Goal: Transaction & Acquisition: Obtain resource

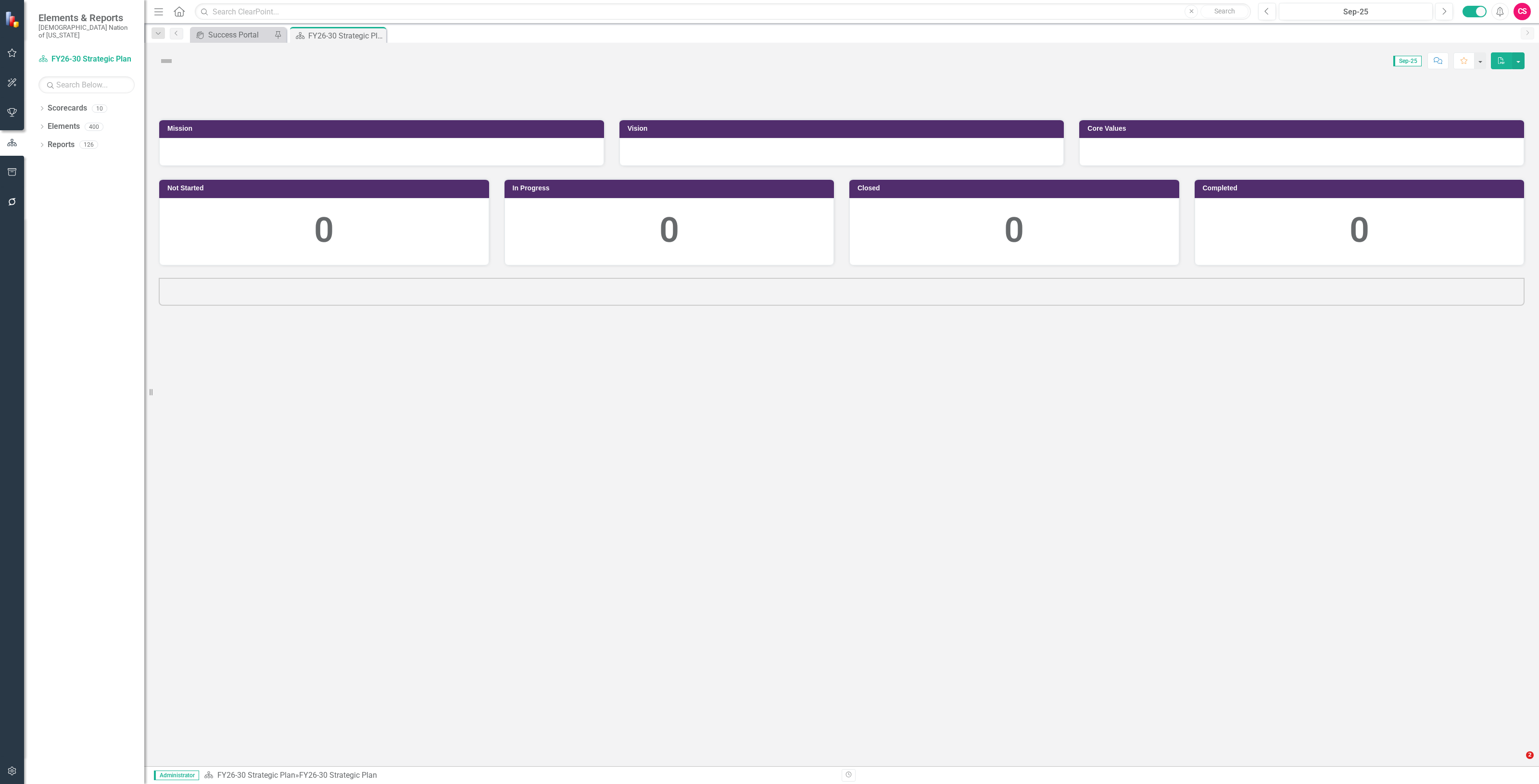
click at [18, 172] on button "button" at bounding box center [12, 173] width 22 height 20
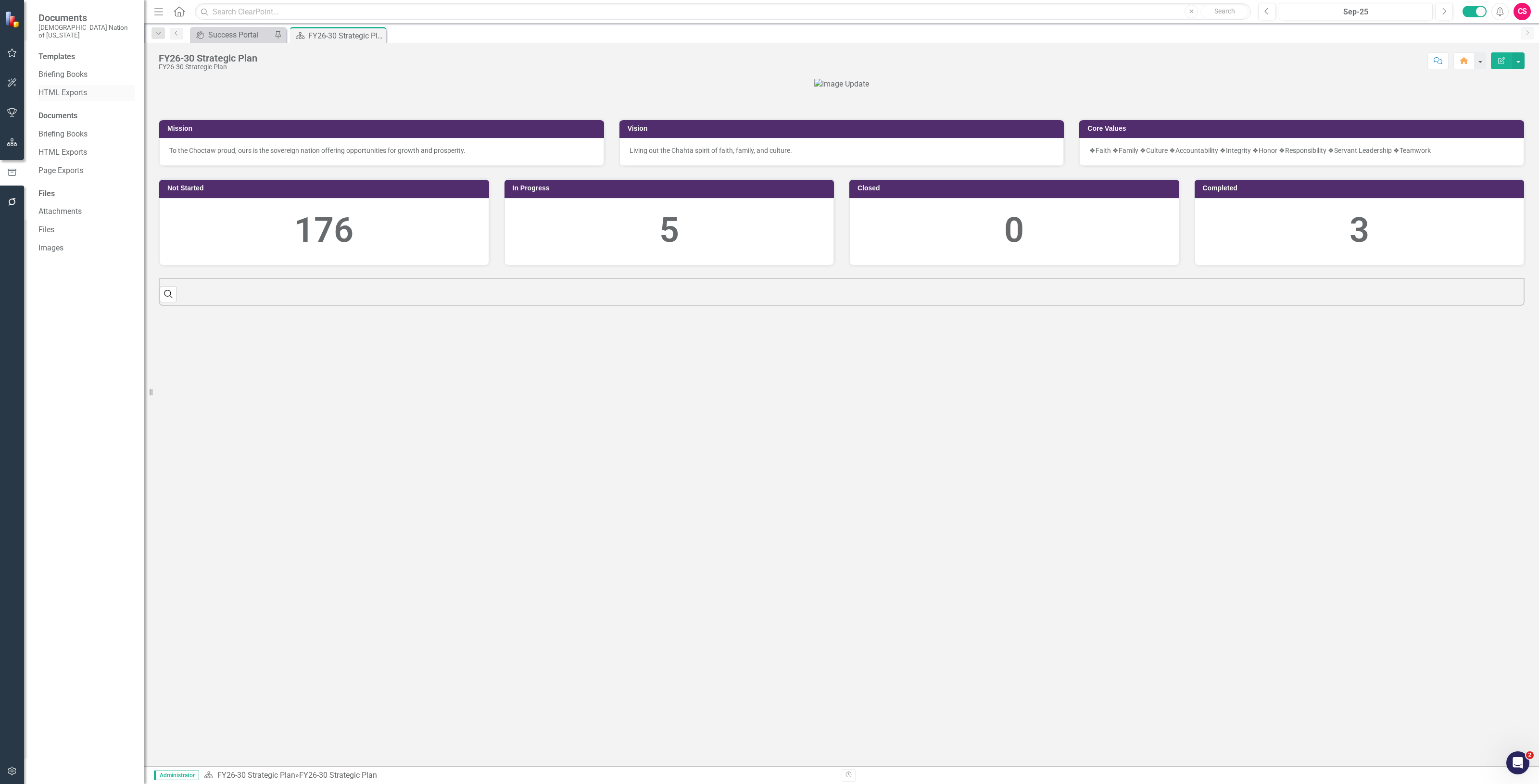
click at [69, 88] on link "HTML Exports" at bounding box center [86, 93] width 96 height 11
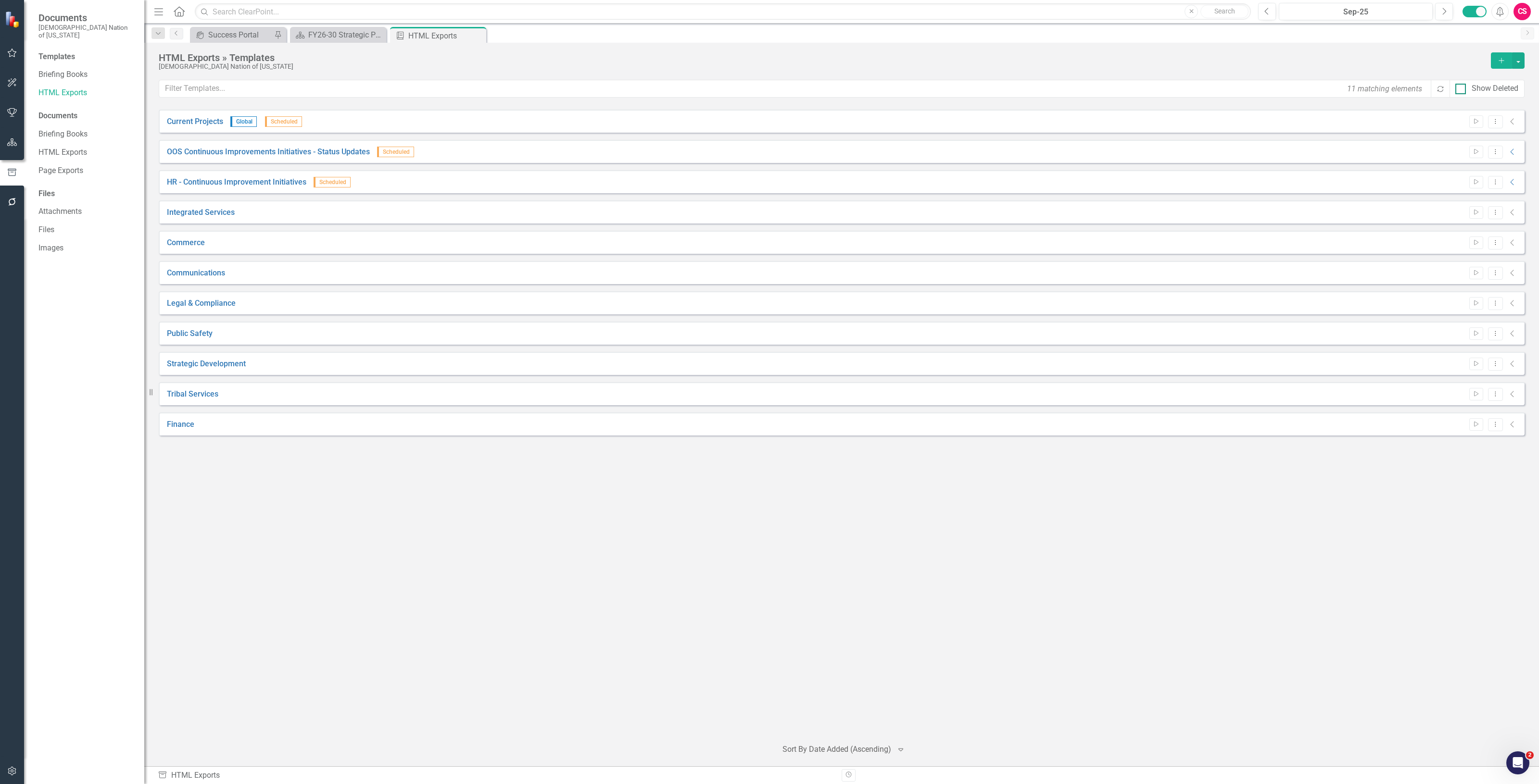
click at [1472, 84] on div "Show Deleted" at bounding box center [1487, 89] width 75 height 18
click at [1472, 85] on div "Show Deleted" at bounding box center [1494, 89] width 47 height 11
click at [1461, 85] on input "Show Deleted" at bounding box center [1458, 87] width 6 height 6
click at [1472, 85] on div "Show Deleted" at bounding box center [1494, 89] width 47 height 11
click at [1461, 85] on input "Show Deleted" at bounding box center [1458, 87] width 6 height 6
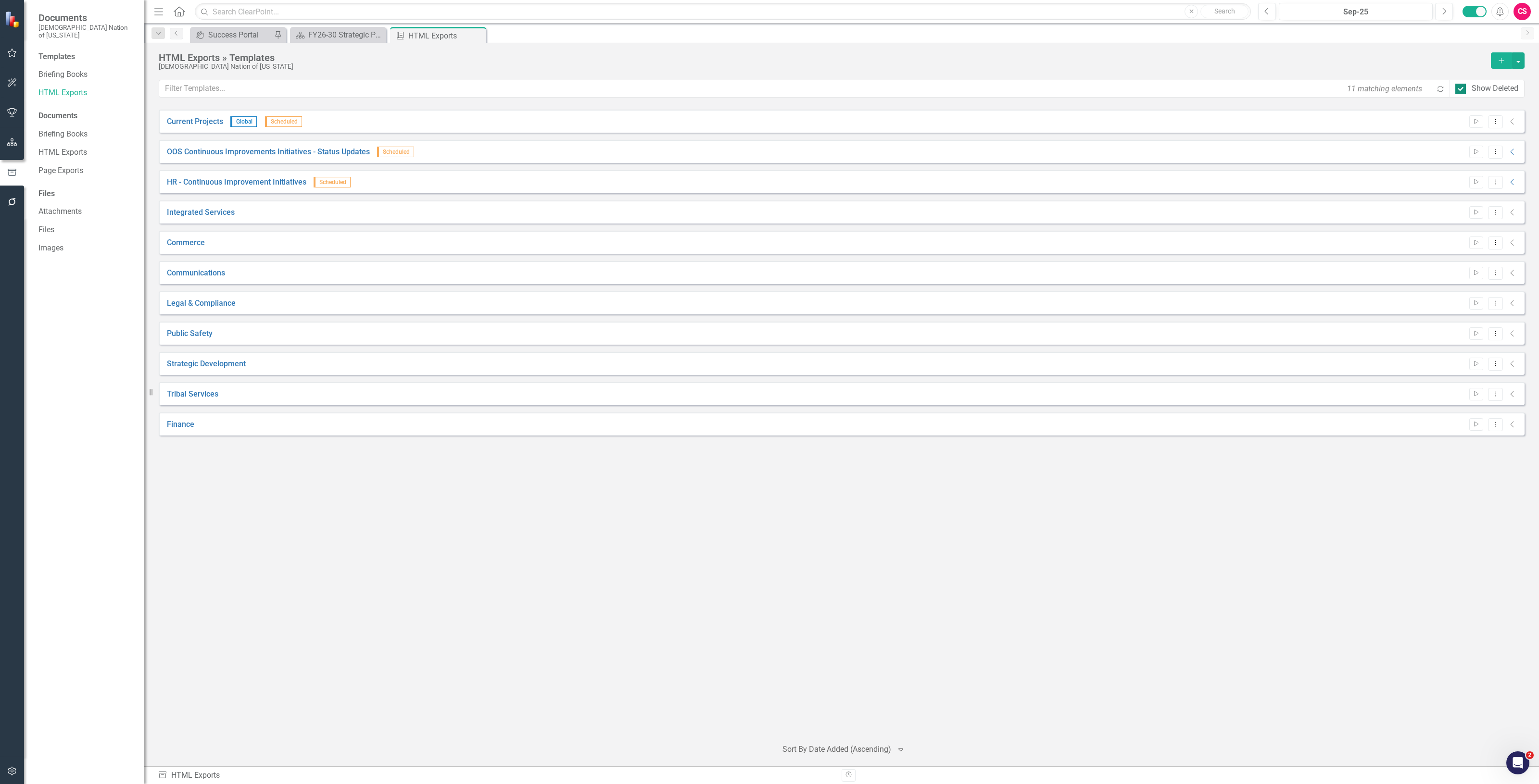
checkbox input "false"
click at [1510, 213] on icon "Collapse" at bounding box center [1512, 212] width 9 height 7
click at [1512, 213] on icon "Collapse" at bounding box center [1512, 212] width 9 height 7
click at [1499, 213] on icon "Dropdown Menu" at bounding box center [1495, 212] width 8 height 6
click at [1451, 246] on link "Preview Preview Template" at bounding box center [1458, 246] width 89 height 18
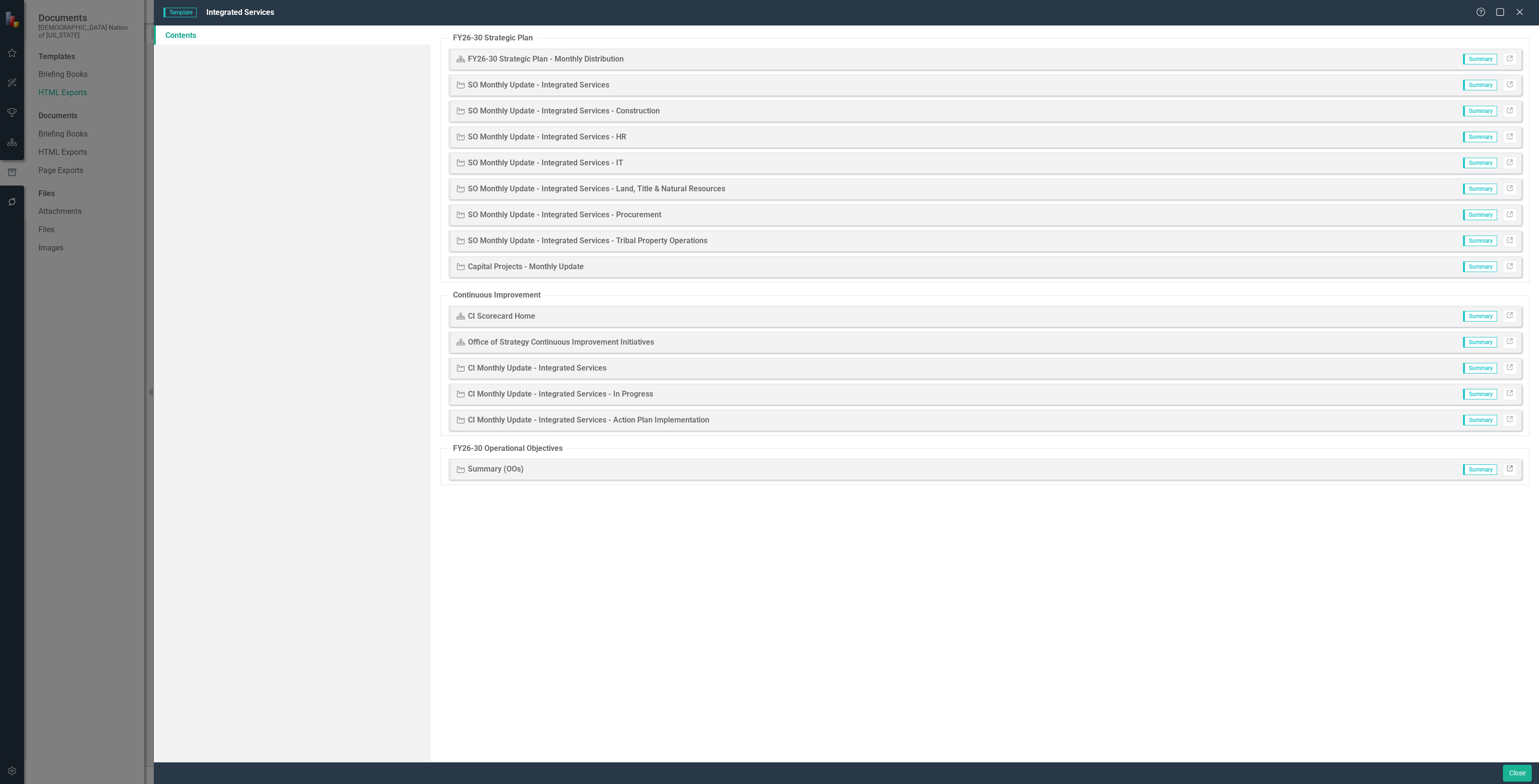
click at [1510, 472] on link "Link" at bounding box center [1510, 470] width 14 height 12
click at [1516, 777] on button "Close" at bounding box center [1517, 773] width 29 height 17
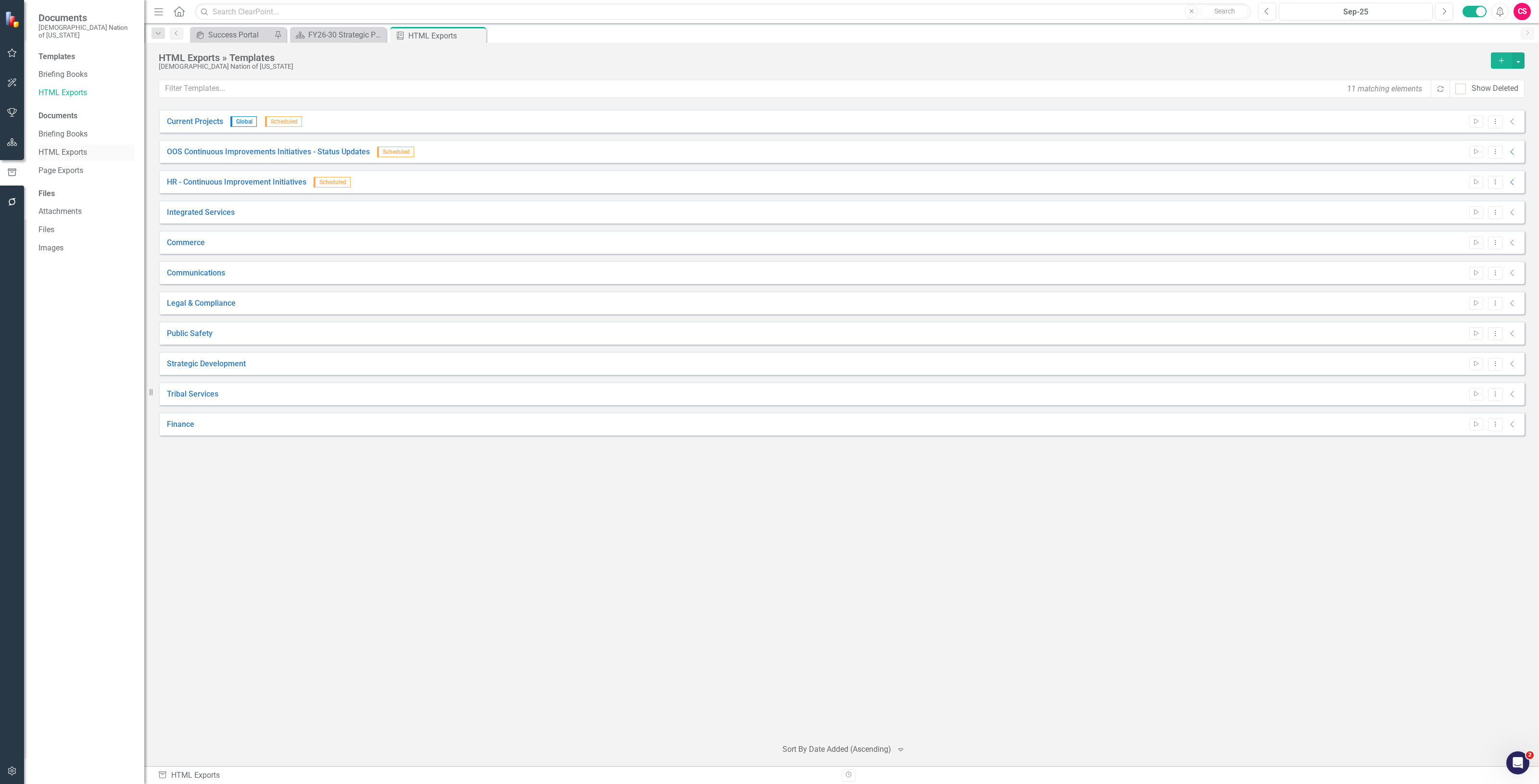
click at [65, 147] on link "HTML Exports" at bounding box center [86, 153] width 96 height 11
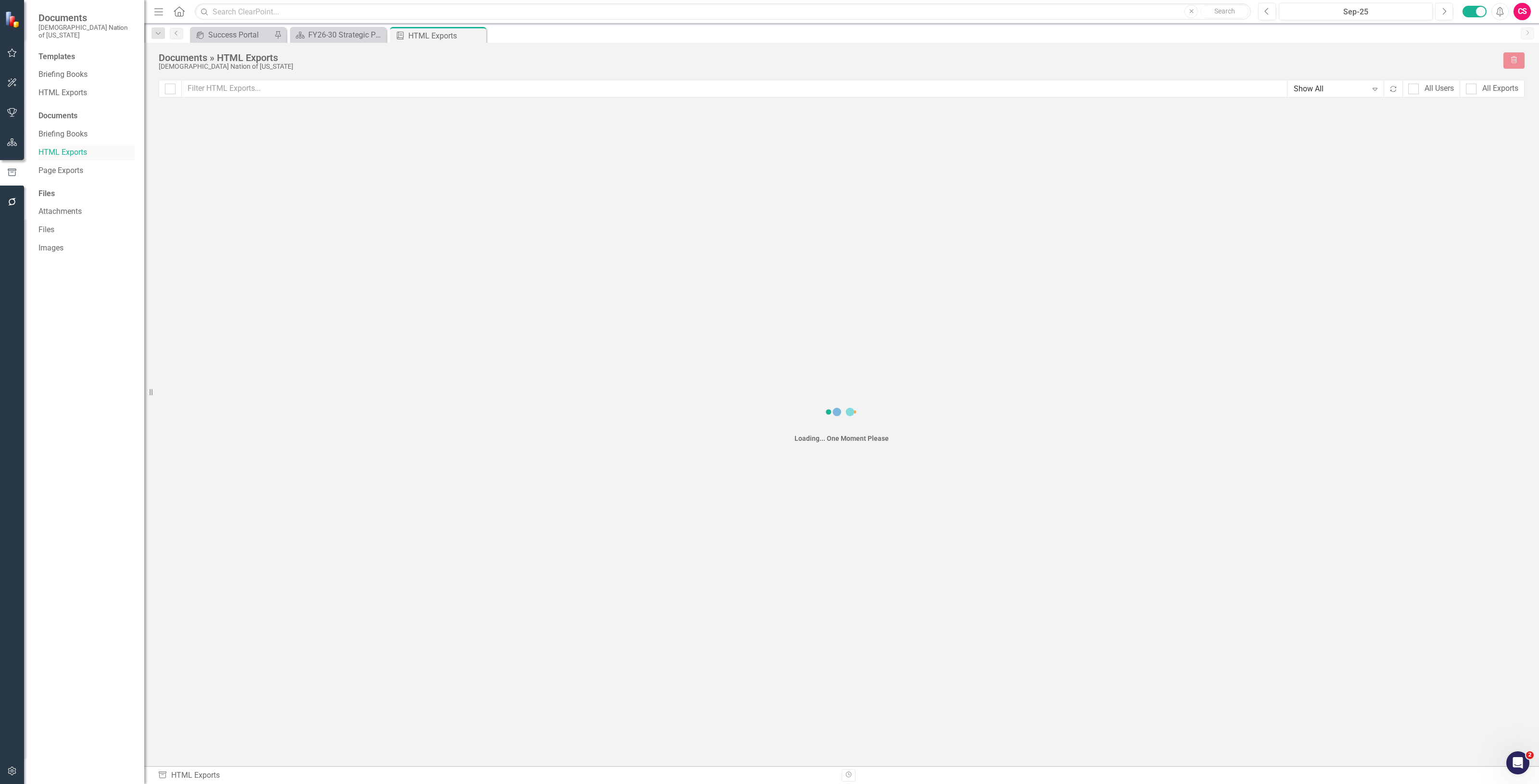
checkbox input "false"
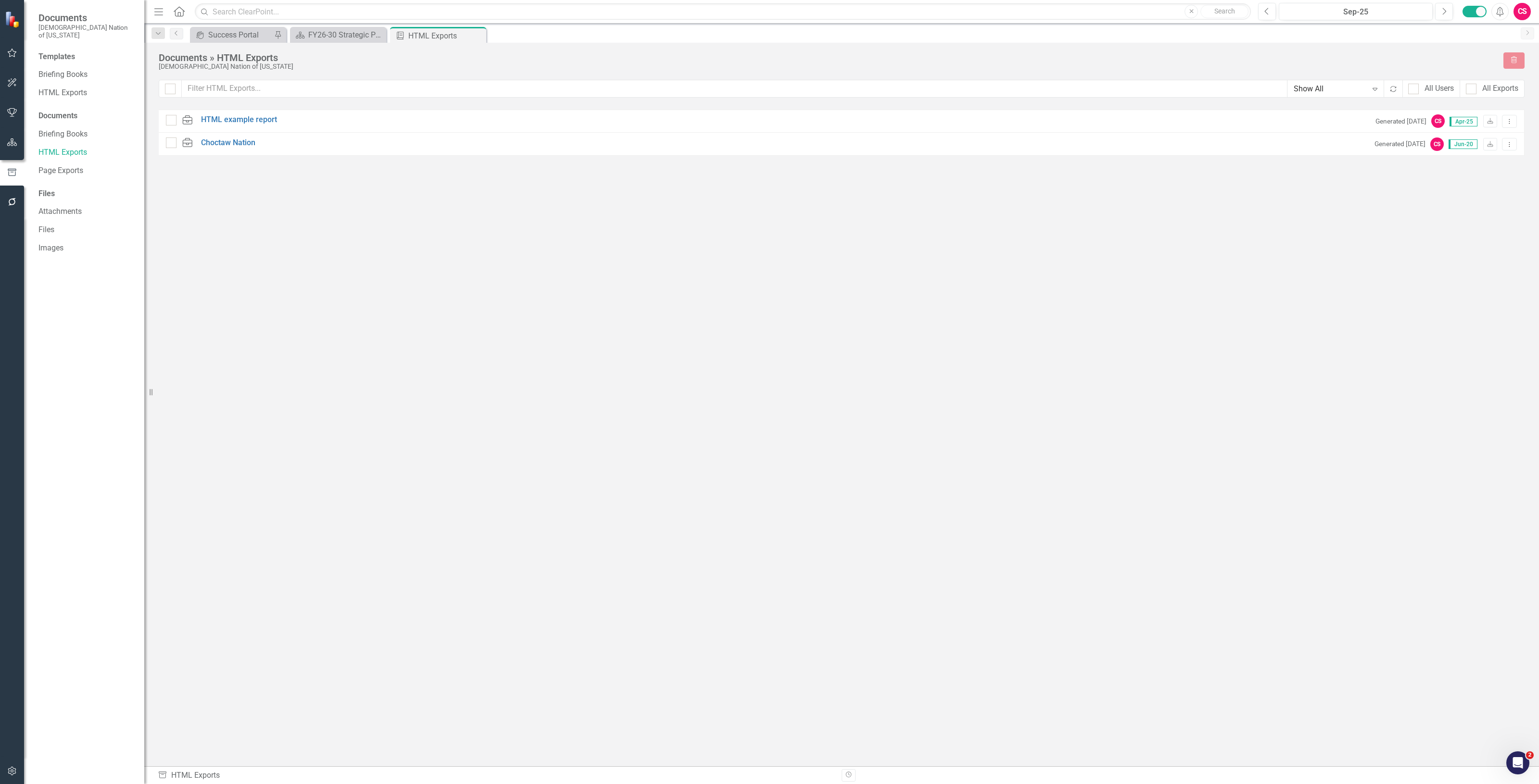
click at [1440, 97] on div "All Users" at bounding box center [1431, 89] width 58 height 18
click at [1438, 94] on div "All Users" at bounding box center [1438, 89] width 29 height 11
click at [1414, 90] on input "All Users" at bounding box center [1411, 87] width 6 height 6
checkbox input "true"
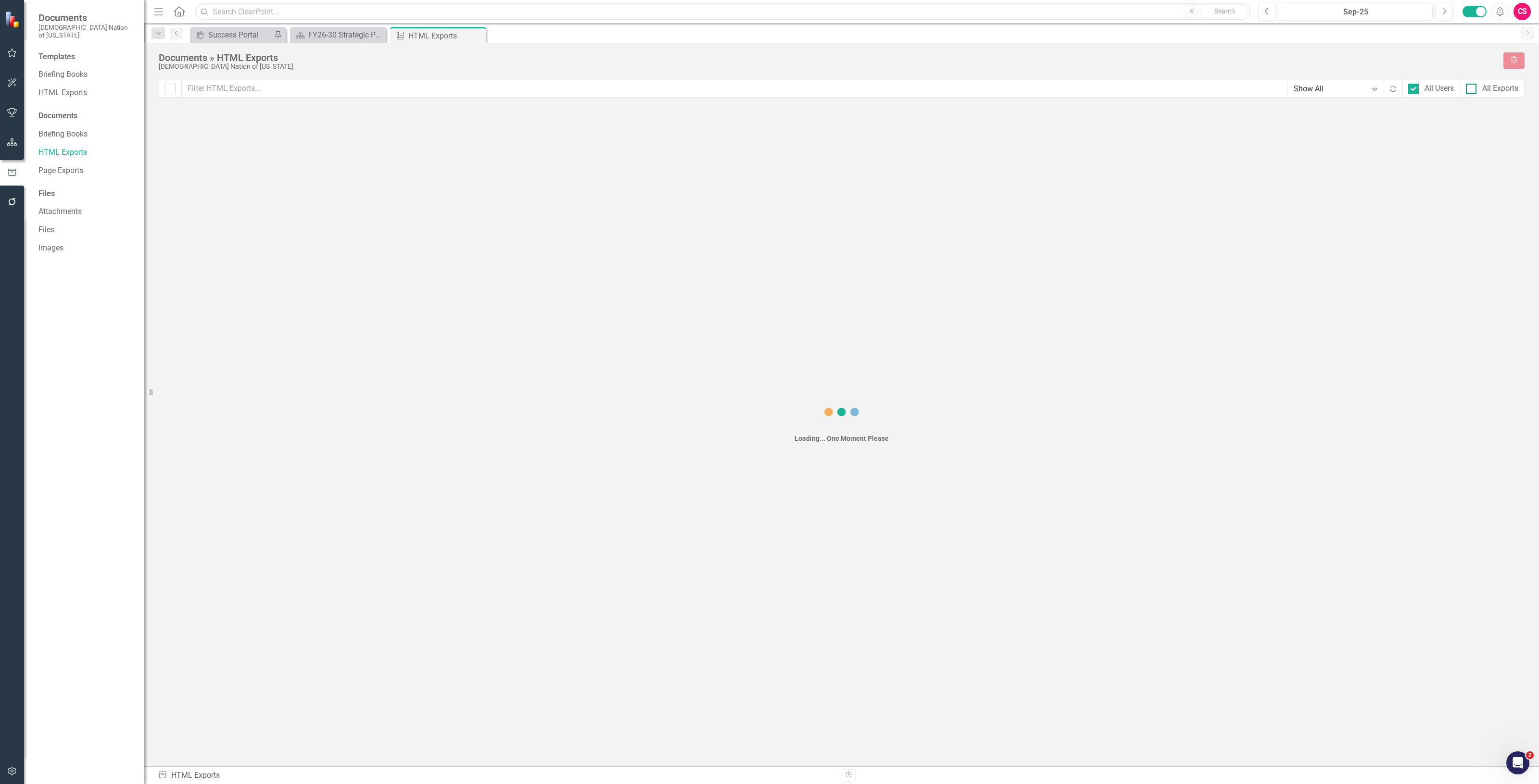
click at [1473, 91] on div at bounding box center [1471, 89] width 11 height 11
click at [1472, 90] on input "All Exports" at bounding box center [1469, 87] width 6 height 6
checkbox input "true"
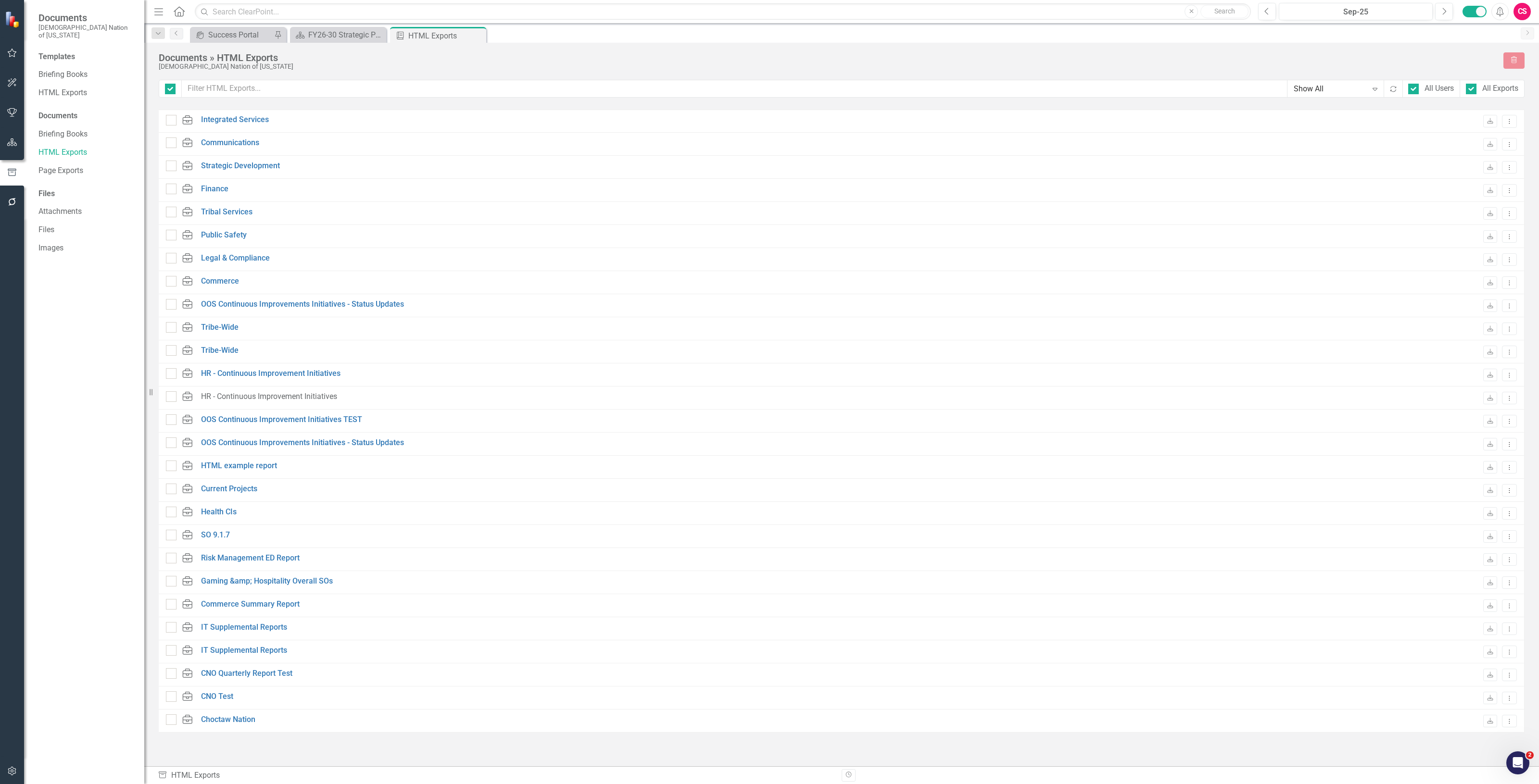
checkbox input "false"
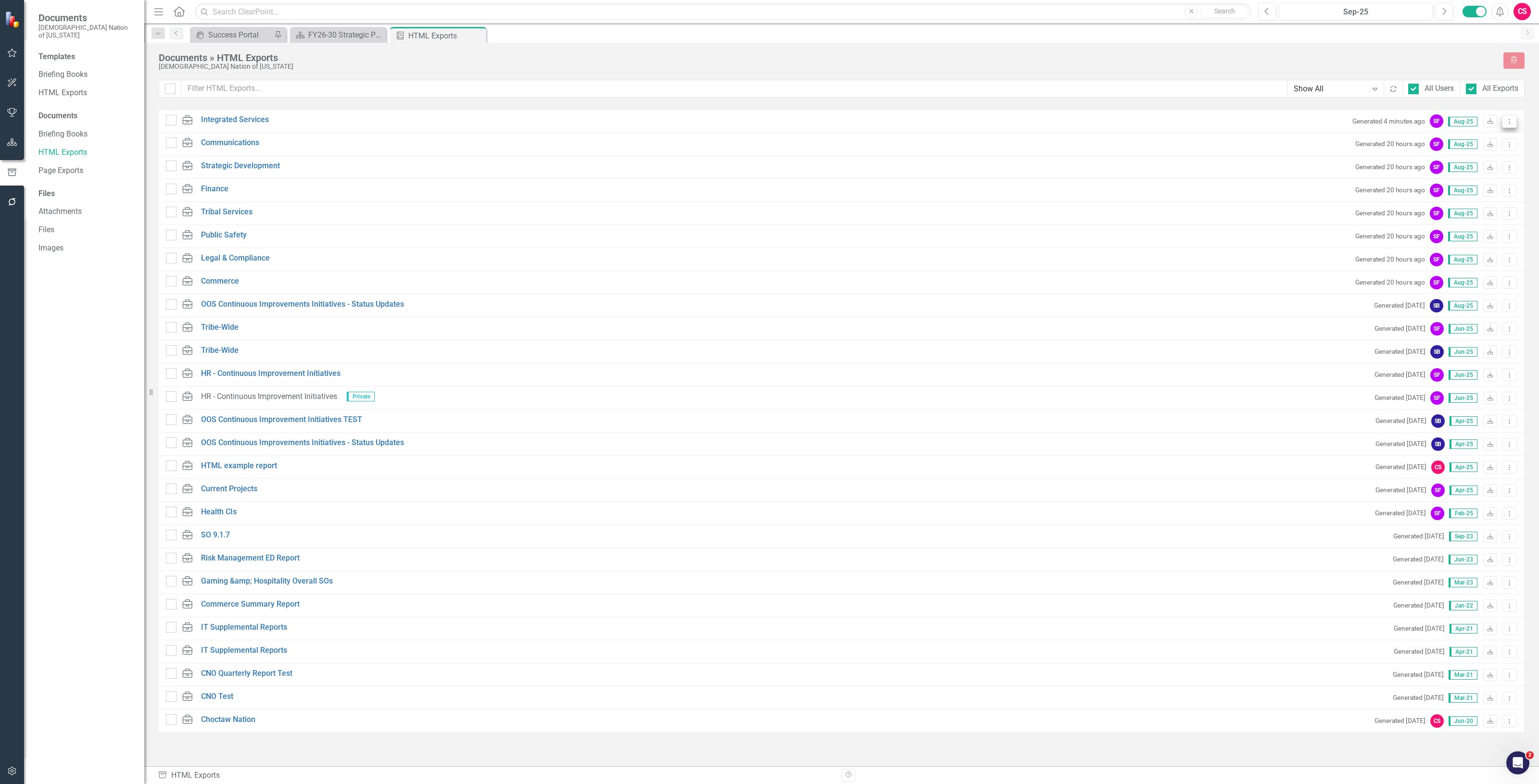
click at [1505, 124] on icon "Dropdown Menu" at bounding box center [1509, 122] width 8 height 6
click at [1463, 174] on link "Link Link Report" at bounding box center [1476, 173] width 82 height 18
click at [77, 88] on link "HTML Exports" at bounding box center [86, 93] width 96 height 11
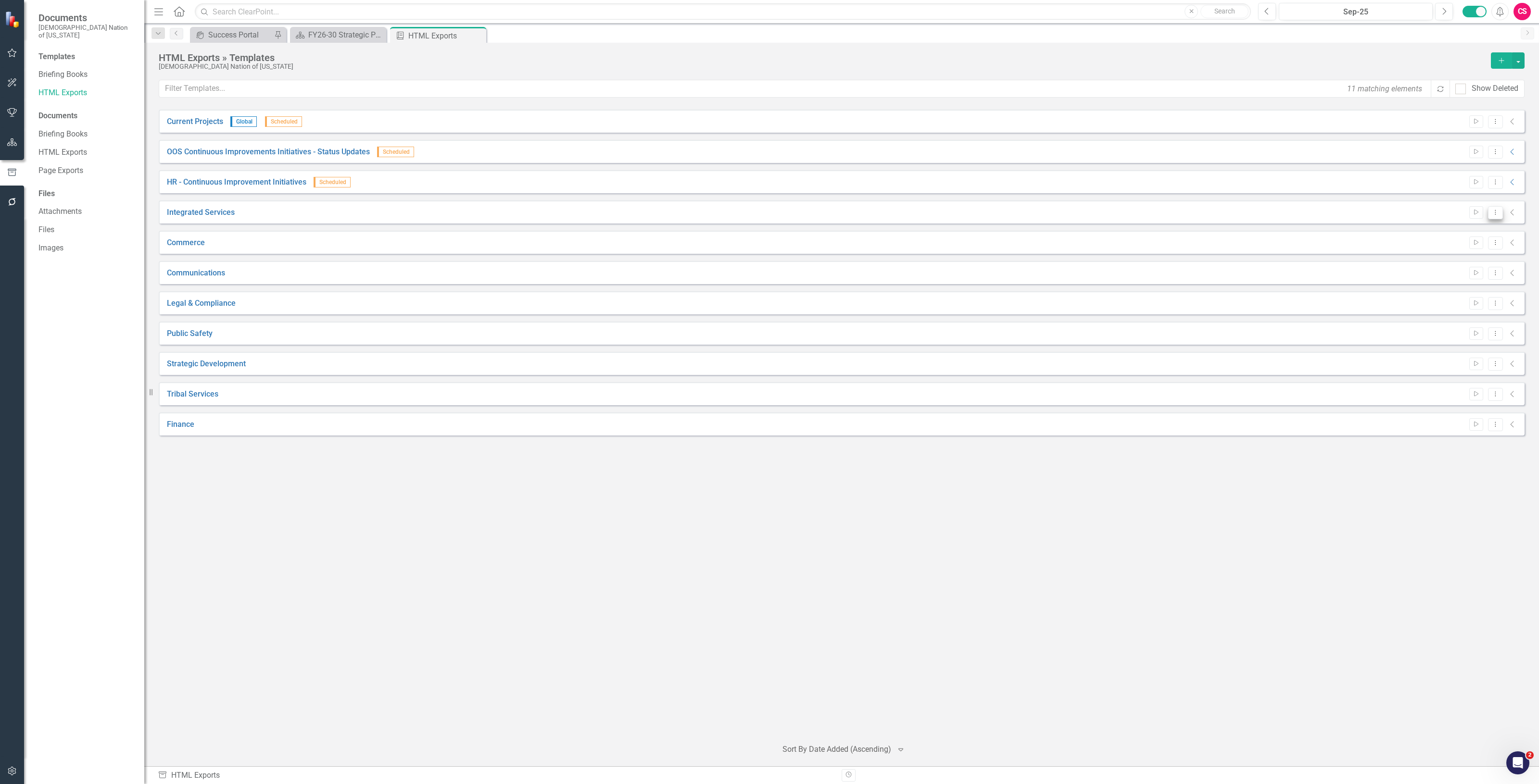
click at [1492, 210] on icon "Dropdown Menu" at bounding box center [1495, 212] width 8 height 6
click at [1442, 263] on link "Edit Edit Template" at bounding box center [1458, 264] width 89 height 18
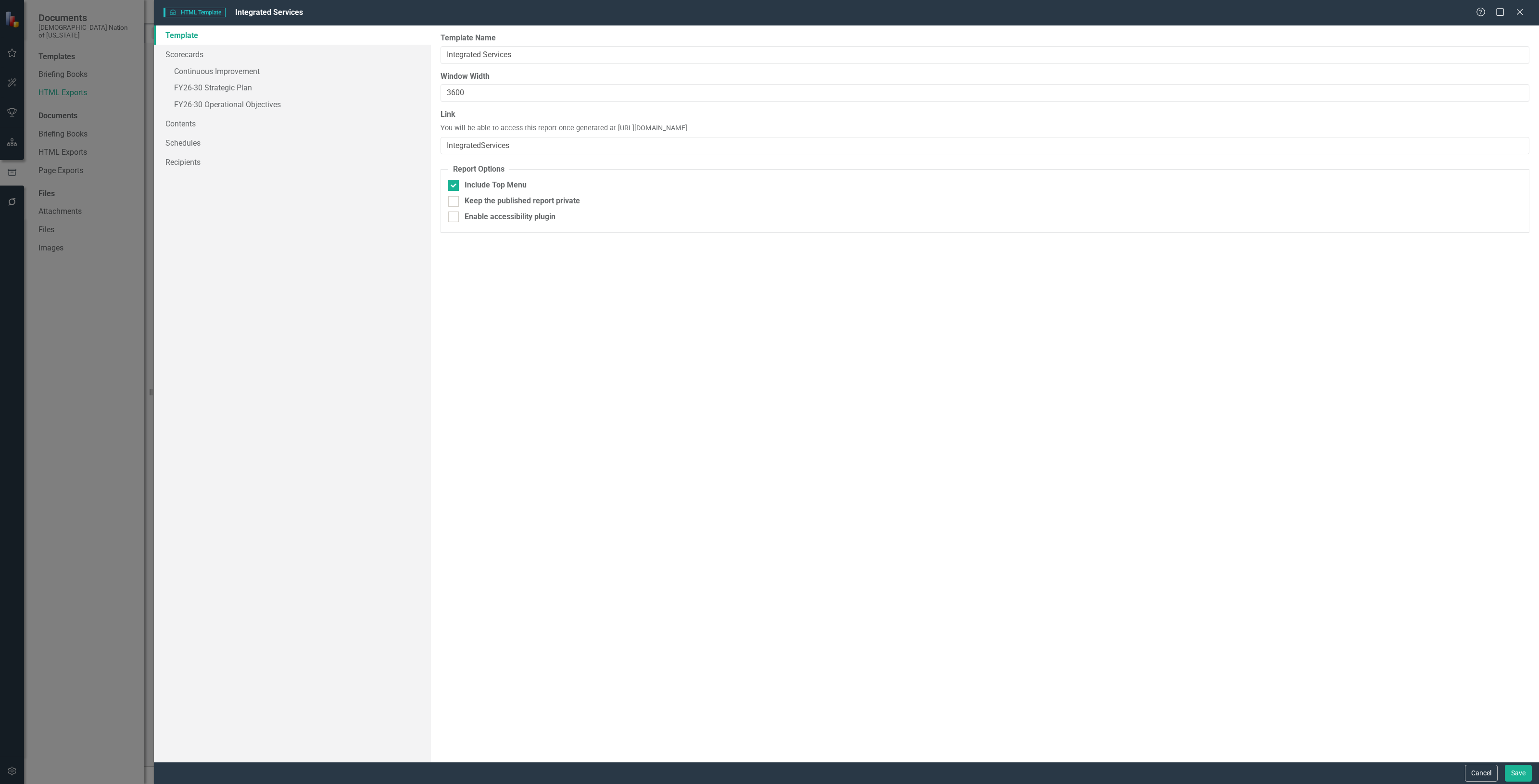
drag, startPoint x: 829, startPoint y: 127, endPoint x: 613, endPoint y: 130, distance: 216.0
click at [613, 130] on div "Link You will be able to access this report once generated at https://publish.c…" at bounding box center [985, 132] width 1089 height 45
copy span "https://publish.clearpointstrategy.com/6773/IntegratedServices"
click at [571, 312] on div "Report templates allow you to create HTML exports that include elements you sel…" at bounding box center [985, 394] width 1108 height 737
click at [205, 55] on link "Scorecards" at bounding box center [292, 54] width 277 height 19
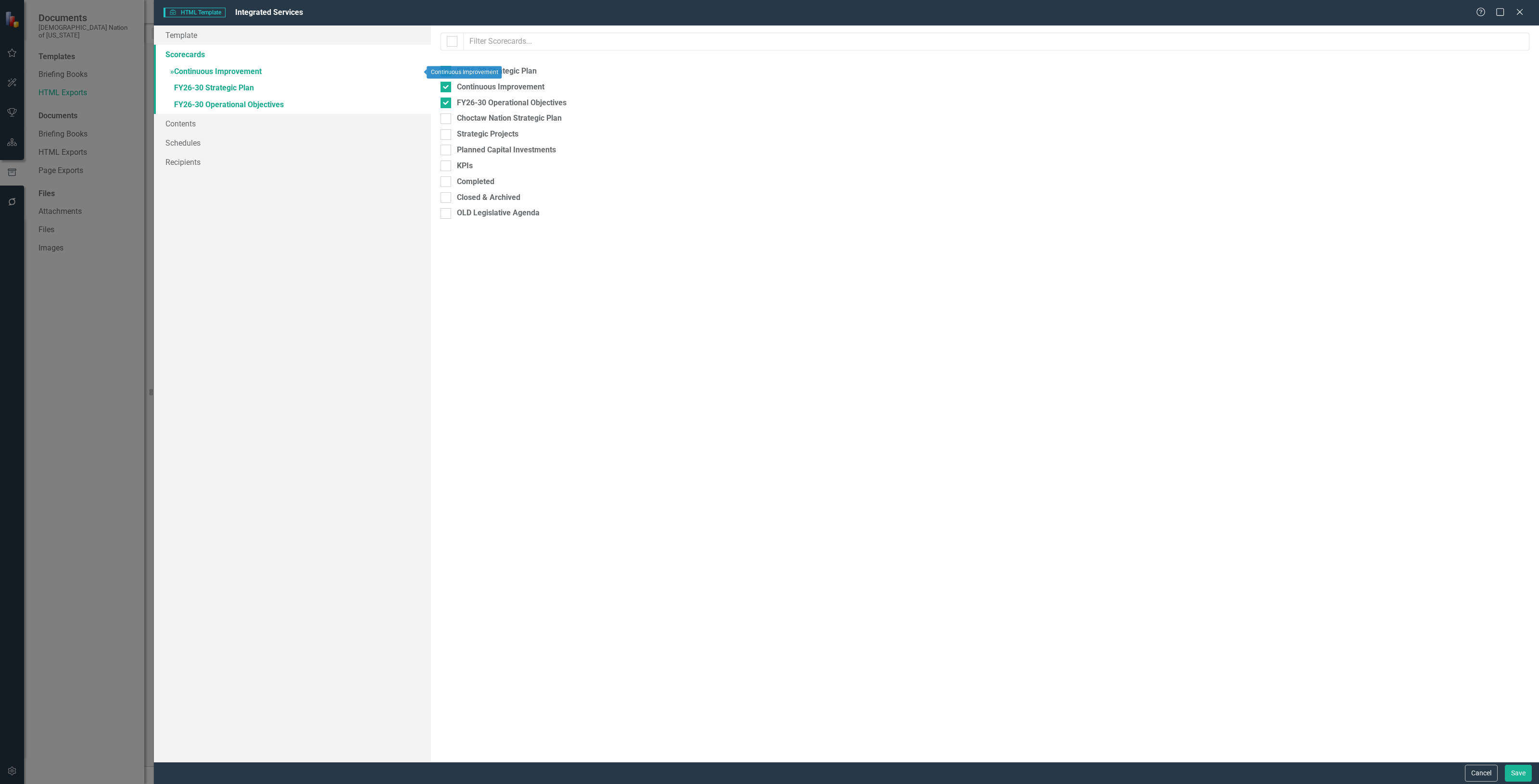
click at [214, 71] on link "» Continuous Improvement" at bounding box center [292, 72] width 277 height 17
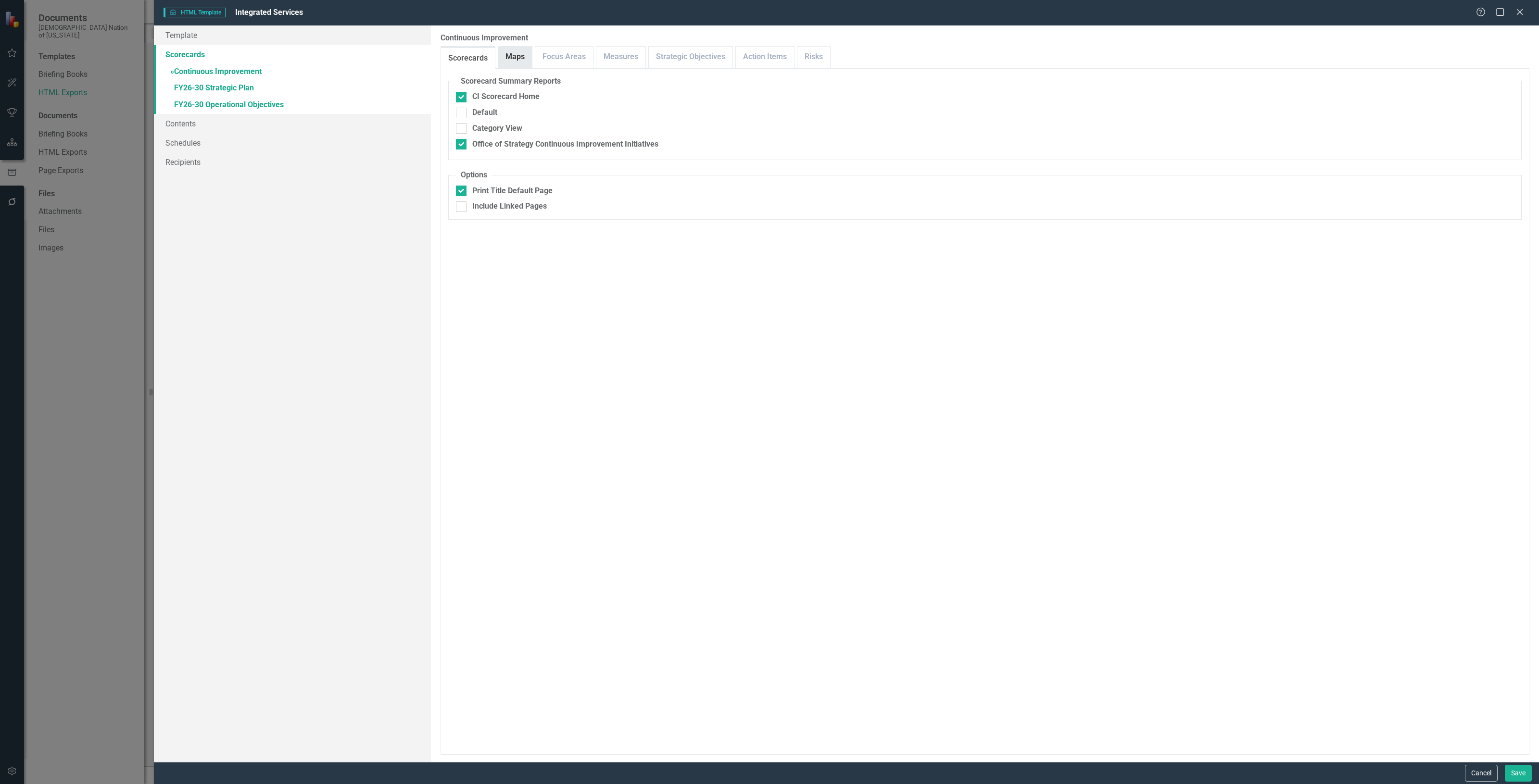
click at [518, 53] on link "Maps" at bounding box center [515, 56] width 34 height 20
click at [559, 56] on link "Focus Areas" at bounding box center [564, 56] width 58 height 20
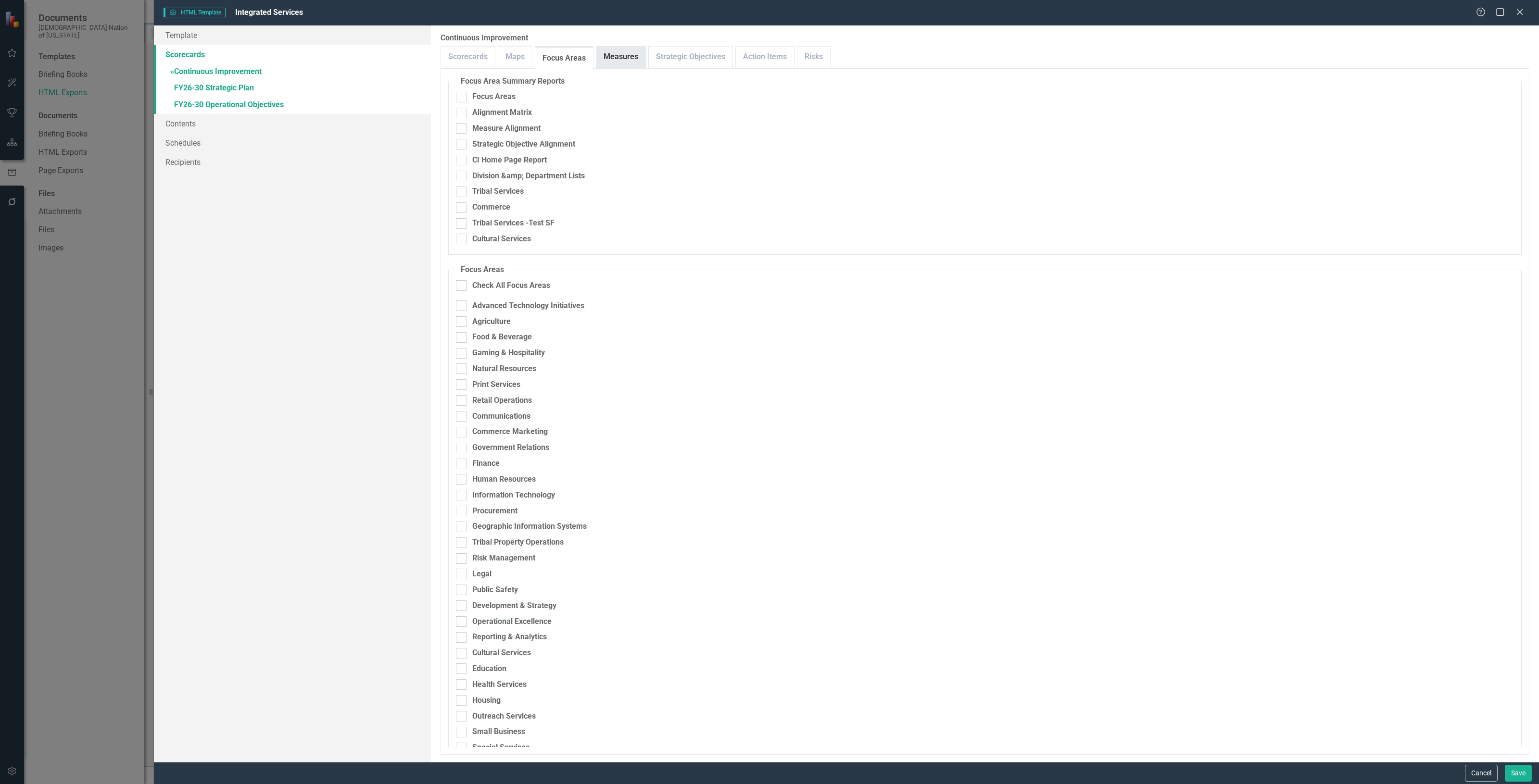
click at [631, 56] on link "Measures" at bounding box center [621, 56] width 49 height 20
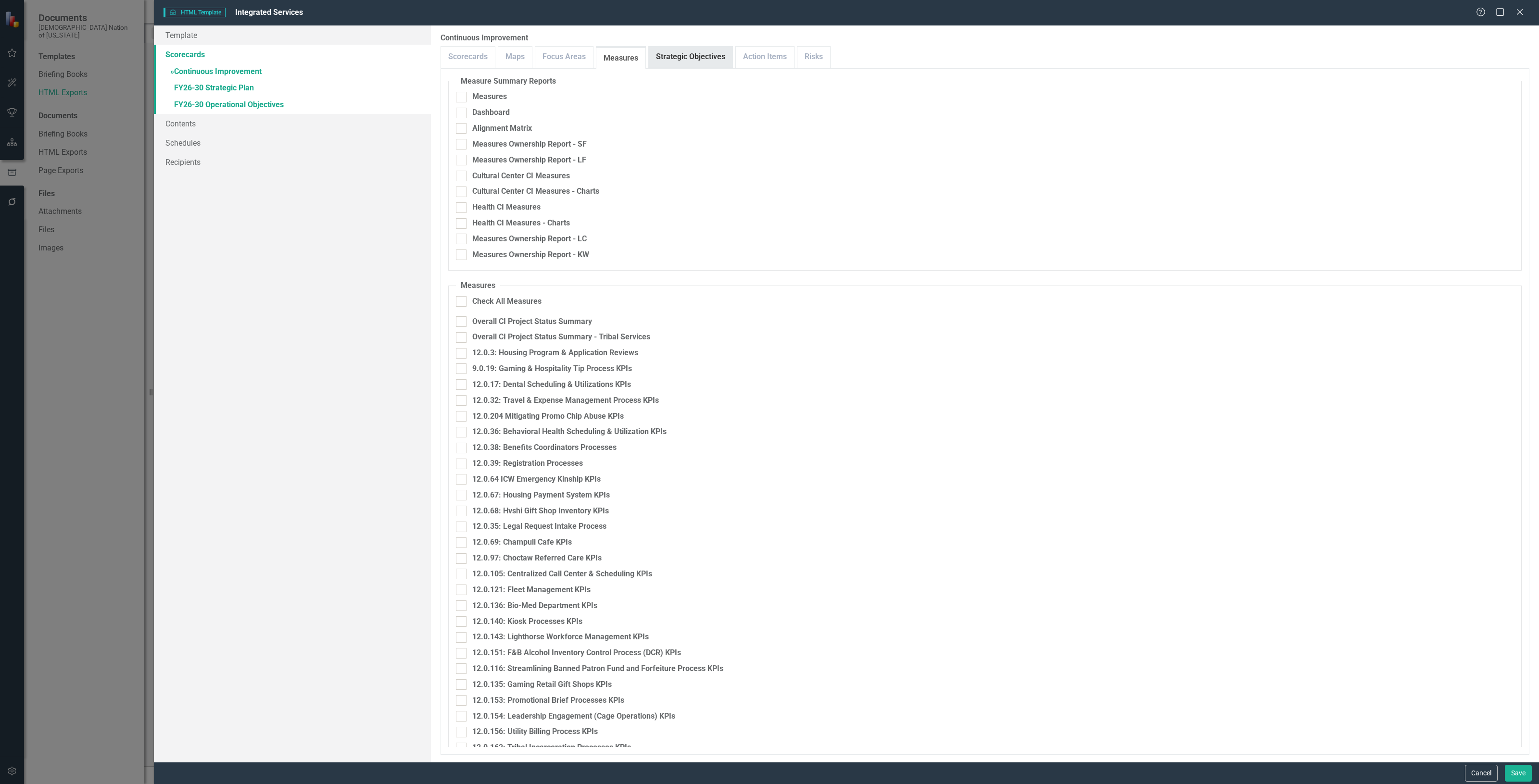
click at [667, 58] on link "Strategic Objectives" at bounding box center [690, 56] width 84 height 20
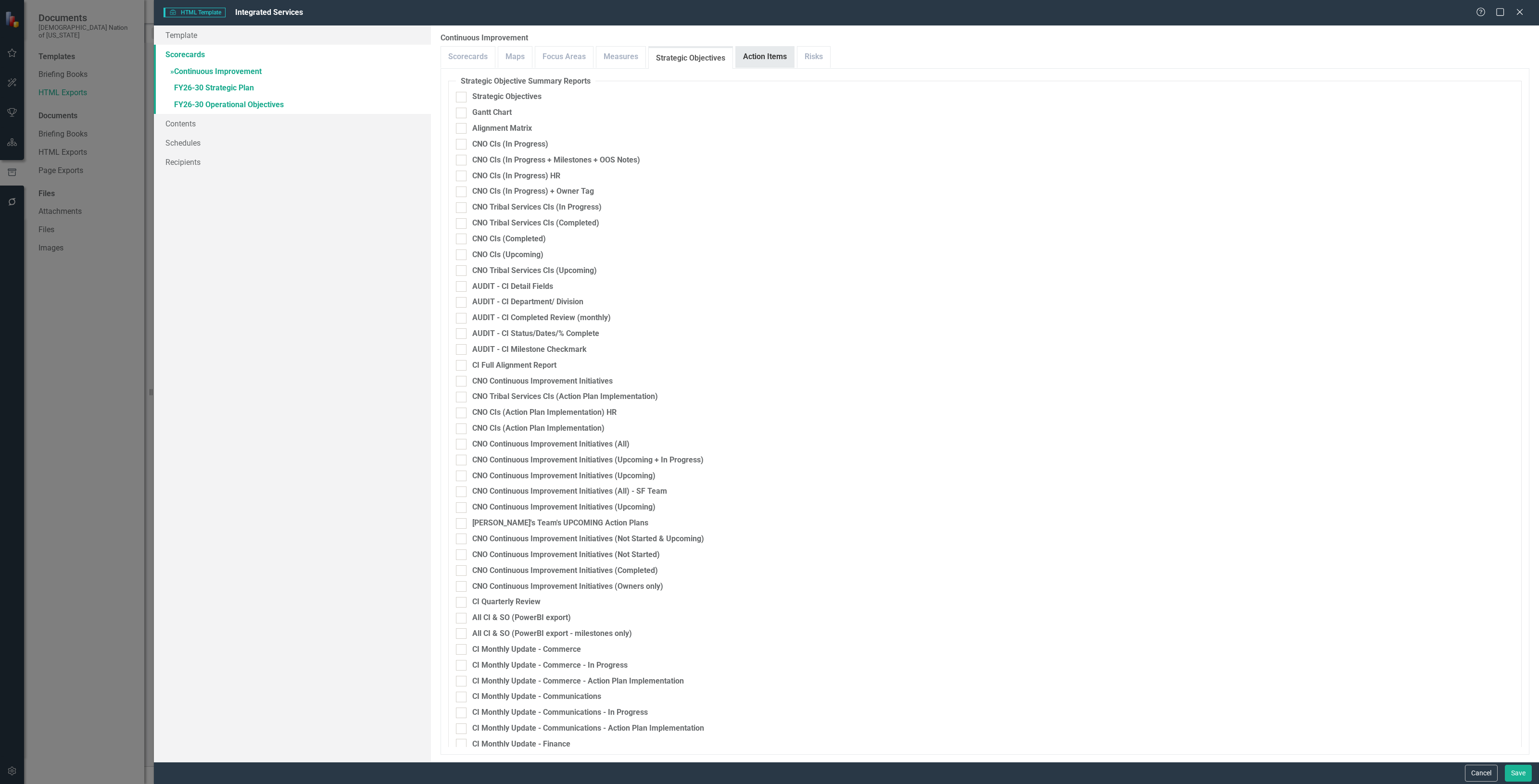
click at [747, 58] on link "Action Items" at bounding box center [765, 56] width 58 height 20
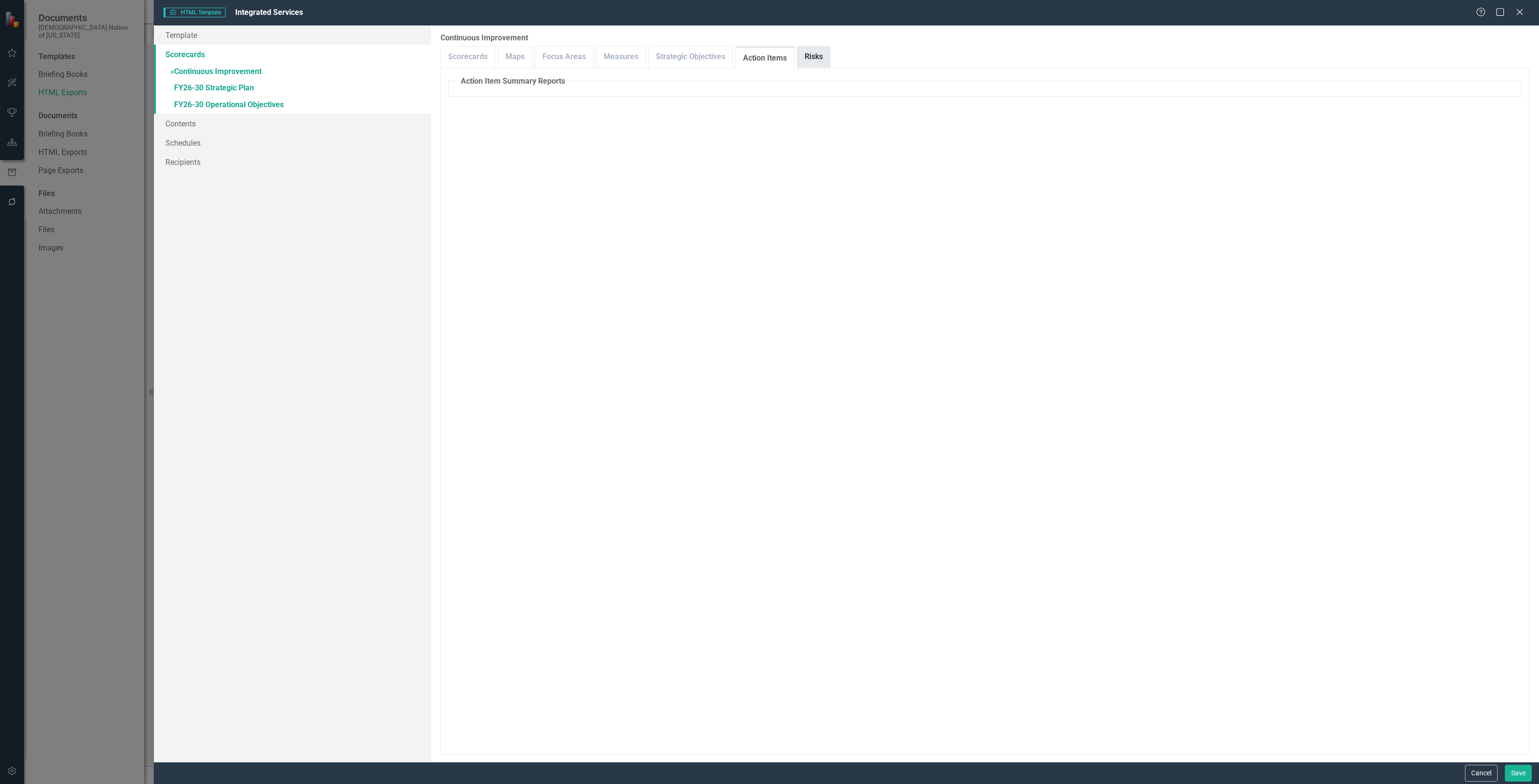
click at [824, 61] on link "Risks" at bounding box center [813, 56] width 33 height 20
click at [488, 55] on link "Scorecards" at bounding box center [467, 56] width 54 height 20
click at [238, 89] on link "» FY26-30 Strategic Plan" at bounding box center [292, 88] width 277 height 17
click at [232, 101] on link "» FY26-30 Operational Objectives" at bounding box center [292, 105] width 277 height 17
click at [523, 55] on link "Maps" at bounding box center [515, 56] width 34 height 20
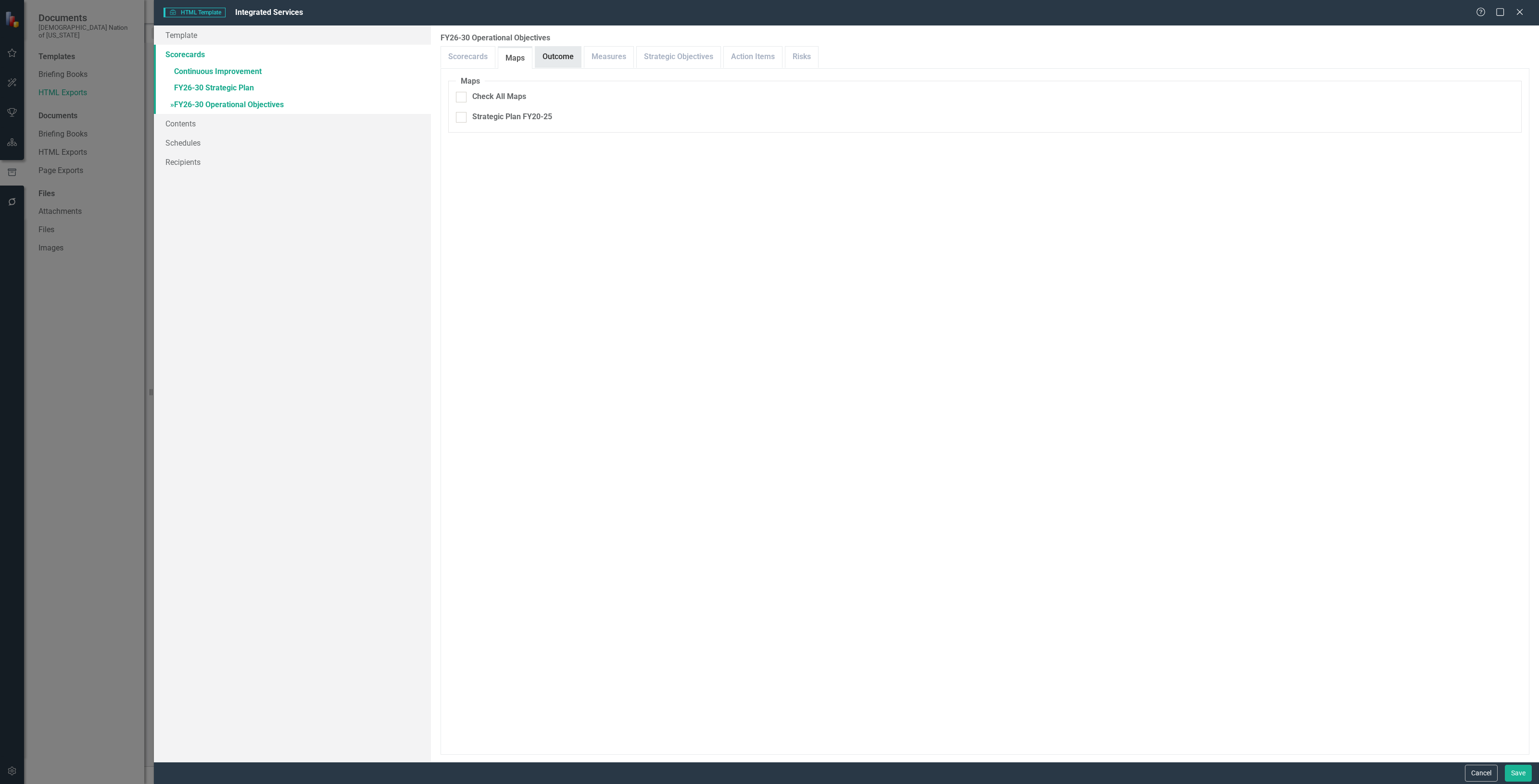
click at [554, 56] on link "Outcome" at bounding box center [558, 56] width 46 height 20
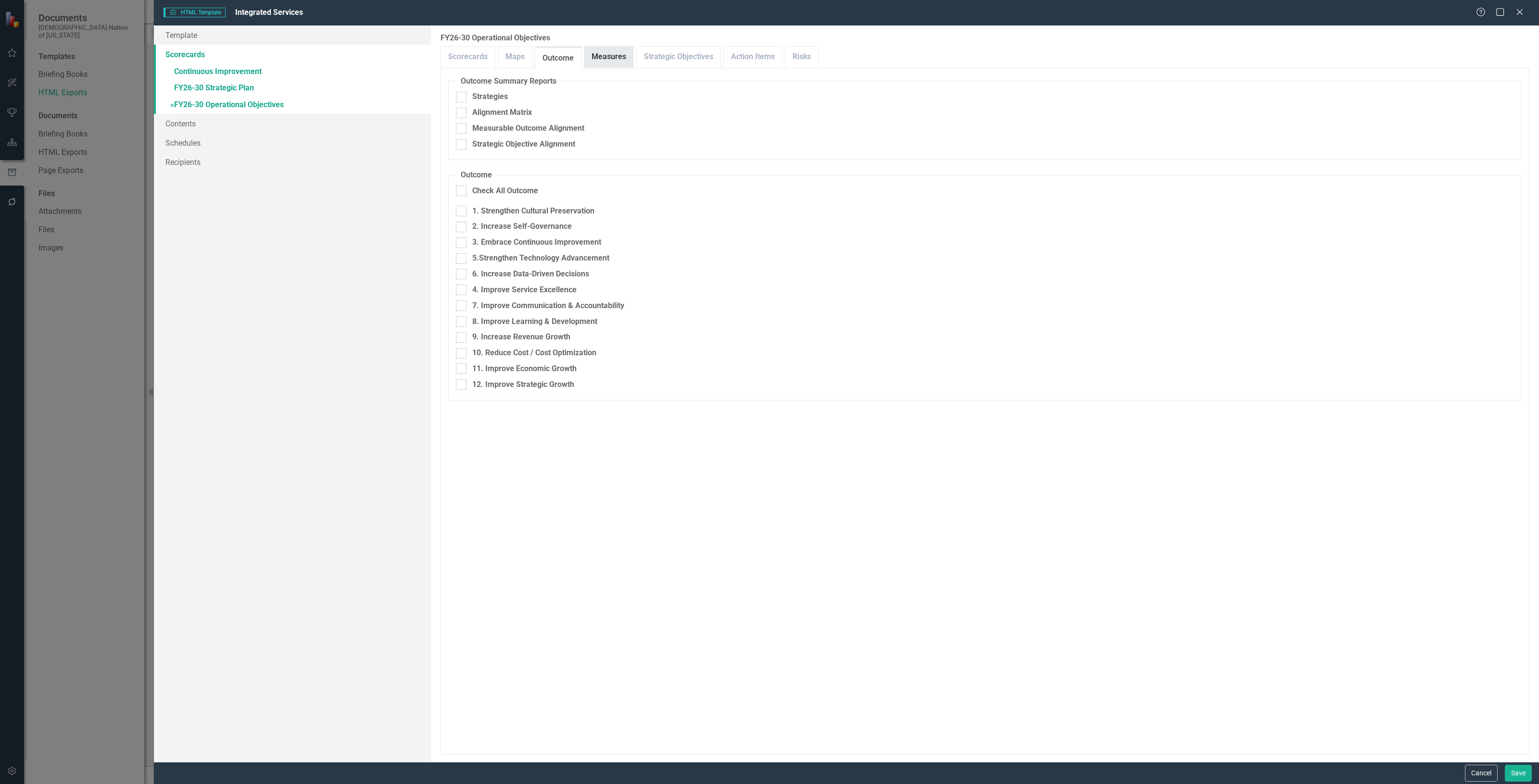
click at [598, 59] on link "Measures" at bounding box center [608, 56] width 49 height 20
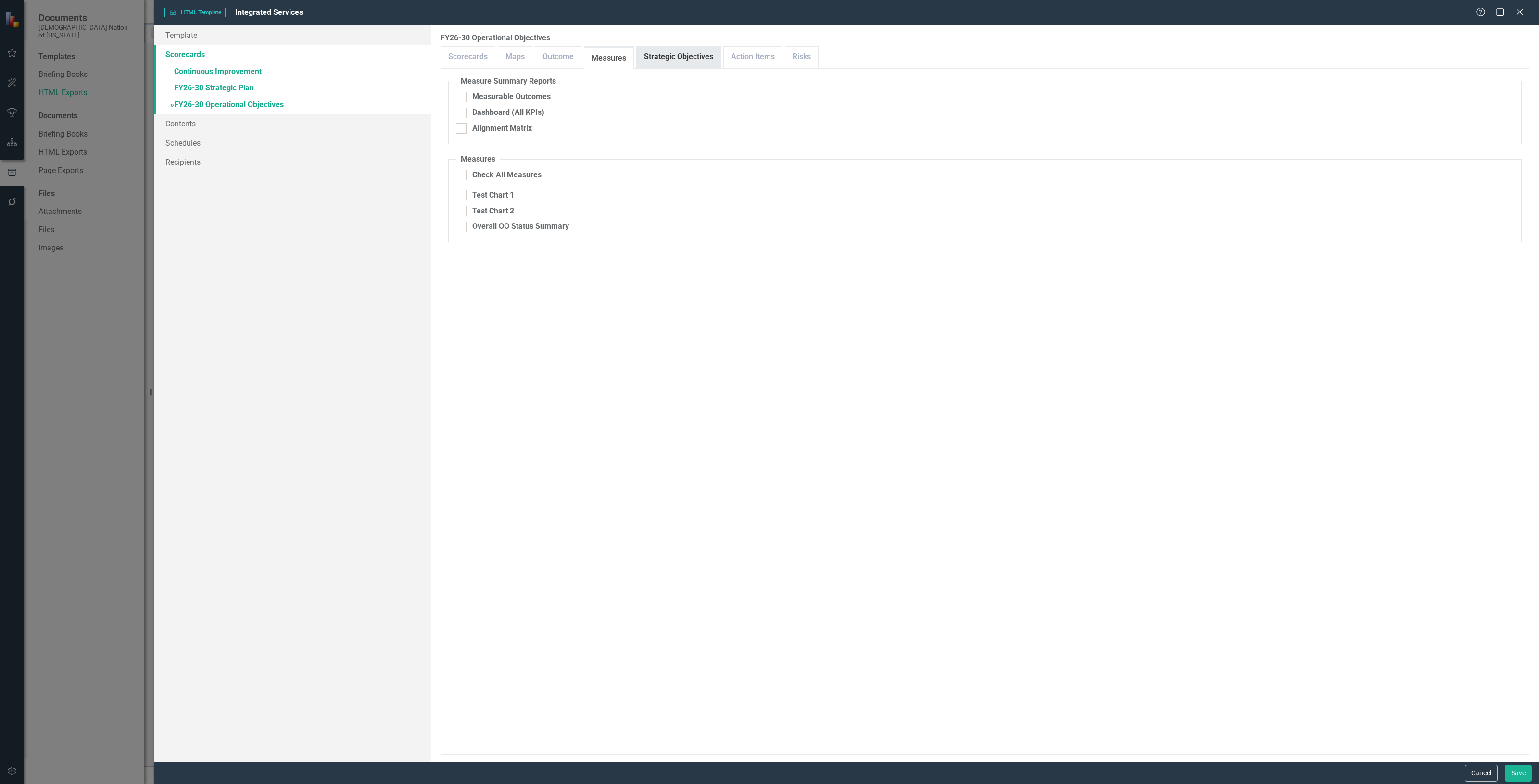
drag, startPoint x: 666, startPoint y: 58, endPoint x: 686, endPoint y: 56, distance: 20.1
click at [666, 58] on link "Strategic Objectives" at bounding box center [679, 56] width 84 height 20
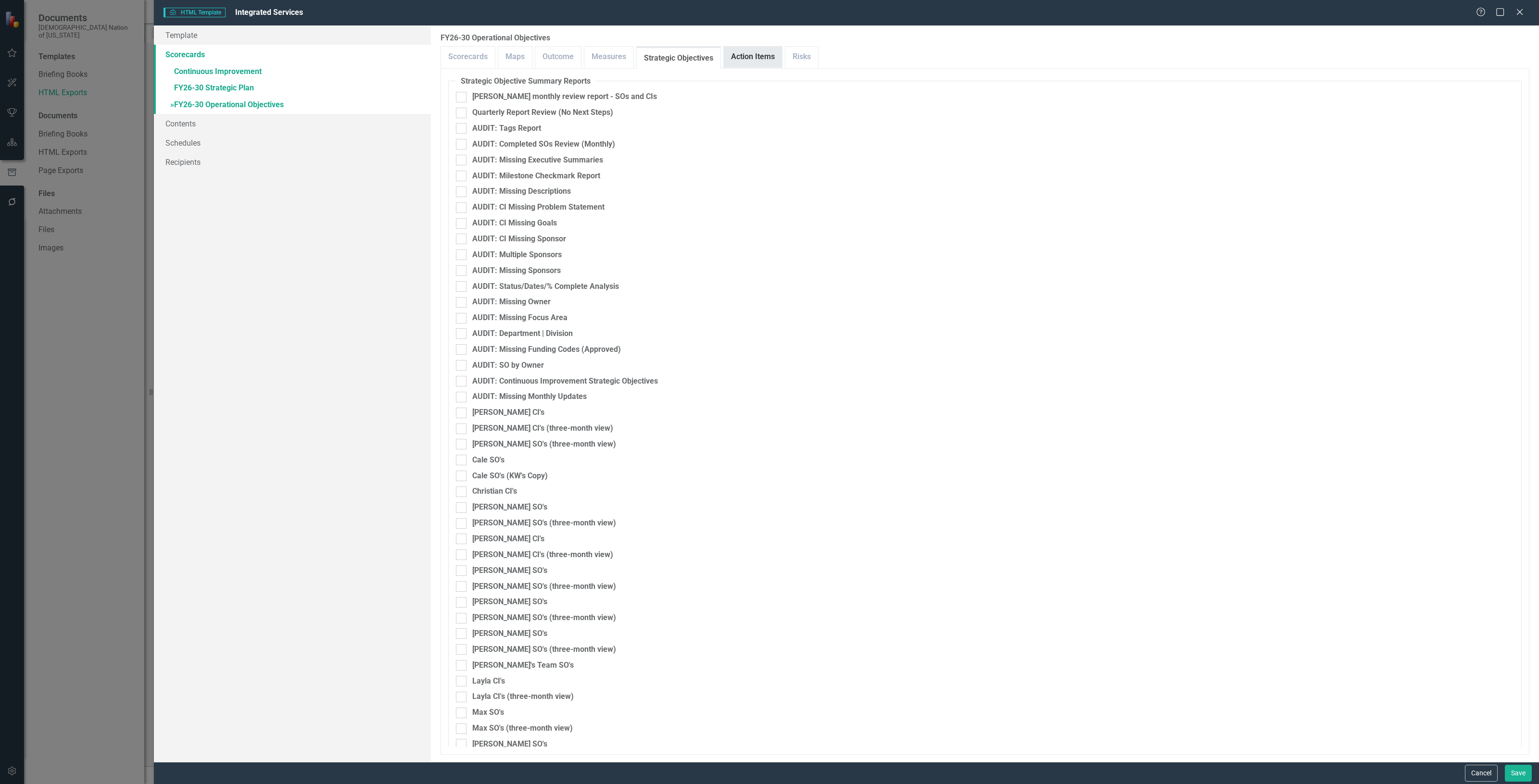
click at [757, 61] on link "Action Items" at bounding box center [753, 56] width 58 height 20
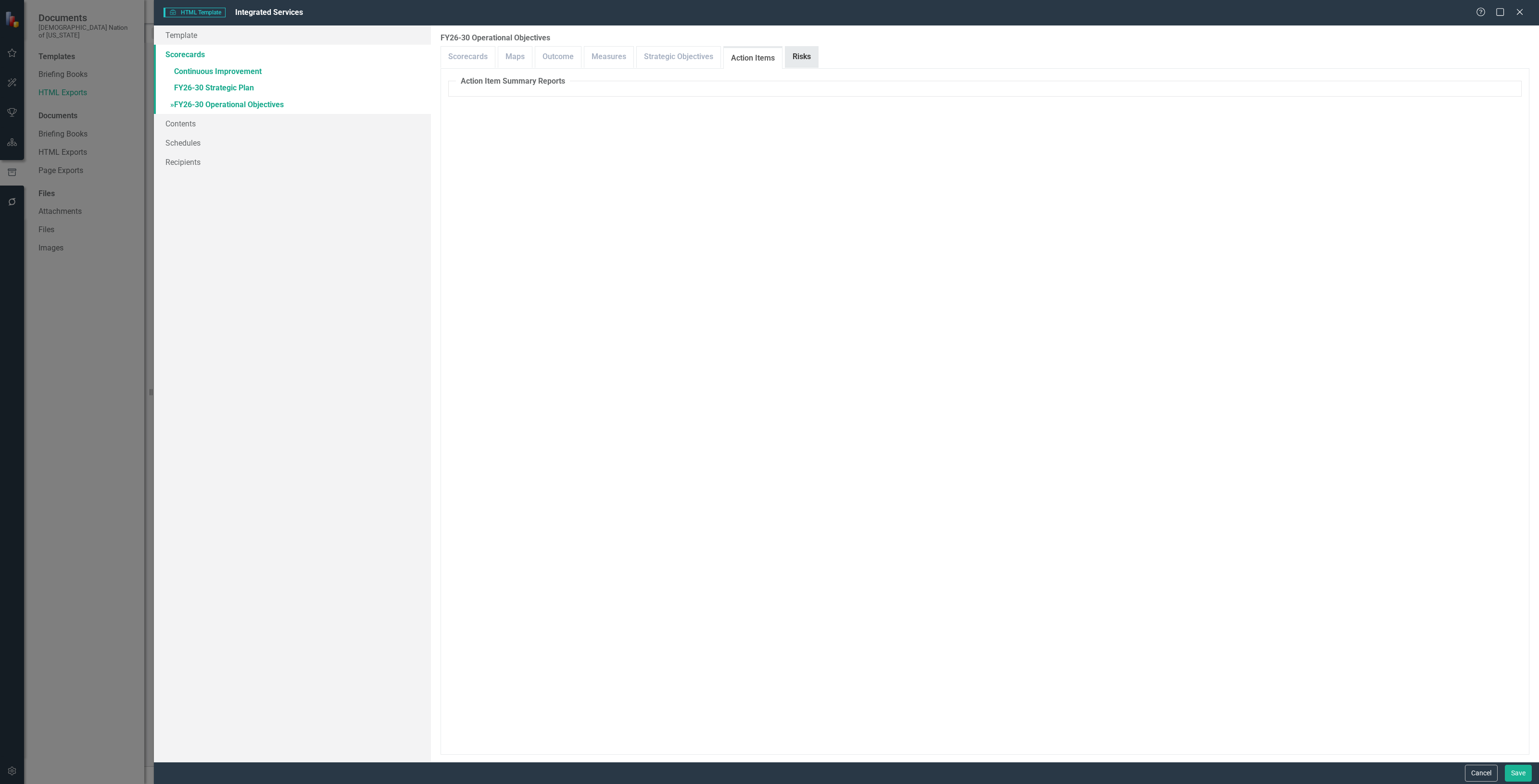
click at [787, 59] on link "Risks" at bounding box center [801, 56] width 33 height 20
click at [462, 56] on link "Scorecards" at bounding box center [467, 56] width 54 height 20
click at [220, 124] on link "Contents" at bounding box center [292, 124] width 277 height 19
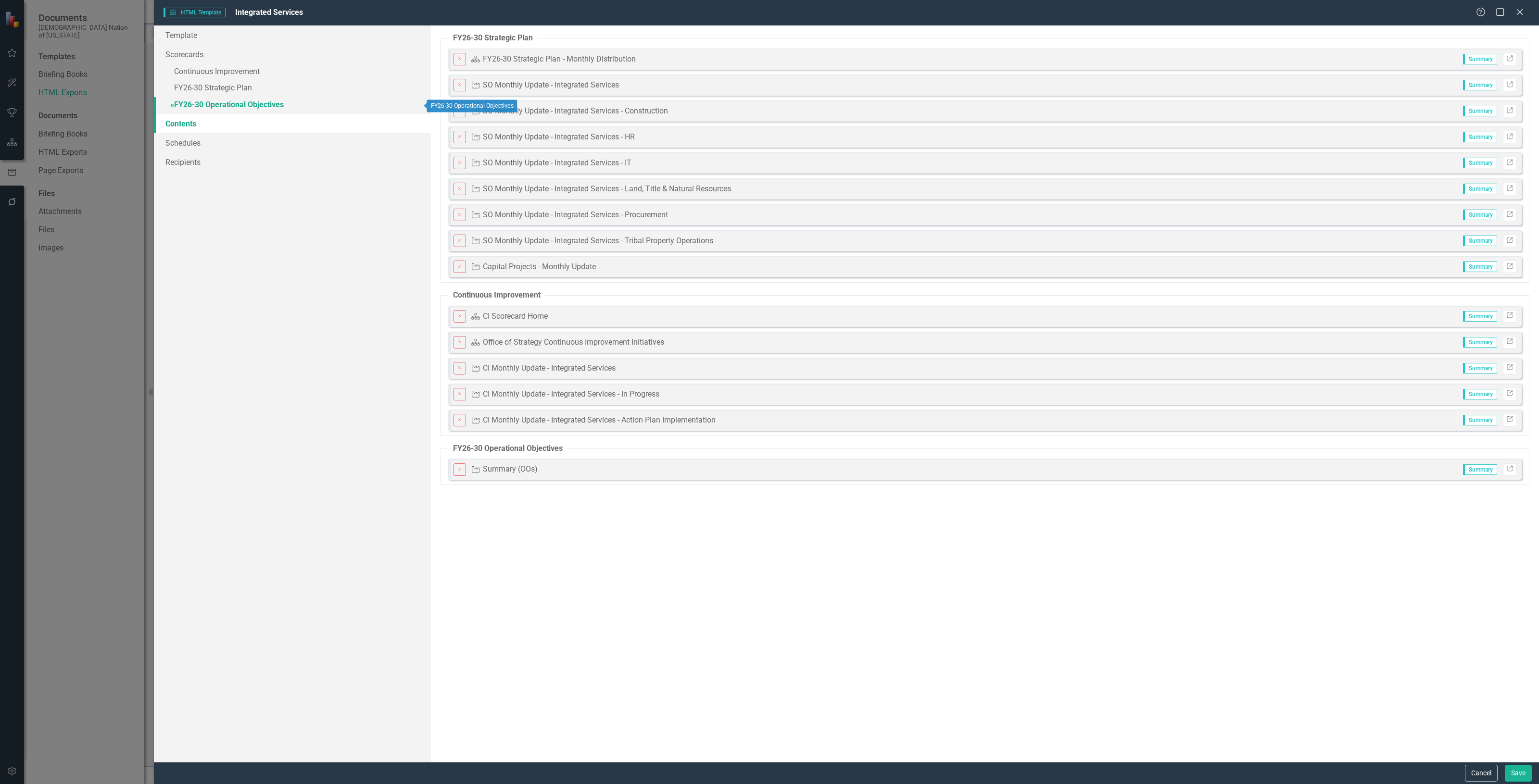
click at [264, 104] on link "» FY26-30 Operational Objectives" at bounding box center [292, 105] width 277 height 17
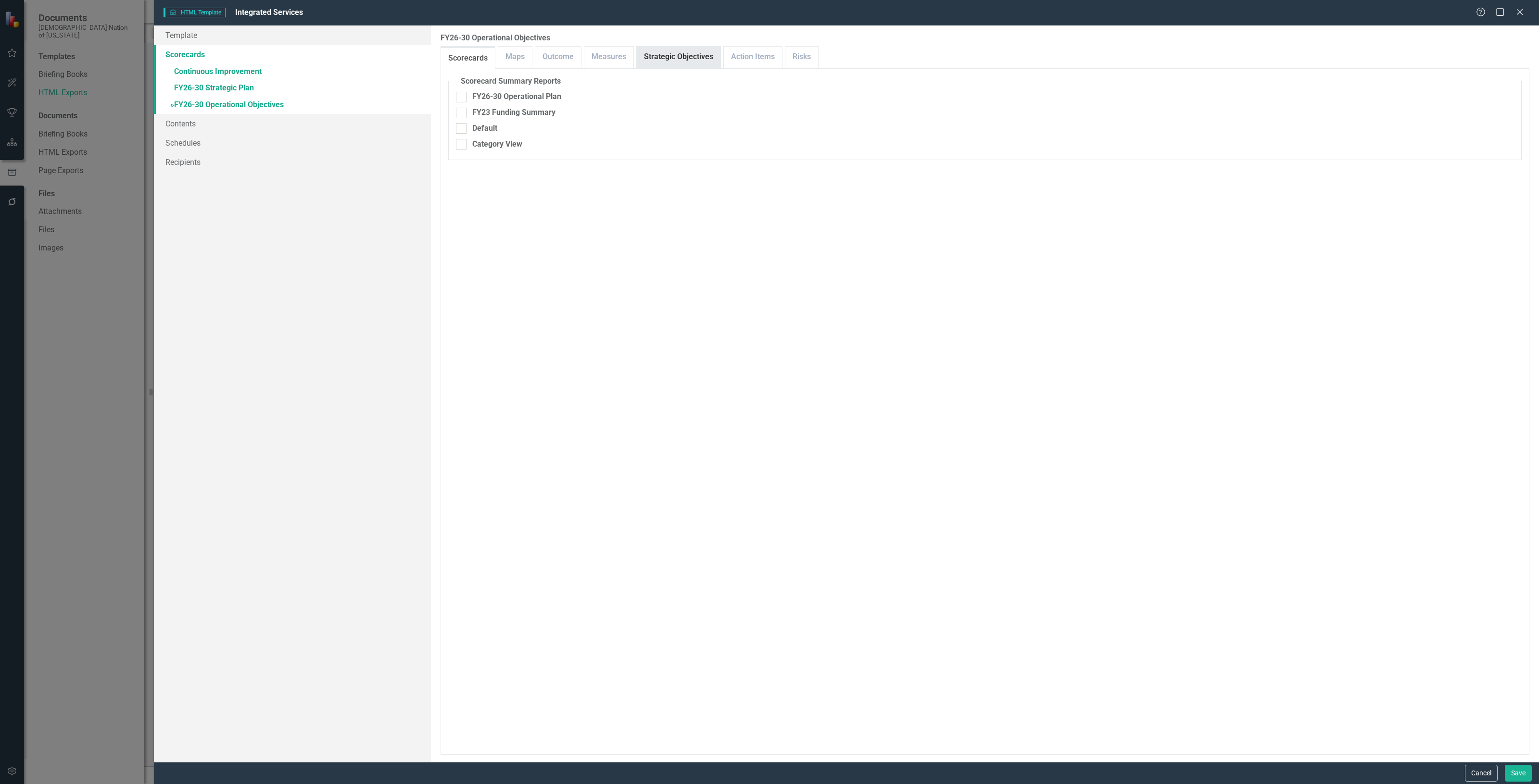
click at [691, 56] on link "Strategic Objectives" at bounding box center [679, 56] width 84 height 20
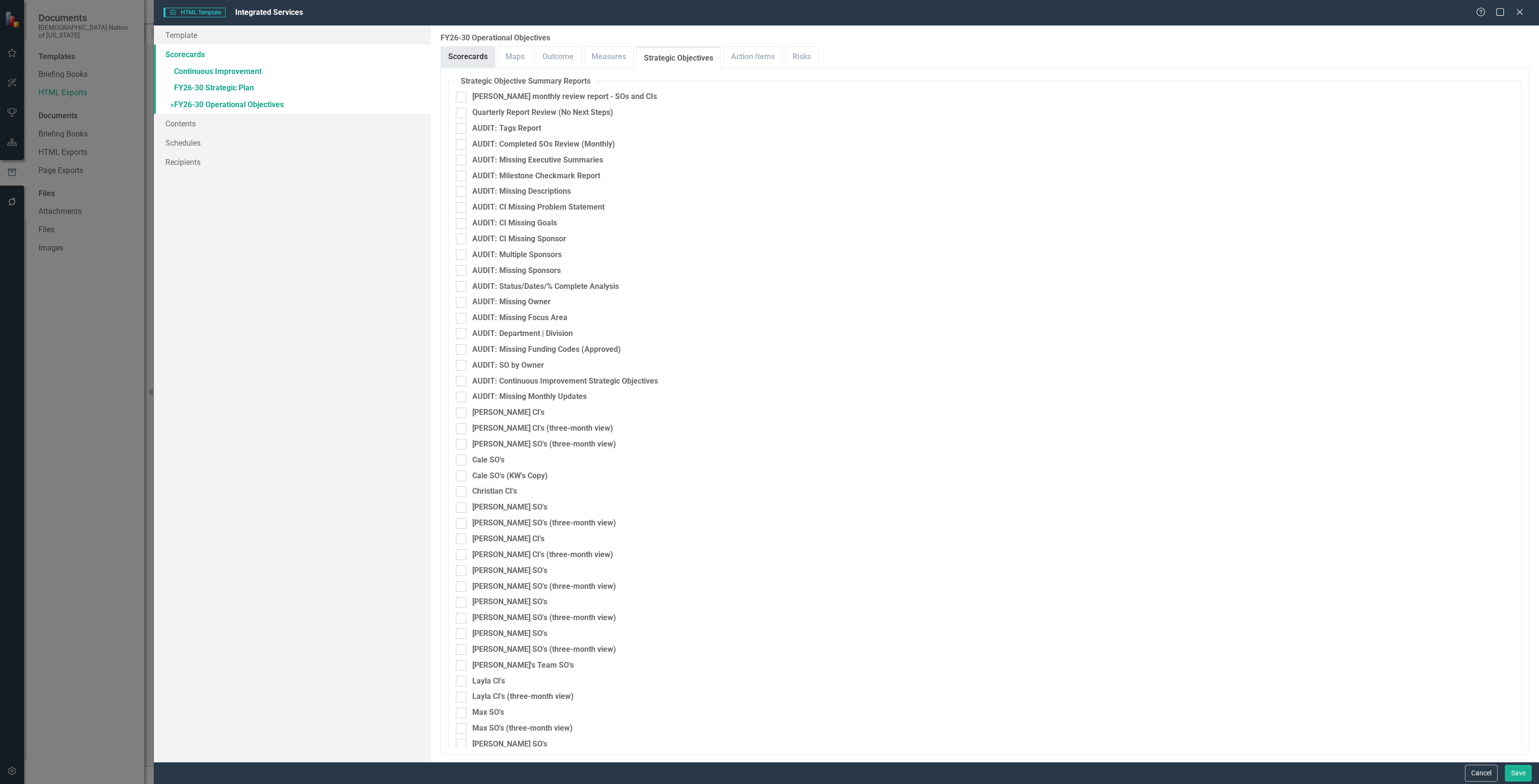
click at [475, 61] on link "Scorecards" at bounding box center [467, 56] width 54 height 20
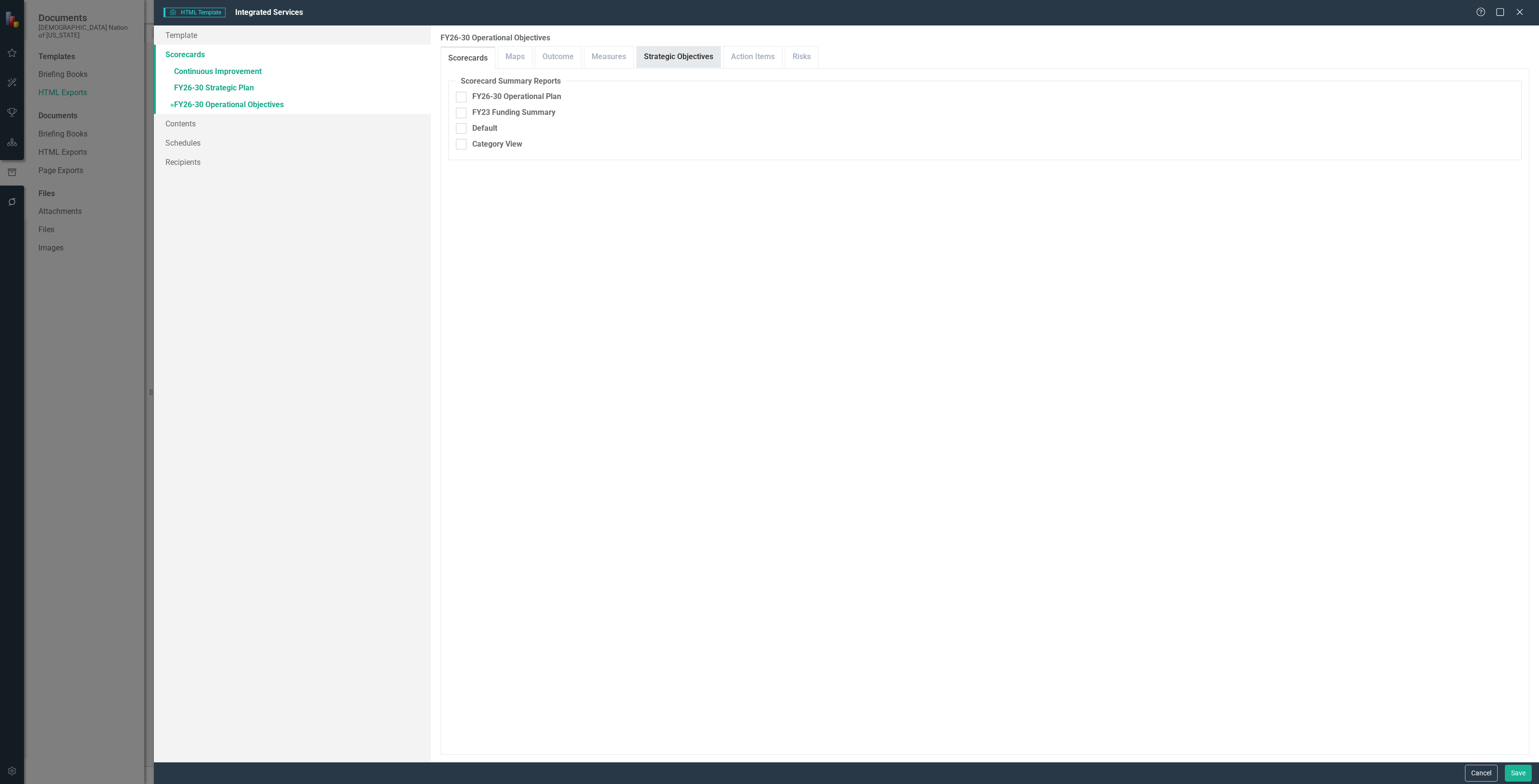
click at [676, 49] on link "Strategic Objectives" at bounding box center [679, 56] width 84 height 20
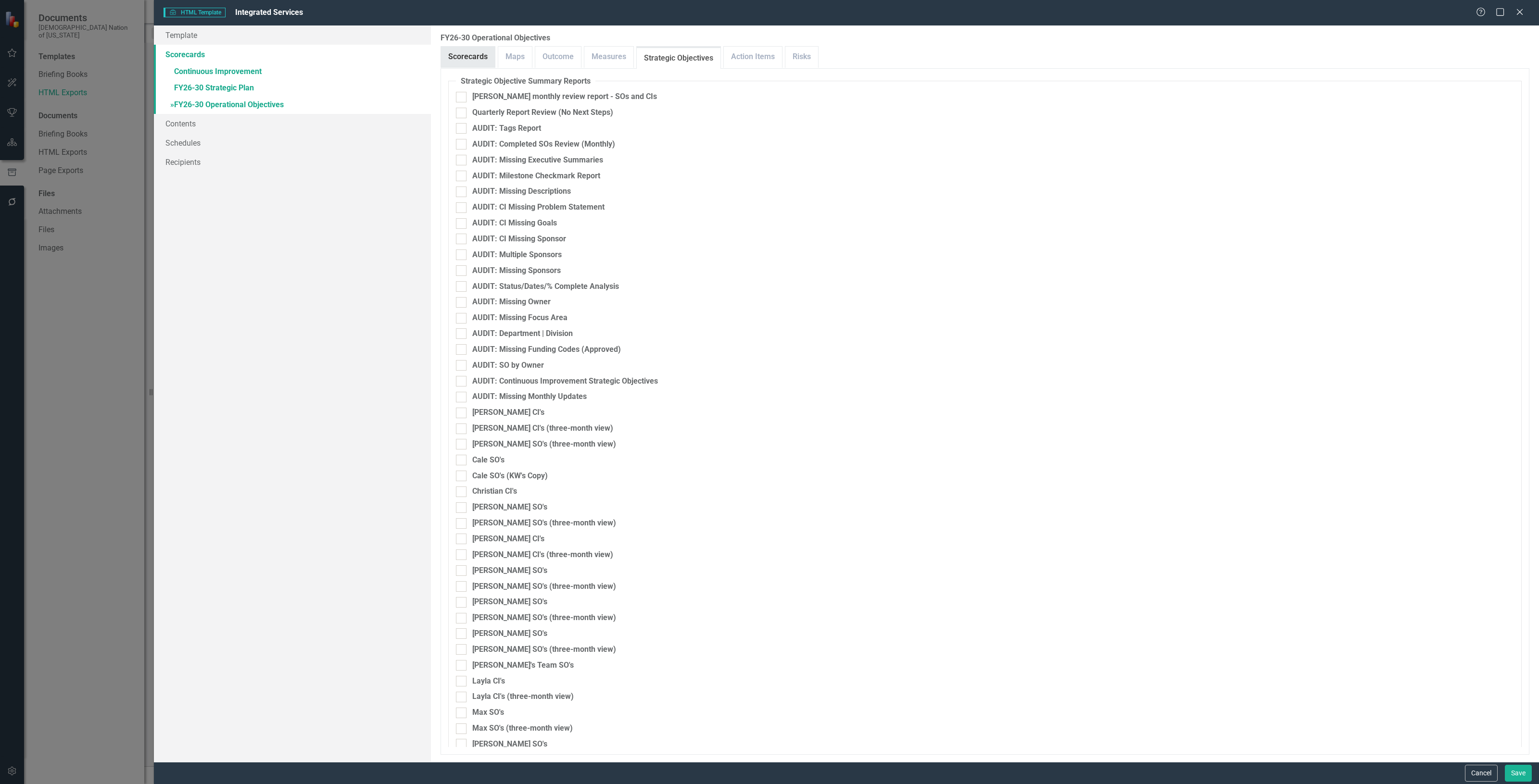
click at [477, 53] on link "Scorecards" at bounding box center [467, 56] width 54 height 20
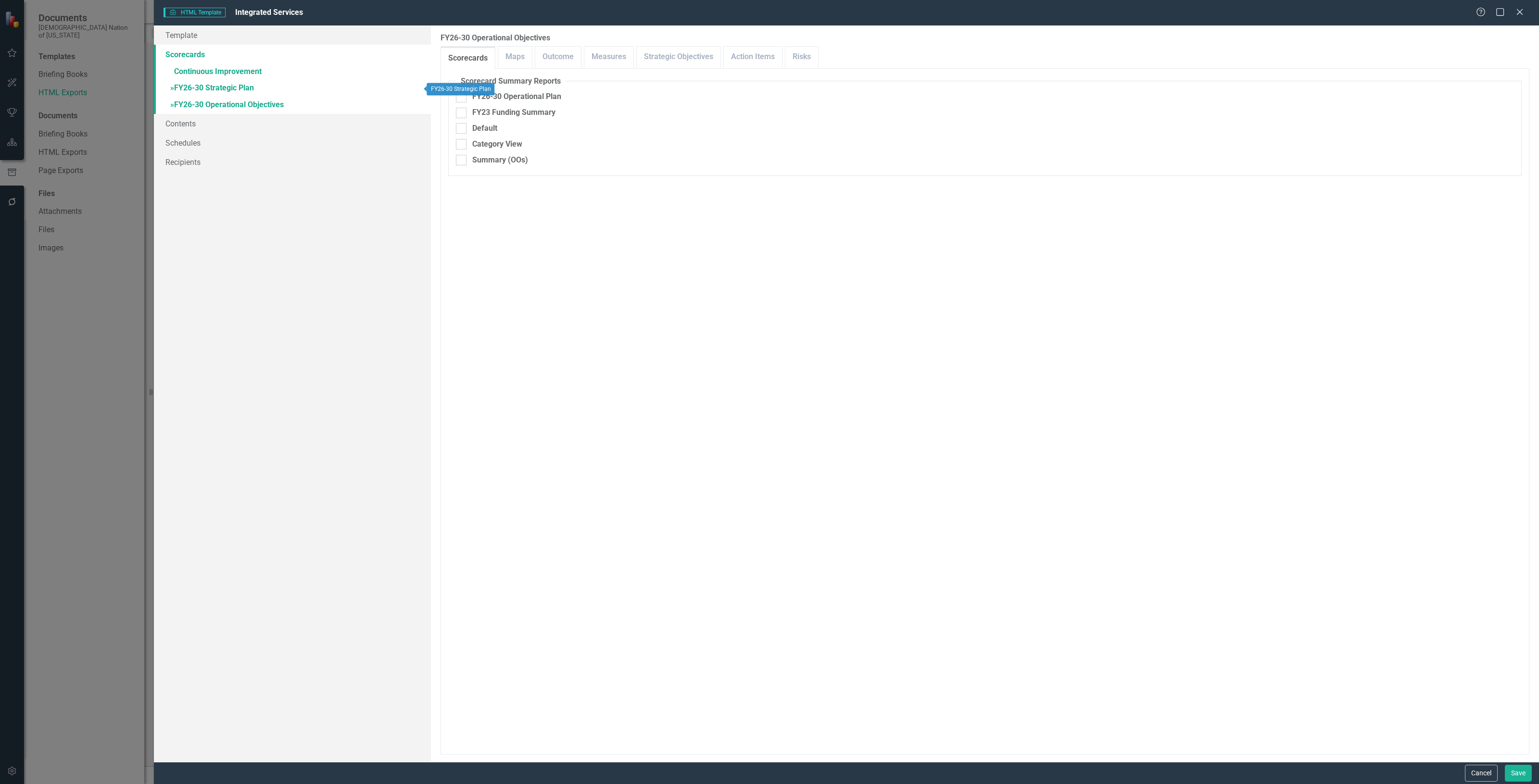
click at [264, 91] on link "» FY26-30 Strategic Plan" at bounding box center [292, 88] width 277 height 17
click at [232, 75] on link "» Continuous Improvement" at bounding box center [292, 72] width 277 height 17
click at [217, 85] on link "» FY26-30 Strategic Plan" at bounding box center [292, 88] width 277 height 17
click at [256, 110] on link "» FY26-30 Operational Objectives" at bounding box center [292, 105] width 277 height 17
click at [236, 91] on link "» FY26-30 Strategic Plan" at bounding box center [292, 88] width 277 height 17
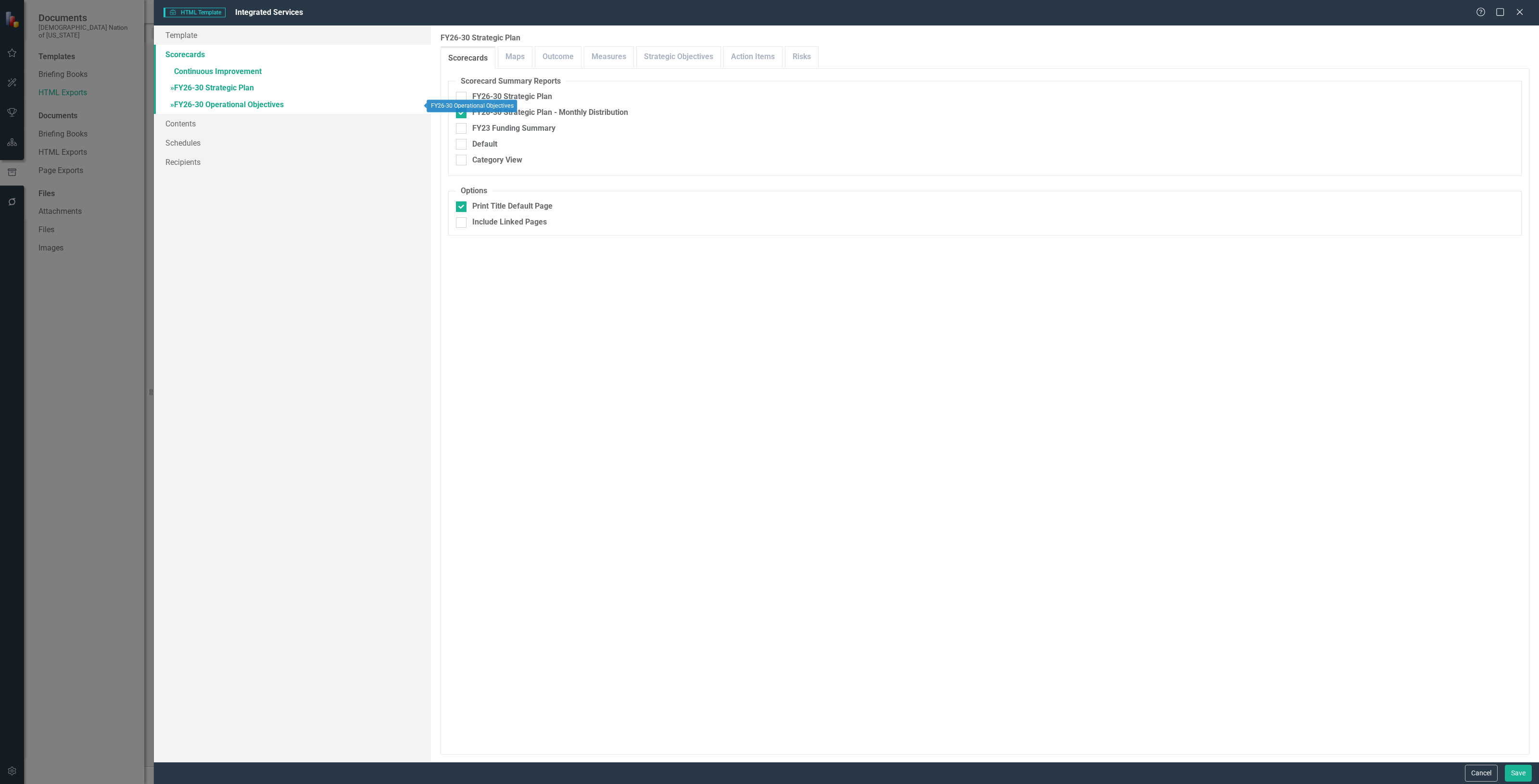
click at [233, 107] on link "» FY26-30 Operational Objectives" at bounding box center [292, 105] width 277 height 17
click at [504, 65] on link "Maps" at bounding box center [515, 56] width 34 height 20
click at [549, 66] on link "Outcome" at bounding box center [558, 56] width 46 height 20
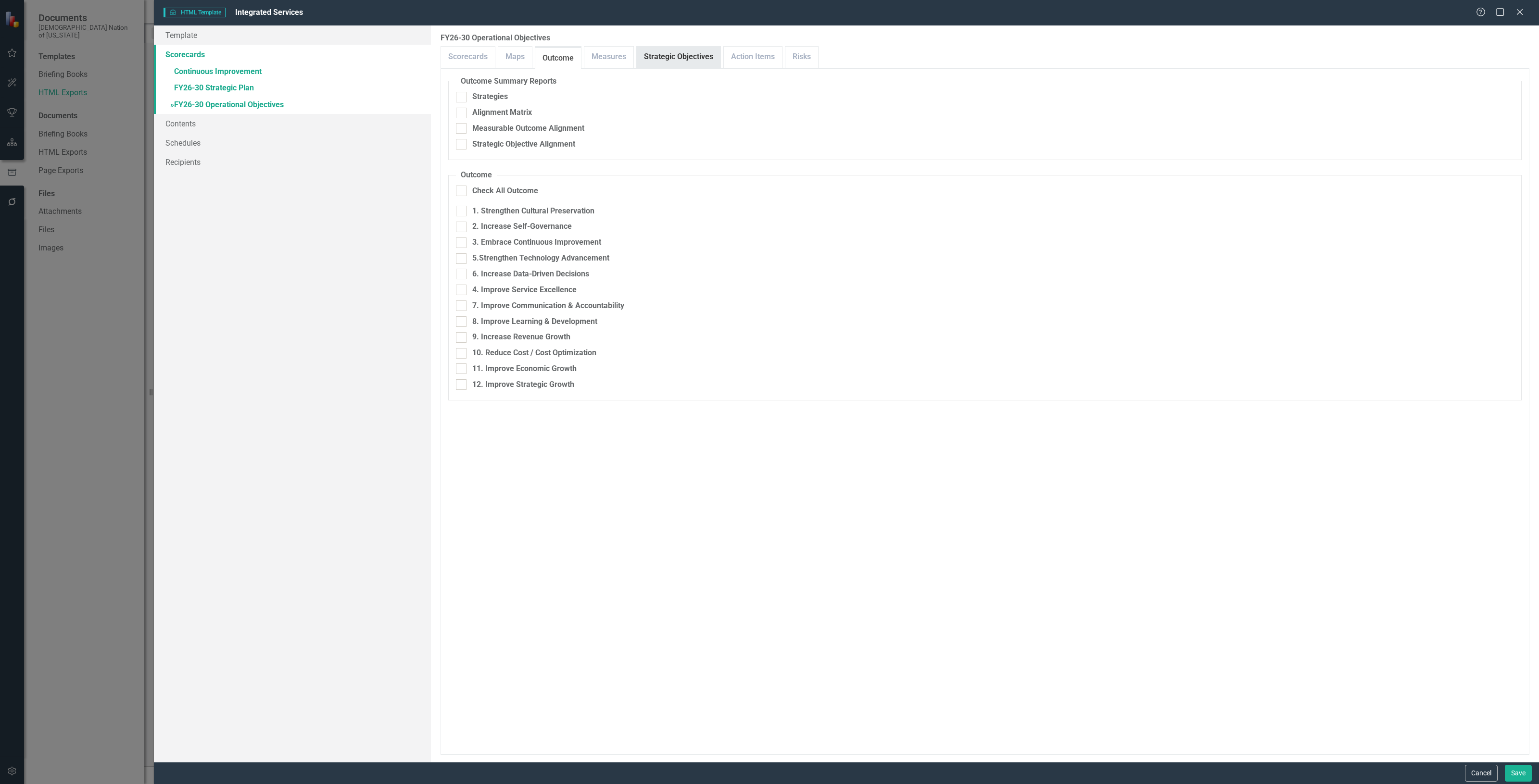
click at [687, 56] on link "Strategic Objectives" at bounding box center [679, 56] width 84 height 20
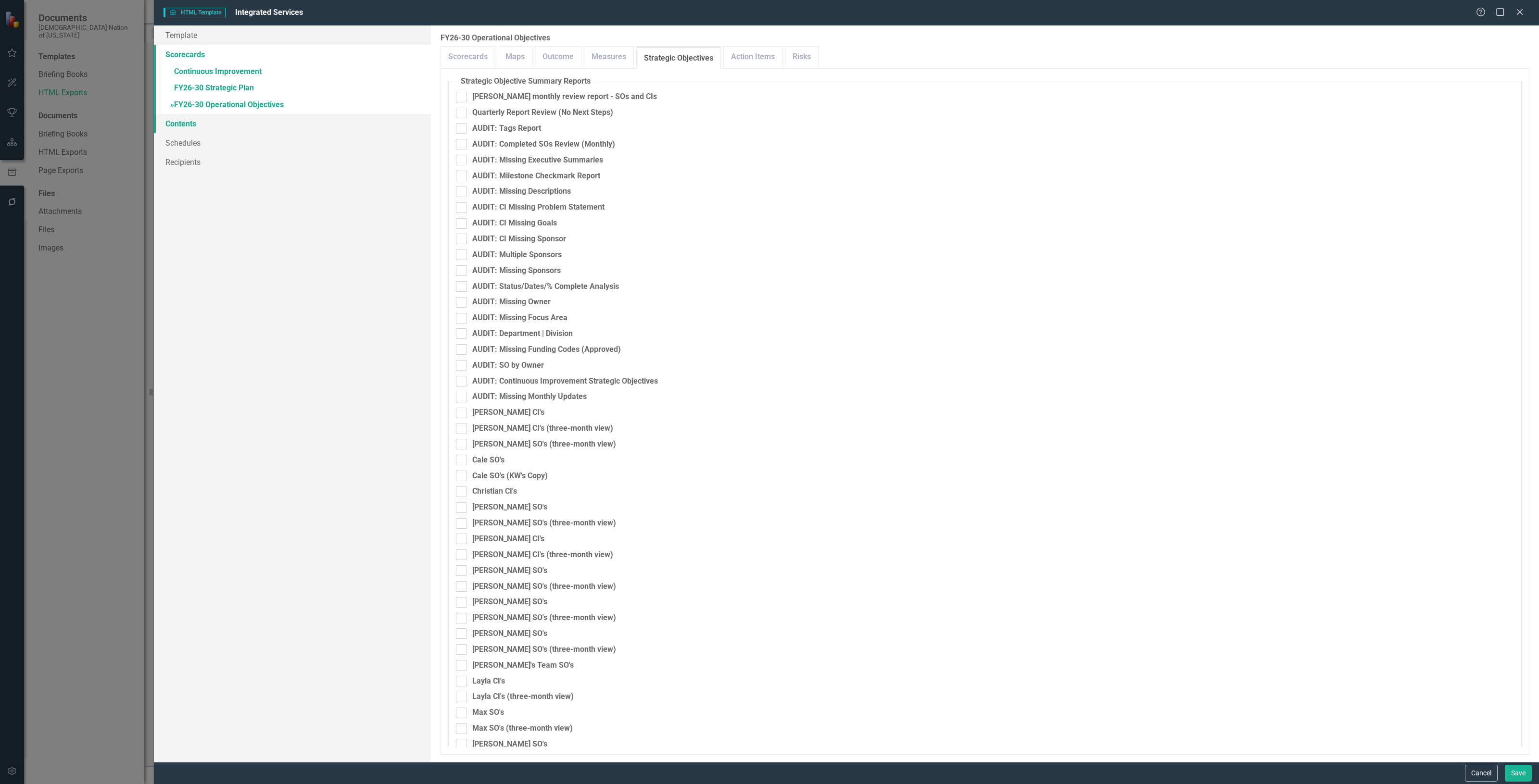
click at [207, 125] on link "Contents" at bounding box center [292, 124] width 277 height 19
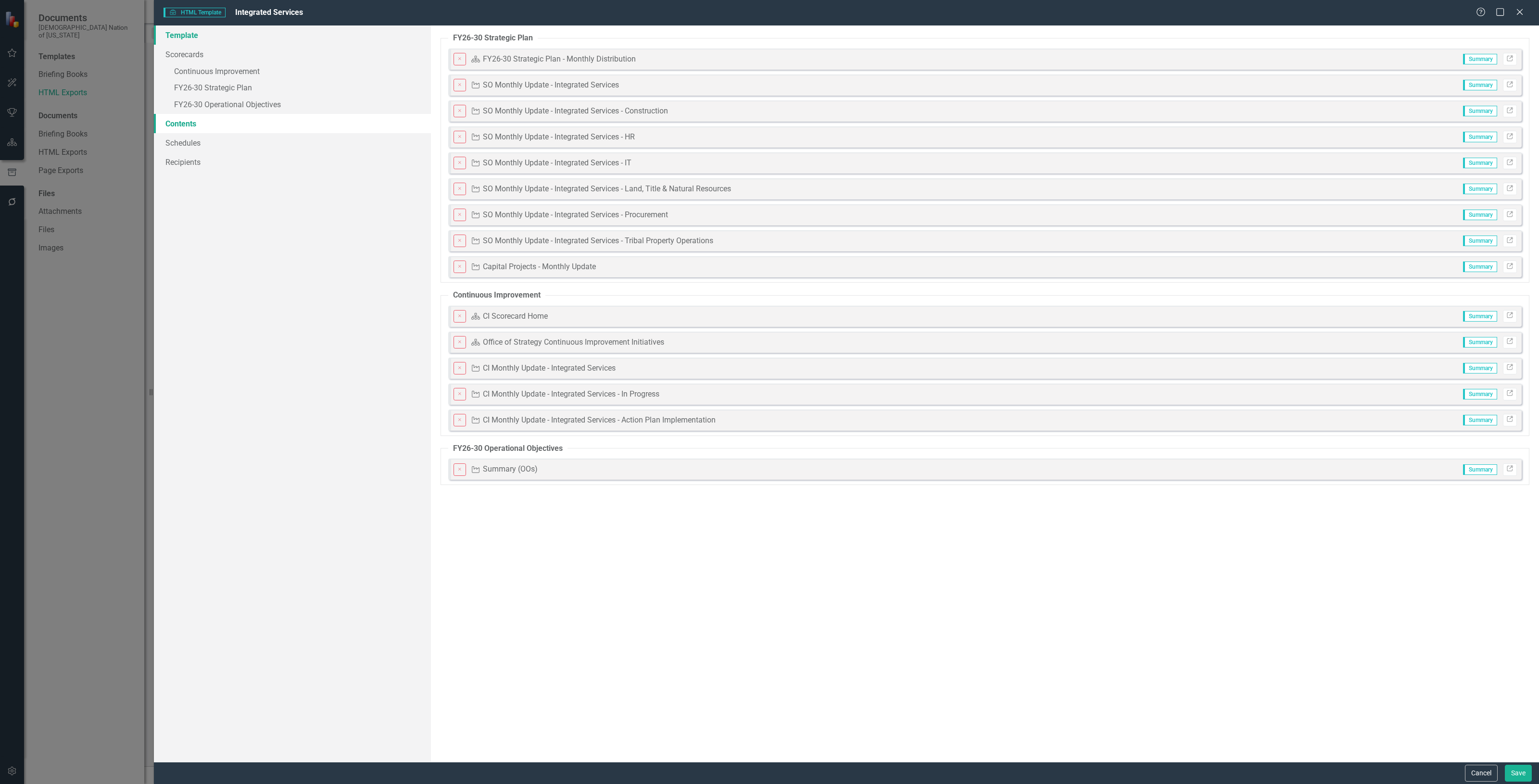
click at [185, 33] on link "Template" at bounding box center [292, 35] width 277 height 19
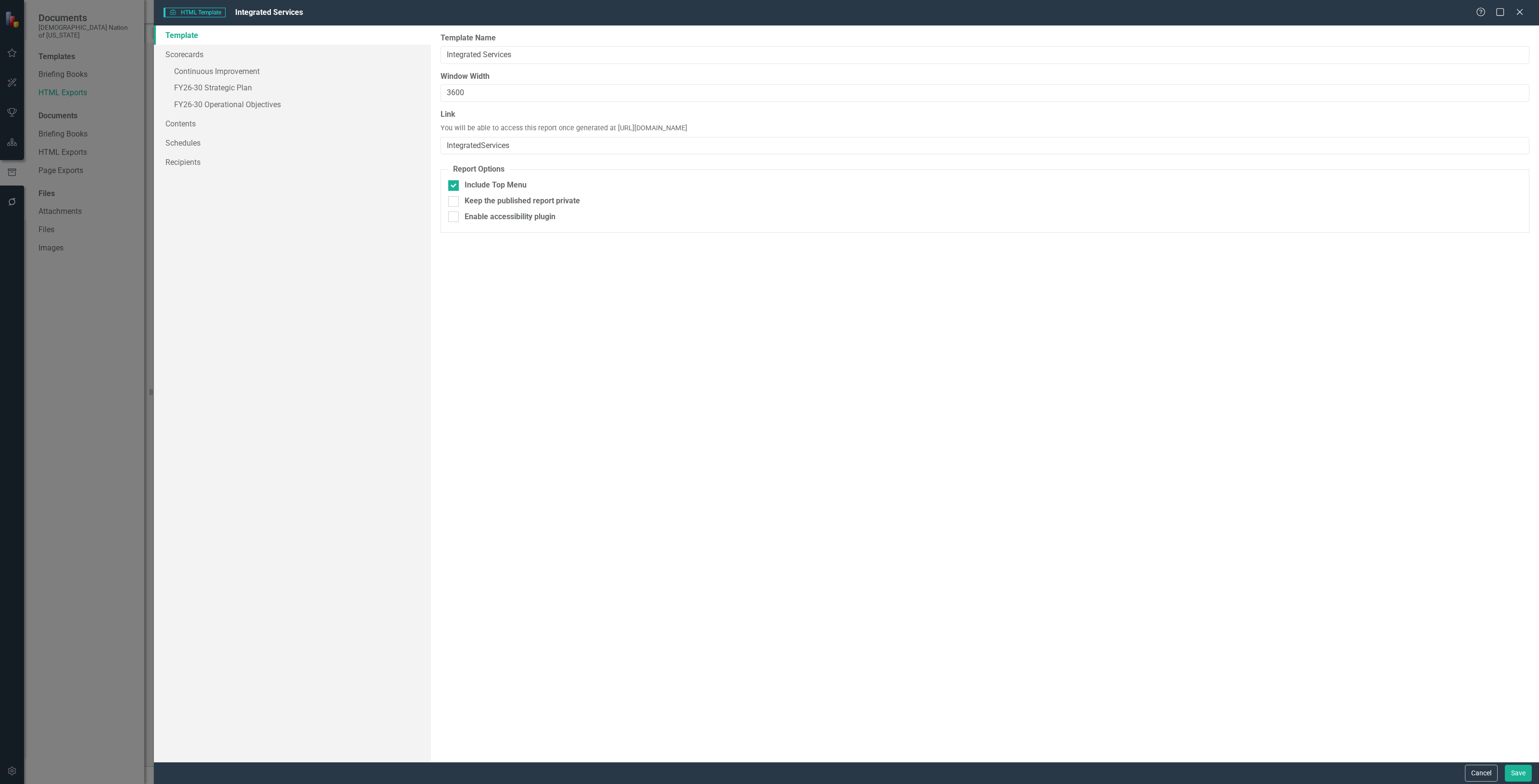
drag, startPoint x: 811, startPoint y: 129, endPoint x: 612, endPoint y: 130, distance: 199.0
click at [612, 130] on div "Link You will be able to access this report once generated at https://publish.c…" at bounding box center [985, 132] width 1089 height 45
copy span "https://publish.clearpointstrategy.com/6773/IntegratedServices"
click at [611, 335] on div "Report templates allow you to create HTML exports that include elements you sel…" at bounding box center [985, 394] width 1108 height 737
click at [1474, 782] on button "Cancel" at bounding box center [1481, 773] width 33 height 17
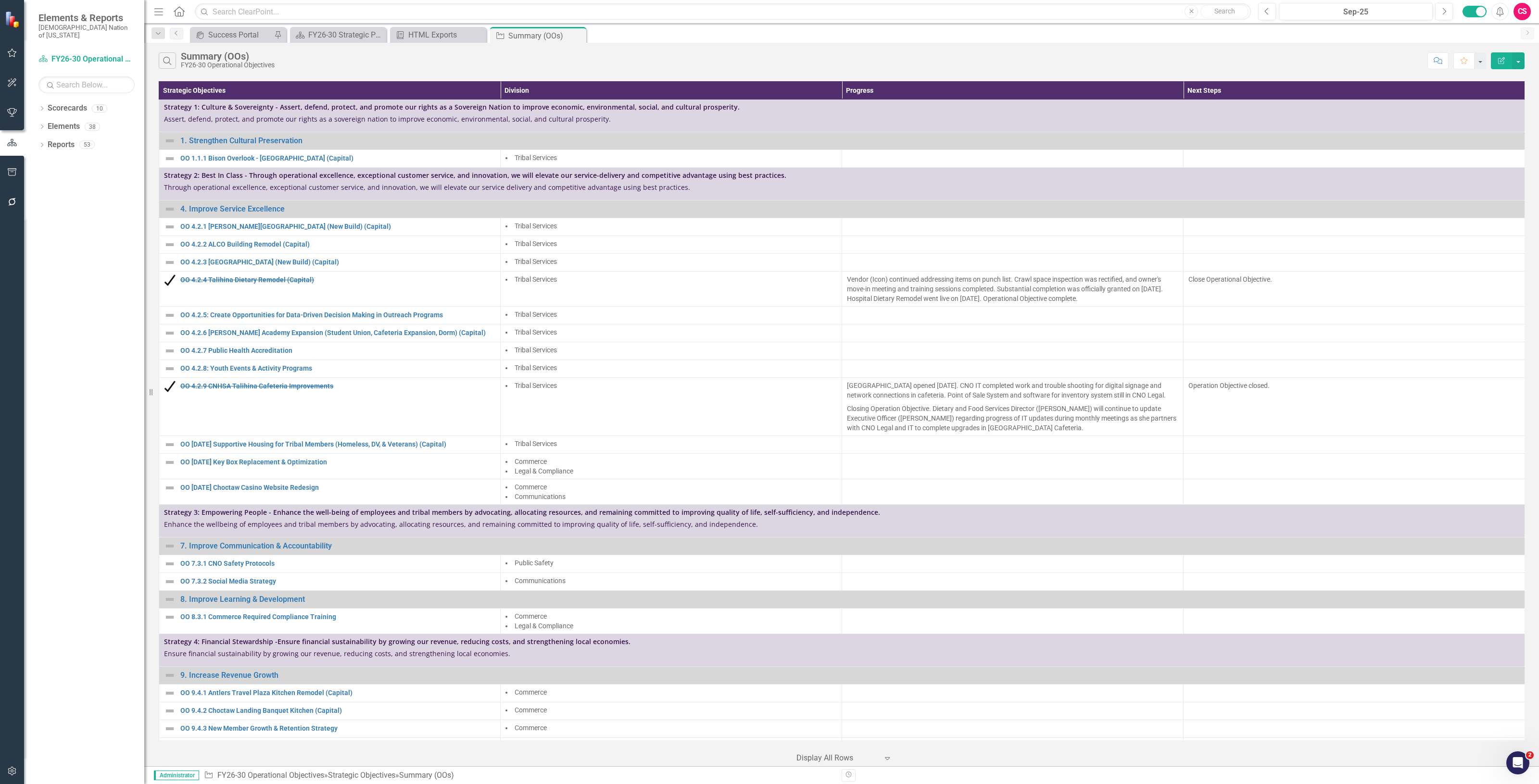
click at [1502, 59] on icon "Edit Report" at bounding box center [1501, 60] width 9 height 7
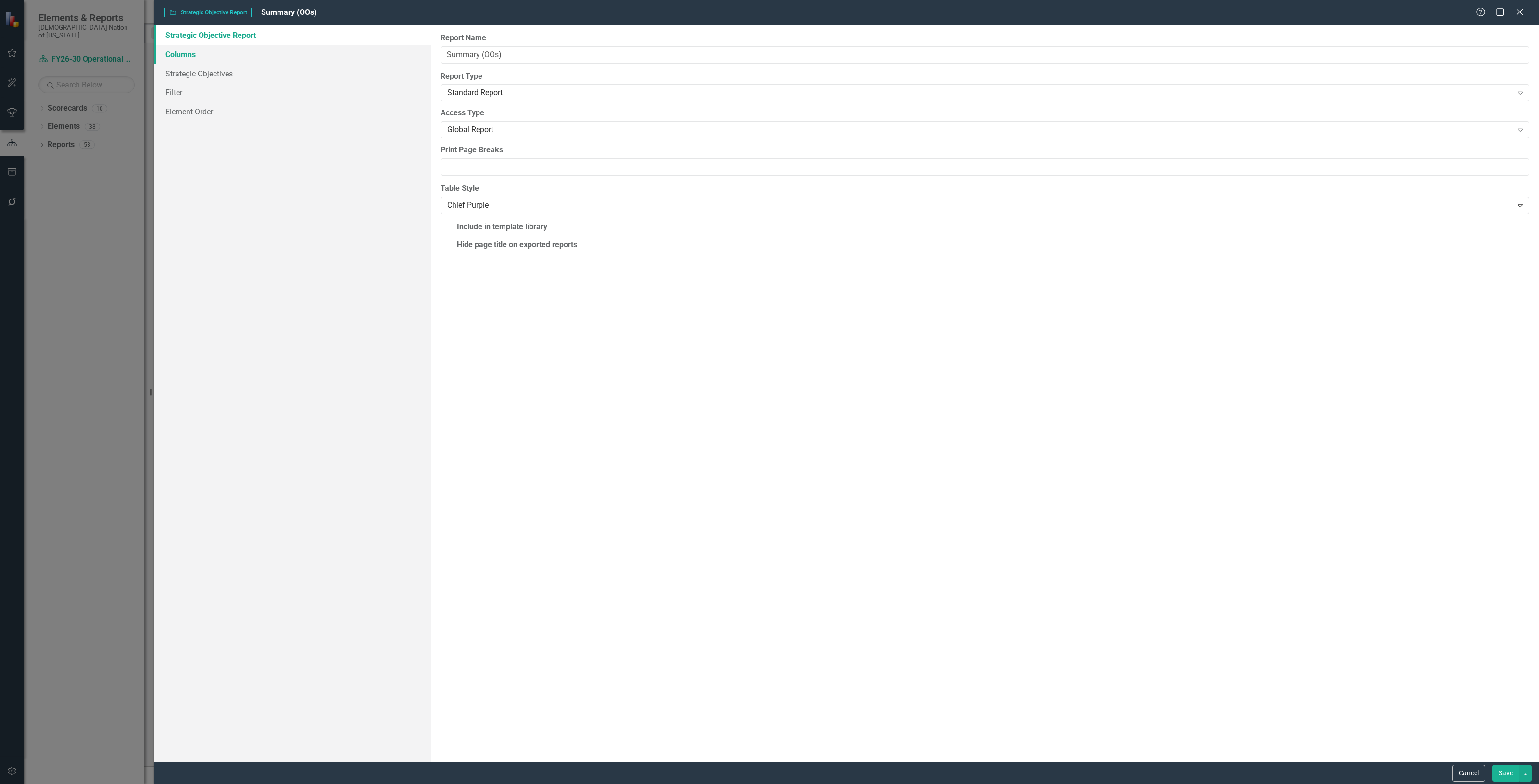
click at [264, 56] on link "Columns" at bounding box center [292, 54] width 277 height 19
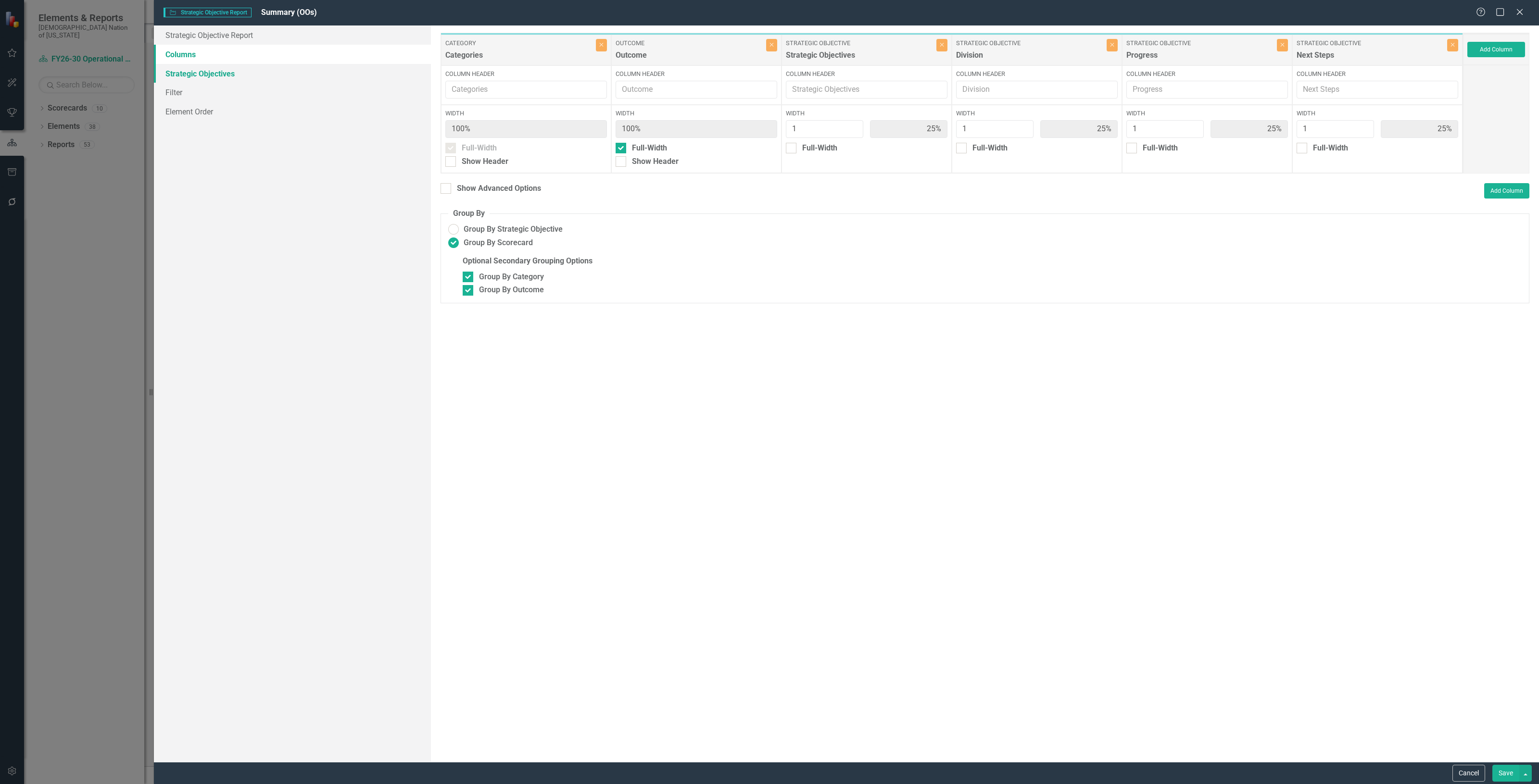
click at [270, 73] on link "Strategic Objectives" at bounding box center [292, 73] width 277 height 19
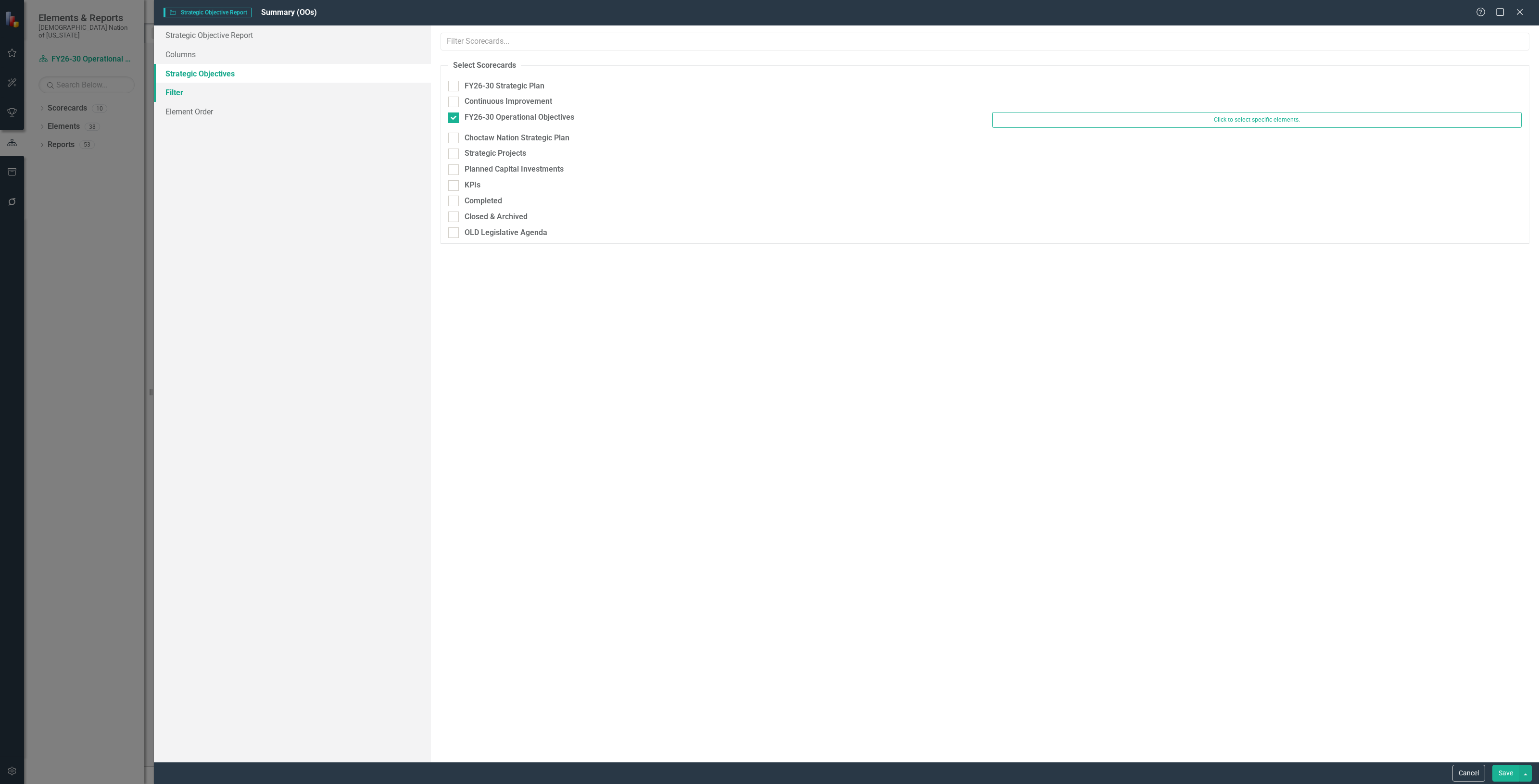
click at [266, 92] on link "Filter" at bounding box center [292, 92] width 277 height 19
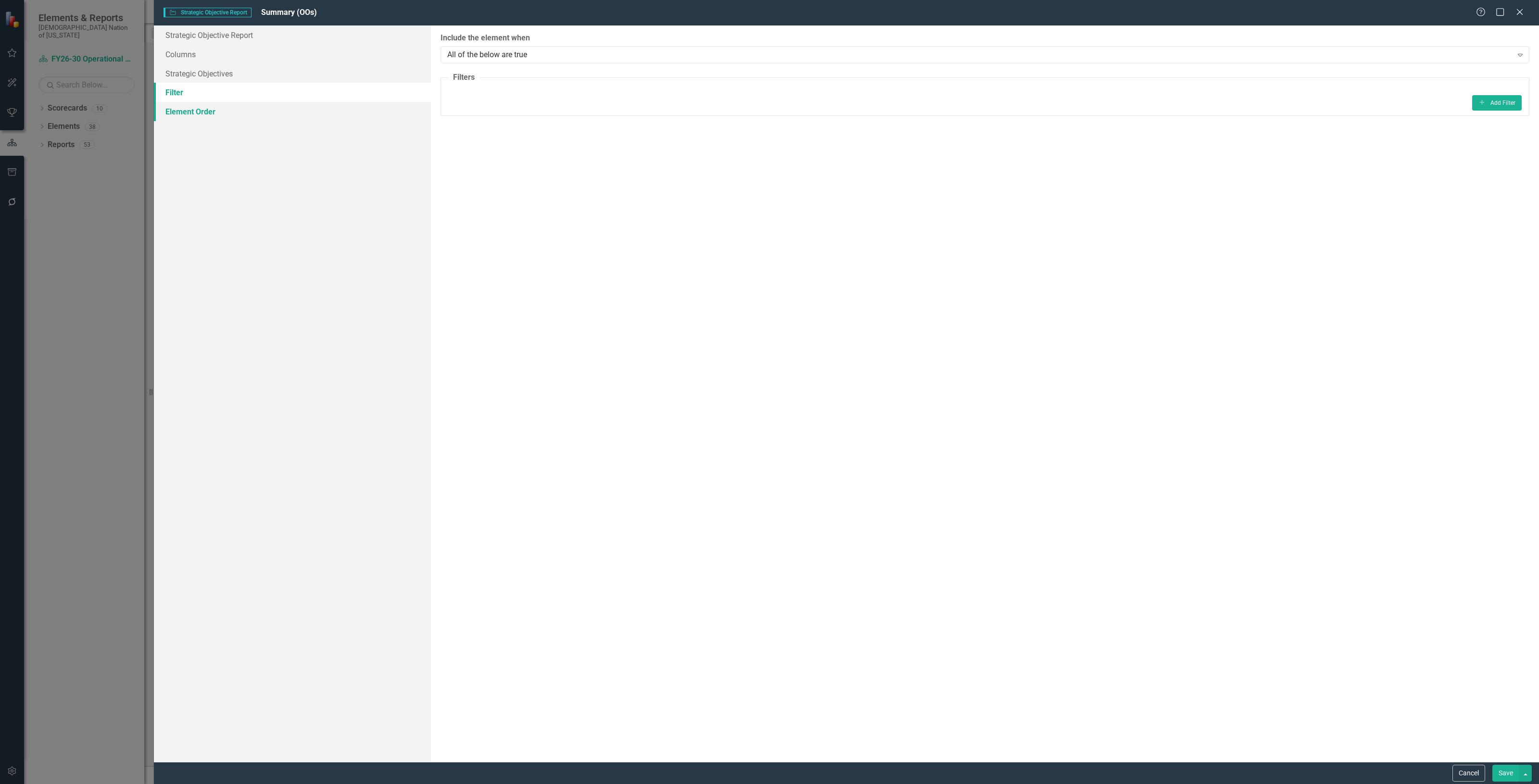
click at [272, 107] on link "Element Order" at bounding box center [292, 111] width 277 height 19
click at [1474, 766] on button "Cancel" at bounding box center [1468, 773] width 33 height 17
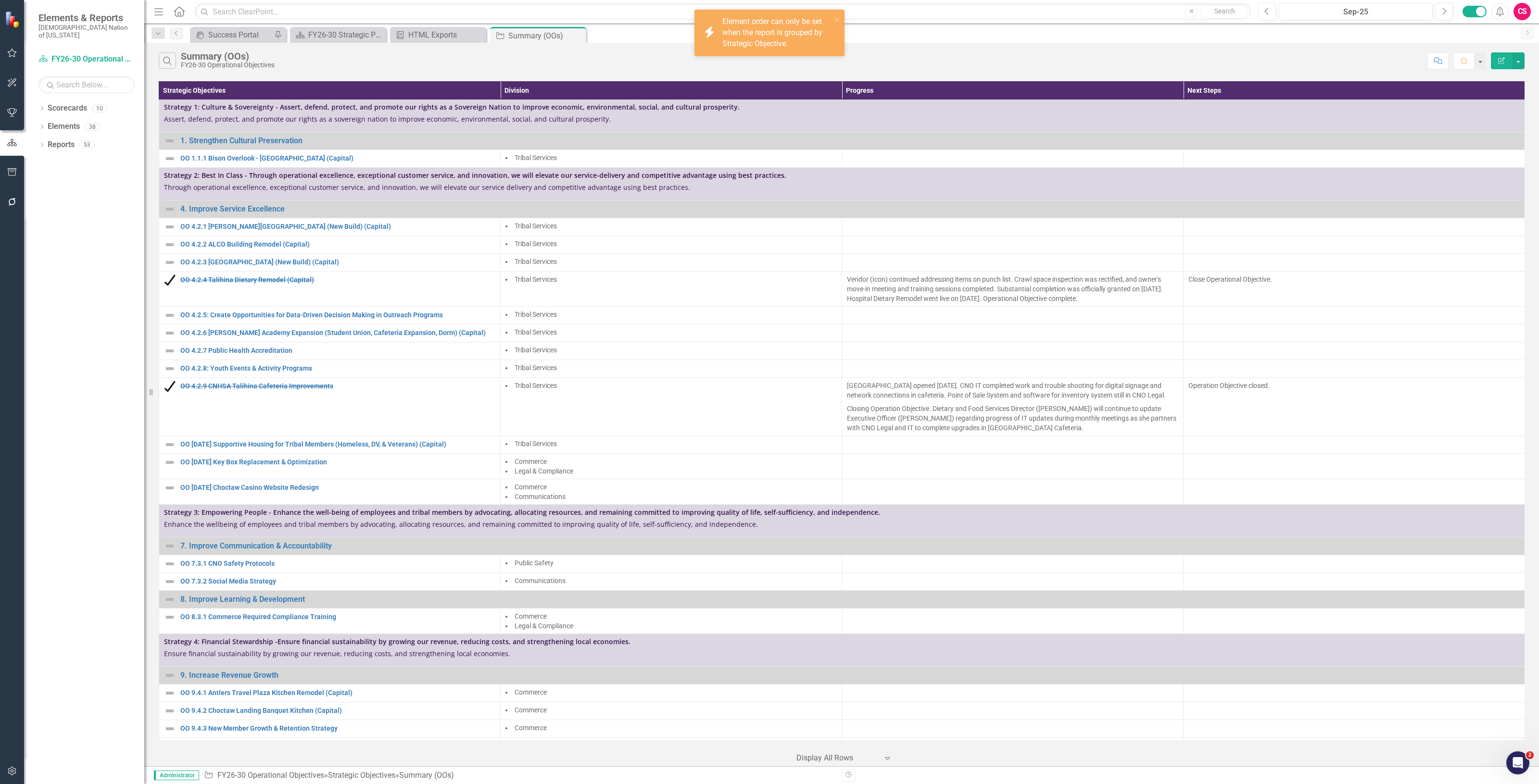
click at [14, 176] on button "button" at bounding box center [12, 173] width 22 height 20
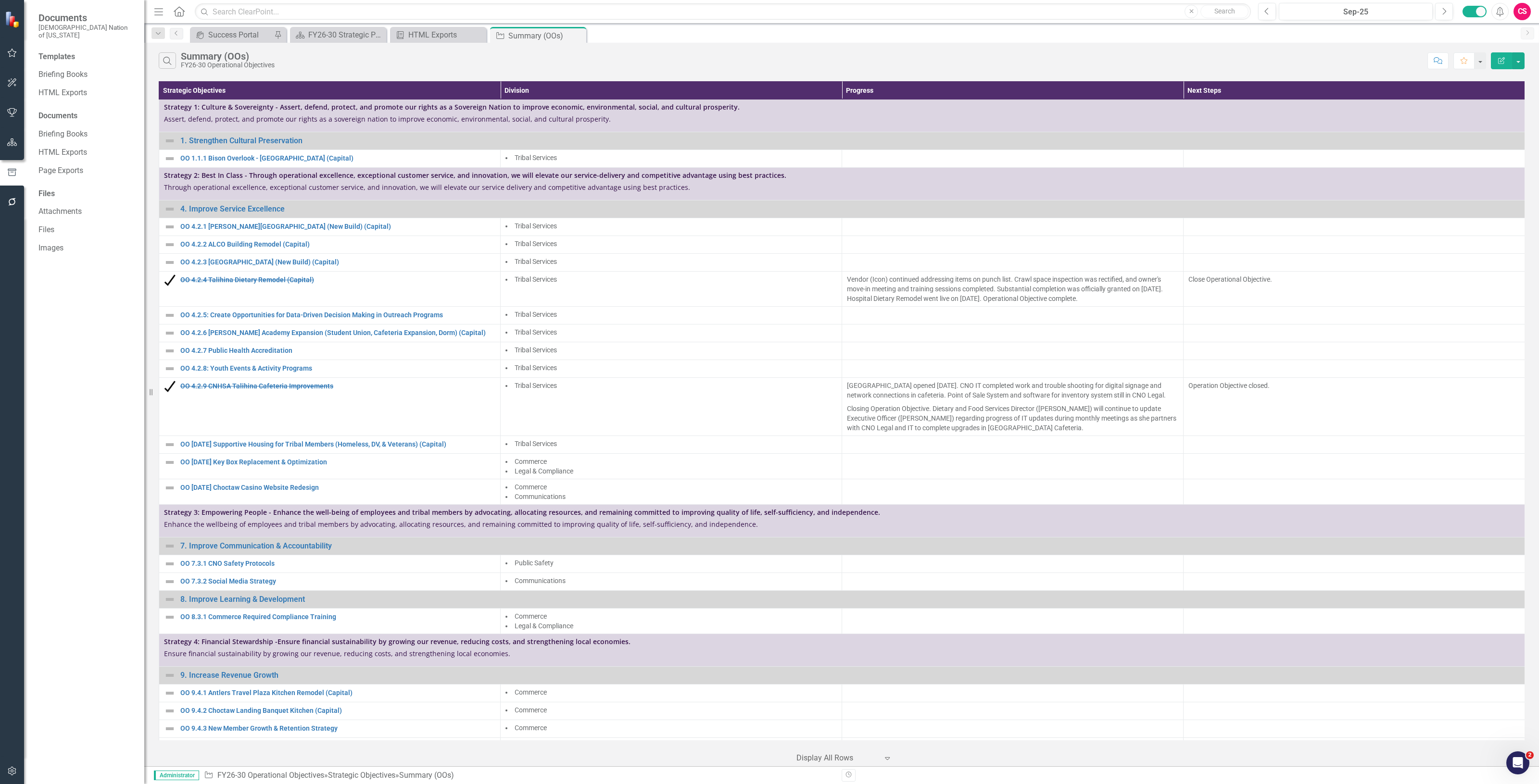
click at [18, 143] on button "button" at bounding box center [12, 143] width 22 height 20
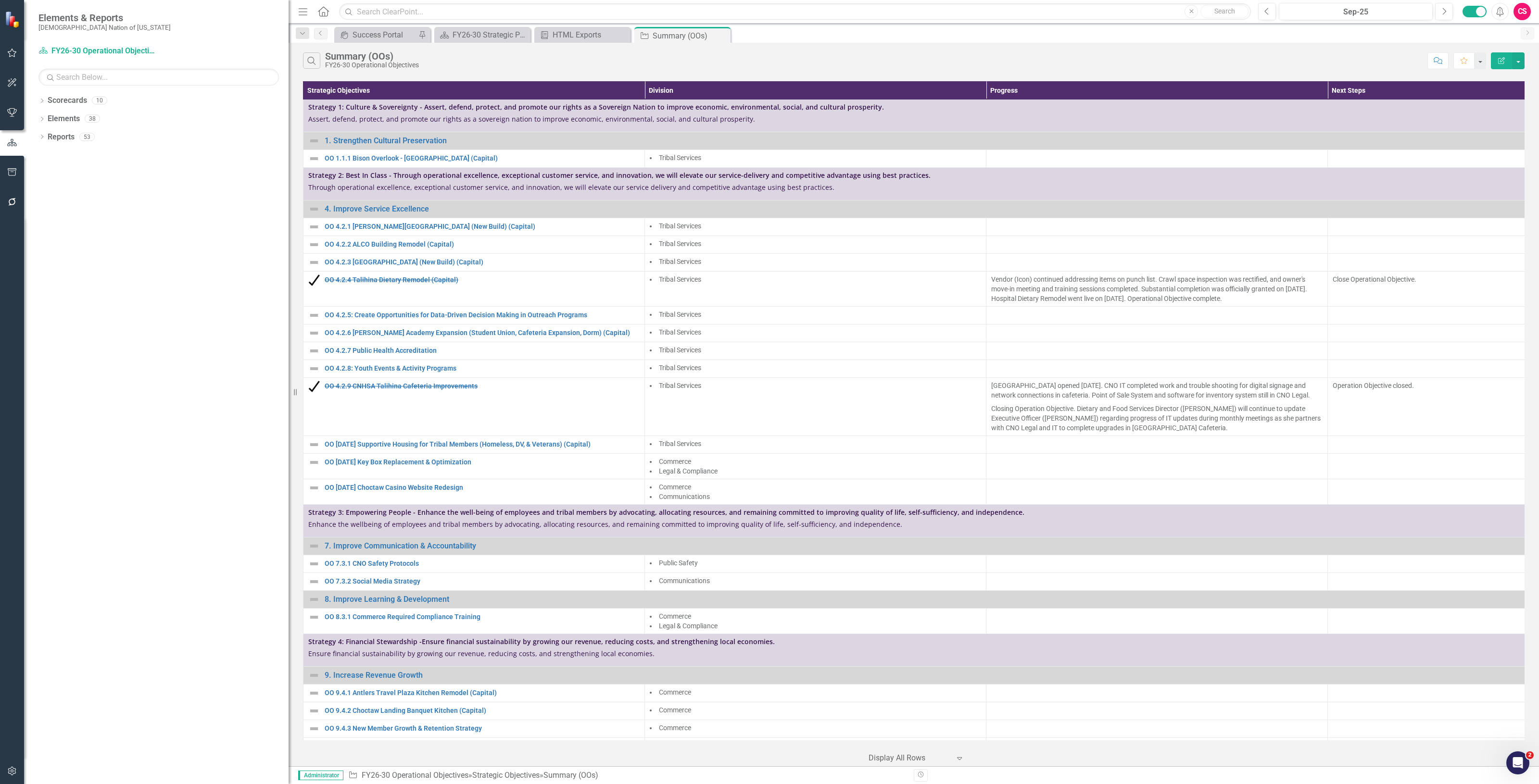
drag, startPoint x: 145, startPoint y: 64, endPoint x: 298, endPoint y: 79, distance: 153.7
click at [298, 79] on div "Elements & Reports Choctaw Nation of Oklahoma Scorecard FY26-30 Operational Obj…" at bounding box center [769, 392] width 1539 height 784
click at [73, 133] on link "Reports" at bounding box center [61, 137] width 27 height 11
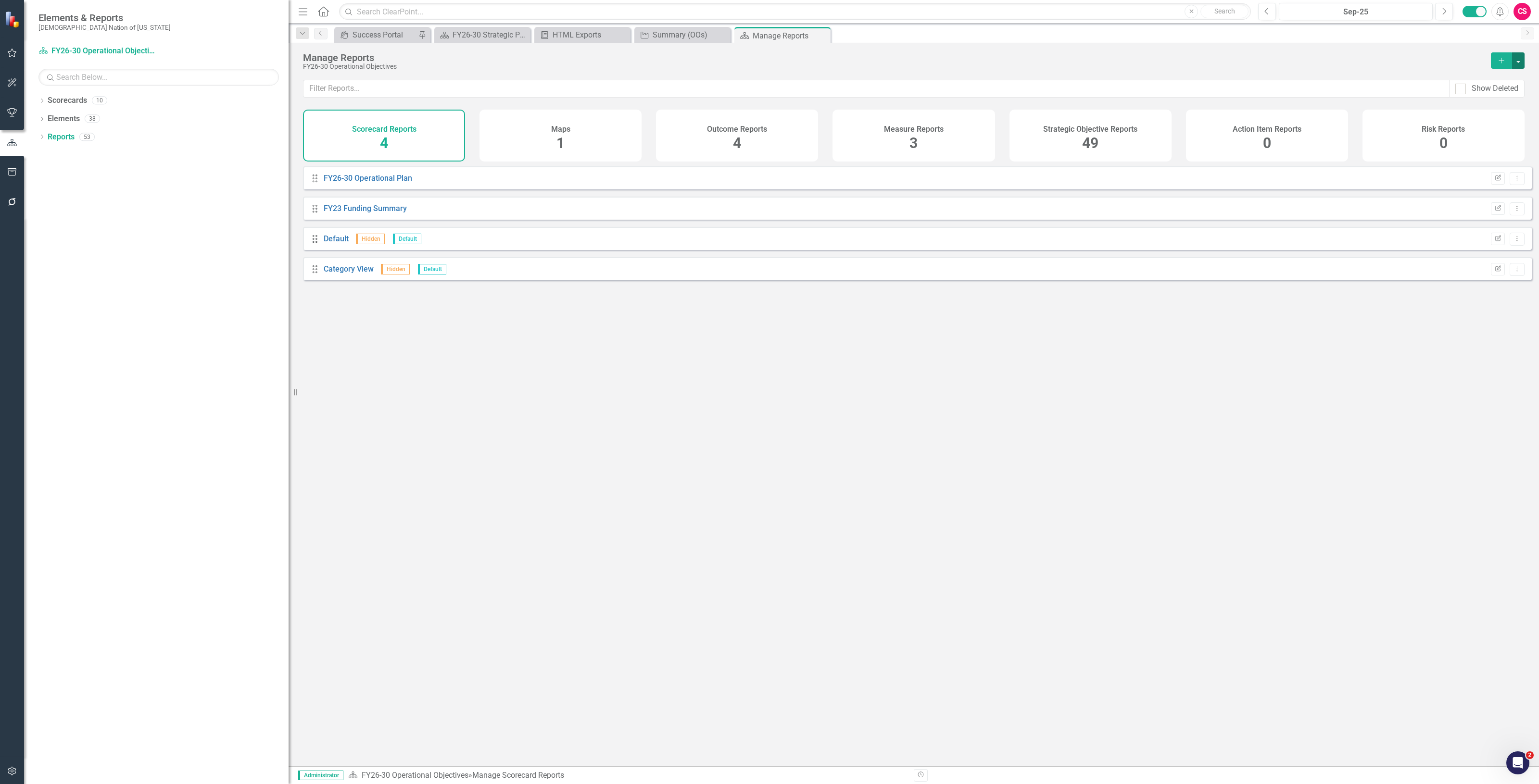
click at [1516, 61] on button "button" at bounding box center [1518, 60] width 12 height 16
click at [1487, 118] on link "Reference Add Report Reference" at bounding box center [1476, 114] width 96 height 18
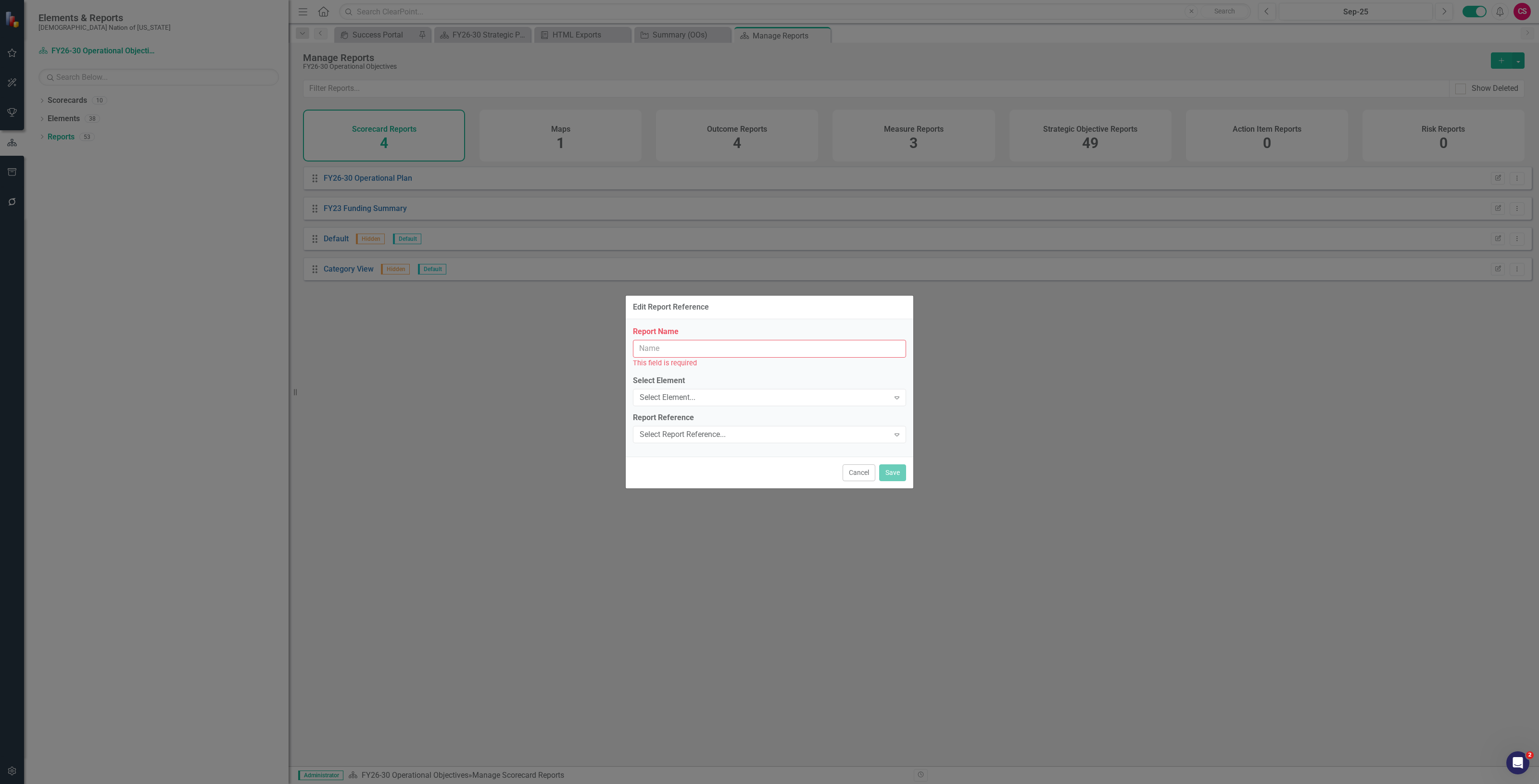
click at [720, 349] on input "Report Name" at bounding box center [769, 349] width 273 height 18
type input "Summary (OOs)"
click at [669, 397] on div "Select Element..." at bounding box center [764, 392] width 250 height 11
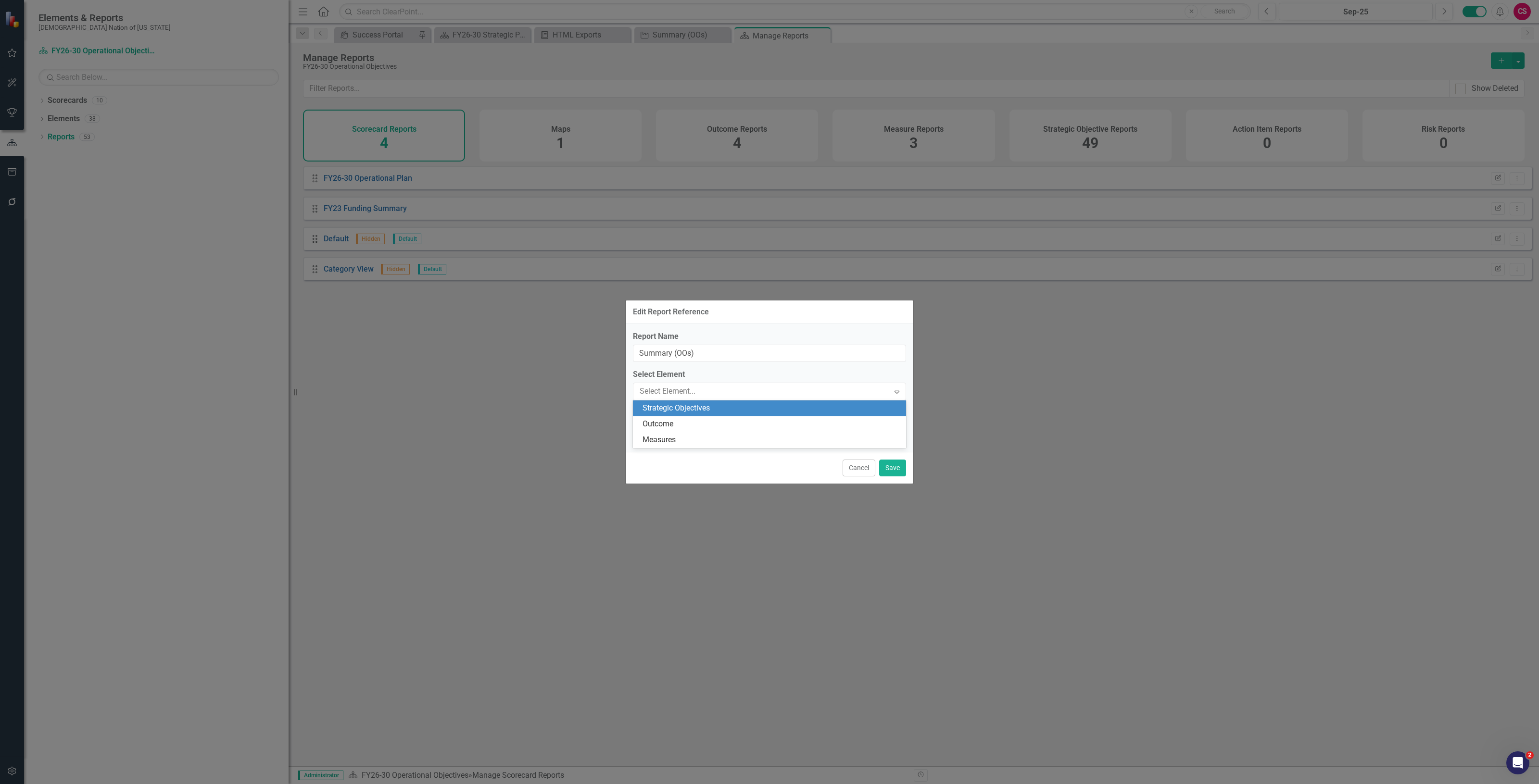
click at [671, 407] on div "Strategic Objectives" at bounding box center [771, 408] width 258 height 11
click at [679, 434] on div "Select Report Reference..." at bounding box center [764, 429] width 250 height 11
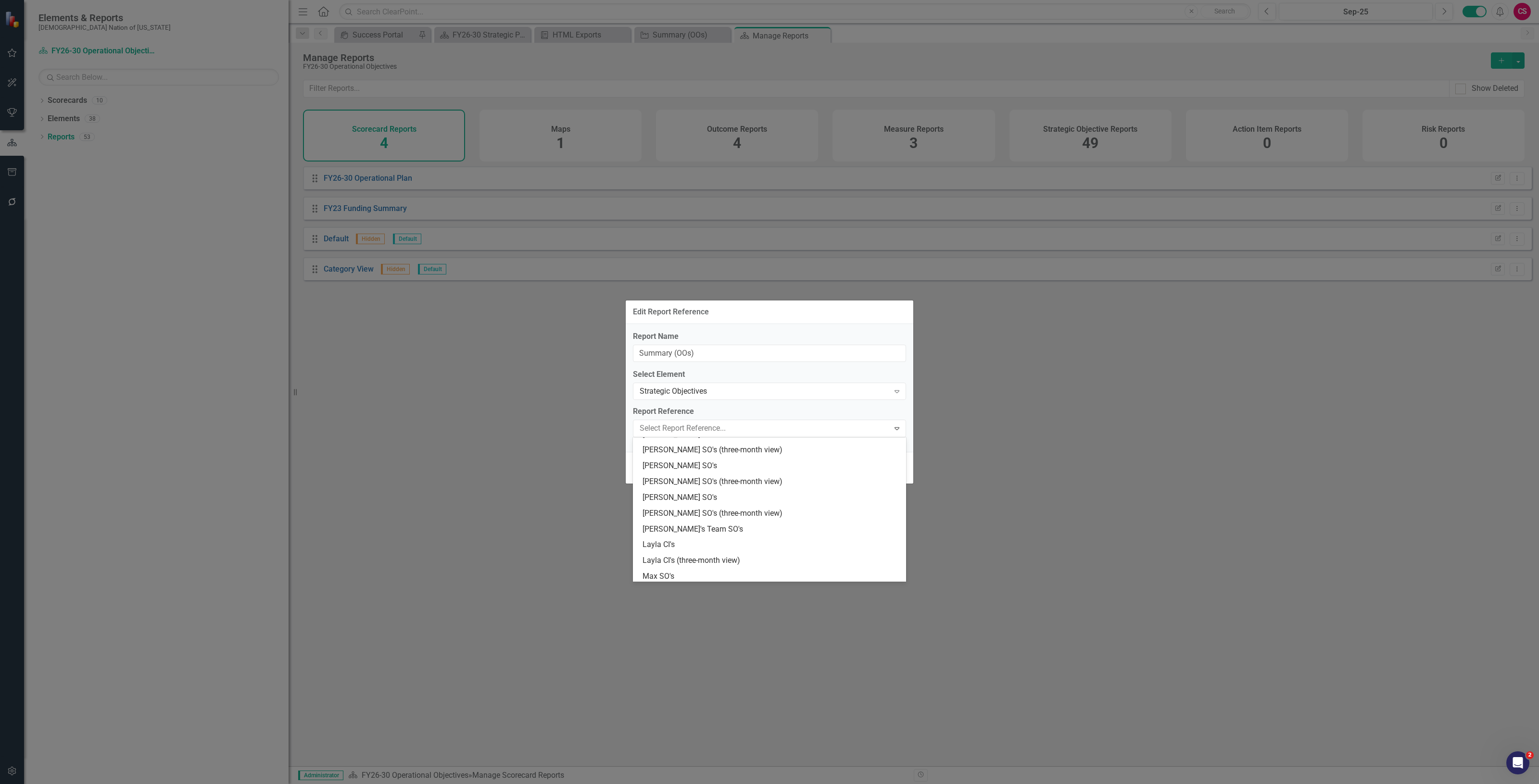
scroll to position [630, 0]
click at [701, 573] on div "Summary (OOs)" at bounding box center [771, 574] width 258 height 11
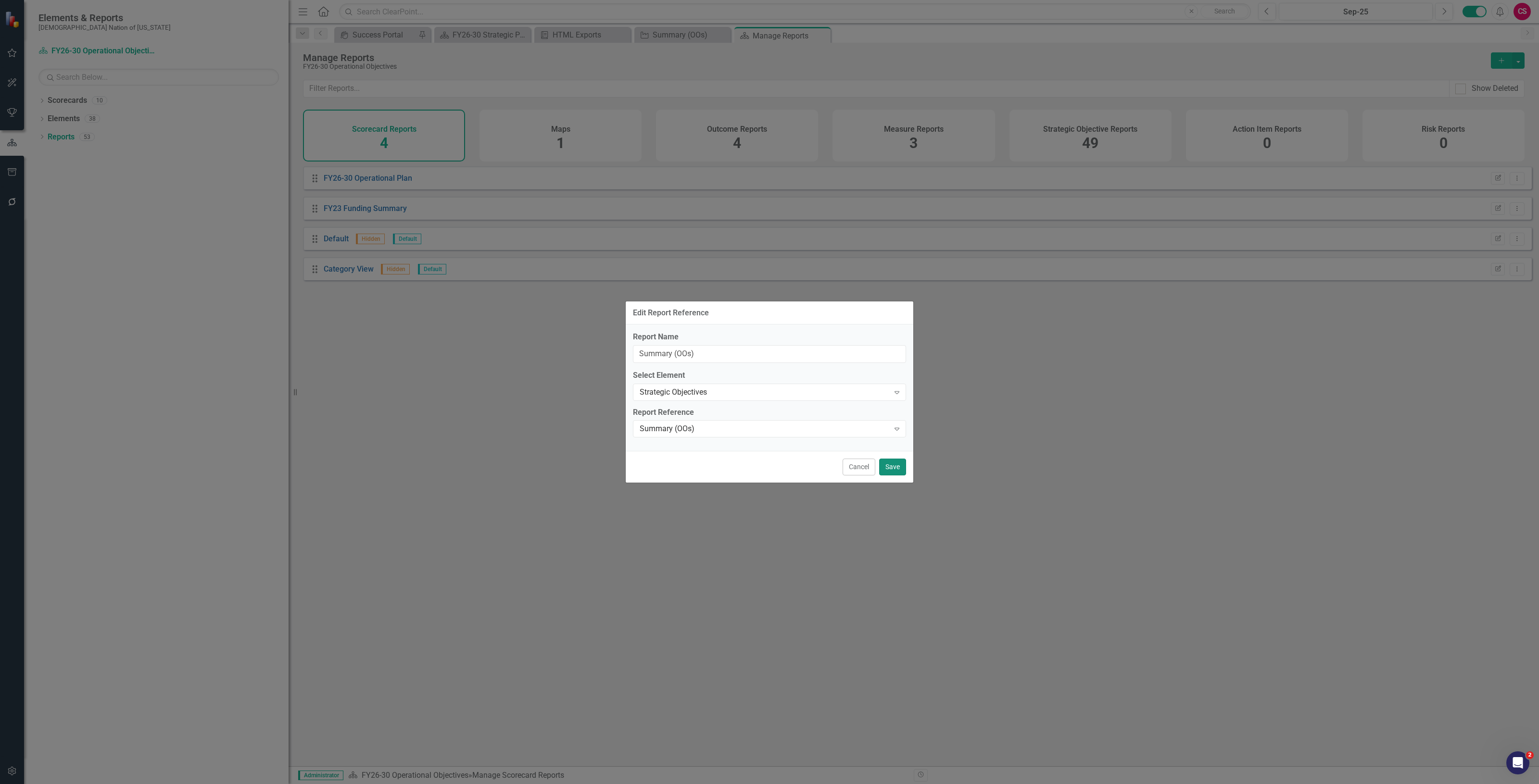
click at [890, 467] on button "Save" at bounding box center [892, 467] width 27 height 17
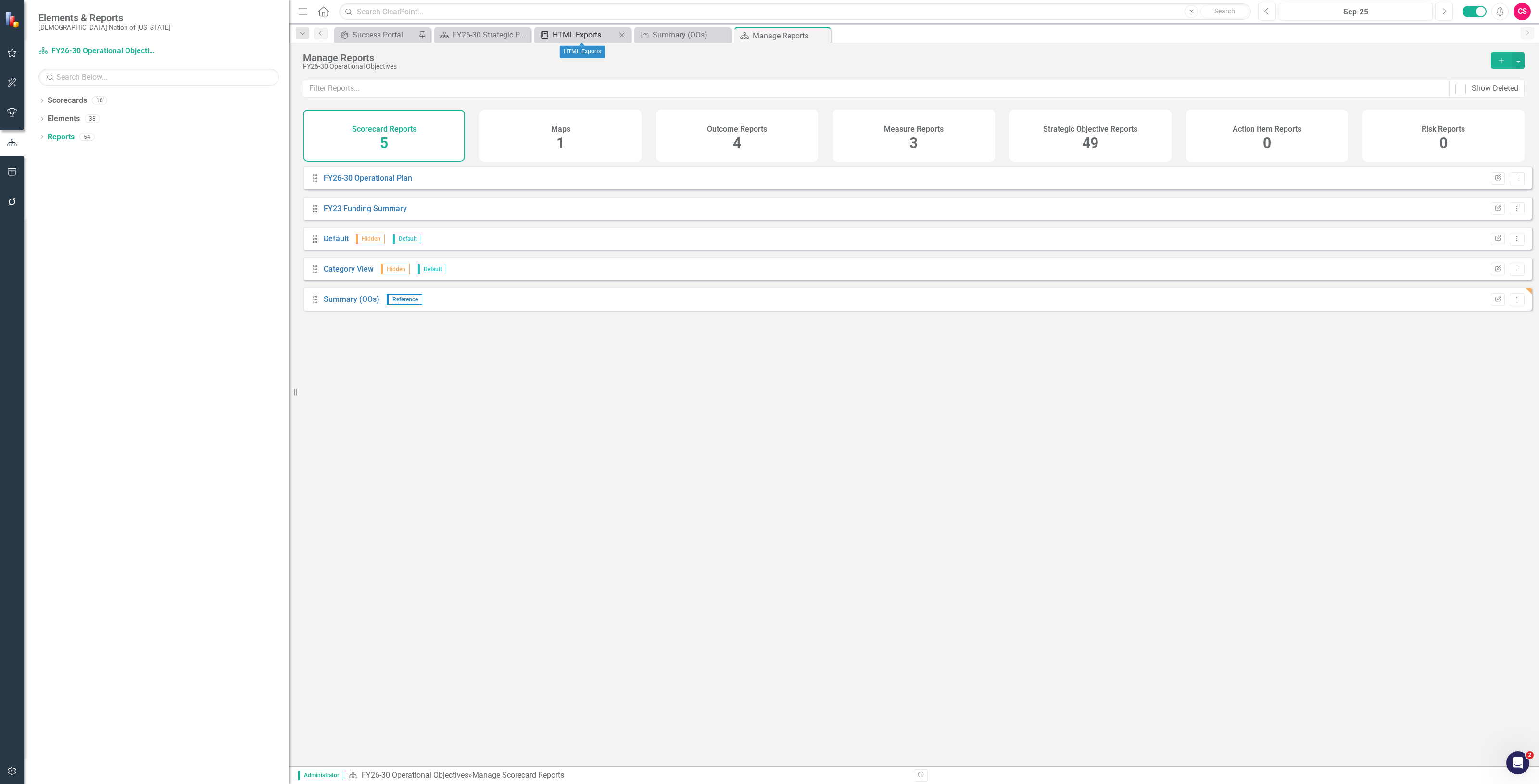
click at [551, 36] on link "Briefing Book Template HTML Exports" at bounding box center [576, 34] width 79 height 12
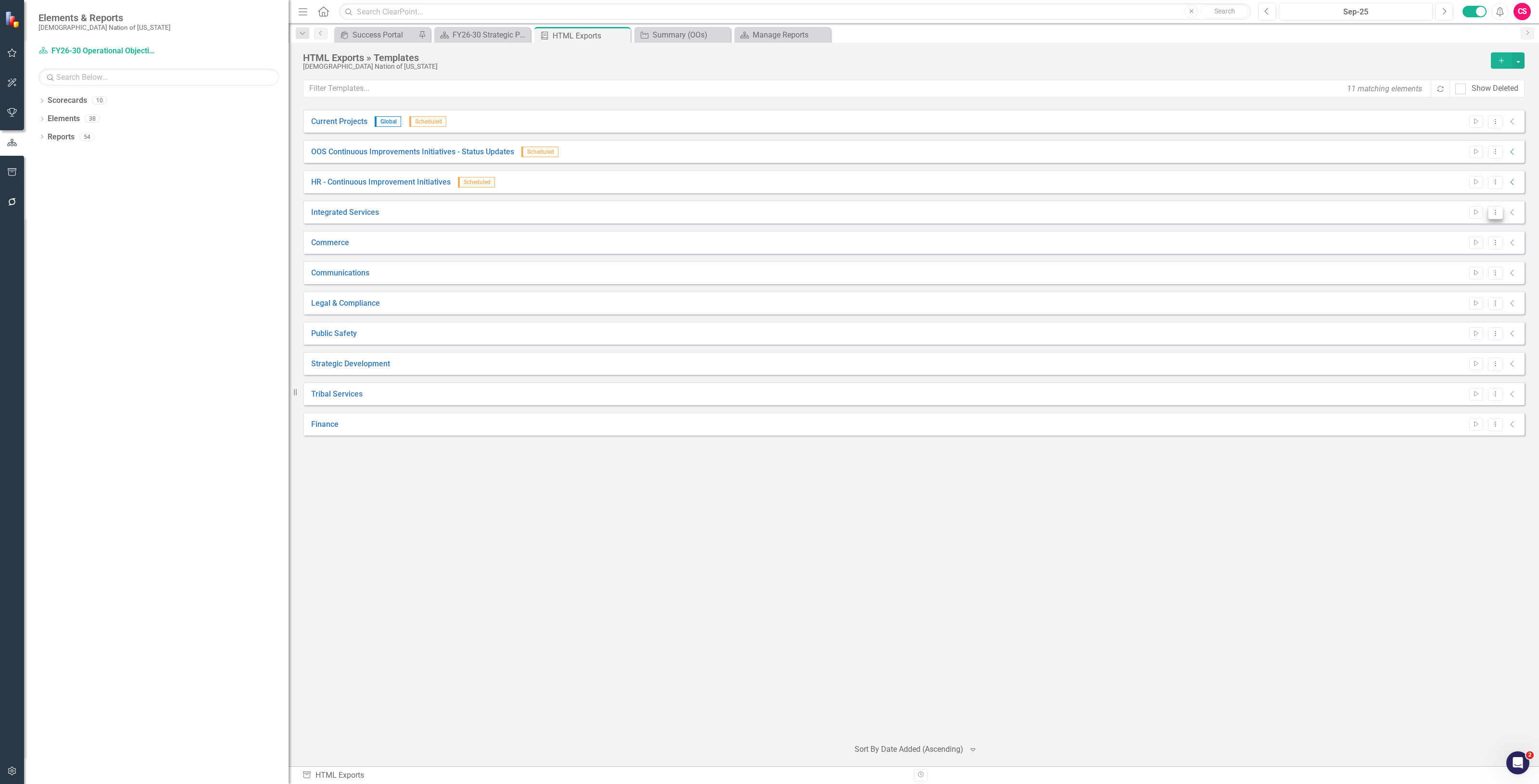
click at [1496, 210] on icon "Dropdown Menu" at bounding box center [1495, 212] width 8 height 6
click at [1474, 282] on link "Copy Duplicate Template" at bounding box center [1458, 282] width 89 height 18
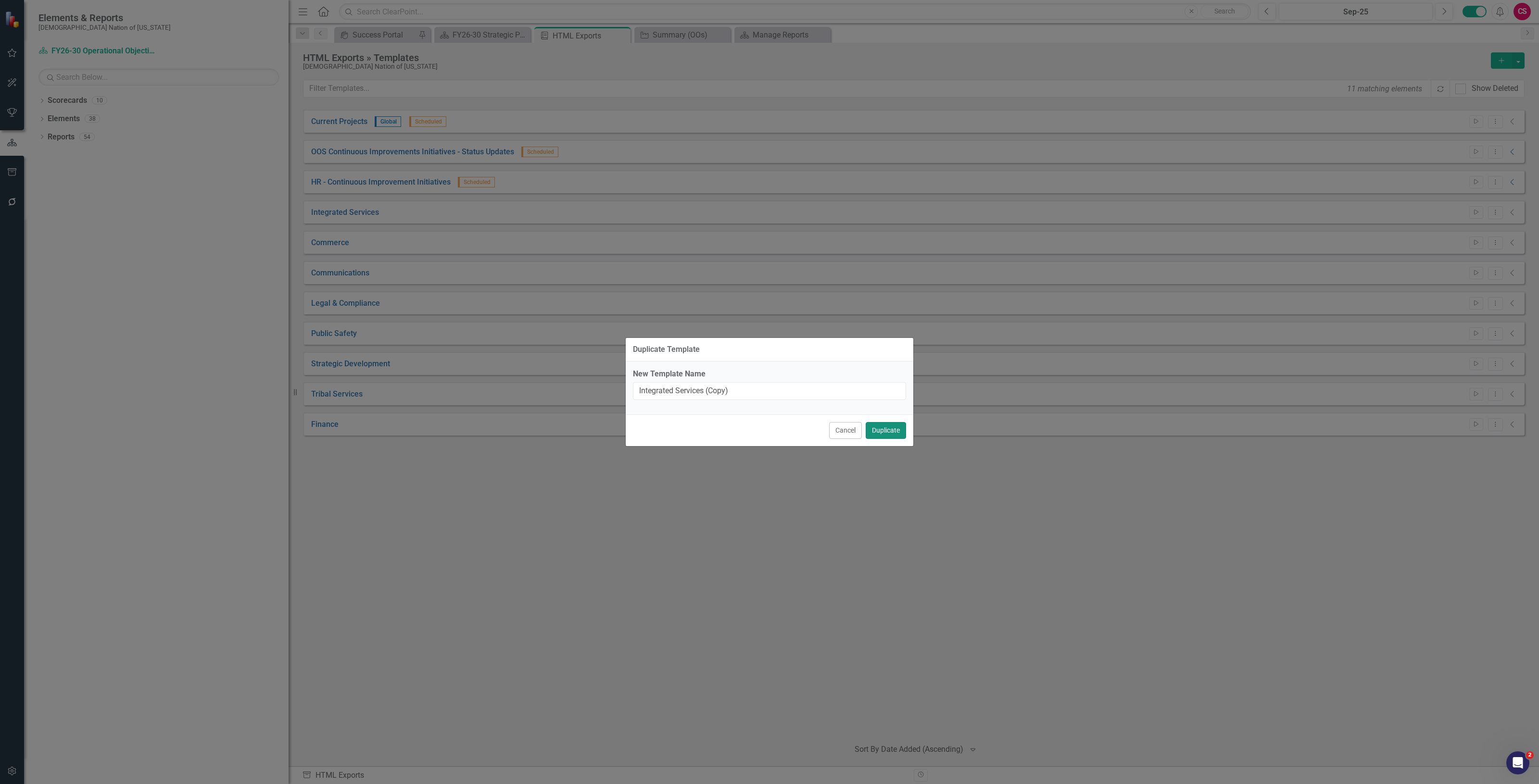
click at [882, 432] on button "Duplicate" at bounding box center [885, 430] width 40 height 17
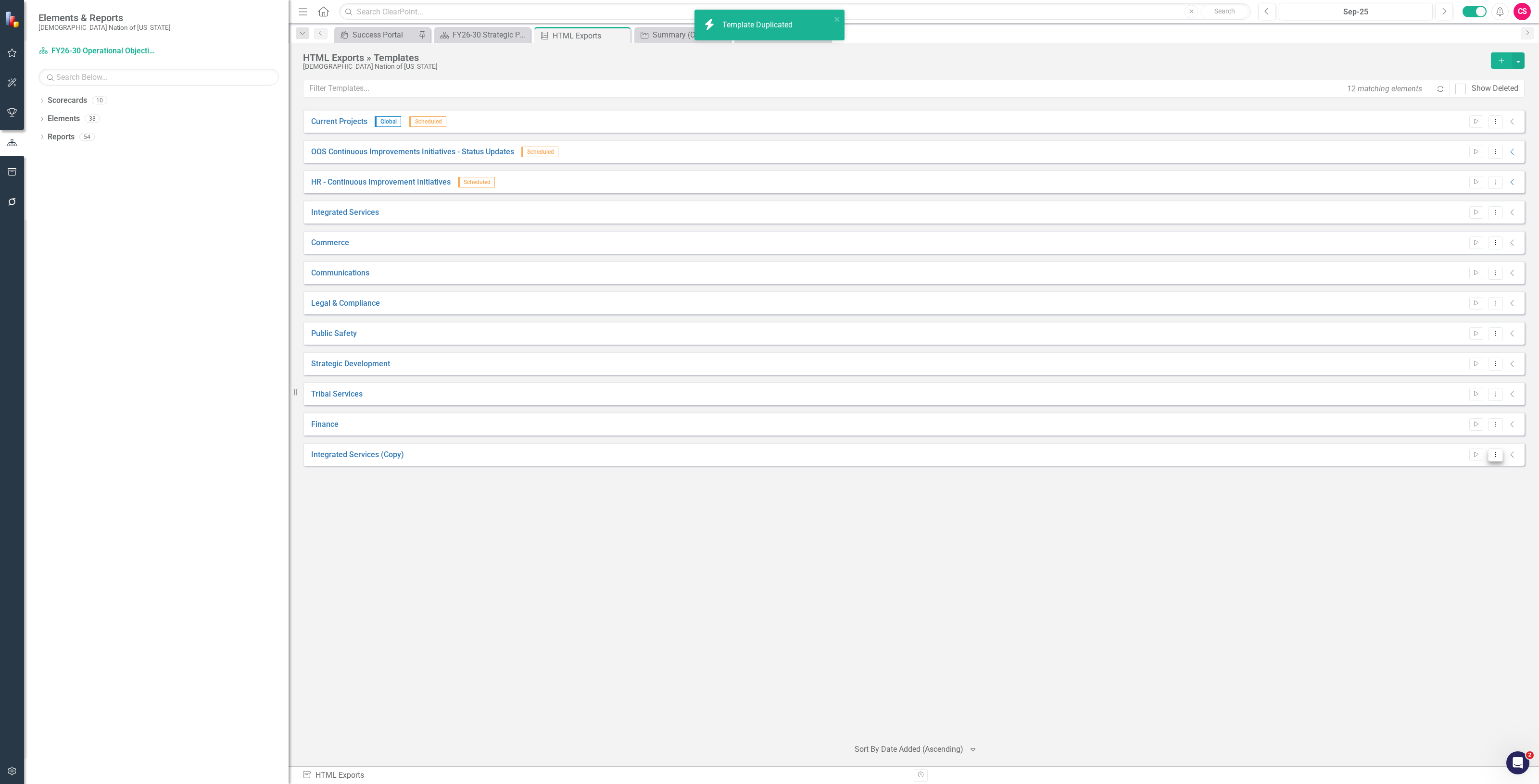
click at [1496, 455] on icon "Dropdown Menu" at bounding box center [1495, 454] width 8 height 6
click at [1448, 511] on link "Edit Edit Template" at bounding box center [1458, 507] width 89 height 18
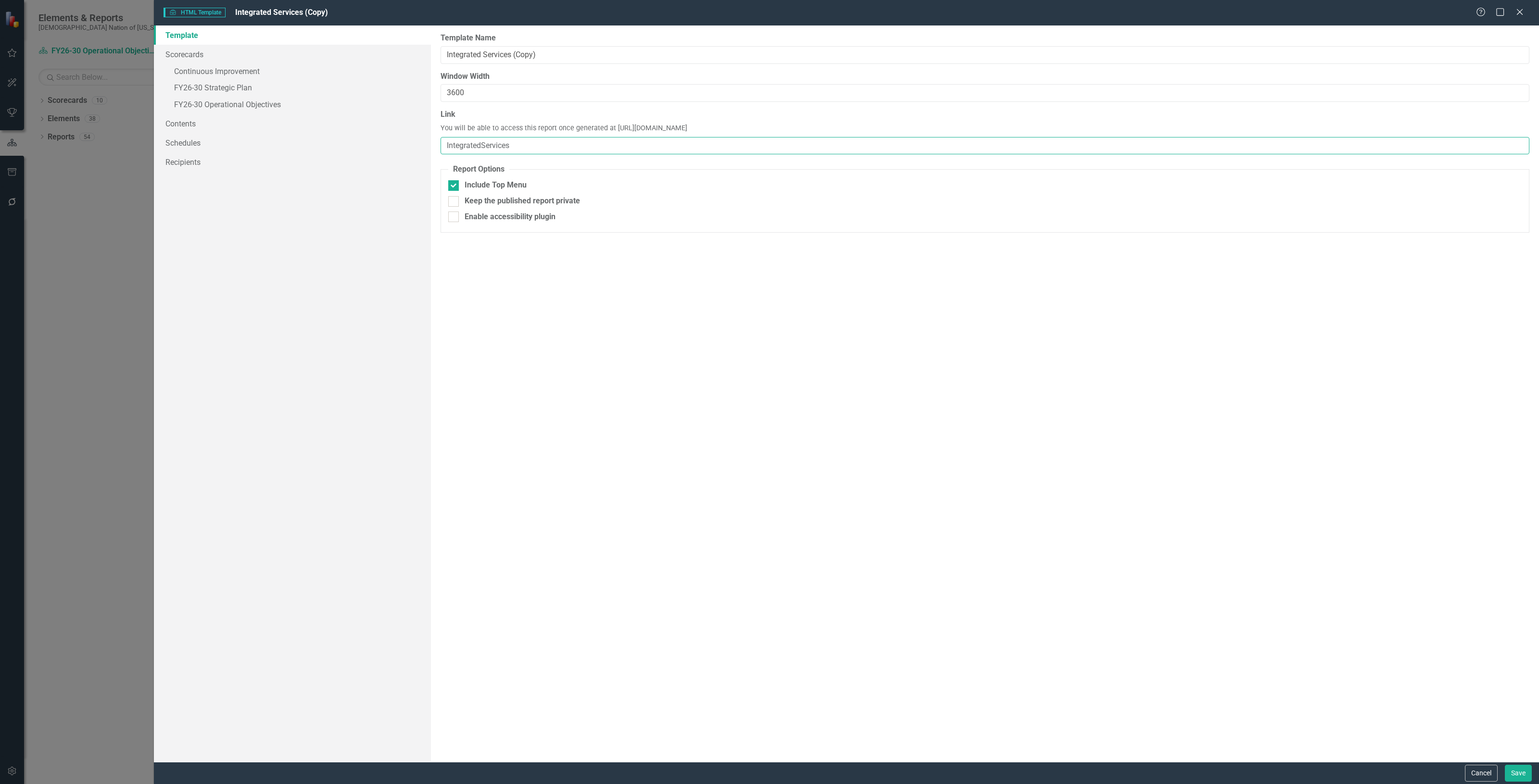
click at [533, 146] on input "IntegratedServices" at bounding box center [985, 146] width 1089 height 18
type input "IntegratedServices2"
click at [585, 343] on div "Report templates allow you to create HTML exports that include elements you sel…" at bounding box center [985, 394] width 1108 height 737
click at [258, 104] on link "» FY26-30 Operational Objectives" at bounding box center [292, 105] width 277 height 17
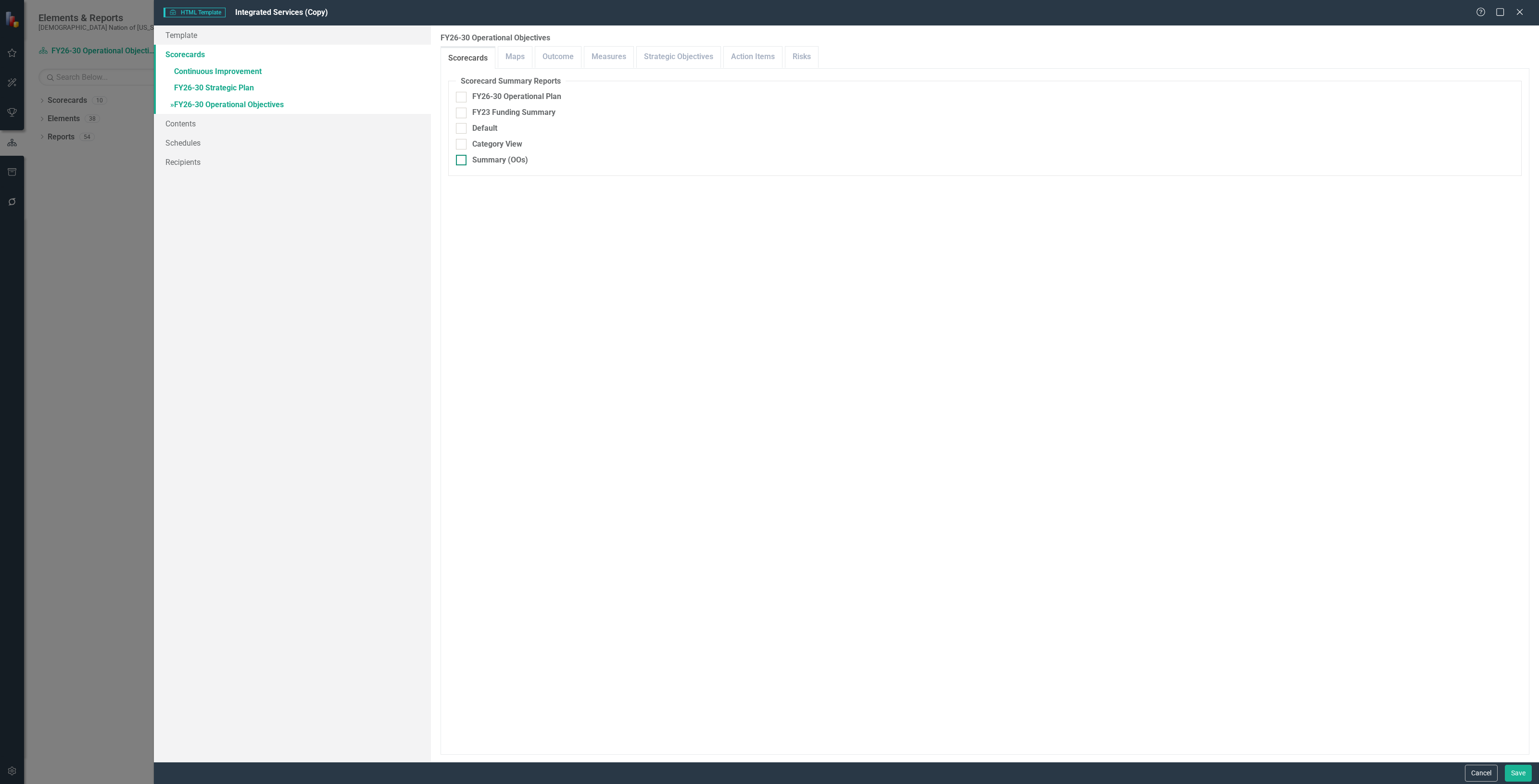
click at [515, 160] on div "Summary (OOs)" at bounding box center [500, 160] width 56 height 11
click at [462, 160] on input "Summary (OOs)" at bounding box center [459, 158] width 6 height 6
checkbox input "true"
click at [1520, 769] on button "Save" at bounding box center [1518, 773] width 27 height 17
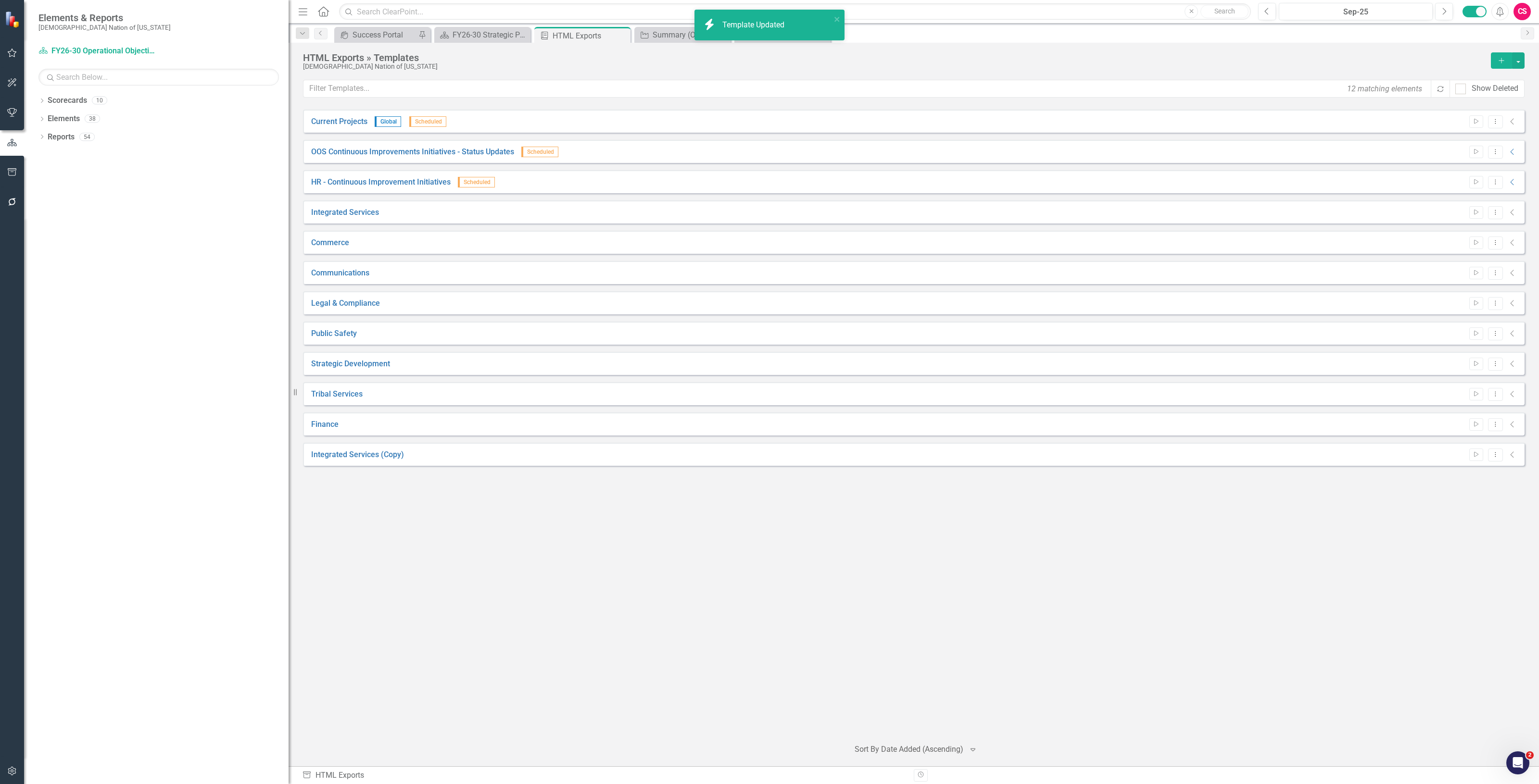
click at [1484, 458] on div "Start Dropdown Menu Collapse" at bounding box center [1491, 455] width 53 height 13
click at [1475, 458] on button "Start" at bounding box center [1476, 455] width 14 height 12
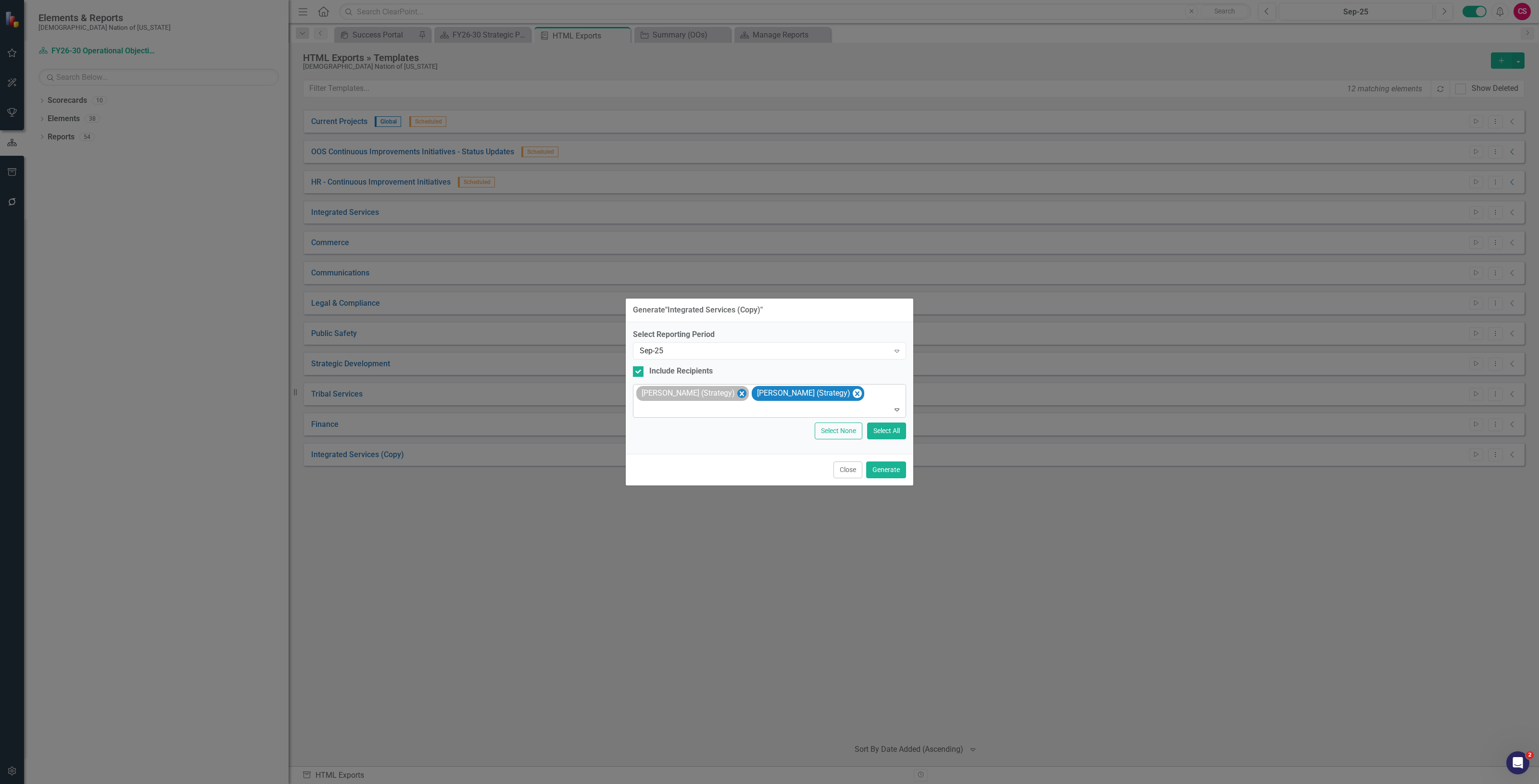
click at [739, 391] on icon "Remove Sheridan Burns (Strategy)" at bounding box center [742, 393] width 9 height 12
click at [739, 391] on icon "Remove Sheriden Franks (Strategy)" at bounding box center [742, 393] width 9 height 12
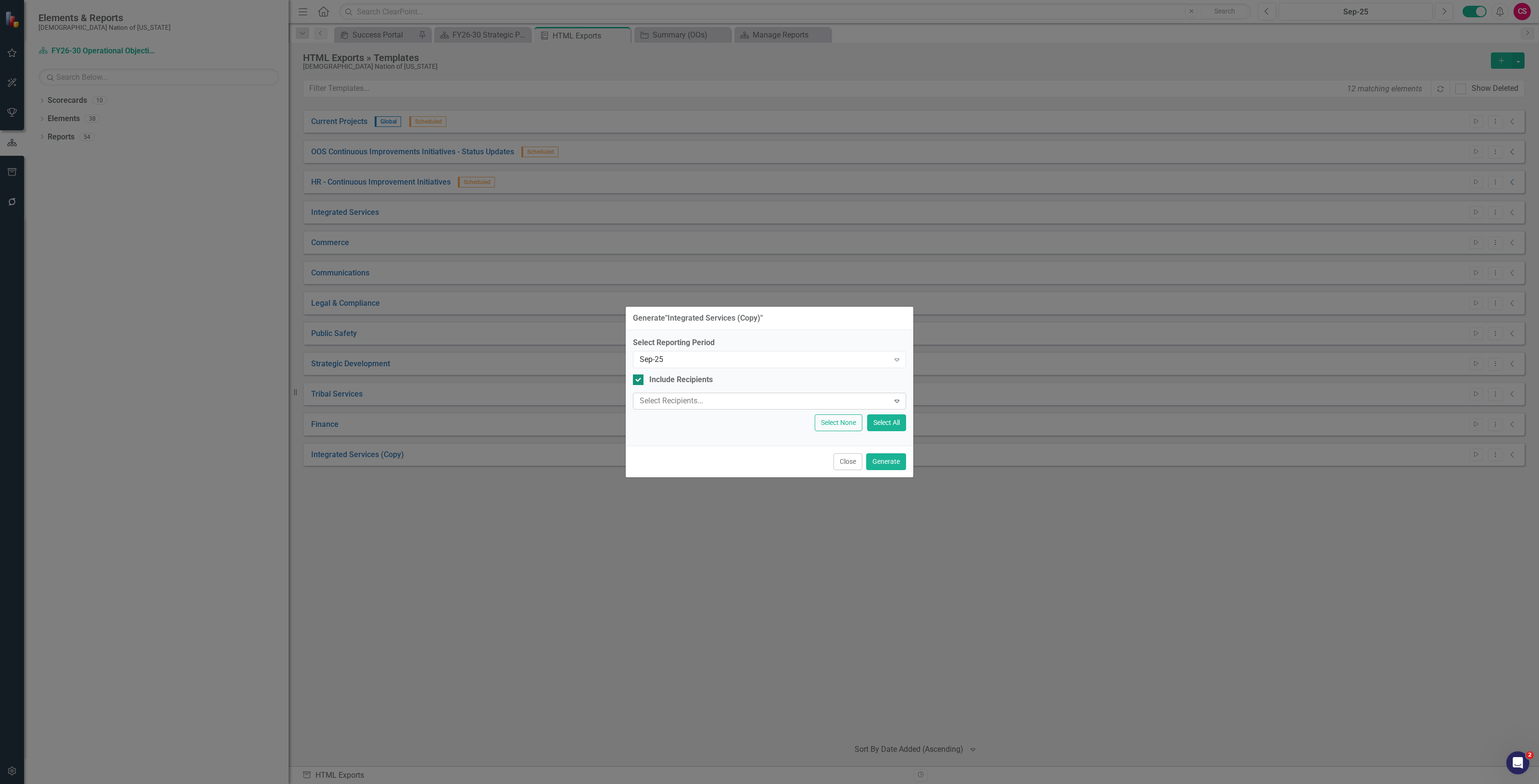
click at [658, 385] on div "Include Recipients" at bounding box center [681, 380] width 63 height 11
click at [639, 381] on input "Include Recipients" at bounding box center [636, 377] width 6 height 6
checkbox input "false"
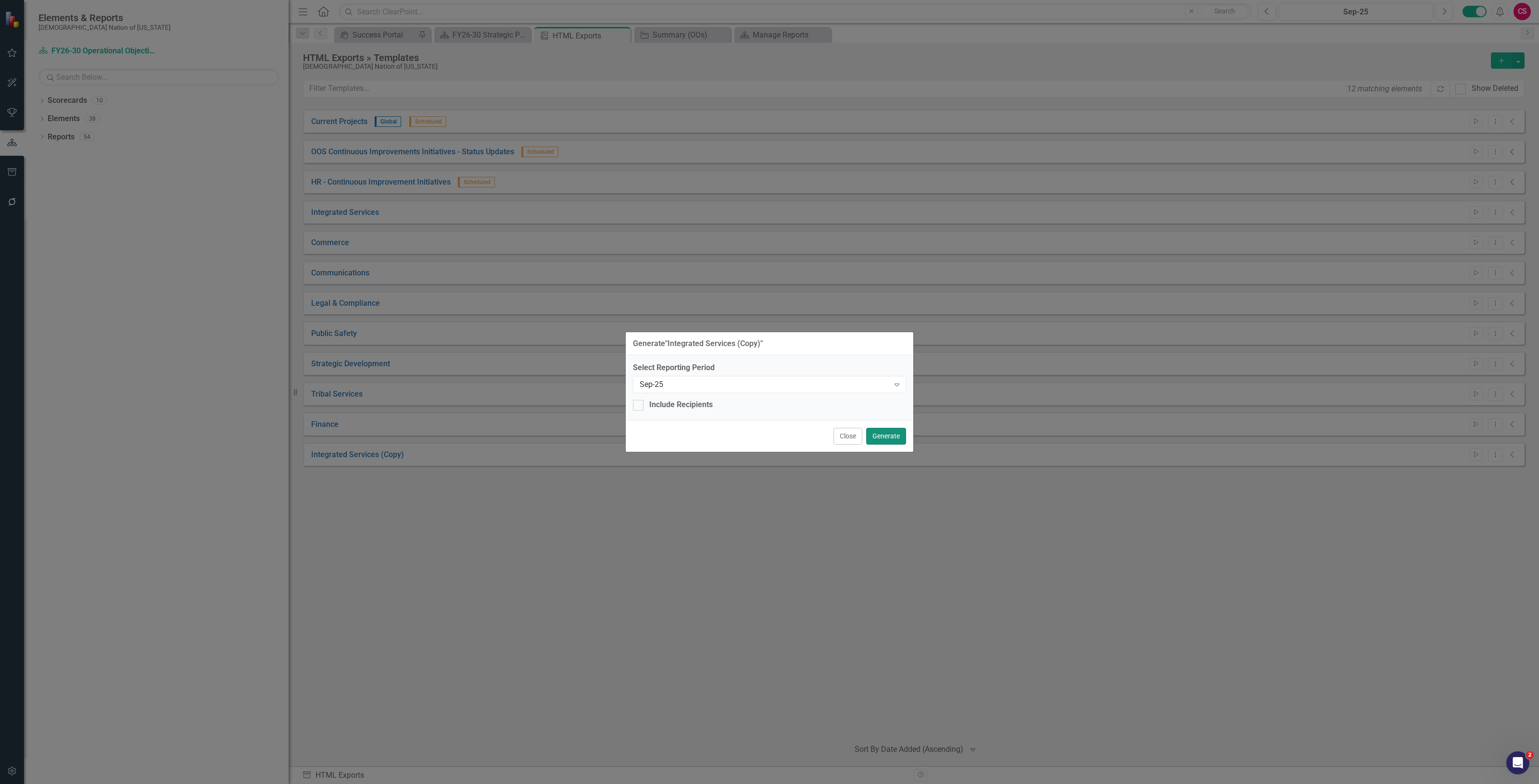
click at [893, 433] on button "Generate" at bounding box center [886, 436] width 40 height 17
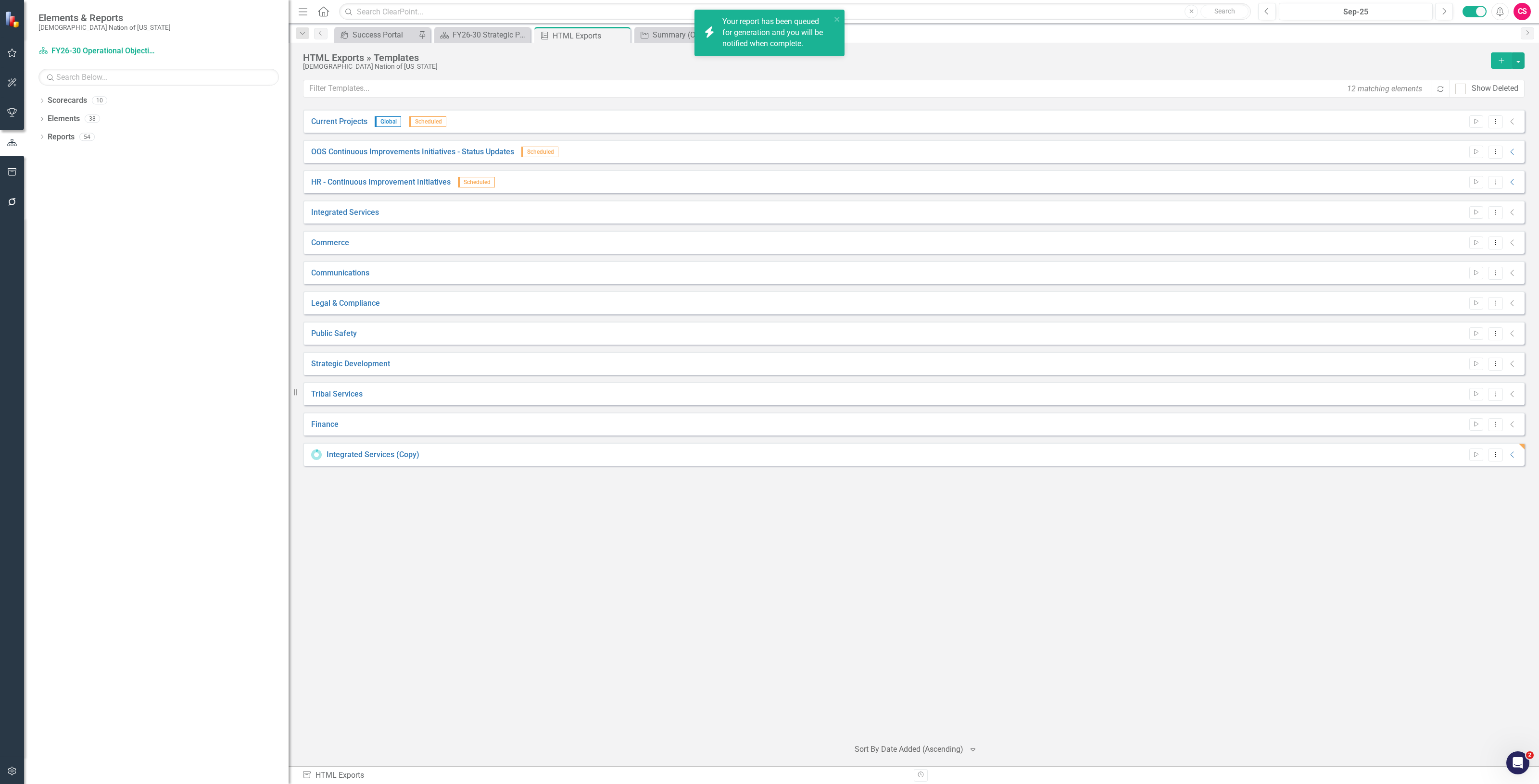
drag, startPoint x: 289, startPoint y: 204, endPoint x: 457, endPoint y: 227, distance: 169.6
click at [457, 227] on div "Elements & Reports Choctaw Nation of Oklahoma Scorecard FY26-30 Operational Obj…" at bounding box center [769, 392] width 1539 height 784
drag, startPoint x: 289, startPoint y: 95, endPoint x: 305, endPoint y: 97, distance: 16.1
click at [315, 99] on div "Elements & Reports Choctaw Nation of Oklahoma Scorecard FY26-30 Operational Obj…" at bounding box center [769, 392] width 1539 height 784
click at [1511, 456] on icon at bounding box center [1511, 455] width 3 height 6
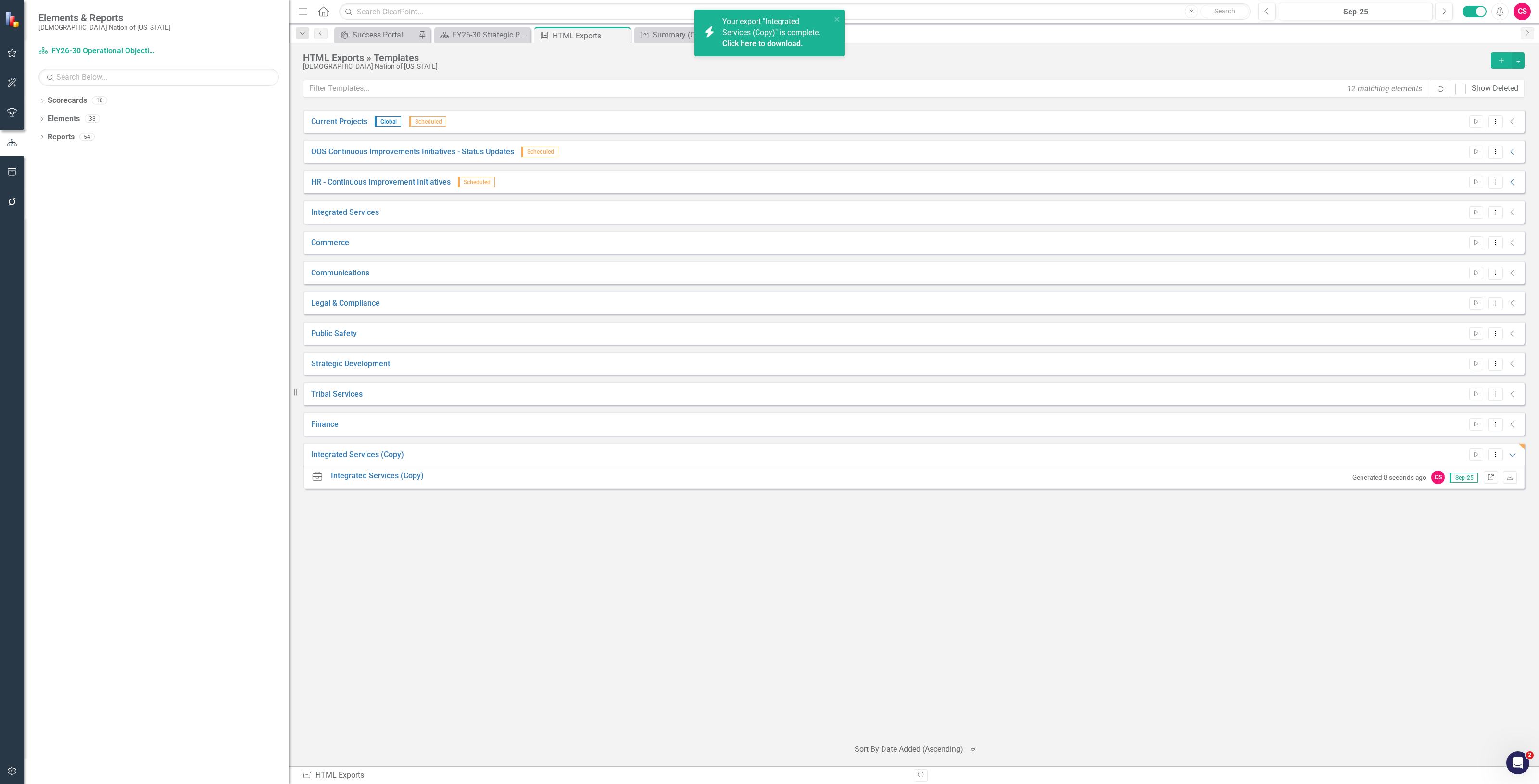
click at [1487, 477] on icon "Link" at bounding box center [1491, 477] width 7 height 6
click at [834, 22] on icon "close" at bounding box center [837, 19] width 7 height 7
click at [58, 101] on link "Scorecards" at bounding box center [68, 101] width 40 height 11
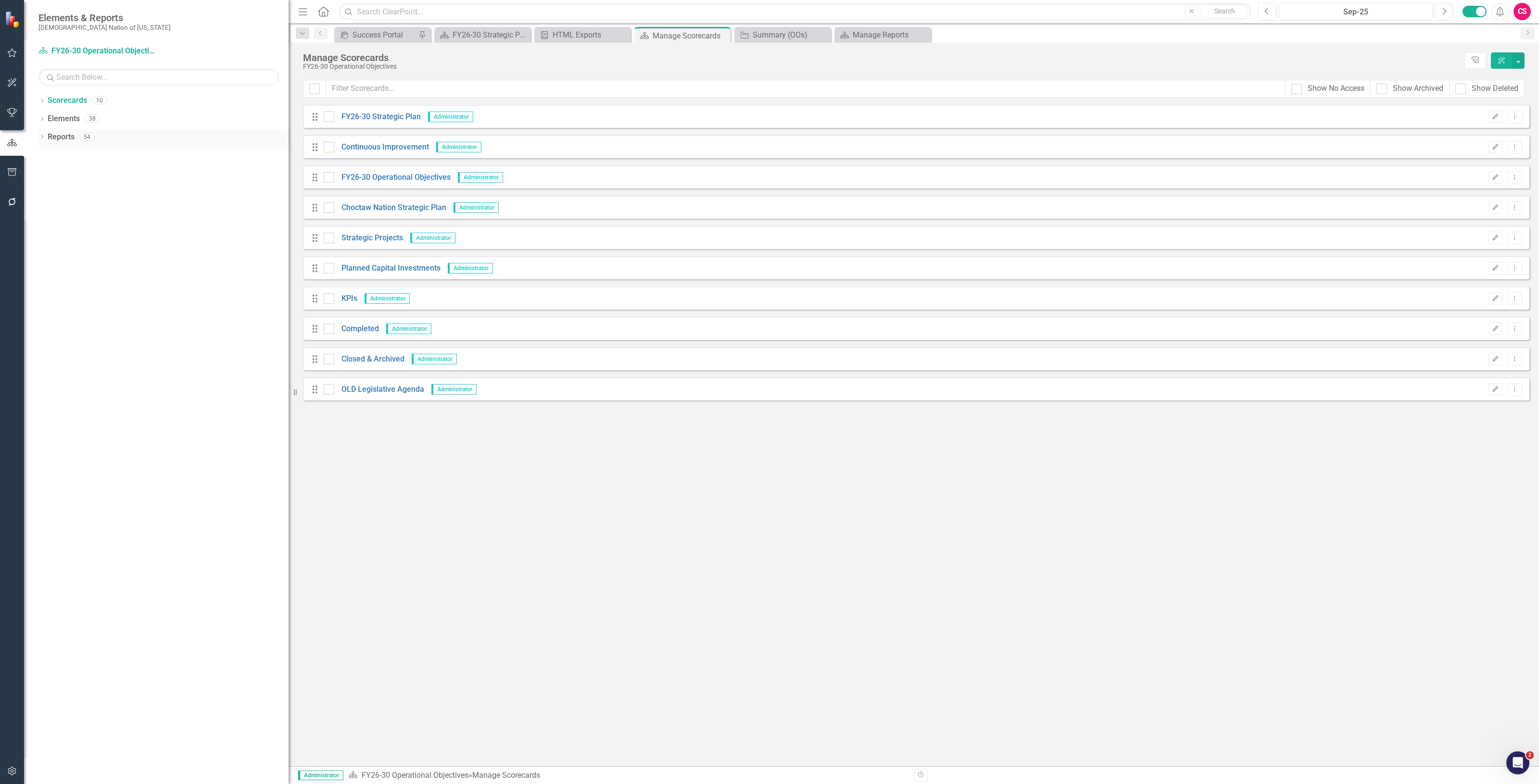
click at [67, 133] on link "Reports" at bounding box center [61, 137] width 27 height 11
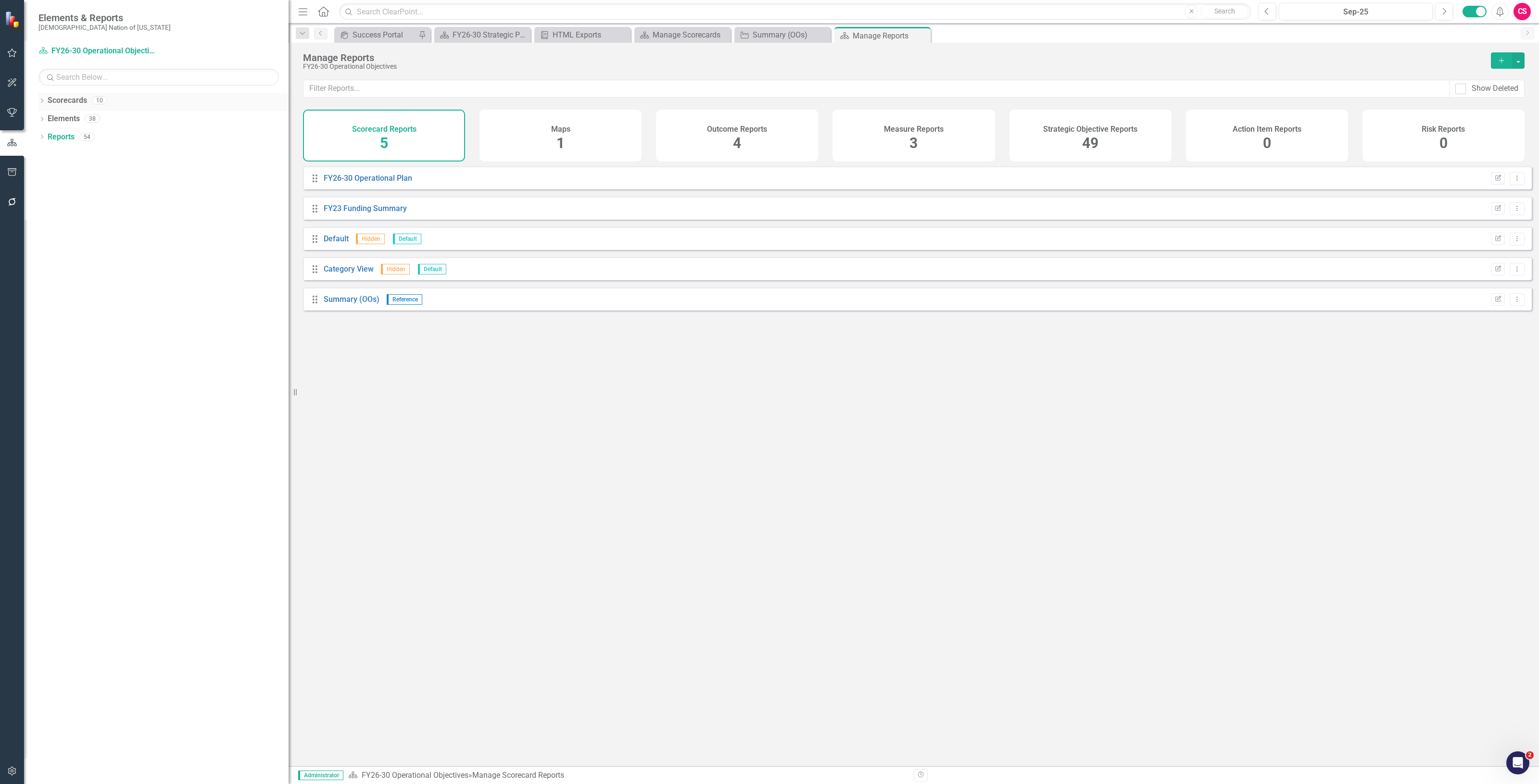
click at [74, 99] on link "Scorecards" at bounding box center [68, 101] width 40 height 11
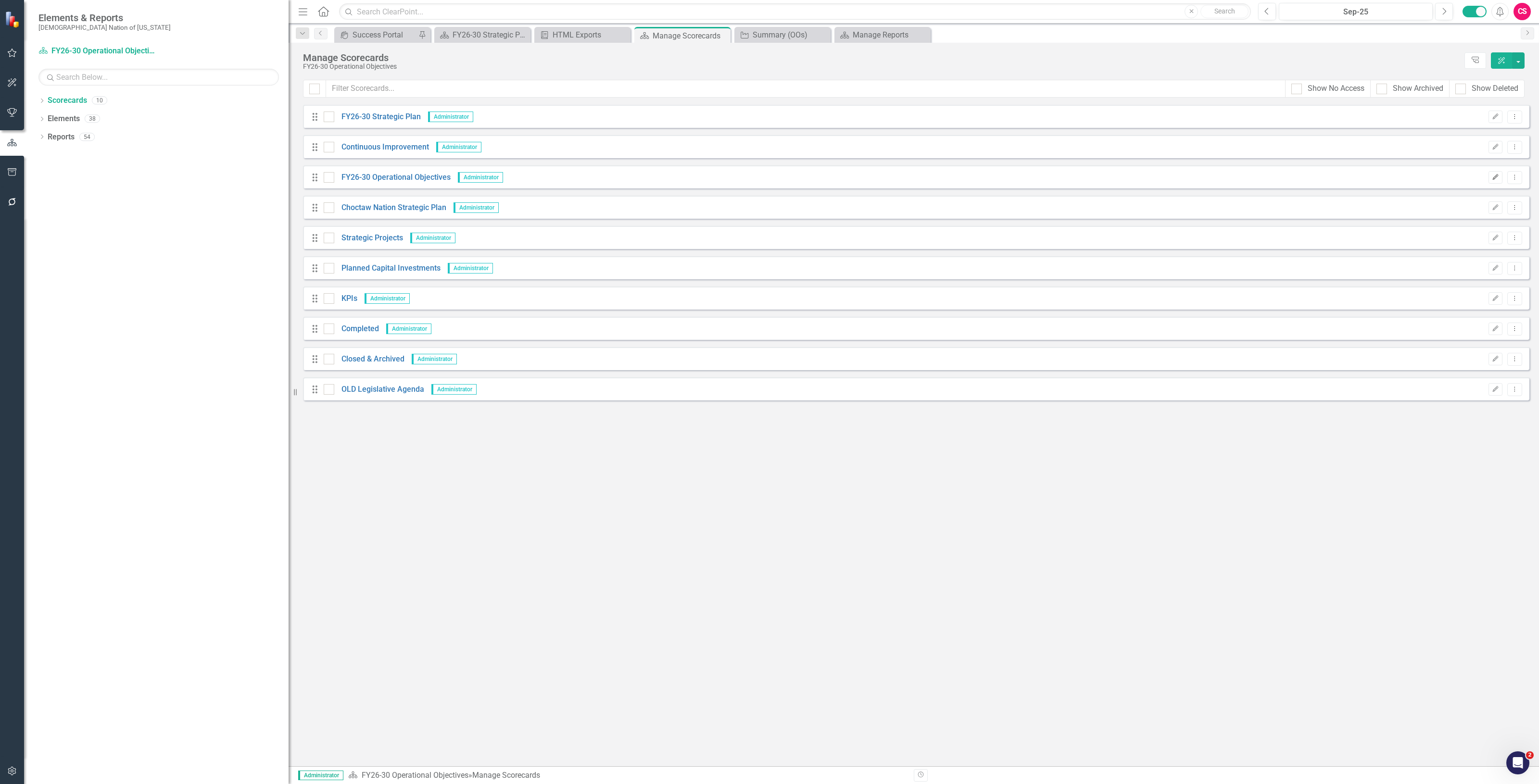
click at [1490, 176] on button "Edit" at bounding box center [1495, 178] width 14 height 12
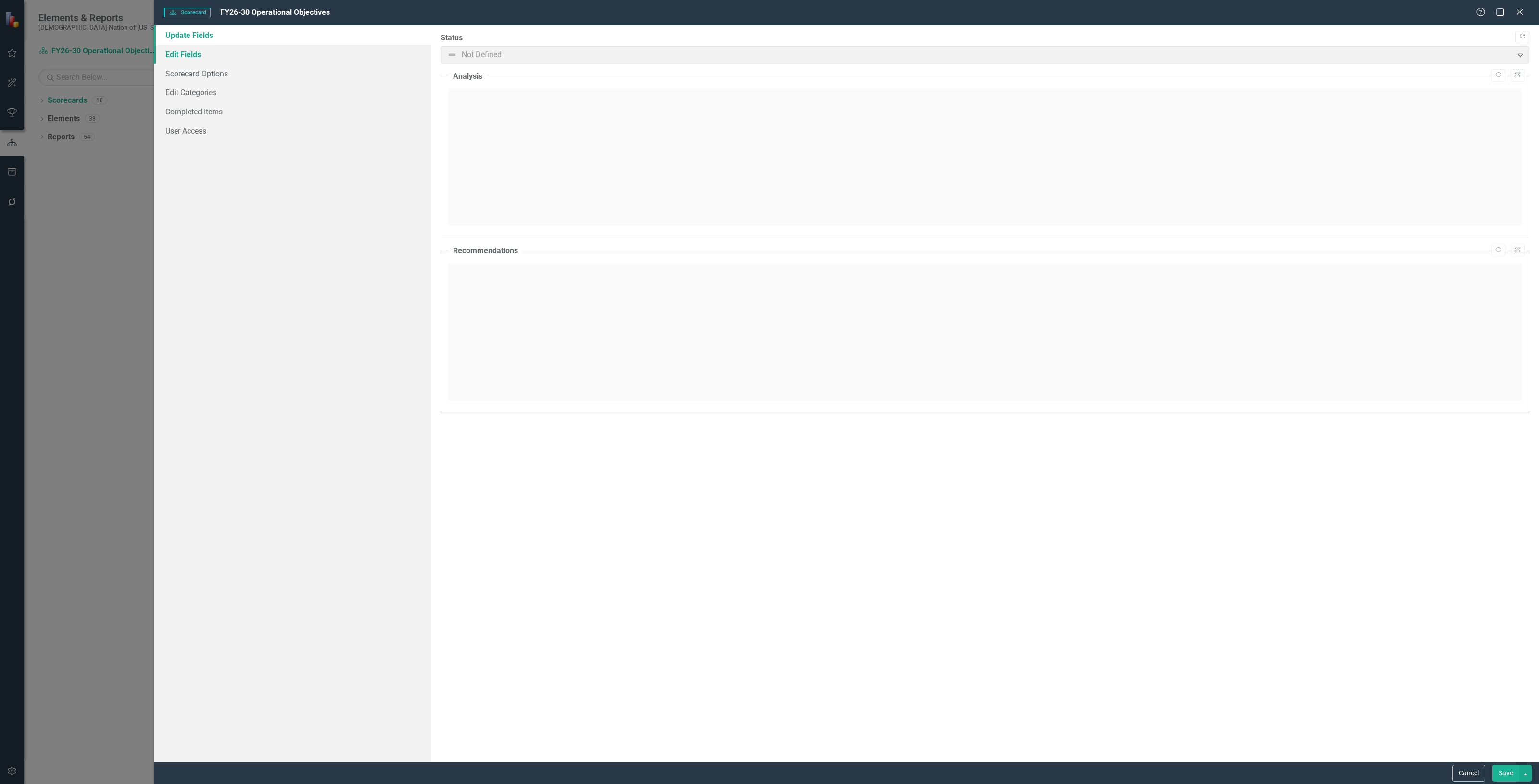
click at [212, 48] on link "Edit Fields" at bounding box center [292, 54] width 277 height 19
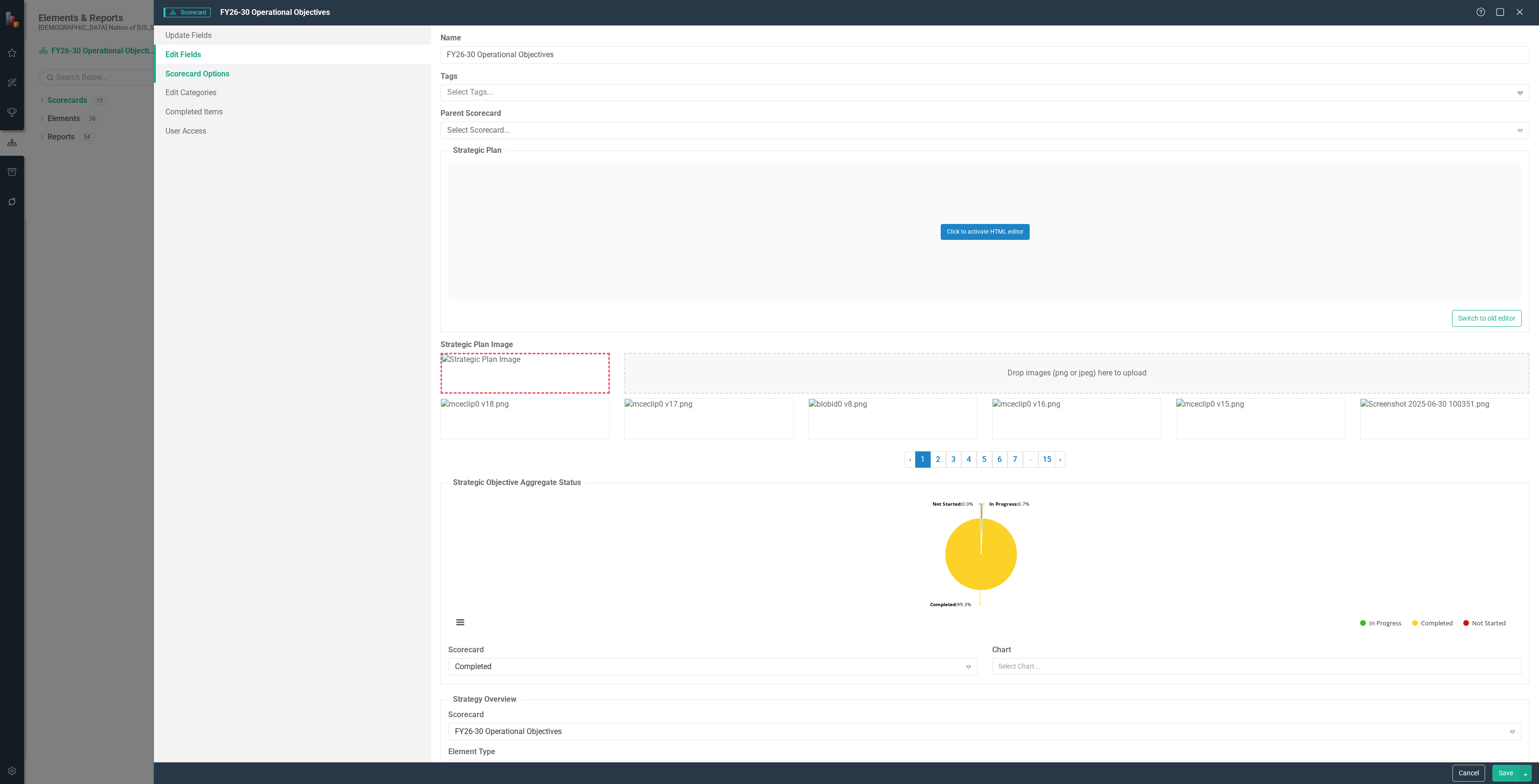
click at [213, 78] on link "Scorecard Options" at bounding box center [292, 73] width 277 height 19
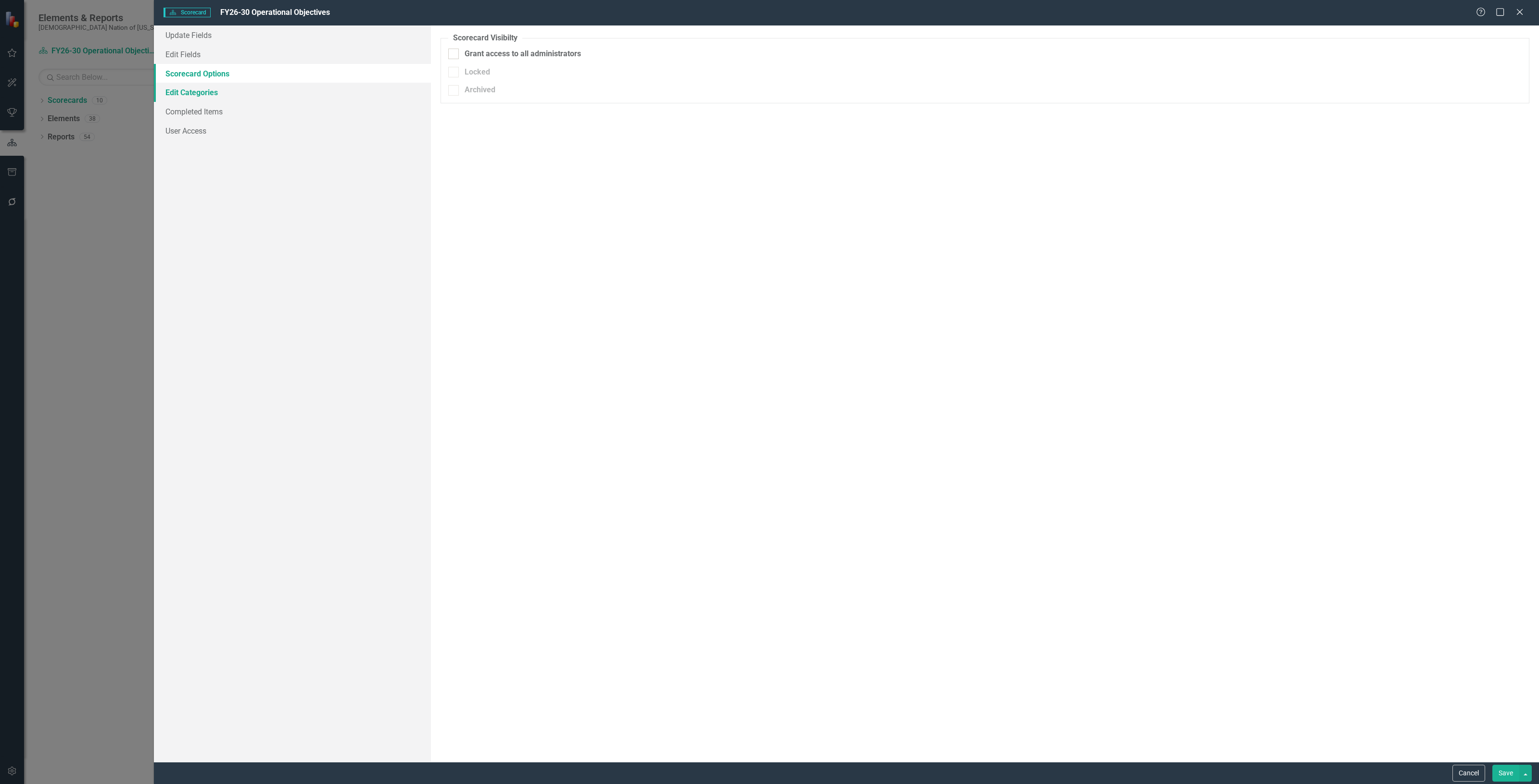
click at [287, 91] on link "Edit Categories" at bounding box center [292, 92] width 277 height 19
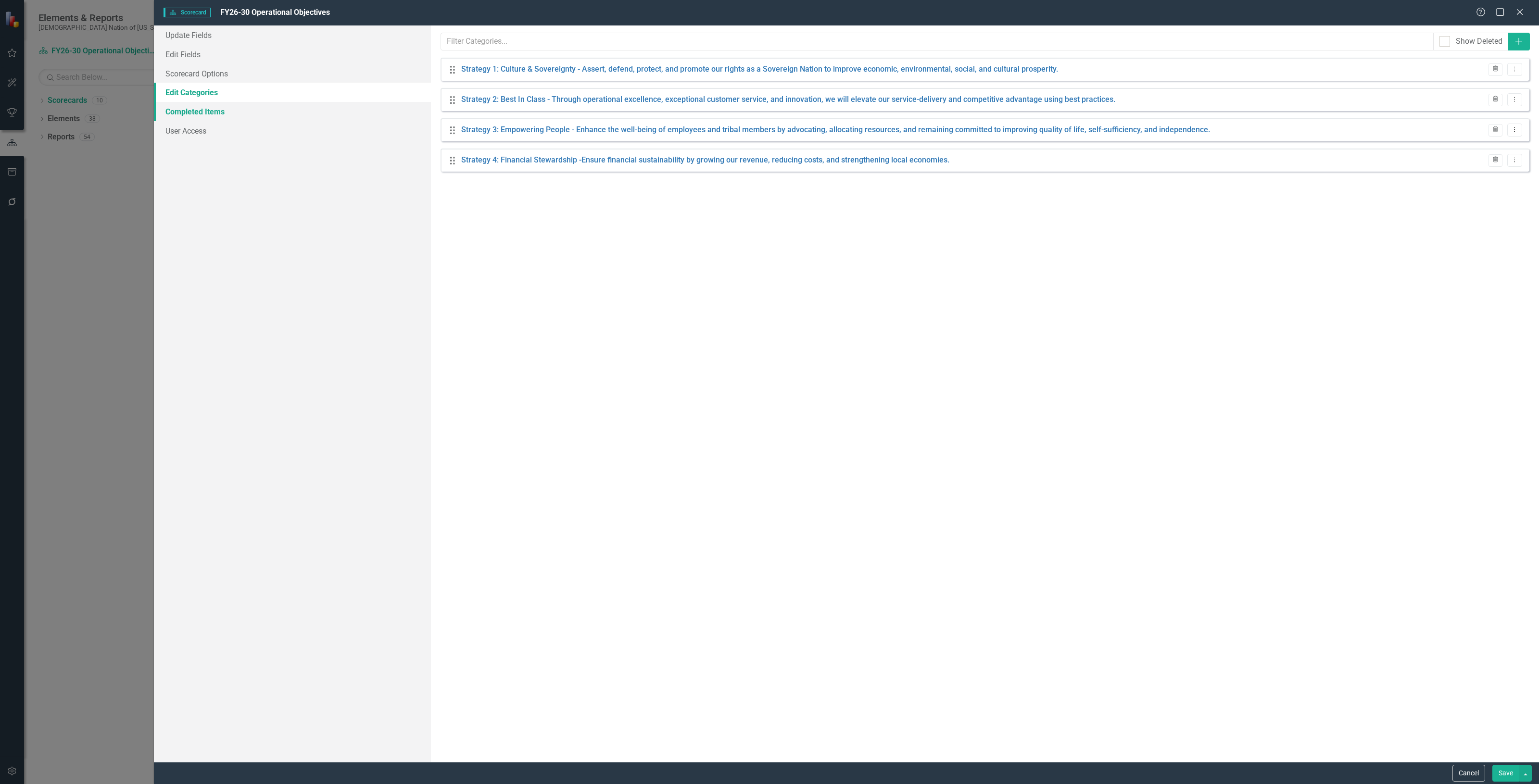
click at [274, 109] on link "Completed Items" at bounding box center [292, 111] width 277 height 19
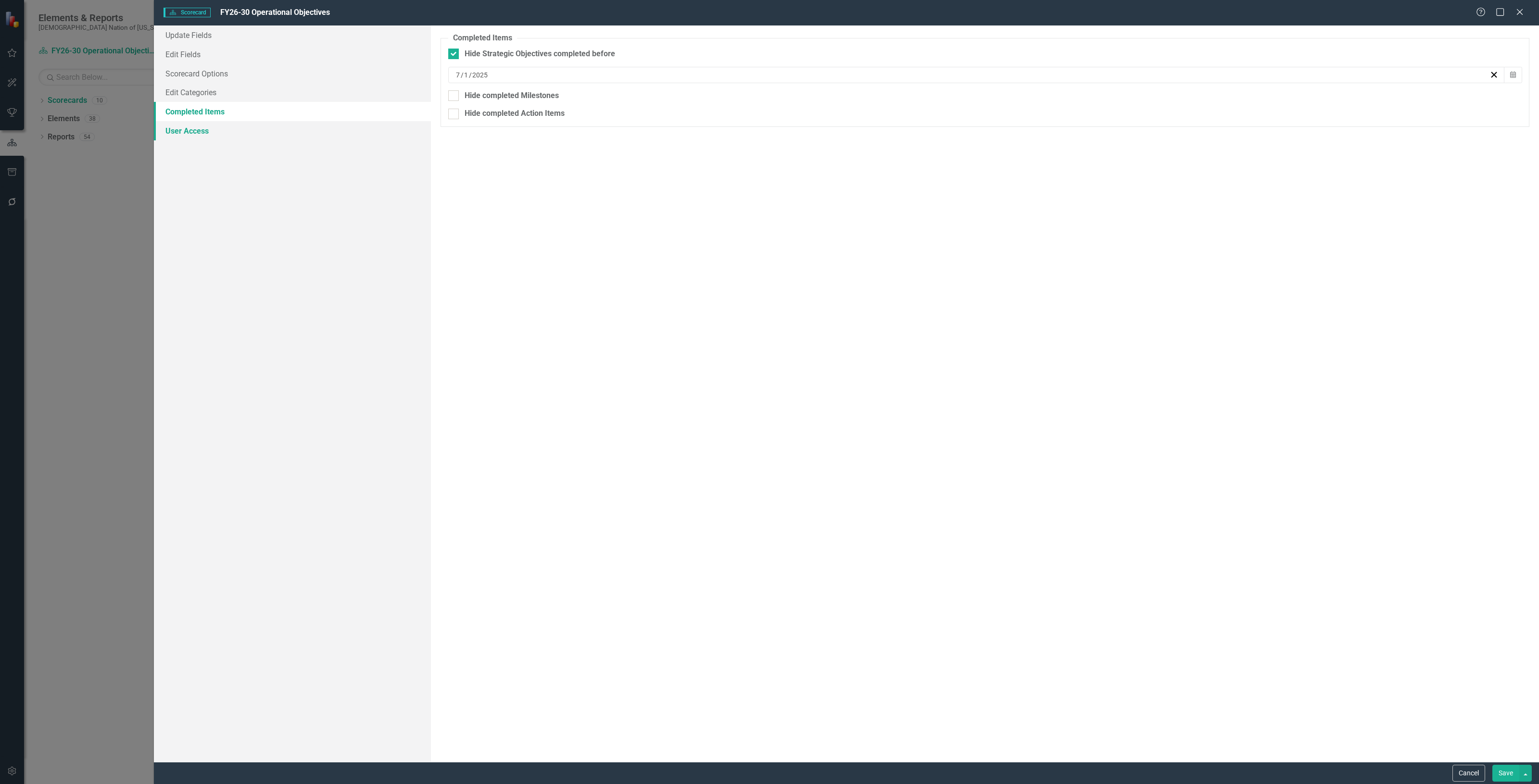
click at [243, 133] on link "User Access" at bounding box center [292, 130] width 277 height 19
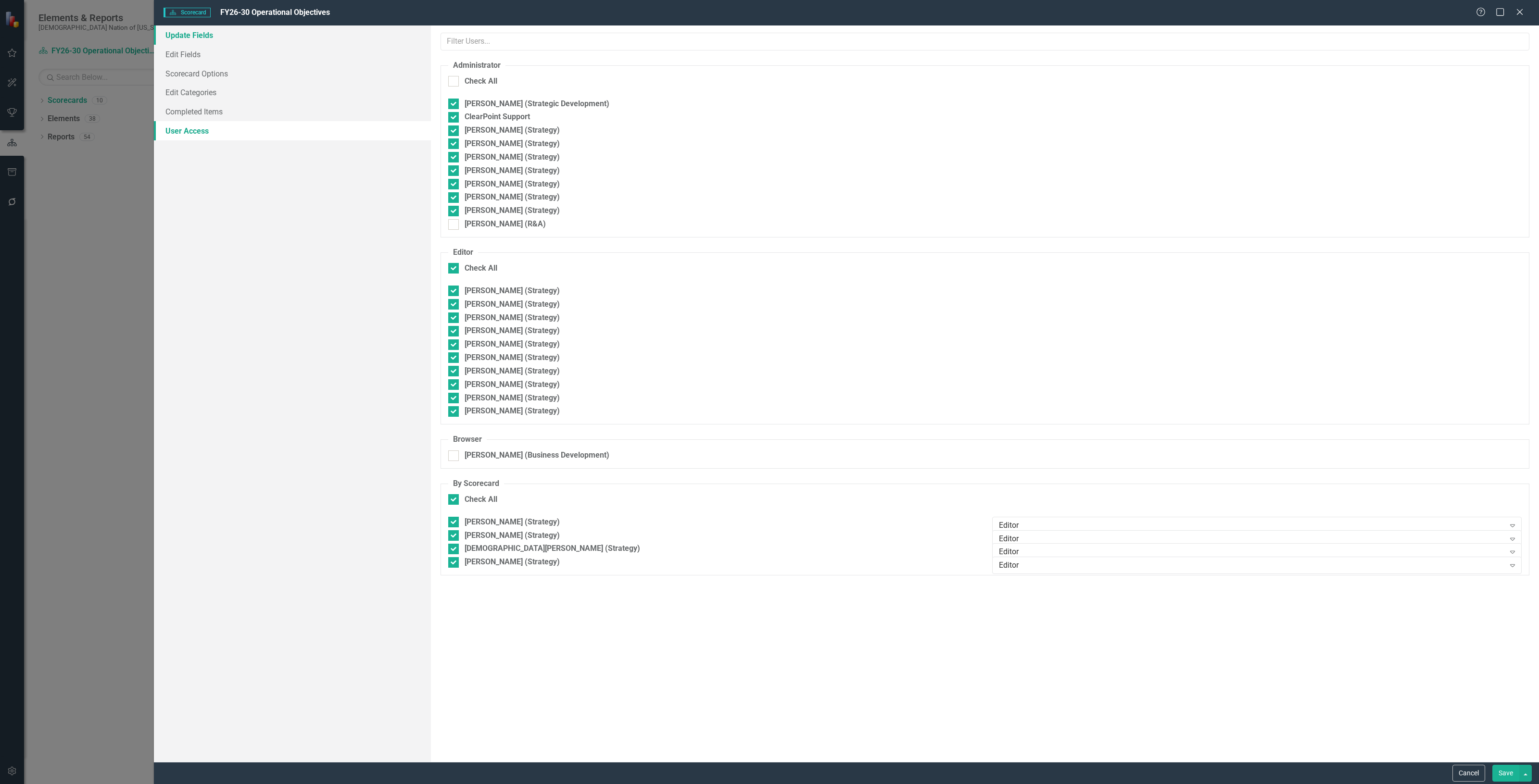
click at [188, 29] on link "Update Fields" at bounding box center [292, 35] width 277 height 19
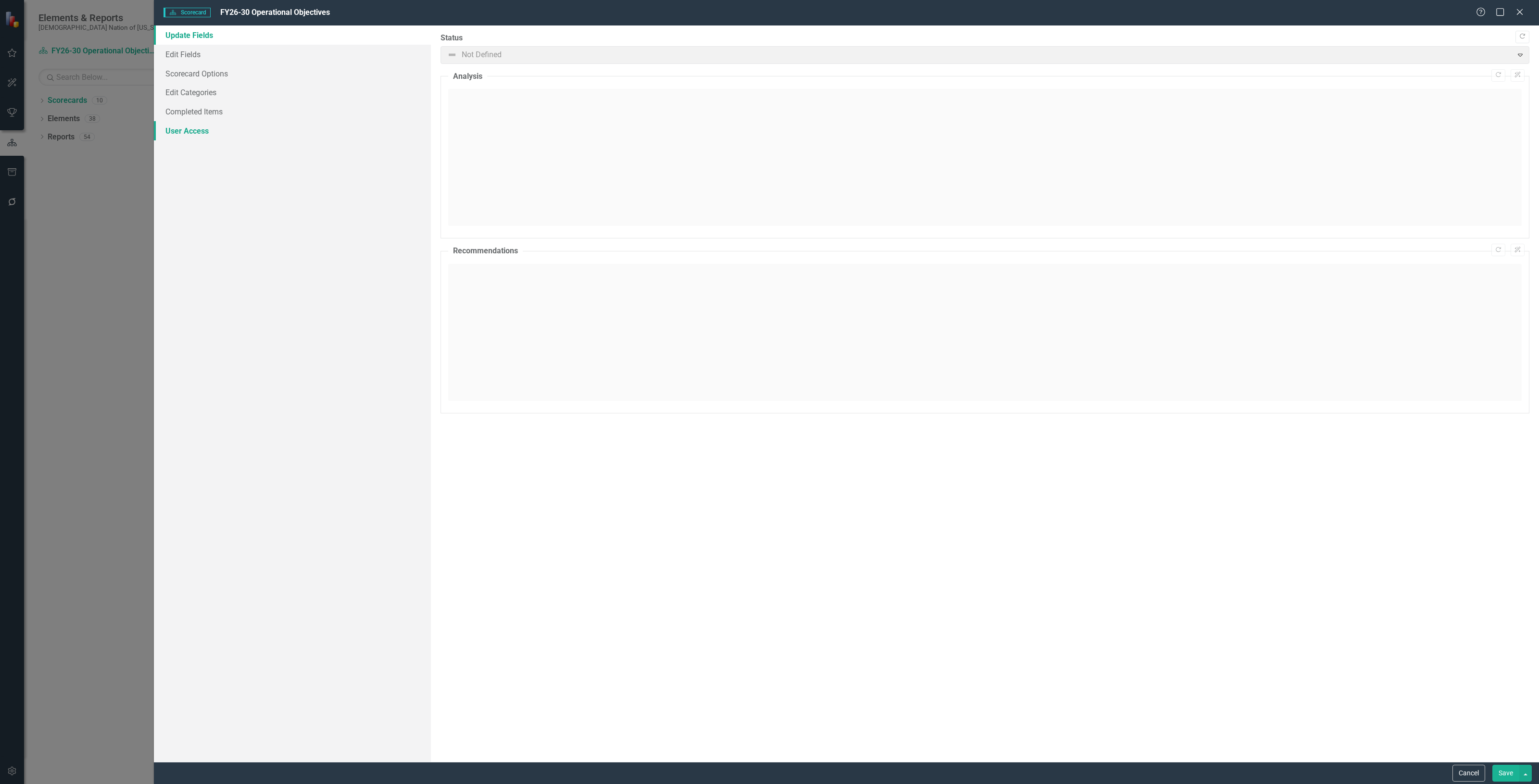
click at [191, 133] on link "User Access" at bounding box center [292, 130] width 277 height 19
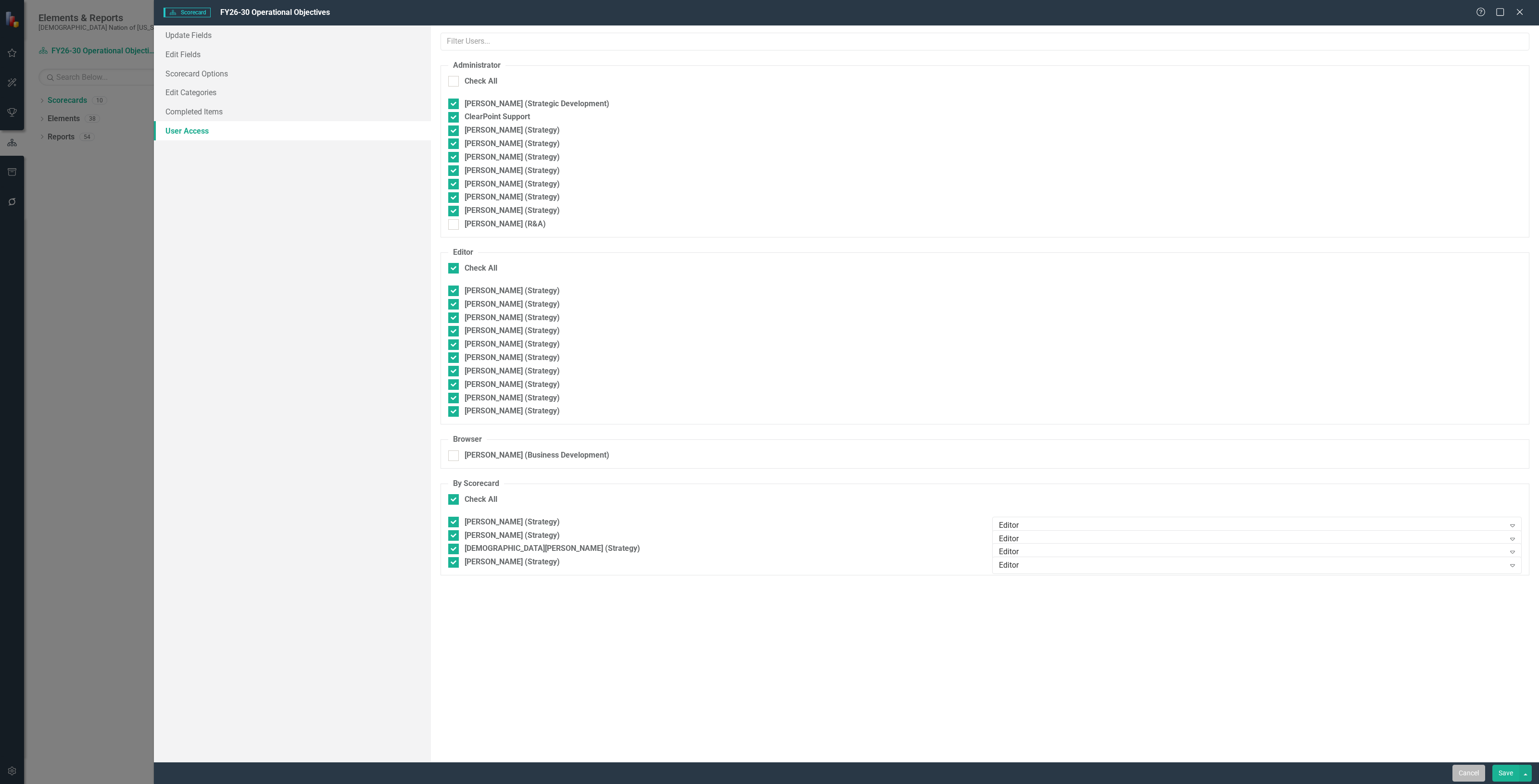
click at [1472, 772] on button "Cancel" at bounding box center [1468, 773] width 33 height 17
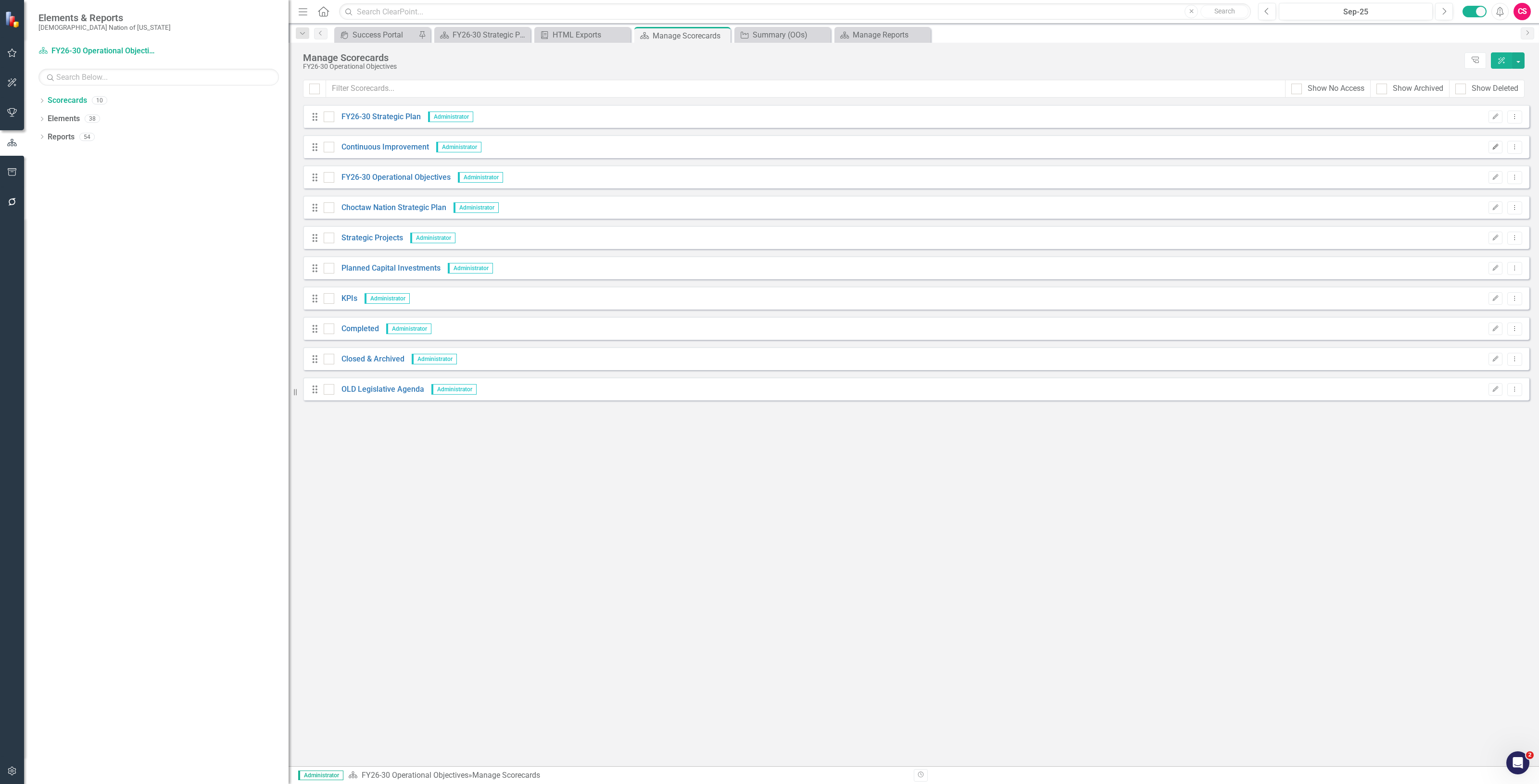
click at [1493, 148] on icon "Edit" at bounding box center [1496, 146] width 7 height 6
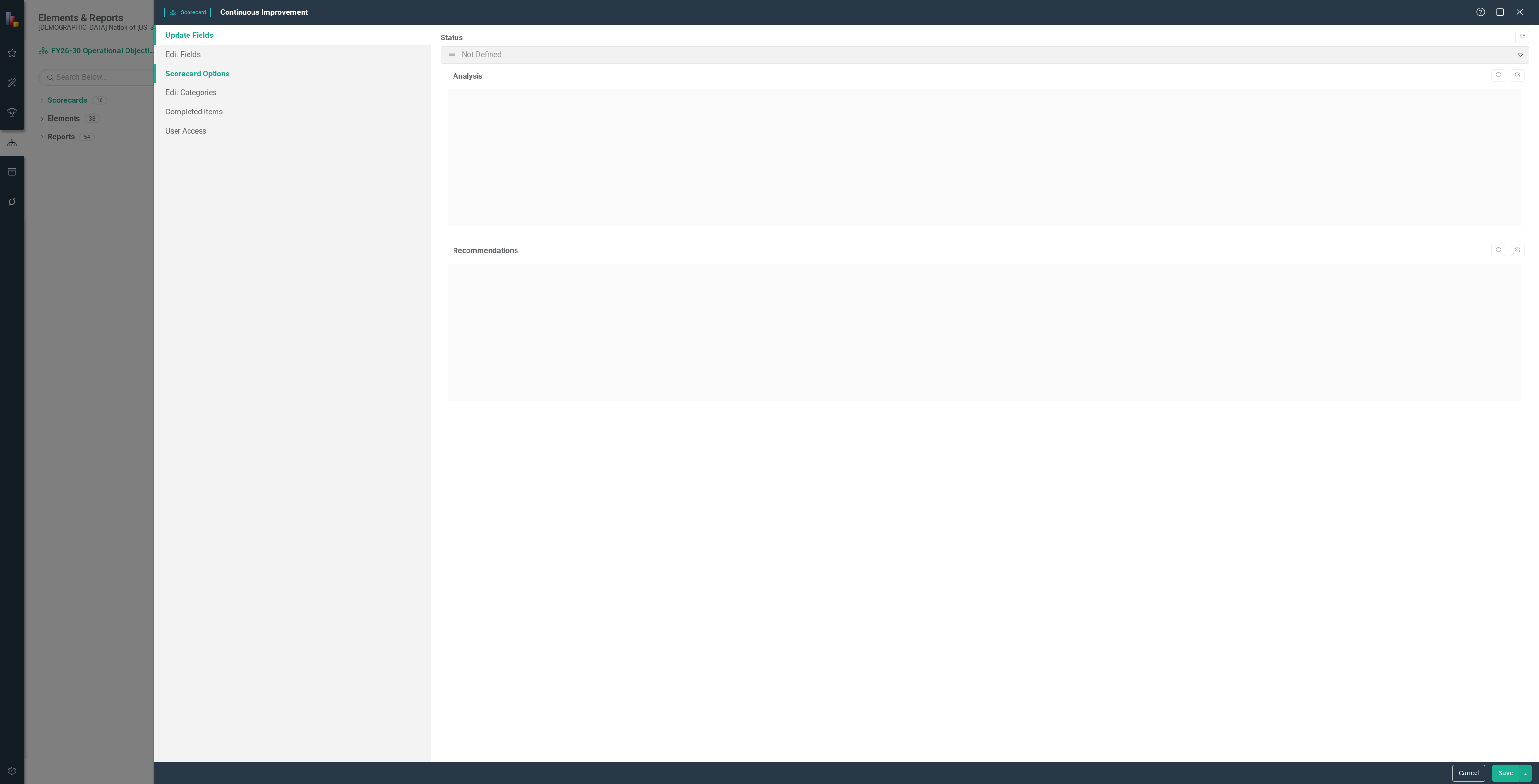
click at [219, 72] on link "Scorecard Options" at bounding box center [292, 73] width 277 height 19
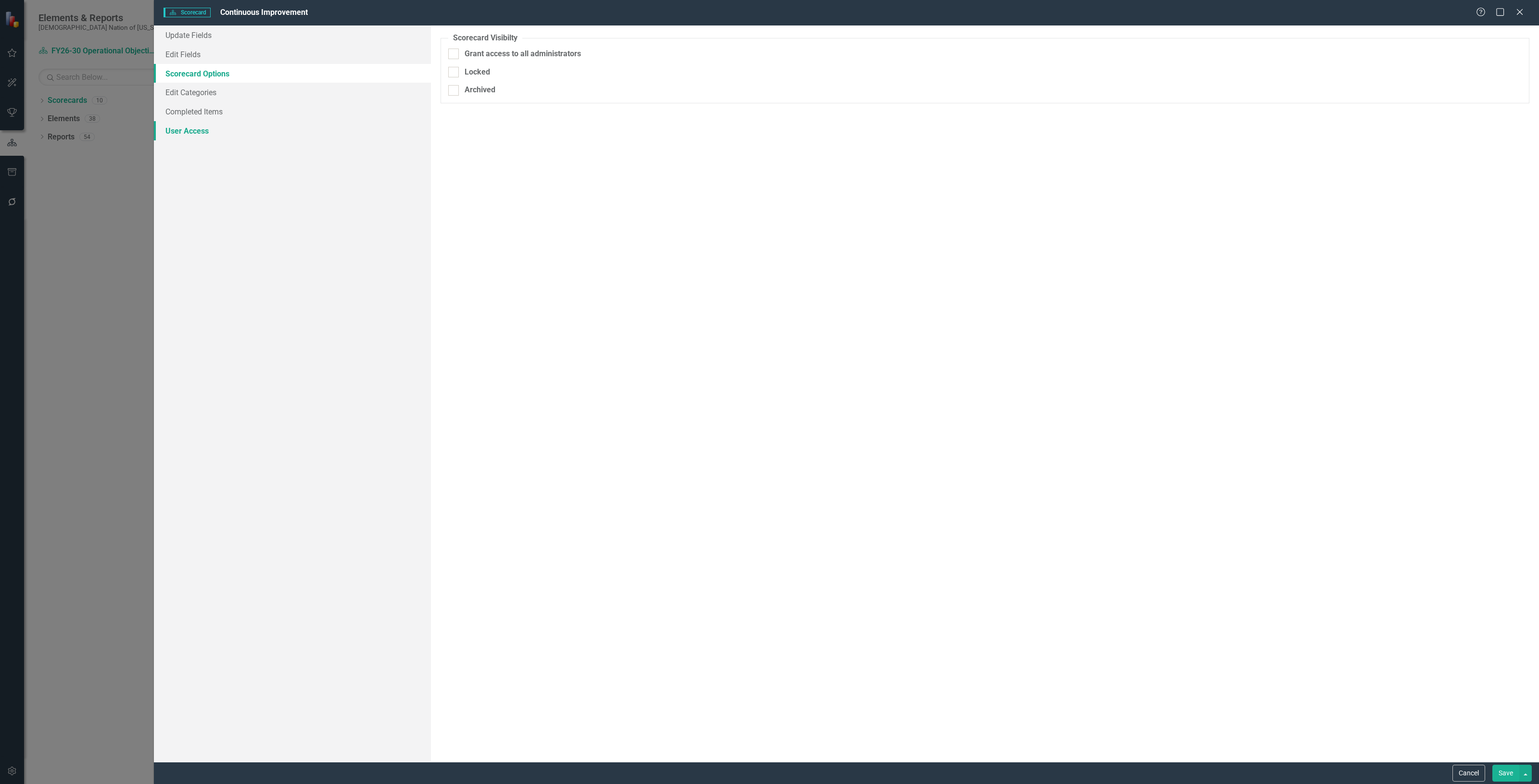
click at [227, 130] on link "User Access" at bounding box center [292, 130] width 277 height 19
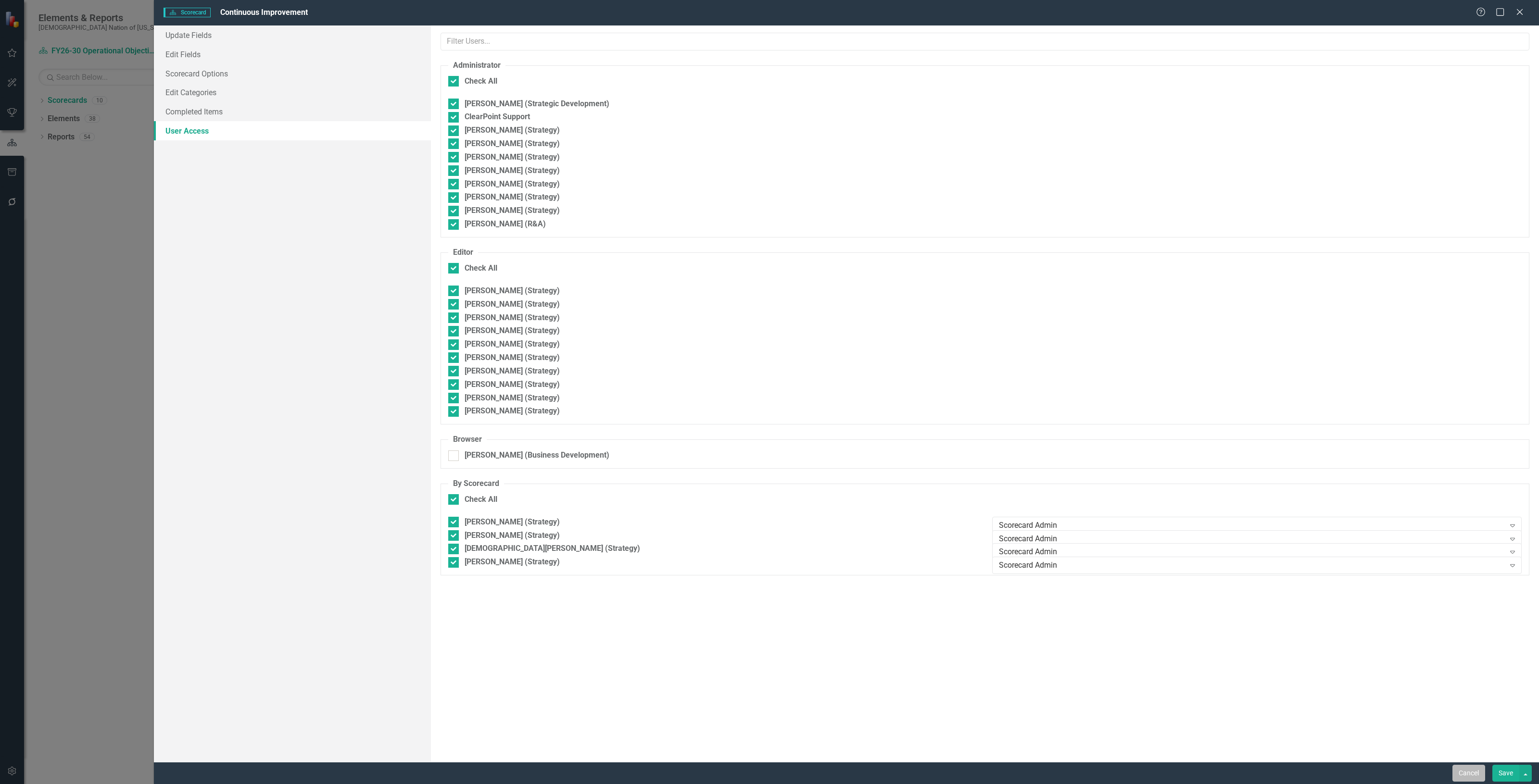
click at [1468, 768] on button "Cancel" at bounding box center [1468, 773] width 33 height 17
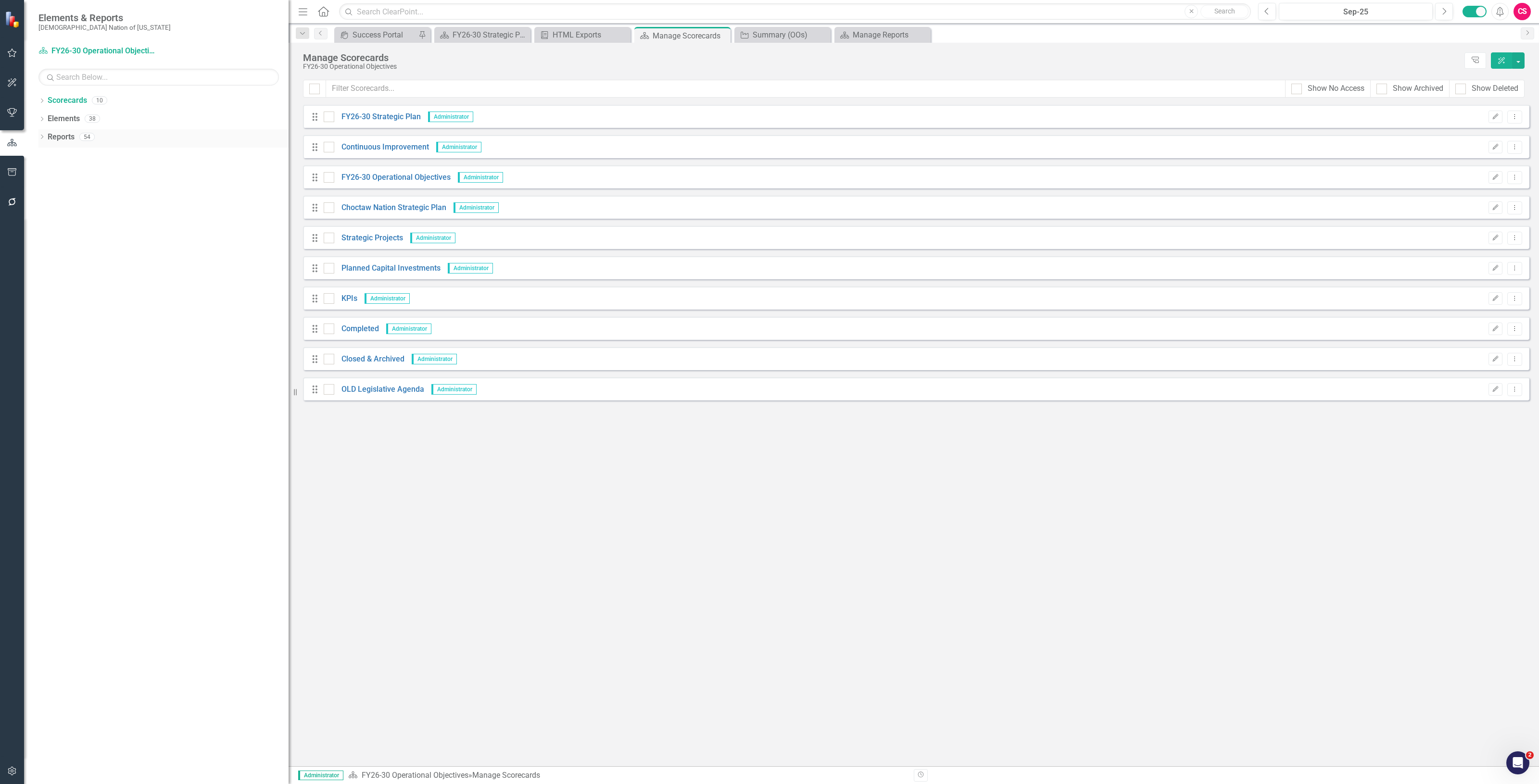
click at [53, 142] on link "Reports" at bounding box center [61, 137] width 27 height 11
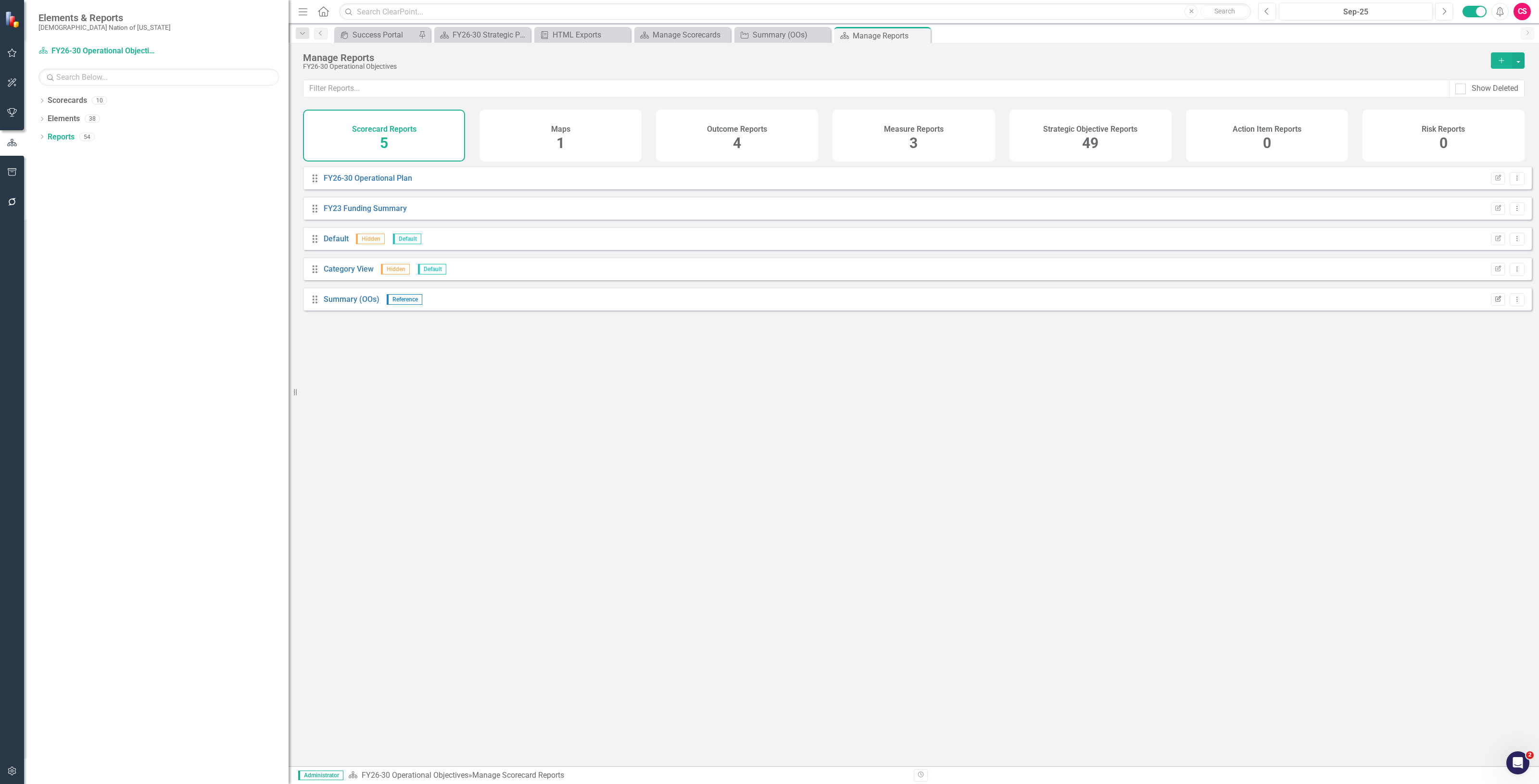
click at [1494, 306] on button "Edit Report" at bounding box center [1497, 300] width 14 height 12
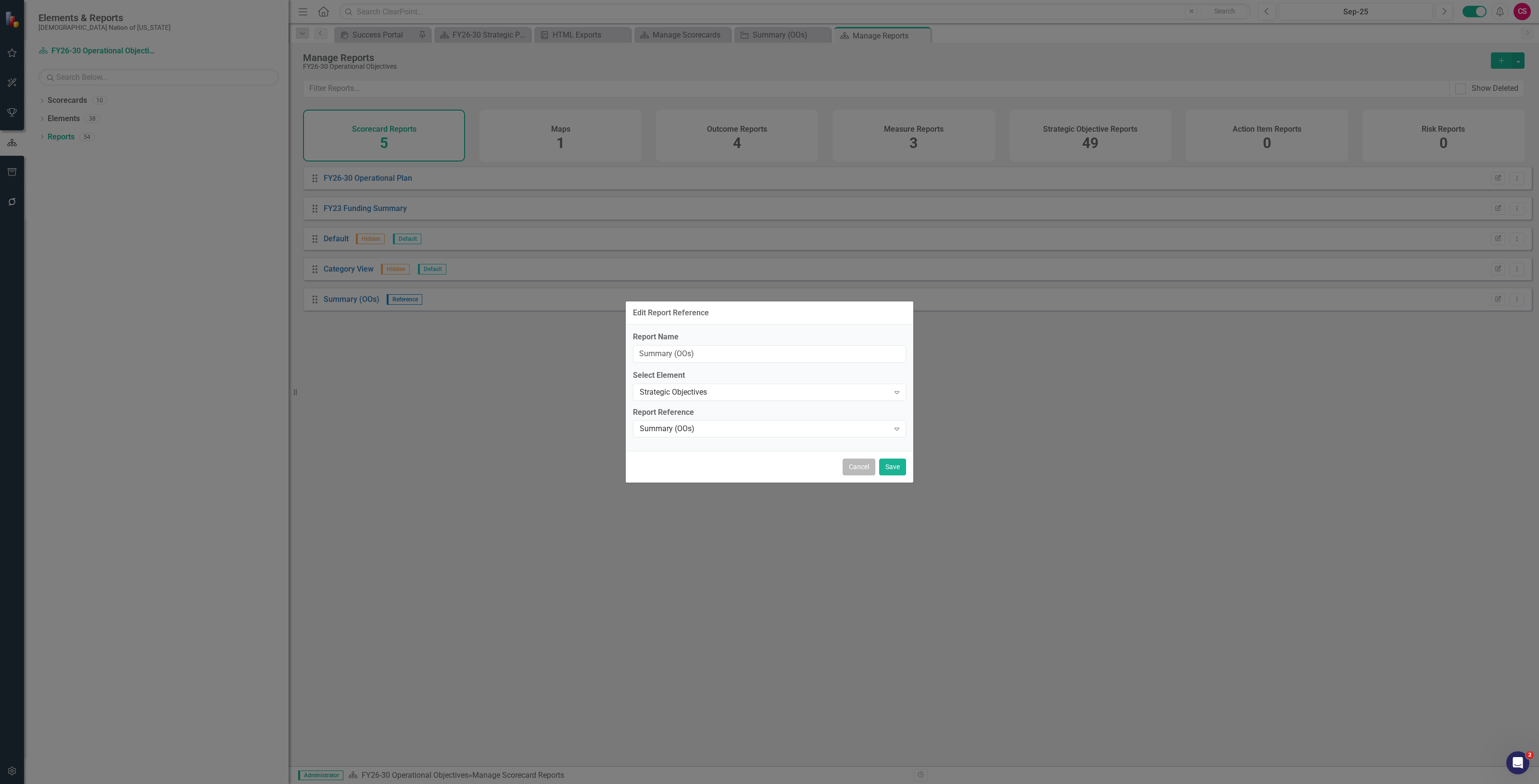
click at [844, 472] on button "Cancel" at bounding box center [859, 467] width 33 height 17
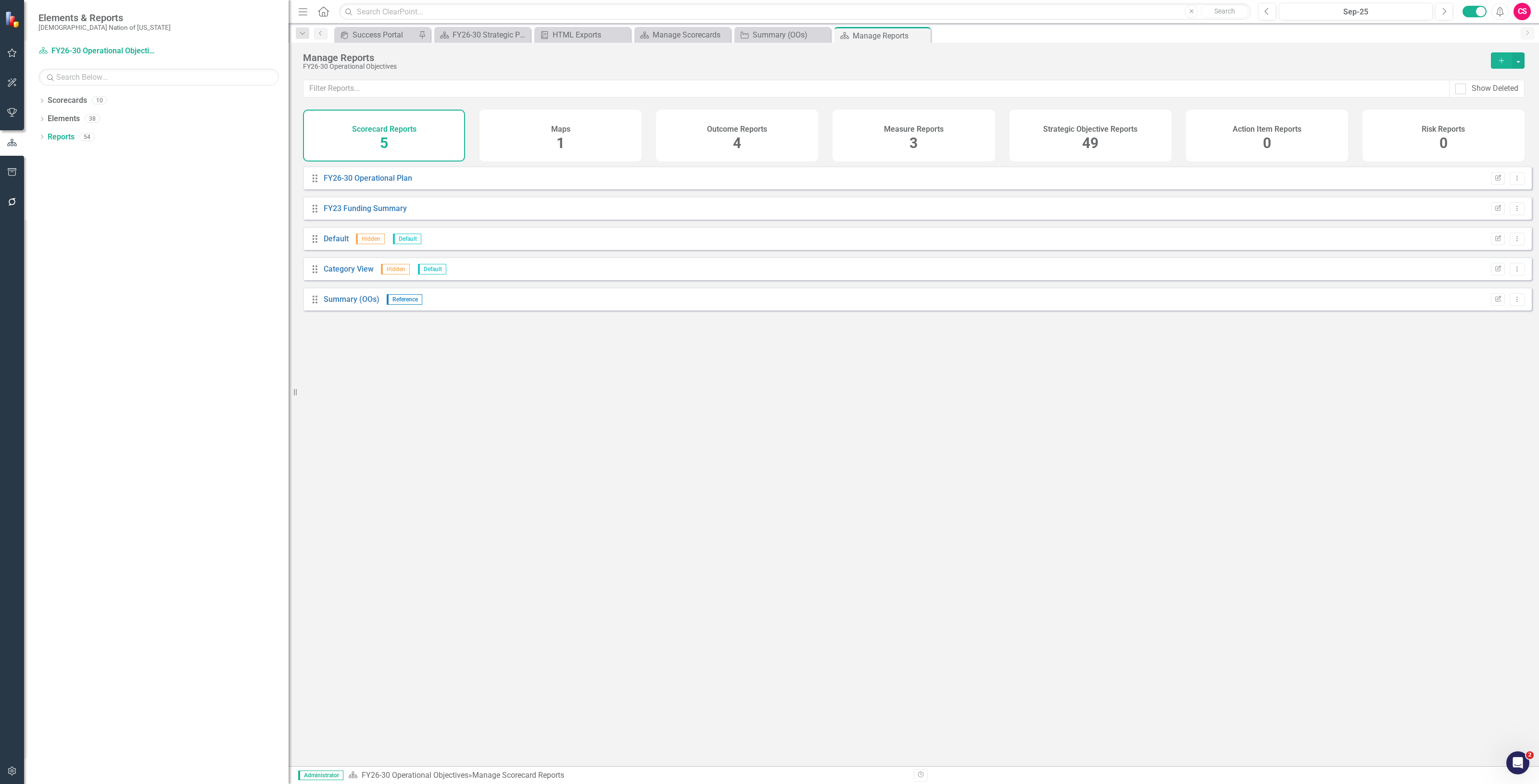
click at [1047, 127] on h4 "Strategic Objective Reports" at bounding box center [1090, 129] width 94 height 9
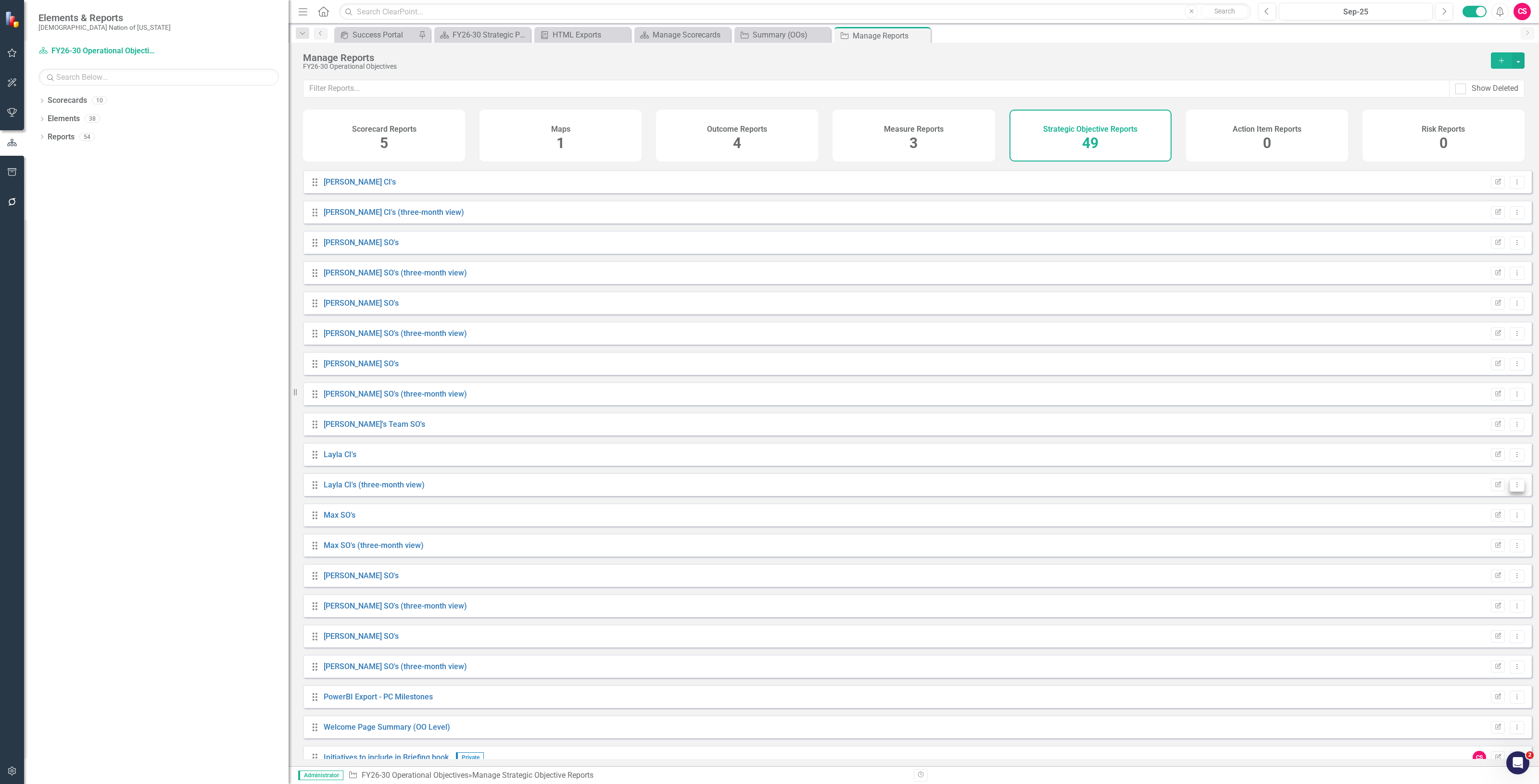
scroll to position [891, 0]
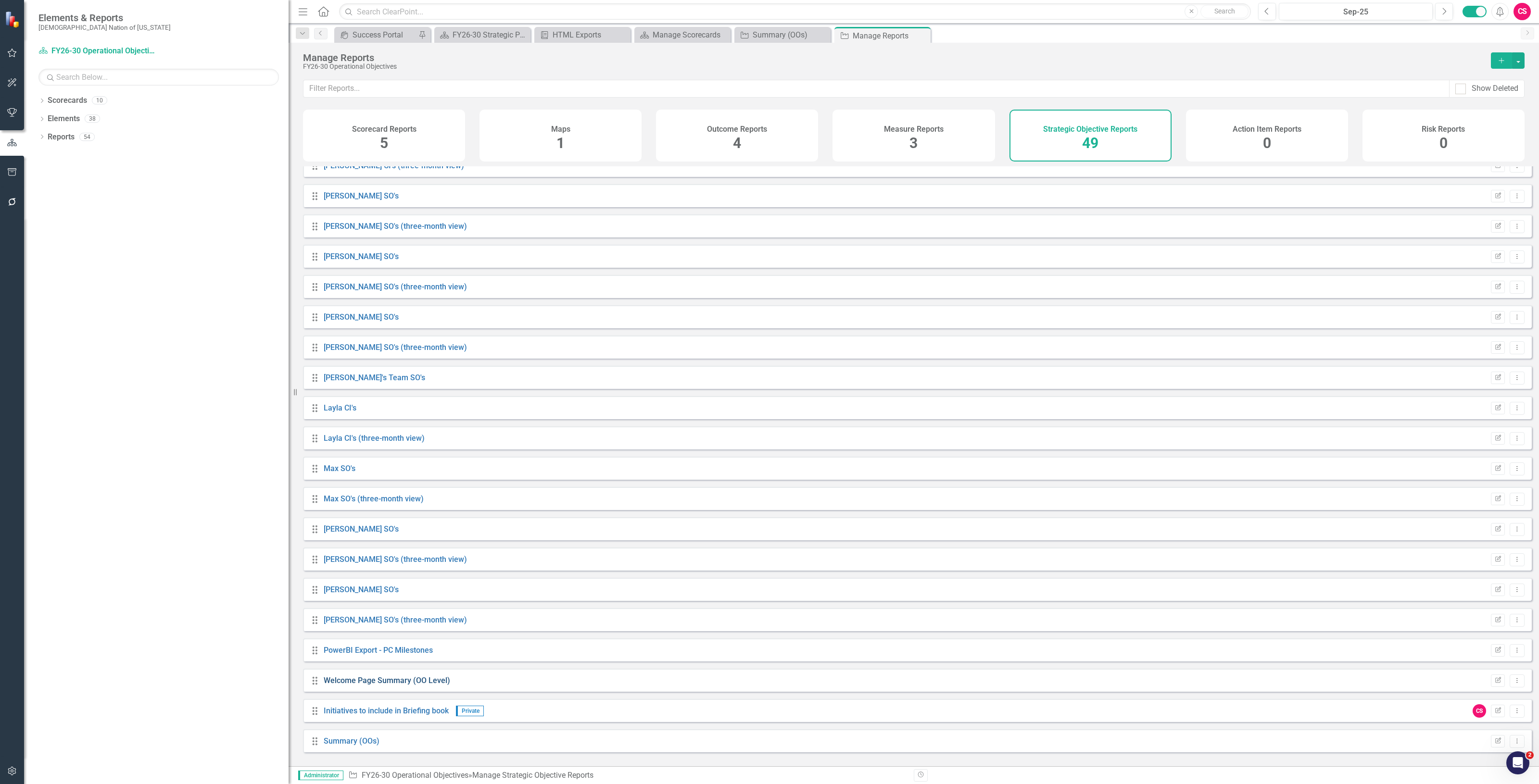
click at [394, 685] on link "Welcome Page Summary (OO Level)" at bounding box center [387, 680] width 127 height 9
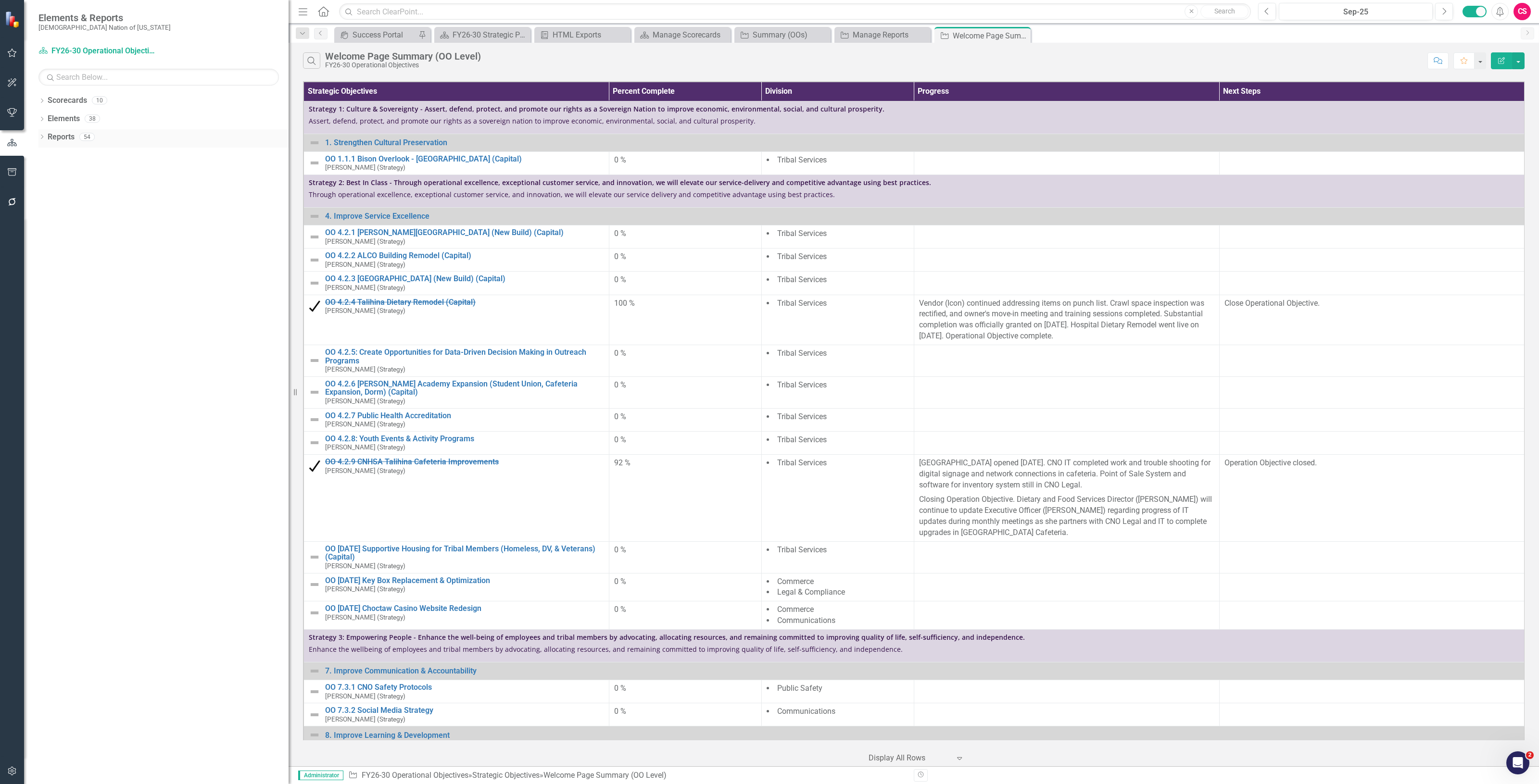
click at [58, 135] on link "Reports" at bounding box center [61, 137] width 27 height 11
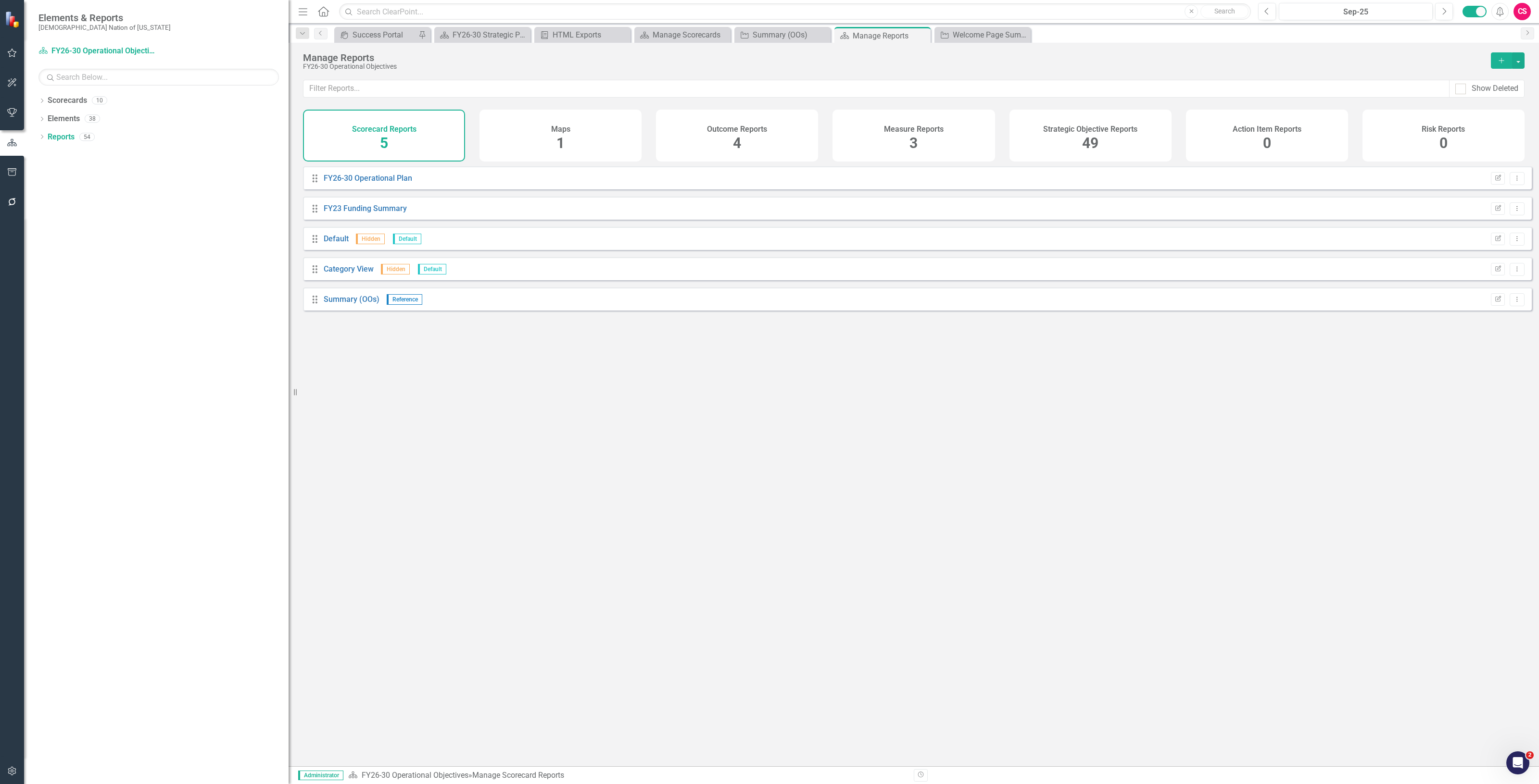
click at [1078, 135] on div "Strategic Objective Reports 49" at bounding box center [1090, 136] width 162 height 52
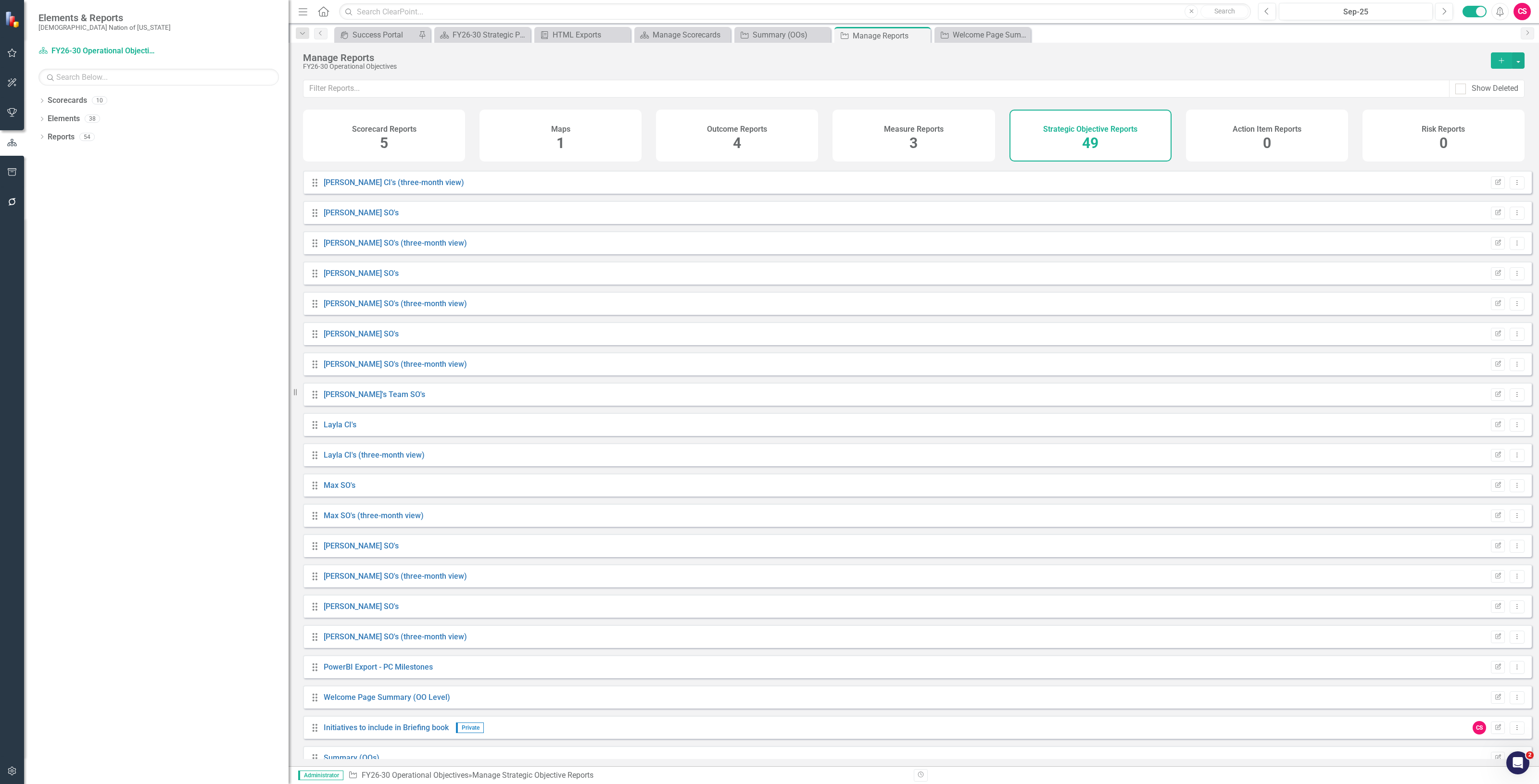
scroll to position [891, 0]
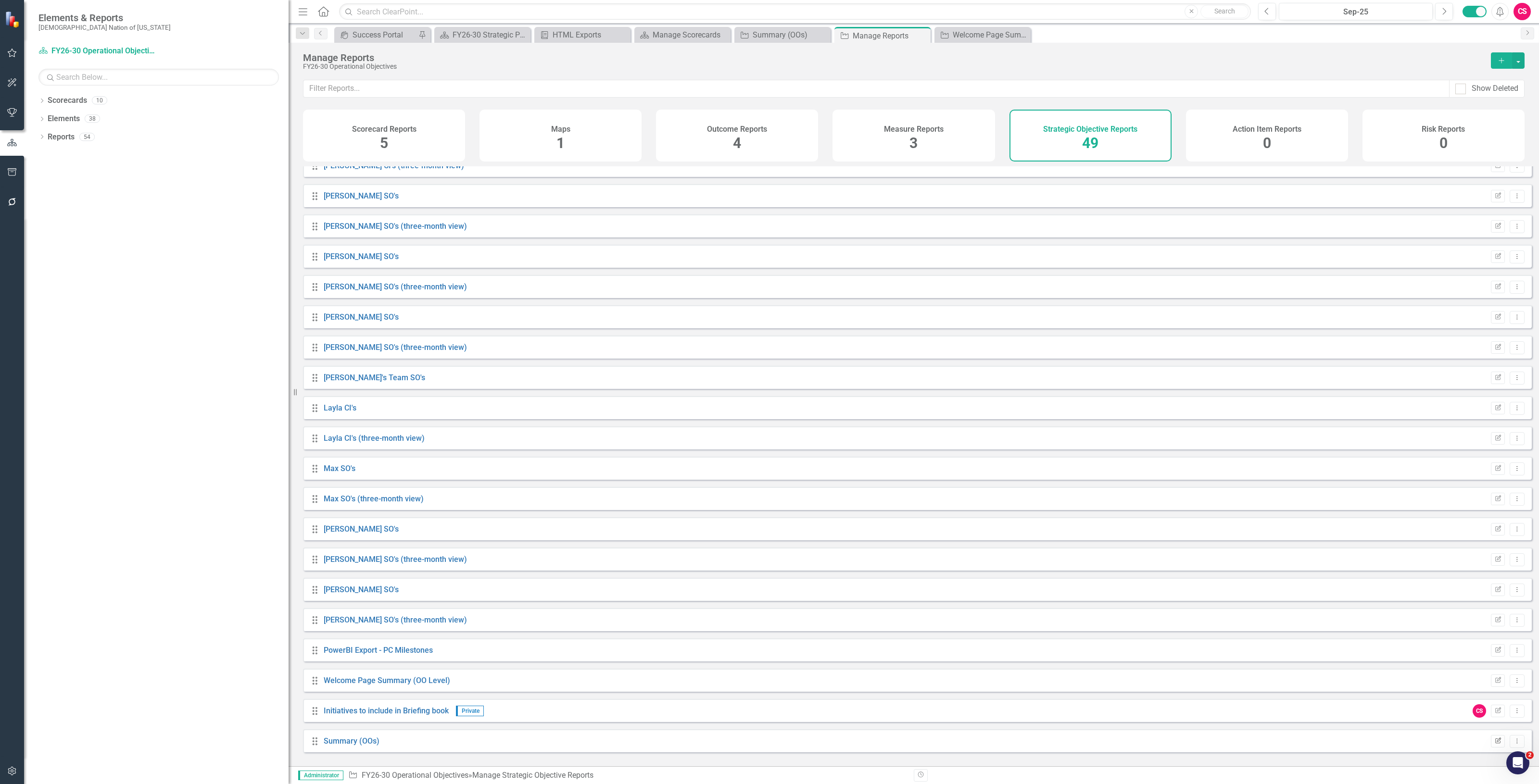
click at [1491, 748] on button "Edit Report" at bounding box center [1497, 741] width 14 height 12
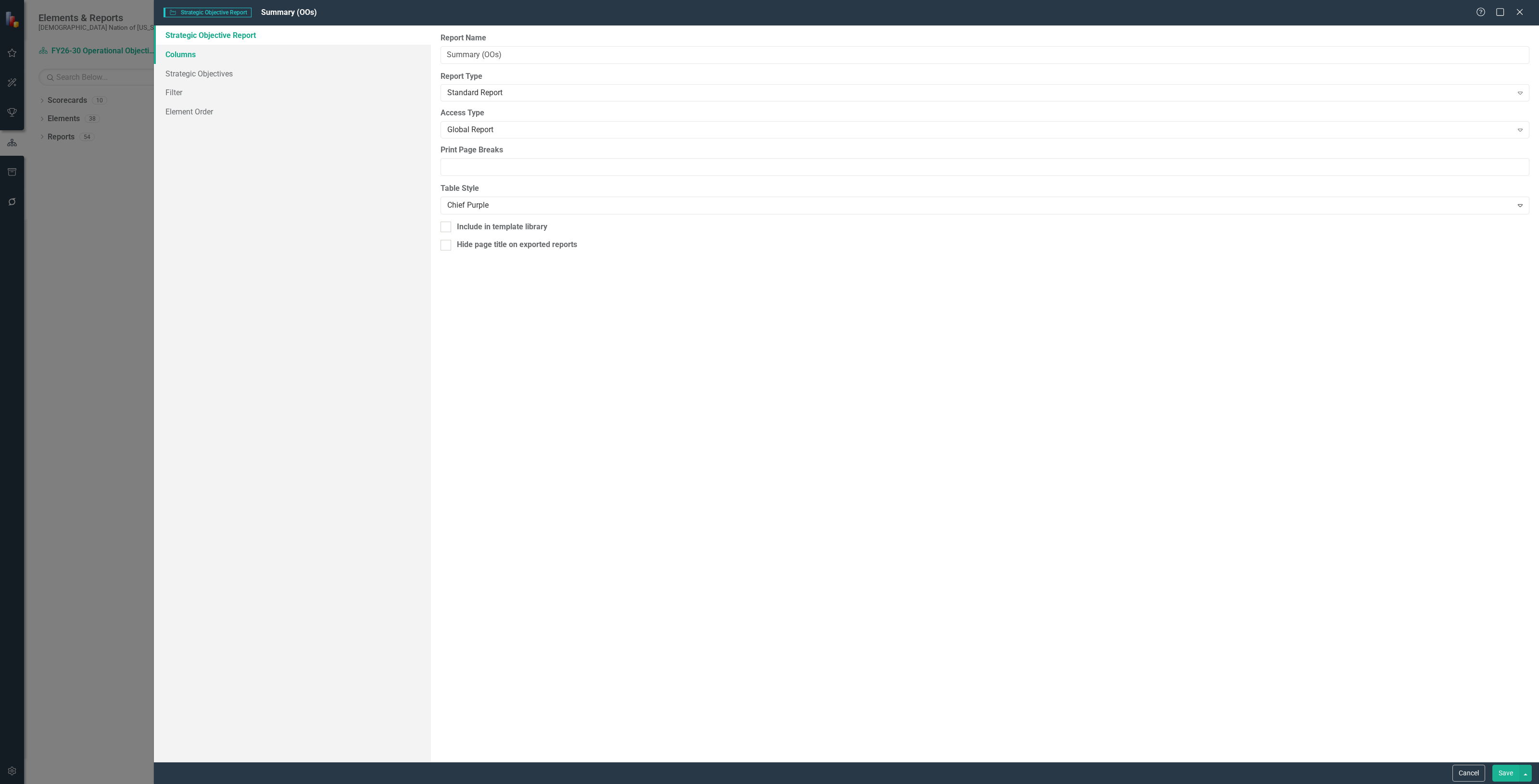
click at [295, 46] on link "Columns" at bounding box center [292, 54] width 277 height 19
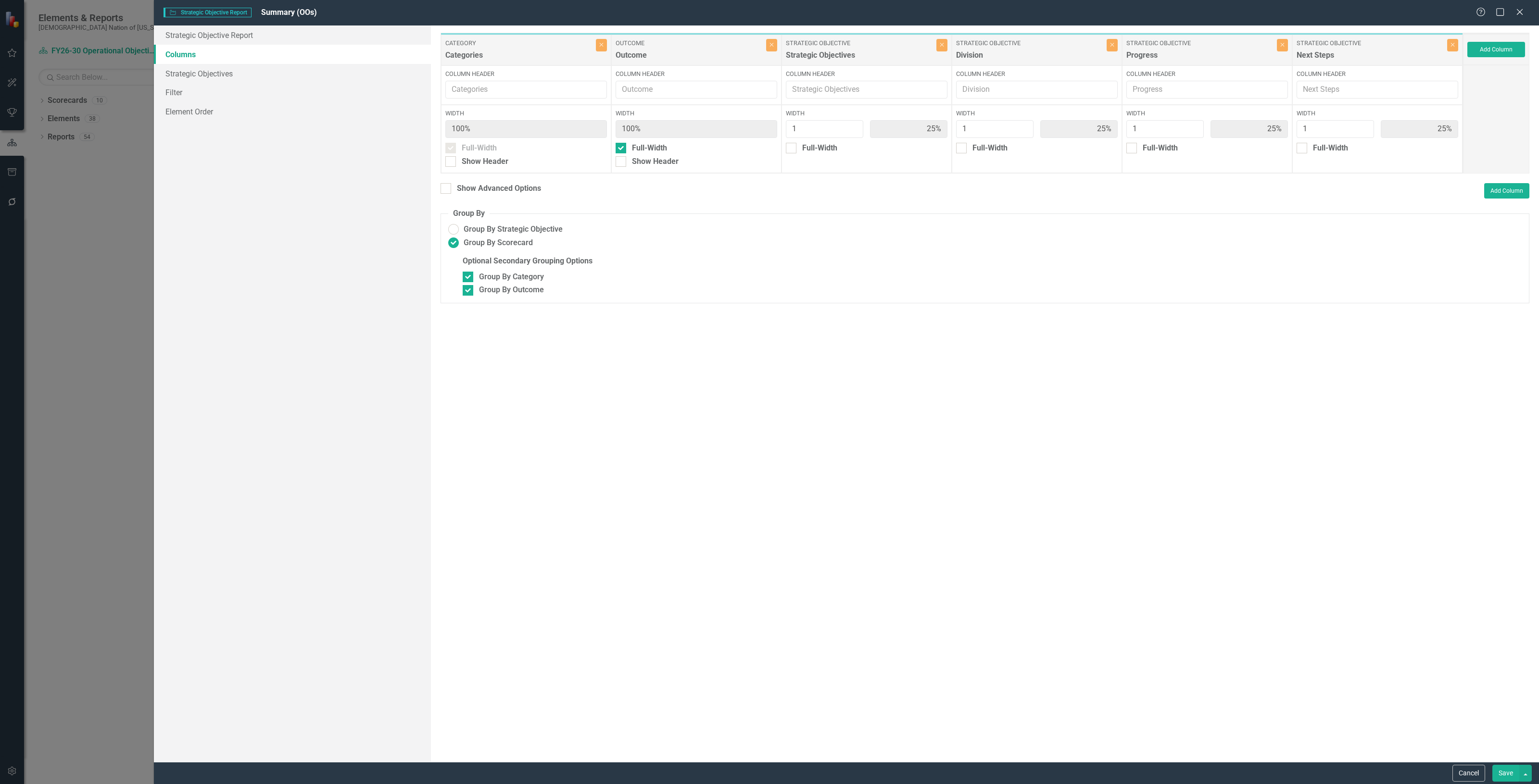
click at [1008, 479] on div "To add columns to your report, click on the "Select Columns" button below. All …" at bounding box center [985, 394] width 1108 height 737
drag, startPoint x: 891, startPoint y: 652, endPoint x: 877, endPoint y: 643, distance: 16.6
click at [886, 651] on div "To add columns to your report, click on the "Select Columns" button below. All …" at bounding box center [985, 394] width 1108 height 737
click at [221, 76] on link "Strategic Objectives" at bounding box center [292, 73] width 277 height 19
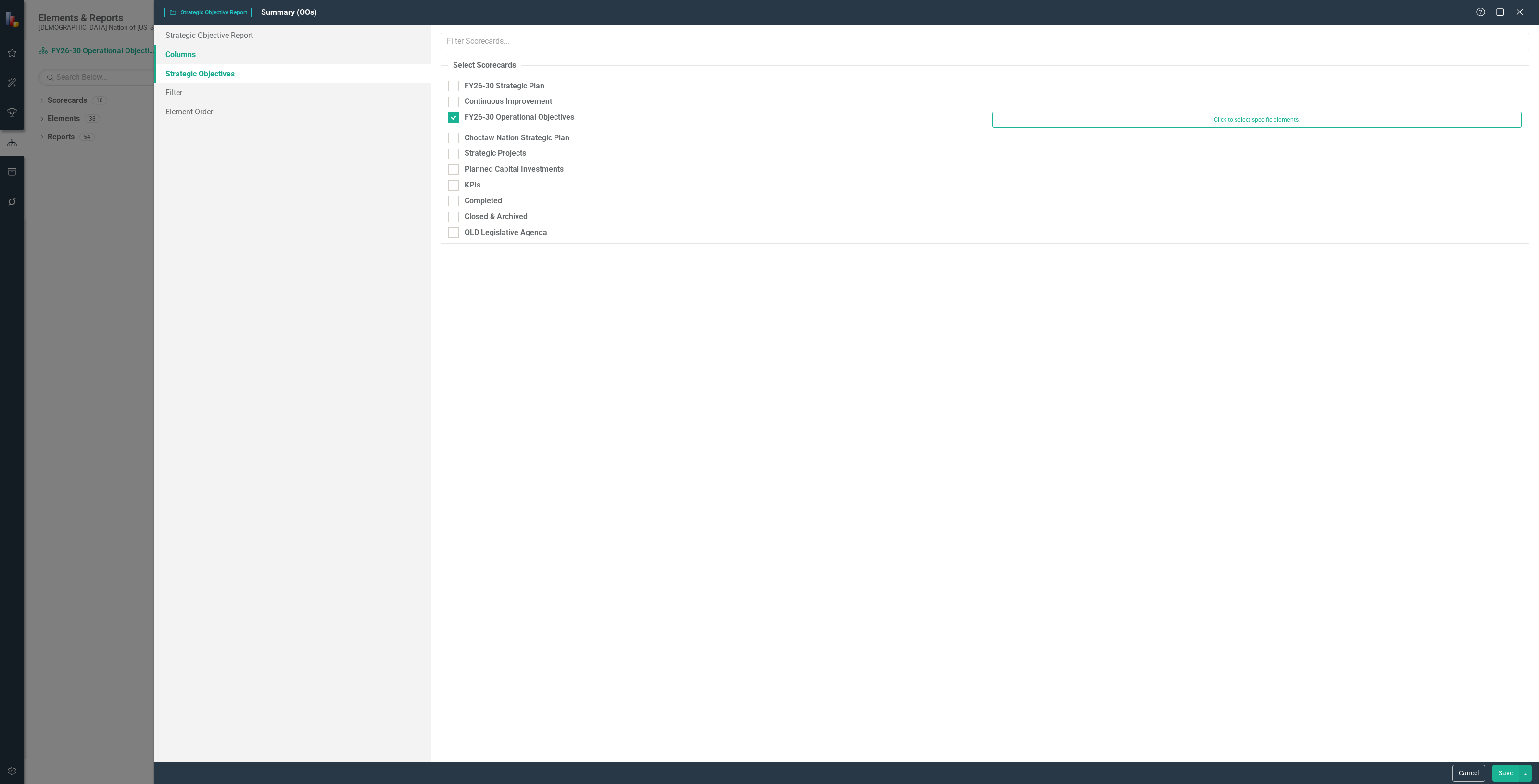
click at [227, 50] on link "Columns" at bounding box center [292, 54] width 277 height 19
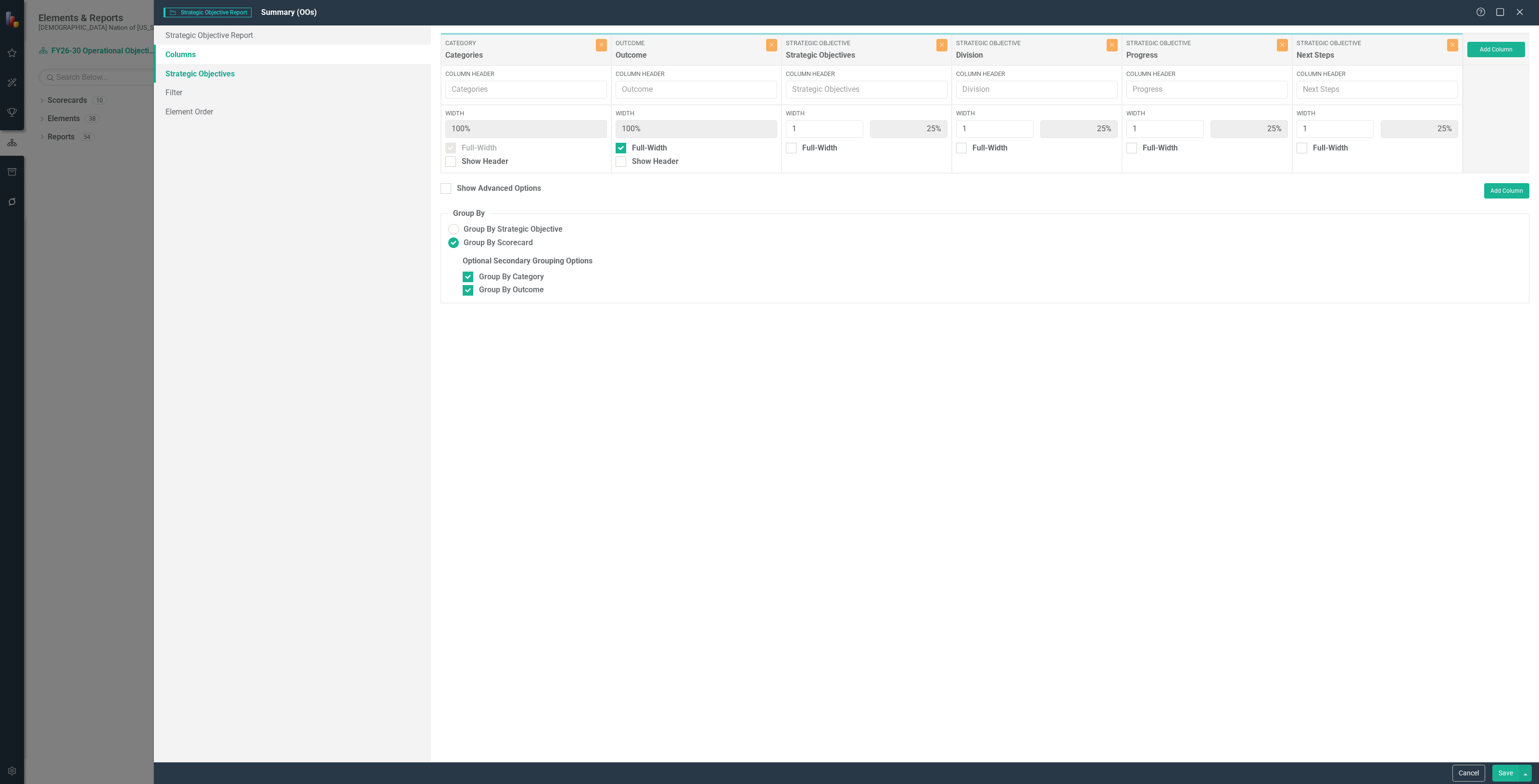
click at [240, 73] on link "Strategic Objectives" at bounding box center [292, 73] width 277 height 19
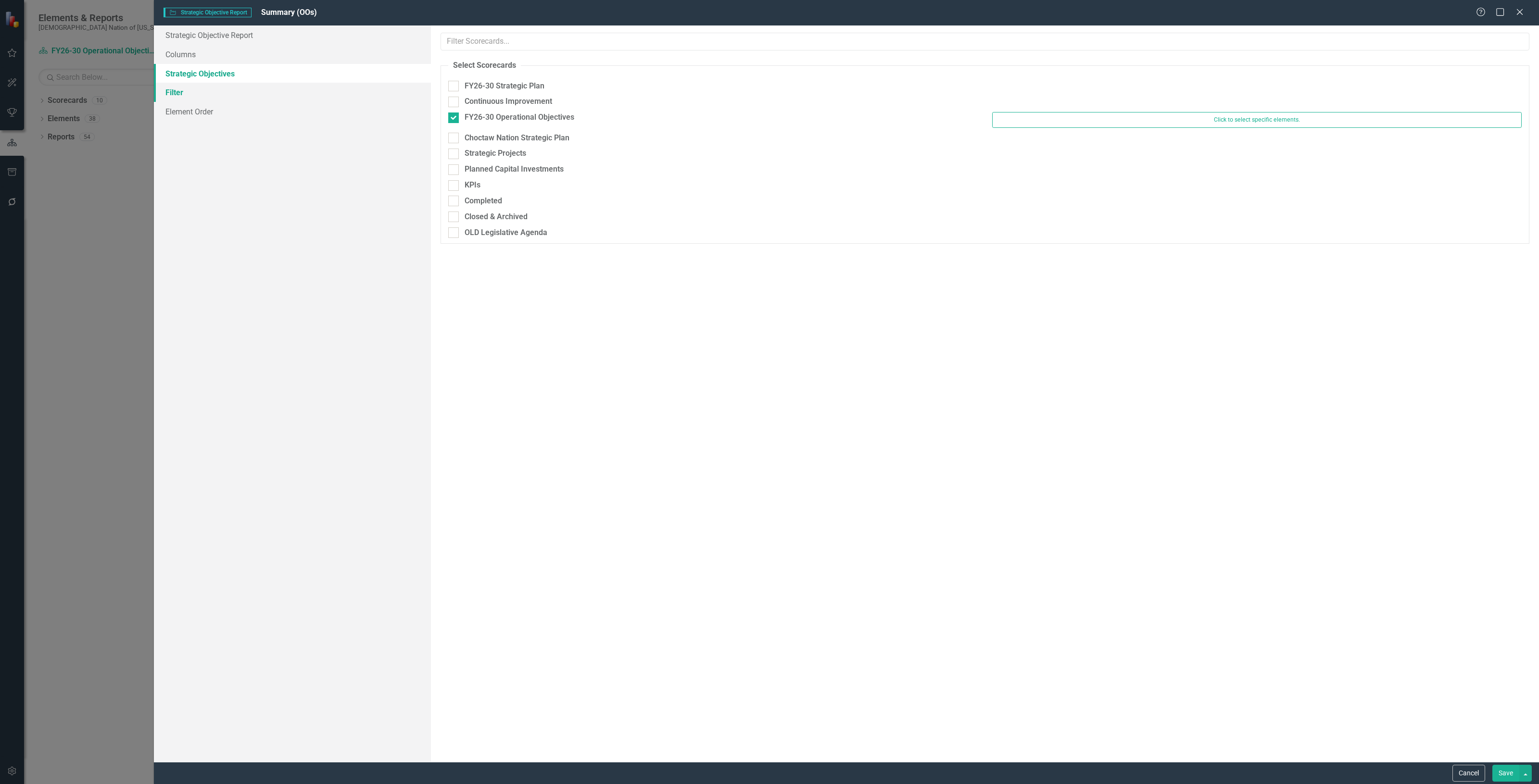
click at [231, 97] on link "Filter" at bounding box center [292, 92] width 277 height 19
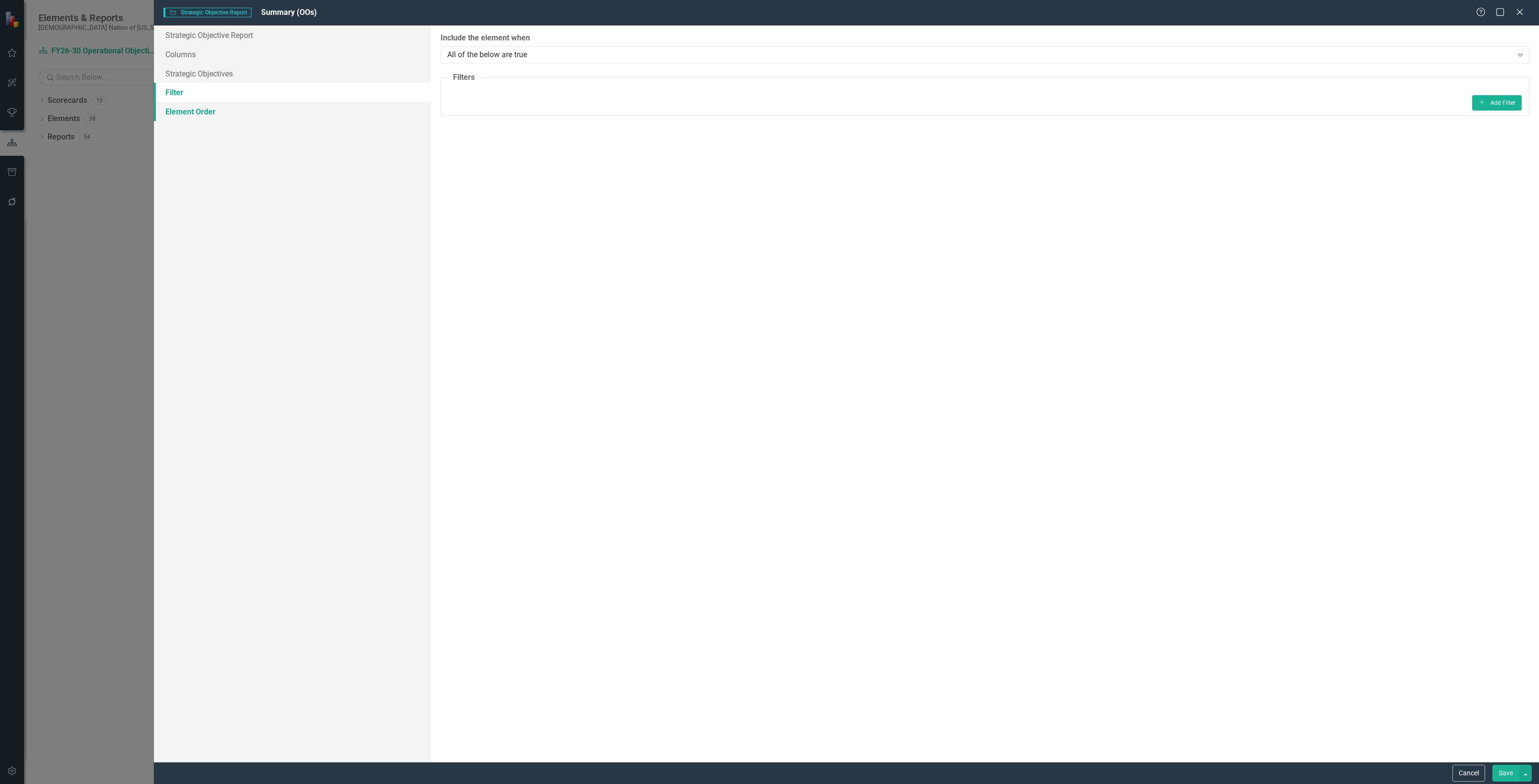
click at [232, 110] on link "Element Order" at bounding box center [292, 111] width 277 height 19
click at [1458, 770] on button "Cancel" at bounding box center [1468, 773] width 33 height 17
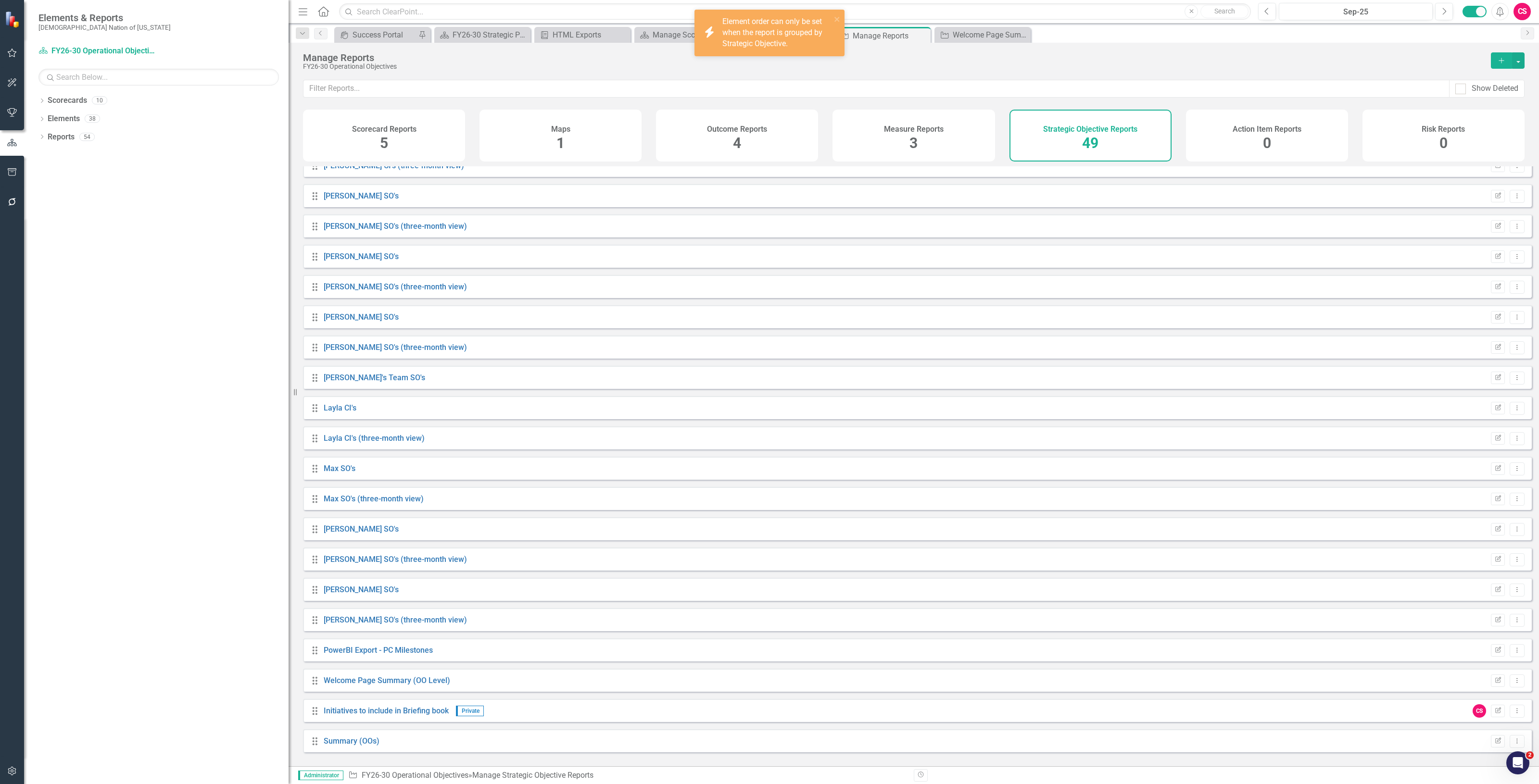
click at [340, 747] on div "Summary (OOs)" at bounding box center [351, 742] width 56 height 11
click at [342, 746] on link "Summary (OOs)" at bounding box center [351, 741] width 56 height 9
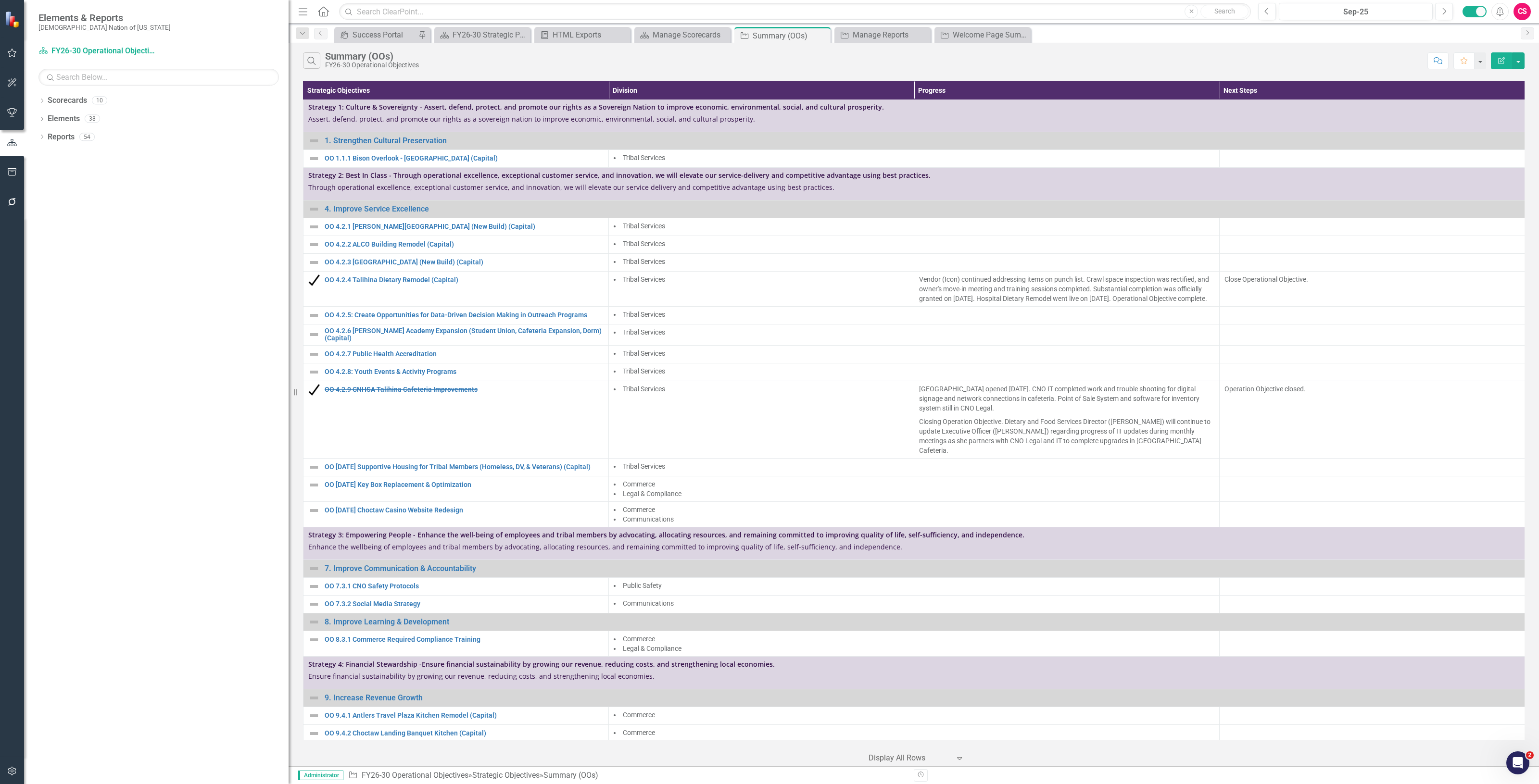
click at [2, 168] on button "button" at bounding box center [12, 173] width 22 height 20
click at [71, 91] on link "HTML Exports" at bounding box center [158, 86] width 240 height 11
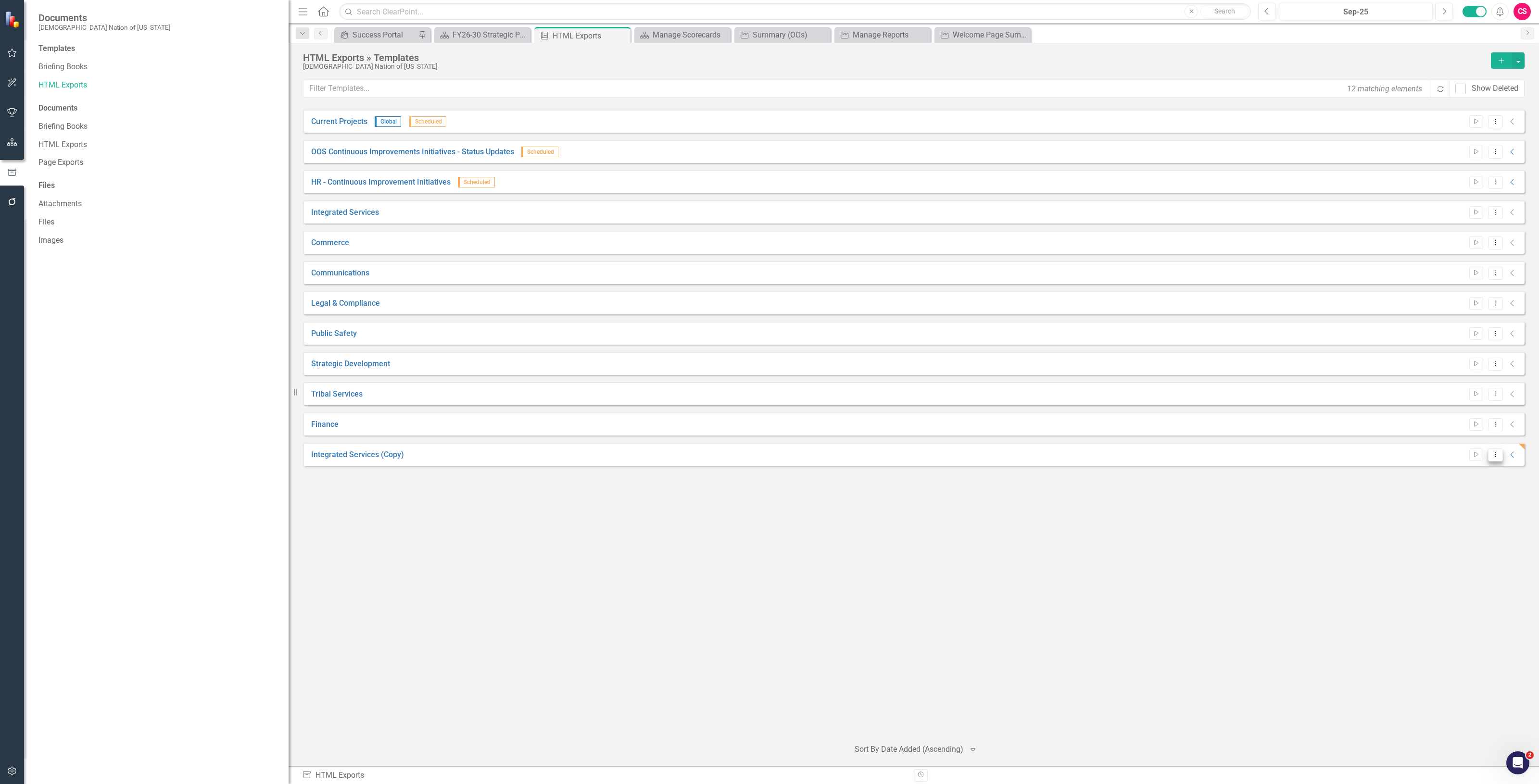
click at [1491, 457] on icon "Dropdown Menu" at bounding box center [1495, 454] width 8 height 6
click at [1460, 509] on link "Edit Edit Template" at bounding box center [1458, 507] width 89 height 18
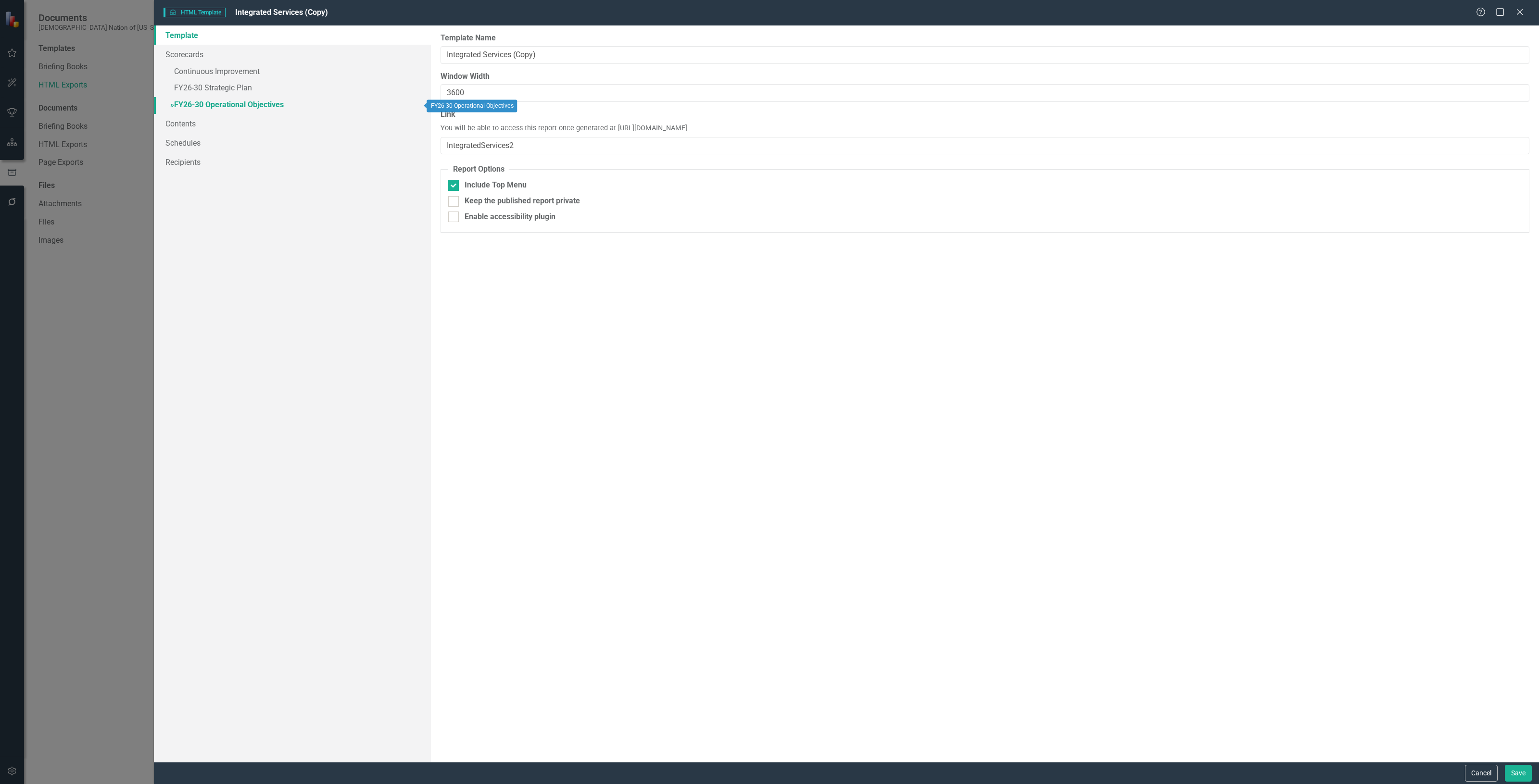
click at [238, 104] on link "» FY26-30 Operational Objectives" at bounding box center [292, 105] width 277 height 17
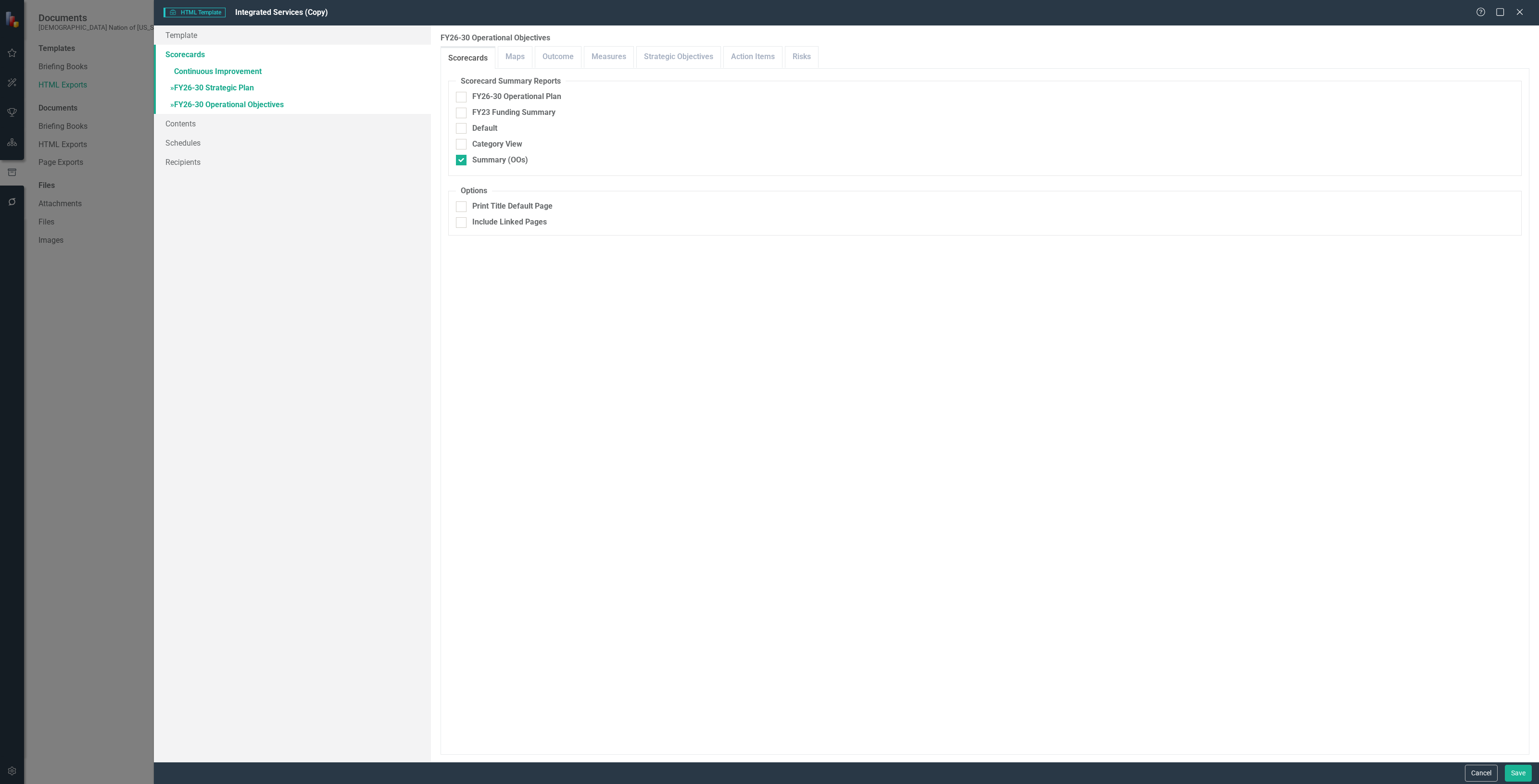
click at [248, 92] on link "» FY26-30 Strategic Plan" at bounding box center [292, 88] width 277 height 17
click at [253, 108] on link "» FY26-30 Operational Objectives" at bounding box center [292, 105] width 277 height 17
click at [533, 208] on div "Print Title Default Page" at bounding box center [512, 207] width 80 height 11
click at [462, 208] on input "Print Title Default Page" at bounding box center [459, 205] width 6 height 6
checkbox input "true"
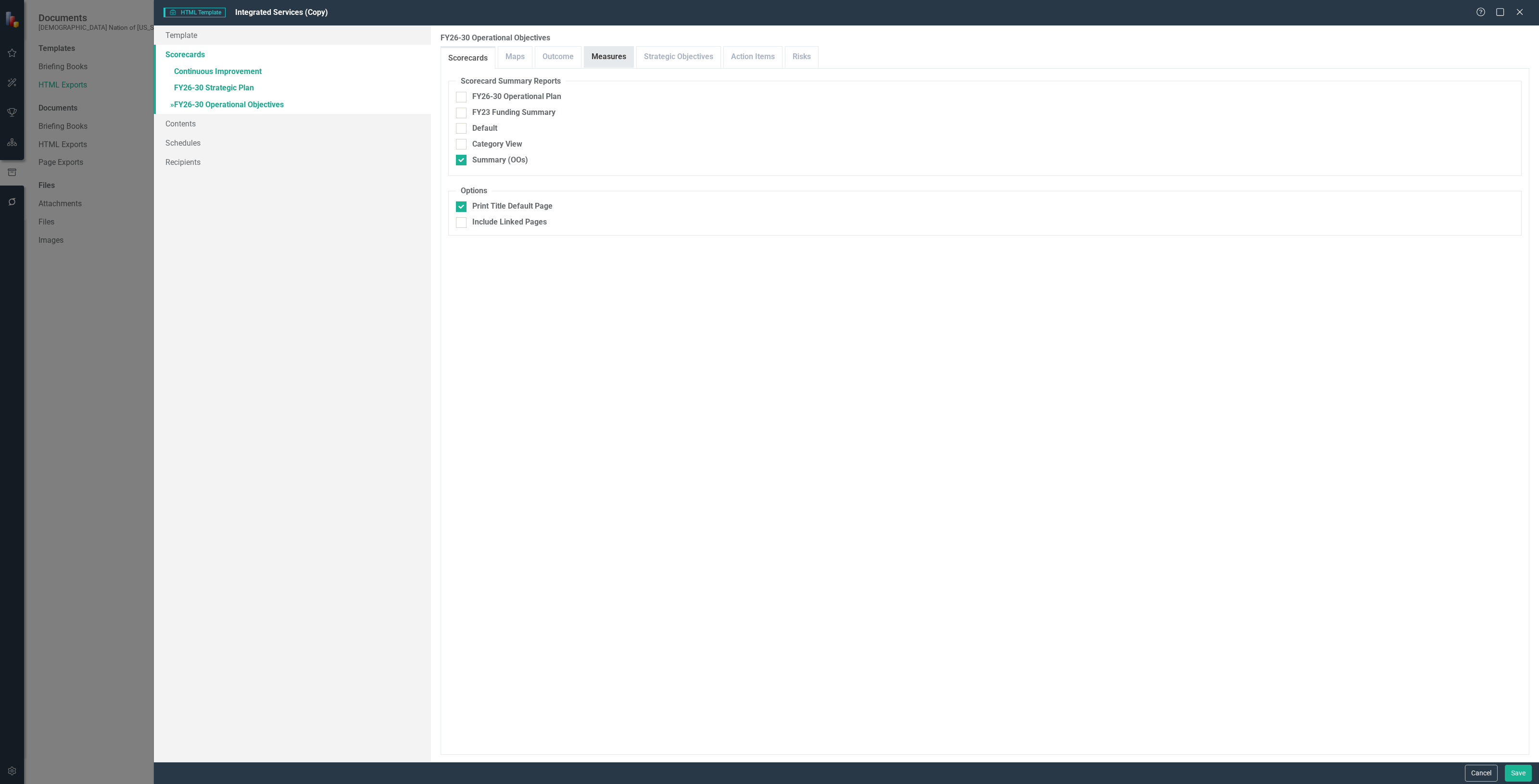
click at [597, 66] on link "Measures" at bounding box center [608, 56] width 49 height 20
click at [673, 61] on link "Strategic Objectives" at bounding box center [679, 56] width 84 height 20
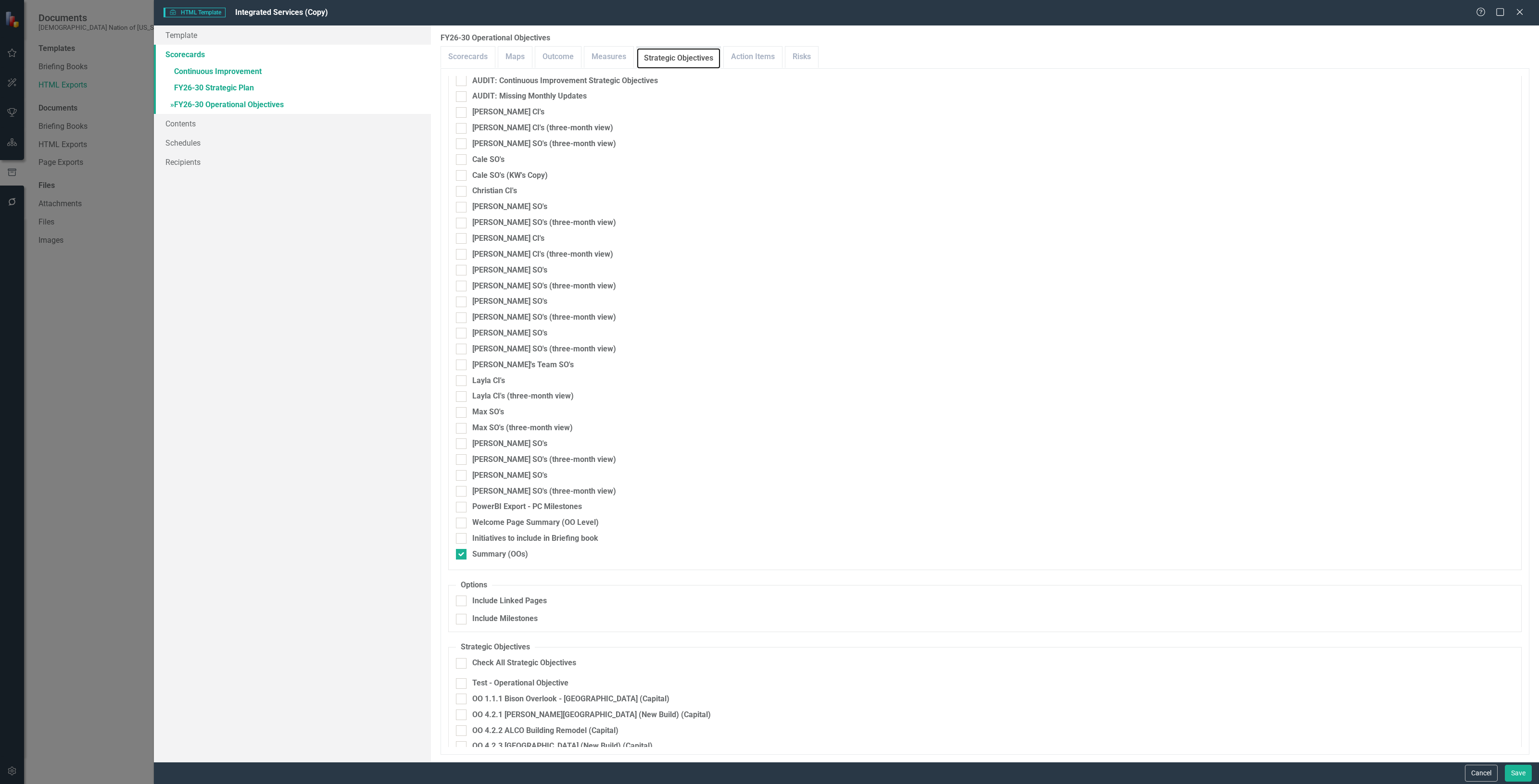
scroll to position [600, 0]
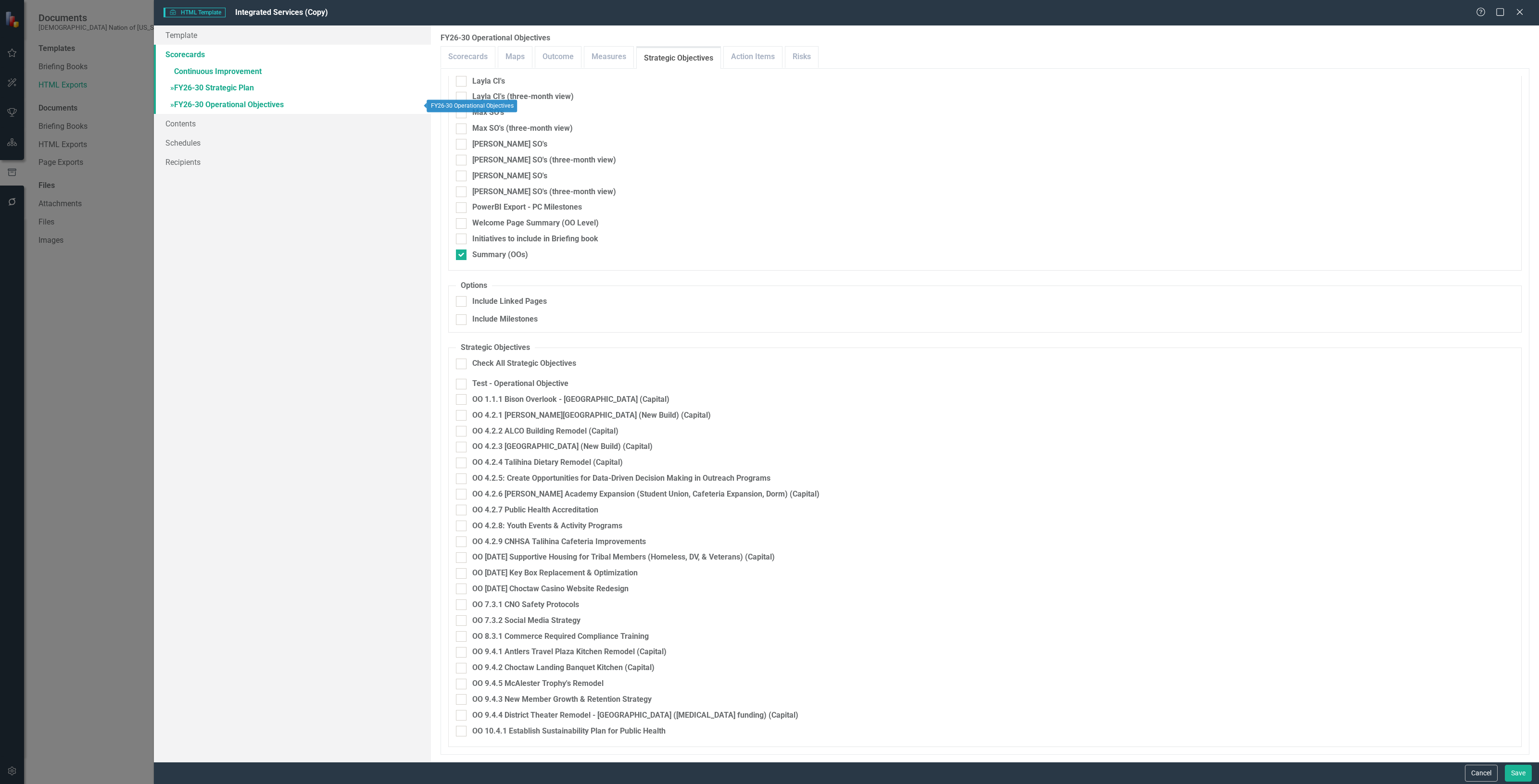
click at [270, 84] on link "» FY26-30 Strategic Plan" at bounding box center [292, 88] width 277 height 17
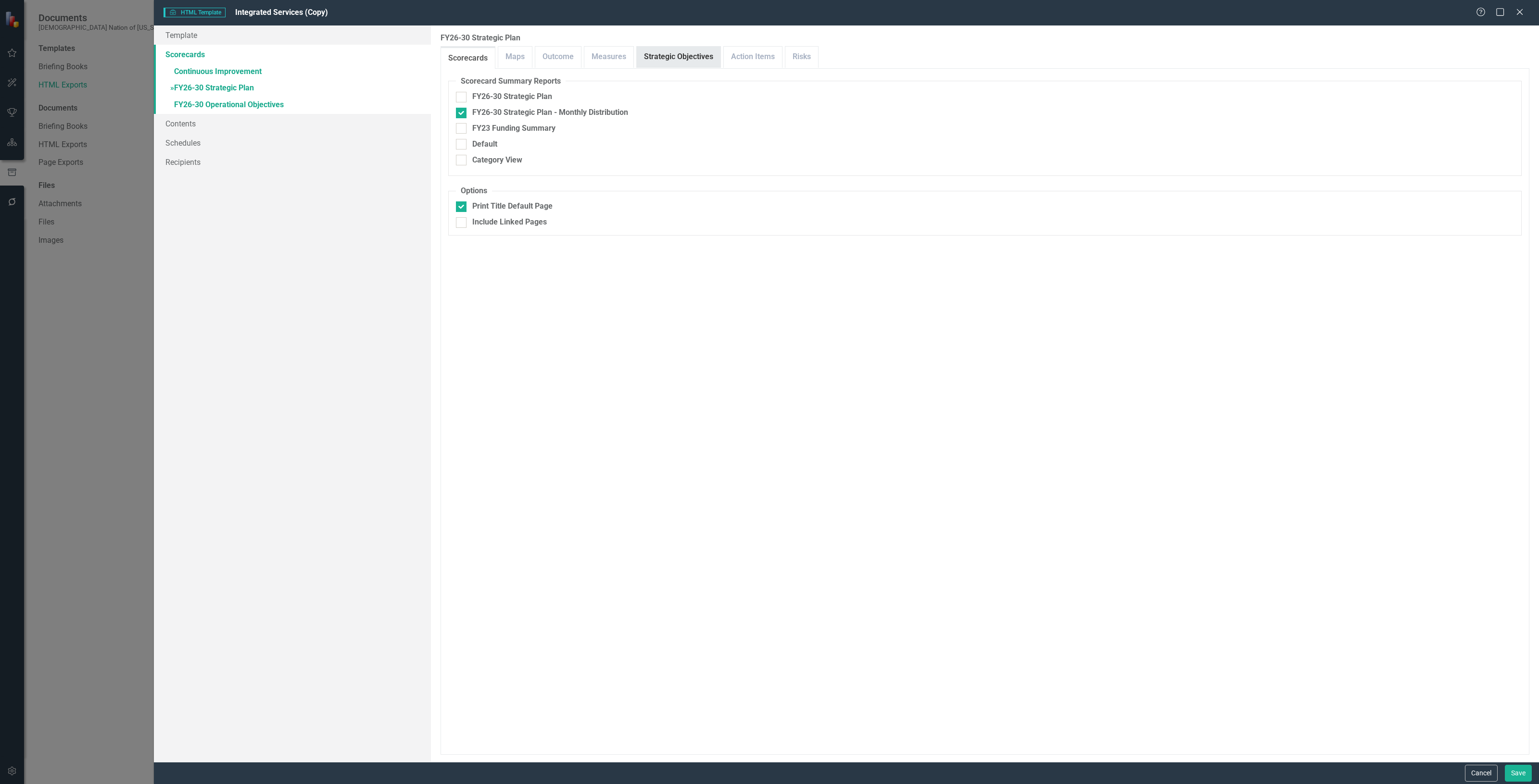
click at [670, 50] on link "Strategic Objectives" at bounding box center [679, 56] width 84 height 20
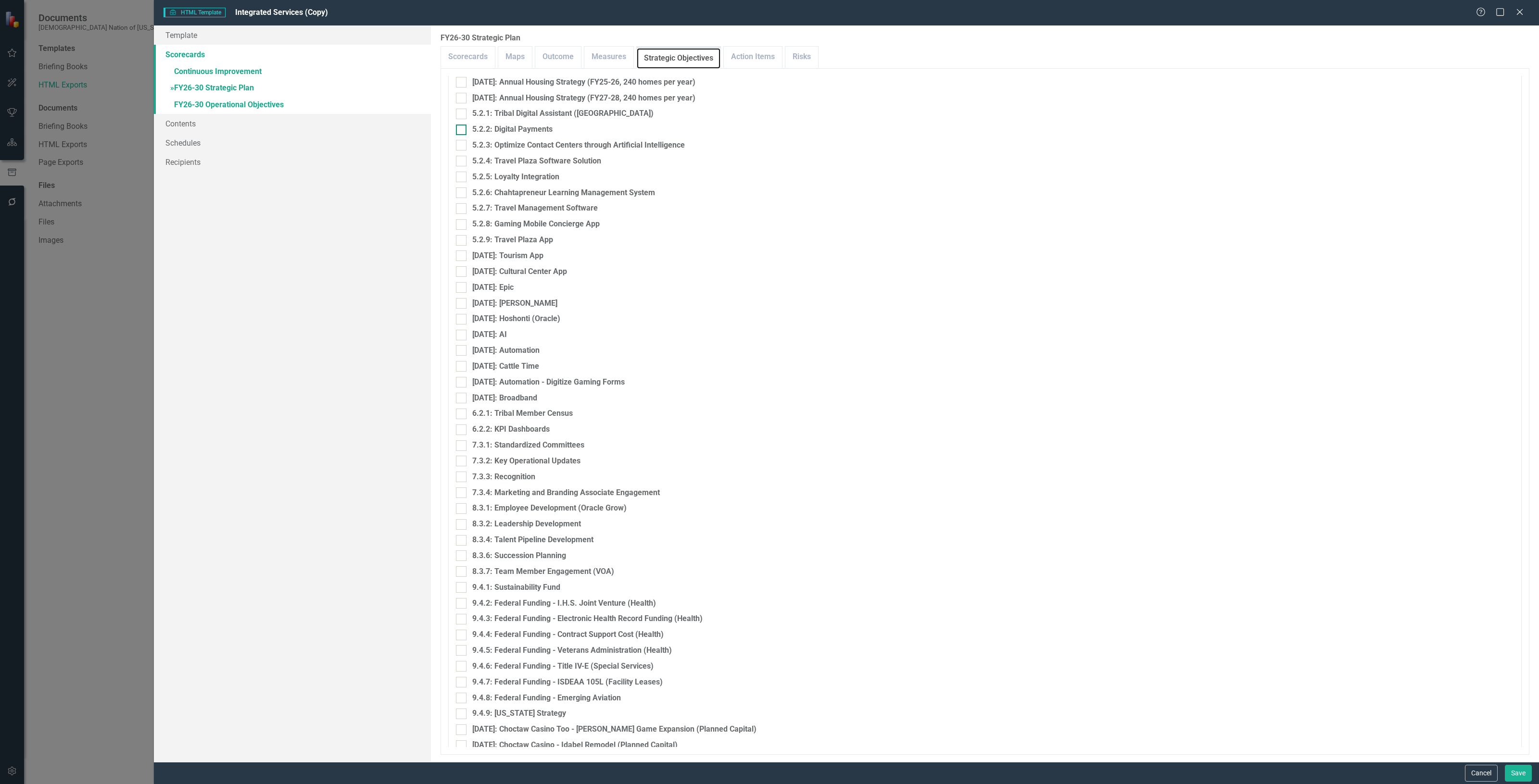
scroll to position [3426, 0]
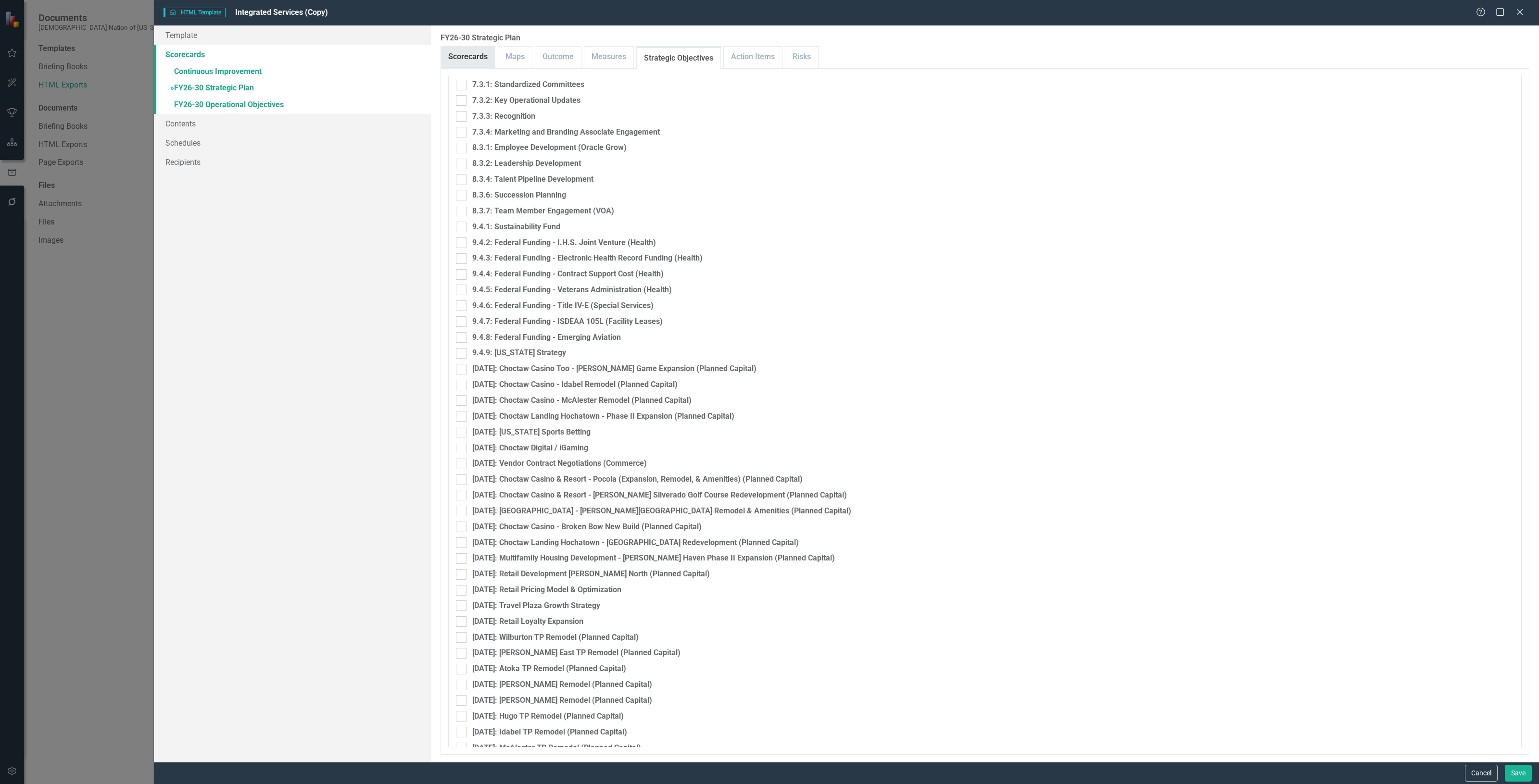
click at [466, 56] on link "Scorecards" at bounding box center [467, 56] width 54 height 20
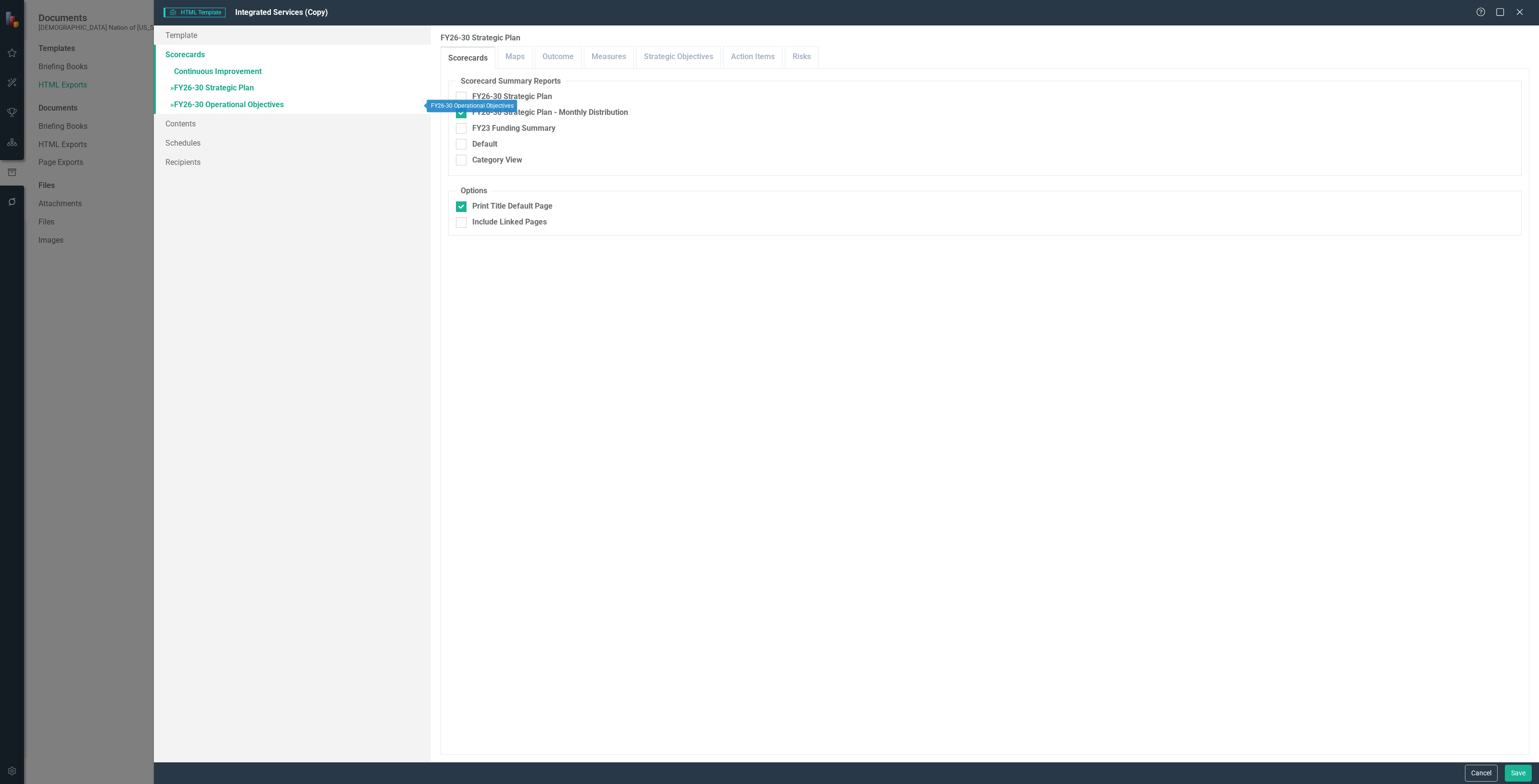
click at [304, 109] on link "» FY26-30 Operational Objectives" at bounding box center [292, 105] width 277 height 17
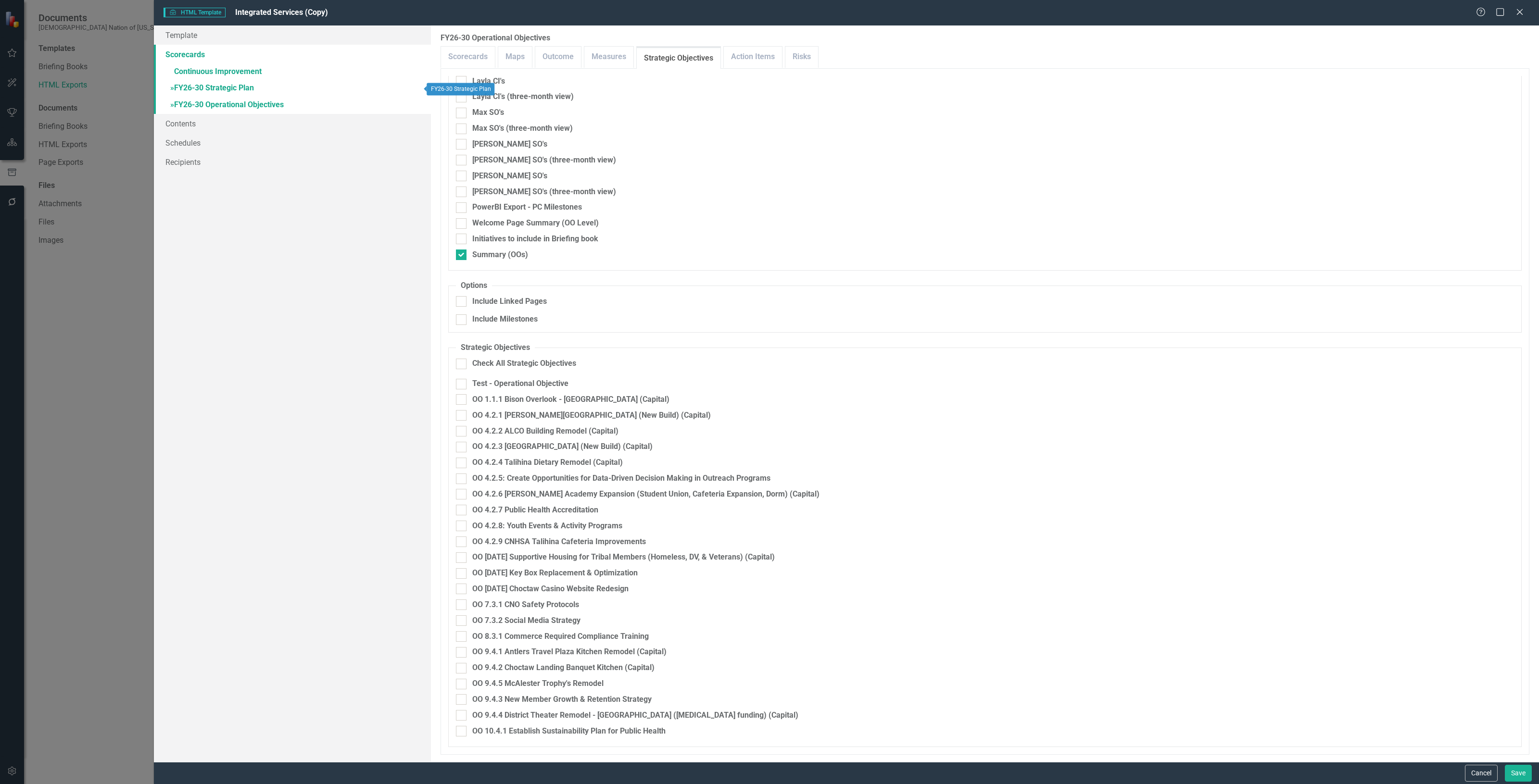
click at [248, 90] on link "» FY26-30 Strategic Plan" at bounding box center [292, 88] width 277 height 17
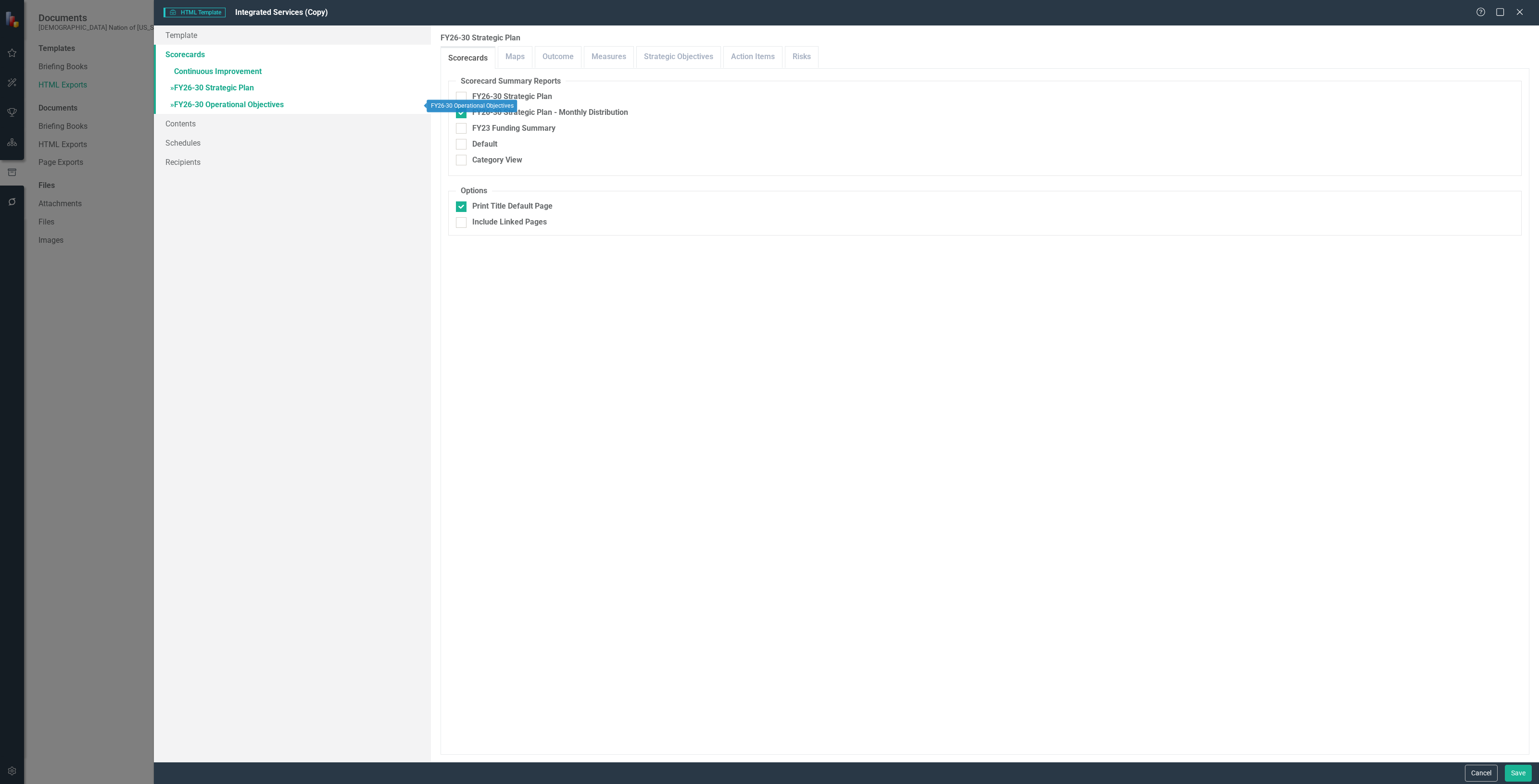
click at [256, 110] on link "» FY26-30 Operational Objectives" at bounding box center [292, 105] width 277 height 17
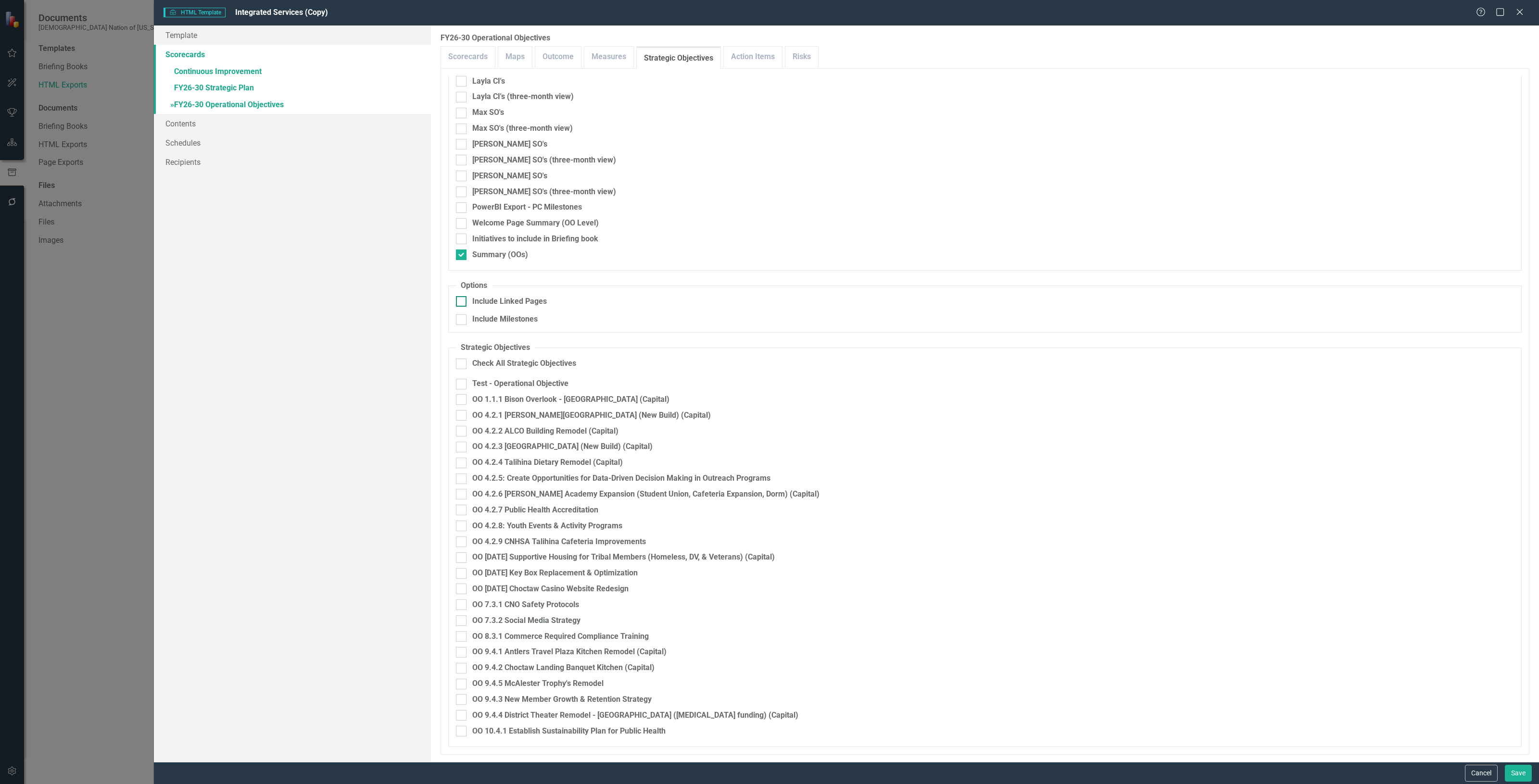
click at [495, 299] on div "Include Linked Pages" at bounding box center [510, 302] width 74 height 11
click at [462, 299] on input "Include Linked Pages" at bounding box center [459, 299] width 6 height 6
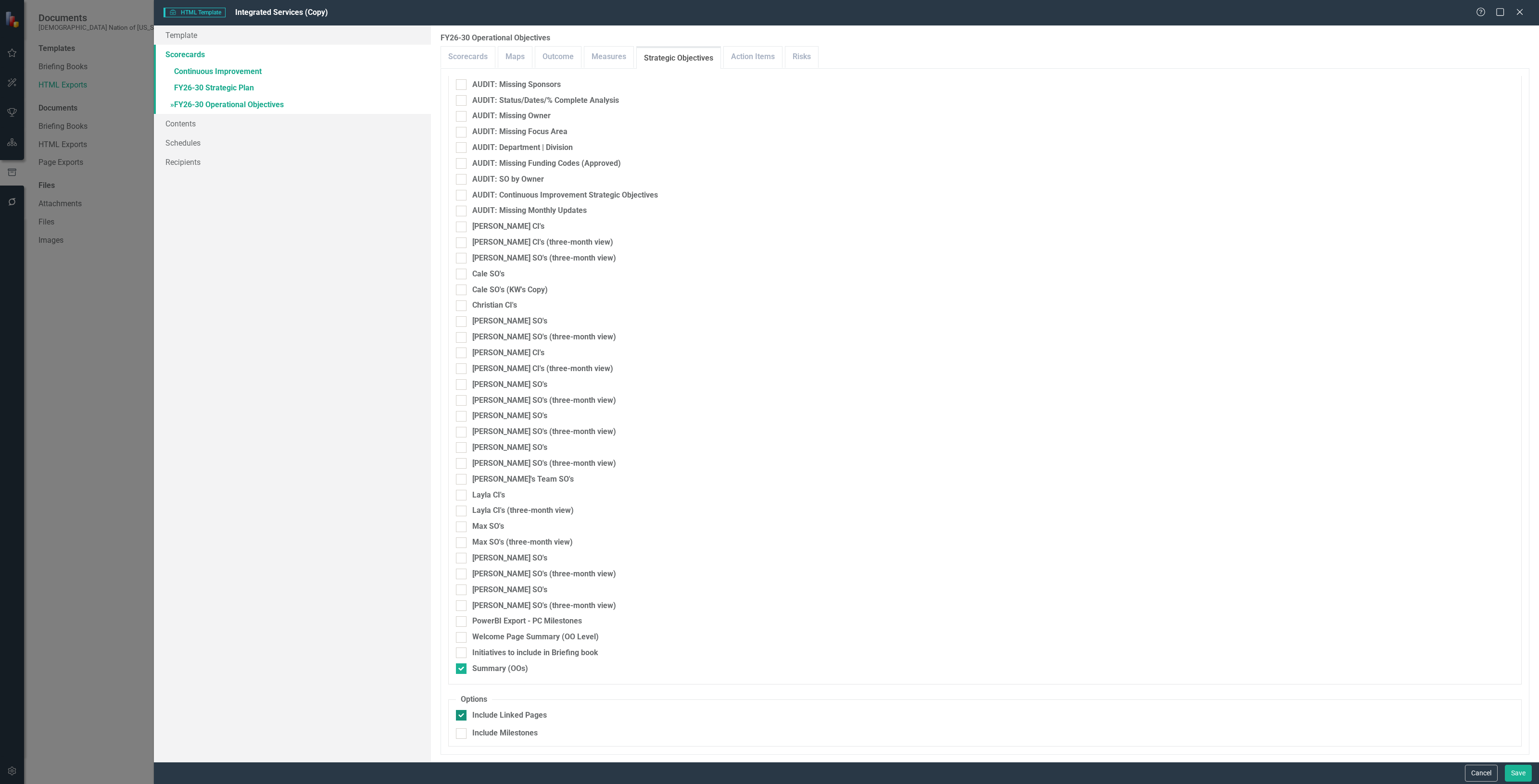
scroll to position [186, 0]
drag, startPoint x: 506, startPoint y: 711, endPoint x: 505, endPoint y: 685, distance: 26.0
click at [505, 711] on div "Include Linked Pages" at bounding box center [510, 716] width 74 height 11
click at [462, 711] on input "Include Linked Pages" at bounding box center [459, 713] width 6 height 6
checkbox input "false"
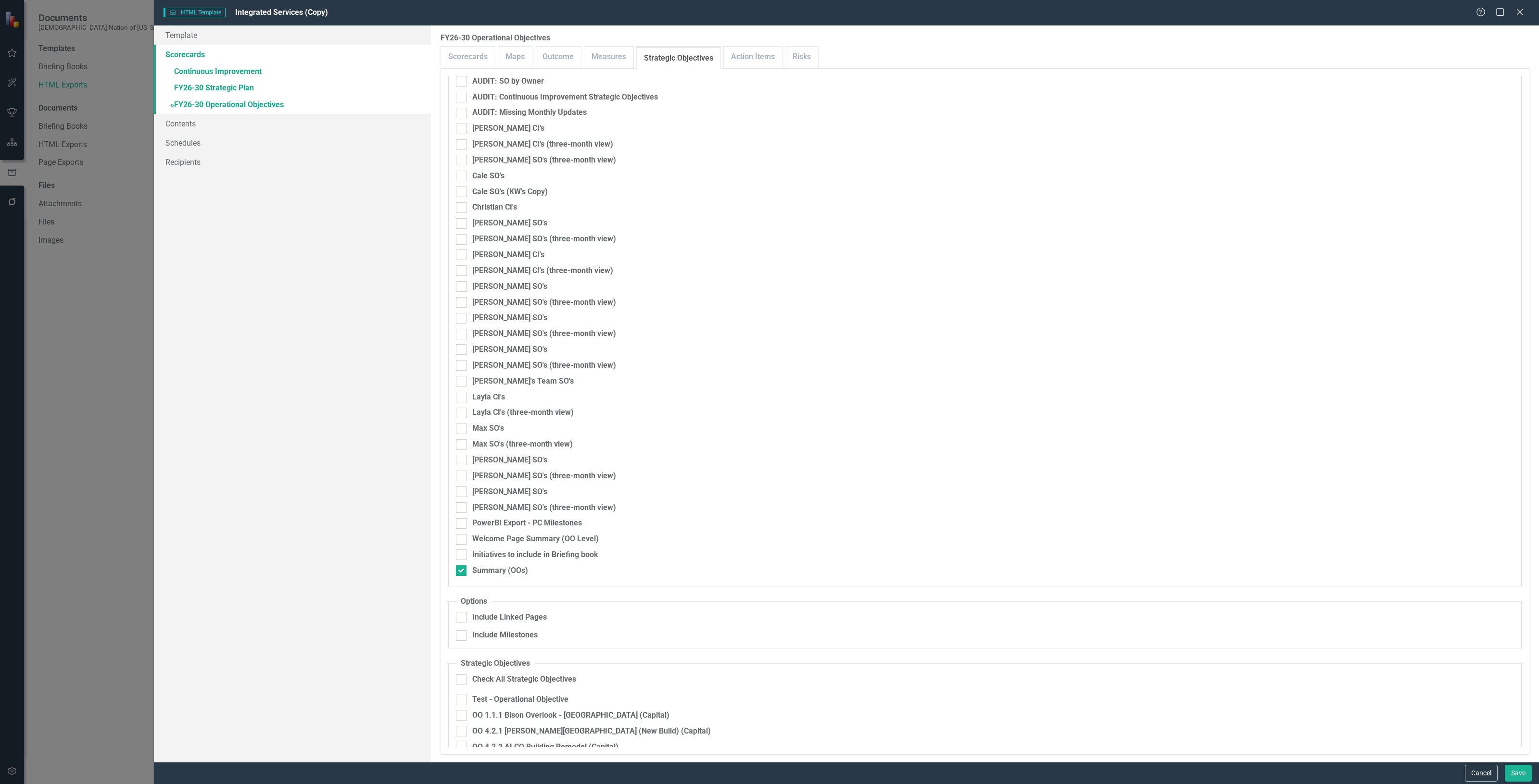
scroll to position [426, 0]
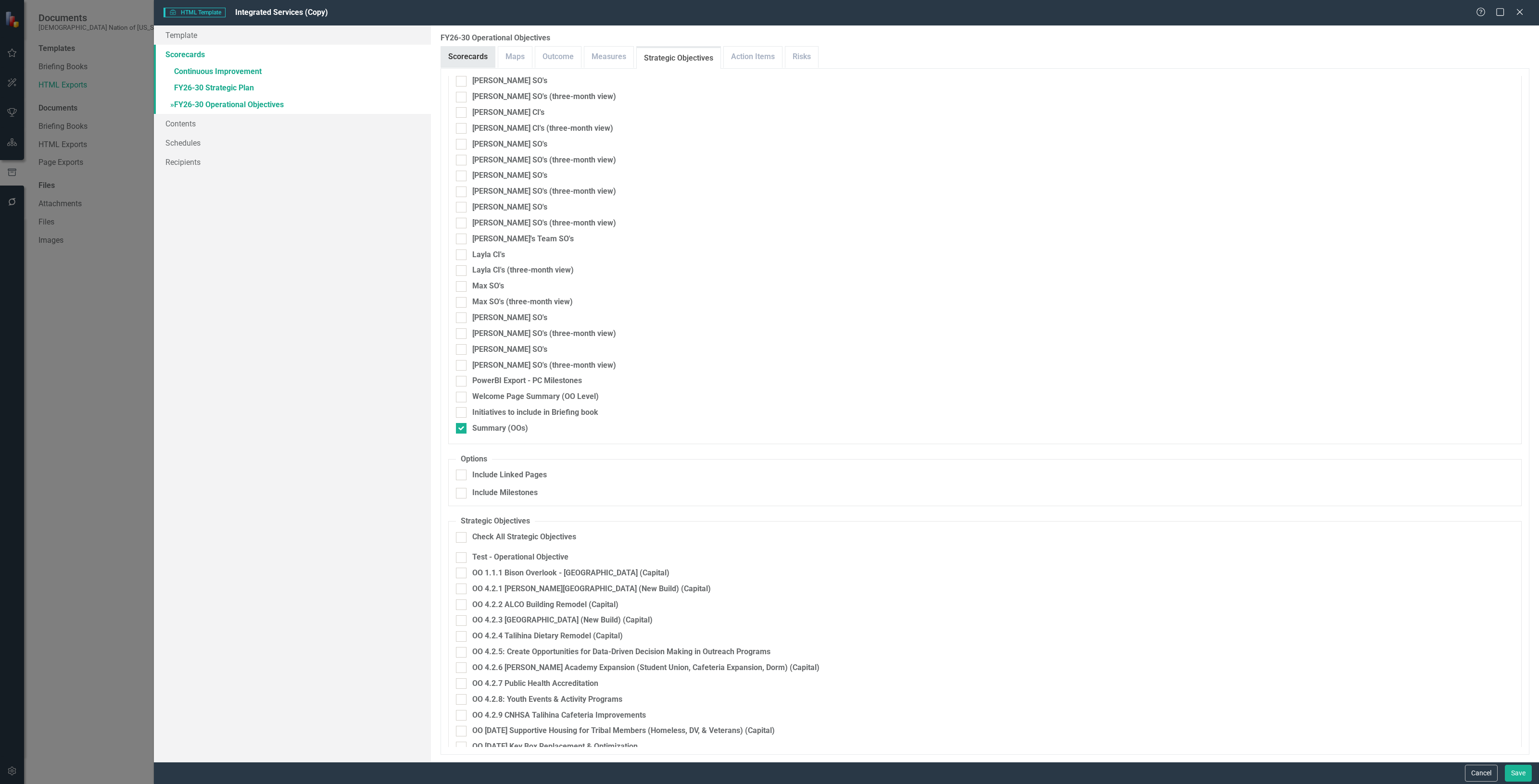
click at [484, 58] on link "Scorecards" at bounding box center [467, 56] width 54 height 20
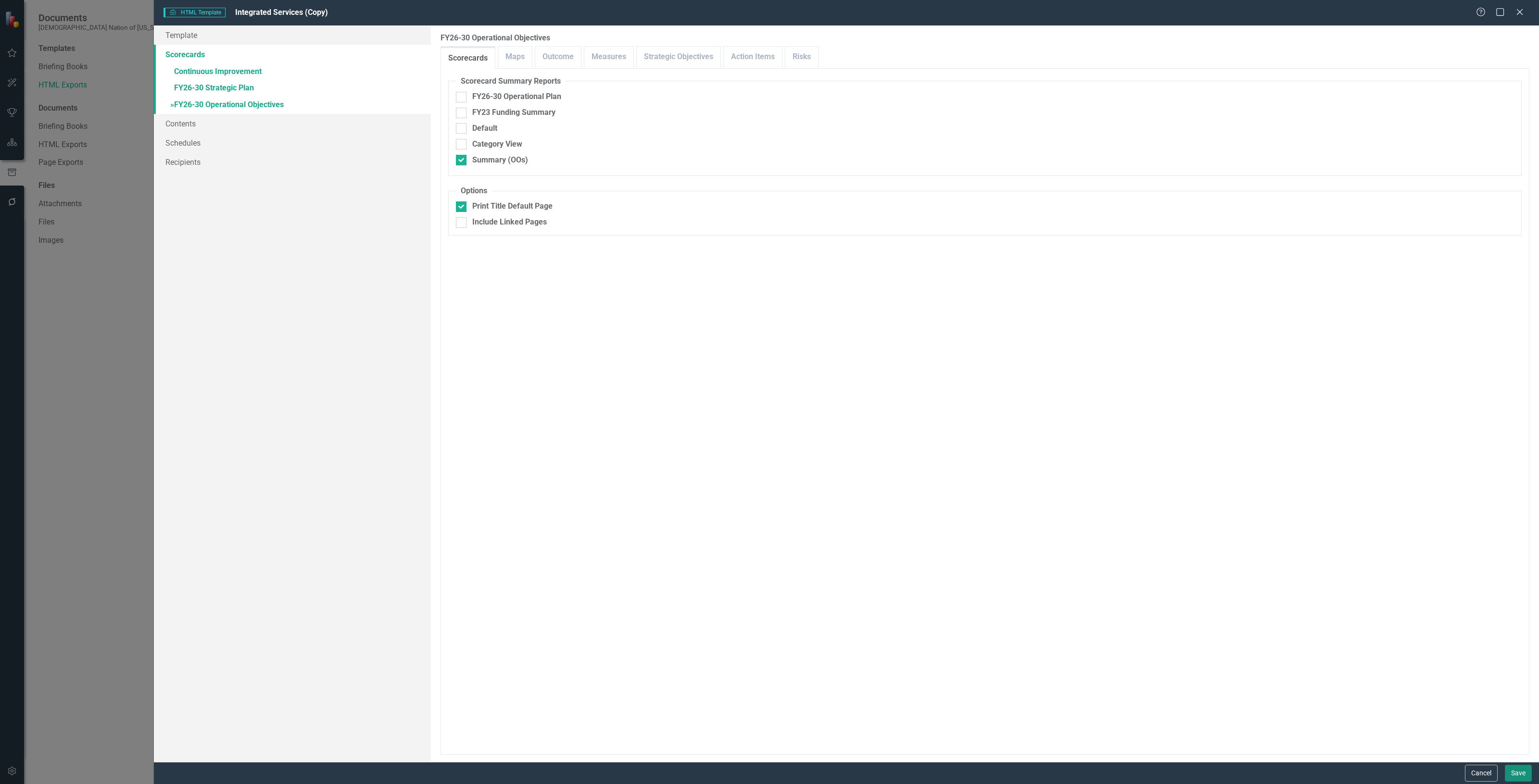
click at [1519, 780] on button "Save" at bounding box center [1518, 773] width 27 height 17
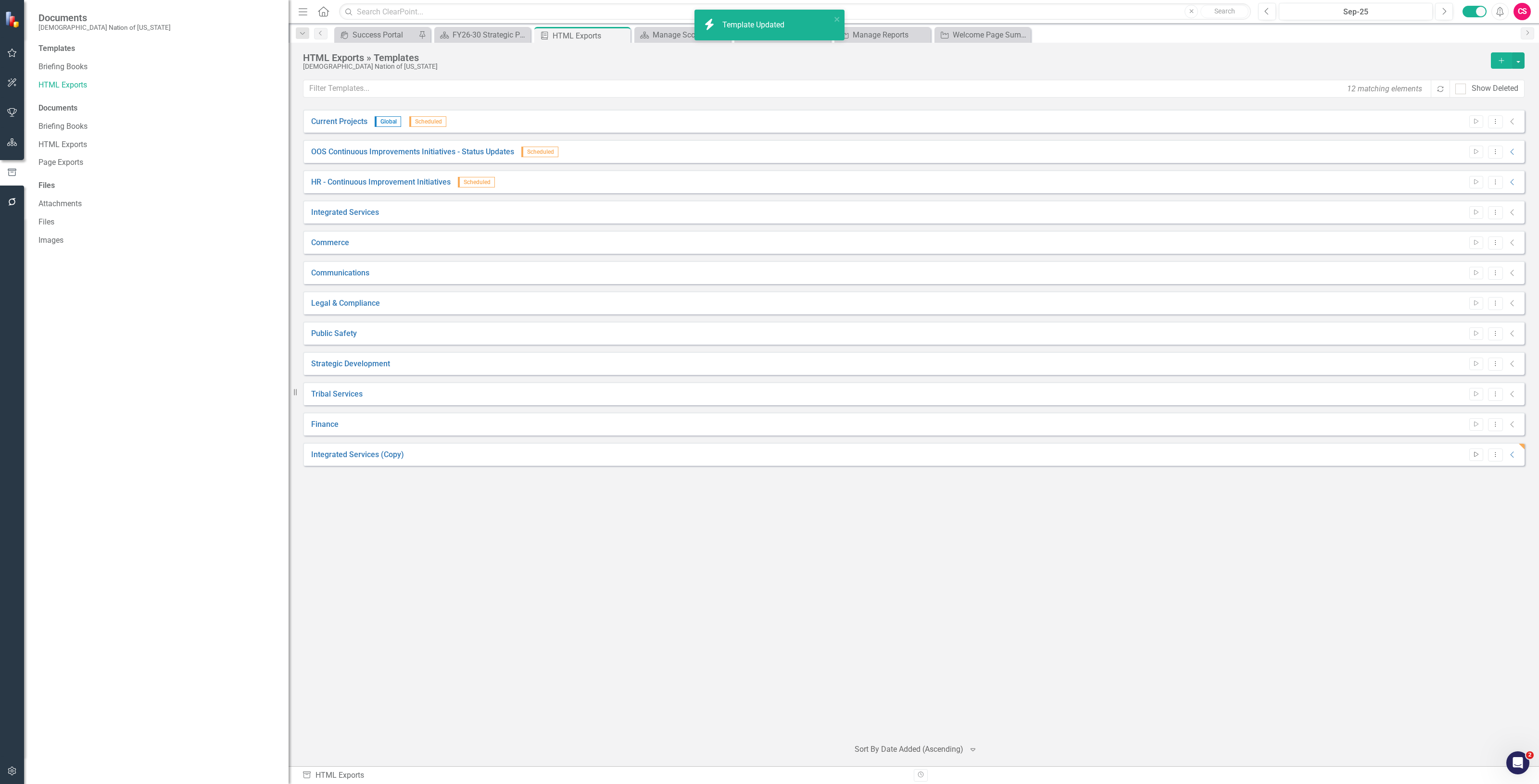
click at [1477, 456] on icon "Start" at bounding box center [1476, 454] width 7 height 6
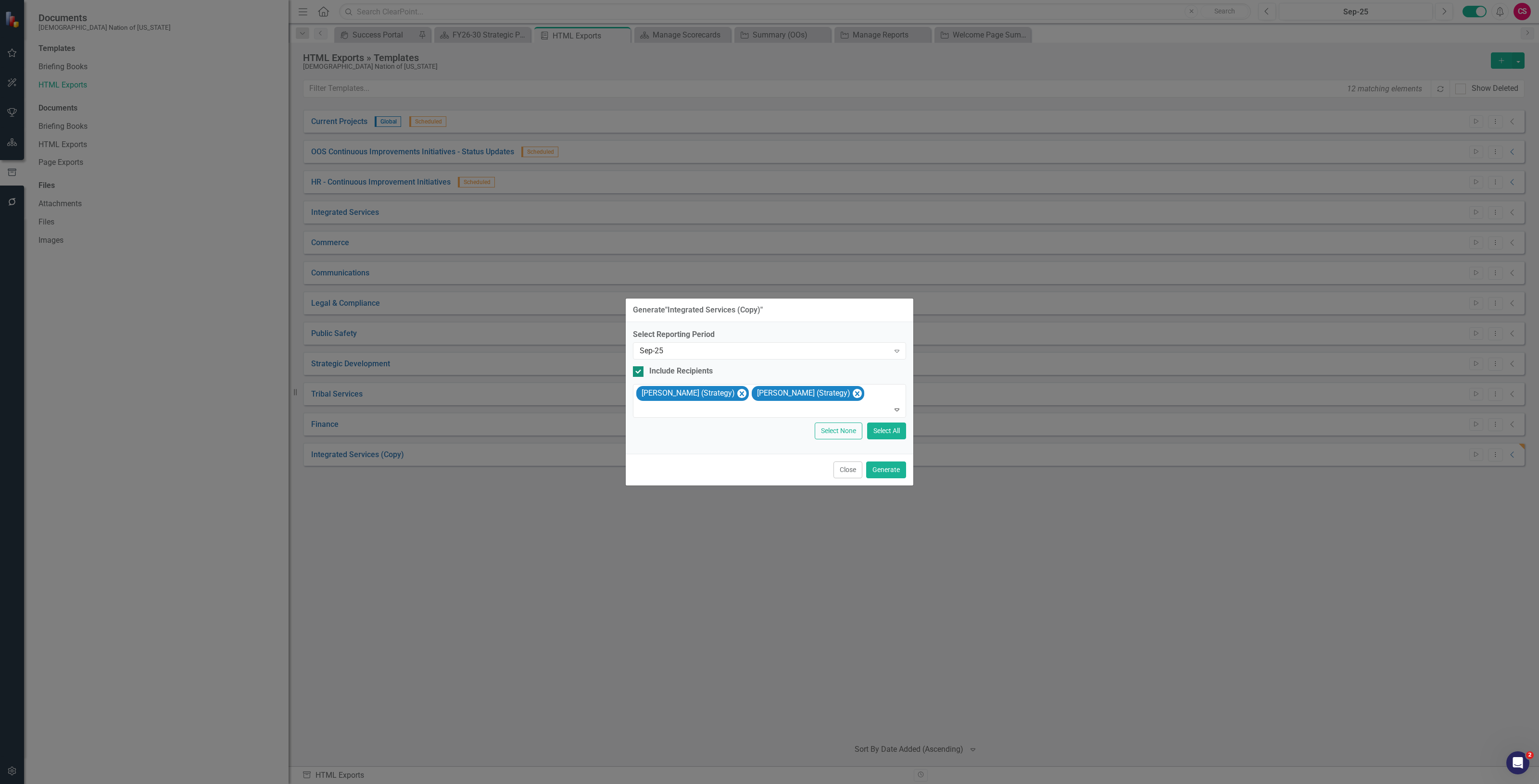
click at [671, 375] on div "Include Recipients" at bounding box center [681, 371] width 63 height 11
click at [639, 372] on input "Include Recipients" at bounding box center [636, 369] width 6 height 6
checkbox input "false"
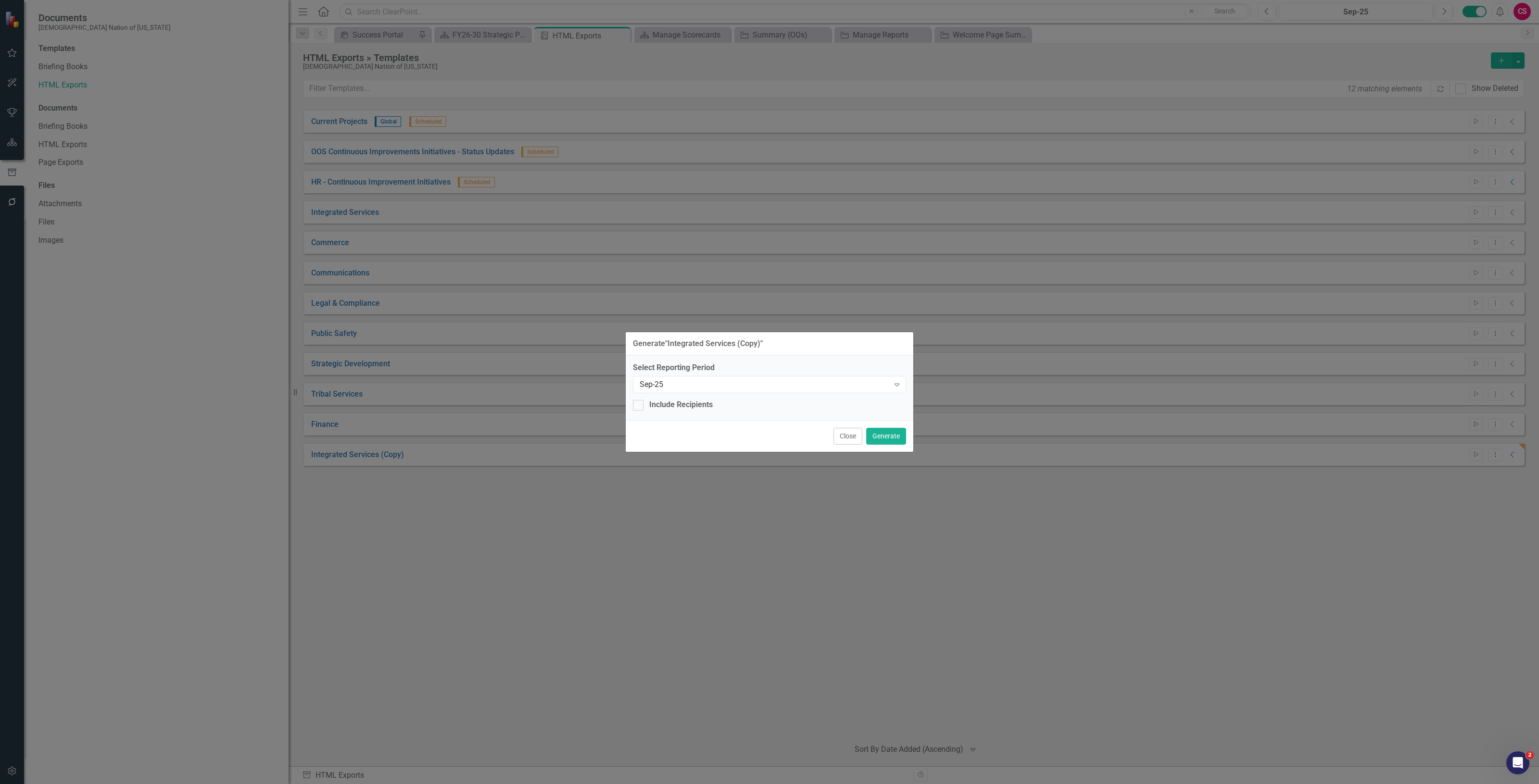
click at [671, 374] on div "Select Reporting Period Sep-25 Expand" at bounding box center [769, 377] width 273 height 30
click at [893, 436] on button "Generate" at bounding box center [886, 436] width 40 height 17
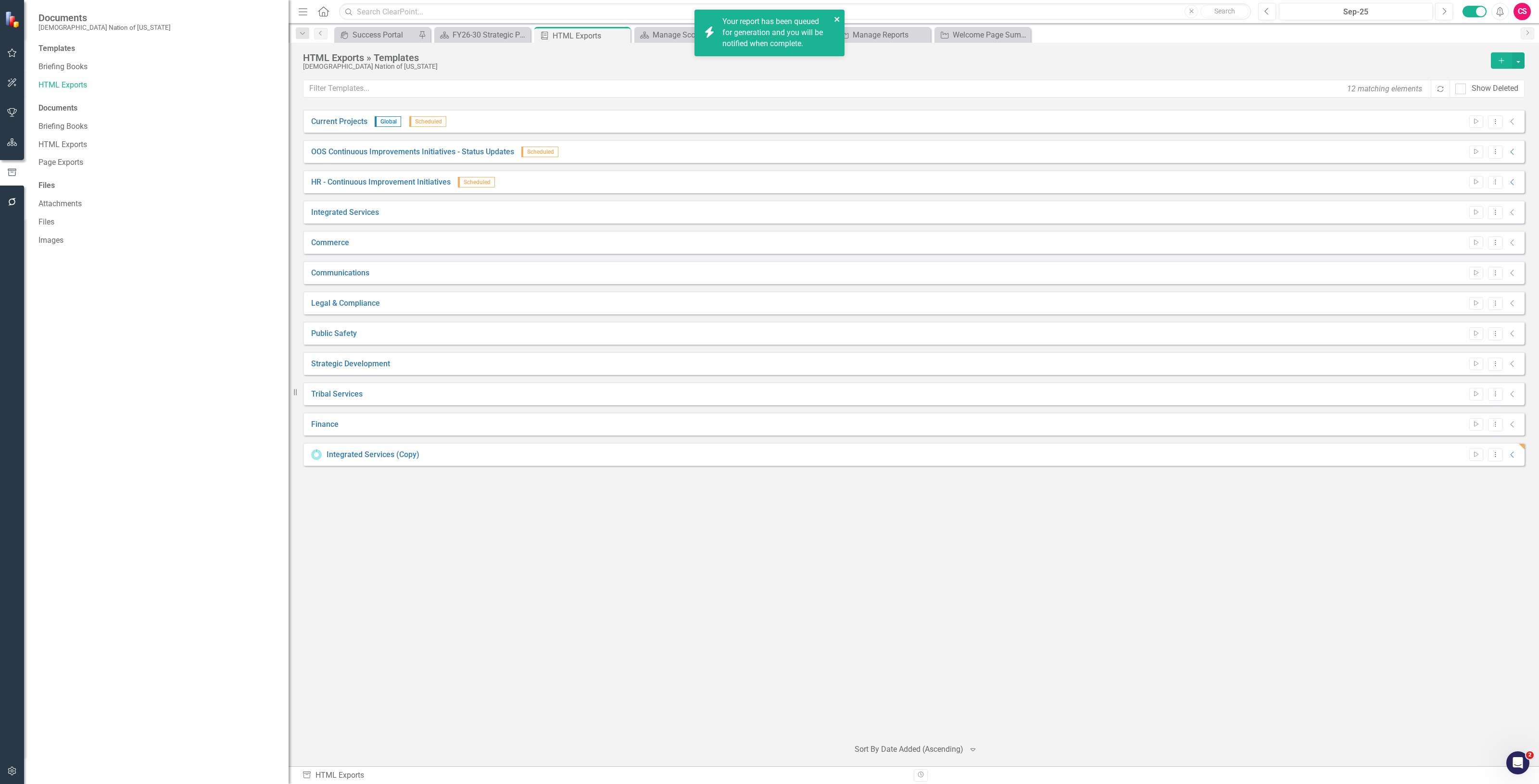
click at [835, 14] on button "close" at bounding box center [837, 19] width 7 height 11
click at [1510, 456] on icon "Collapse" at bounding box center [1512, 455] width 9 height 7
click at [1487, 477] on icon "Link" at bounding box center [1491, 477] width 7 height 6
click at [1492, 457] on icon "Dropdown Menu" at bounding box center [1495, 454] width 8 height 6
click at [1467, 499] on link "Edit Edit Template" at bounding box center [1458, 507] width 89 height 18
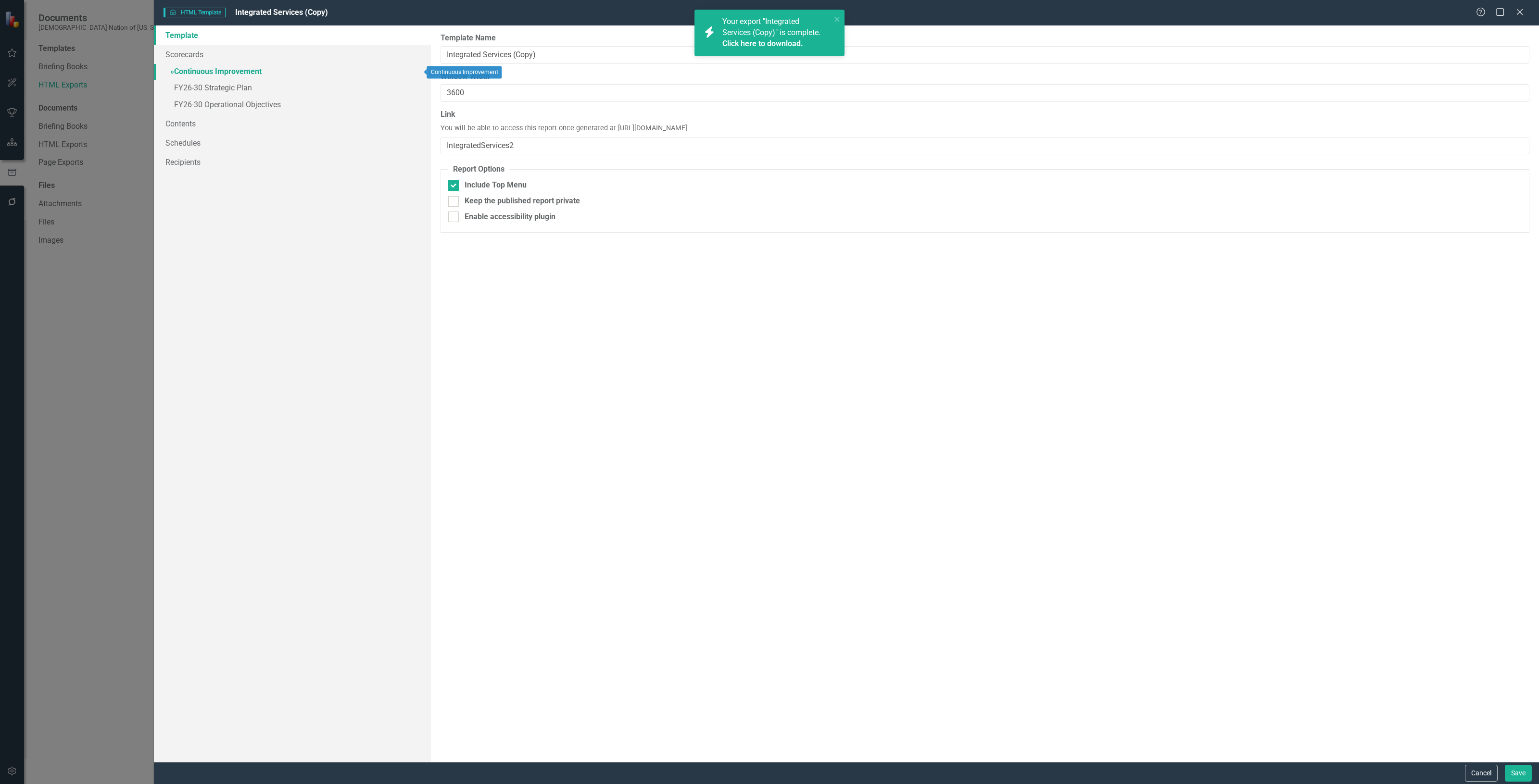
click at [280, 65] on link "» Continuous Improvement" at bounding box center [292, 72] width 277 height 17
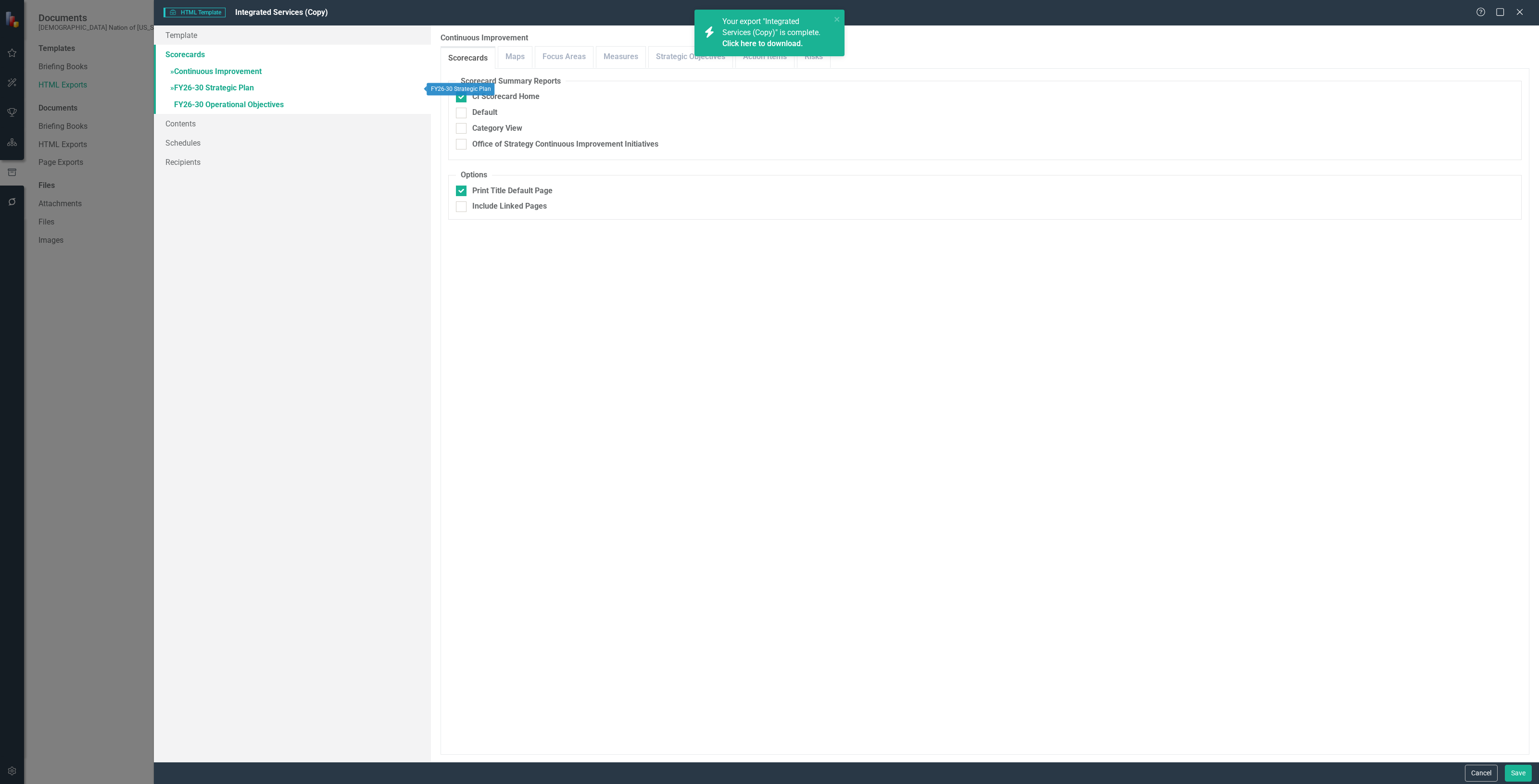
click at [275, 88] on link "» FY26-30 Strategic Plan" at bounding box center [292, 88] width 277 height 17
click at [831, 16] on div "Your export "Integrated Services (Copy)" is complete. Click here to download." at bounding box center [777, 32] width 109 height 33
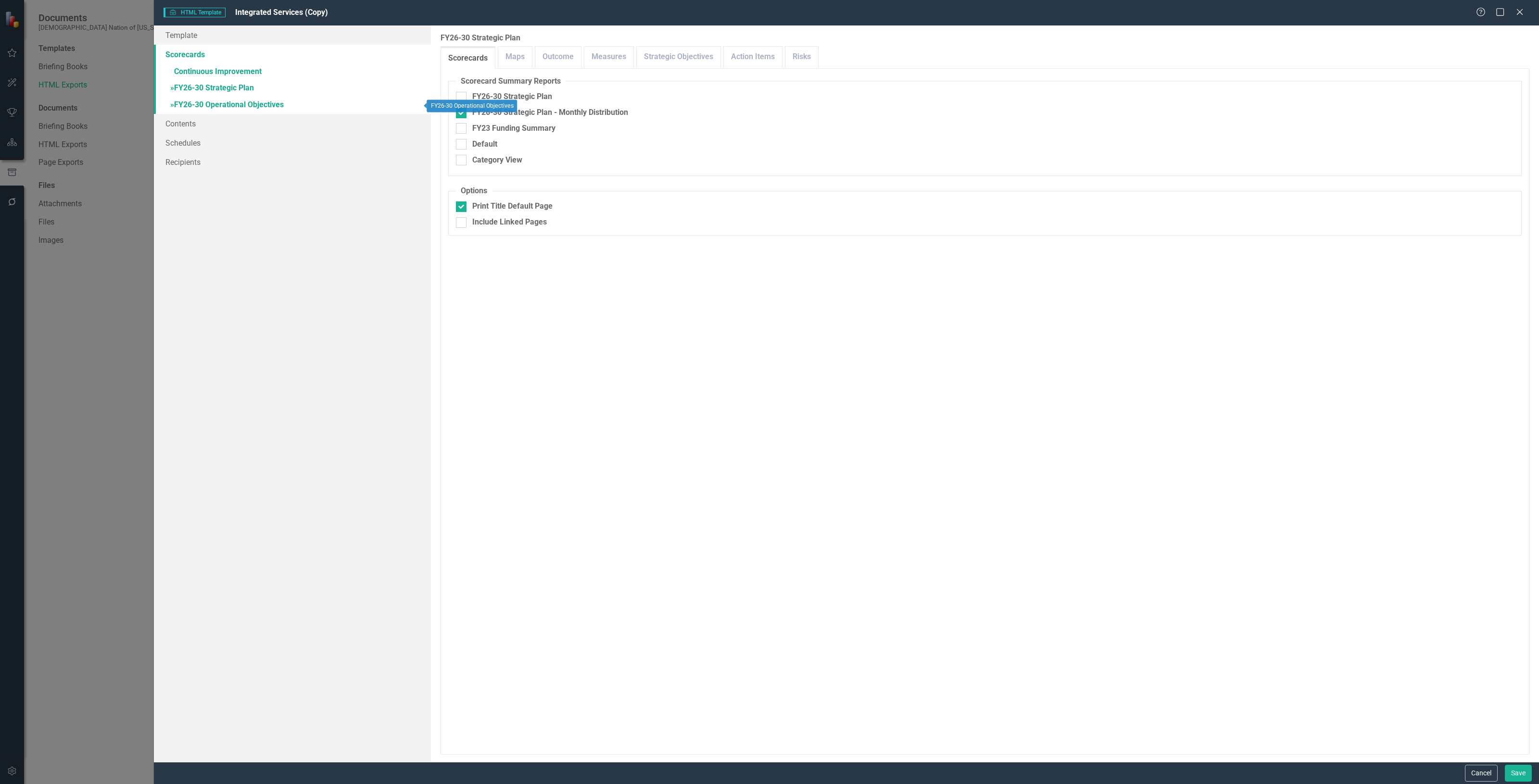
click at [246, 107] on link "» FY26-30 Operational Objectives" at bounding box center [292, 105] width 277 height 17
click at [245, 91] on link "» FY26-30 Strategic Plan" at bounding box center [292, 88] width 277 height 17
click at [255, 104] on link "» FY26-30 Operational Objectives" at bounding box center [292, 105] width 277 height 17
click at [281, 91] on link "» FY26-30 Strategic Plan" at bounding box center [292, 88] width 277 height 17
click at [276, 107] on link "» FY26-30 Operational Objectives" at bounding box center [292, 105] width 277 height 17
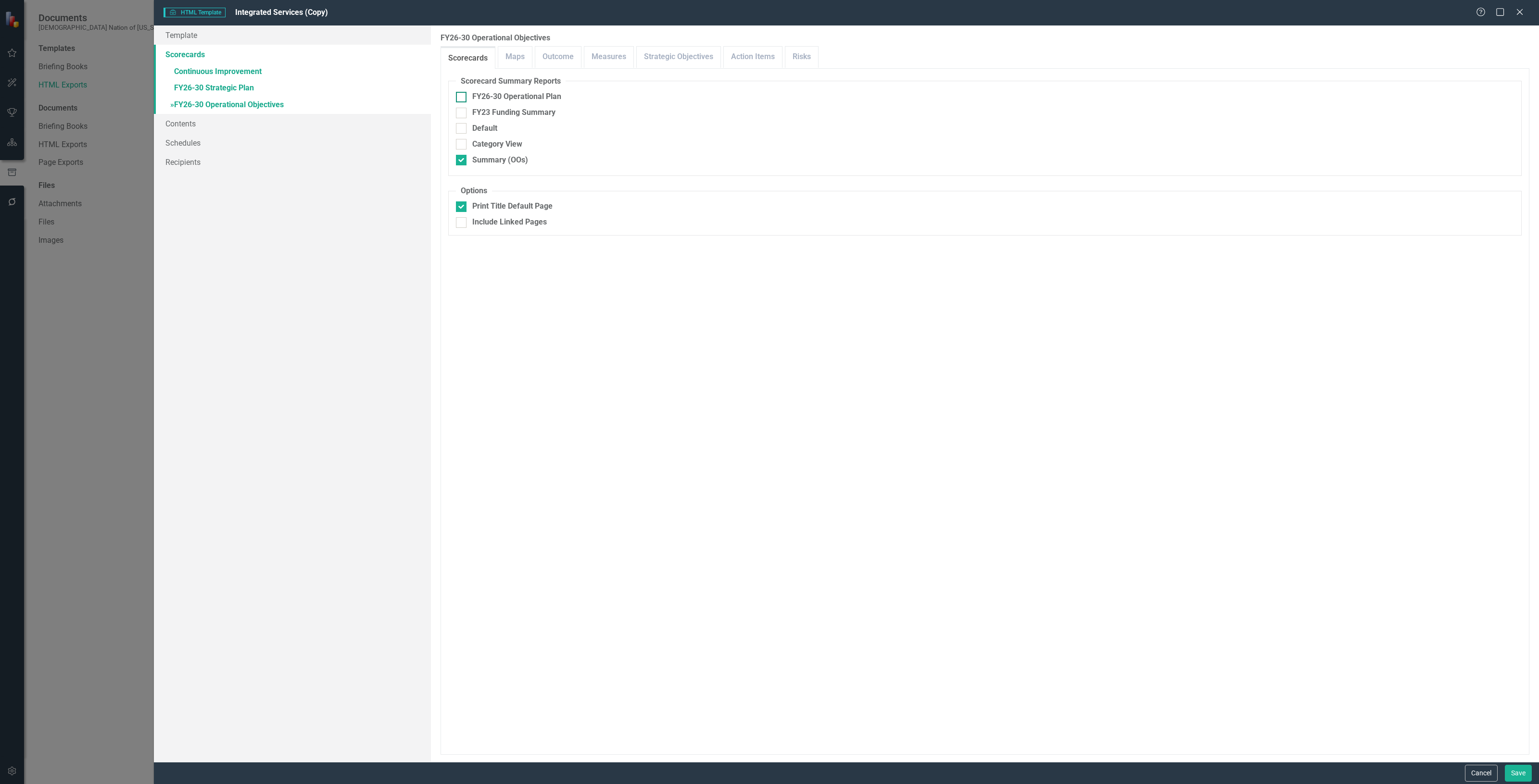
click at [536, 101] on div "FY26-30 Operational Plan" at bounding box center [517, 97] width 89 height 11
click at [462, 98] on input "FY26-30 Operational Plan" at bounding box center [459, 95] width 6 height 6
checkbox input "true"
click at [184, 90] on link "» FY26-30 Strategic Plan" at bounding box center [292, 88] width 277 height 17
click at [209, 107] on link "» FY26-30 Operational Objectives" at bounding box center [292, 105] width 277 height 17
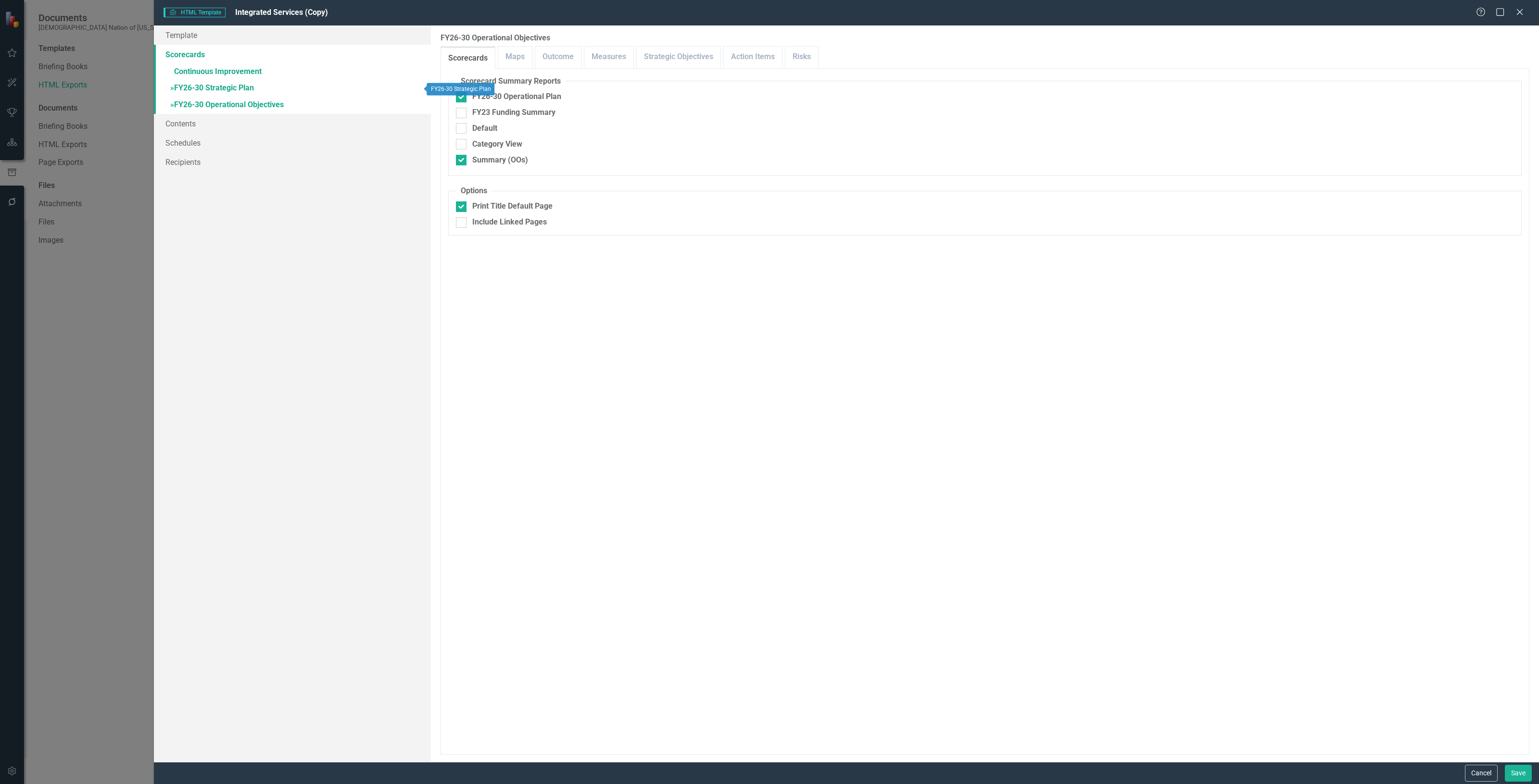
click at [219, 91] on link "» FY26-30 Strategic Plan" at bounding box center [292, 88] width 277 height 17
click at [227, 106] on link "» FY26-30 Operational Objectives" at bounding box center [292, 105] width 277 height 17
click at [217, 150] on link "Schedules" at bounding box center [292, 143] width 277 height 19
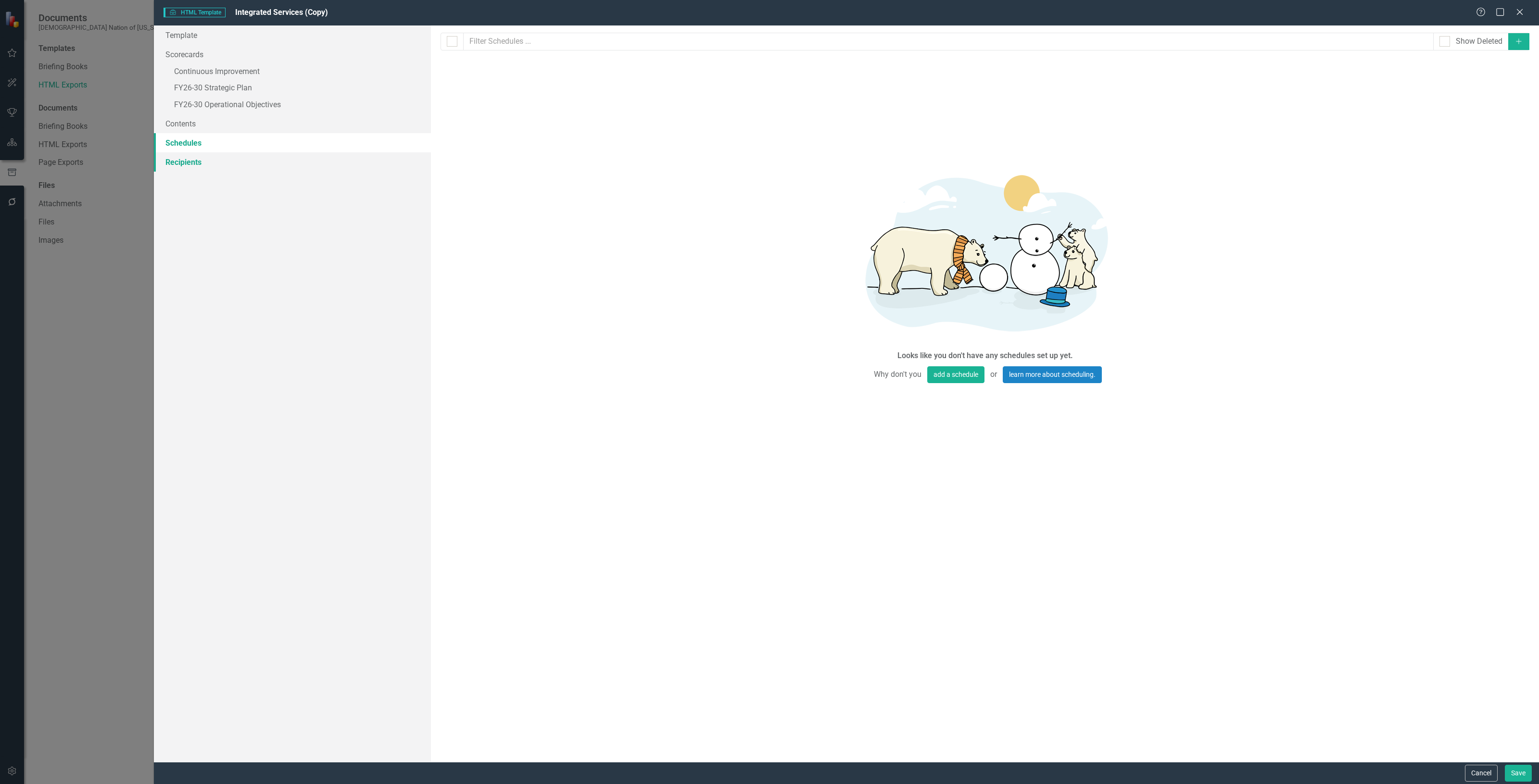
click at [204, 168] on link "Recipients" at bounding box center [292, 162] width 277 height 19
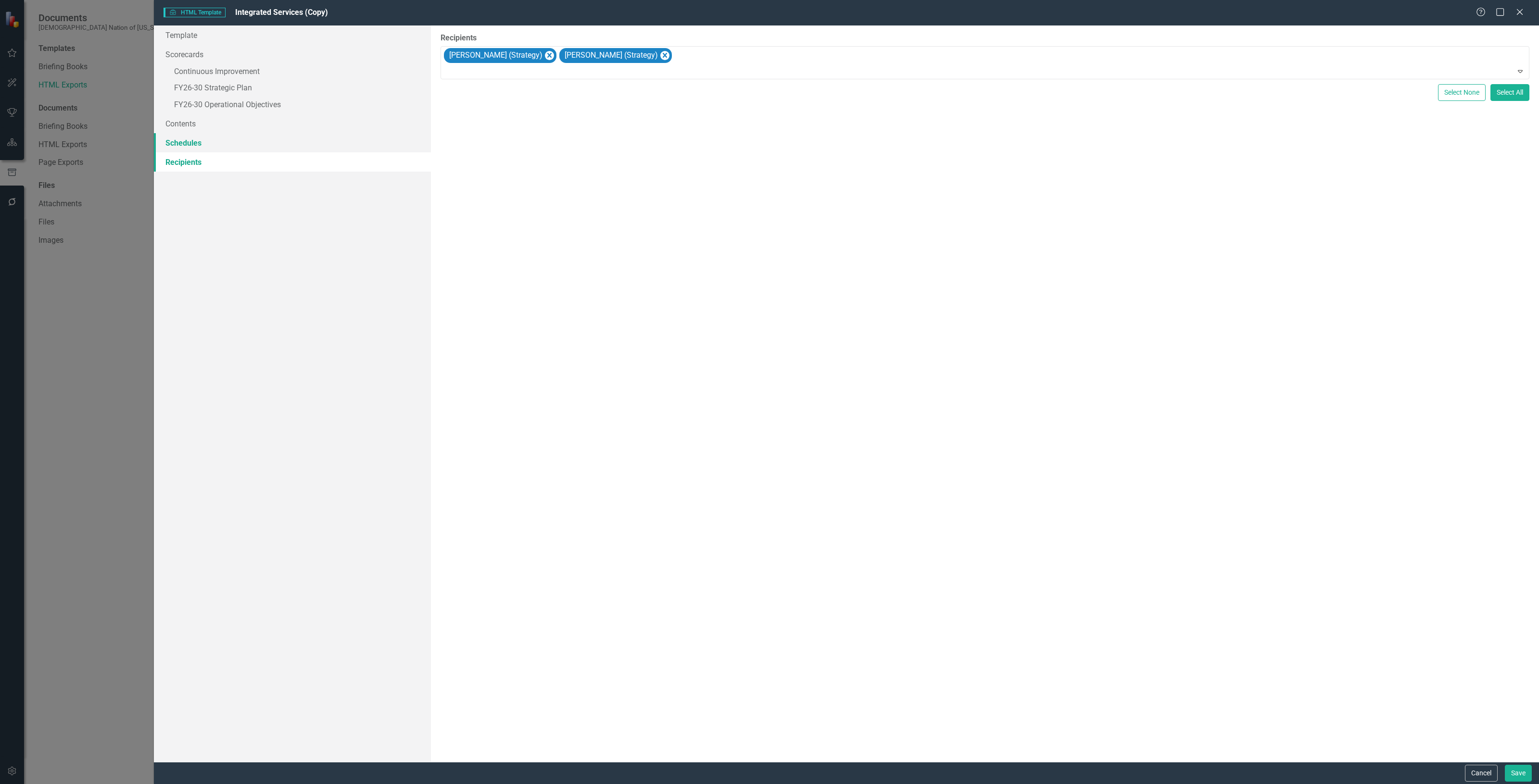
click at [205, 133] on link "Schedules" at bounding box center [292, 143] width 277 height 19
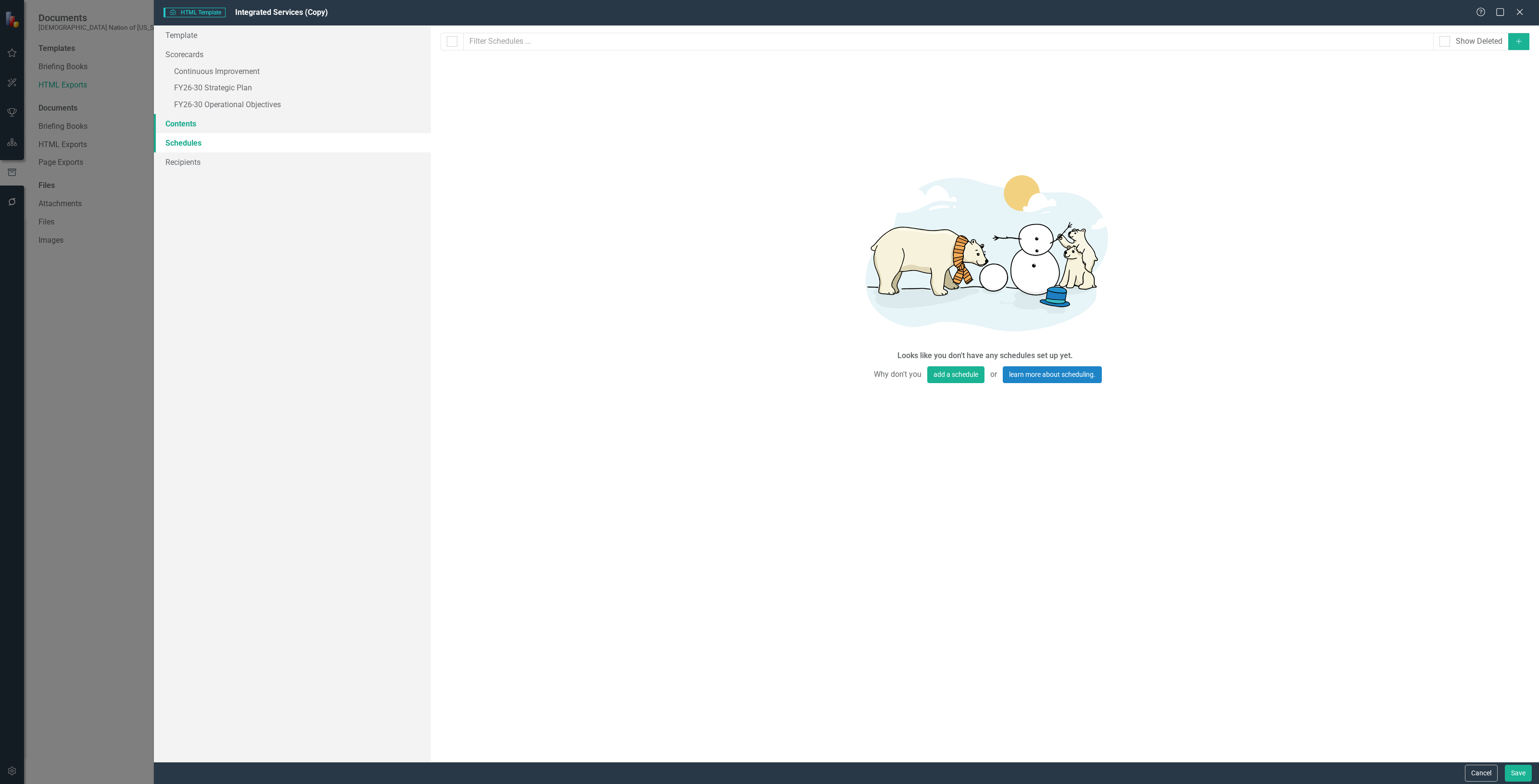
click at [207, 123] on link "Contents" at bounding box center [292, 124] width 277 height 19
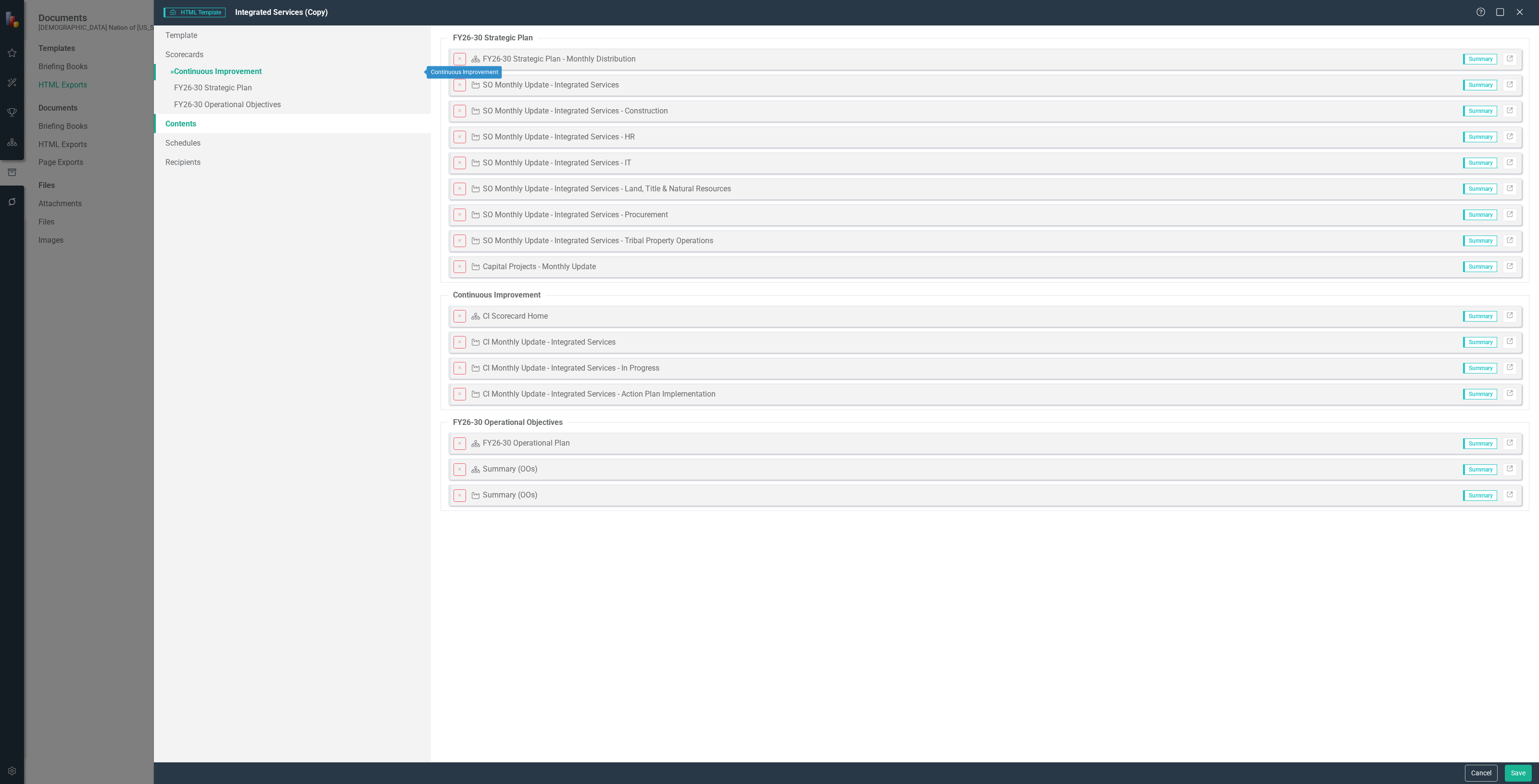
click at [346, 74] on link "» Continuous Improvement" at bounding box center [292, 72] width 277 height 17
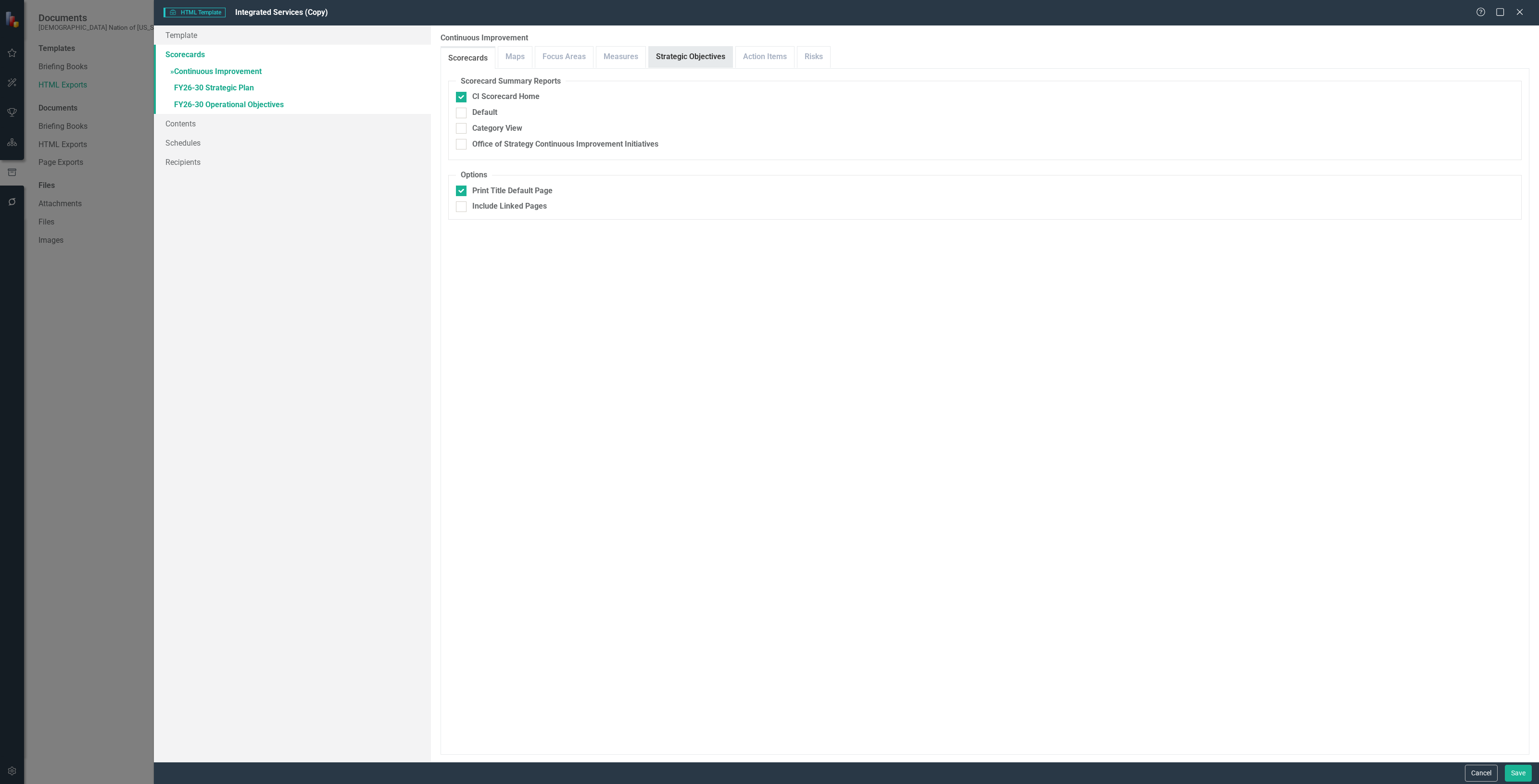
click at [700, 52] on link "Strategic Objectives" at bounding box center [690, 56] width 84 height 20
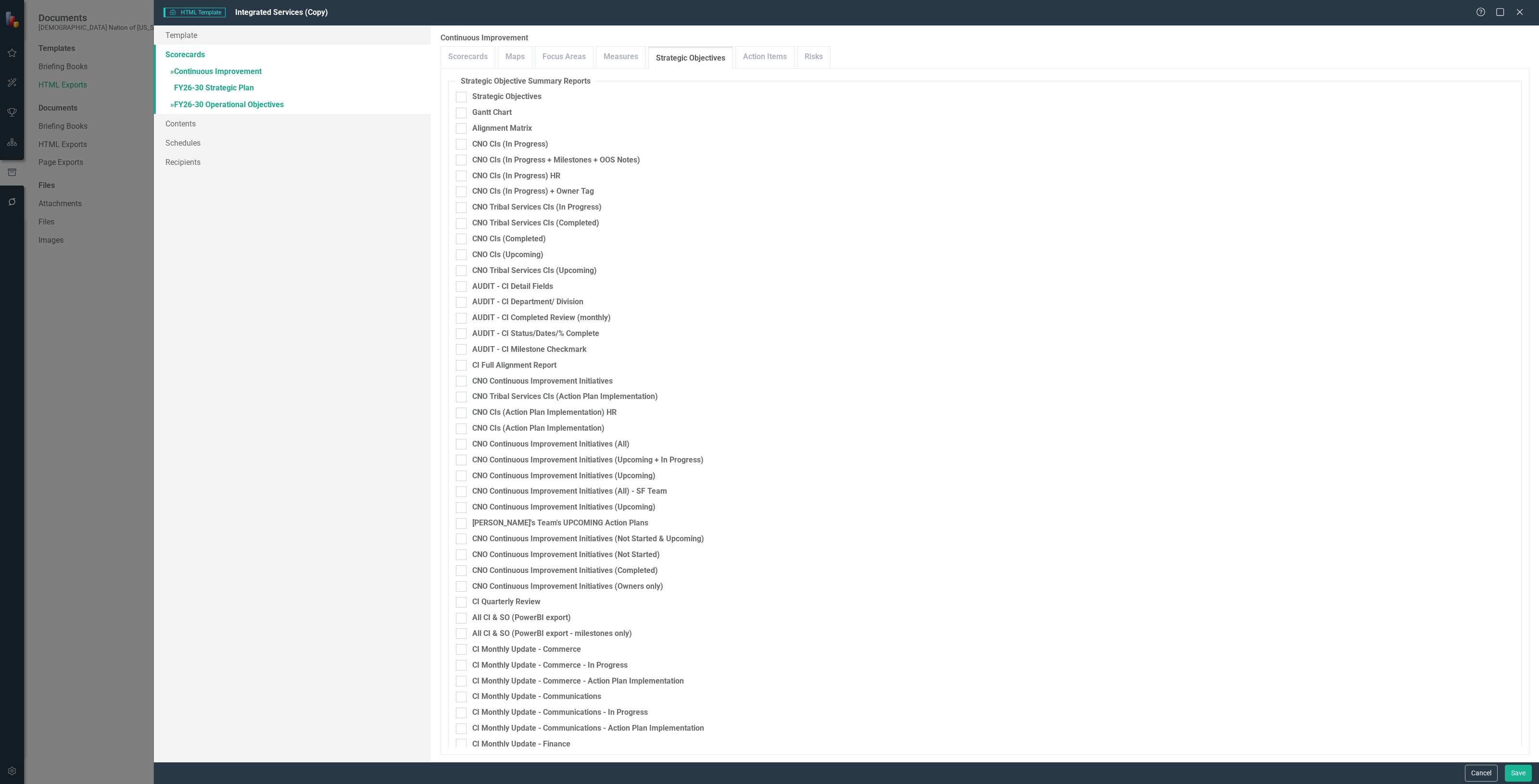
click at [237, 112] on link "» FY26-30 Operational Objectives" at bounding box center [292, 105] width 277 height 17
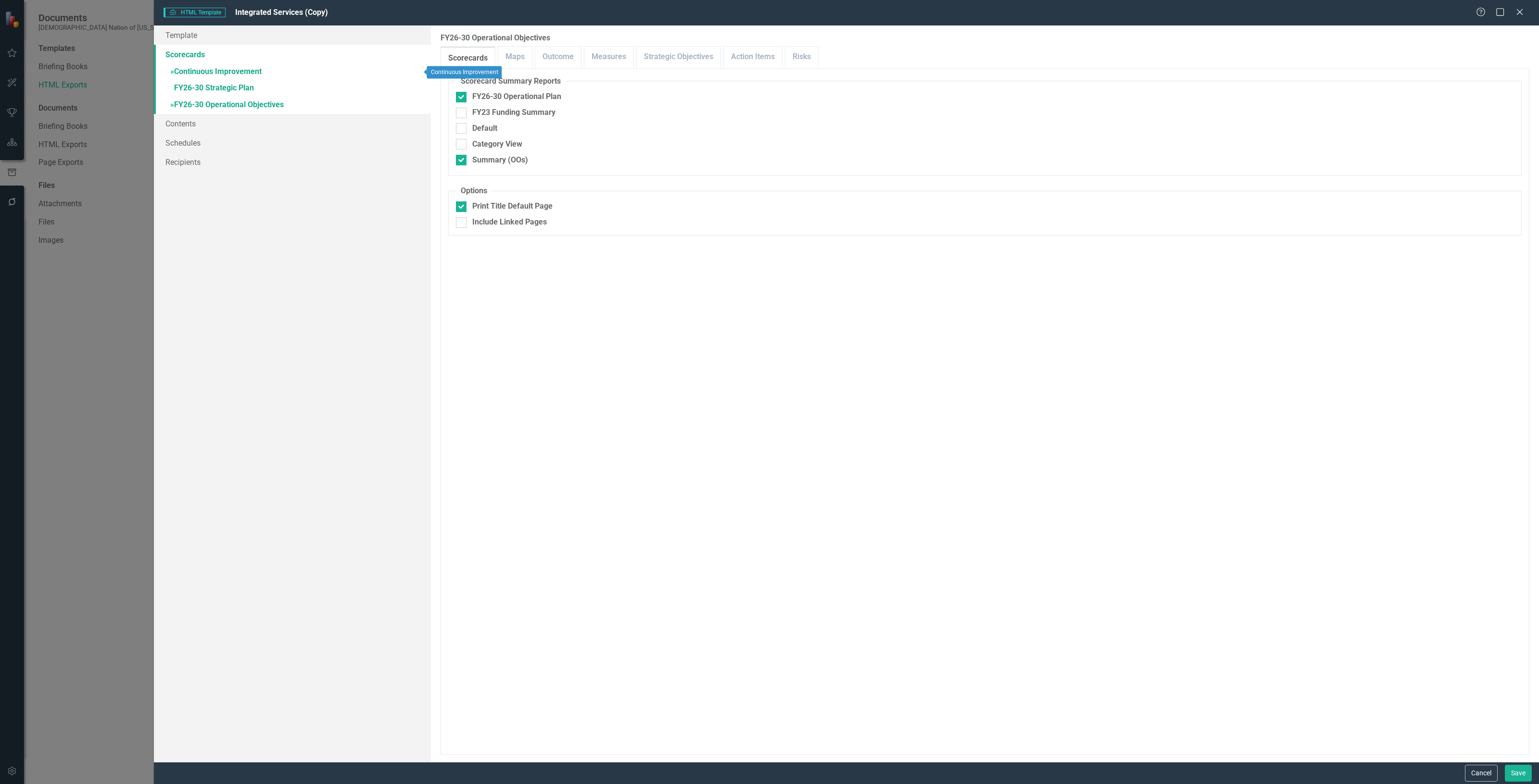
drag, startPoint x: 297, startPoint y: 74, endPoint x: 413, endPoint y: 63, distance: 116.5
click at [297, 73] on link "» Continuous Improvement" at bounding box center [292, 72] width 277 height 17
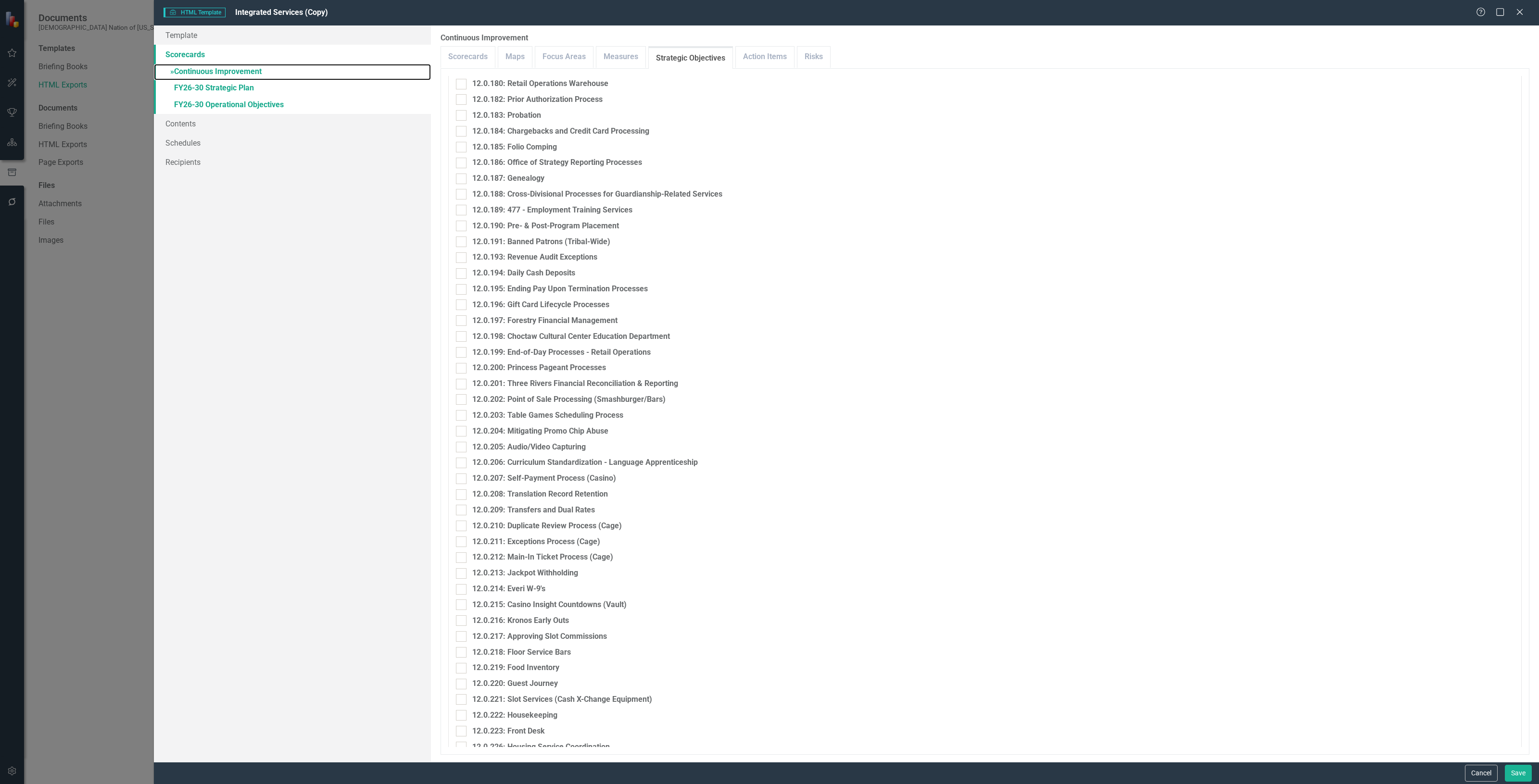
scroll to position [4091, 0]
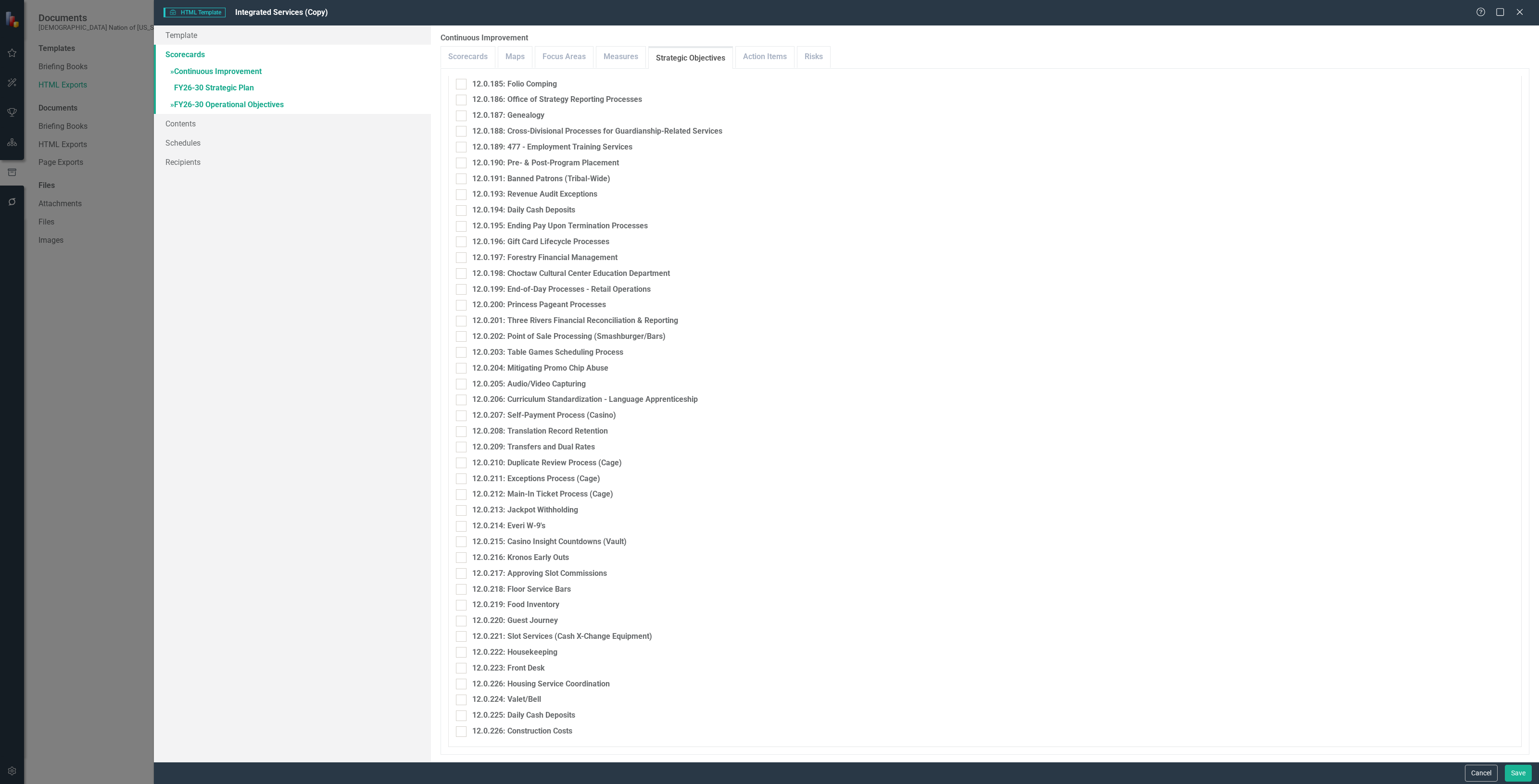
click at [336, 102] on link "» FY26-30 Operational Objectives" at bounding box center [292, 105] width 277 height 17
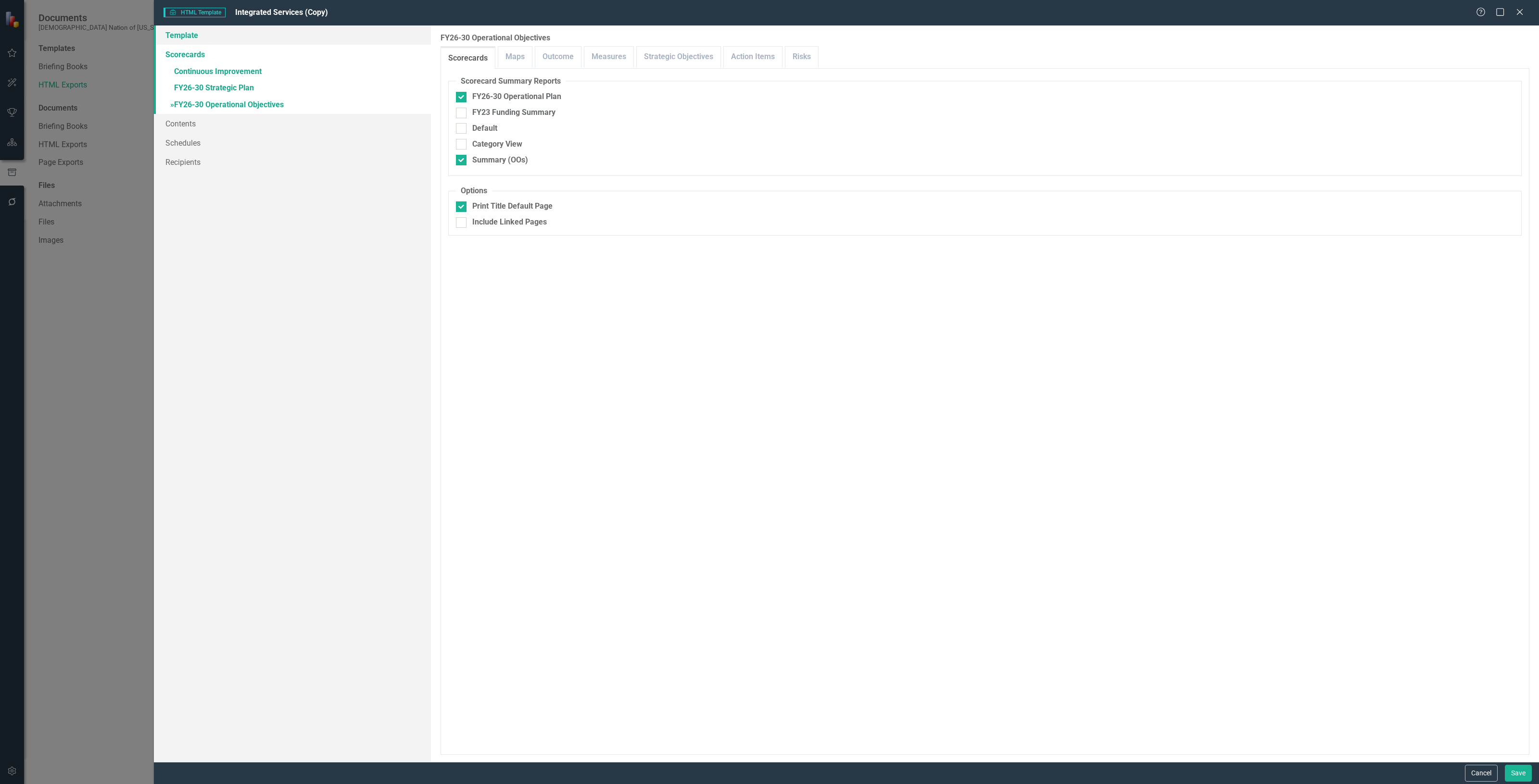
click at [171, 35] on link "Template" at bounding box center [292, 35] width 277 height 19
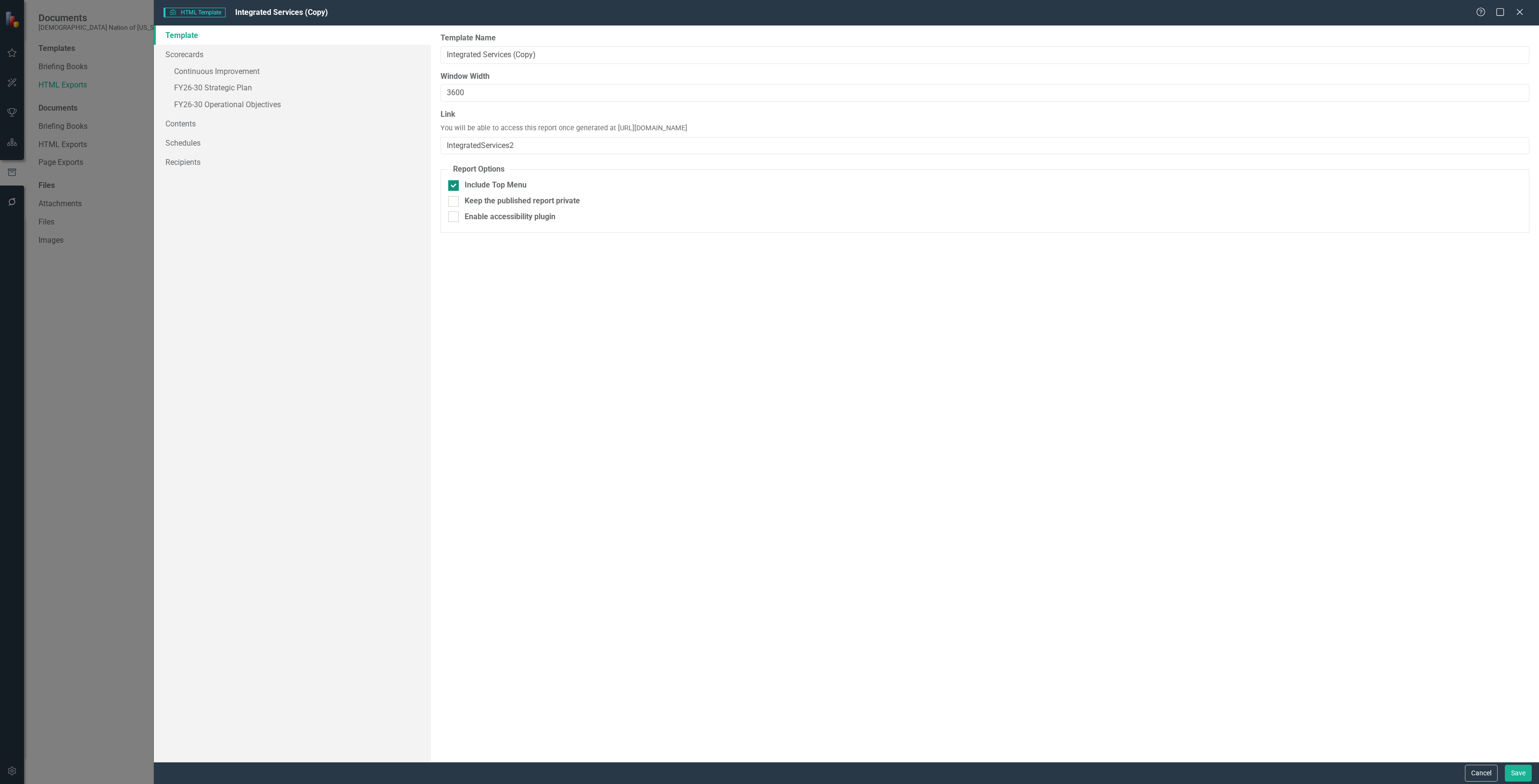
click at [518, 184] on div "Include Top Menu" at bounding box center [495, 186] width 62 height 11
click at [454, 184] on input "Include Top Menu" at bounding box center [451, 183] width 6 height 6
click at [518, 184] on div "Include Top Menu" at bounding box center [495, 186] width 62 height 11
click at [454, 184] on input "Include Top Menu" at bounding box center [451, 183] width 6 height 6
checkbox input "true"
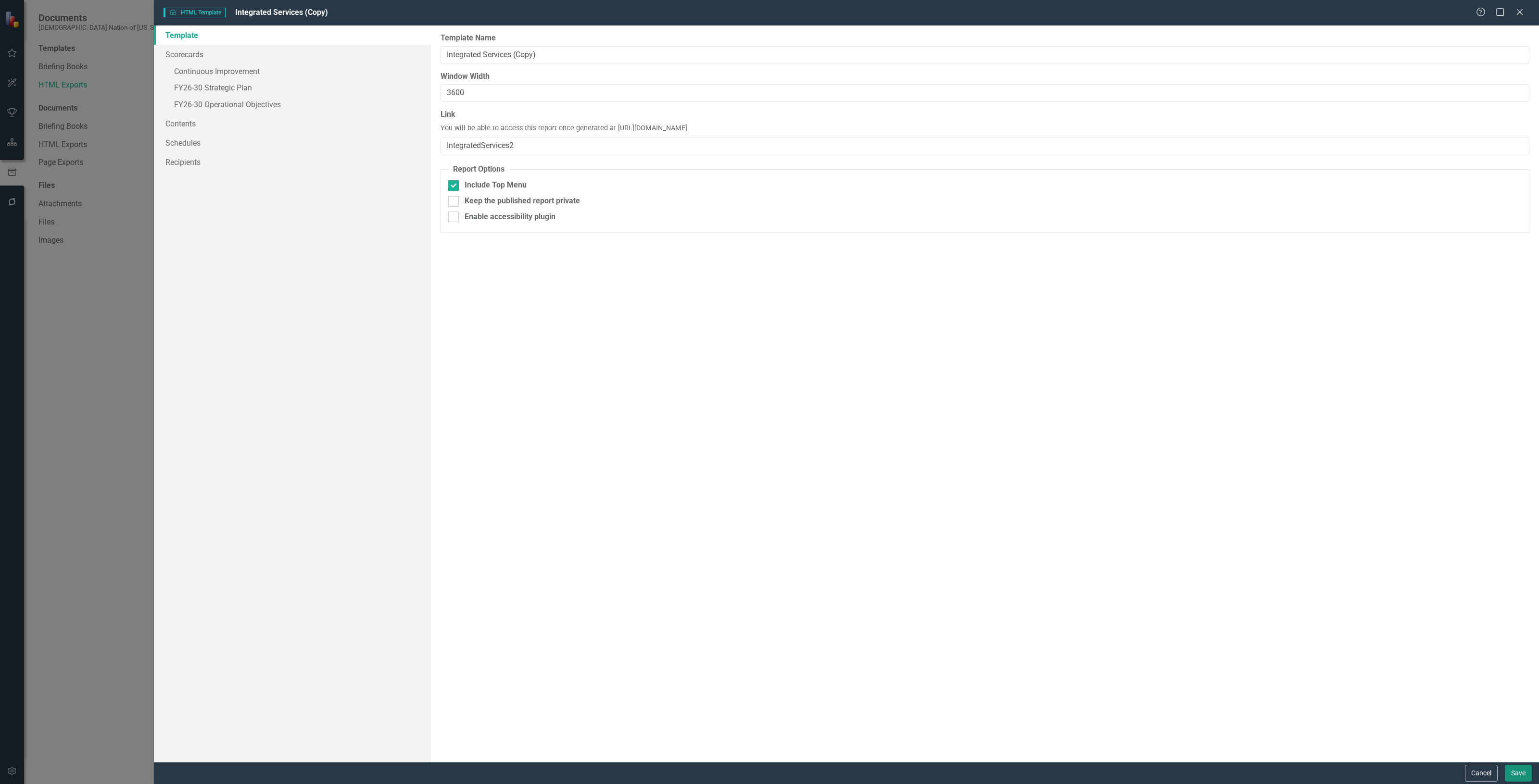
click at [1513, 769] on button "Save" at bounding box center [1518, 773] width 27 height 17
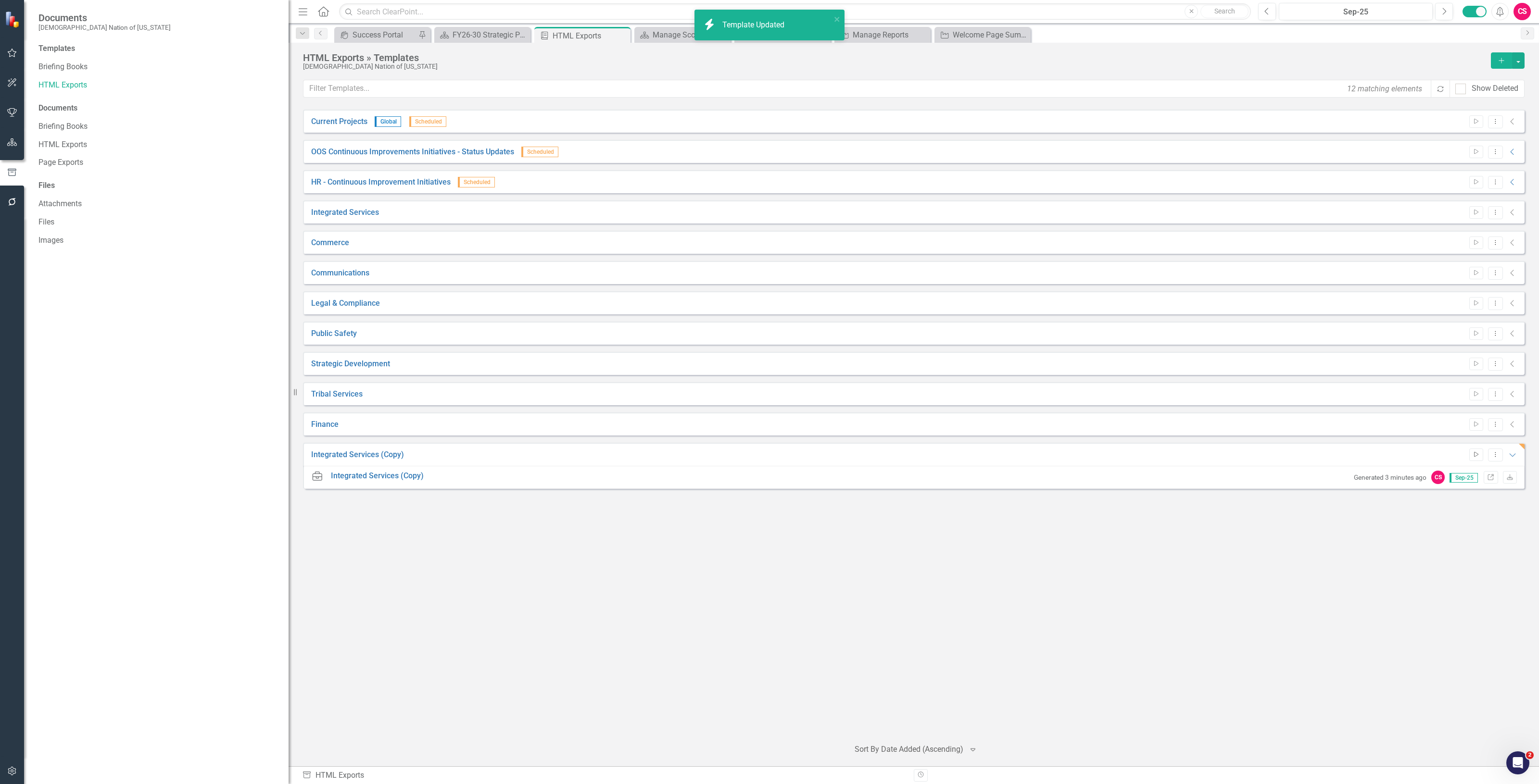
click at [1473, 457] on icon "Start" at bounding box center [1476, 454] width 7 height 6
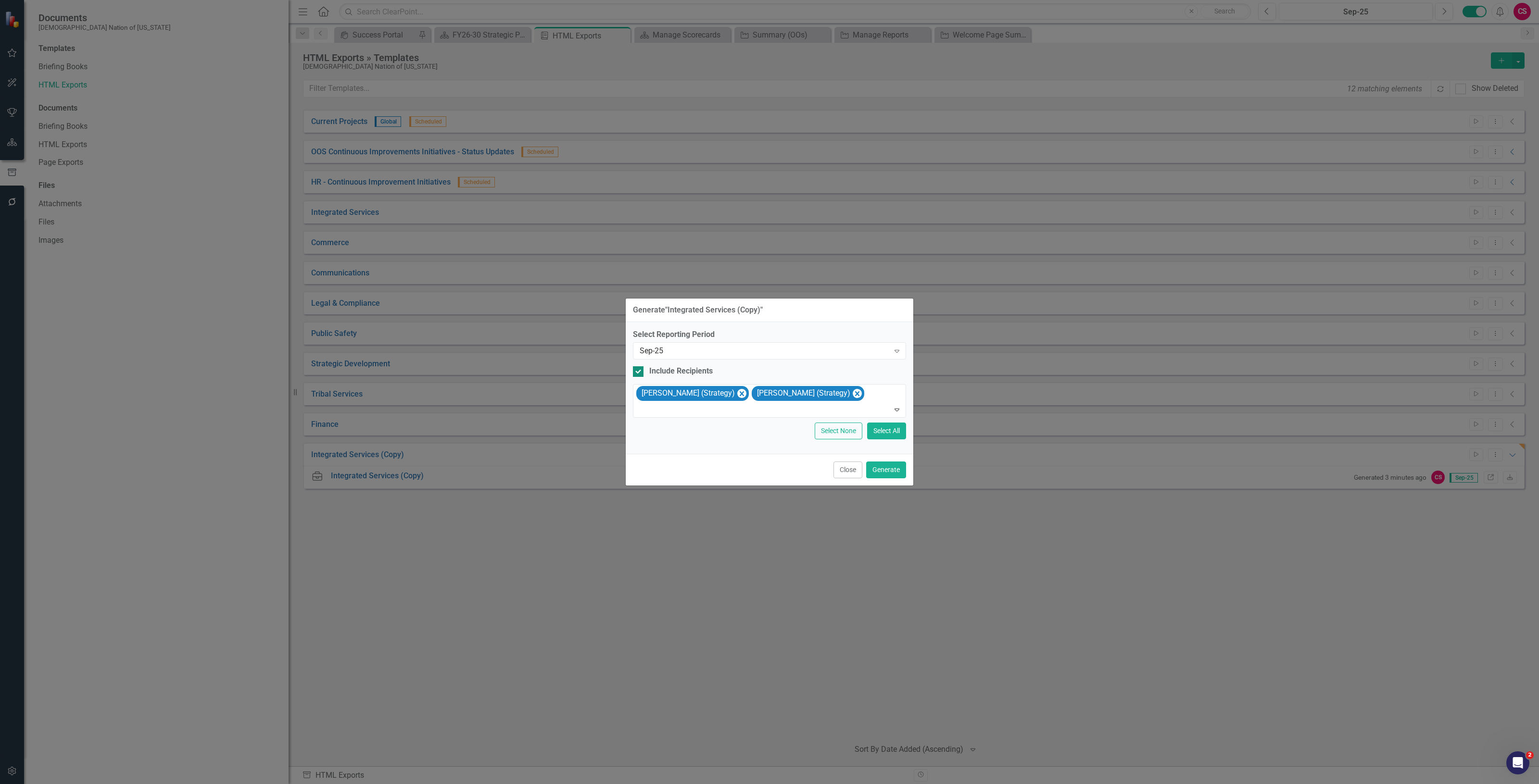
click at [662, 371] on div "Include Recipients" at bounding box center [681, 371] width 63 height 11
click at [639, 371] on input "Include Recipients" at bounding box center [636, 369] width 6 height 6
checkbox input "false"
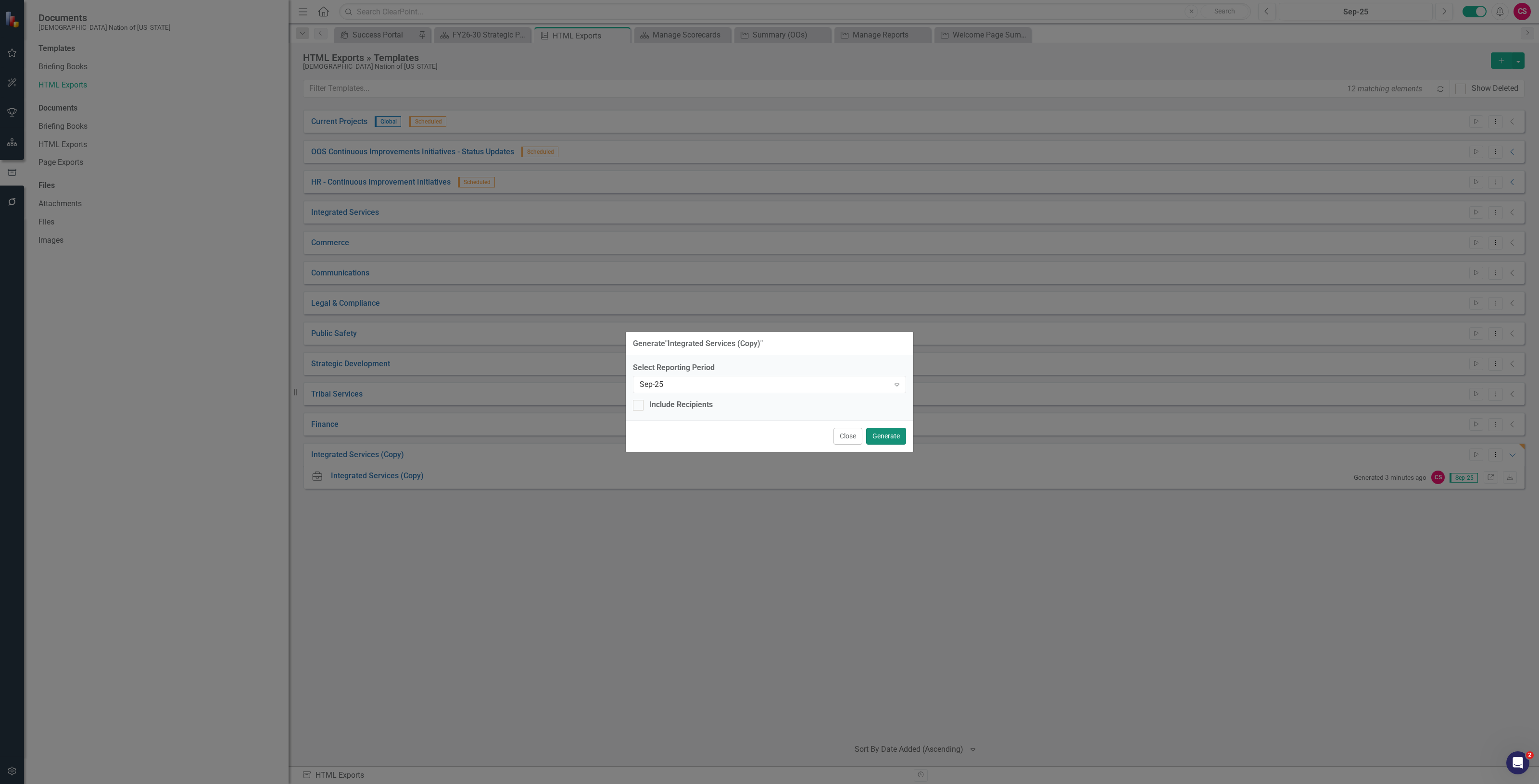
click at [880, 436] on button "Generate" at bounding box center [886, 436] width 40 height 17
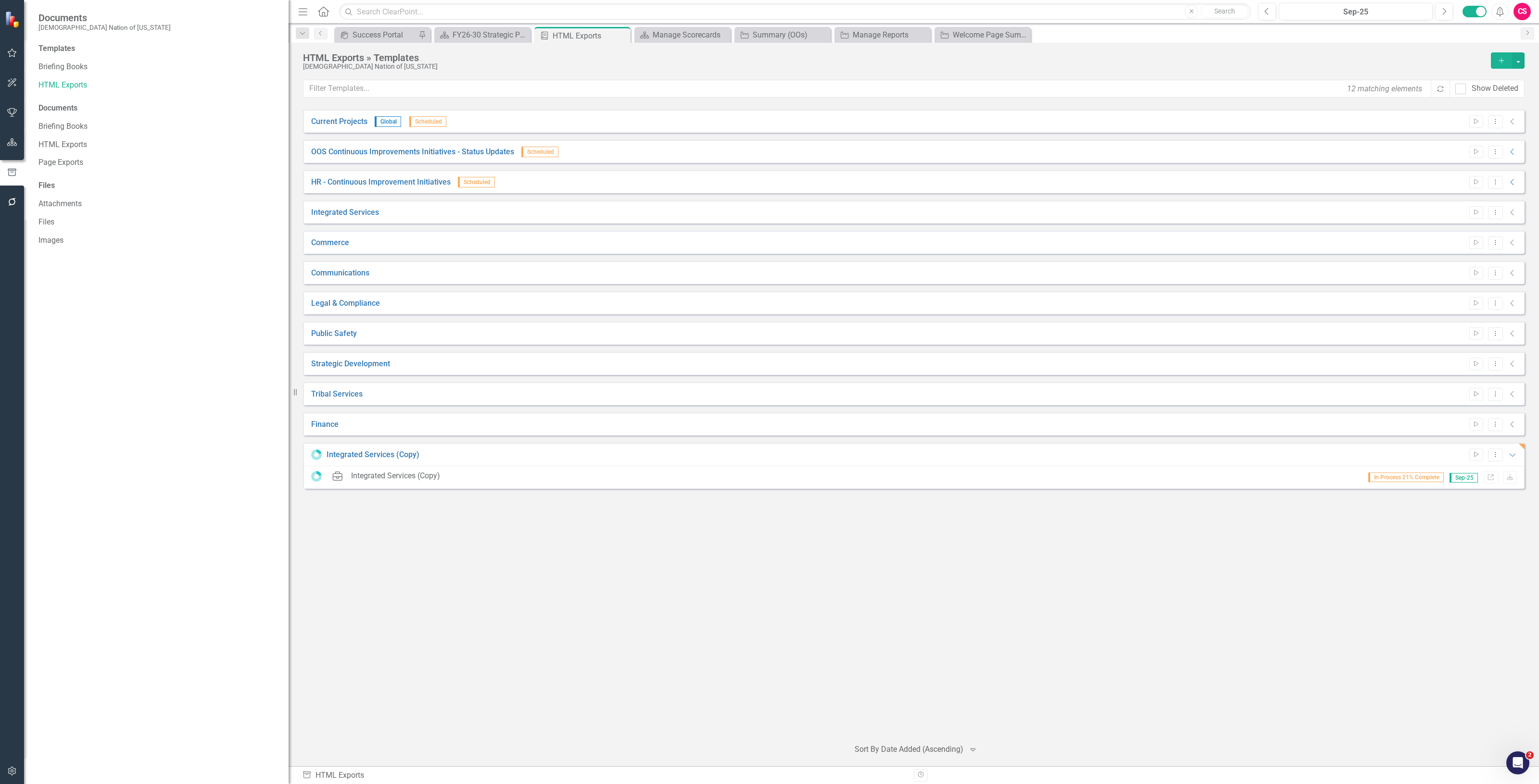
click at [16, 764] on button "button" at bounding box center [12, 772] width 22 height 20
click at [78, 213] on div "Users and Groups Manage Users Manage Groups Reporting Periods Reporting Periods…" at bounding box center [156, 414] width 264 height 741
click at [96, 226] on link "System Setup" at bounding box center [158, 222] width 240 height 11
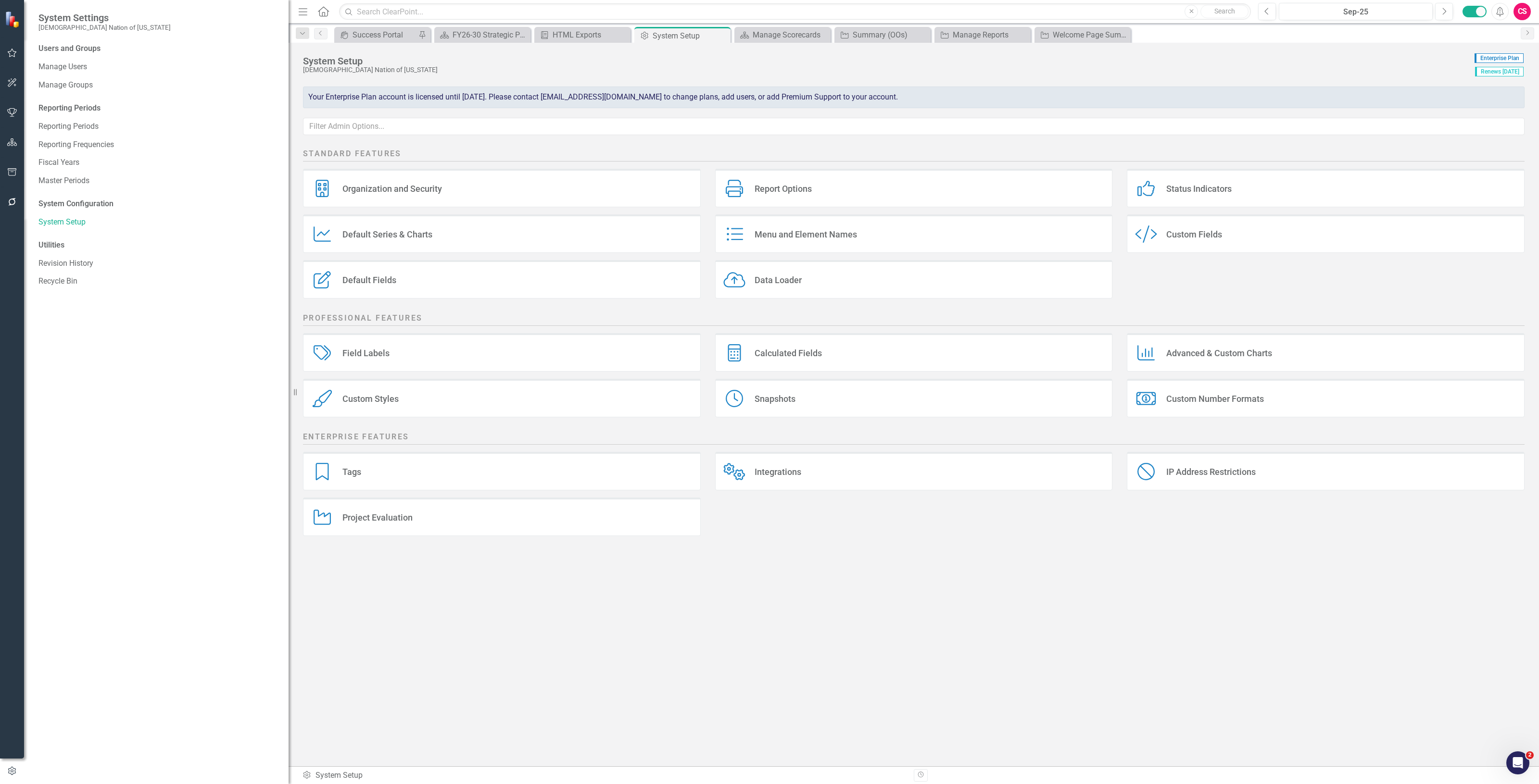
click at [818, 199] on div "Report Options Report Options" at bounding box center [914, 188] width 398 height 38
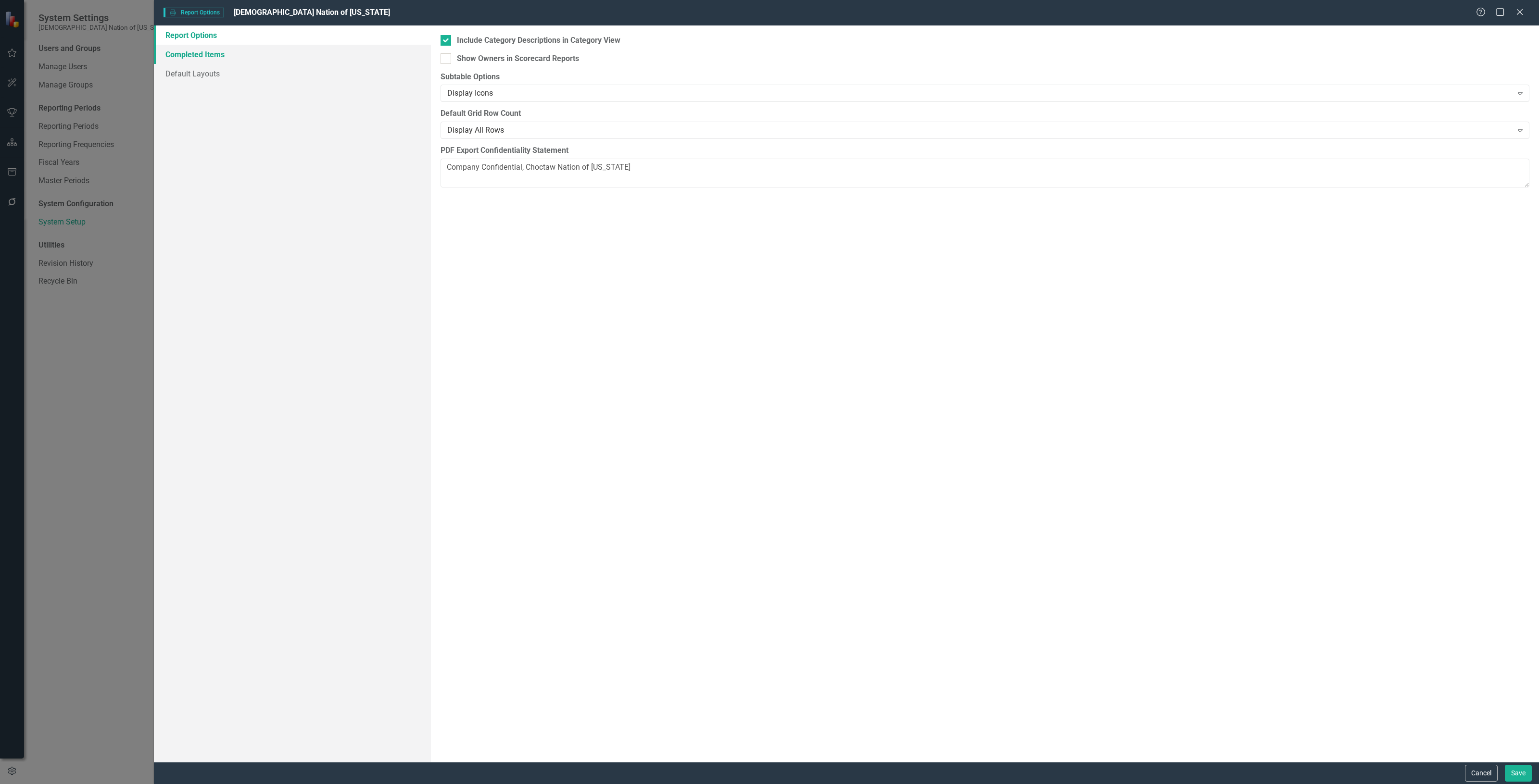
click at [325, 56] on link "Completed Items" at bounding box center [292, 54] width 277 height 19
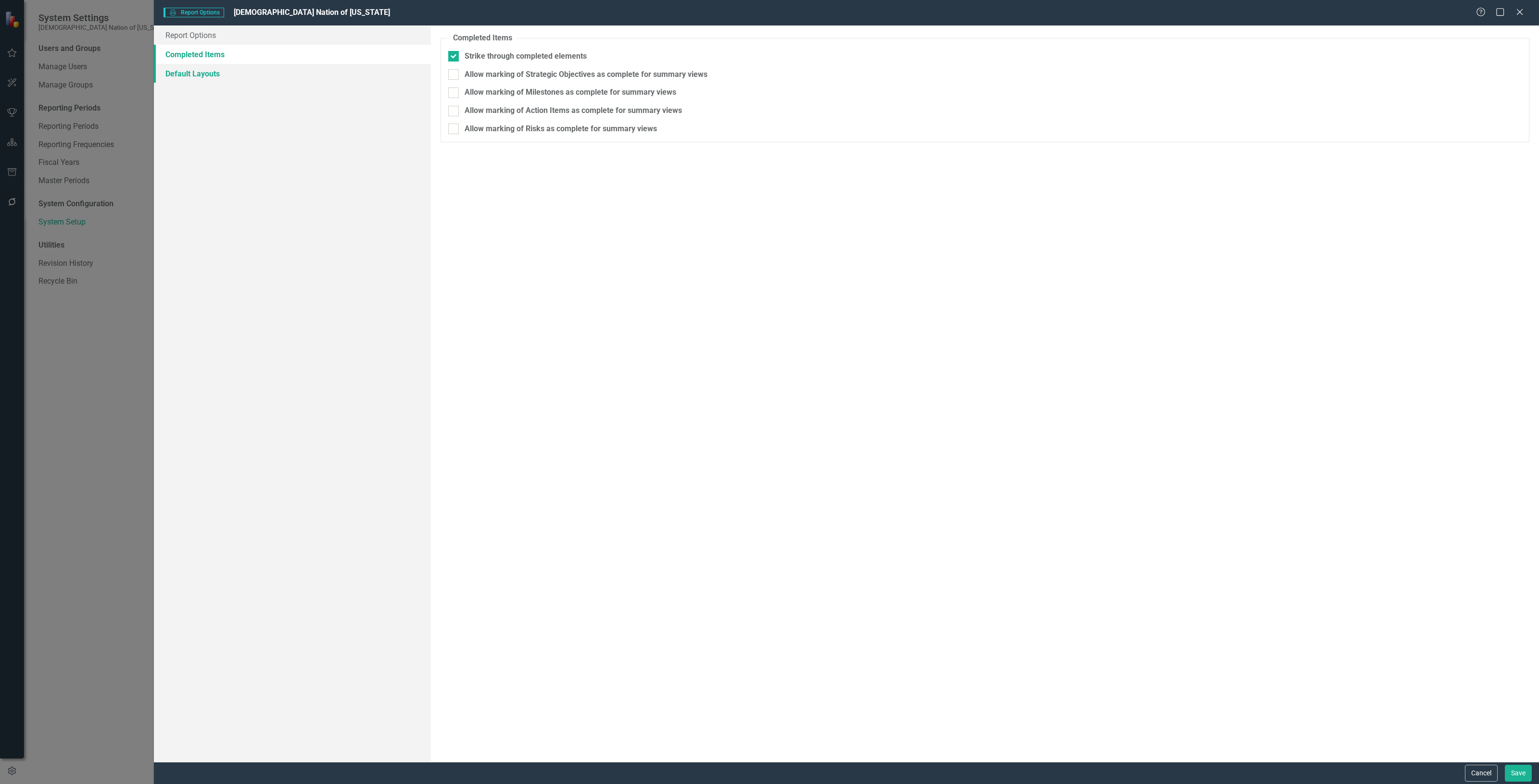
click at [312, 70] on link "Default Layouts" at bounding box center [292, 73] width 277 height 19
click at [1469, 770] on button "Cancel" at bounding box center [1481, 773] width 33 height 17
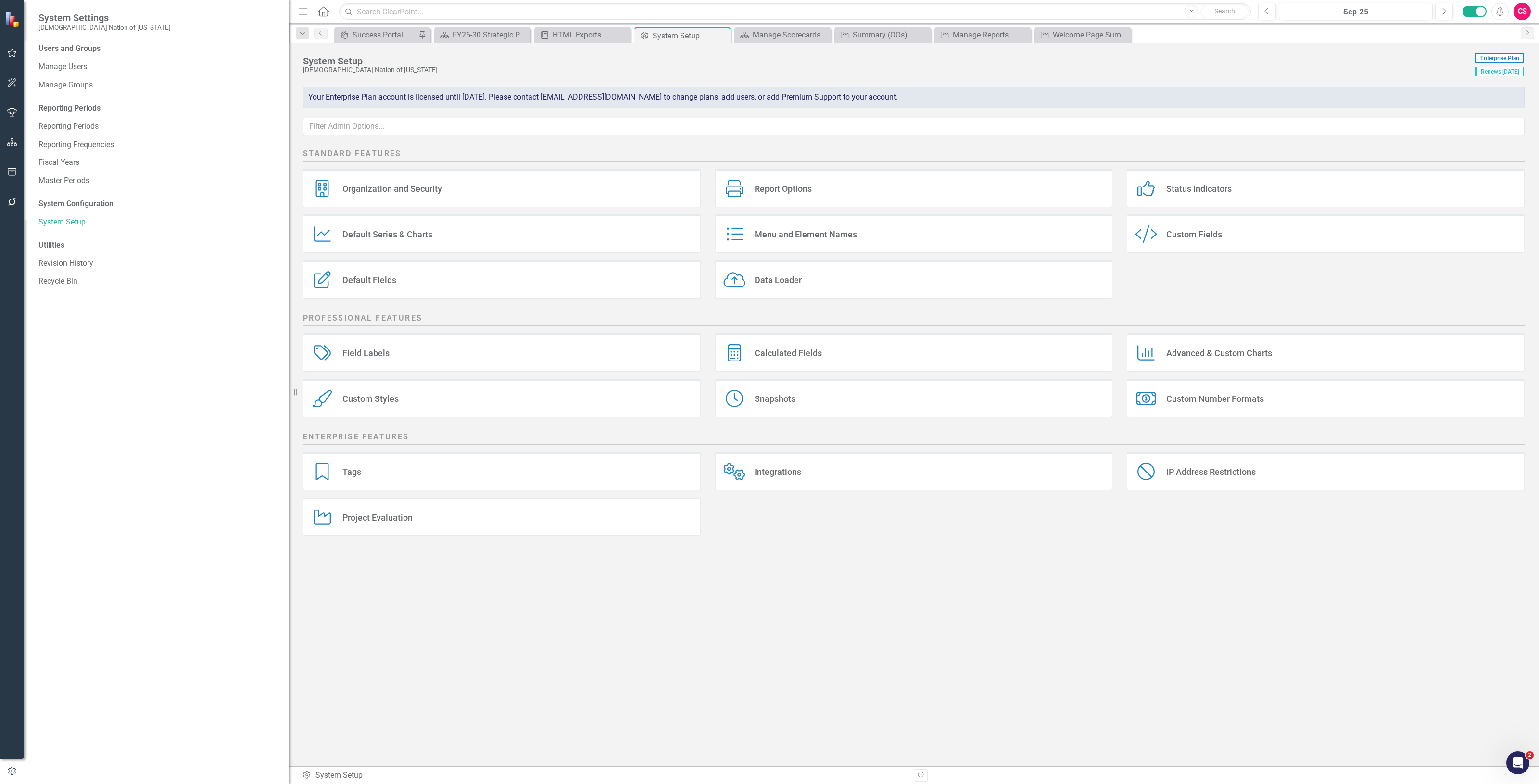
click at [829, 270] on div "Data Loader Data Loader" at bounding box center [914, 279] width 398 height 38
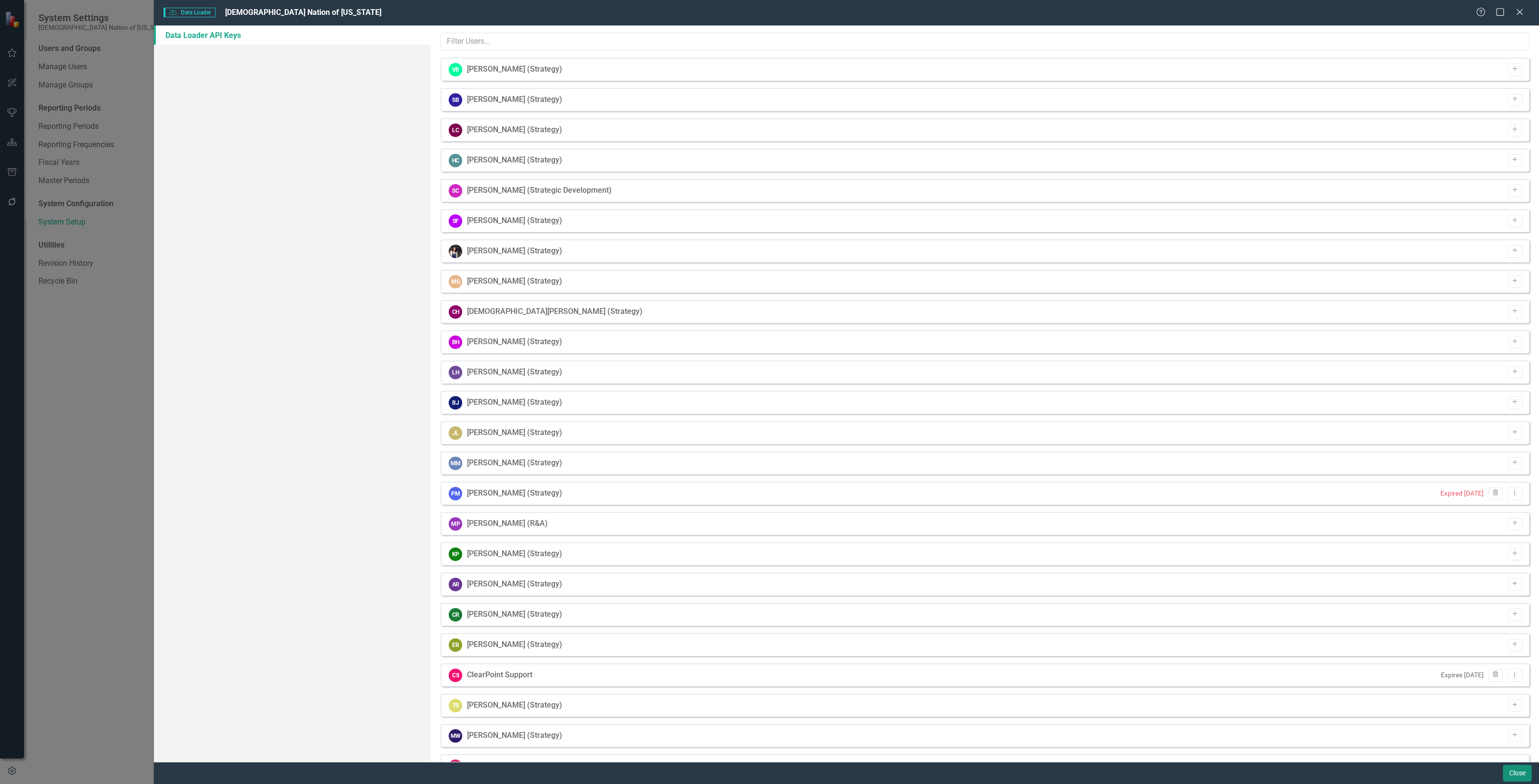
click at [1523, 772] on button "Close" at bounding box center [1517, 773] width 29 height 17
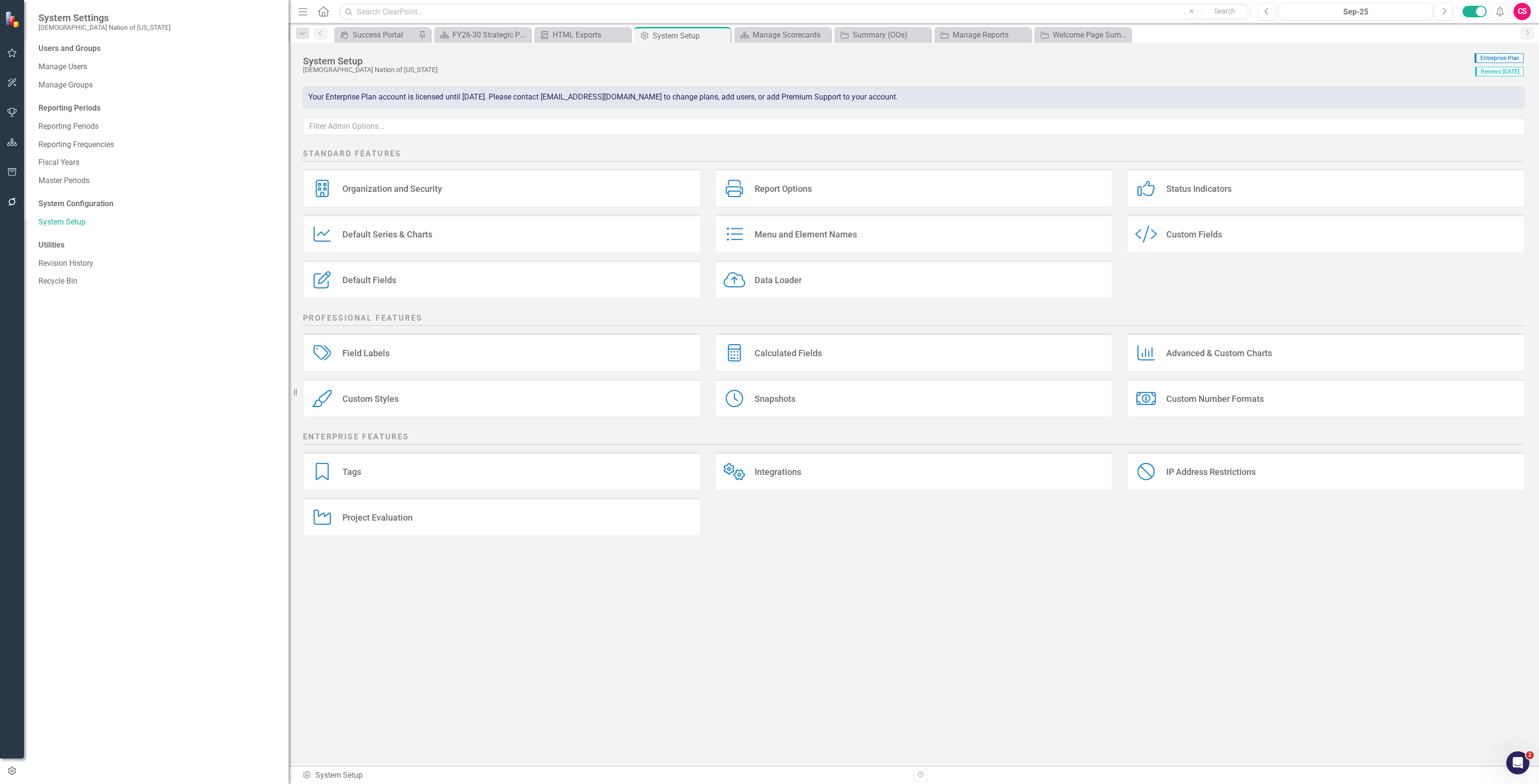
click at [396, 204] on div "Organization and Security Organization and Security" at bounding box center [502, 188] width 398 height 38
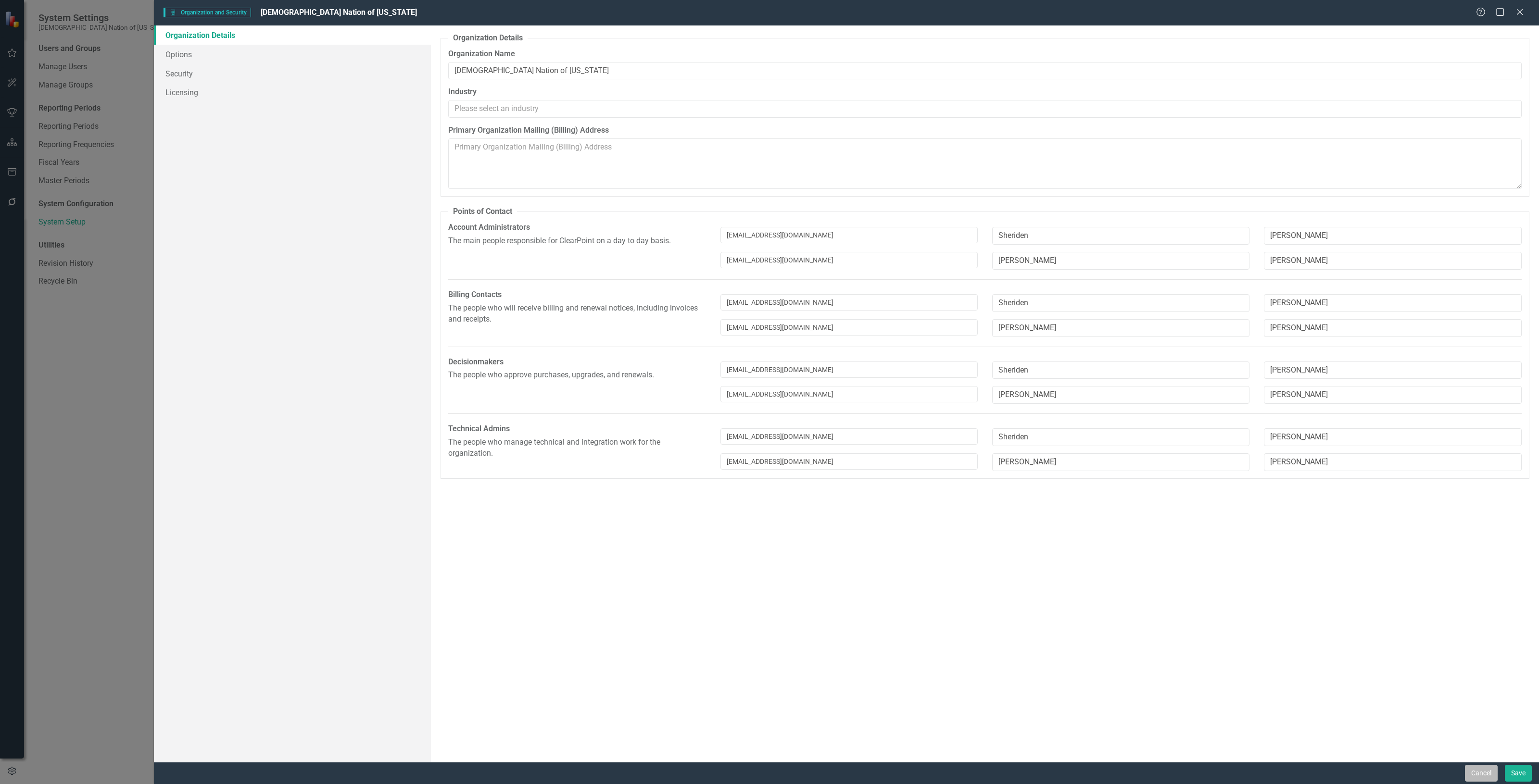
click at [1467, 769] on button "Cancel" at bounding box center [1481, 773] width 33 height 17
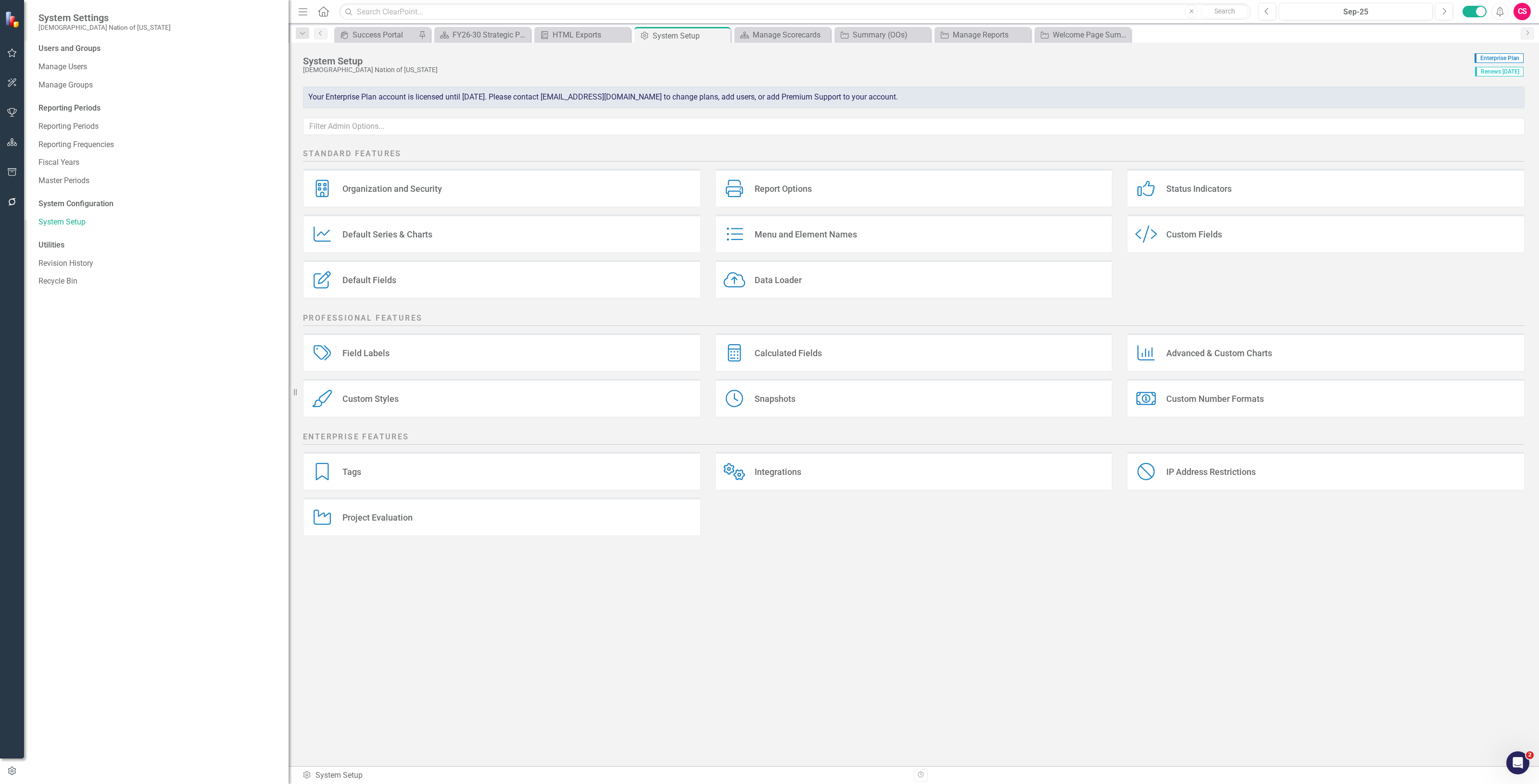
click at [16, 141] on icon "button" at bounding box center [12, 142] width 10 height 7
click at [38, 104] on icon "Dropdown" at bounding box center [42, 102] width 7 height 6
click at [55, 104] on link "Scorecards" at bounding box center [68, 101] width 40 height 11
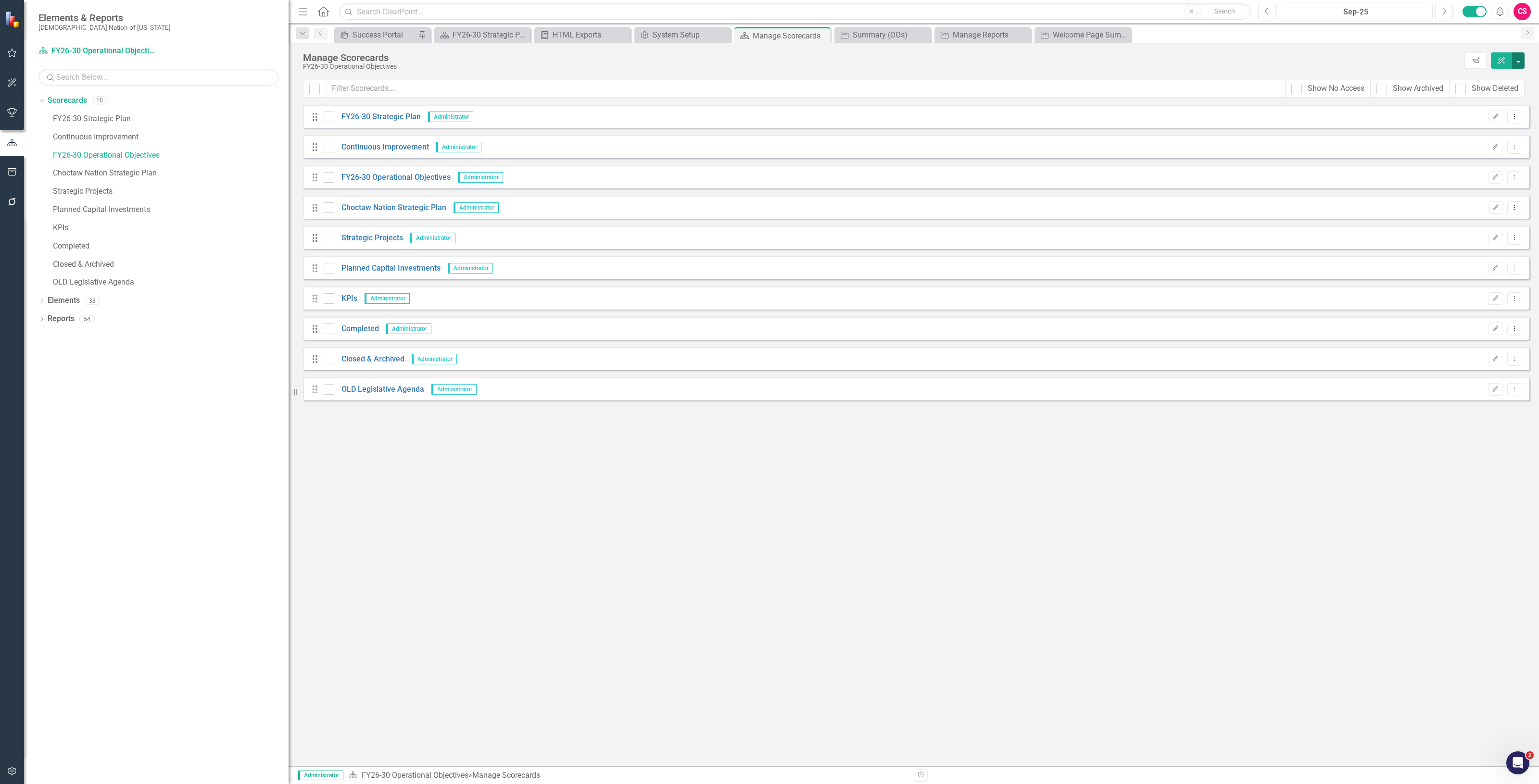
click at [1522, 56] on button "button" at bounding box center [1518, 60] width 12 height 16
click at [1374, 52] on div "Manage Scorecards" at bounding box center [881, 57] width 1157 height 11
click at [1494, 146] on icon "Edit" at bounding box center [1496, 146] width 7 height 6
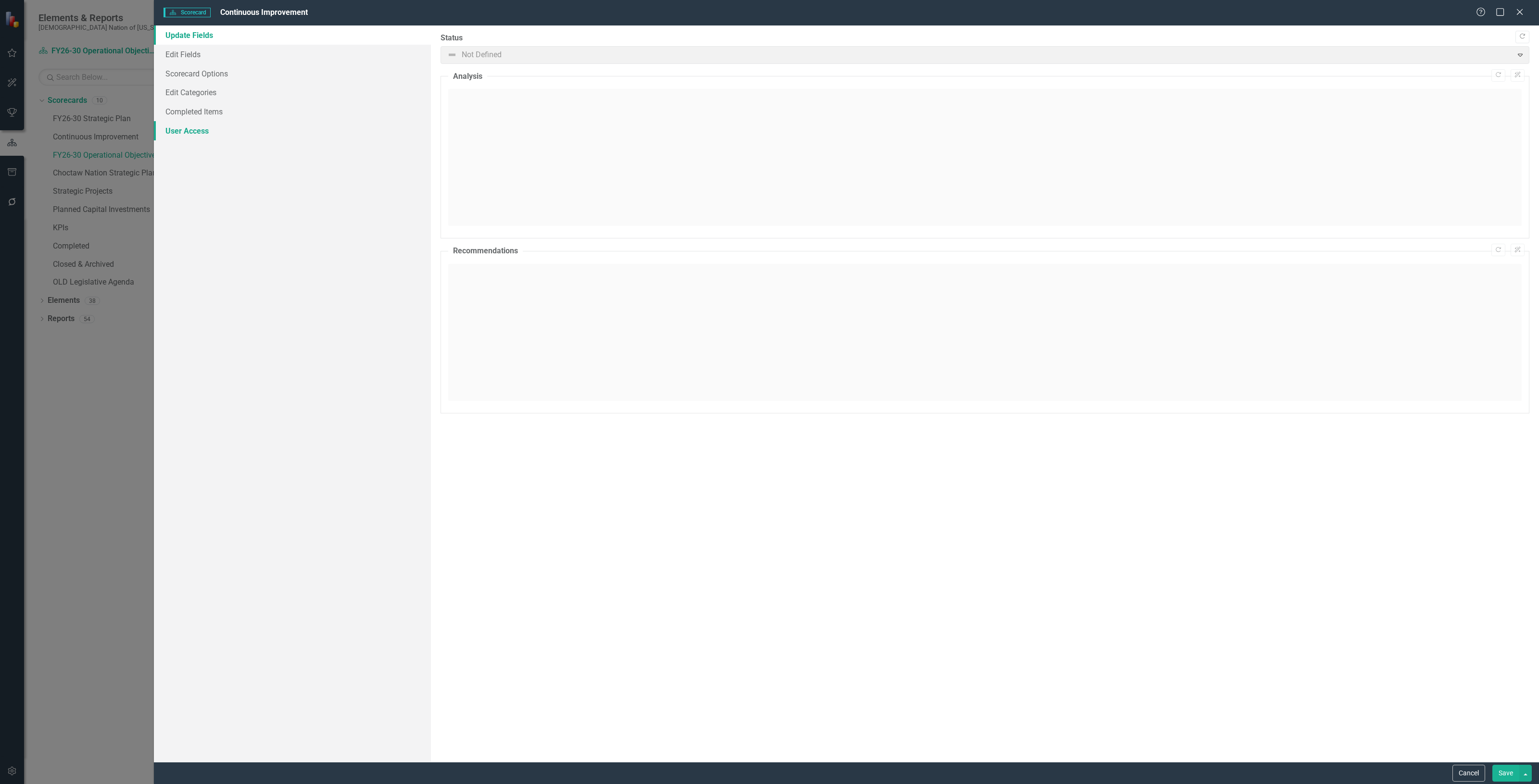
click at [277, 133] on link "User Access" at bounding box center [292, 130] width 277 height 19
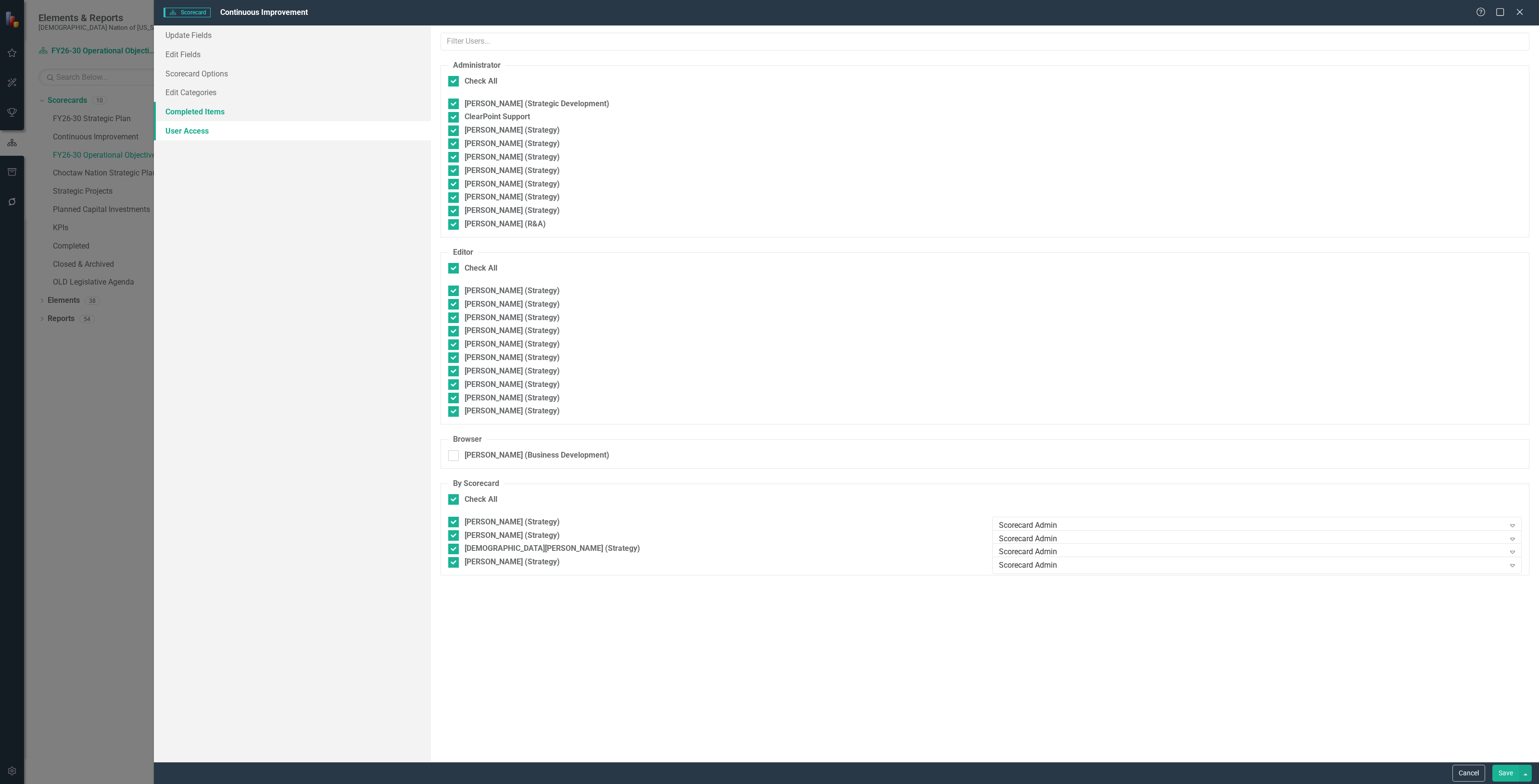
click at [270, 117] on link "Completed Items" at bounding box center [292, 111] width 277 height 19
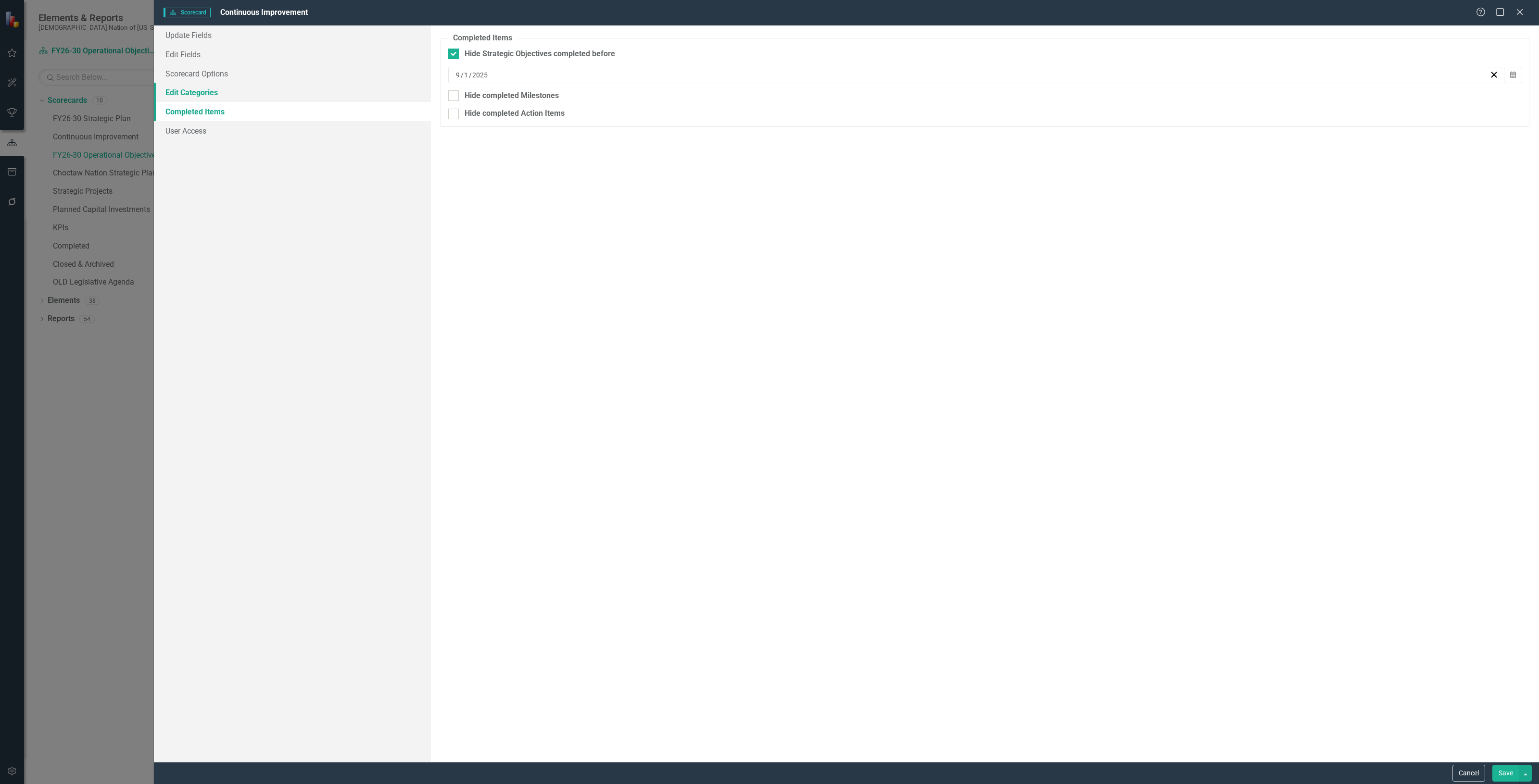
click at [268, 89] on link "Edit Categories" at bounding box center [292, 92] width 277 height 19
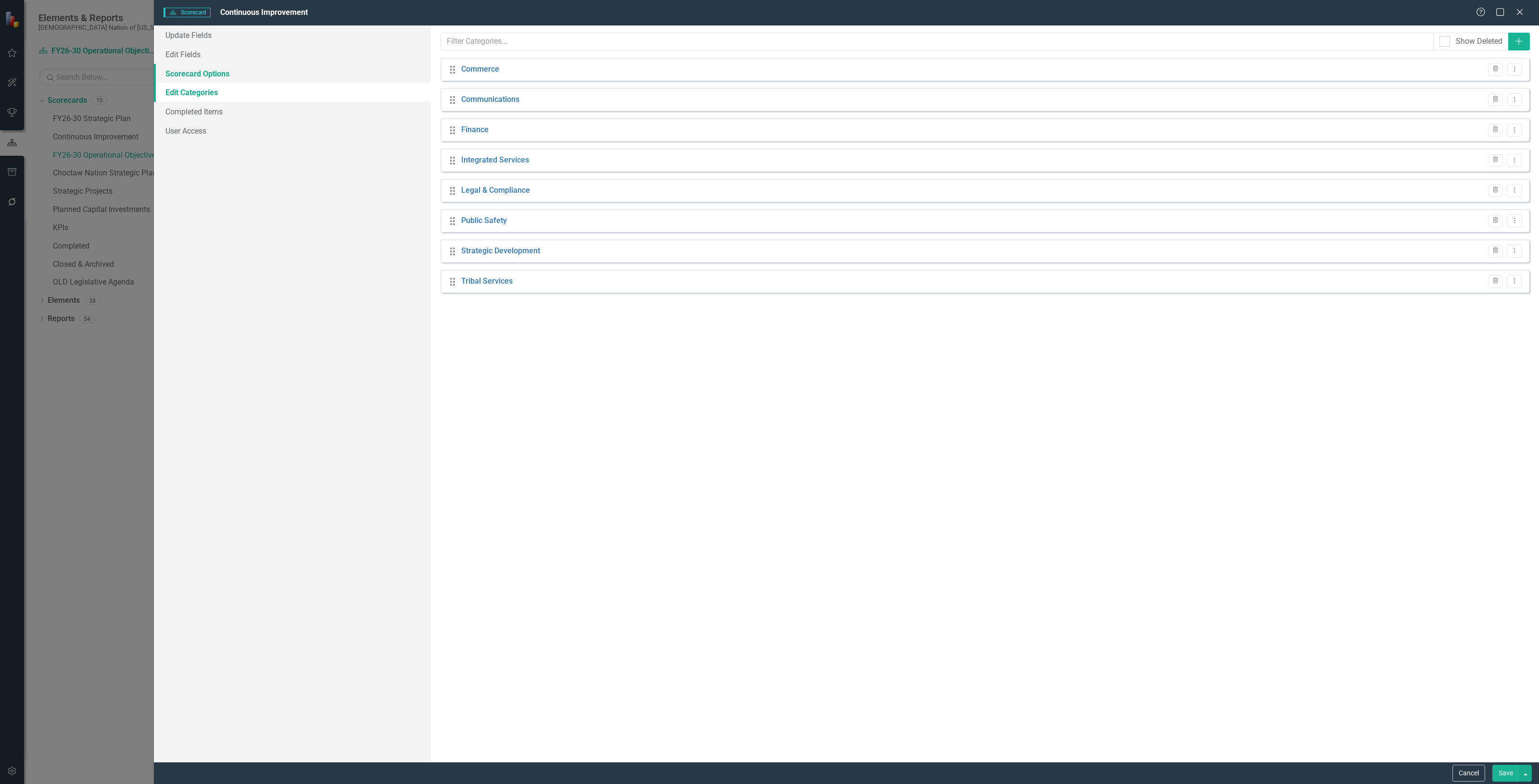
click at [268, 72] on link "Scorecard Options" at bounding box center [292, 73] width 277 height 19
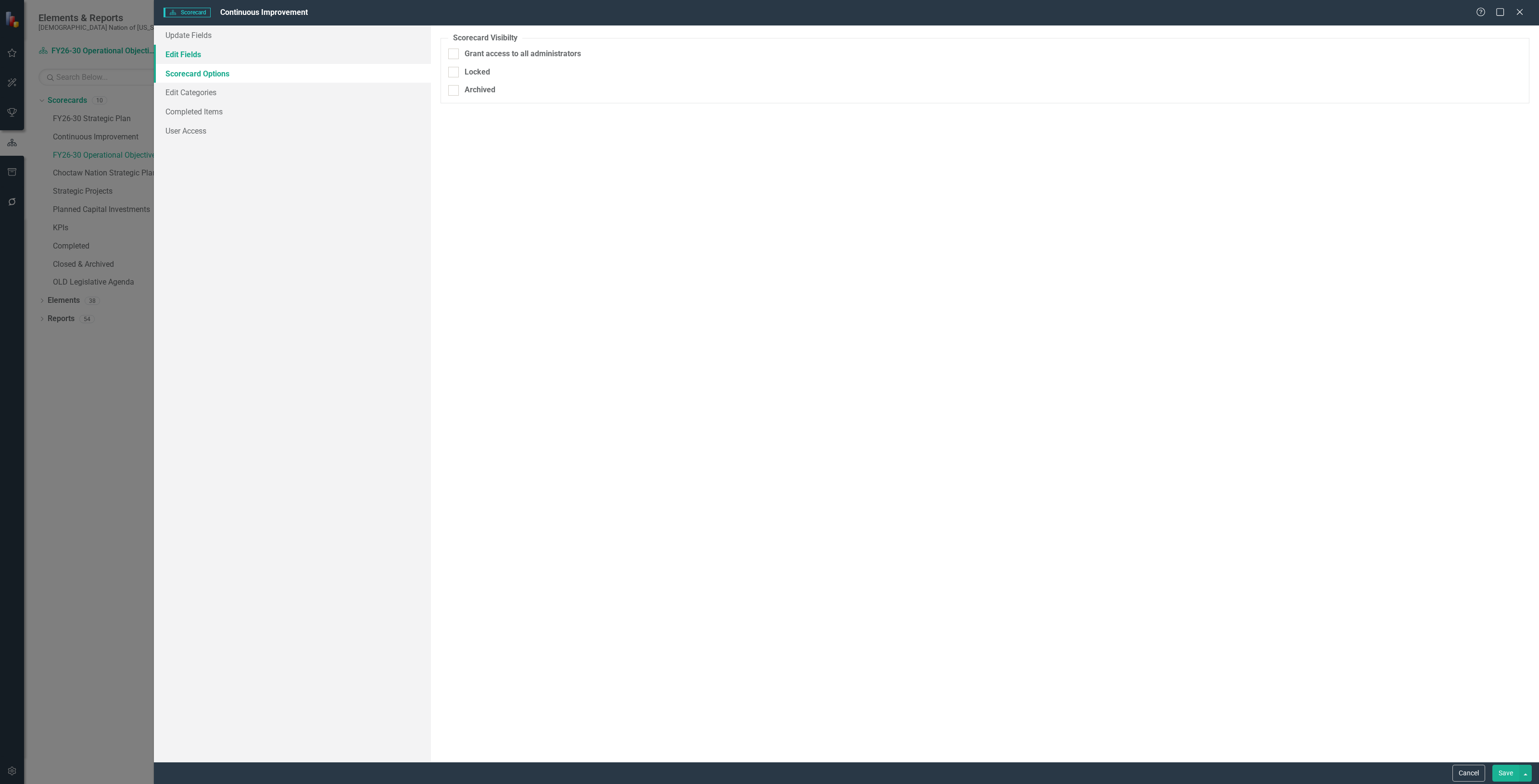
click at [271, 53] on link "Edit Fields" at bounding box center [292, 54] width 277 height 19
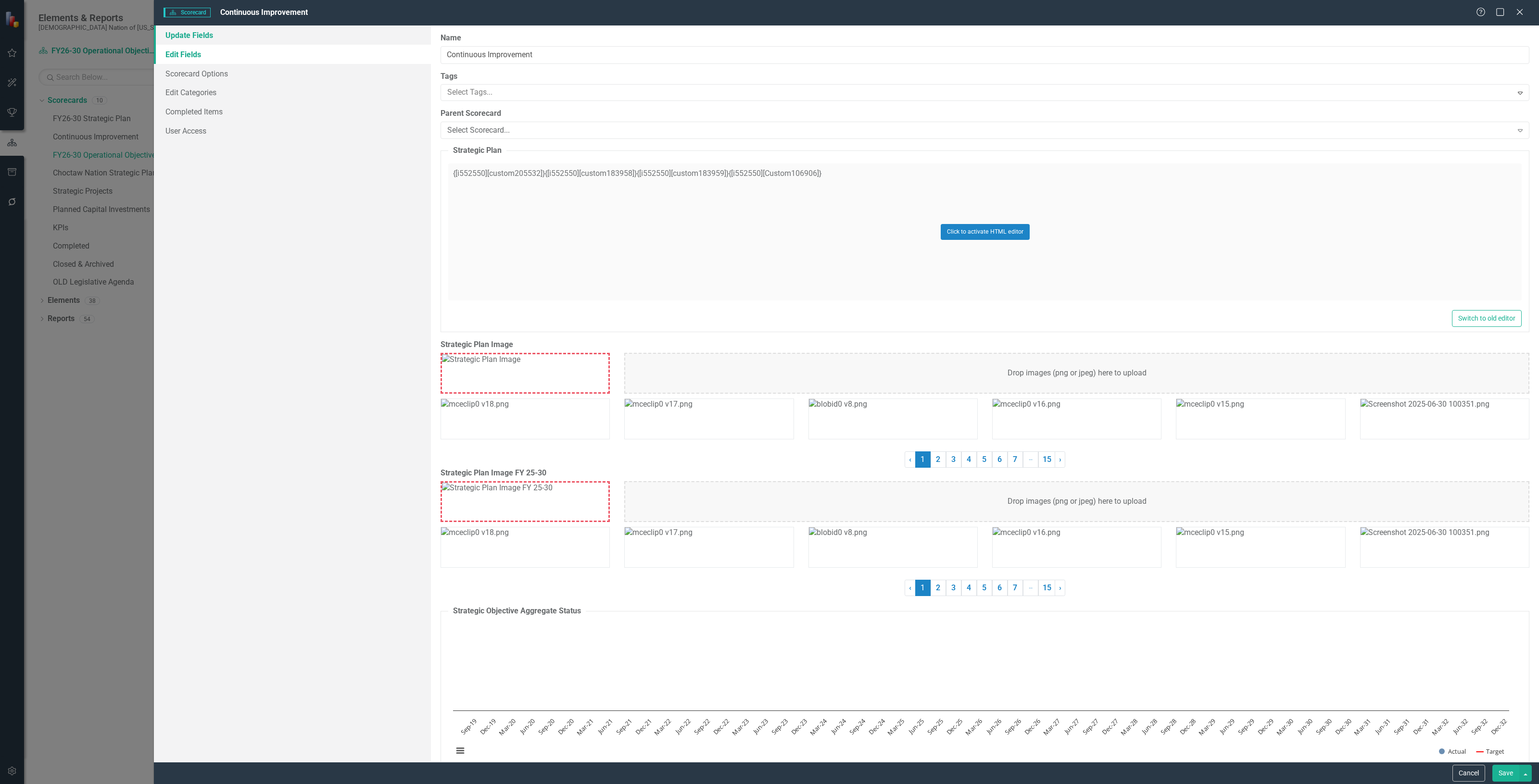
click at [273, 40] on link "Update Fields" at bounding box center [292, 35] width 277 height 19
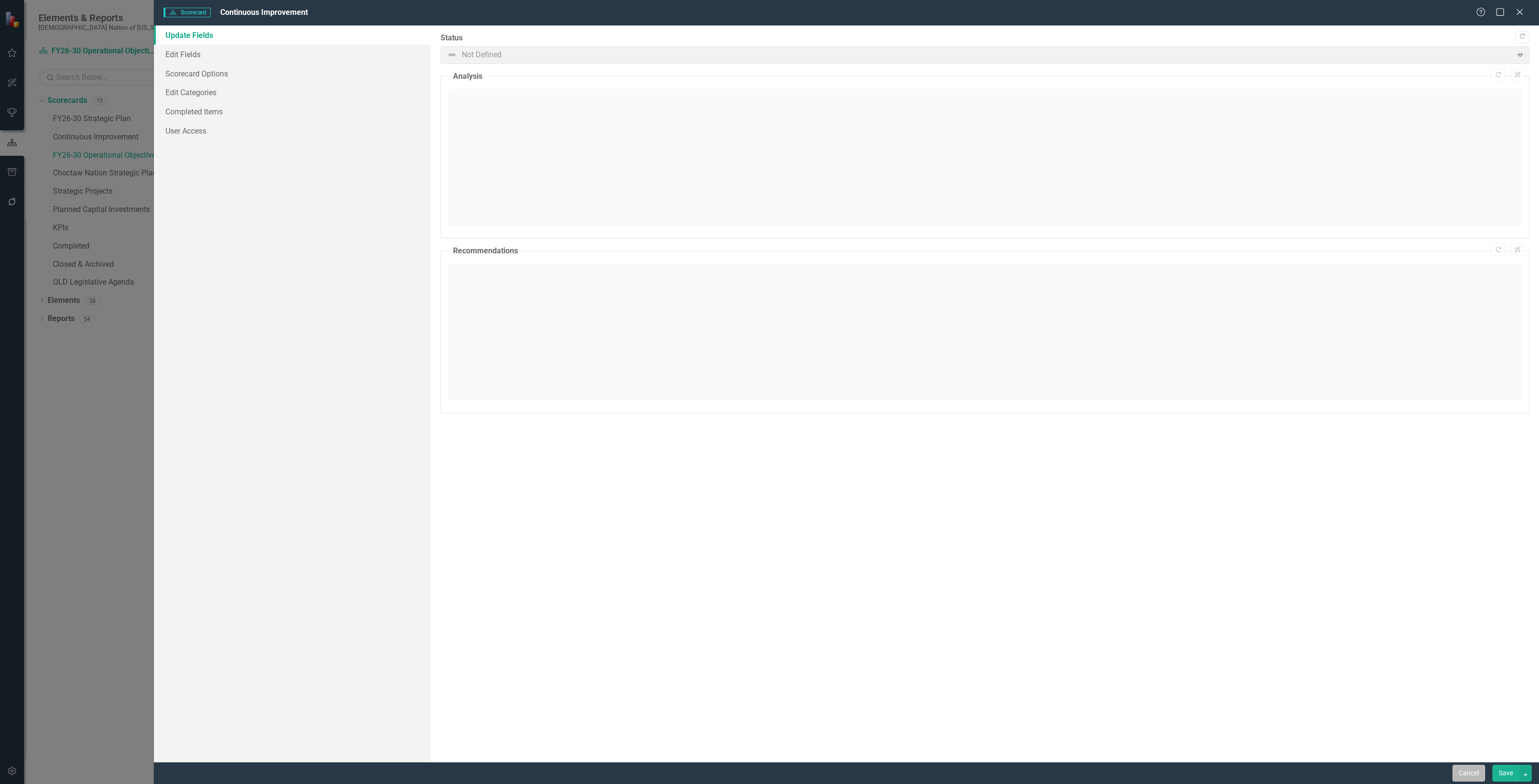
click at [1462, 777] on button "Cancel" at bounding box center [1468, 773] width 33 height 17
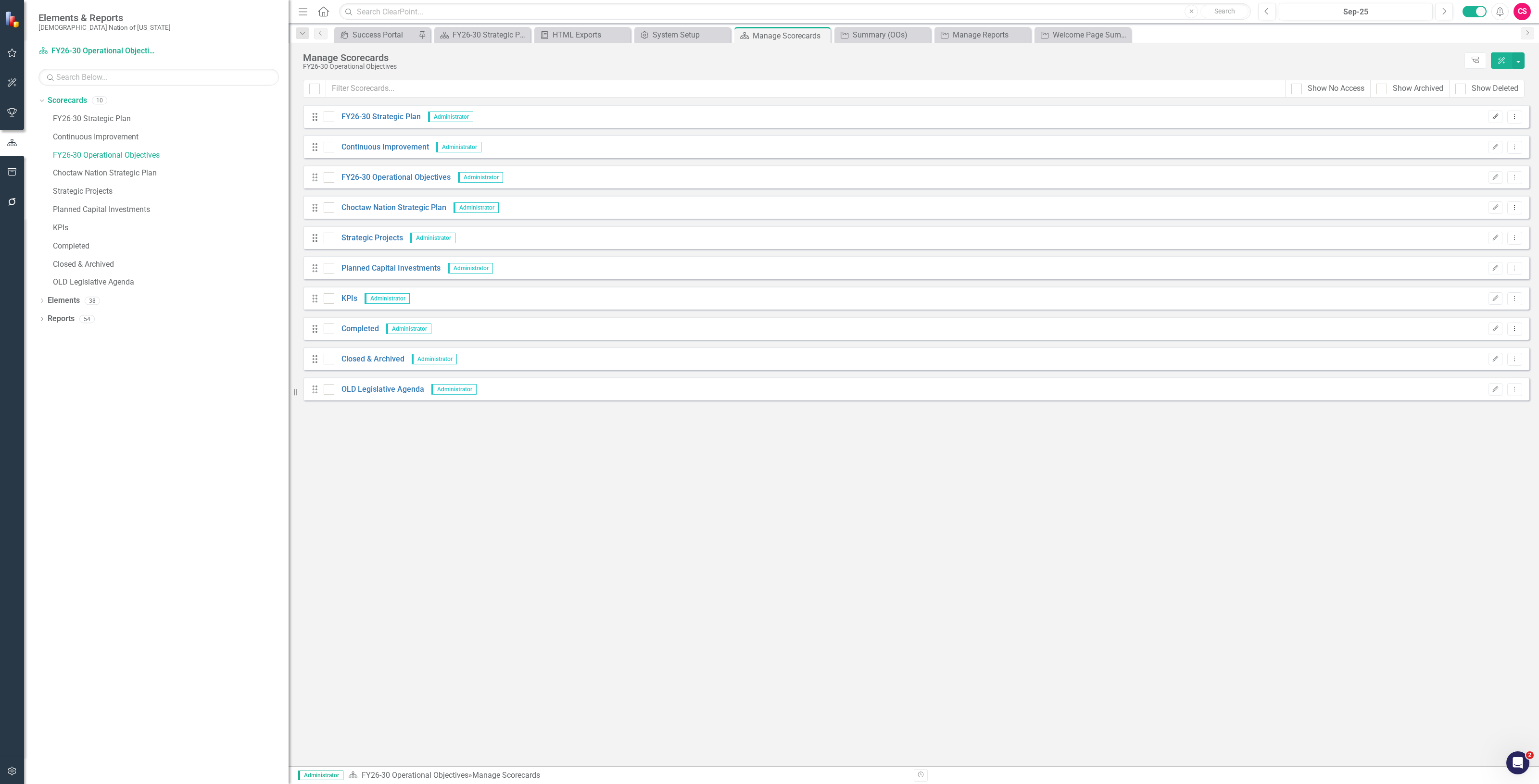
click at [1496, 114] on icon "button" at bounding box center [1495, 116] width 6 height 6
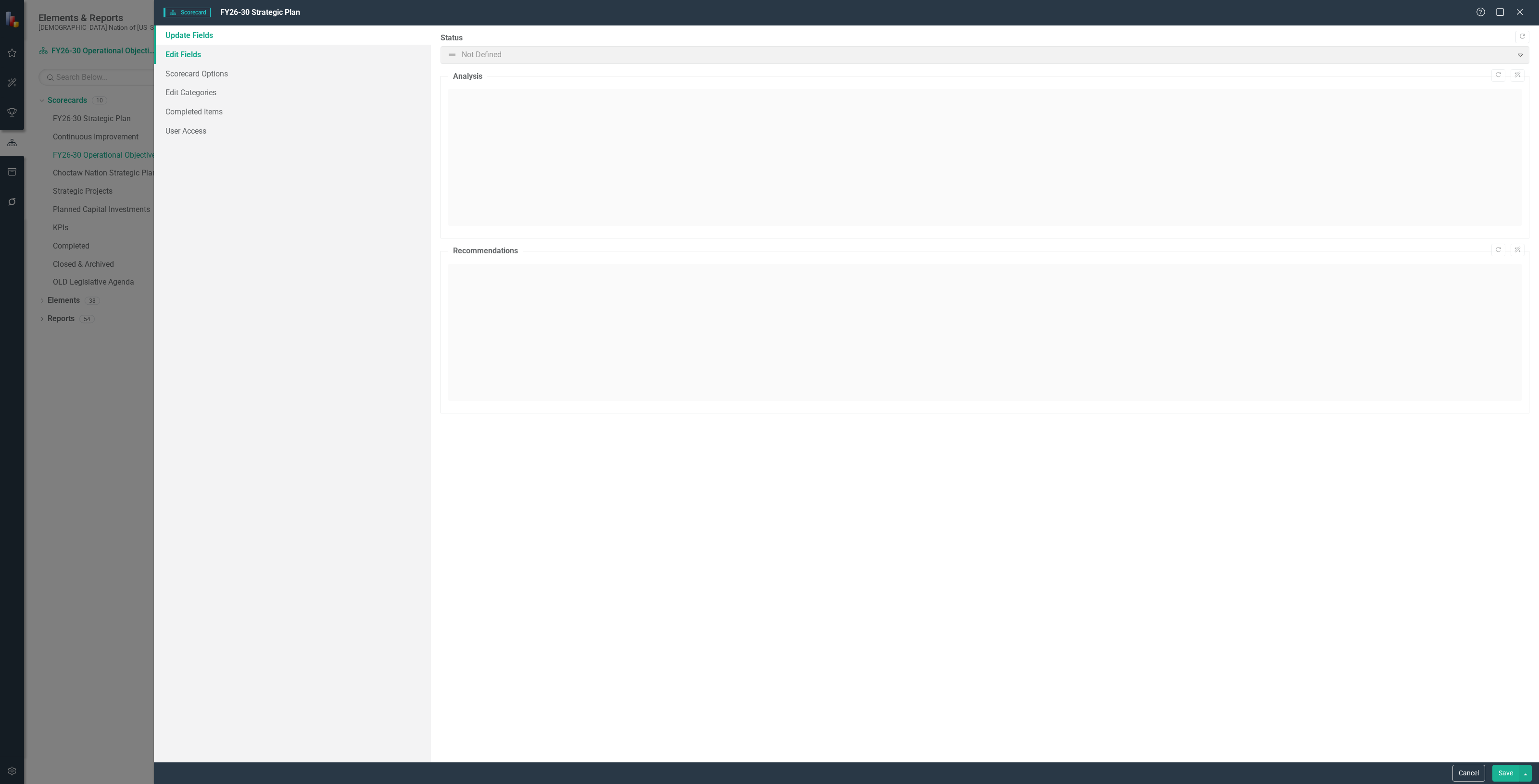
click at [199, 51] on link "Edit Fields" at bounding box center [292, 54] width 277 height 19
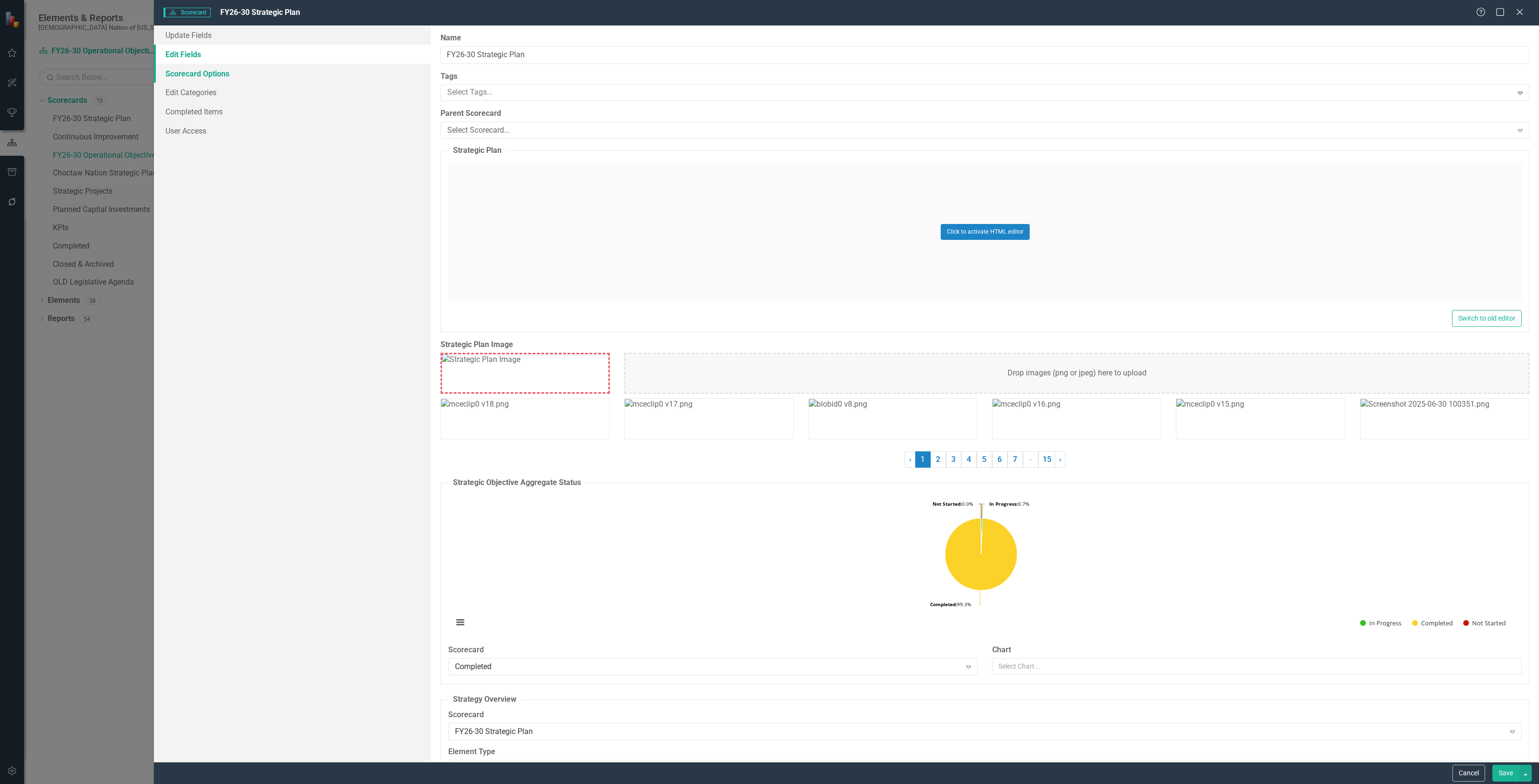
click at [215, 82] on link "Scorecard Options" at bounding box center [292, 73] width 277 height 19
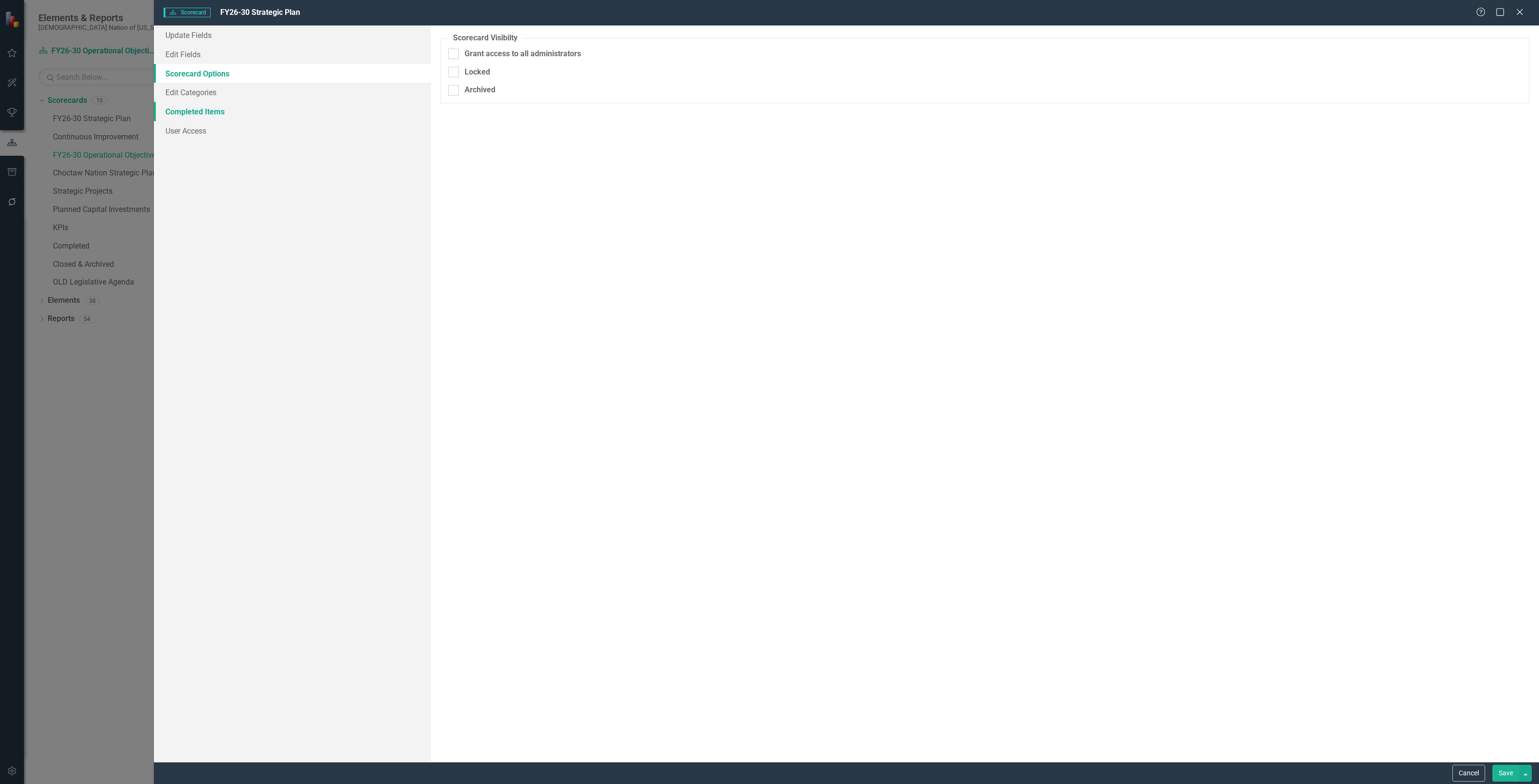
click at [227, 114] on link "Completed Items" at bounding box center [292, 111] width 277 height 19
click at [233, 140] on div "Update Fields Edit Fields Scorecard Options Edit Categories Completed Items Use…" at bounding box center [292, 394] width 277 height 737
click at [227, 135] on link "User Access" at bounding box center [292, 130] width 277 height 19
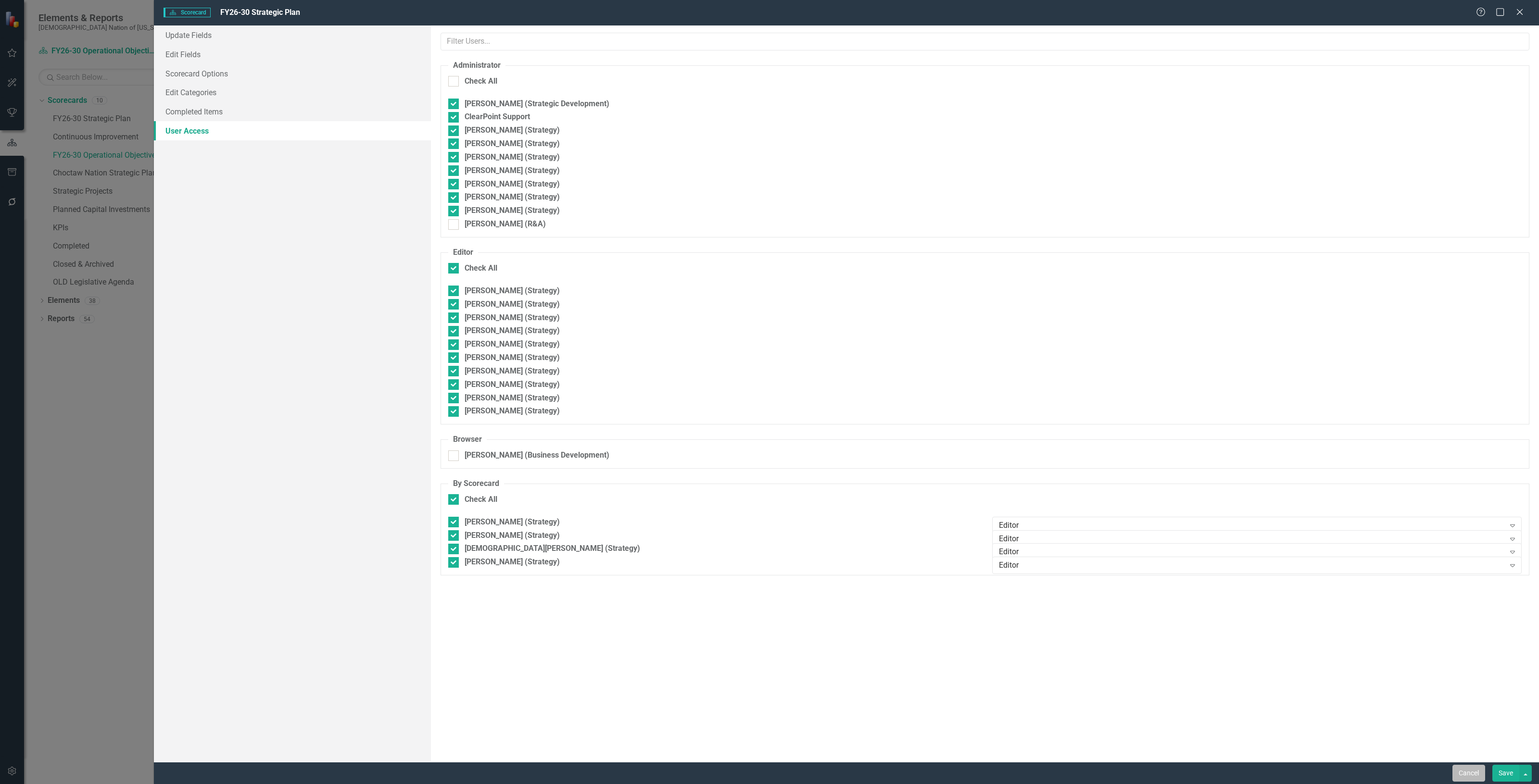
click at [1460, 770] on button "Cancel" at bounding box center [1468, 773] width 33 height 17
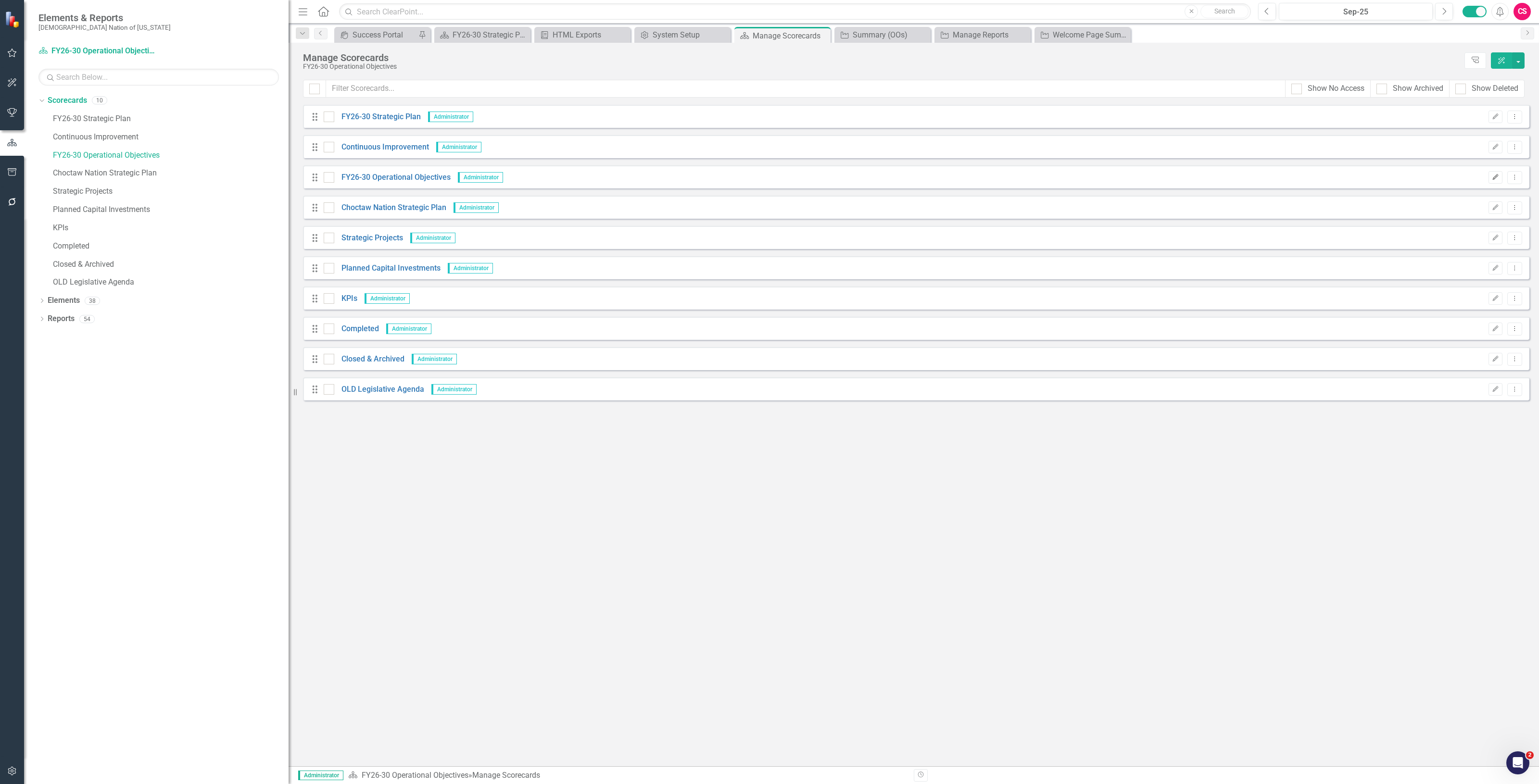
click at [1498, 179] on icon "Edit" at bounding box center [1496, 177] width 7 height 6
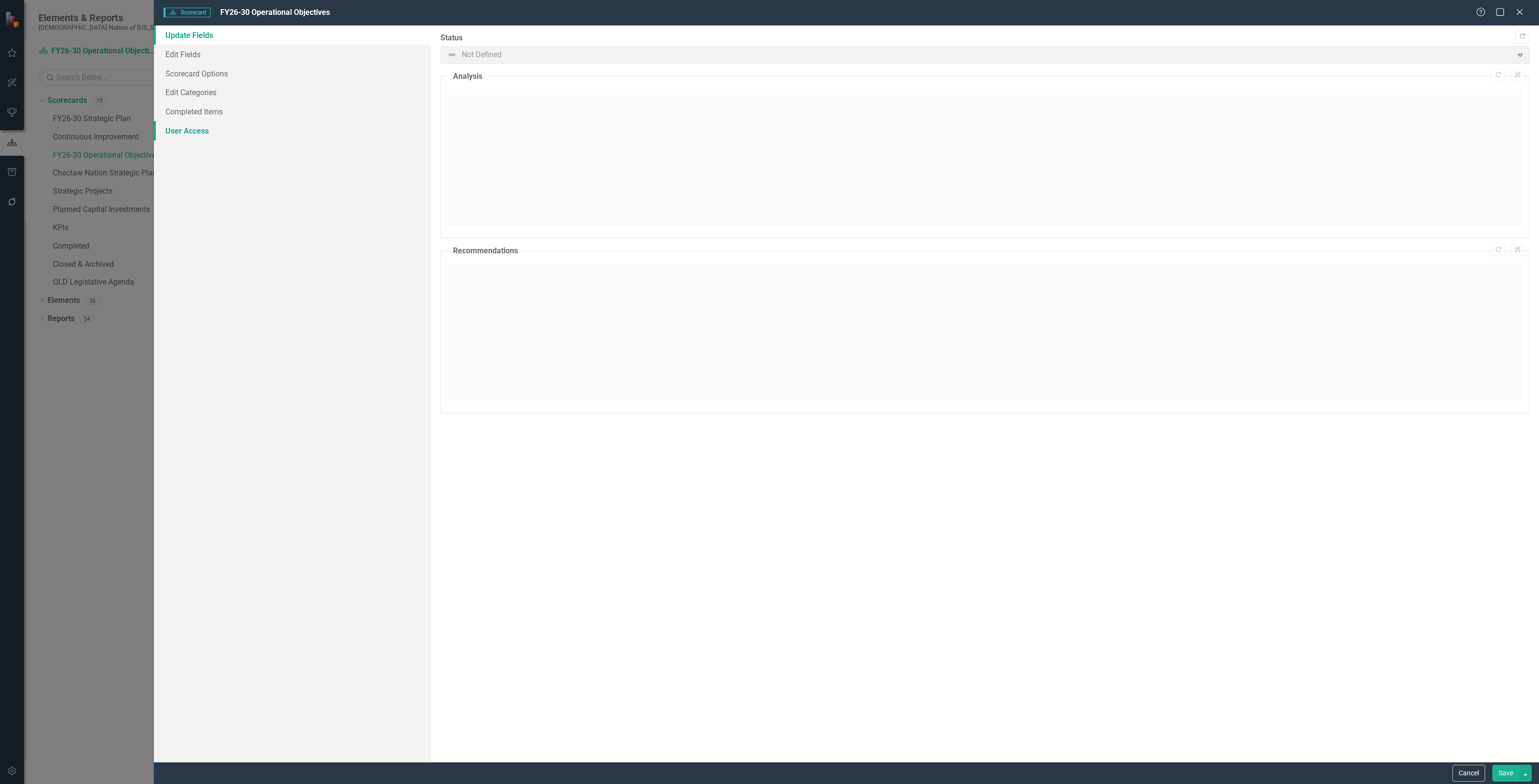
click at [238, 135] on link "User Access" at bounding box center [292, 130] width 277 height 19
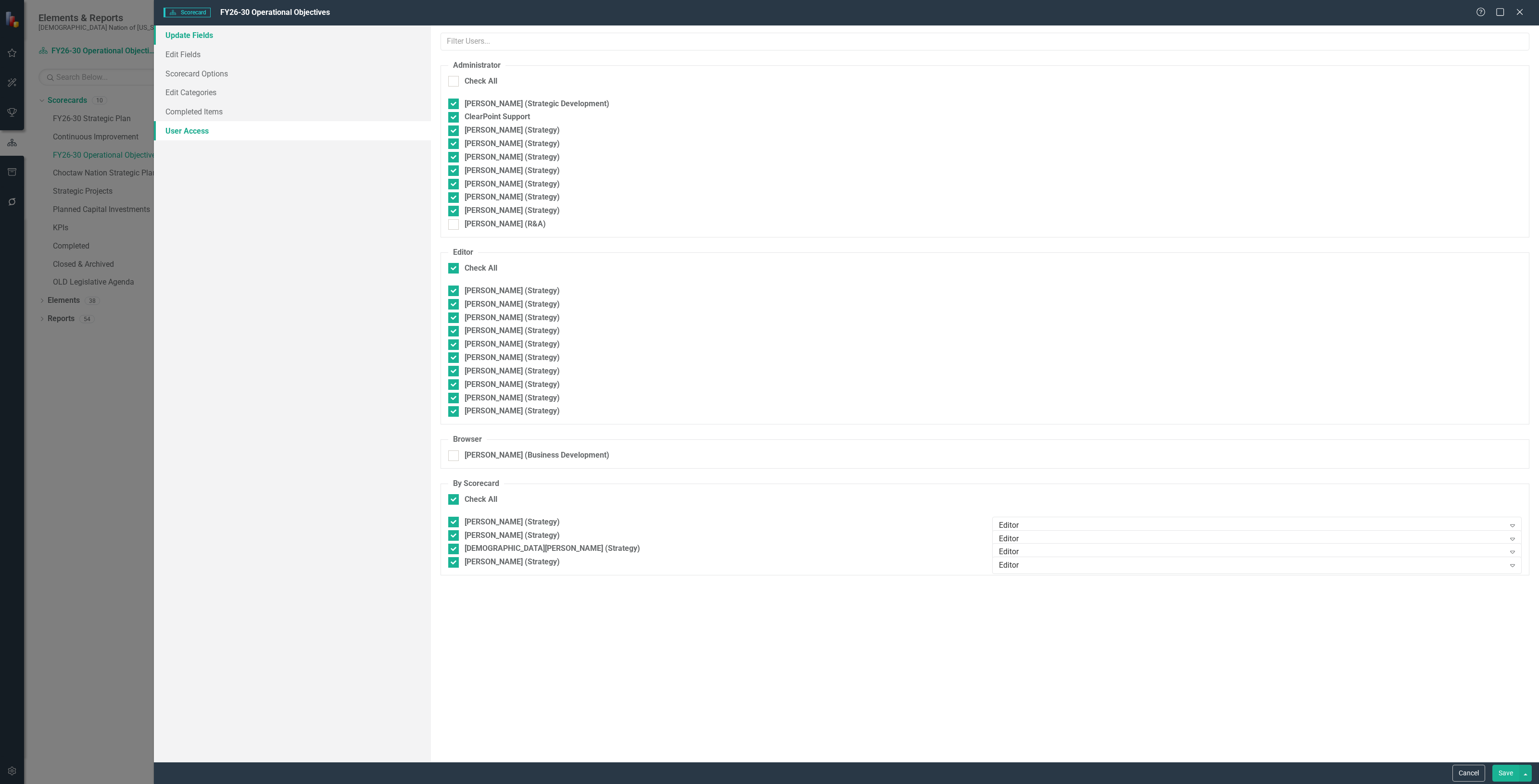
click at [219, 37] on link "Update Fields" at bounding box center [292, 35] width 277 height 19
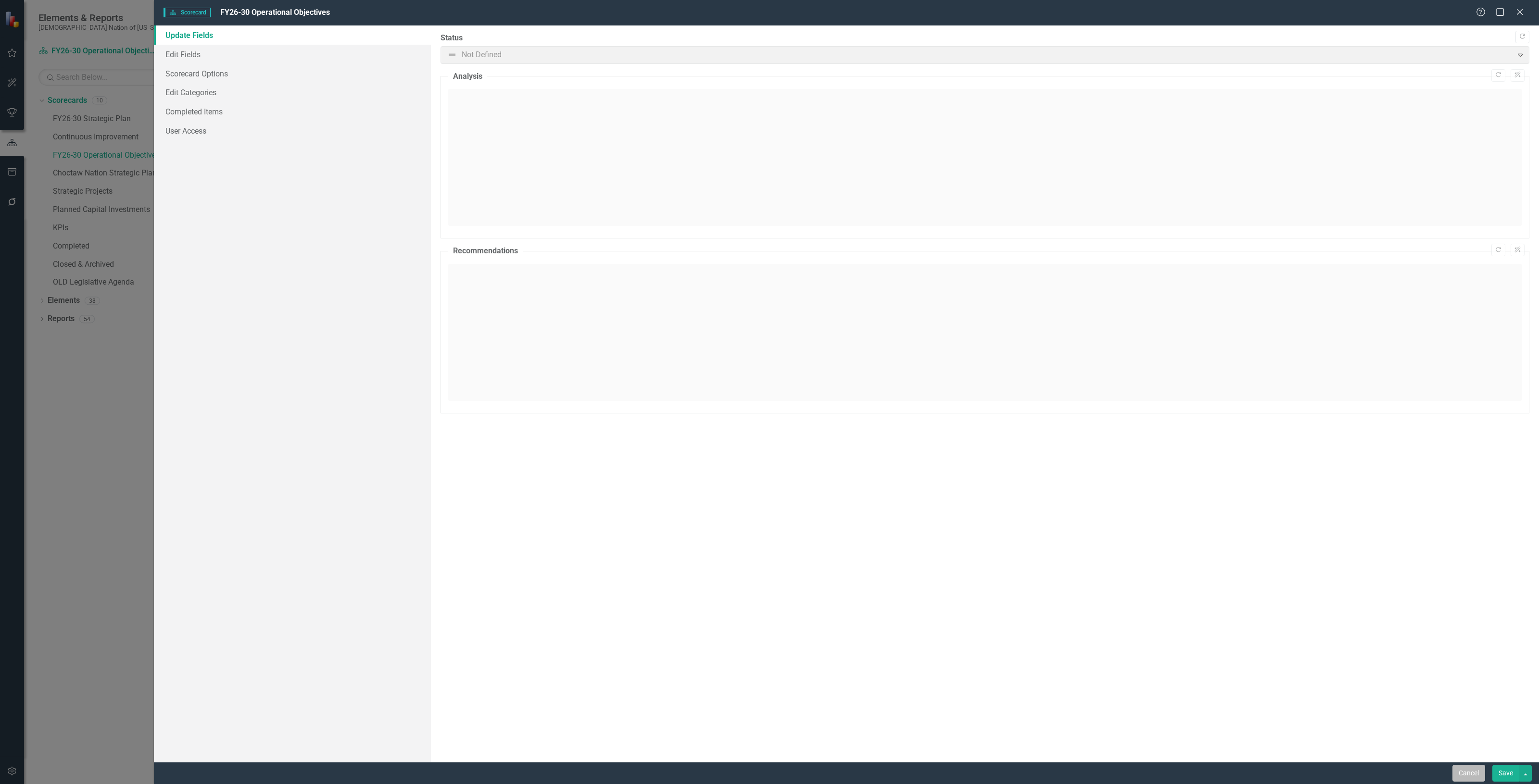
click at [1463, 777] on button "Cancel" at bounding box center [1468, 773] width 33 height 17
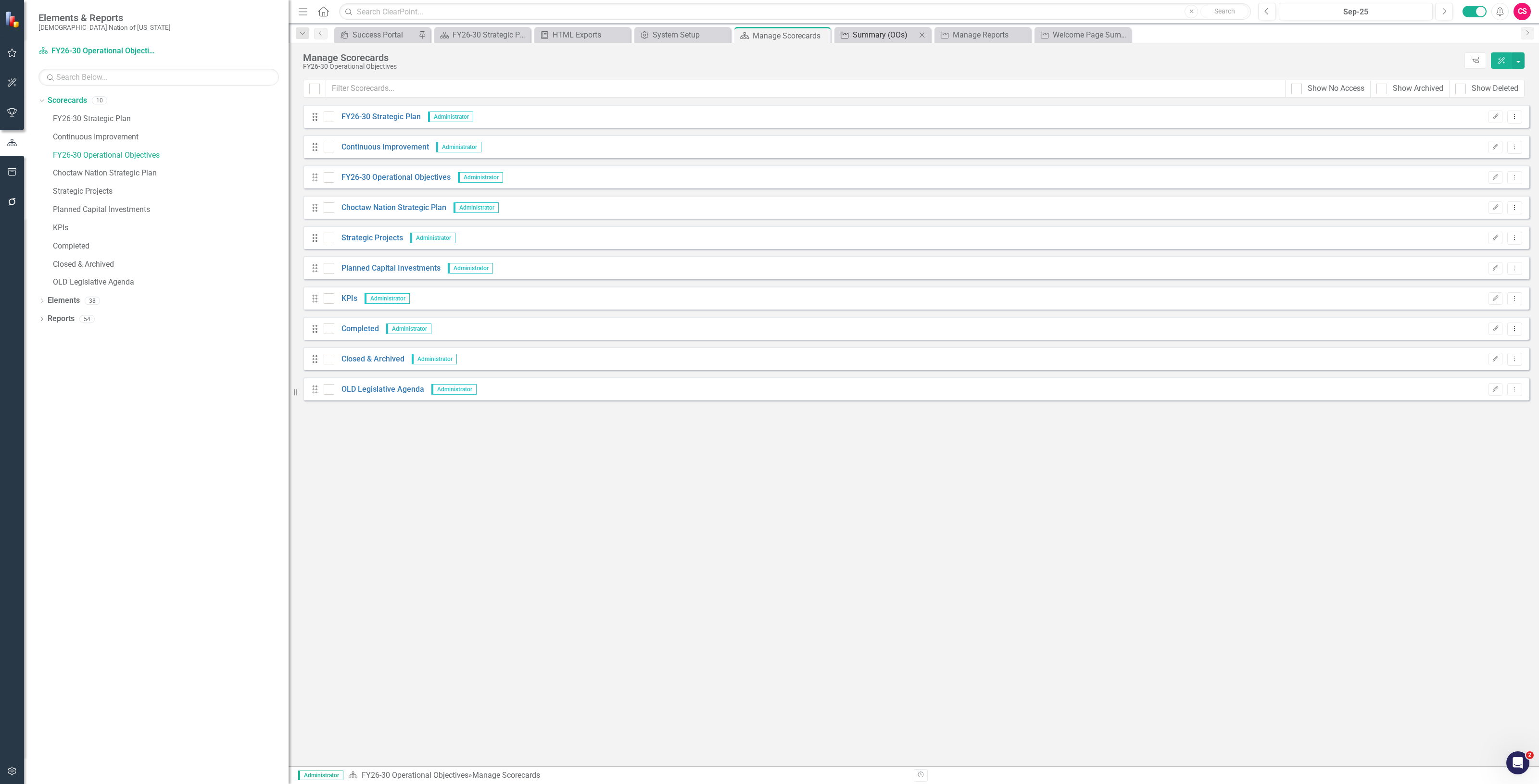
click at [888, 33] on div "Summary (OOs)" at bounding box center [884, 34] width 63 height 12
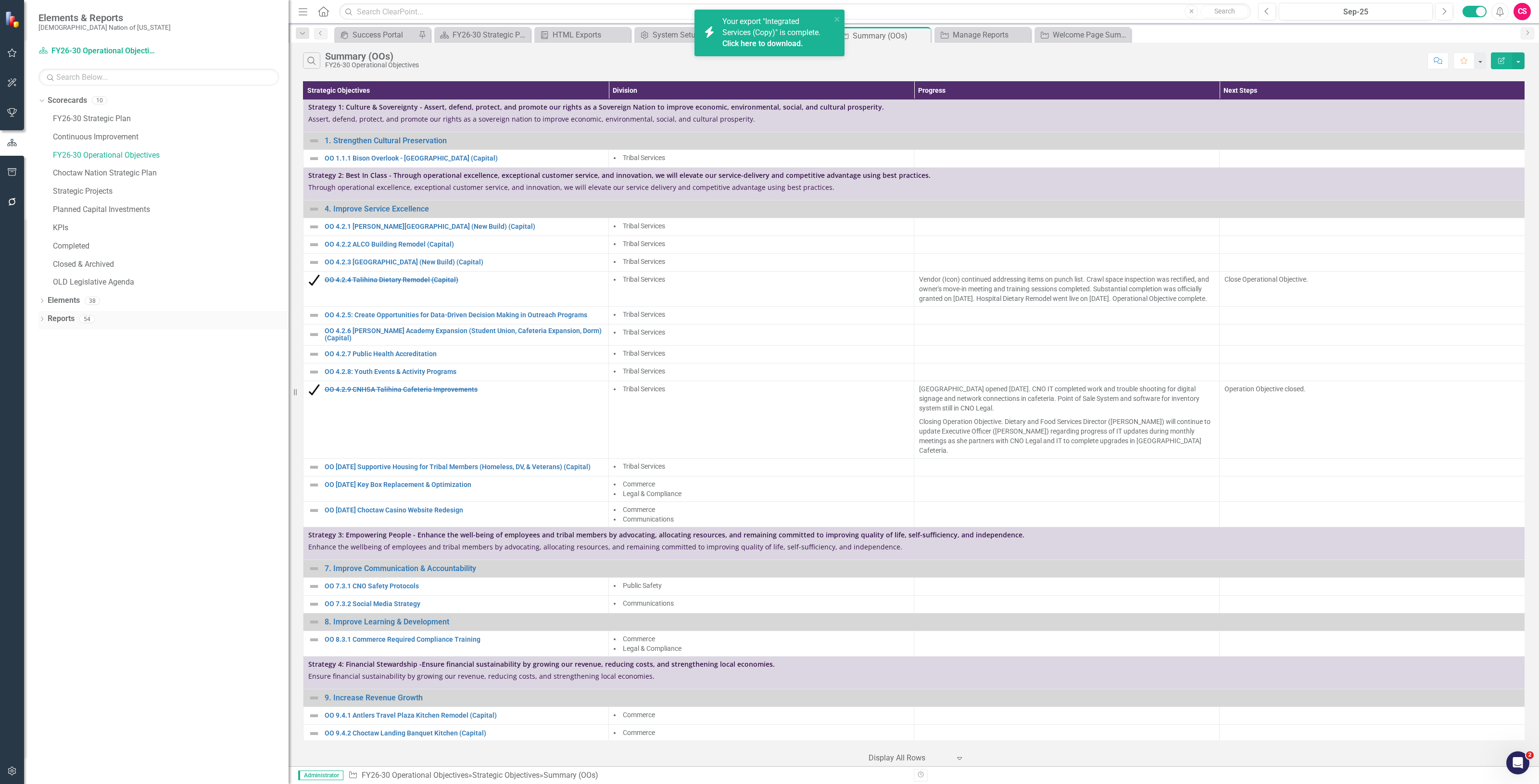
click at [54, 321] on link "Reports" at bounding box center [61, 319] width 27 height 11
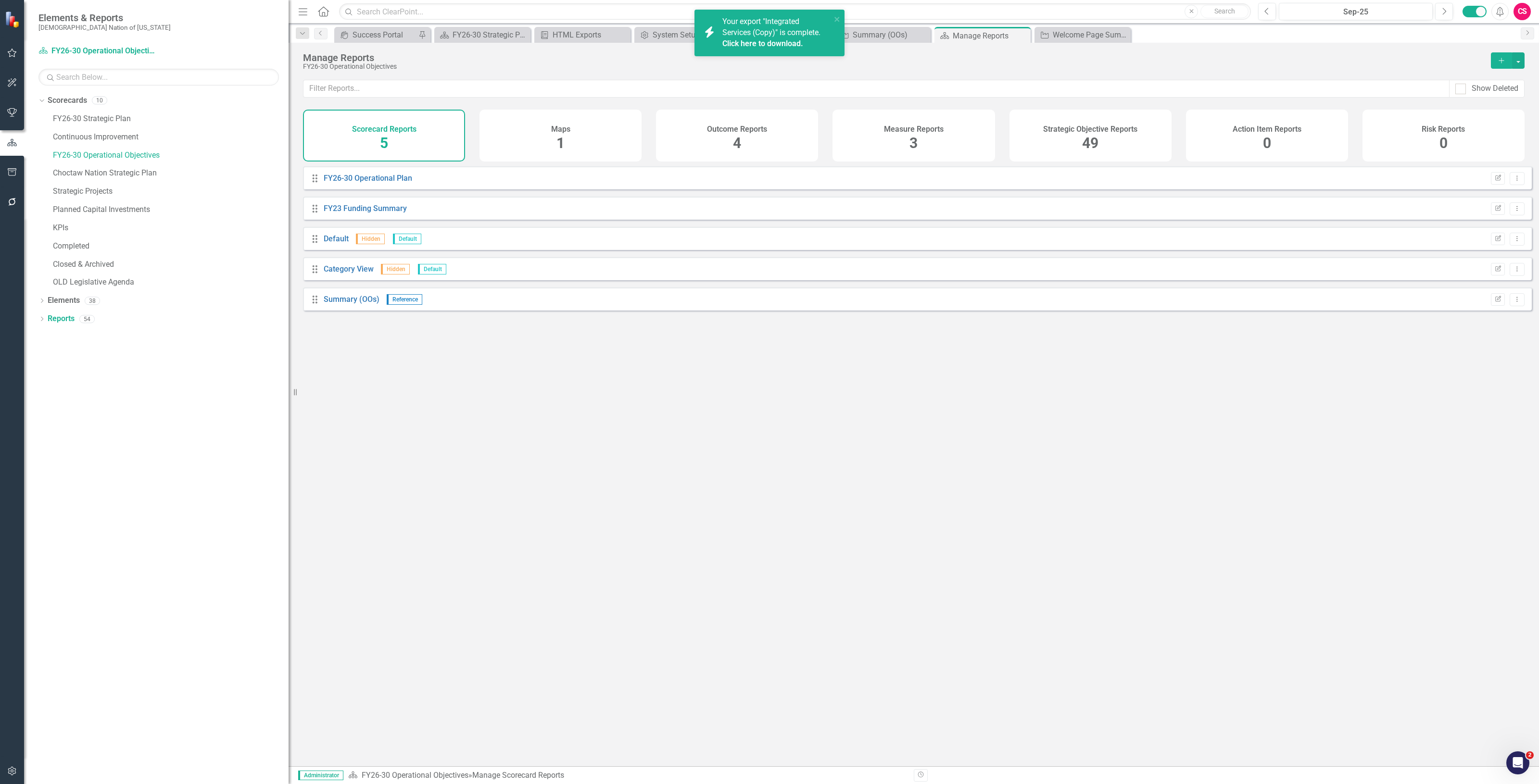
click at [20, 774] on button "button" at bounding box center [12, 772] width 22 height 20
click at [14, 173] on icon "button" at bounding box center [12, 172] width 10 height 7
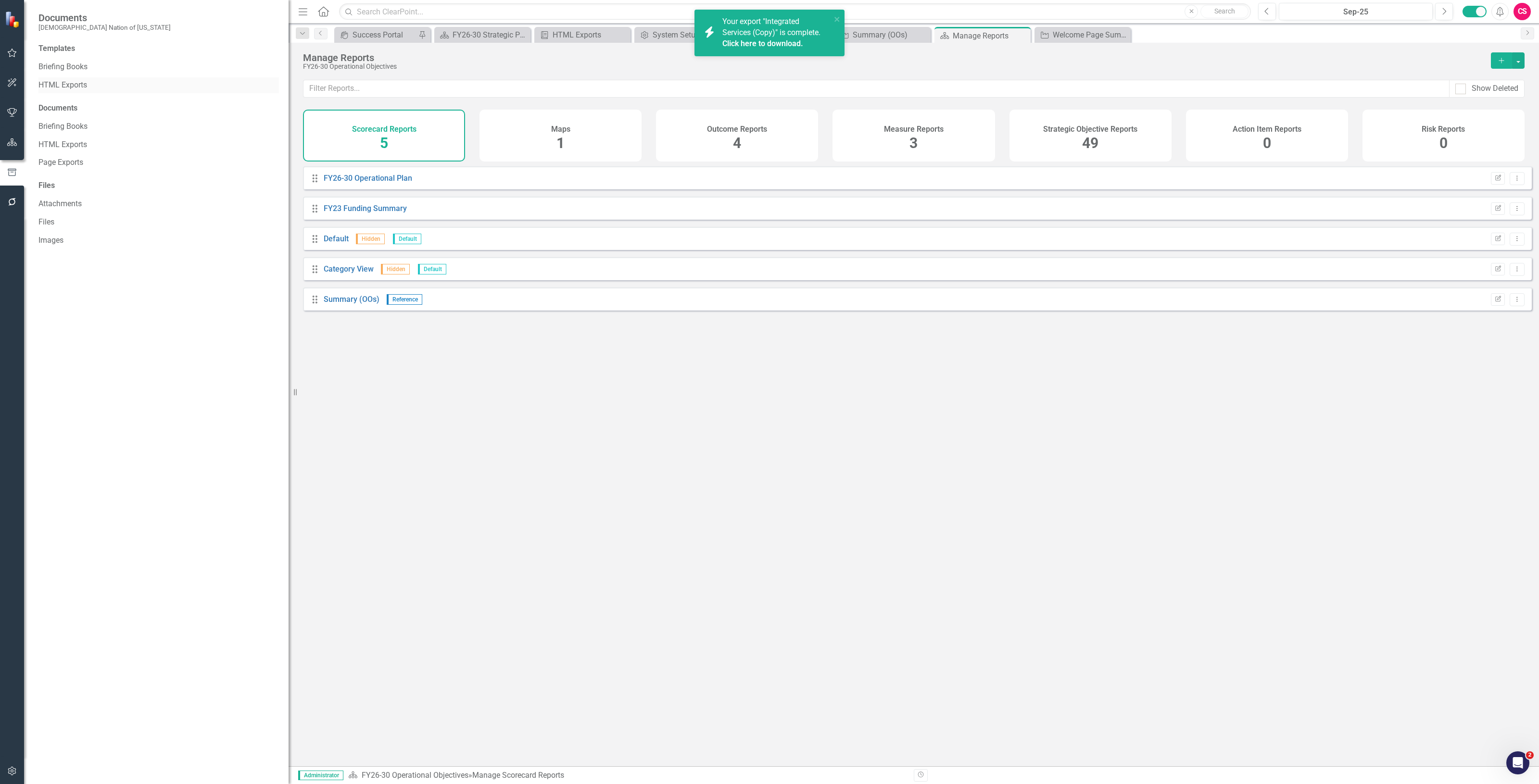
click at [93, 91] on div "HTML Exports" at bounding box center [158, 86] width 240 height 16
click at [84, 83] on link "HTML Exports" at bounding box center [158, 86] width 240 height 11
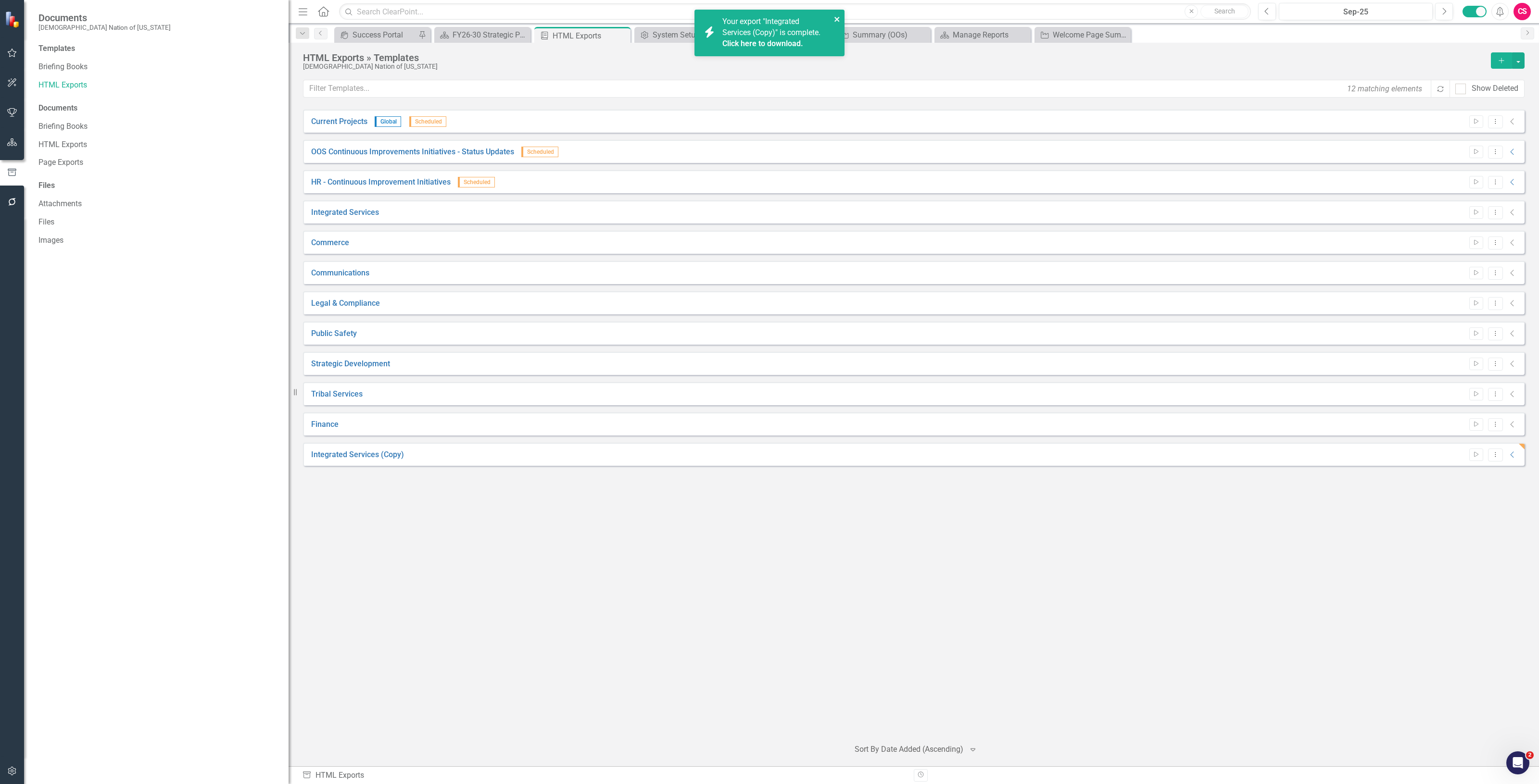
click at [836, 14] on button "close" at bounding box center [837, 19] width 7 height 11
click at [1516, 455] on icon "Collapse" at bounding box center [1512, 455] width 9 height 7
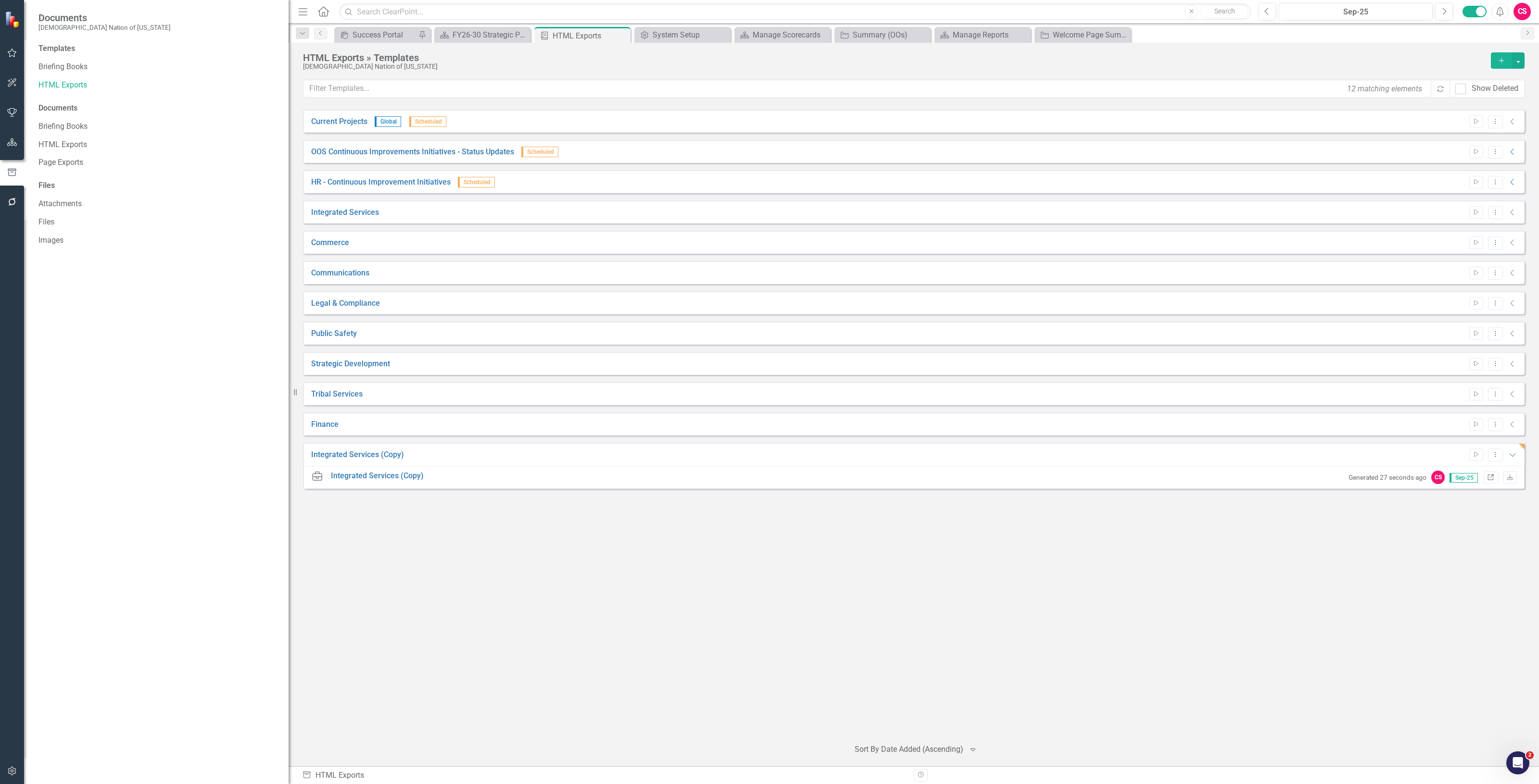
click at [1492, 477] on icon "Link" at bounding box center [1491, 477] width 7 height 6
click at [1499, 460] on button "Dropdown Menu" at bounding box center [1496, 455] width 15 height 13
click at [1454, 503] on link "Edit Edit Template" at bounding box center [1458, 507] width 89 height 18
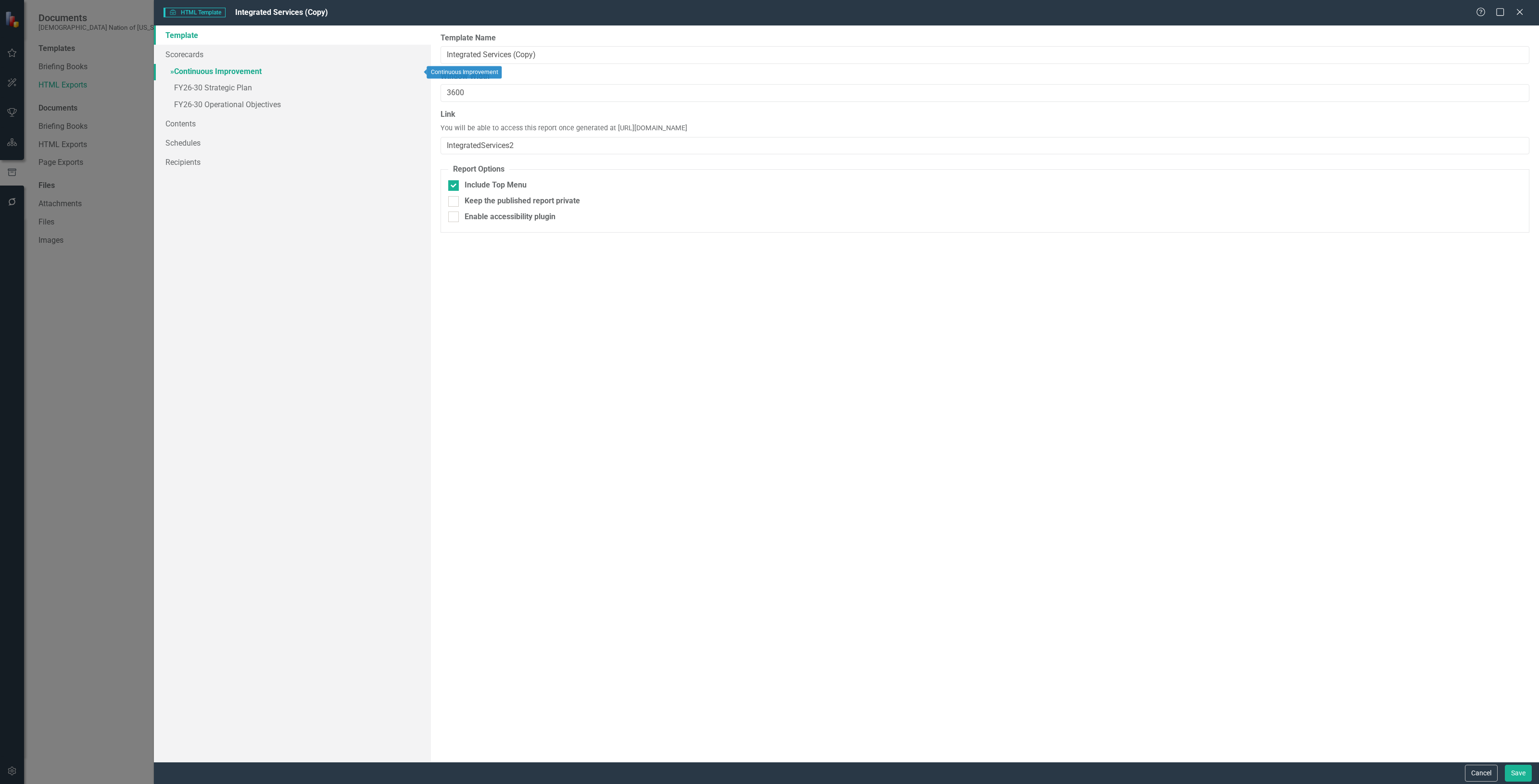
click at [198, 71] on link "» Continuous Improvement" at bounding box center [292, 72] width 277 height 17
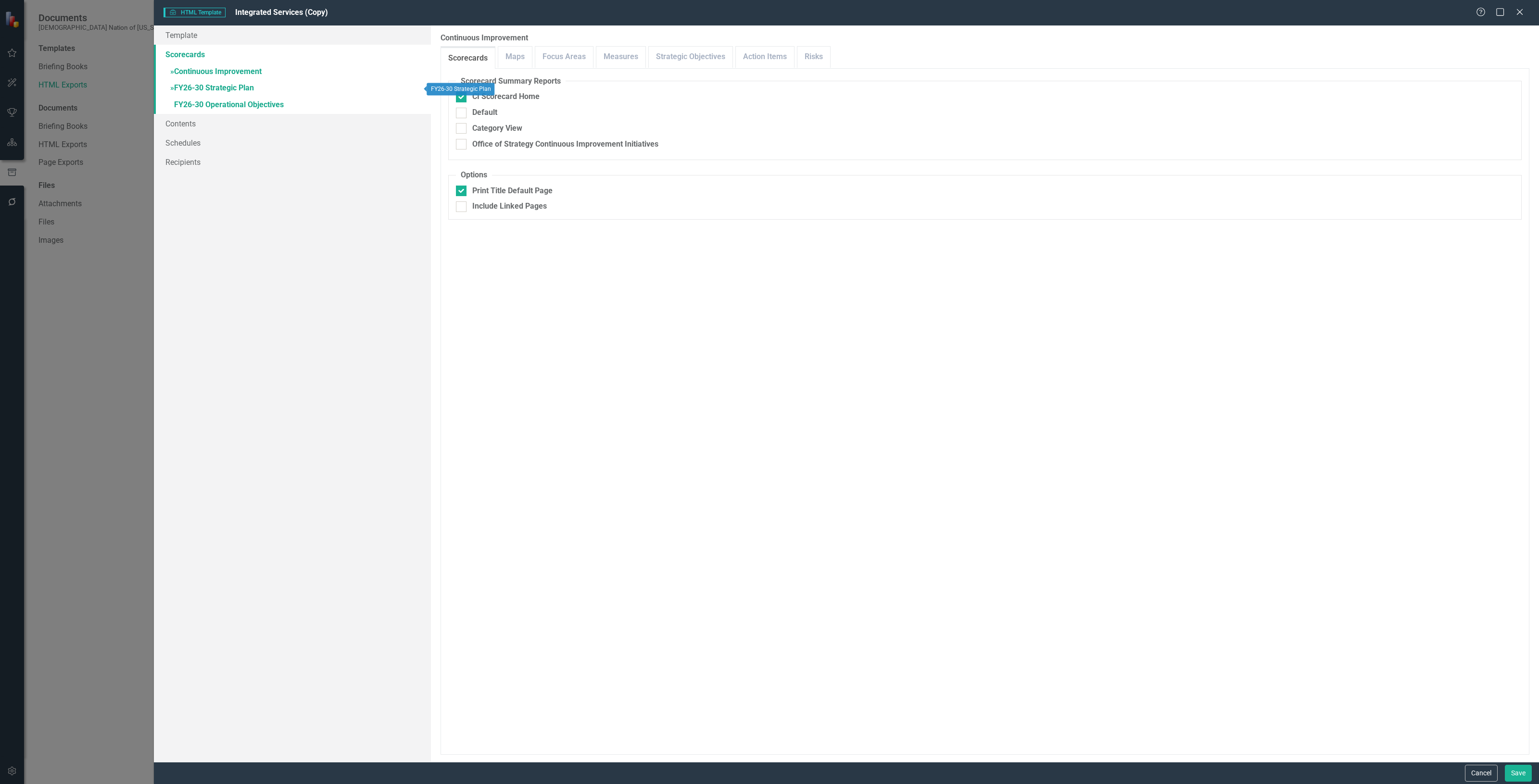
click at [208, 86] on link "» FY26-30 Strategic Plan" at bounding box center [292, 88] width 277 height 17
click at [221, 108] on link "» FY26-30 Operational Objectives" at bounding box center [292, 105] width 277 height 17
click at [701, 59] on link "Strategic Objectives" at bounding box center [679, 56] width 84 height 20
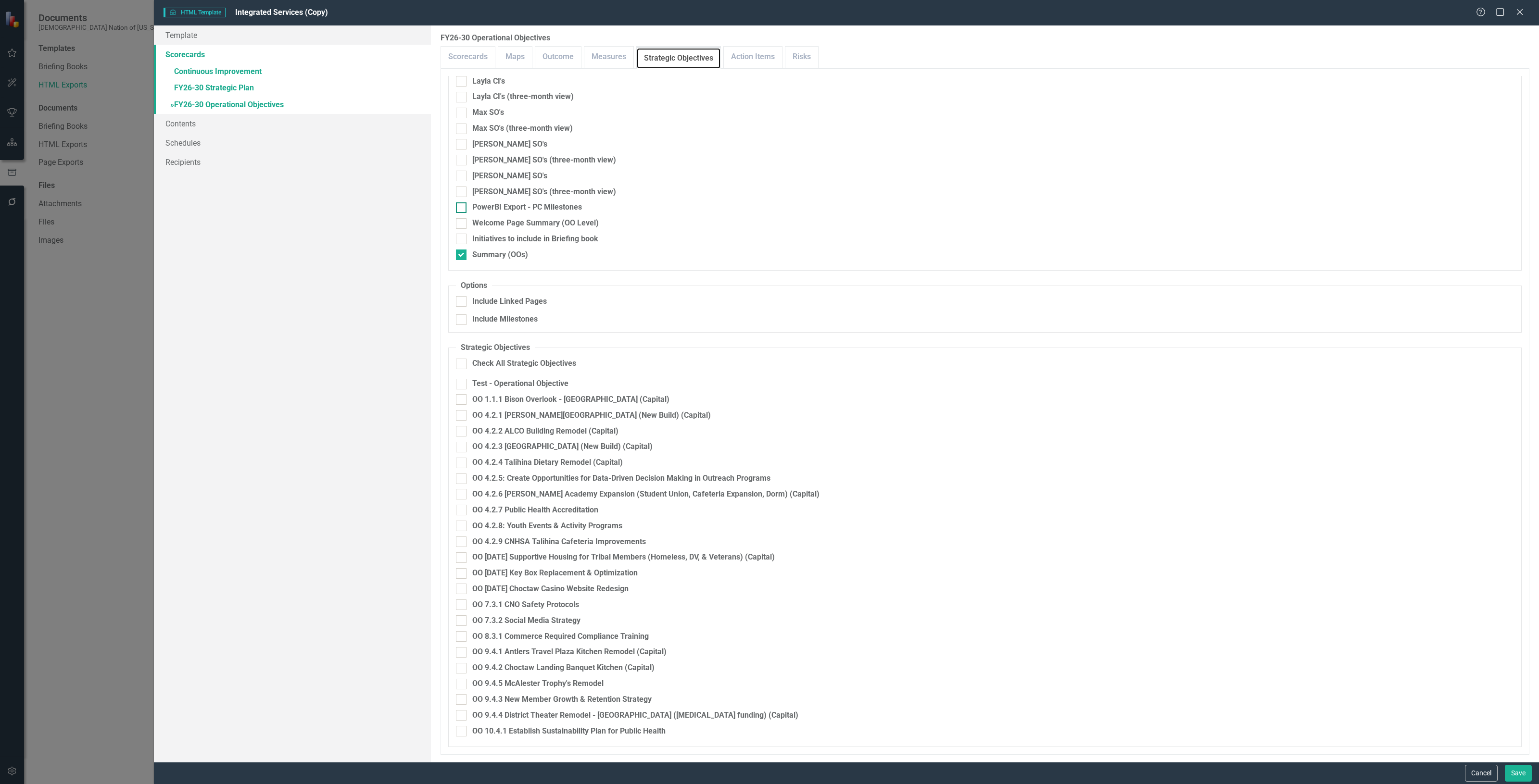
scroll to position [359, 0]
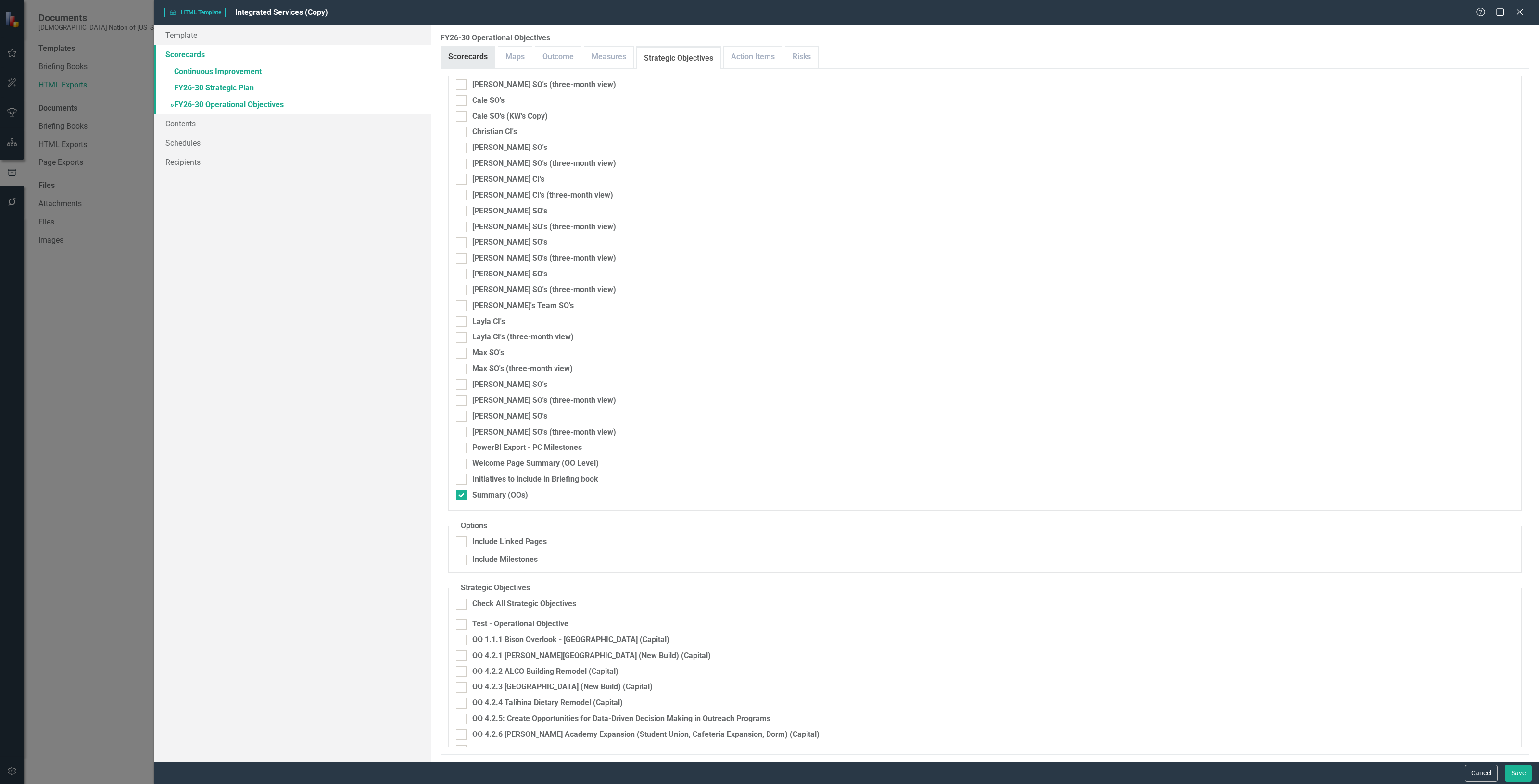
click at [486, 48] on link "Scorecards" at bounding box center [467, 56] width 54 height 20
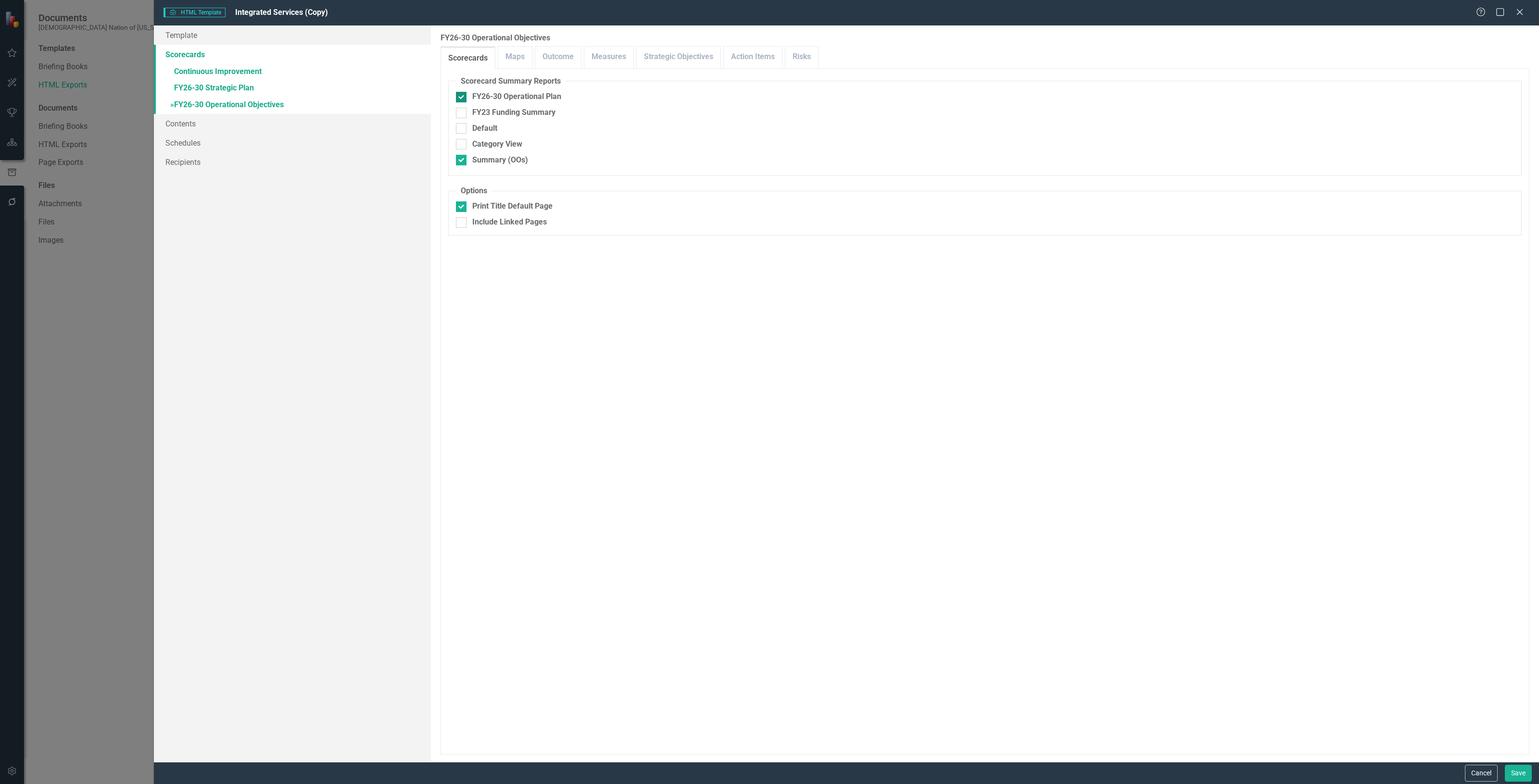
click at [475, 95] on div "FY26-30 Operational Plan" at bounding box center [517, 97] width 89 height 11
click at [462, 95] on input "FY26-30 Operational Plan" at bounding box center [459, 95] width 6 height 6
checkbox input "false"
click at [495, 207] on div "Print Title Default Page" at bounding box center [512, 207] width 80 height 11
click at [462, 207] on input "Print Title Default Page" at bounding box center [459, 205] width 6 height 6
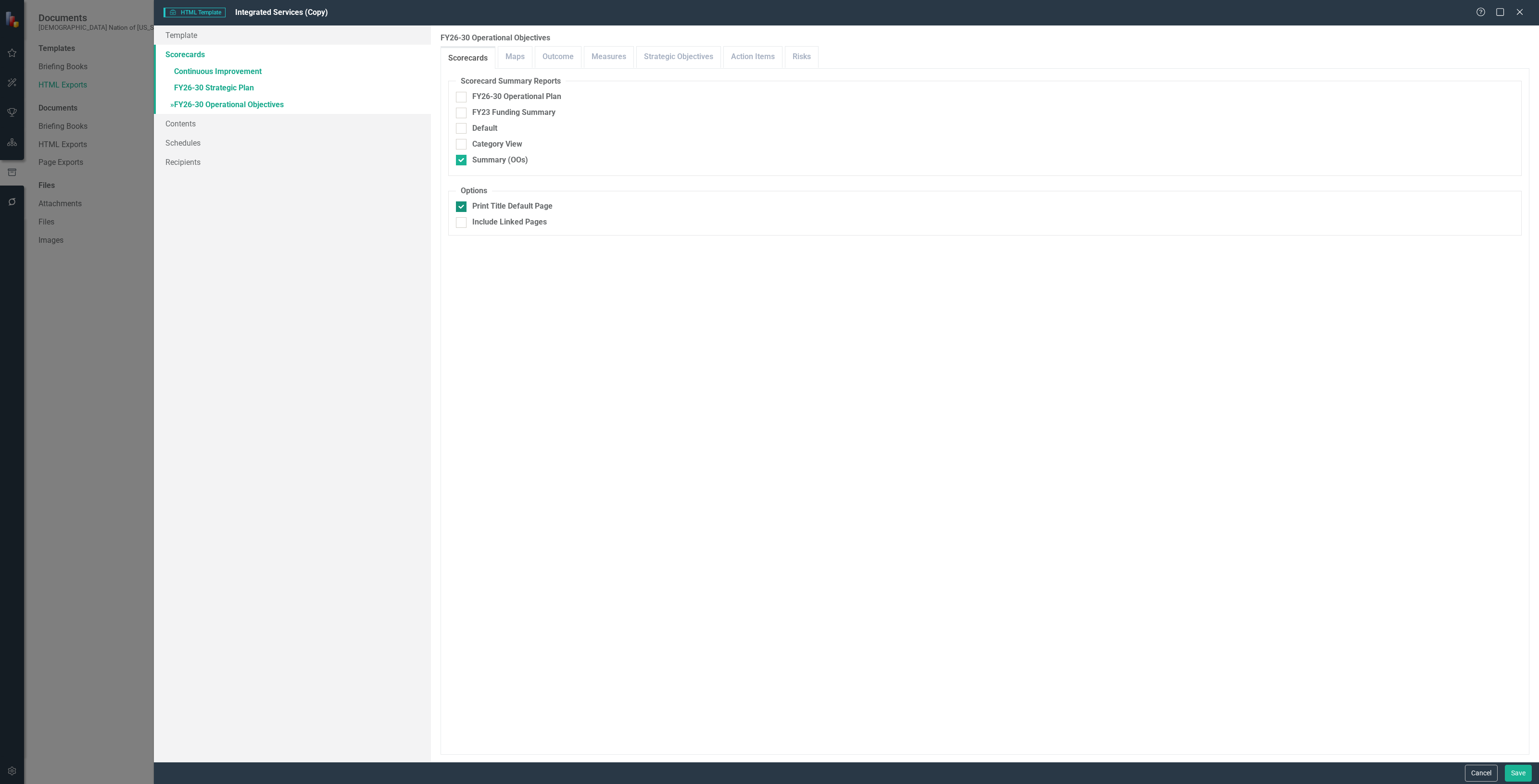
checkbox input "false"
click at [1523, 778] on button "Save" at bounding box center [1518, 773] width 27 height 17
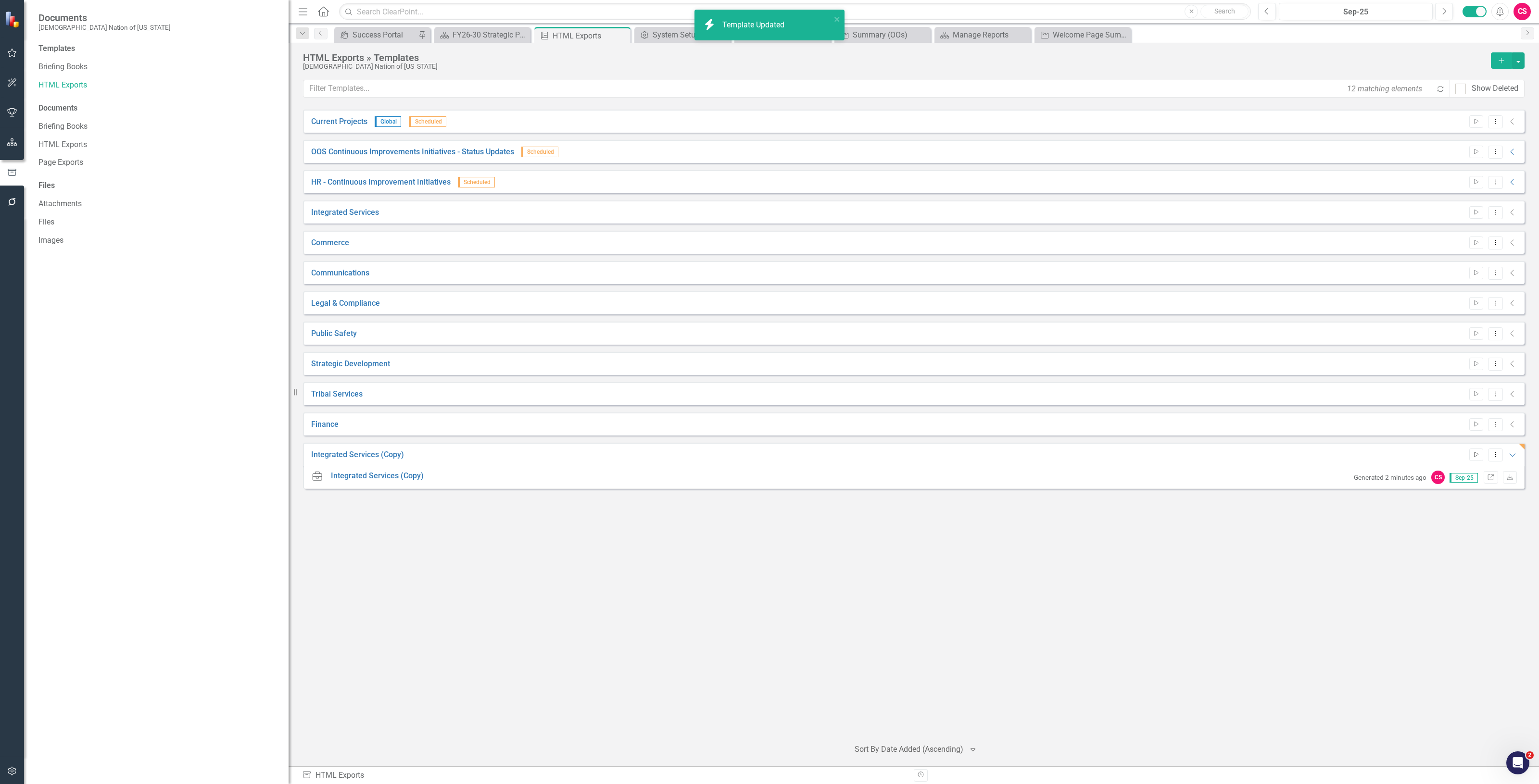
click at [1480, 455] on button "Start" at bounding box center [1476, 455] width 14 height 12
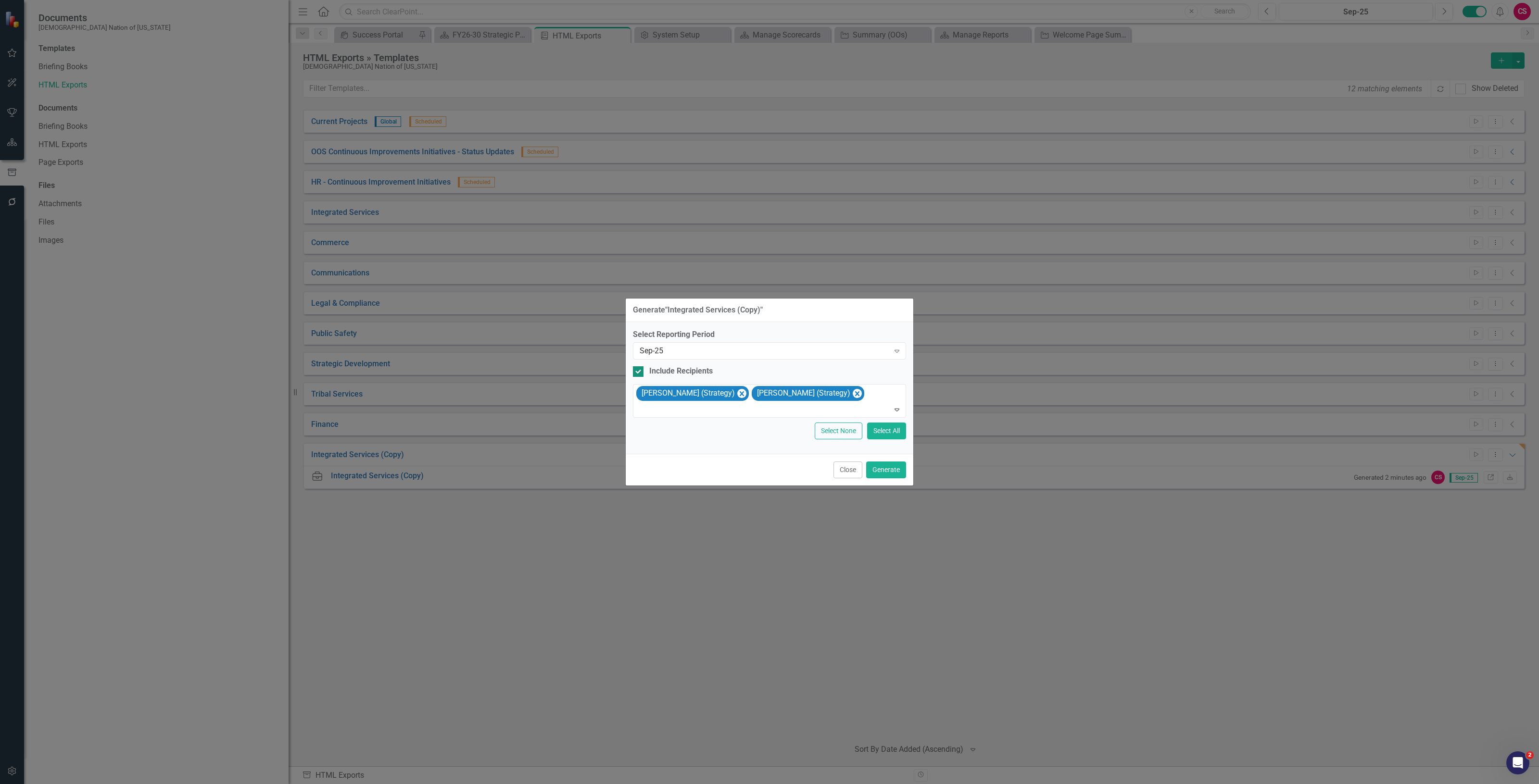
click at [675, 368] on div "Include Recipients" at bounding box center [681, 371] width 63 height 11
click at [639, 368] on input "Include Recipients" at bounding box center [636, 369] width 6 height 6
checkbox input "false"
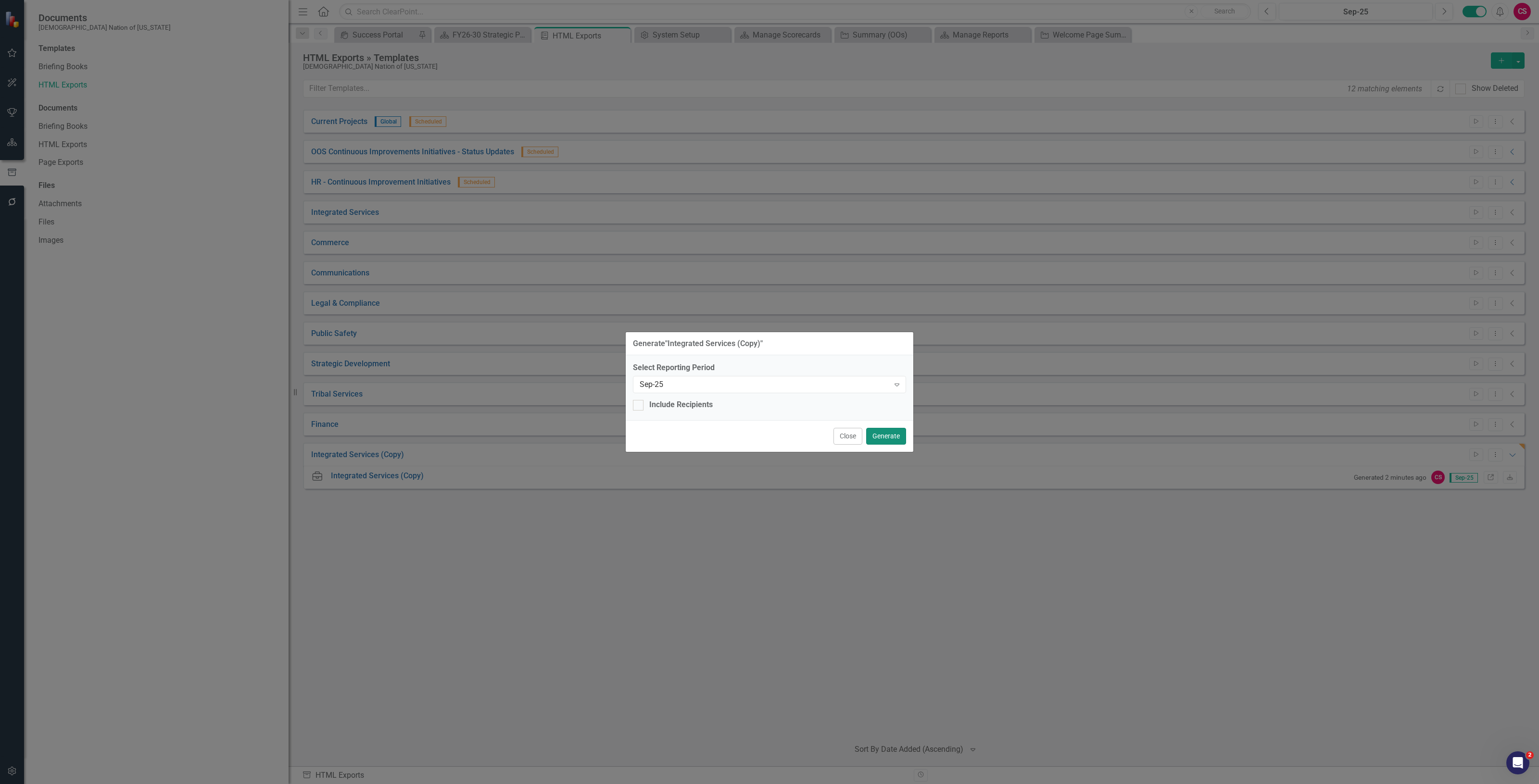
click at [882, 438] on button "Generate" at bounding box center [886, 436] width 40 height 17
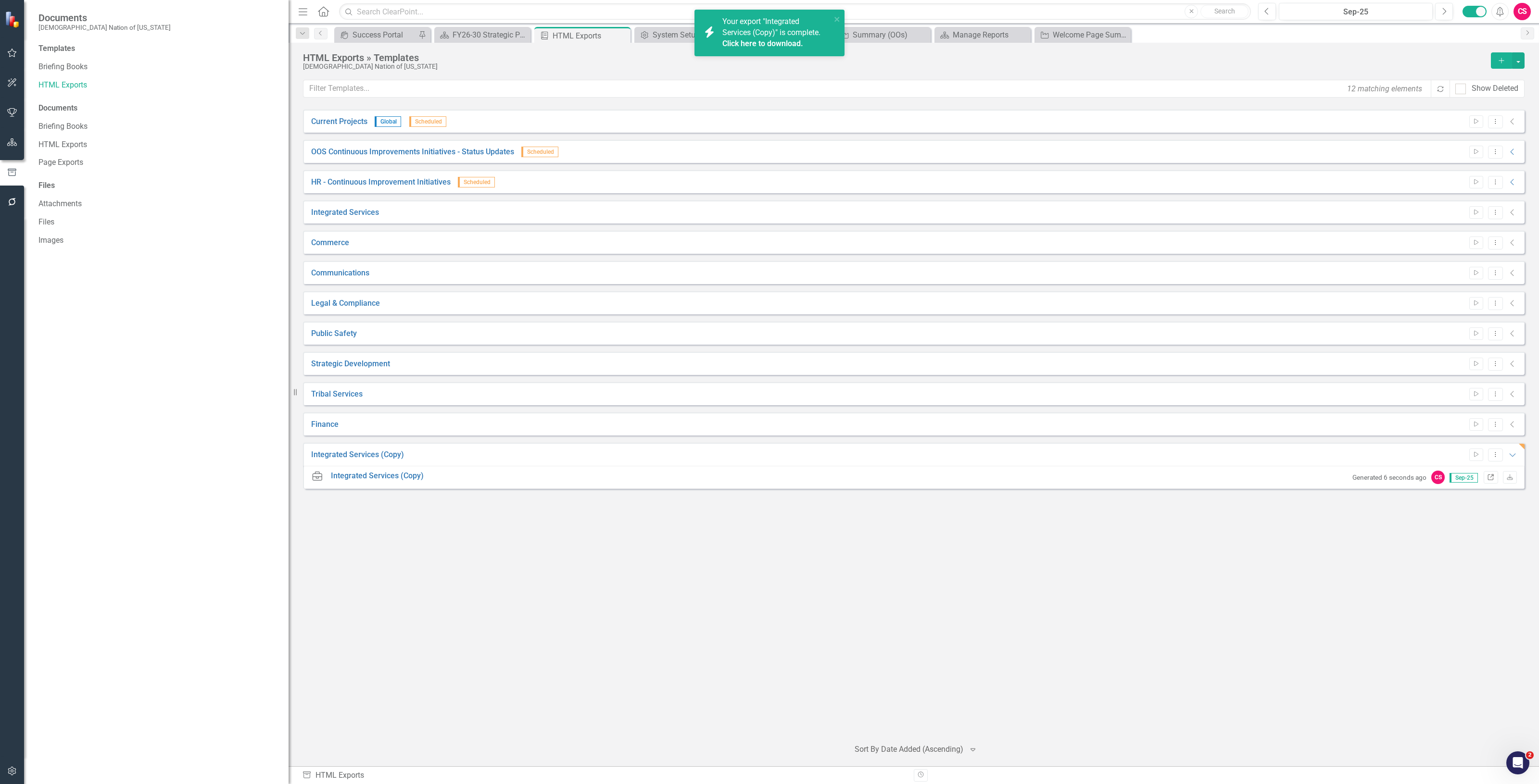
click at [1488, 476] on icon "Link" at bounding box center [1491, 477] width 7 height 6
click at [1494, 457] on icon "Dropdown Menu" at bounding box center [1495, 454] width 8 height 6
click at [1446, 503] on link "Edit Edit Template" at bounding box center [1458, 507] width 89 height 18
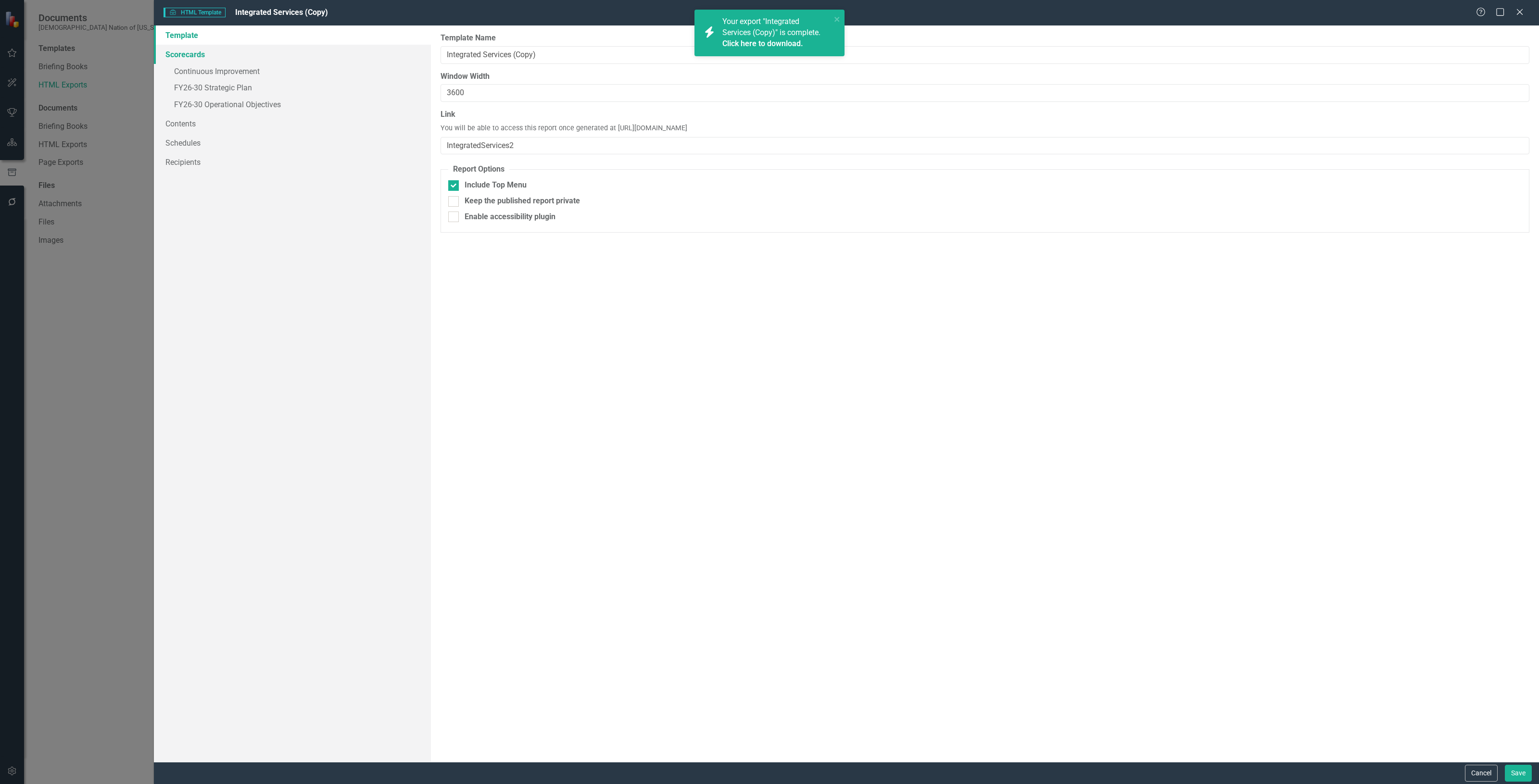
click at [322, 61] on link "Scorecards" at bounding box center [292, 54] width 277 height 19
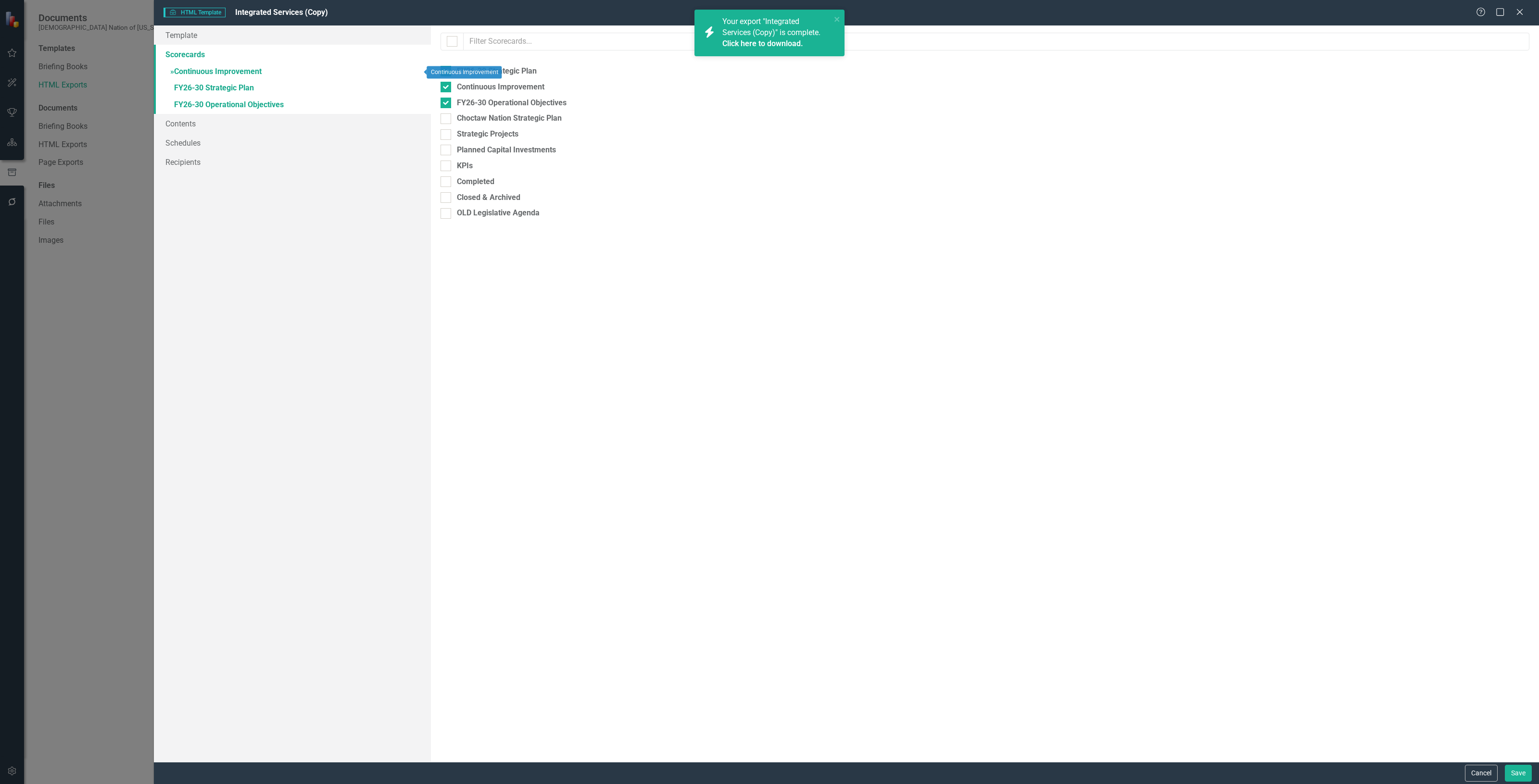
click at [273, 65] on link "» Continuous Improvement" at bounding box center [292, 72] width 277 height 17
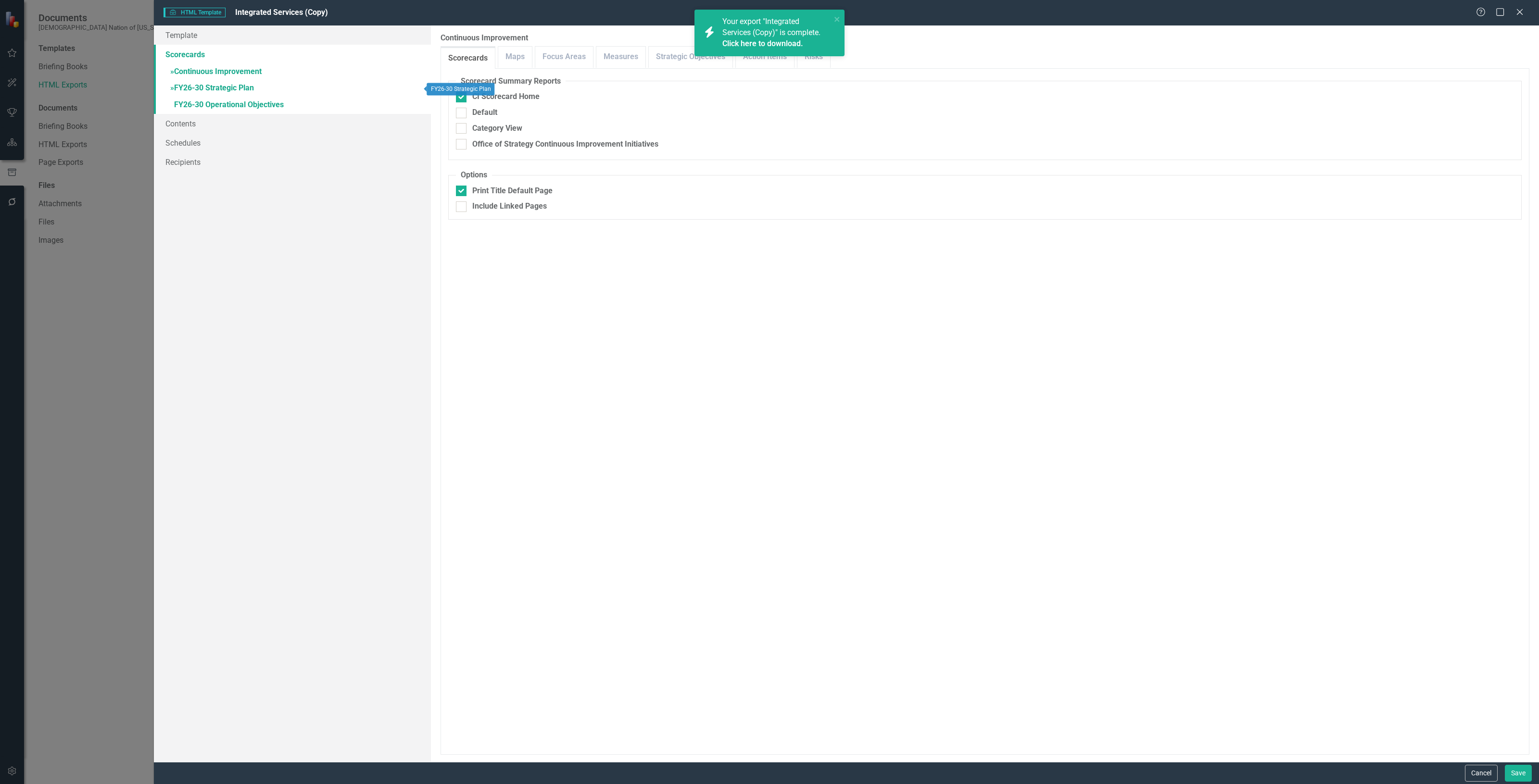
click at [270, 83] on link "» FY26-30 Strategic Plan" at bounding box center [292, 88] width 277 height 17
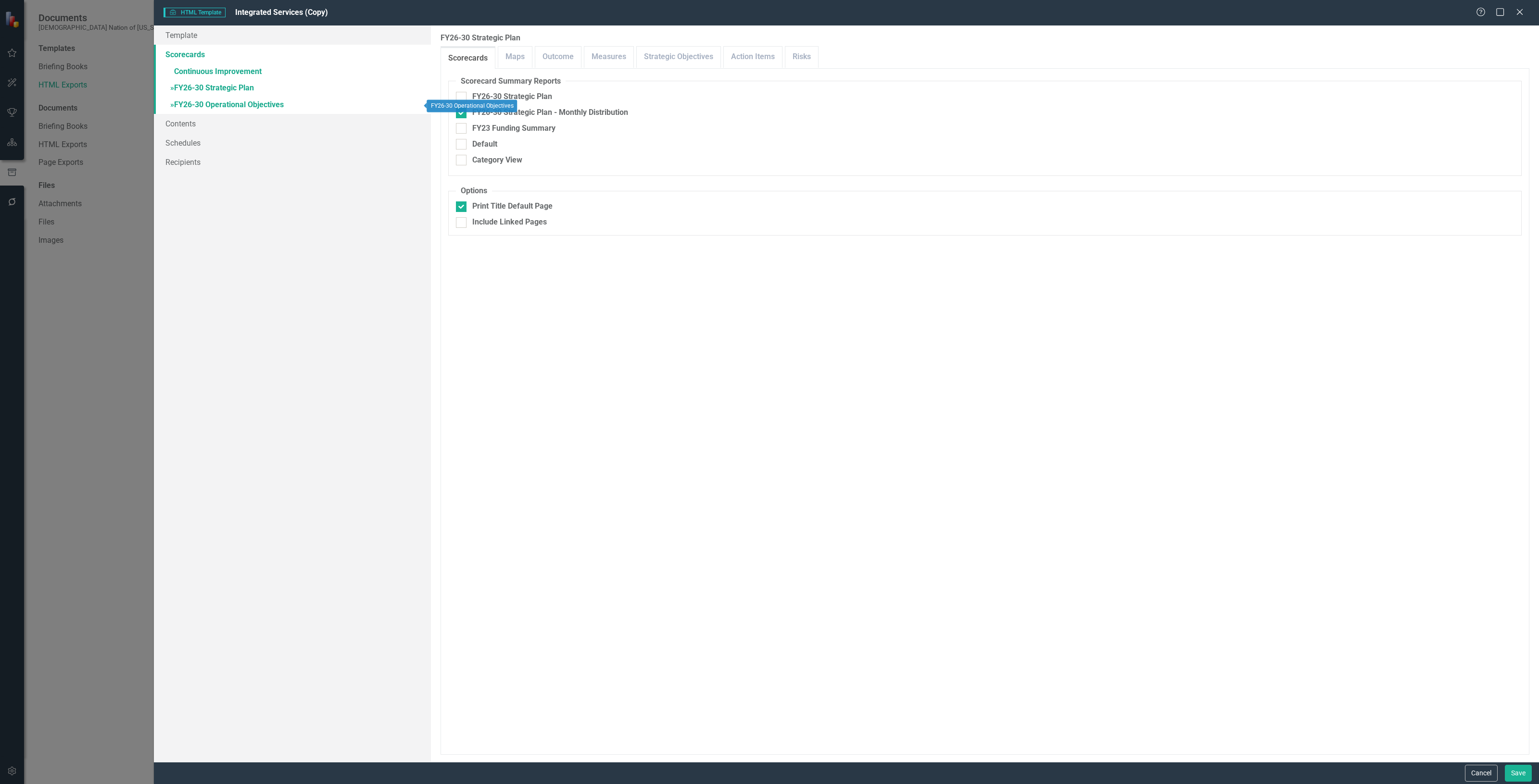
click at [294, 104] on link "» FY26-30 Operational Objectives" at bounding box center [292, 105] width 277 height 17
click at [1466, 771] on button "Cancel" at bounding box center [1481, 773] width 33 height 17
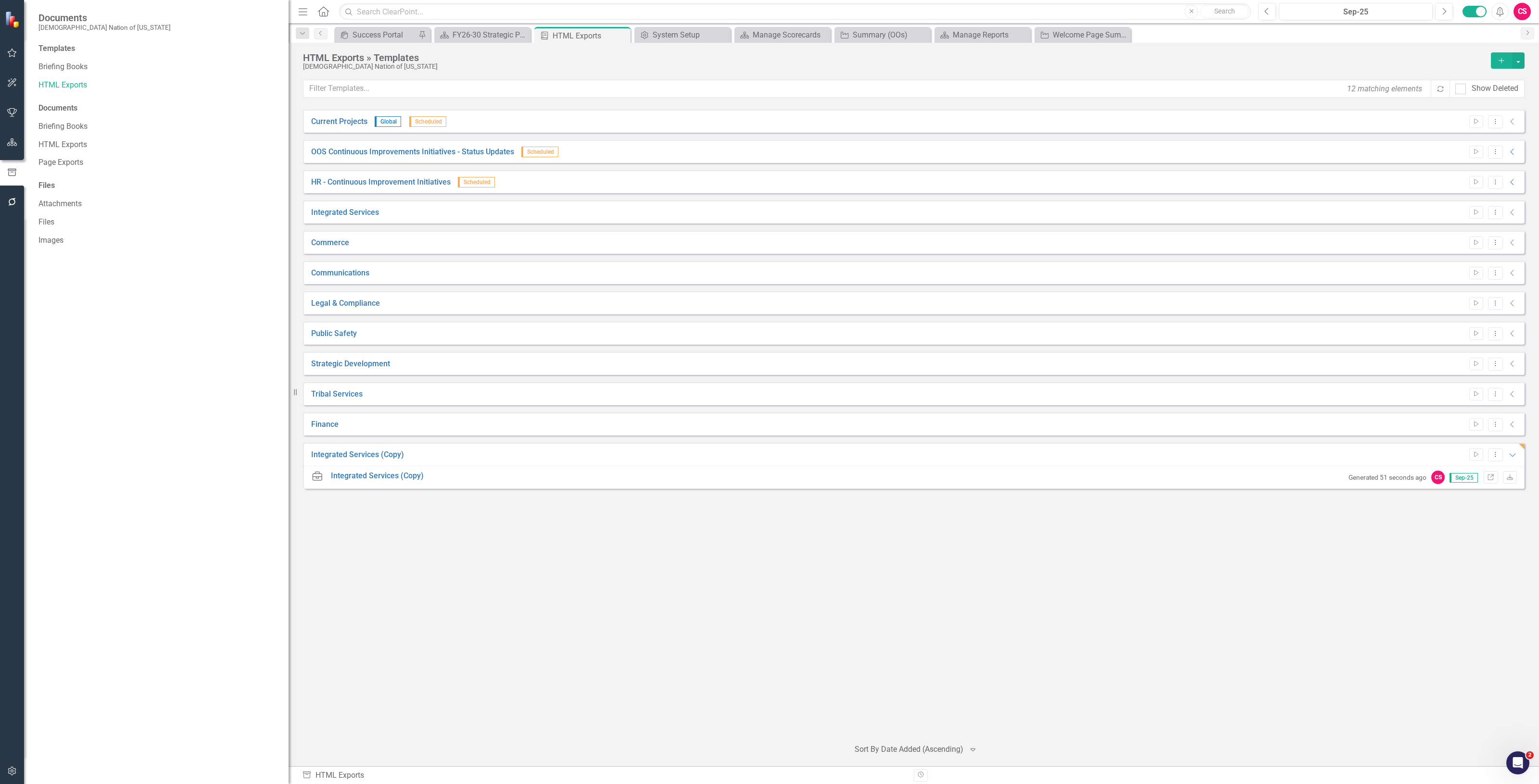
click at [20, 140] on button "button" at bounding box center [12, 143] width 22 height 20
click at [63, 130] on div "Reports" at bounding box center [61, 137] width 27 height 16
click at [64, 135] on link "Reports" at bounding box center [61, 137] width 27 height 11
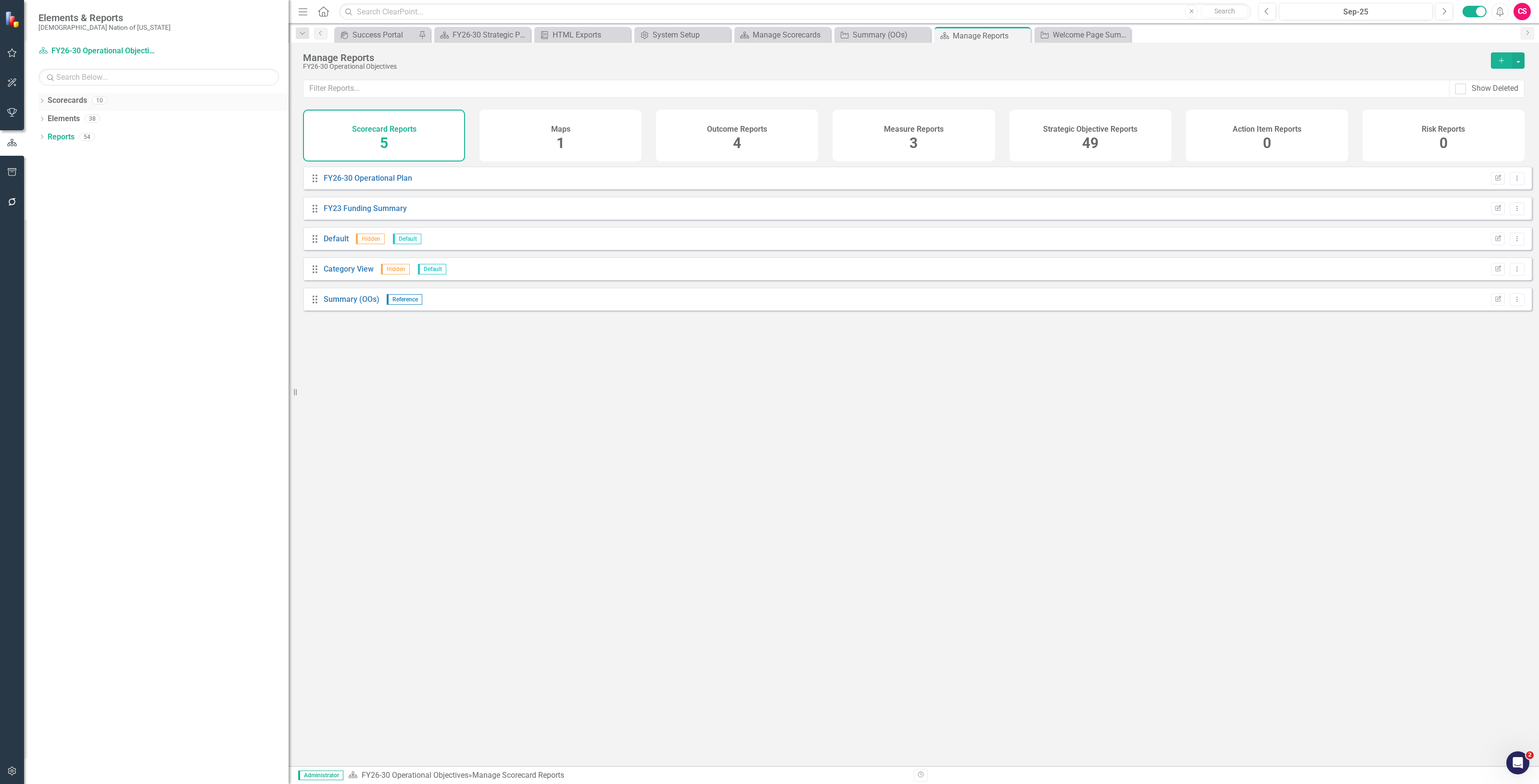
click at [73, 97] on link "Scorecards" at bounding box center [68, 101] width 40 height 11
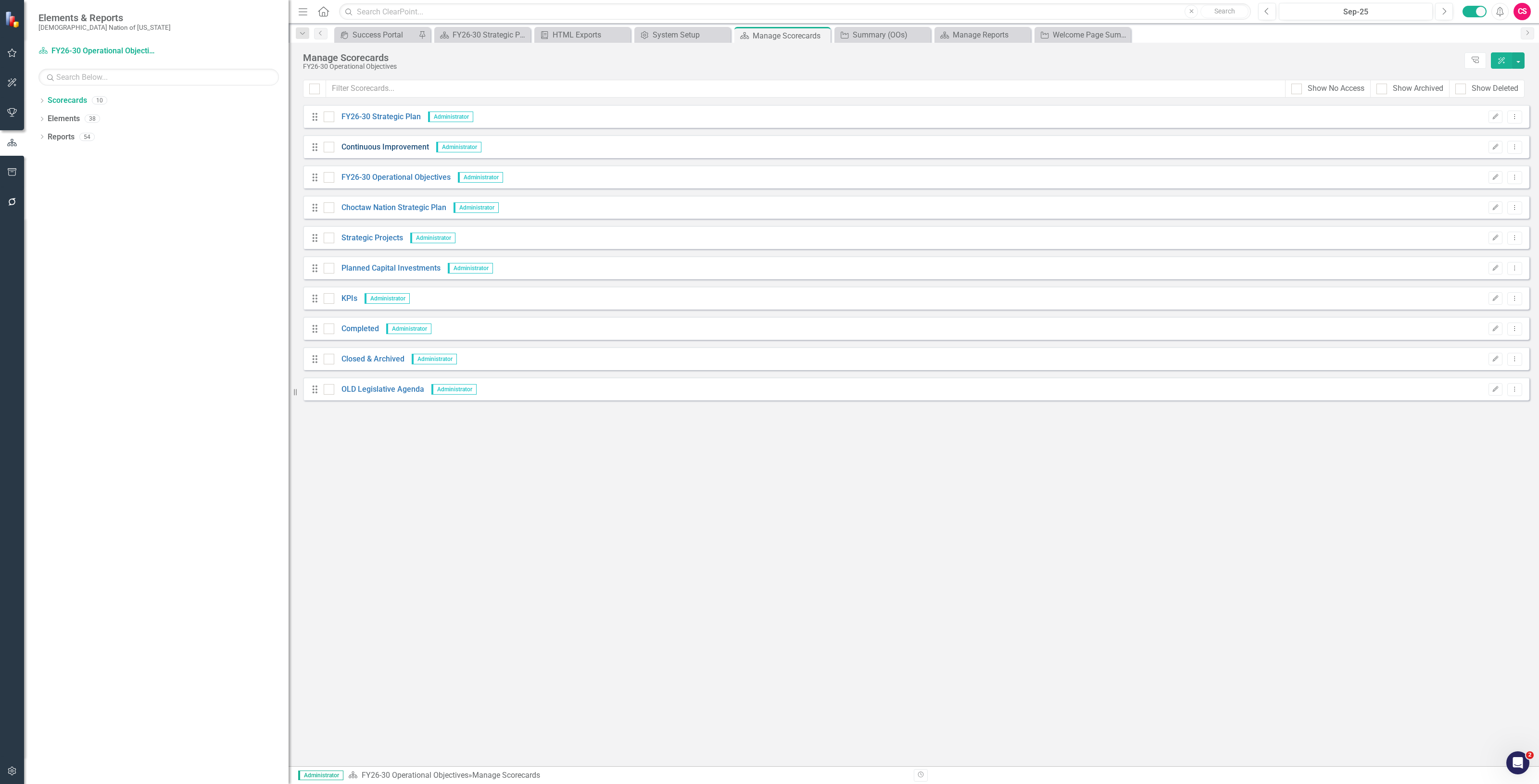
click at [366, 143] on link "Continuous Improvement" at bounding box center [381, 148] width 95 height 11
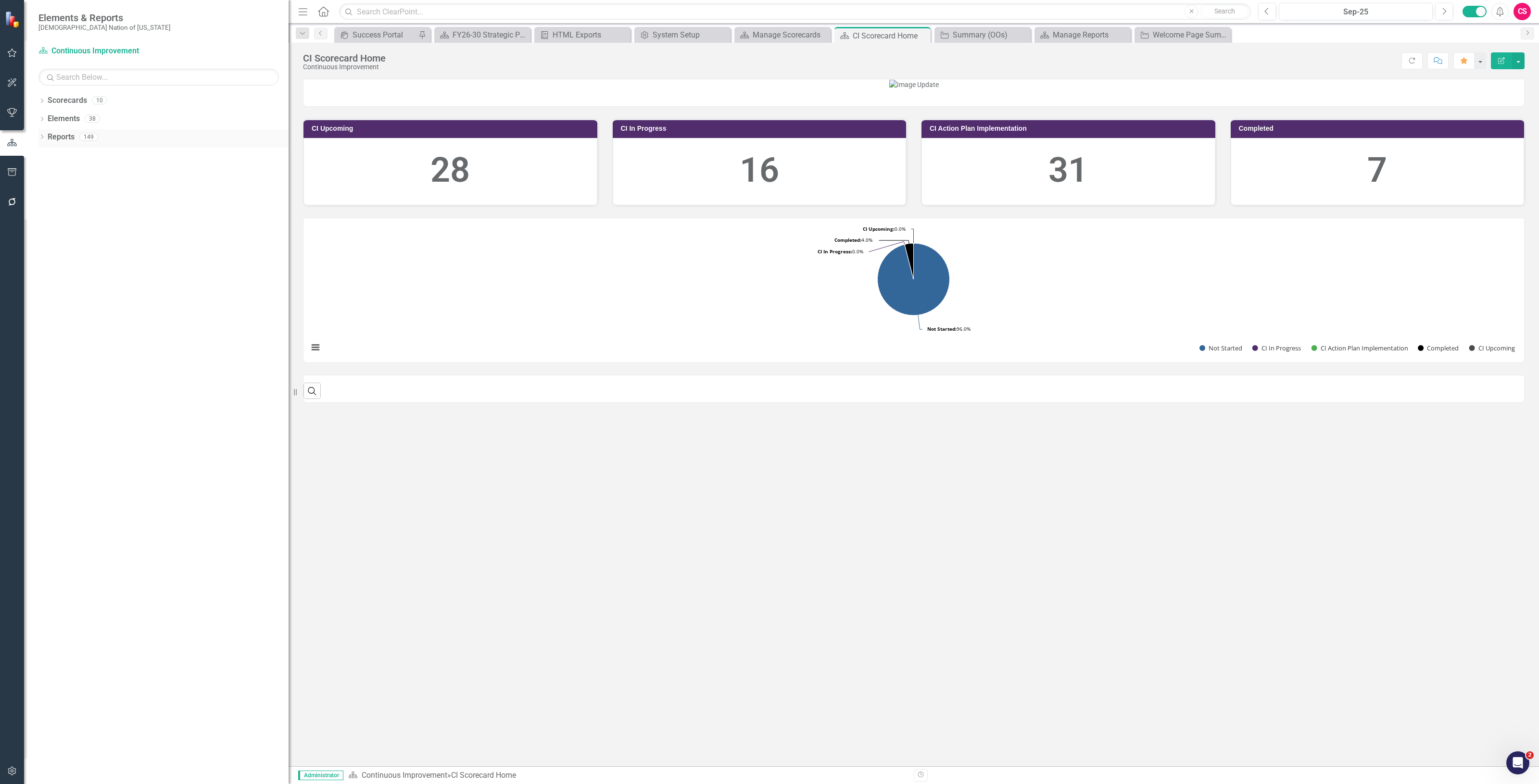
click at [70, 135] on link "Reports" at bounding box center [61, 137] width 27 height 11
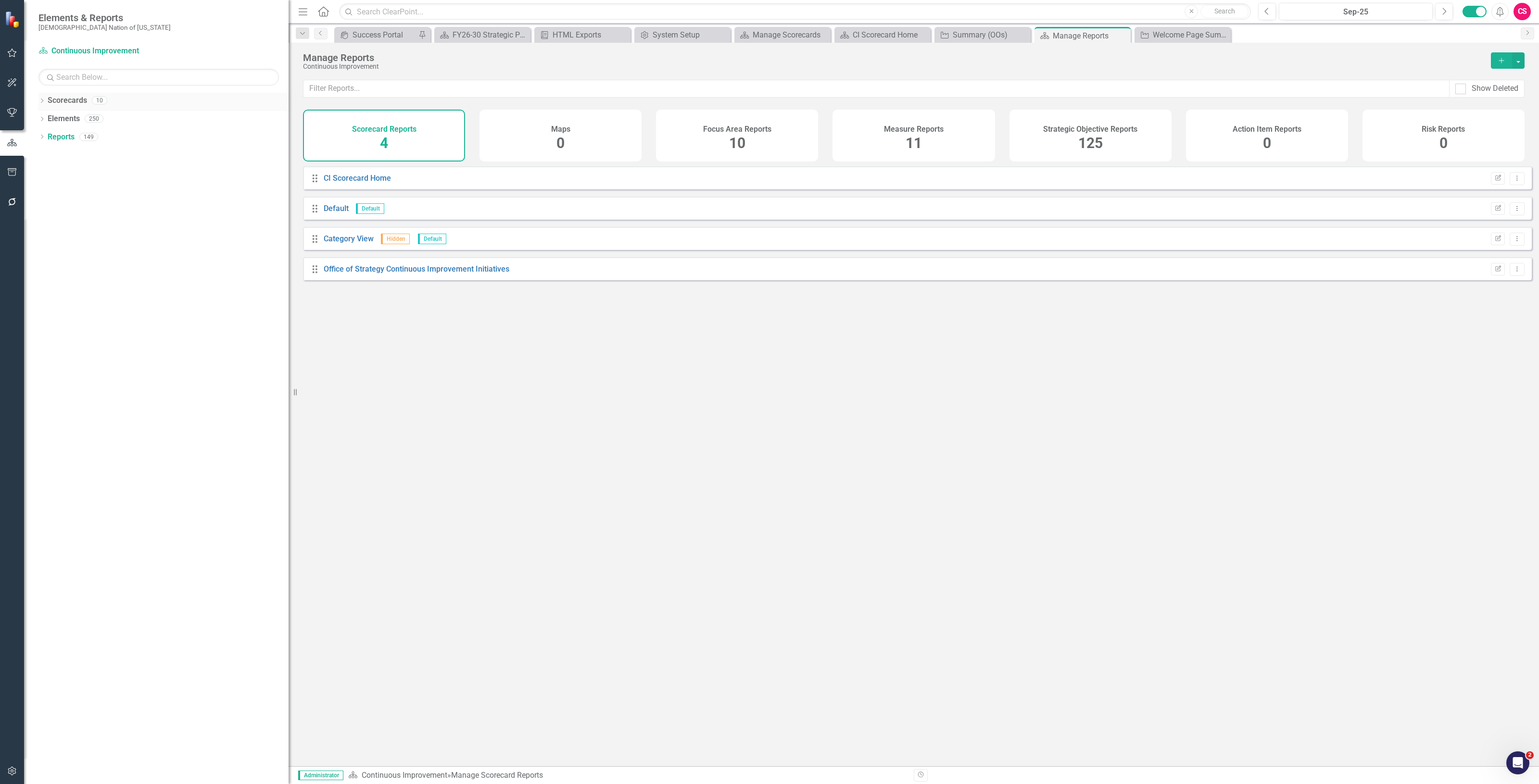
click at [71, 97] on link "Scorecards" at bounding box center [68, 101] width 40 height 11
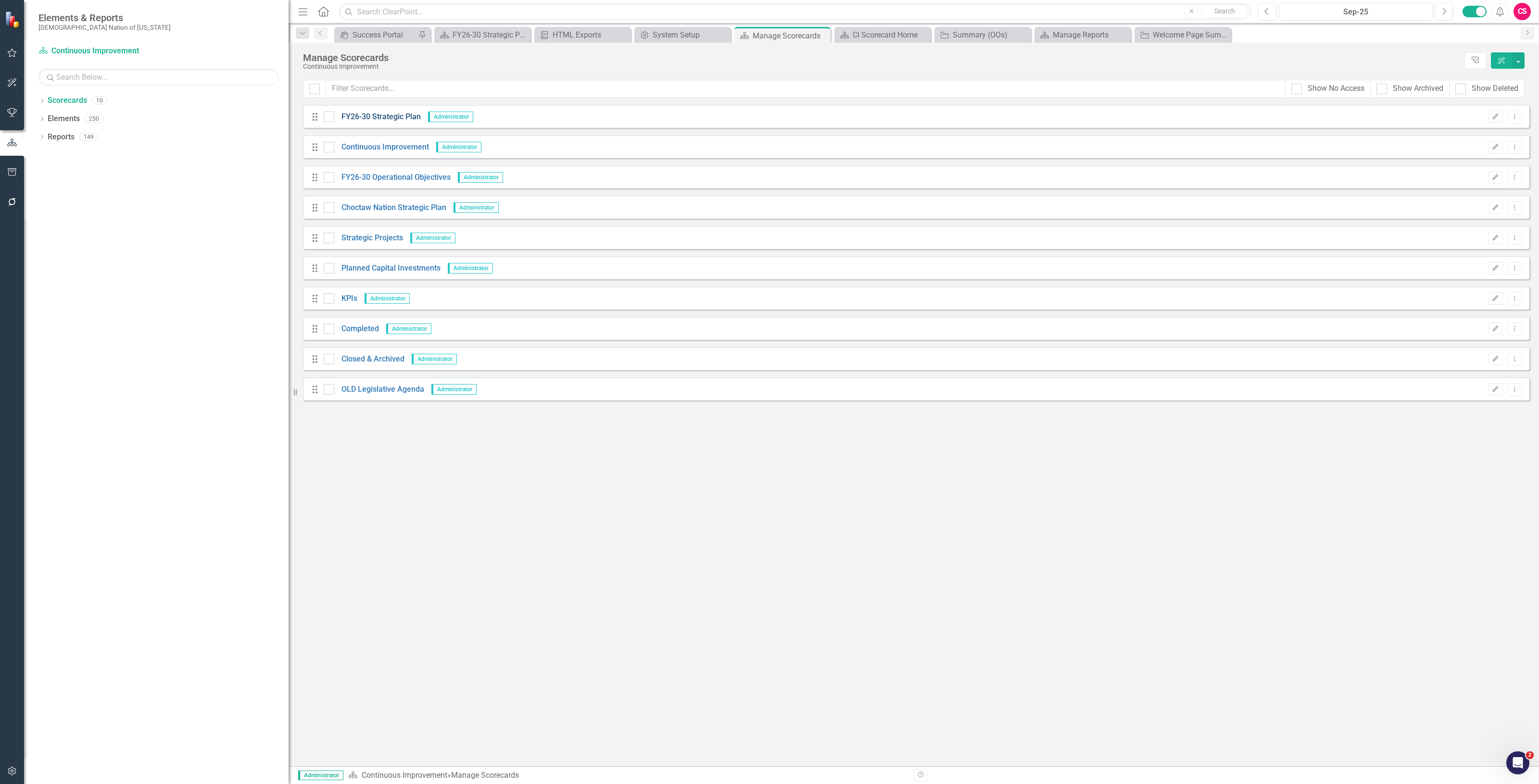
click at [359, 119] on link "FY26-30 Strategic Plan" at bounding box center [377, 117] width 86 height 11
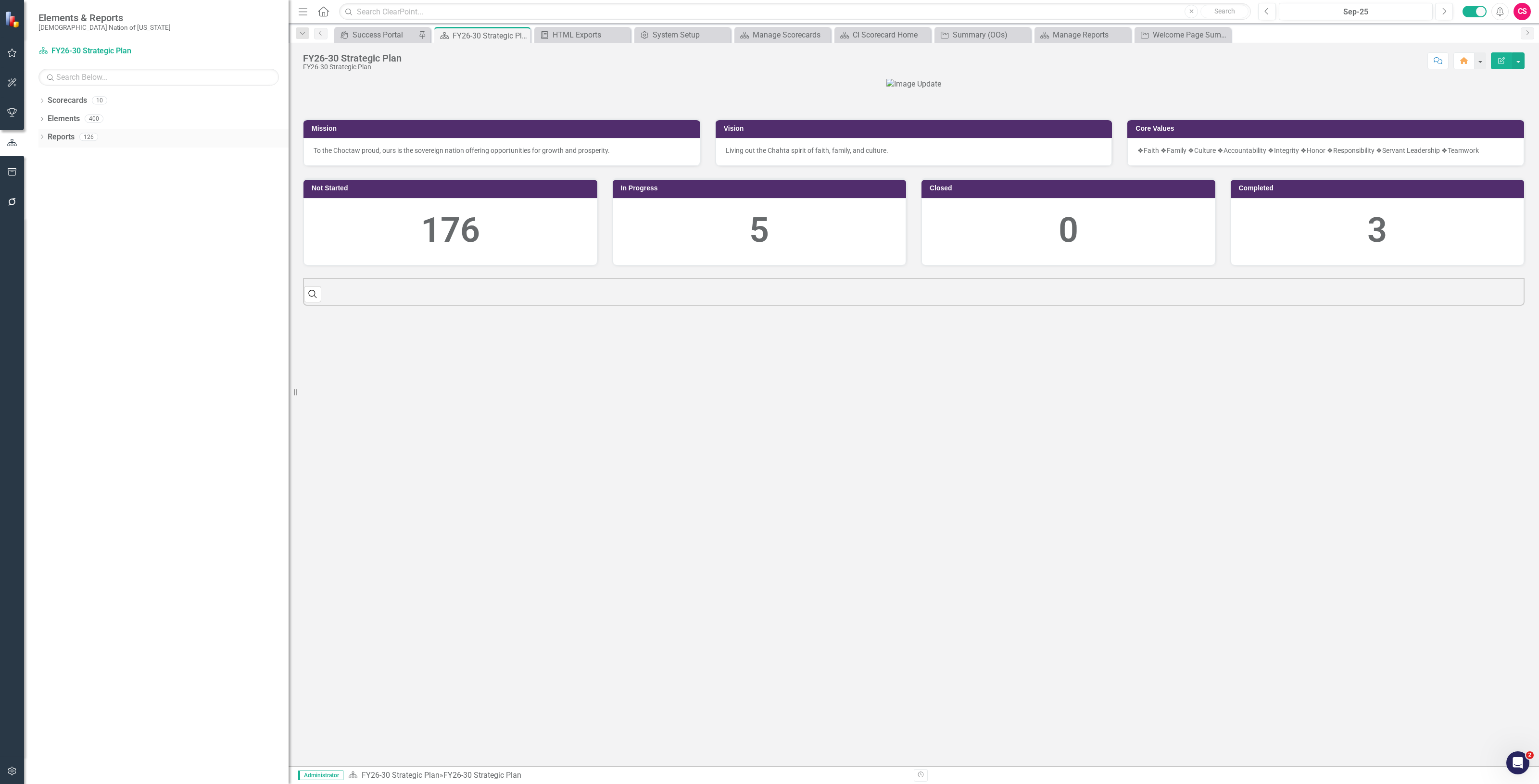
click at [53, 138] on link "Reports" at bounding box center [61, 137] width 27 height 11
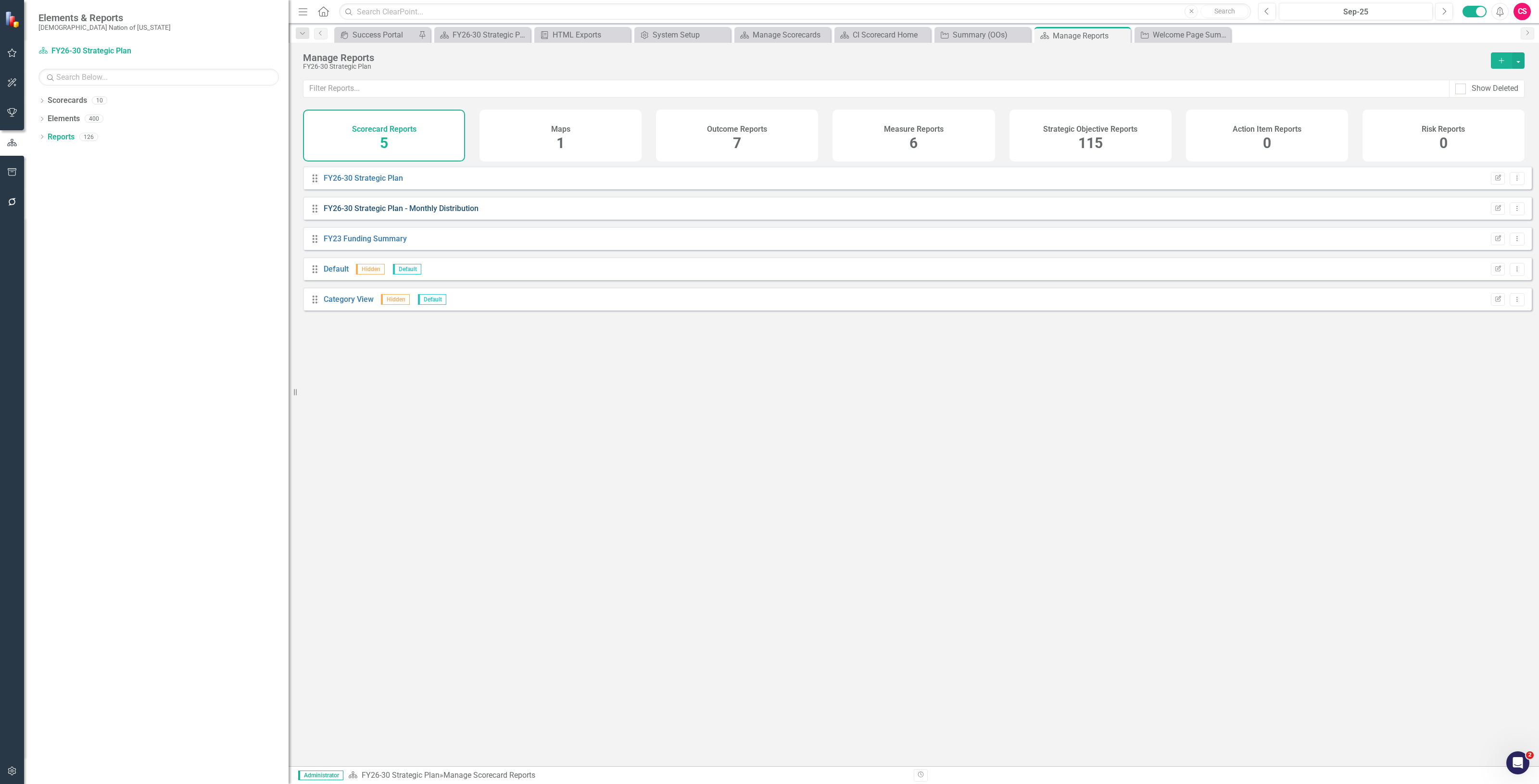
click at [398, 213] on link "FY26-30 Strategic Plan - Monthly Distribution" at bounding box center [400, 208] width 155 height 9
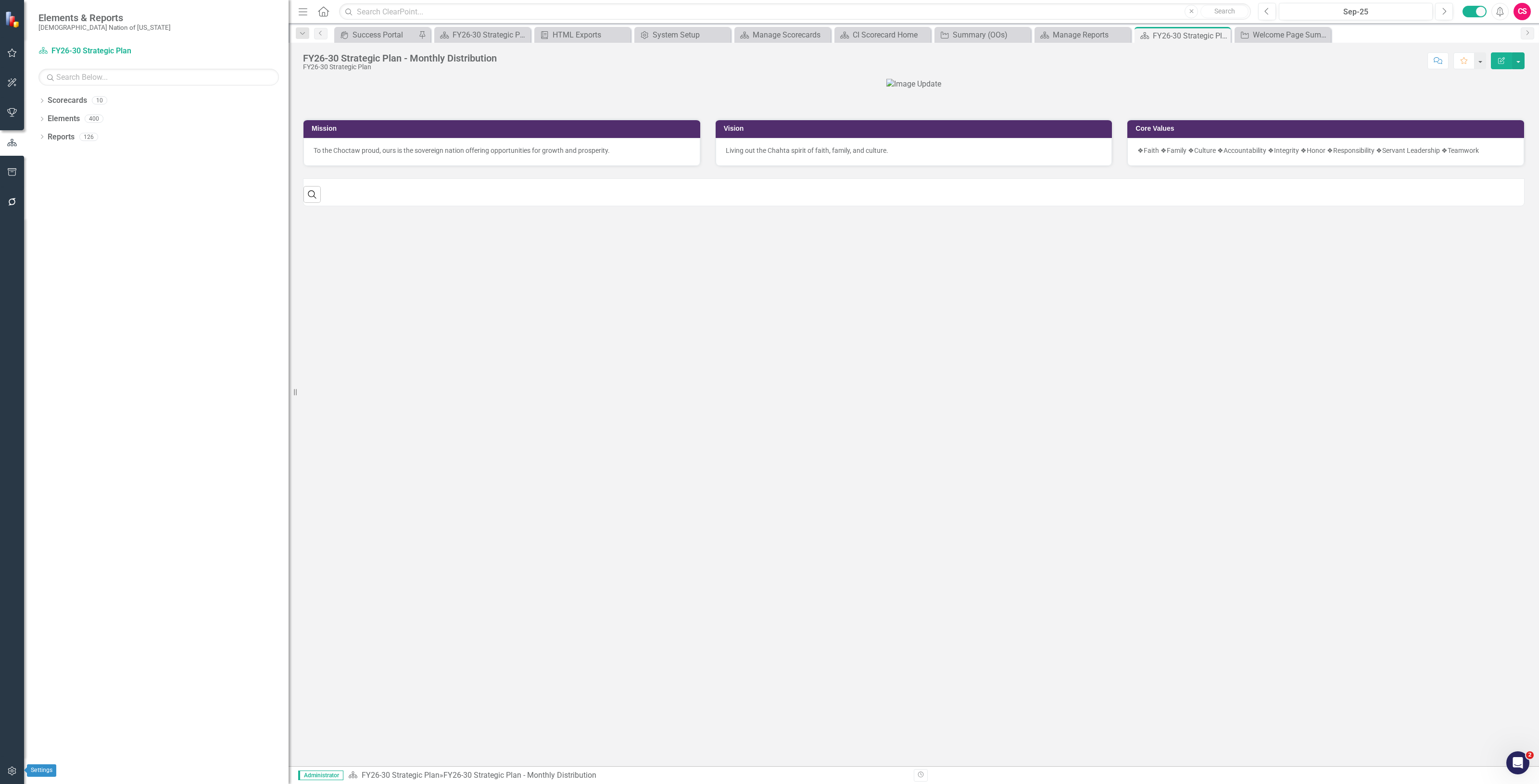
click at [19, 766] on button "button" at bounding box center [12, 772] width 22 height 20
click at [74, 223] on link "System Setup" at bounding box center [158, 222] width 240 height 11
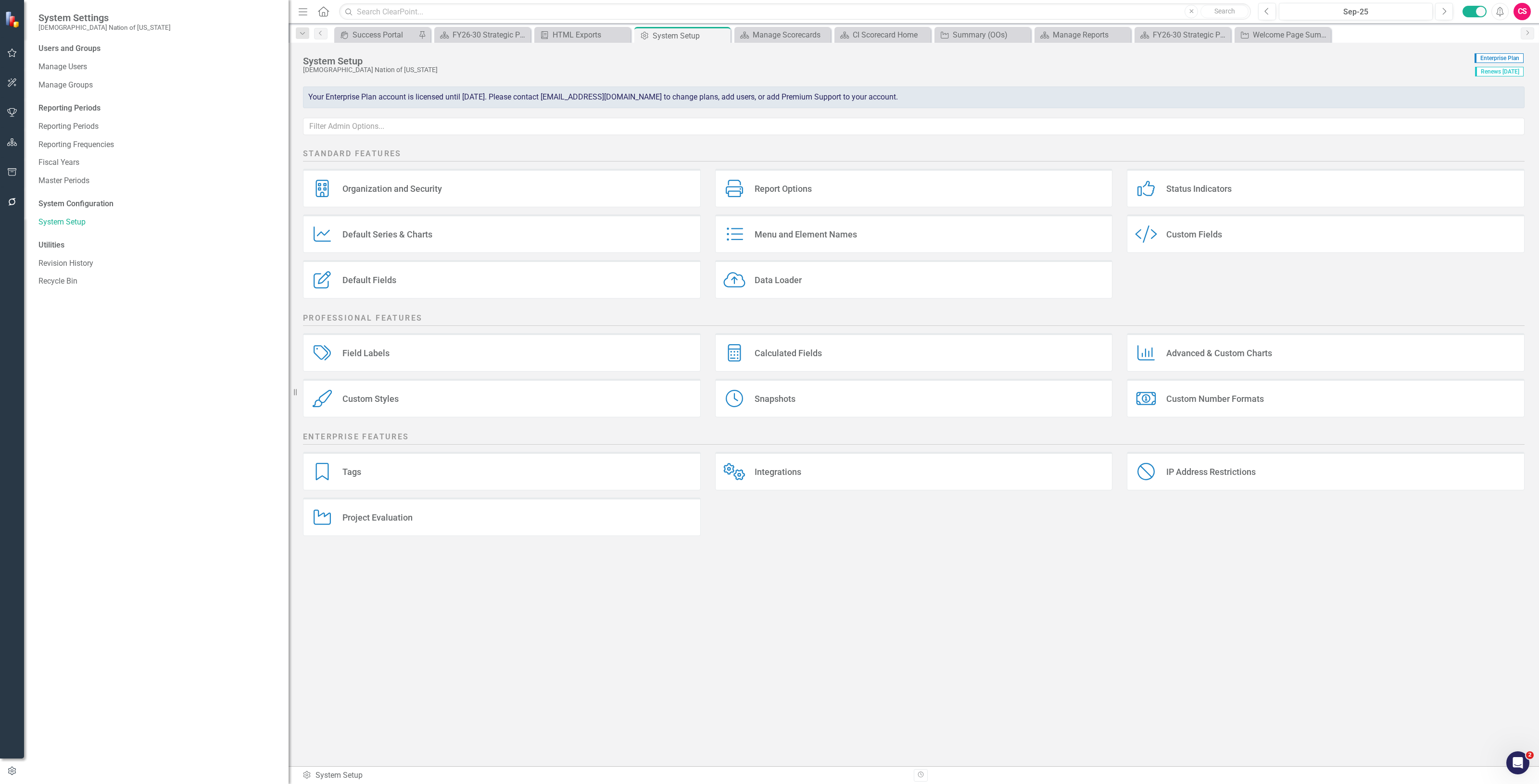
click at [1170, 233] on div "Custom Fields" at bounding box center [1194, 235] width 56 height 11
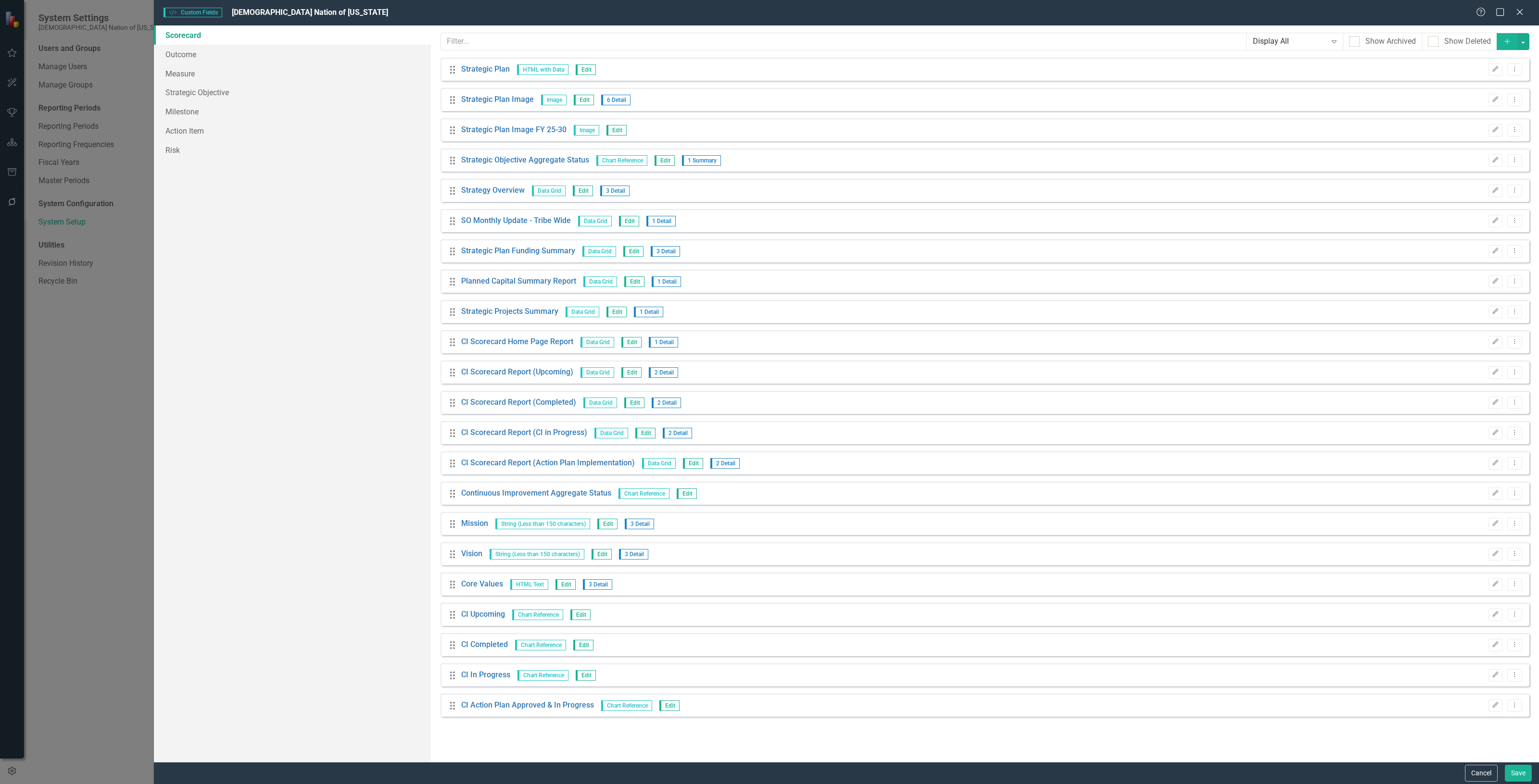
click at [1505, 36] on button "Add" at bounding box center [1507, 41] width 21 height 17
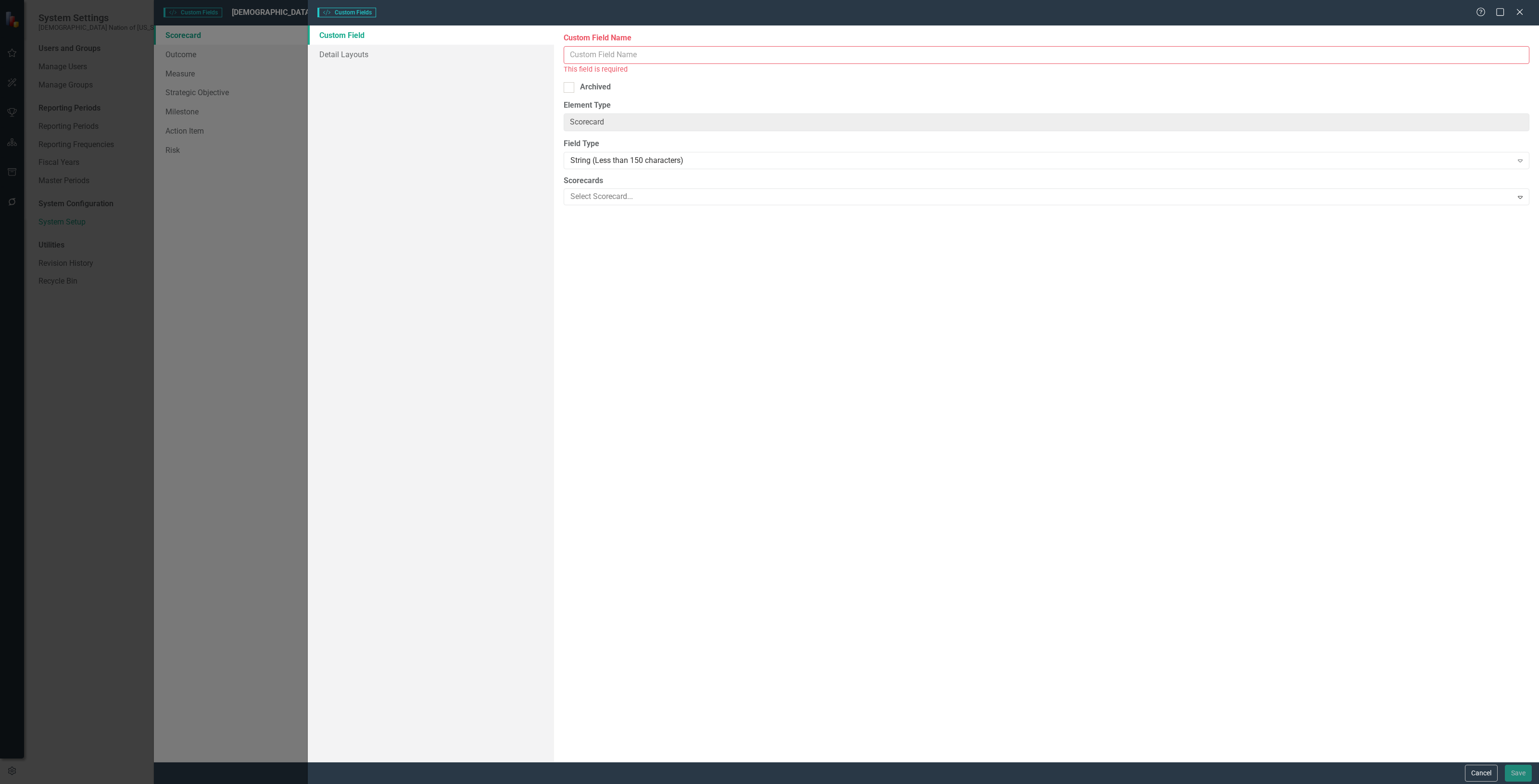
click at [589, 56] on input "Custom Field Name" at bounding box center [1046, 55] width 965 height 18
type input "Summary (OOs)"
click at [580, 142] on div "Field Type String (Less than 150 characters) Expand" at bounding box center [1046, 142] width 965 height 30
click at [588, 143] on div "String (Less than 150 characters) Expand" at bounding box center [1046, 150] width 965 height 17
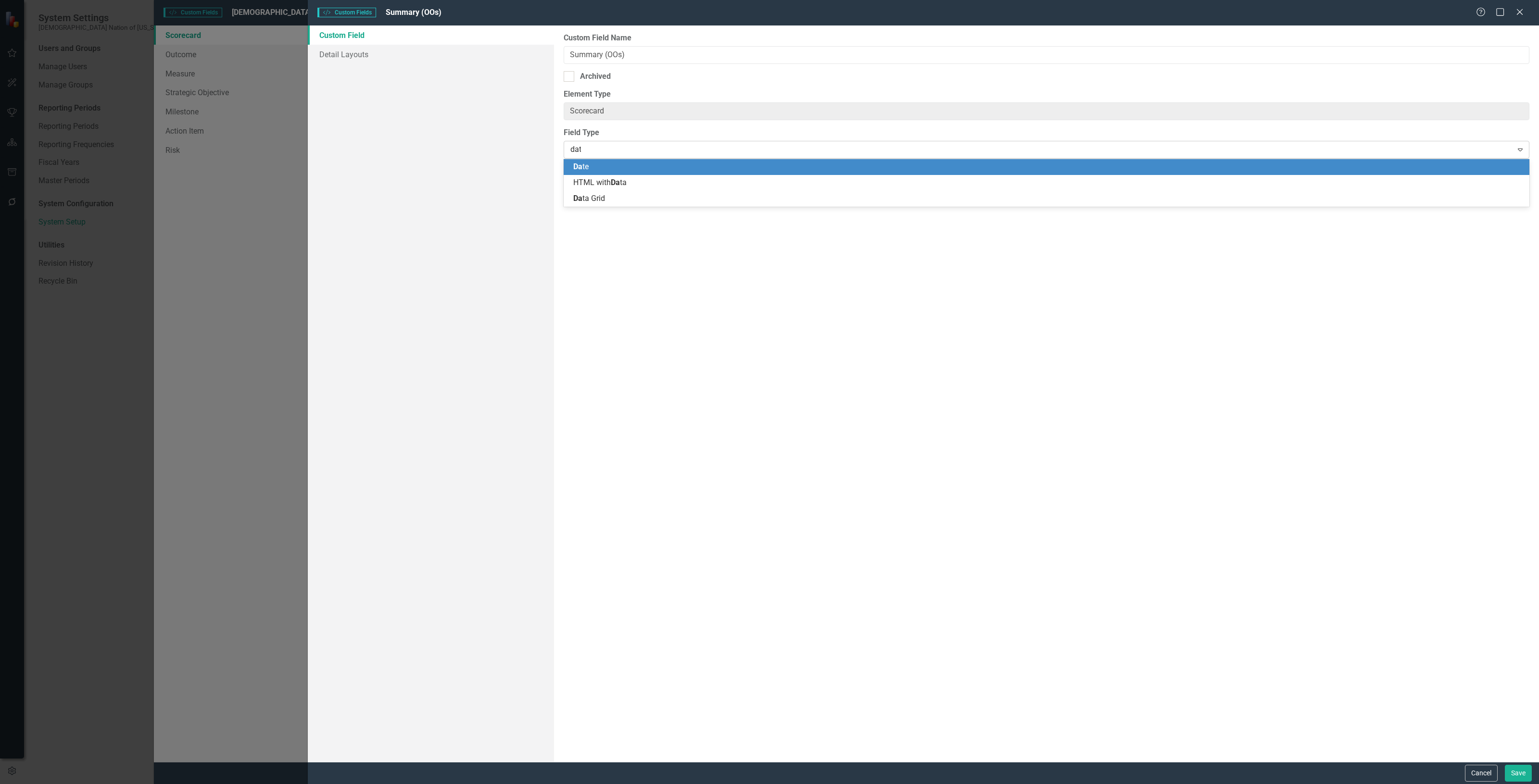
type input "data"
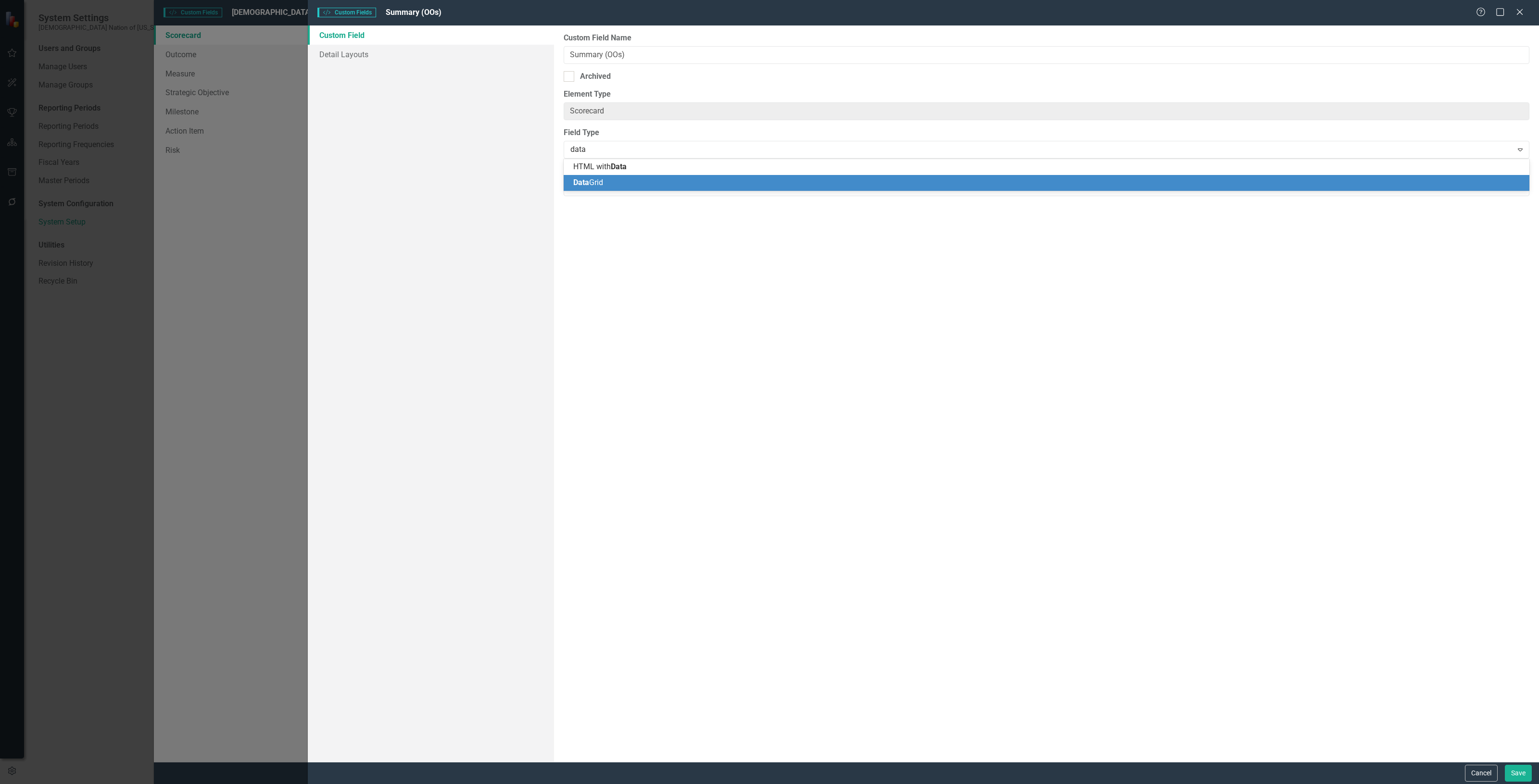
click at [625, 179] on div "Data Grid" at bounding box center [1048, 183] width 950 height 11
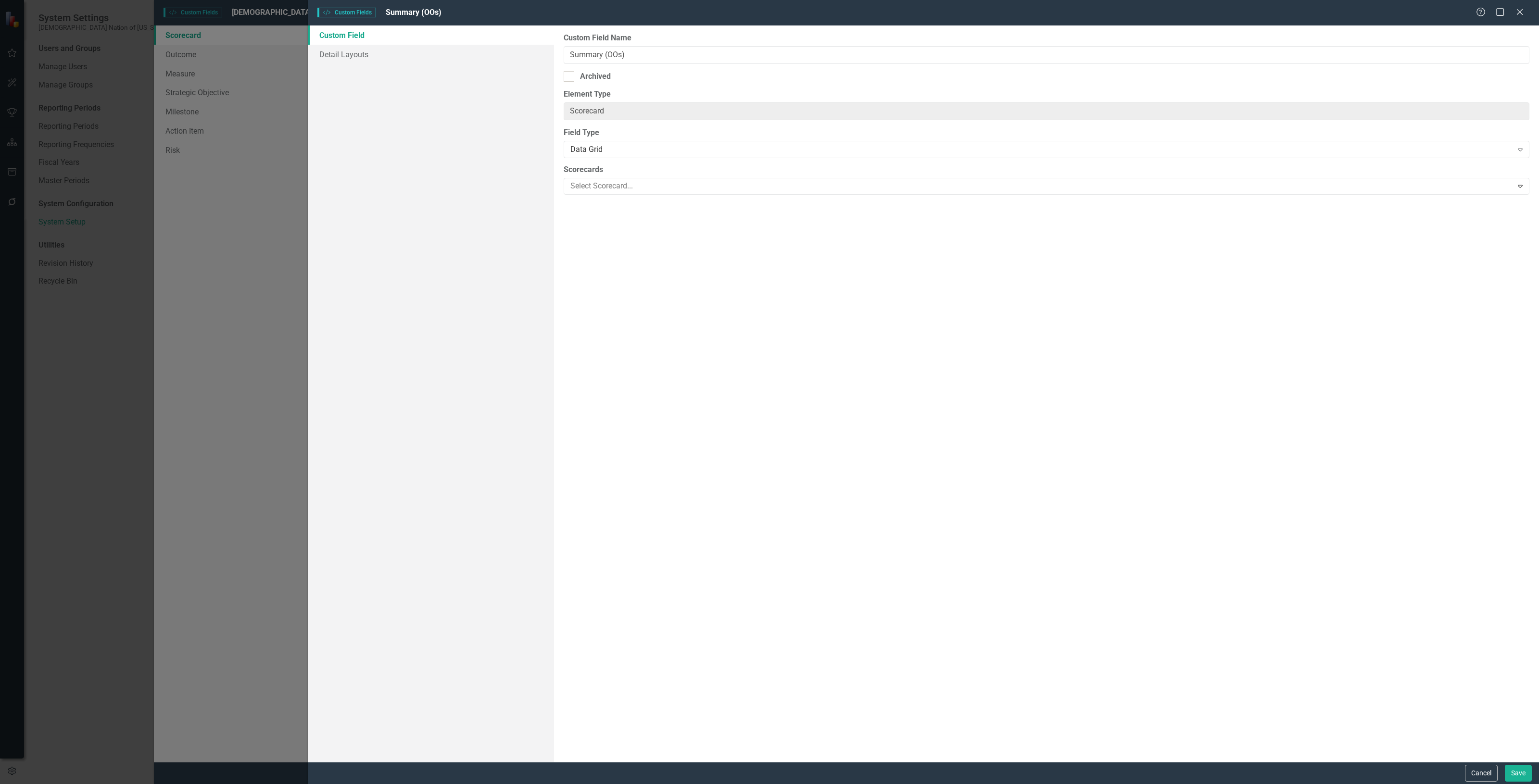
click at [1528, 764] on div "Cancel Save" at bounding box center [923, 773] width 1231 height 22
click at [1522, 768] on button "Save" at bounding box center [1518, 773] width 27 height 17
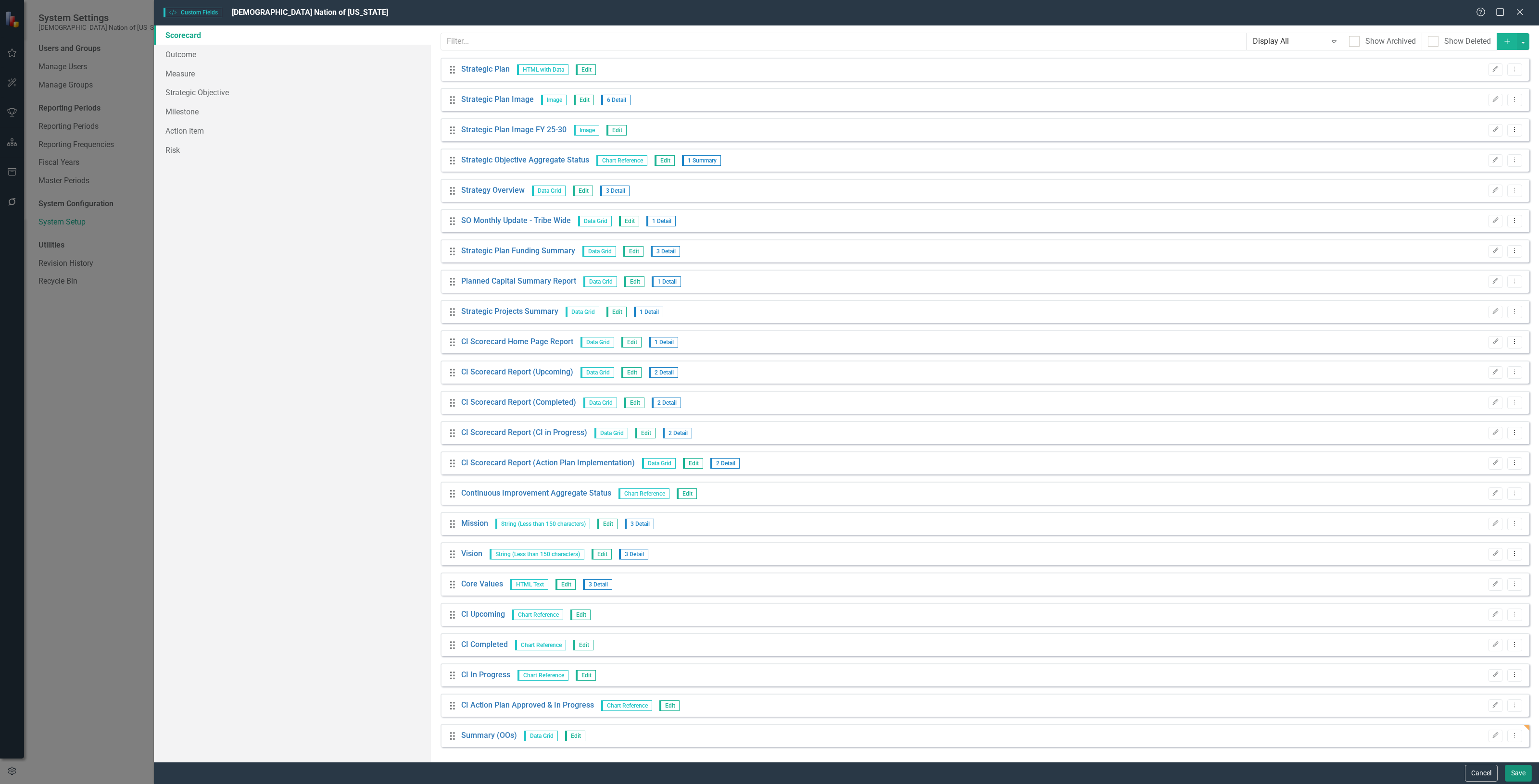
drag, startPoint x: 1509, startPoint y: 777, endPoint x: 1023, endPoint y: 410, distance: 609.0
click at [1082, 445] on form "Custom Style Custom Fields Choctaw Nation of Oklahoma Help Maximize Close Score…" at bounding box center [846, 392] width 1385 height 784
click at [1522, 774] on button "Save" at bounding box center [1518, 773] width 27 height 17
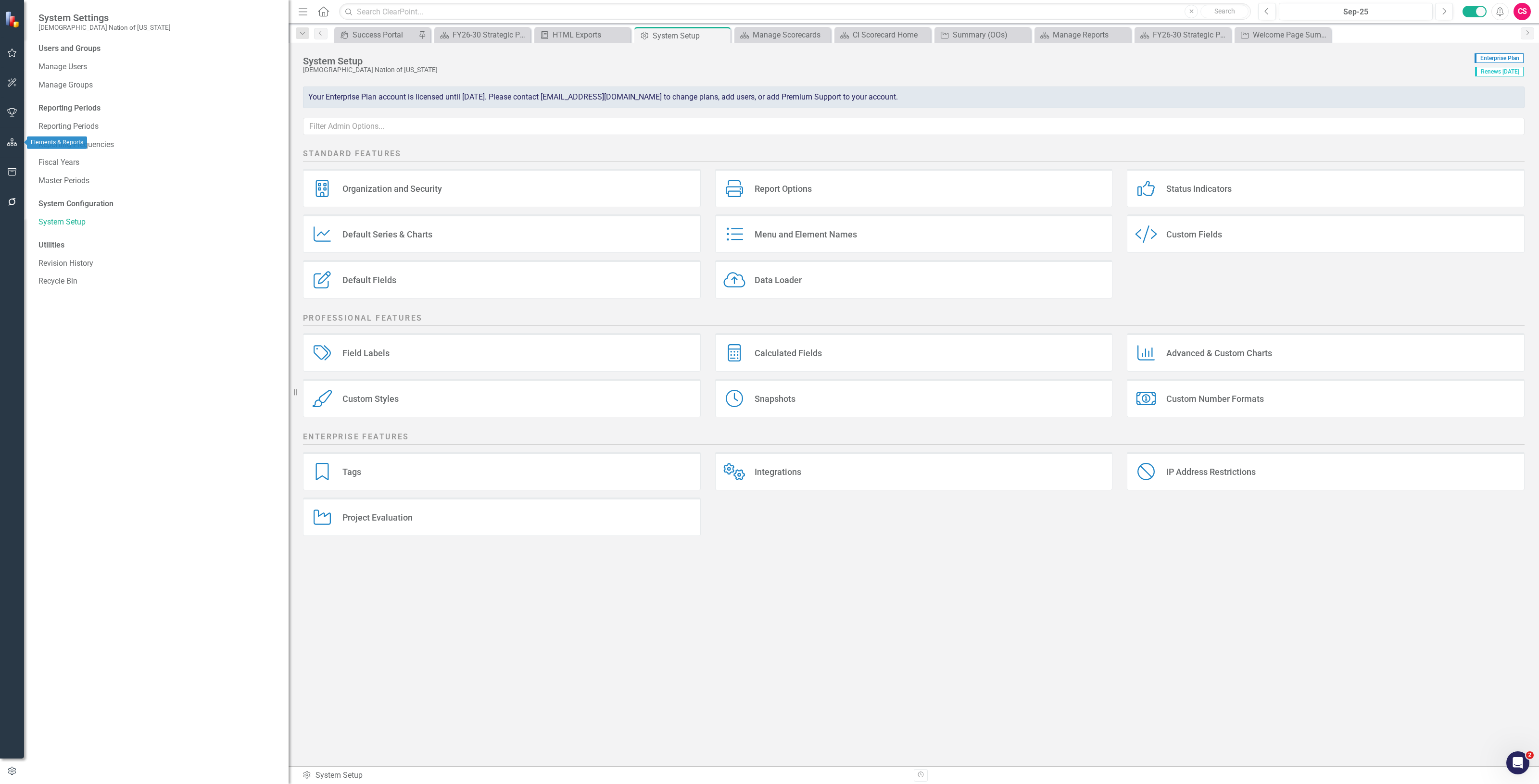
click at [16, 142] on icon "button" at bounding box center [12, 142] width 10 height 7
click at [68, 94] on div "Scorecards" at bounding box center [68, 101] width 40 height 16
click at [77, 104] on link "Scorecards" at bounding box center [68, 101] width 40 height 11
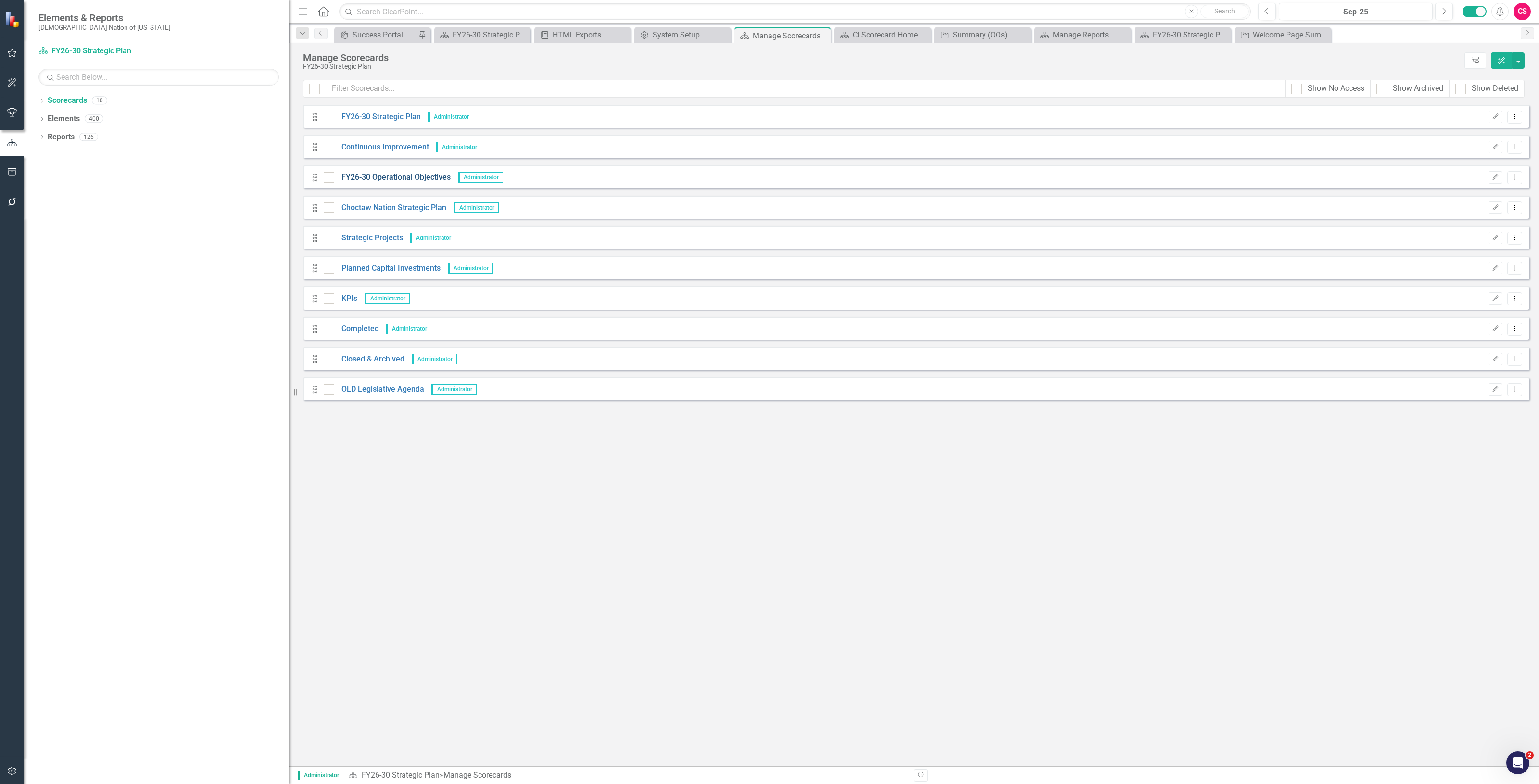
click at [369, 176] on link "FY26-30 Operational Objectives" at bounding box center [392, 178] width 116 height 11
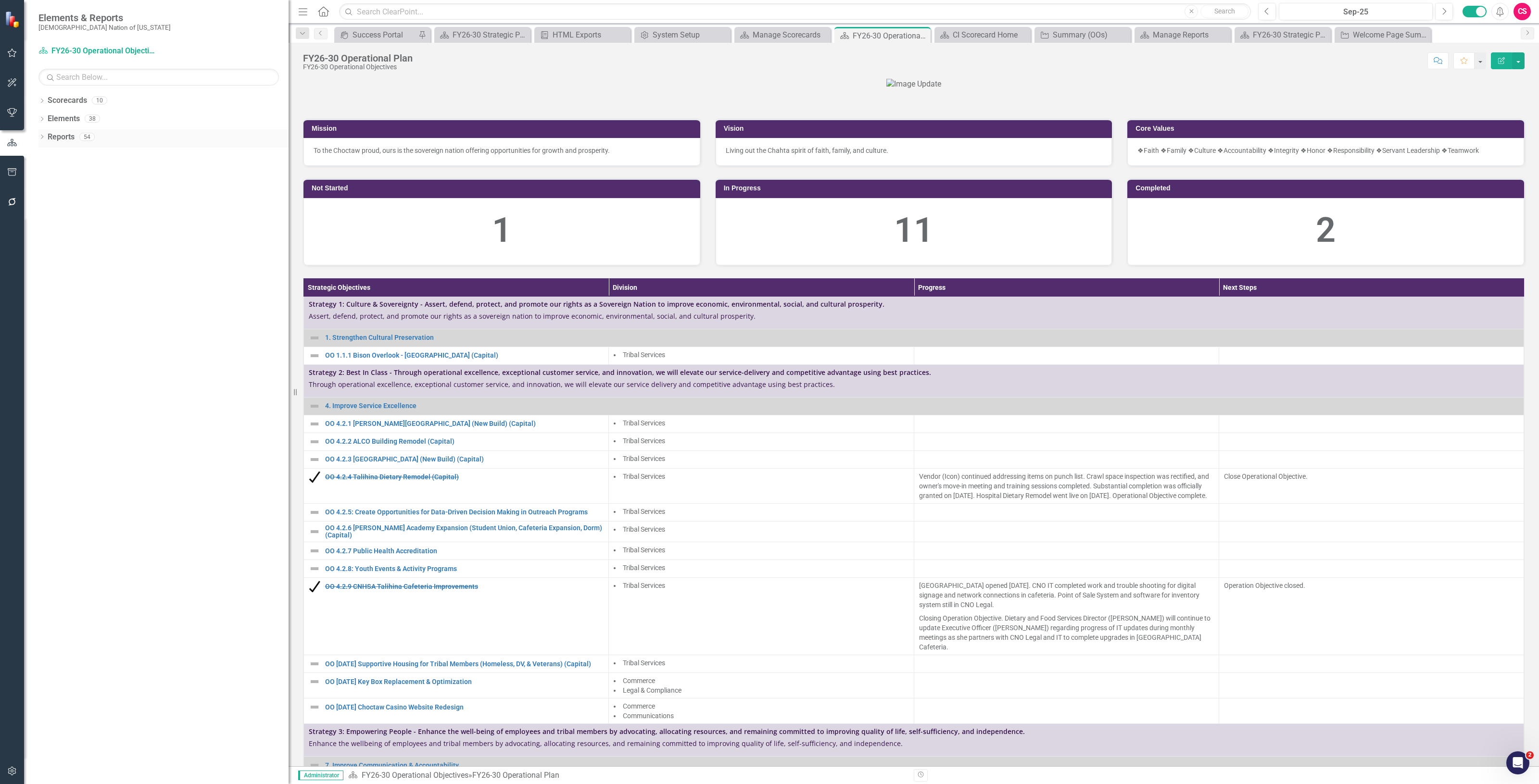
click at [61, 137] on link "Reports" at bounding box center [61, 137] width 27 height 11
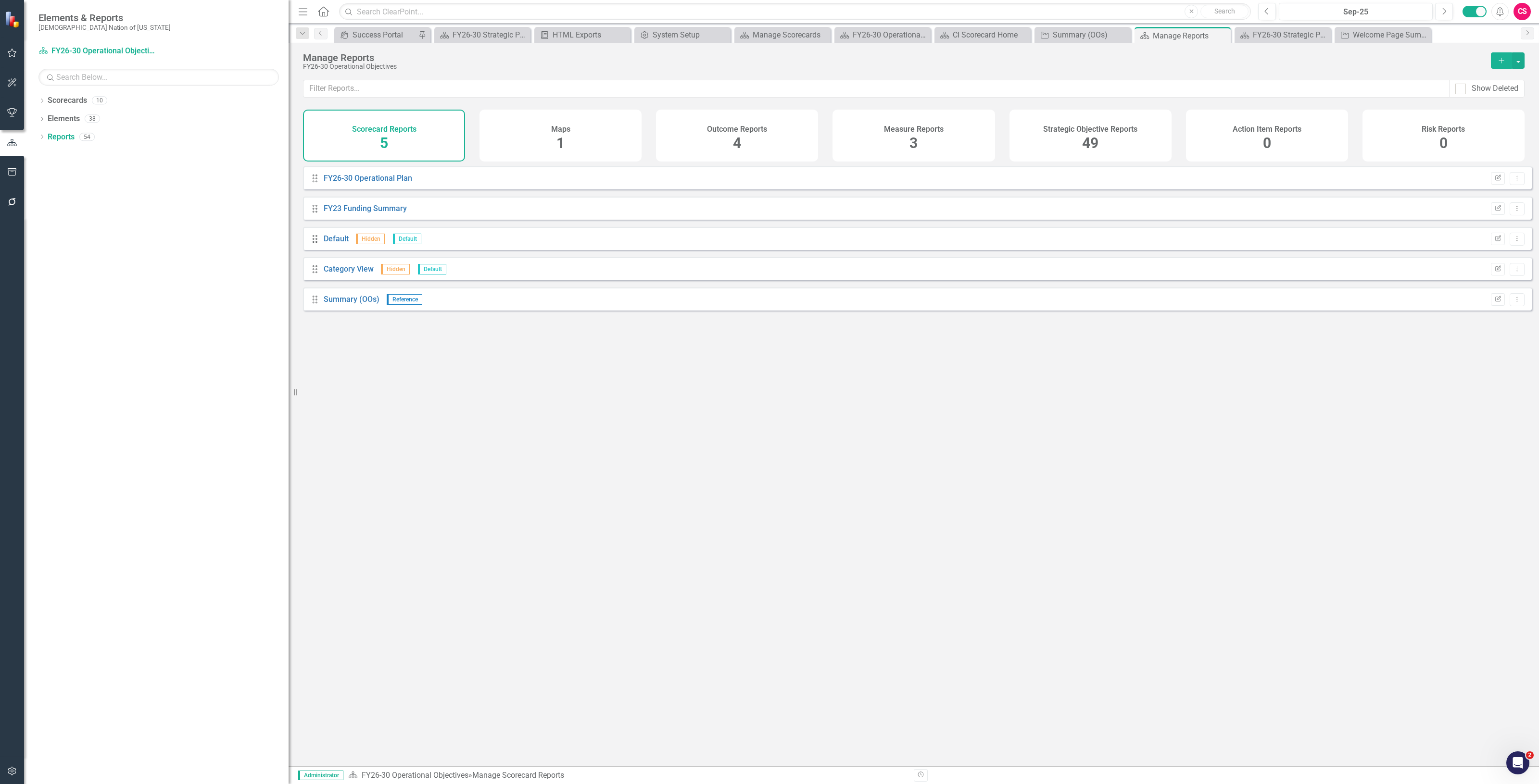
click at [1521, 309] on div "Drag Summary (OOs) Reference Edit Report Dropdown Menu" at bounding box center [917, 299] width 1229 height 23
click at [1513, 302] on icon "Dropdown Menu" at bounding box center [1517, 299] width 8 height 6
click at [1473, 379] on link "Trash Delete Report" at bounding box center [1477, 377] width 79 height 18
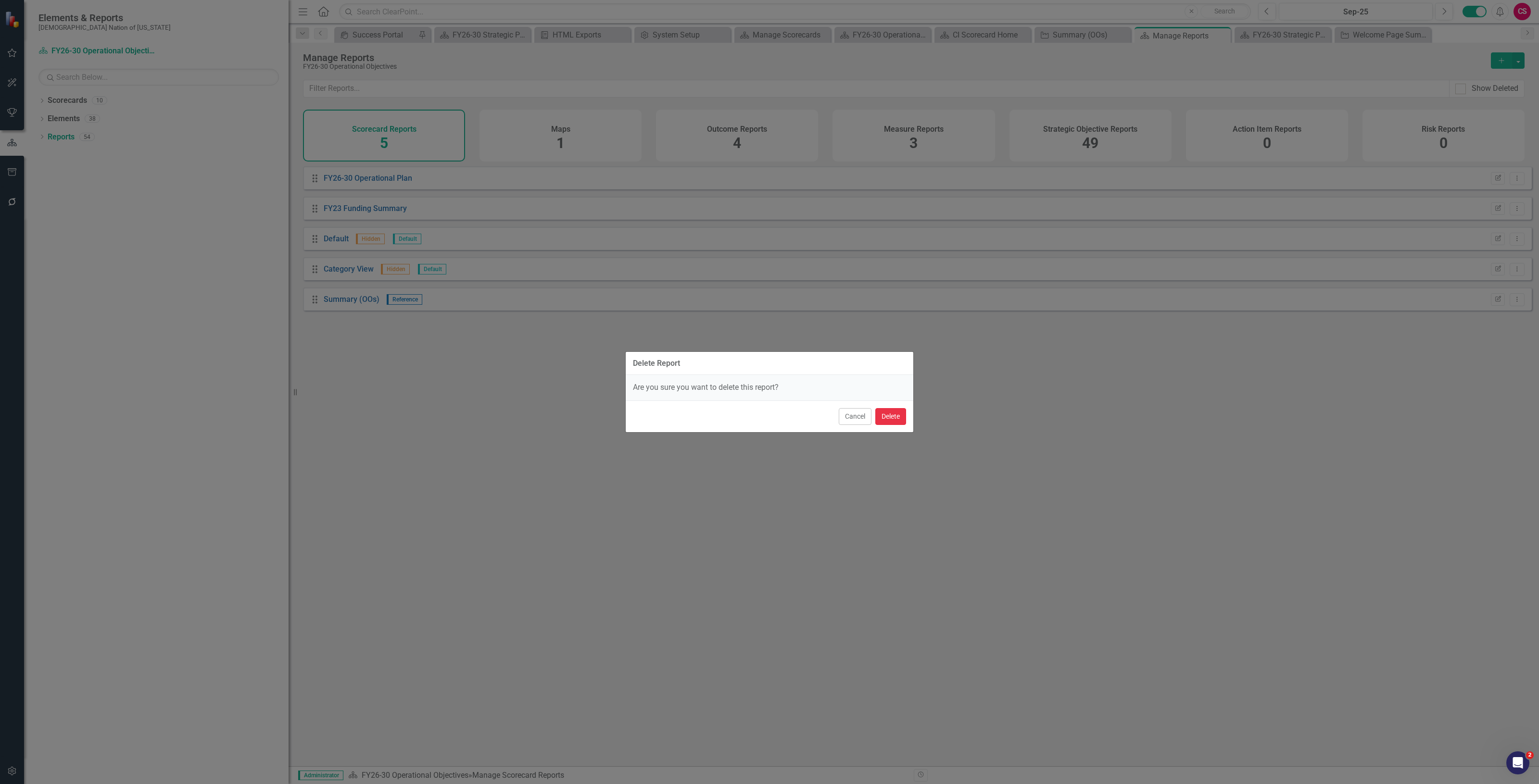
click at [888, 421] on button "Delete" at bounding box center [891, 417] width 31 height 17
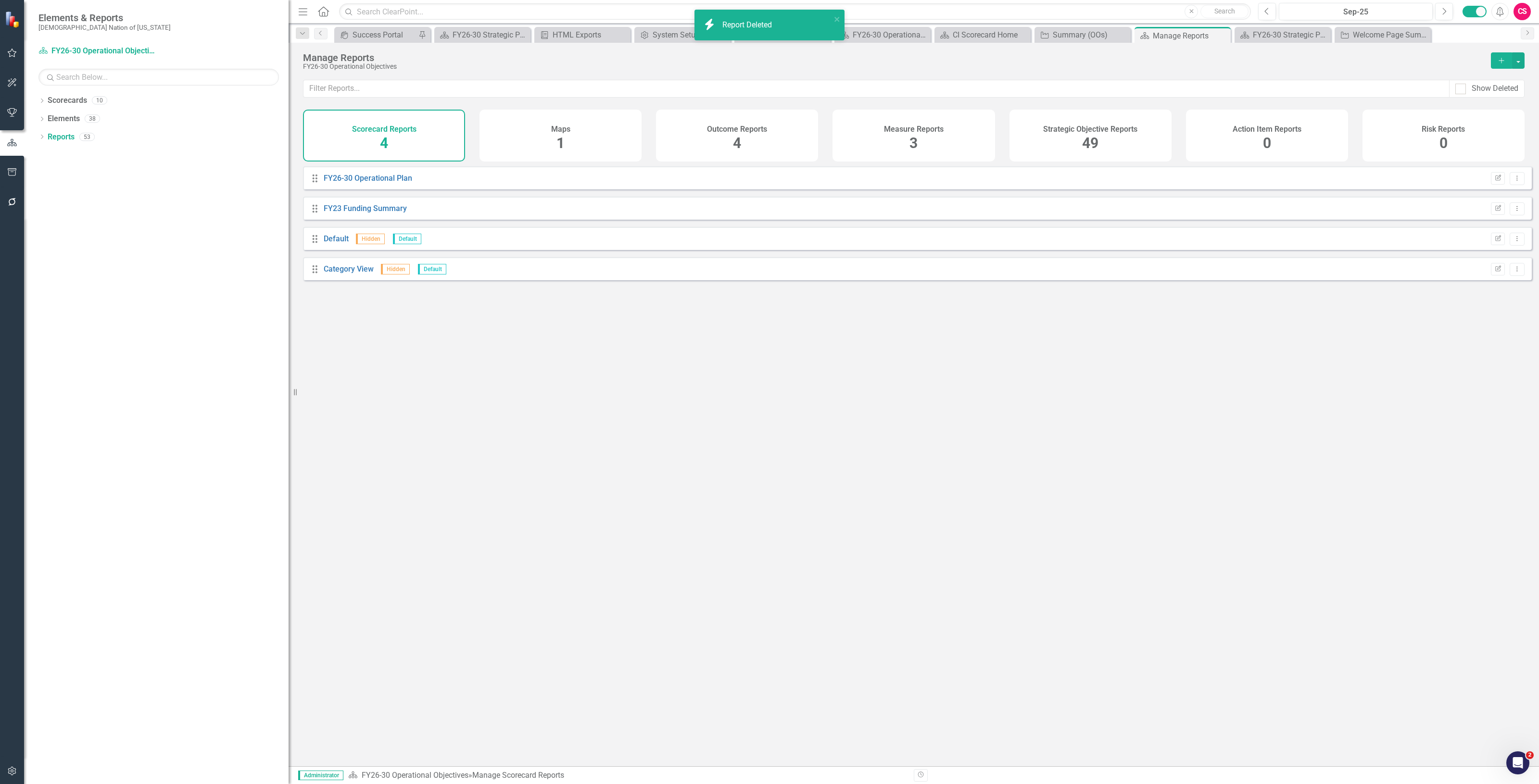
click at [1499, 59] on icon "Add" at bounding box center [1501, 60] width 9 height 7
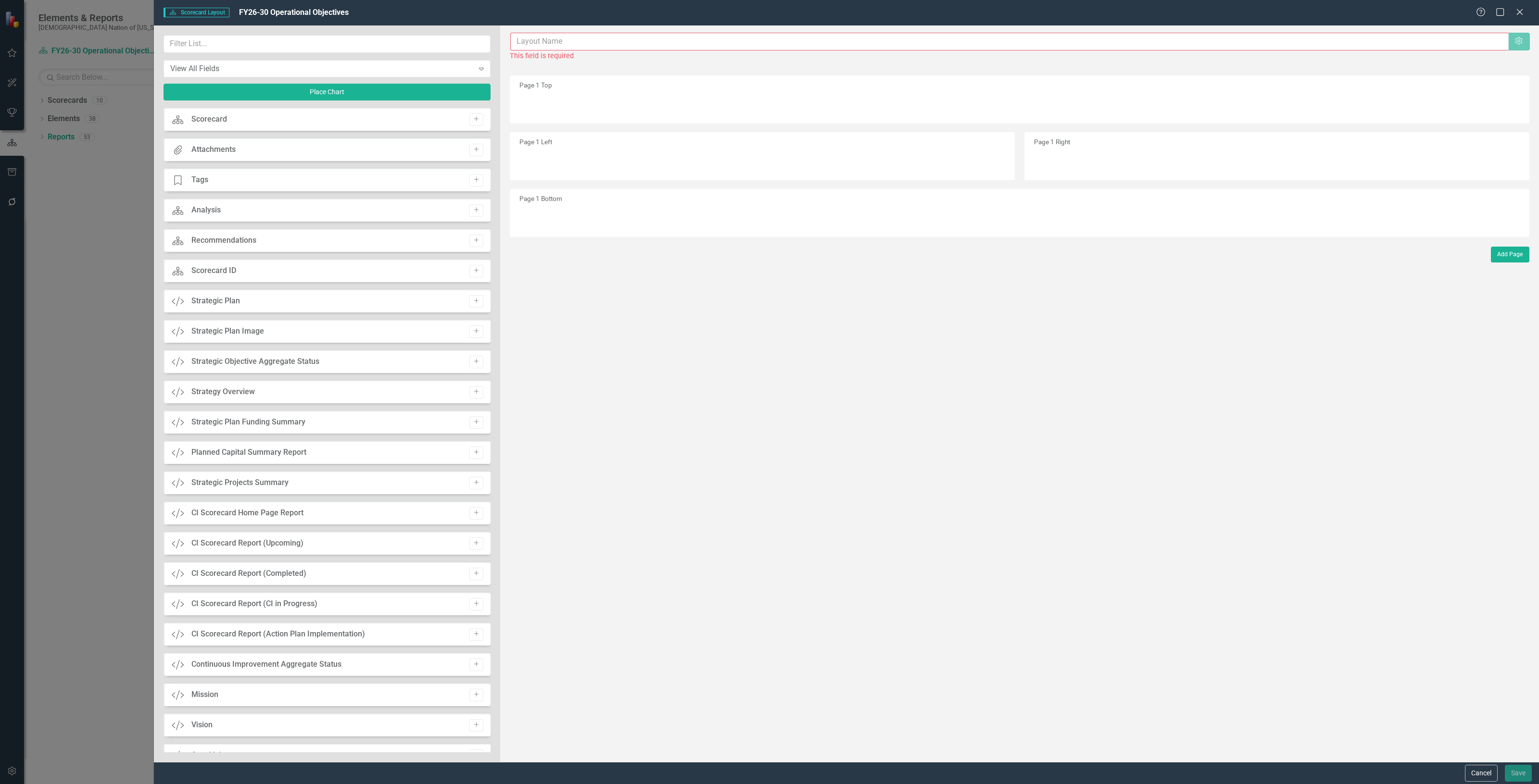
click at [601, 35] on input "text" at bounding box center [1009, 42] width 998 height 18
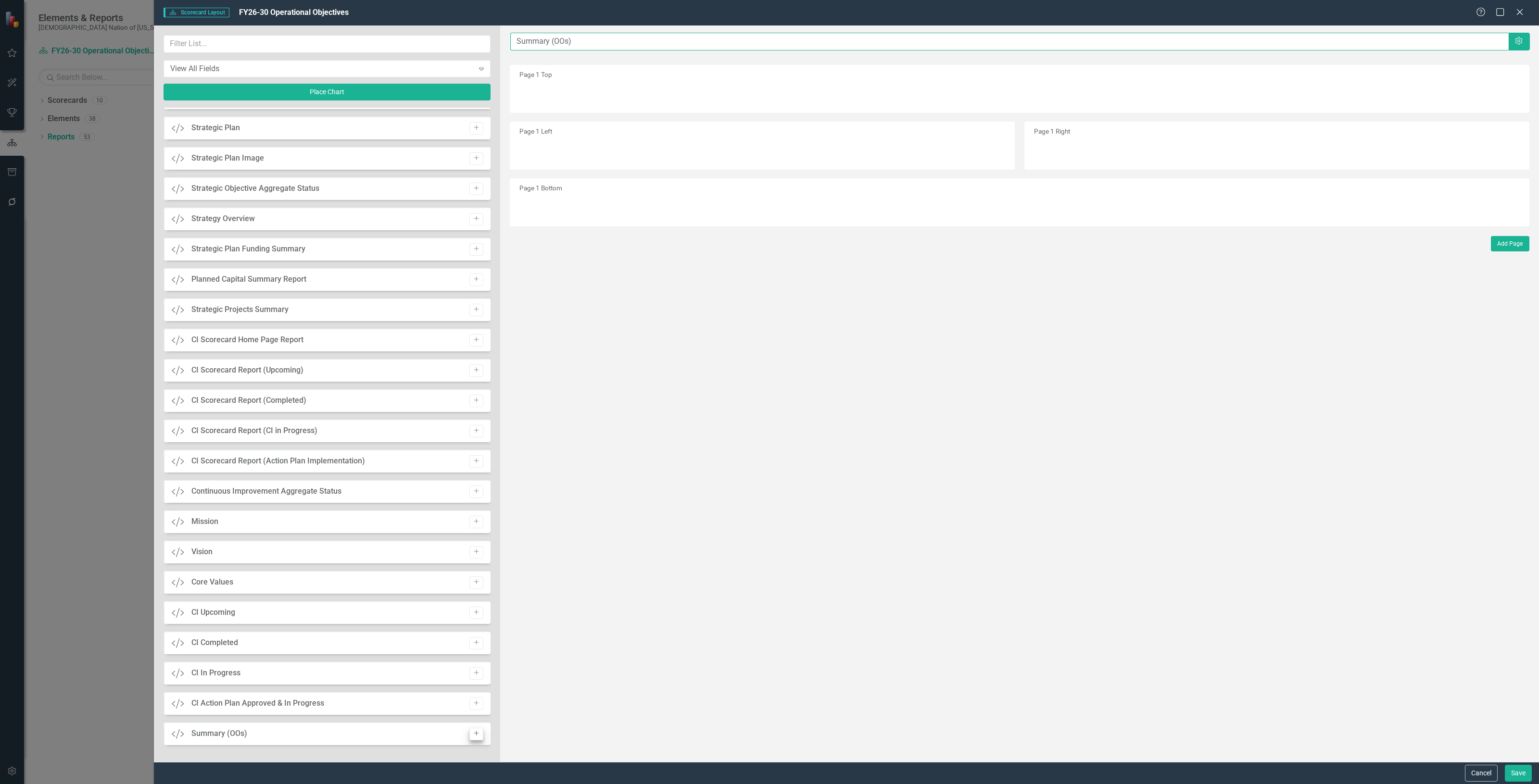
type input "Summary (OOs)"
click at [476, 733] on icon "Add" at bounding box center [476, 733] width 7 height 6
click at [1517, 773] on button "Save" at bounding box center [1518, 773] width 27 height 17
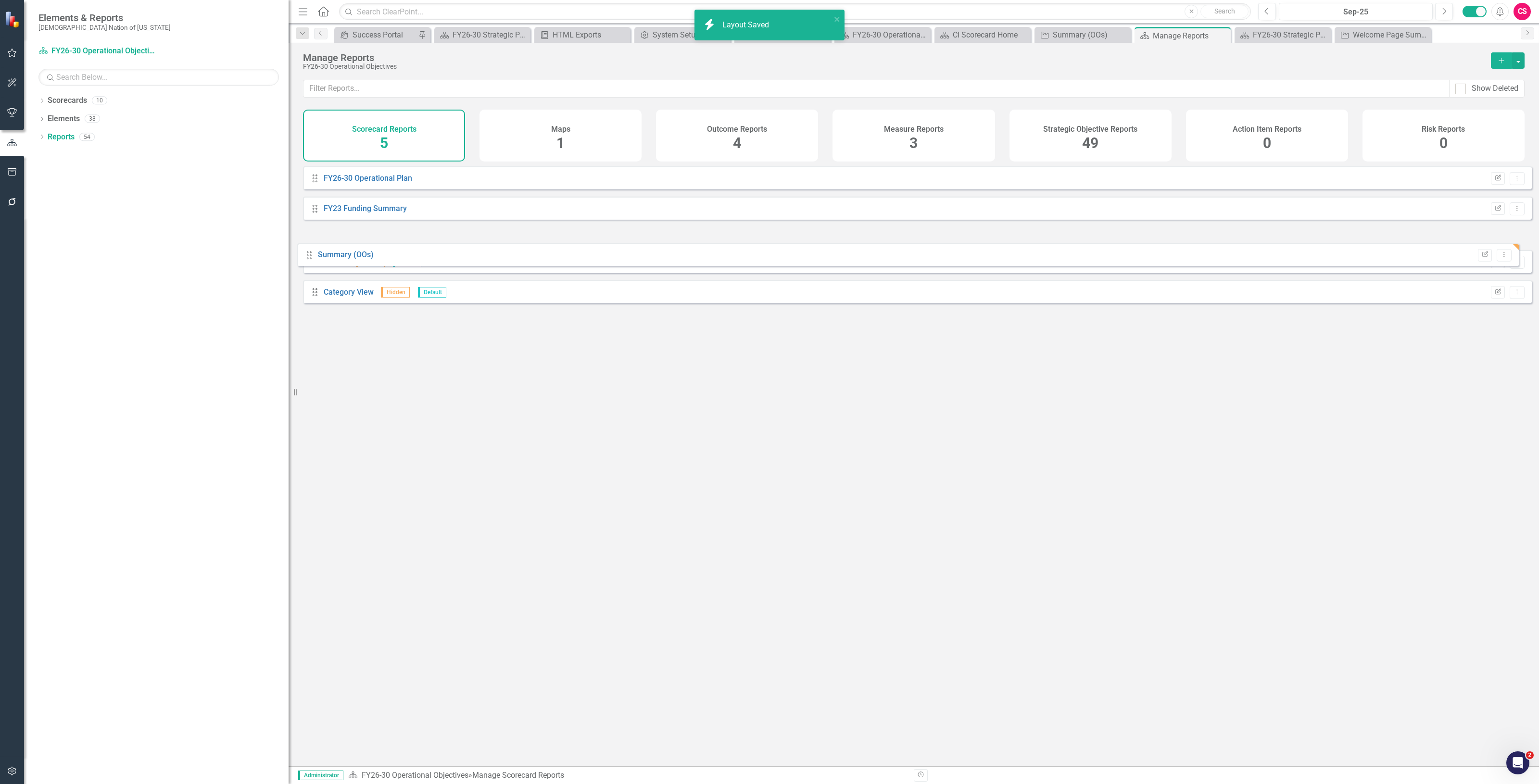
drag, startPoint x: 315, startPoint y: 310, endPoint x: 310, endPoint y: 255, distance: 55.2
click at [310, 258] on div "Drag FY26-30 Operational Plan Edit Report Dropdown Menu Drag FY23 Funding Summa…" at bounding box center [917, 238] width 1229 height 144
click at [333, 243] on link "Summary (OOs)" at bounding box center [351, 238] width 56 height 9
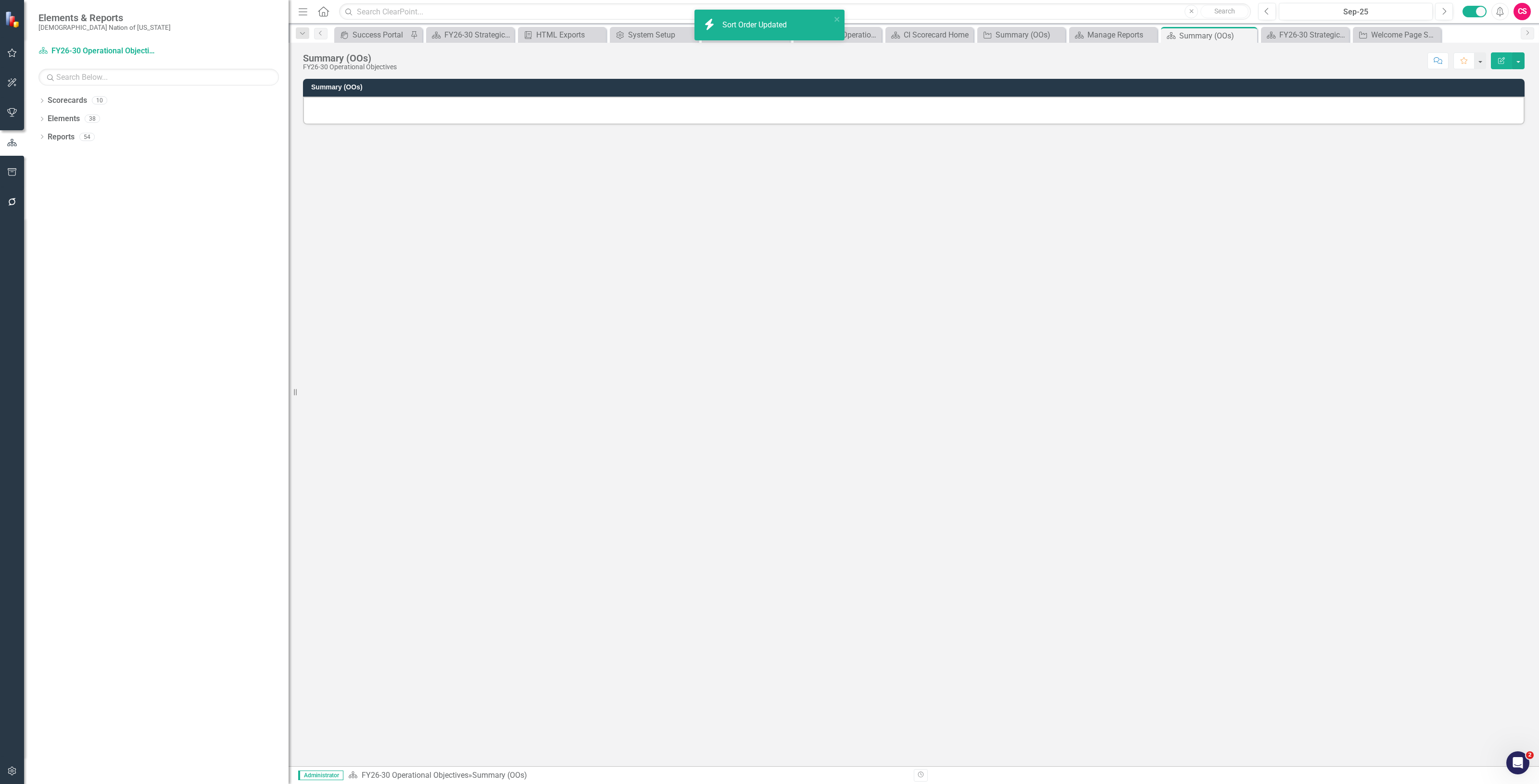
click at [563, 124] on div at bounding box center [914, 110] width 1222 height 28
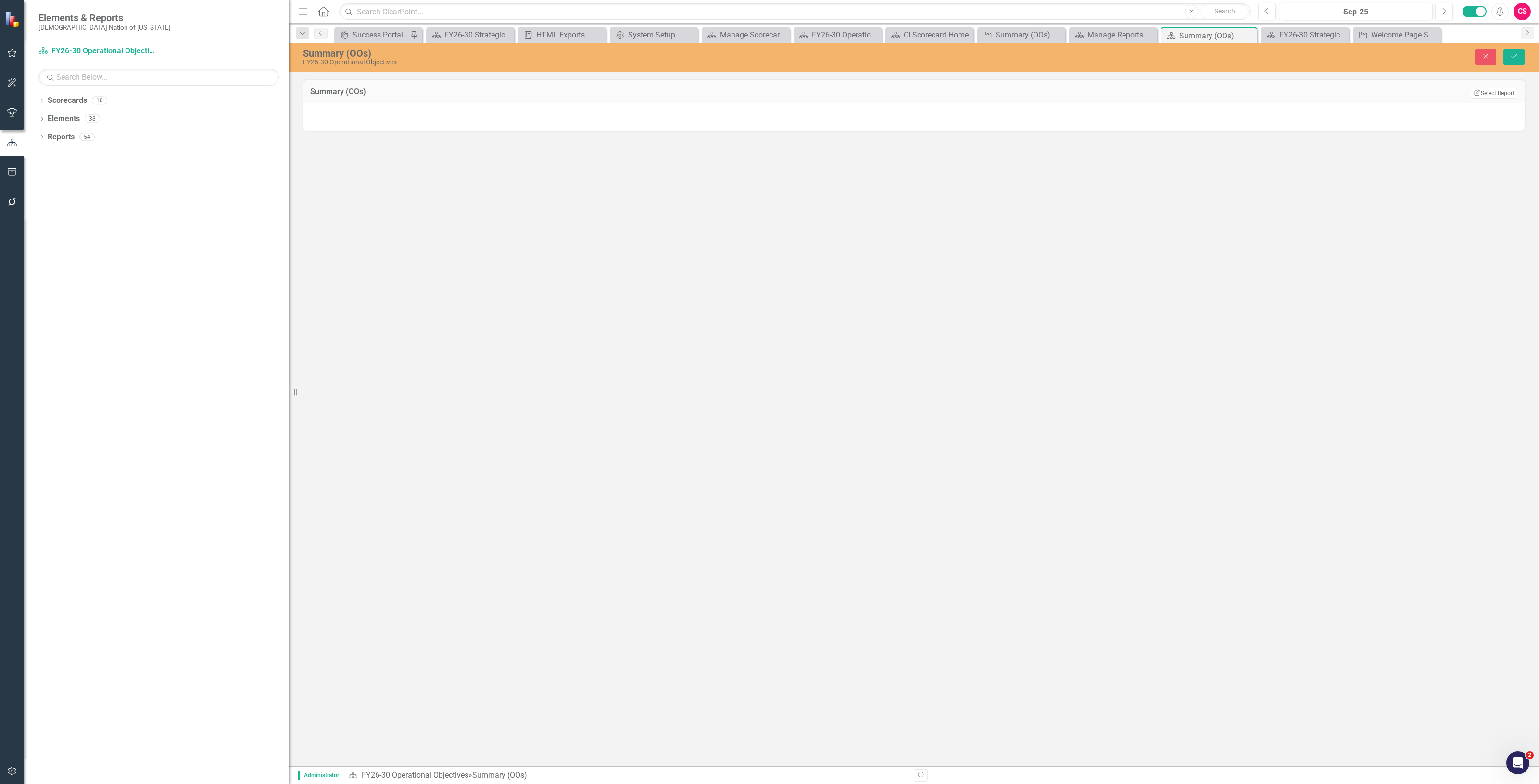
click at [1499, 84] on div "Summary (OOs) Edit Report Select Report Link View Page" at bounding box center [914, 91] width 1222 height 24
click at [1499, 86] on td "Edit Report Select Report Link View Page" at bounding box center [1242, 92] width 551 height 12
click at [1499, 88] on button "Edit Report Select Report" at bounding box center [1494, 93] width 47 height 11
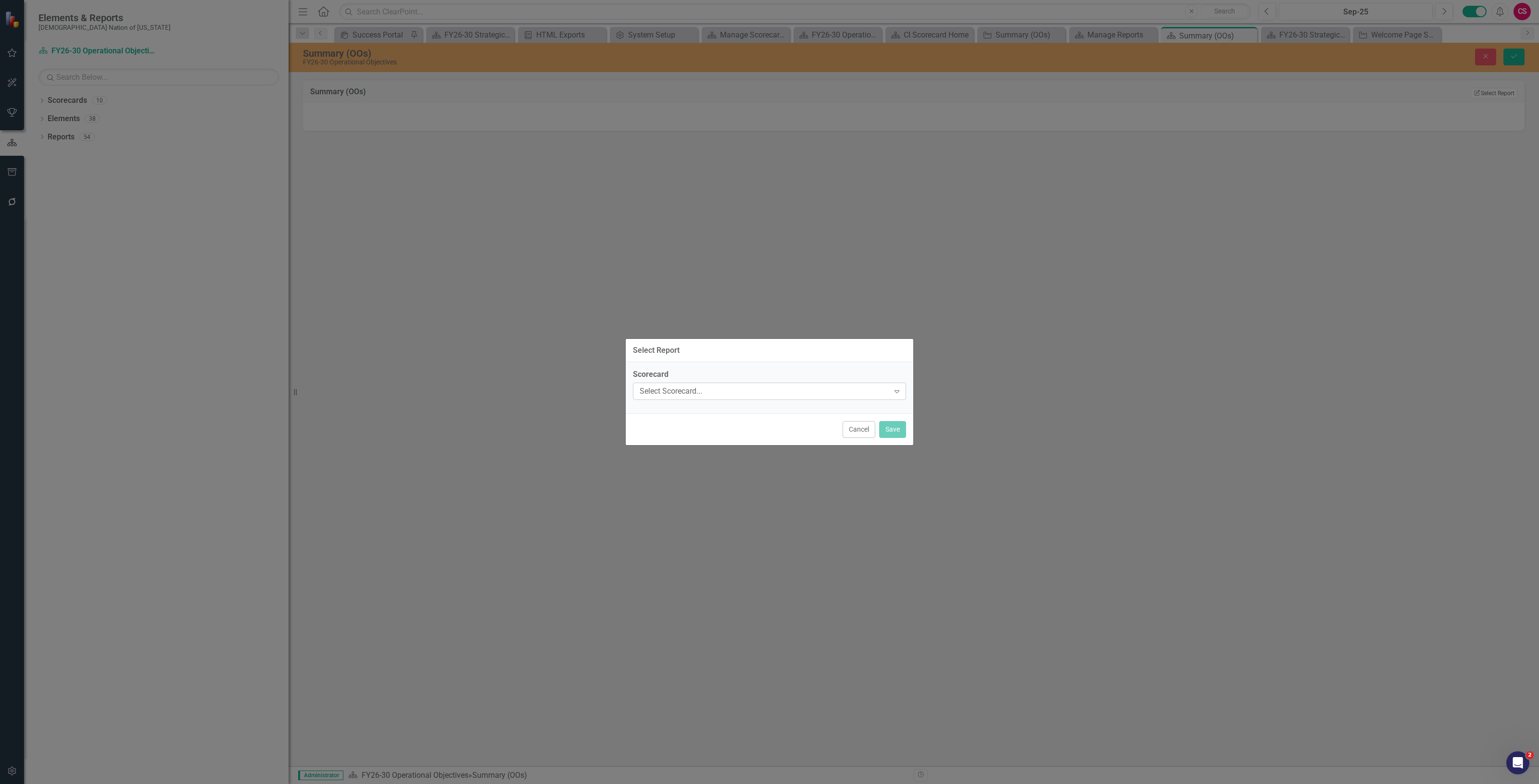
click at [662, 389] on div "Select Scorecard..." at bounding box center [764, 392] width 250 height 11
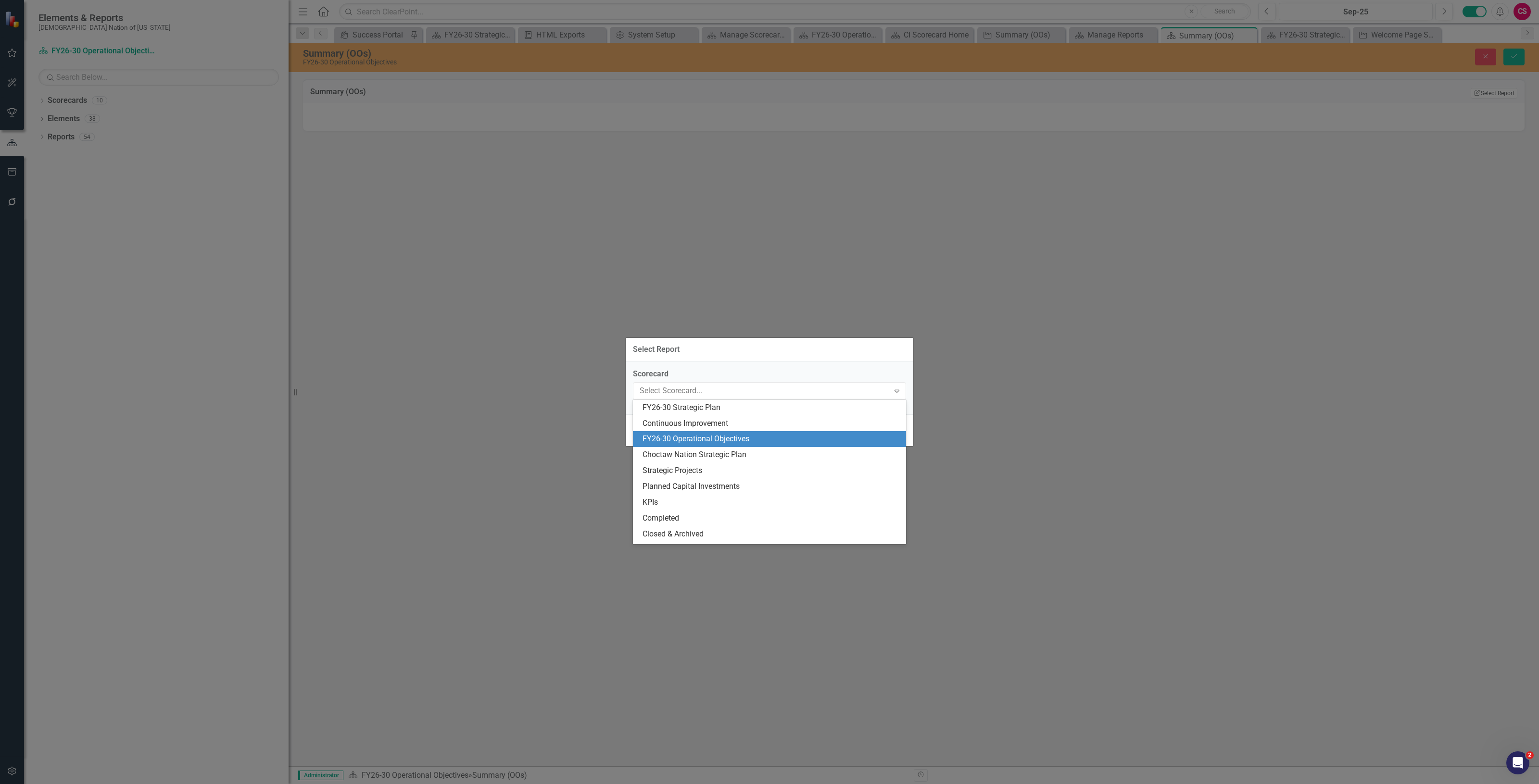
click at [684, 443] on div "FY26-30 Operational Objectives" at bounding box center [771, 439] width 258 height 11
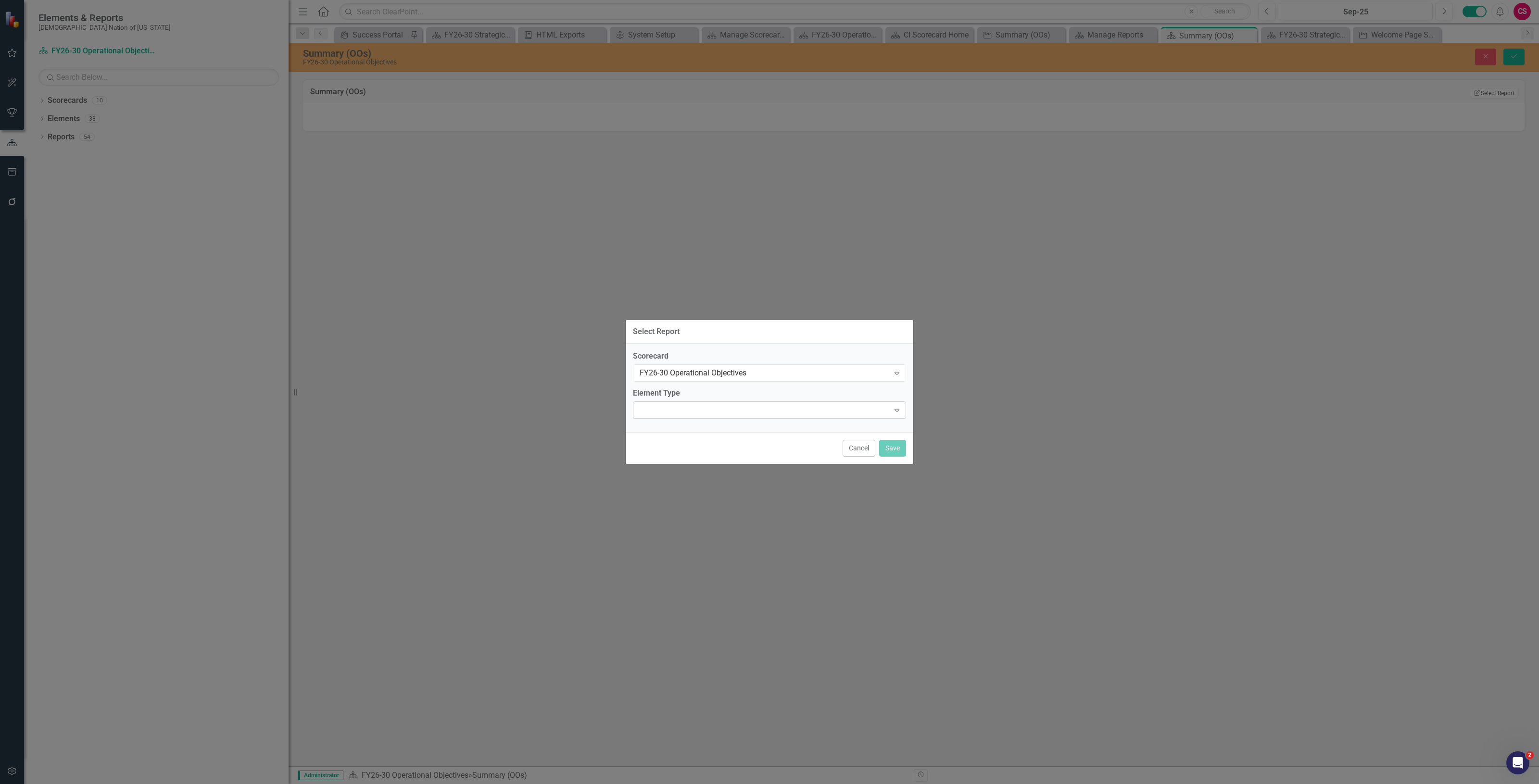
click at [683, 417] on div "Expand" at bounding box center [769, 410] width 273 height 17
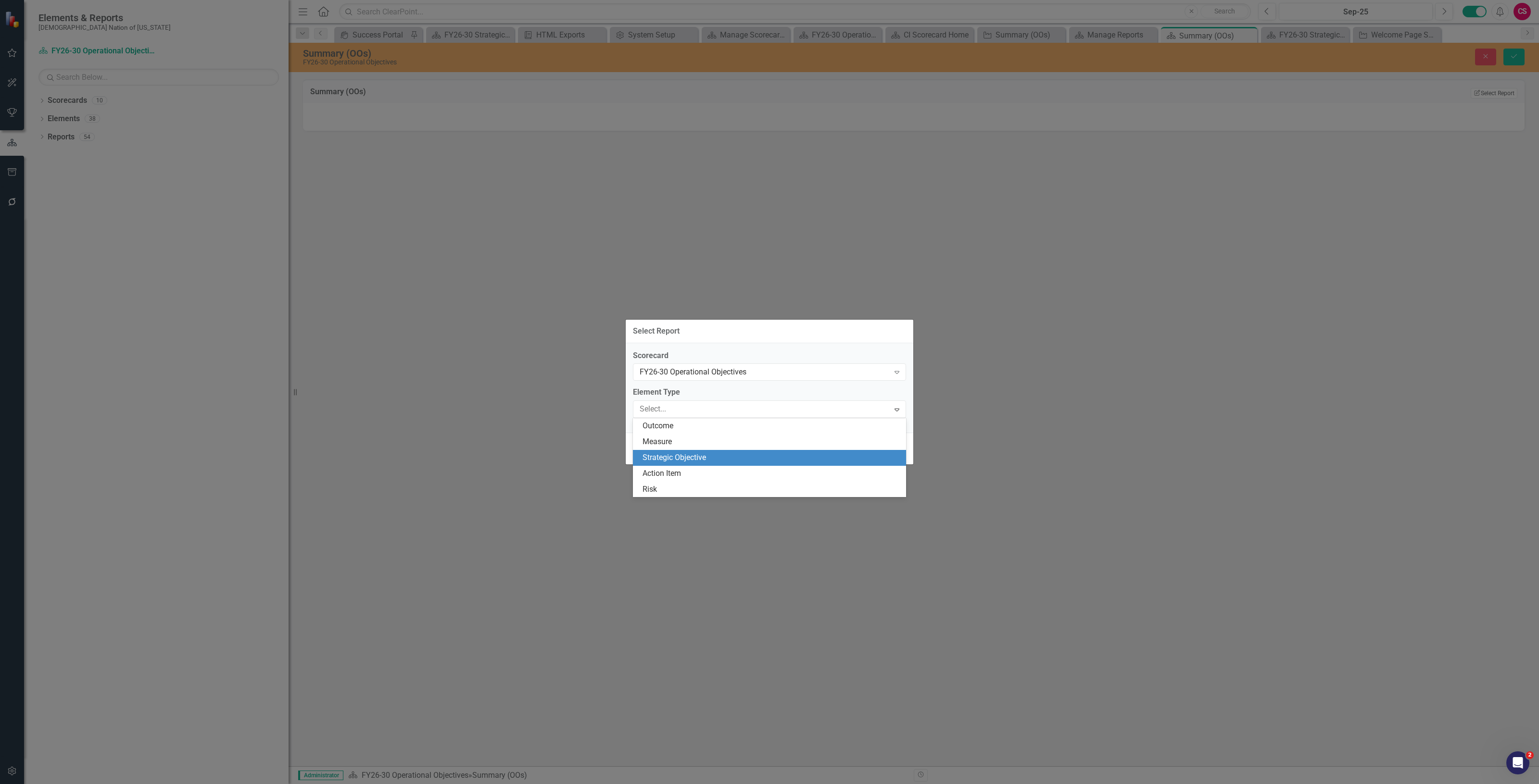
click at [686, 463] on div "Strategic Objective" at bounding box center [769, 458] width 273 height 16
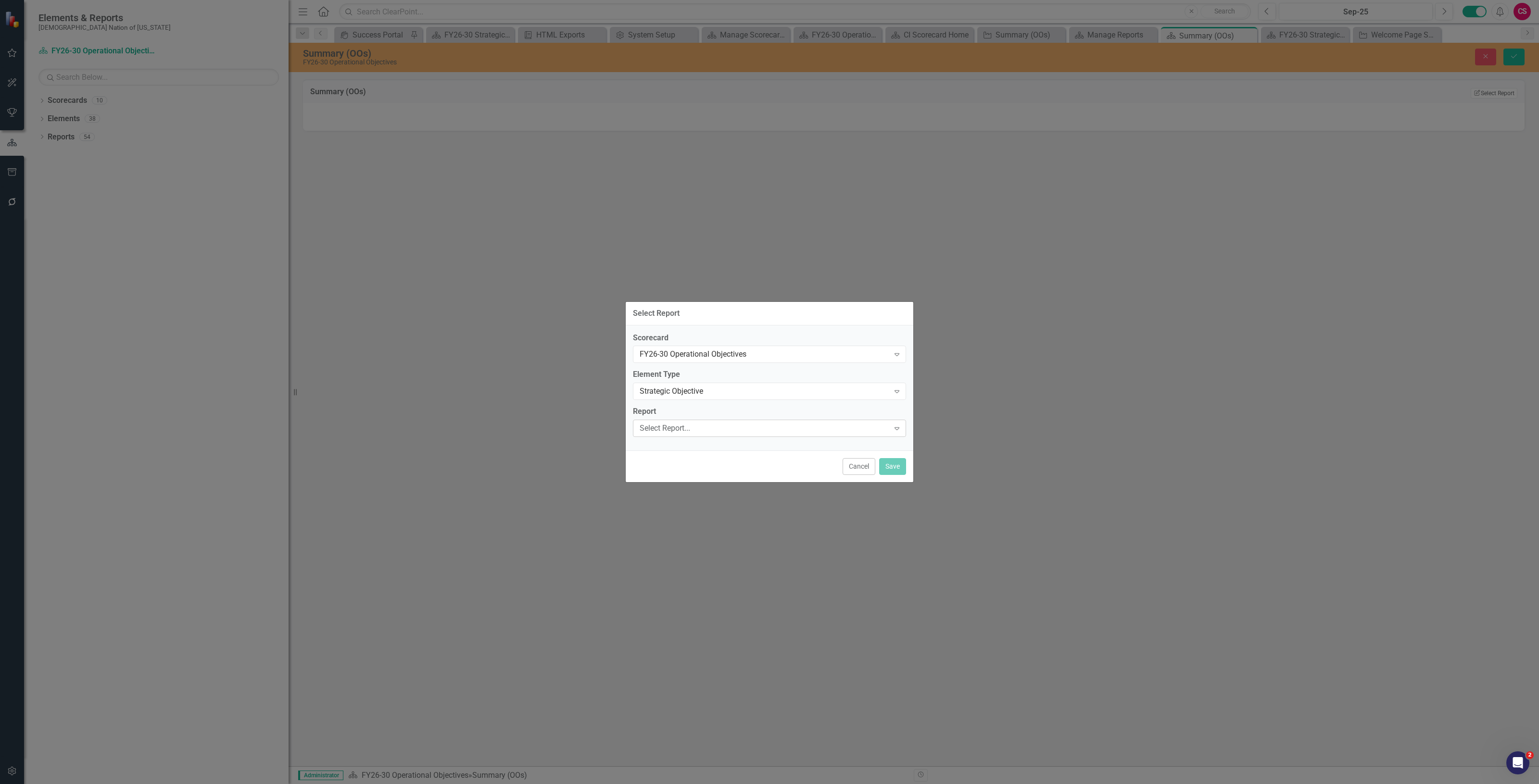
click at [682, 421] on div "Select Report... Expand" at bounding box center [769, 428] width 273 height 17
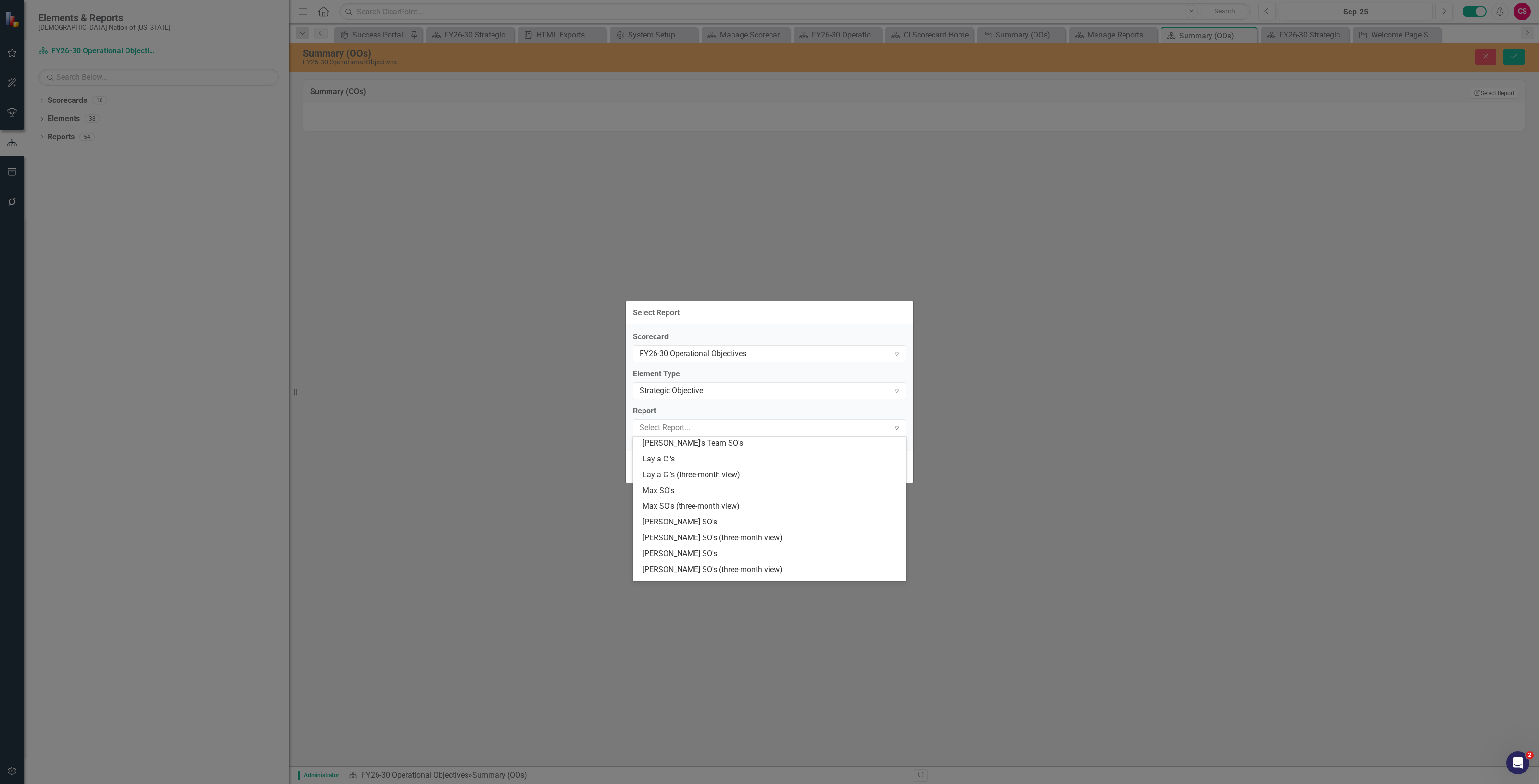
scroll to position [630, 0]
click at [713, 569] on div "Summary (OOs)" at bounding box center [771, 574] width 258 height 11
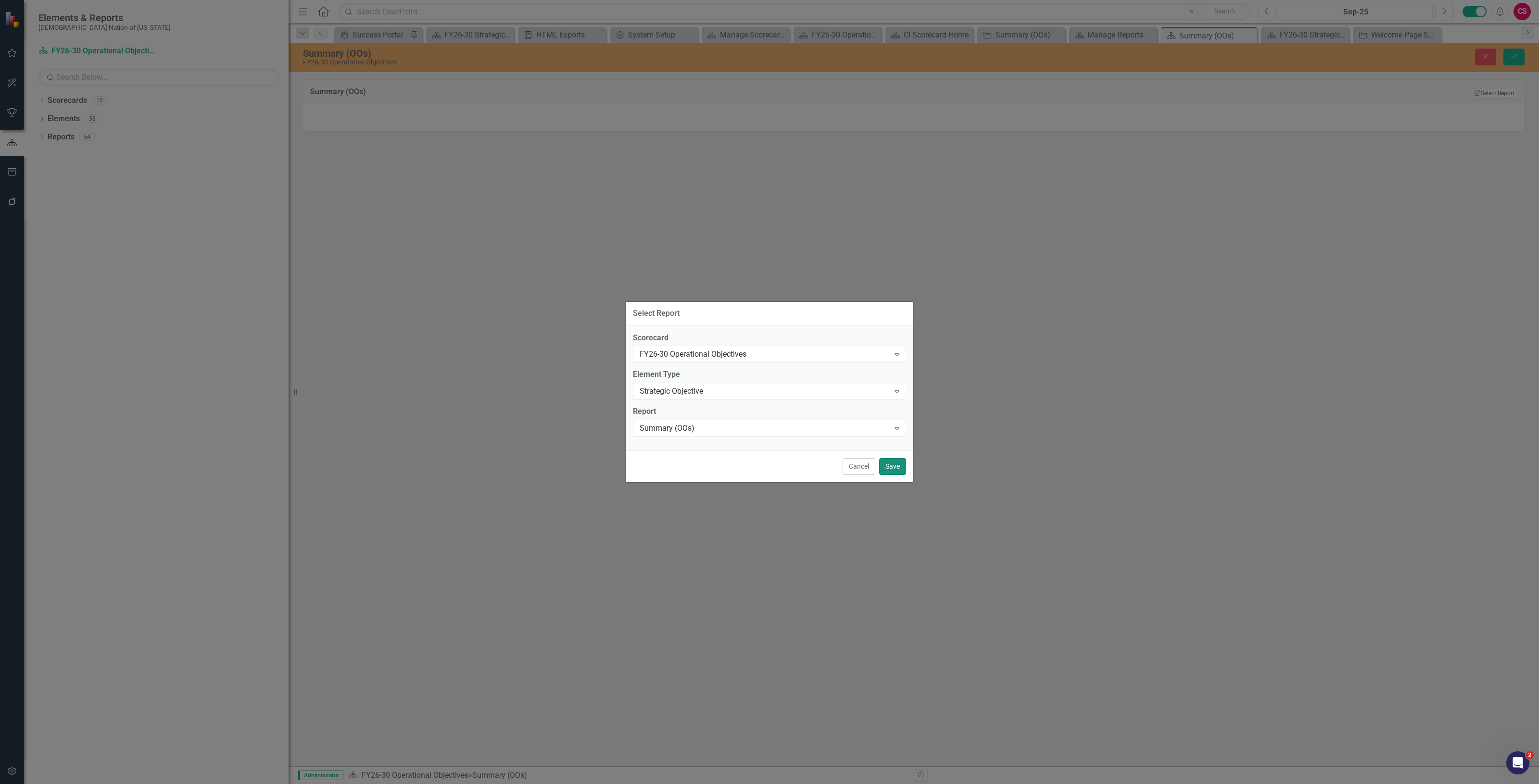
click at [901, 463] on button "Save" at bounding box center [892, 466] width 27 height 17
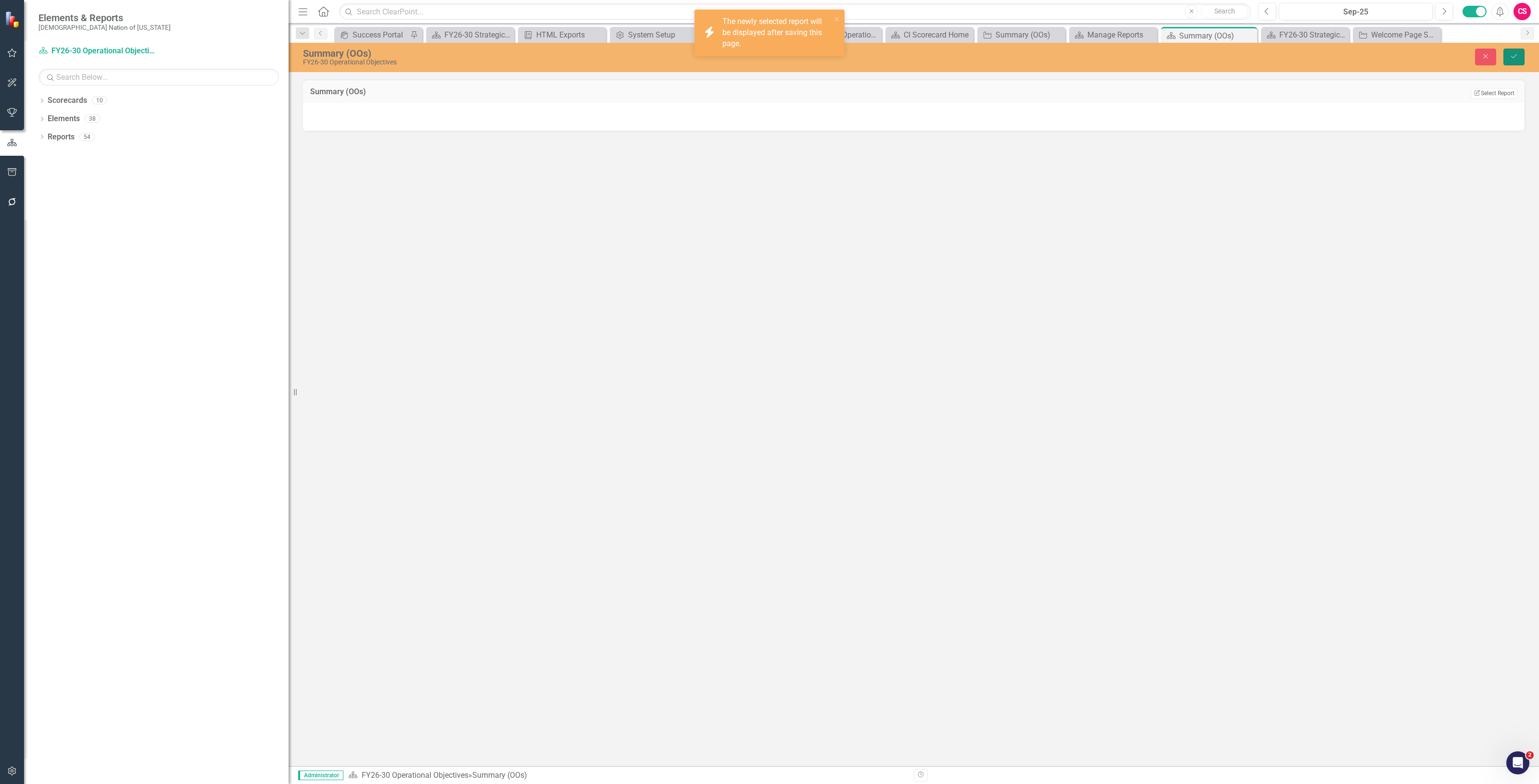
click at [1510, 52] on button "Save" at bounding box center [1514, 56] width 21 height 17
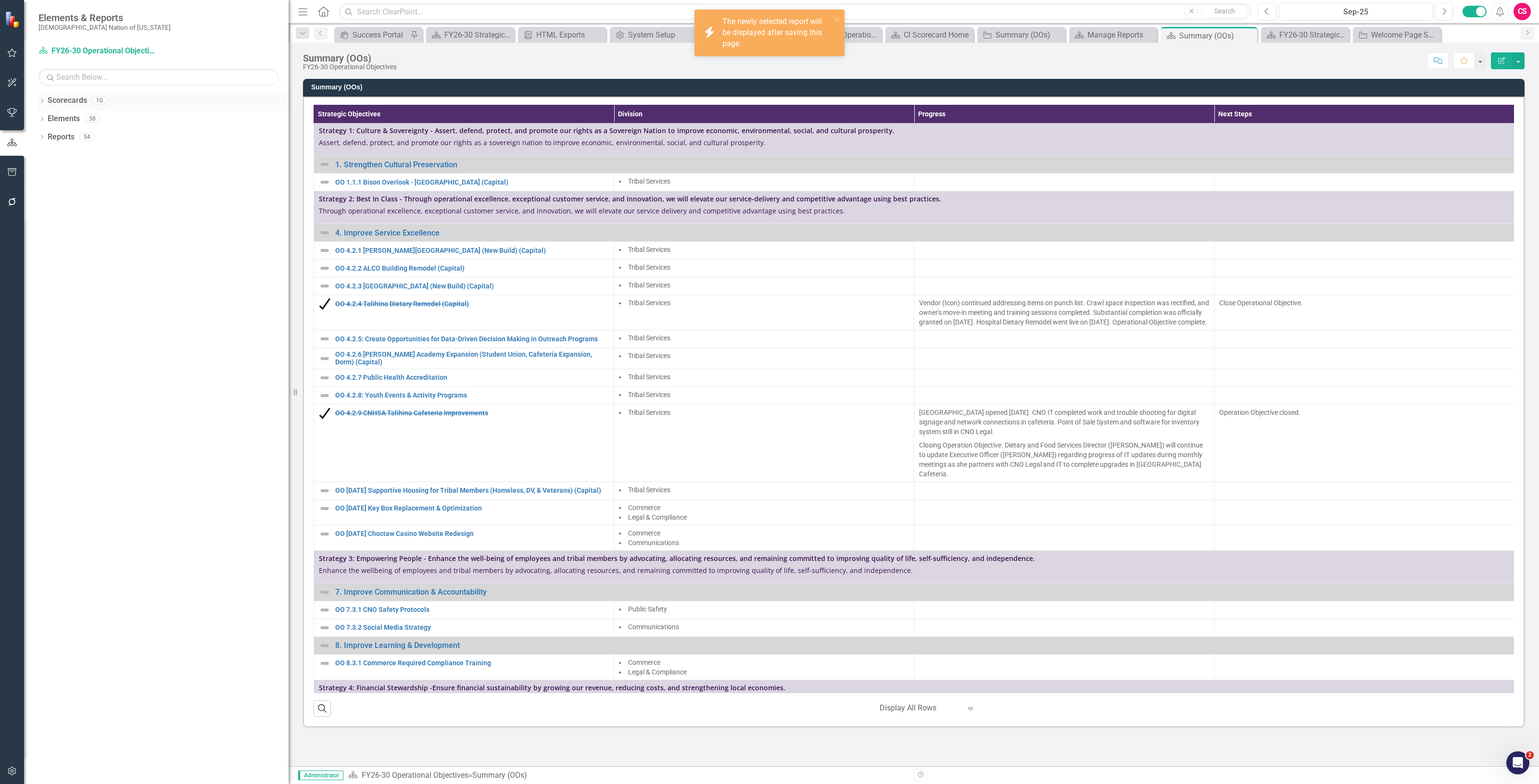
click at [85, 100] on link "Scorecards" at bounding box center [68, 101] width 40 height 11
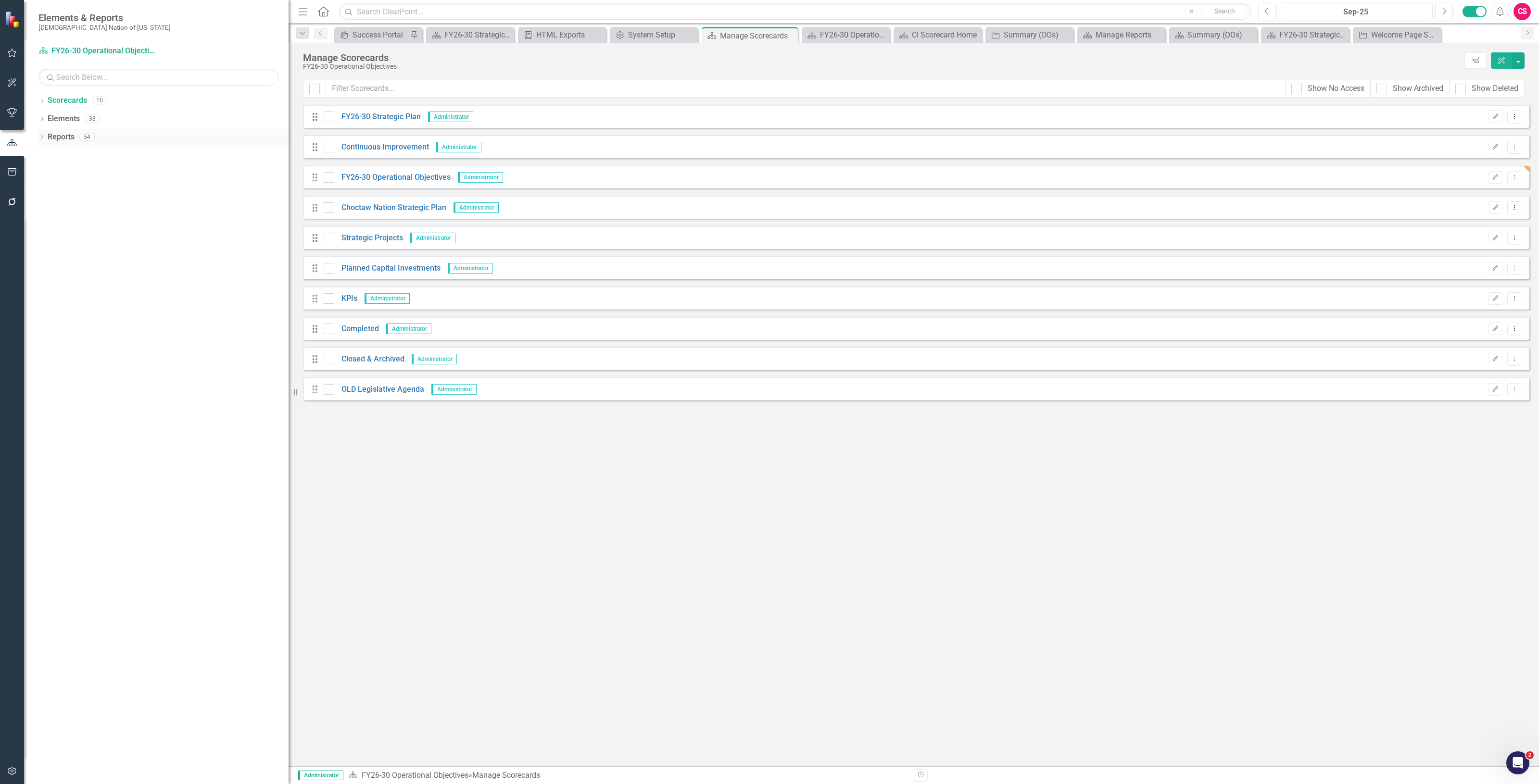
click at [71, 140] on link "Reports" at bounding box center [61, 137] width 27 height 11
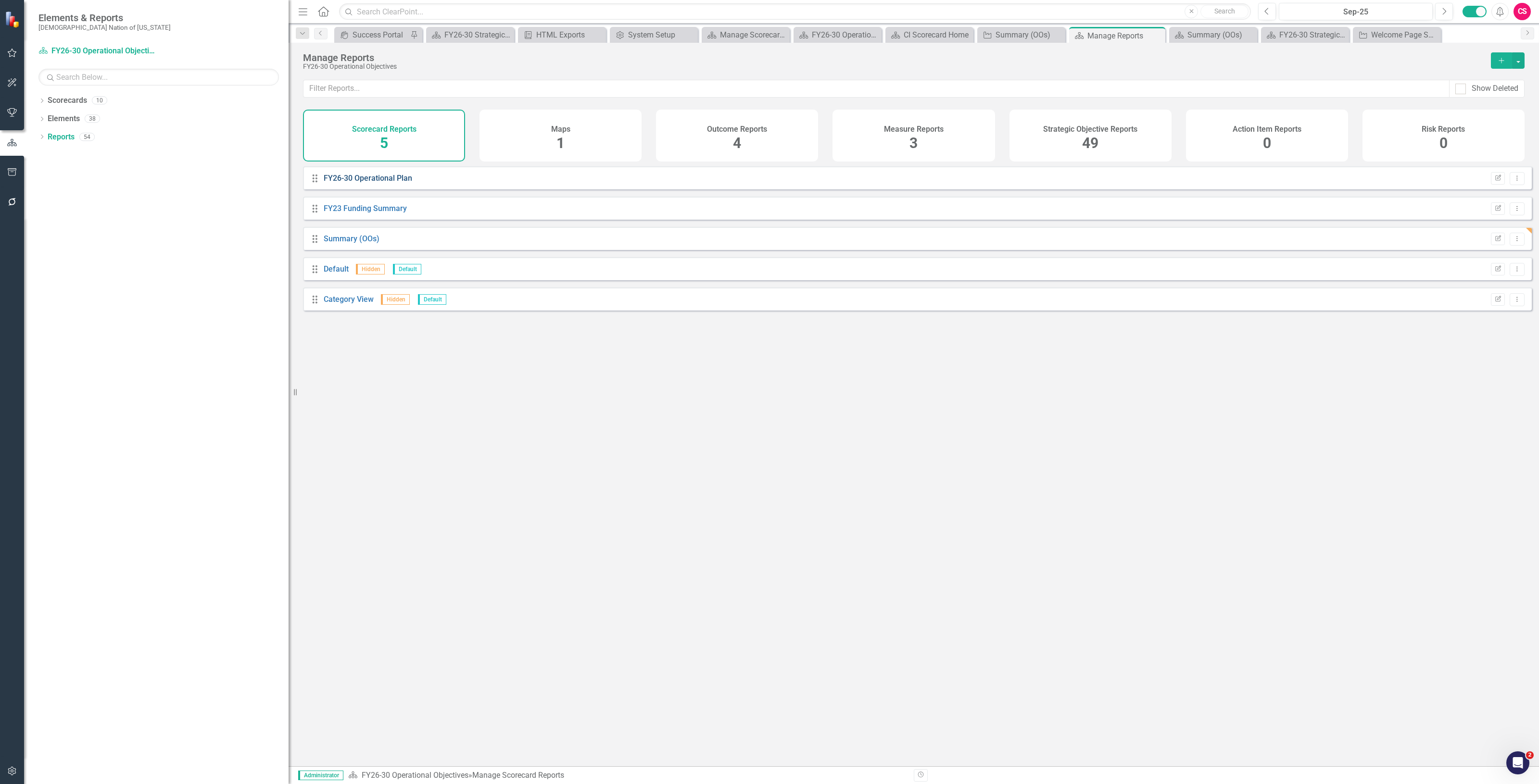
click at [383, 182] on link "FY26-30 Operational Plan" at bounding box center [368, 178] width 89 height 9
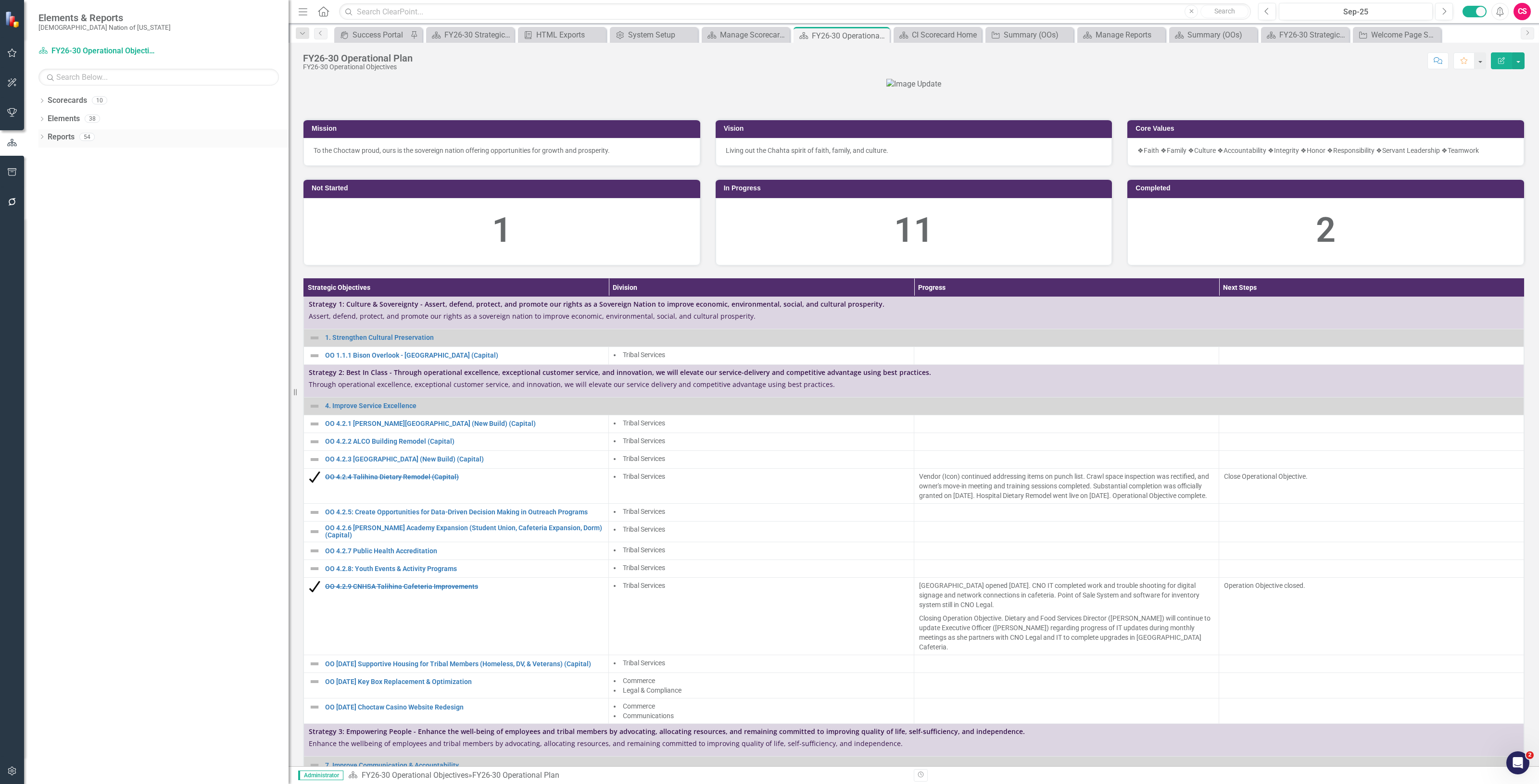
click at [59, 135] on link "Reports" at bounding box center [61, 137] width 27 height 11
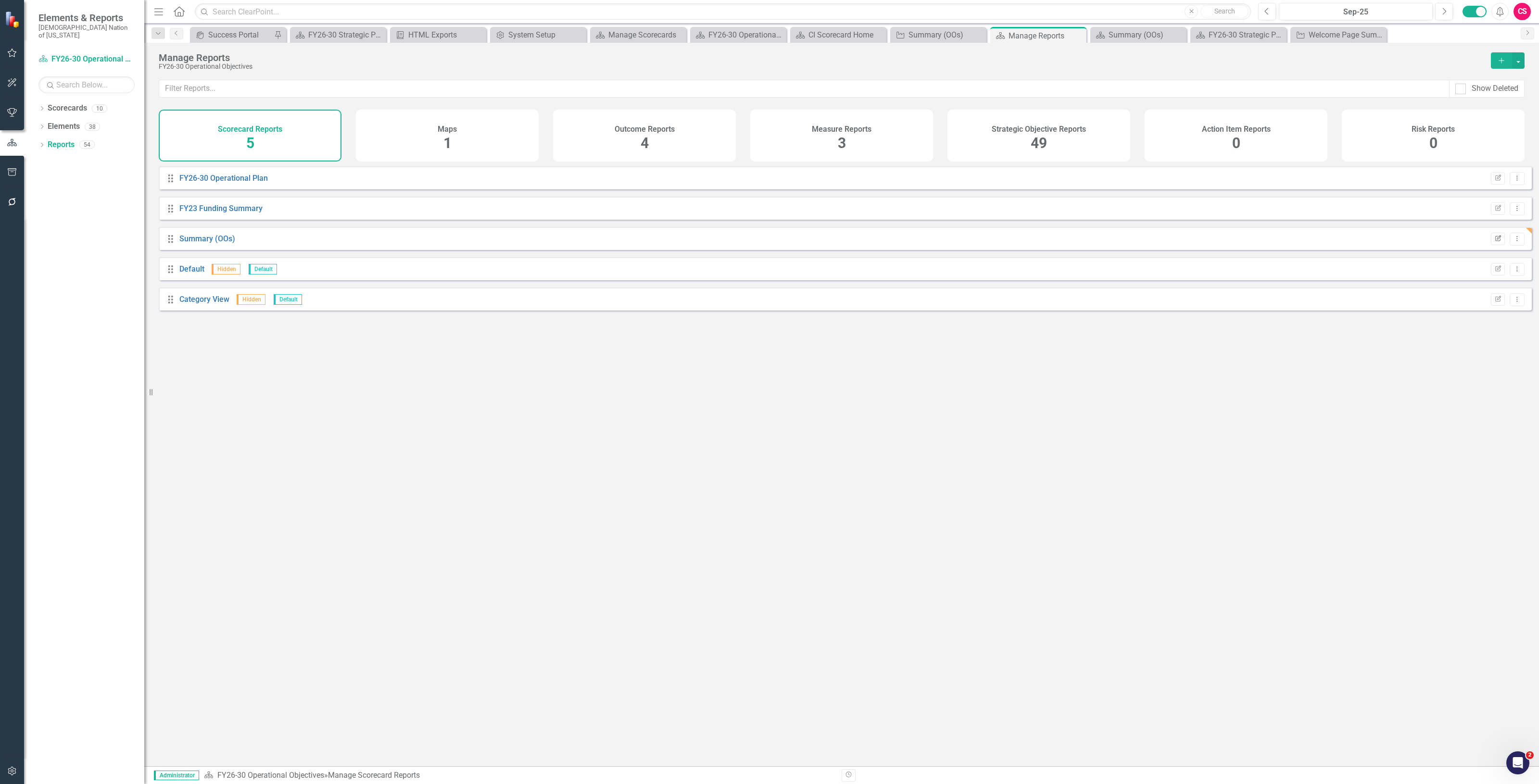
click at [1494, 242] on icon "Edit Report" at bounding box center [1498, 238] width 7 height 6
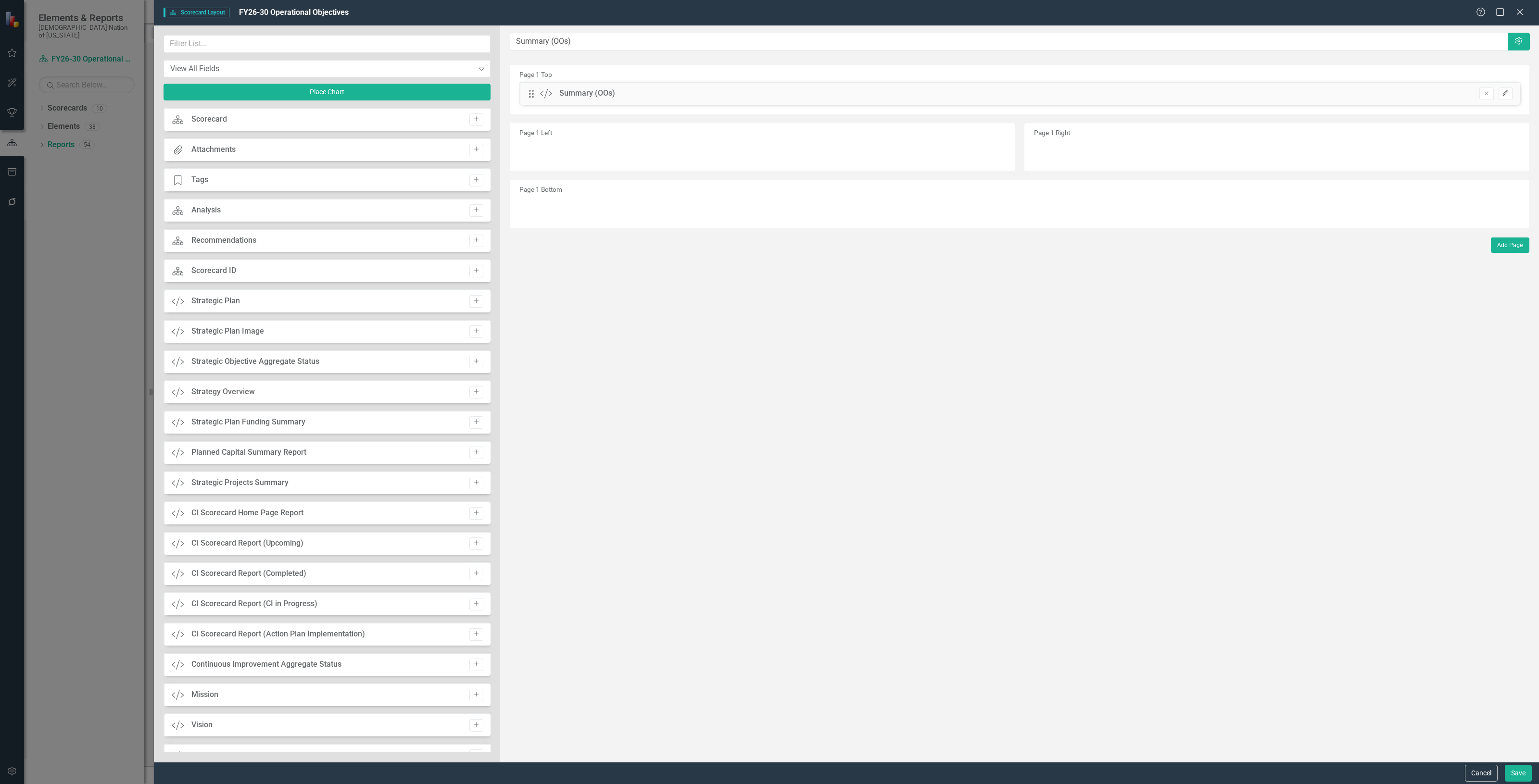
click at [1501, 92] on button "Edit" at bounding box center [1505, 94] width 14 height 12
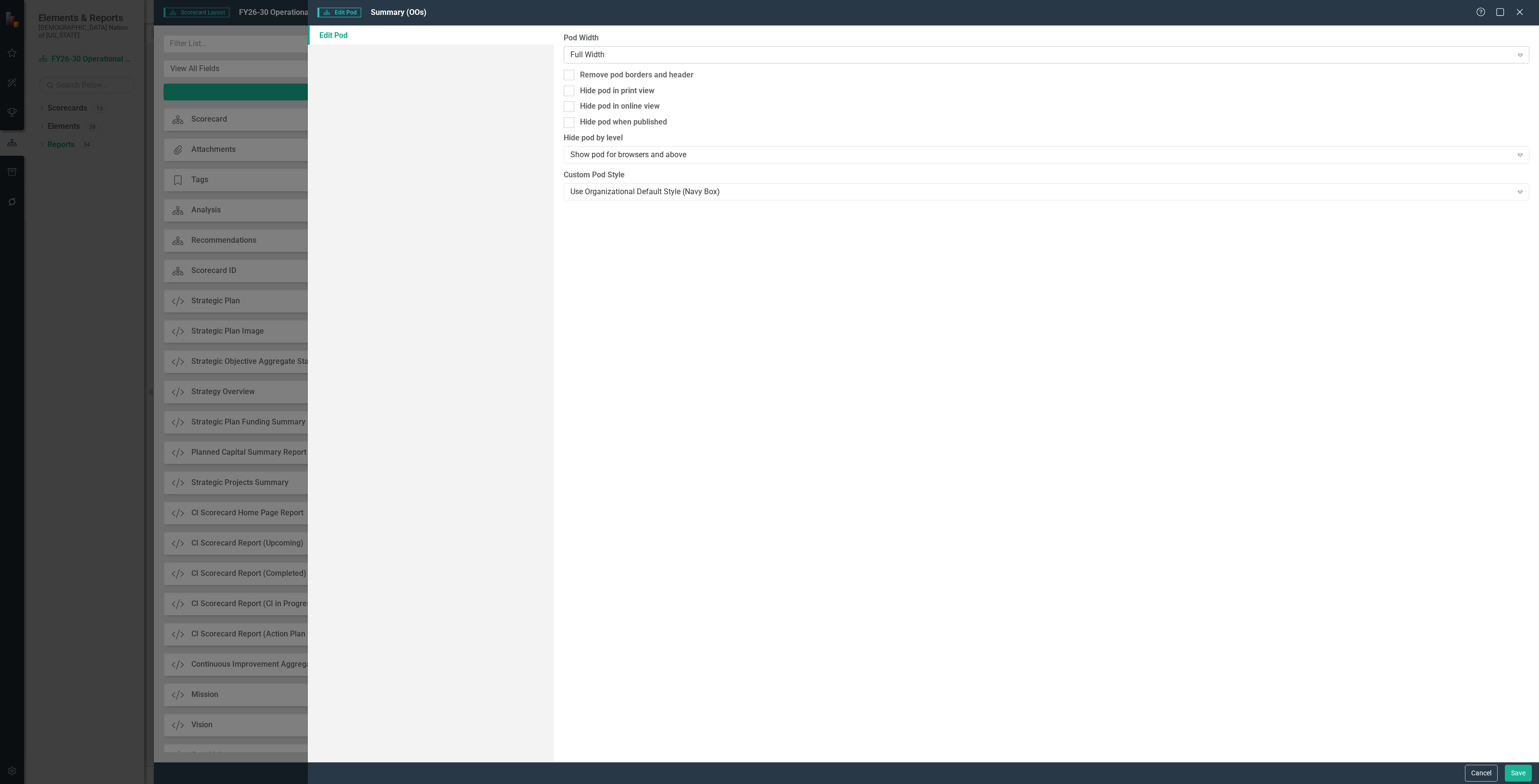
click at [645, 48] on div "Full Width Expand" at bounding box center [1046, 55] width 965 height 17
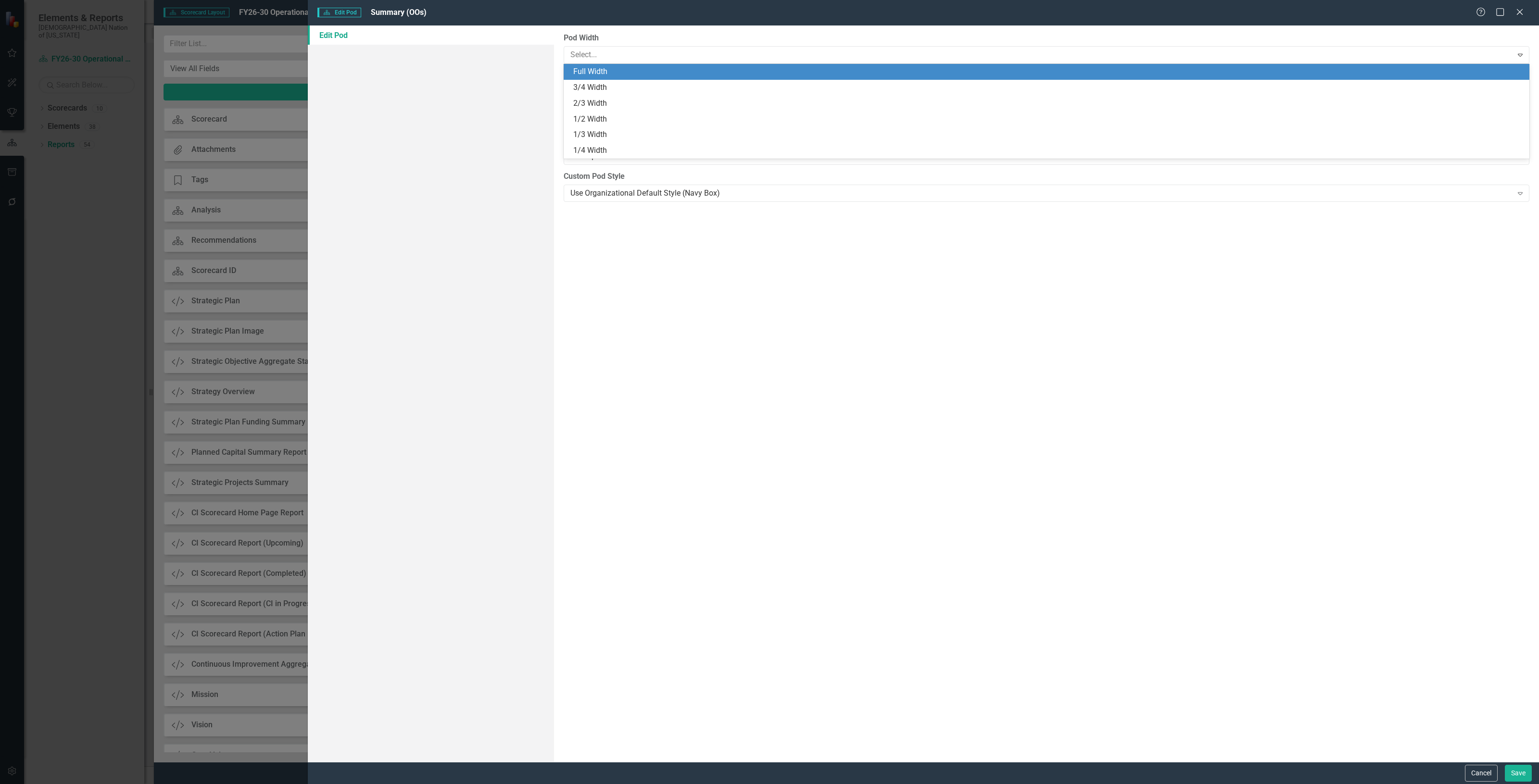
click at [641, 28] on div "Pod Width 6 results available. Use Up and Down to choose options, press Enter t…" at bounding box center [1046, 394] width 985 height 737
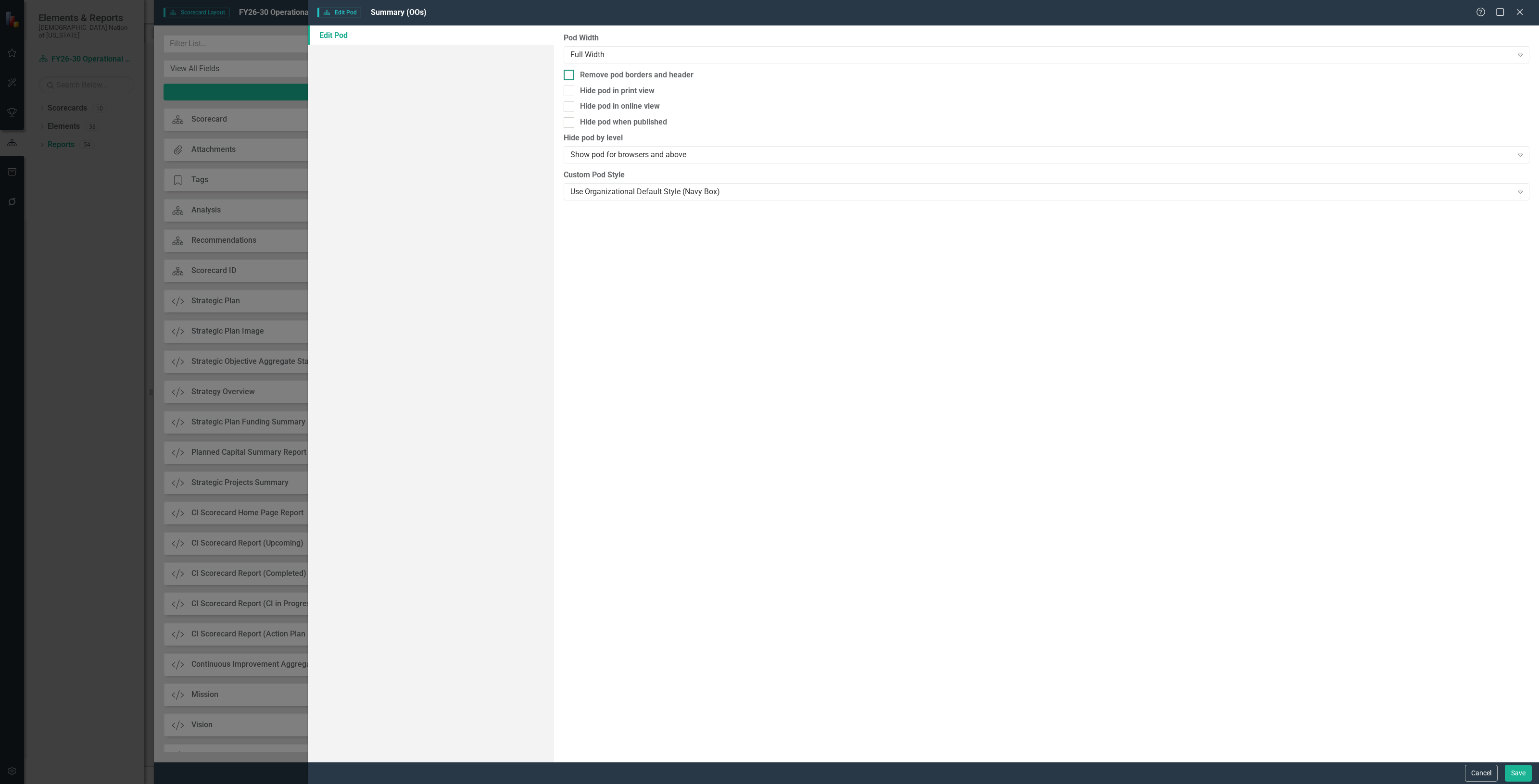
click at [639, 70] on div "Remove pod borders and header" at bounding box center [636, 75] width 114 height 11
click at [570, 70] on input "Remove pod borders and header" at bounding box center [567, 73] width 6 height 6
checkbox input "true"
click at [1516, 779] on button "Save" at bounding box center [1518, 773] width 27 height 17
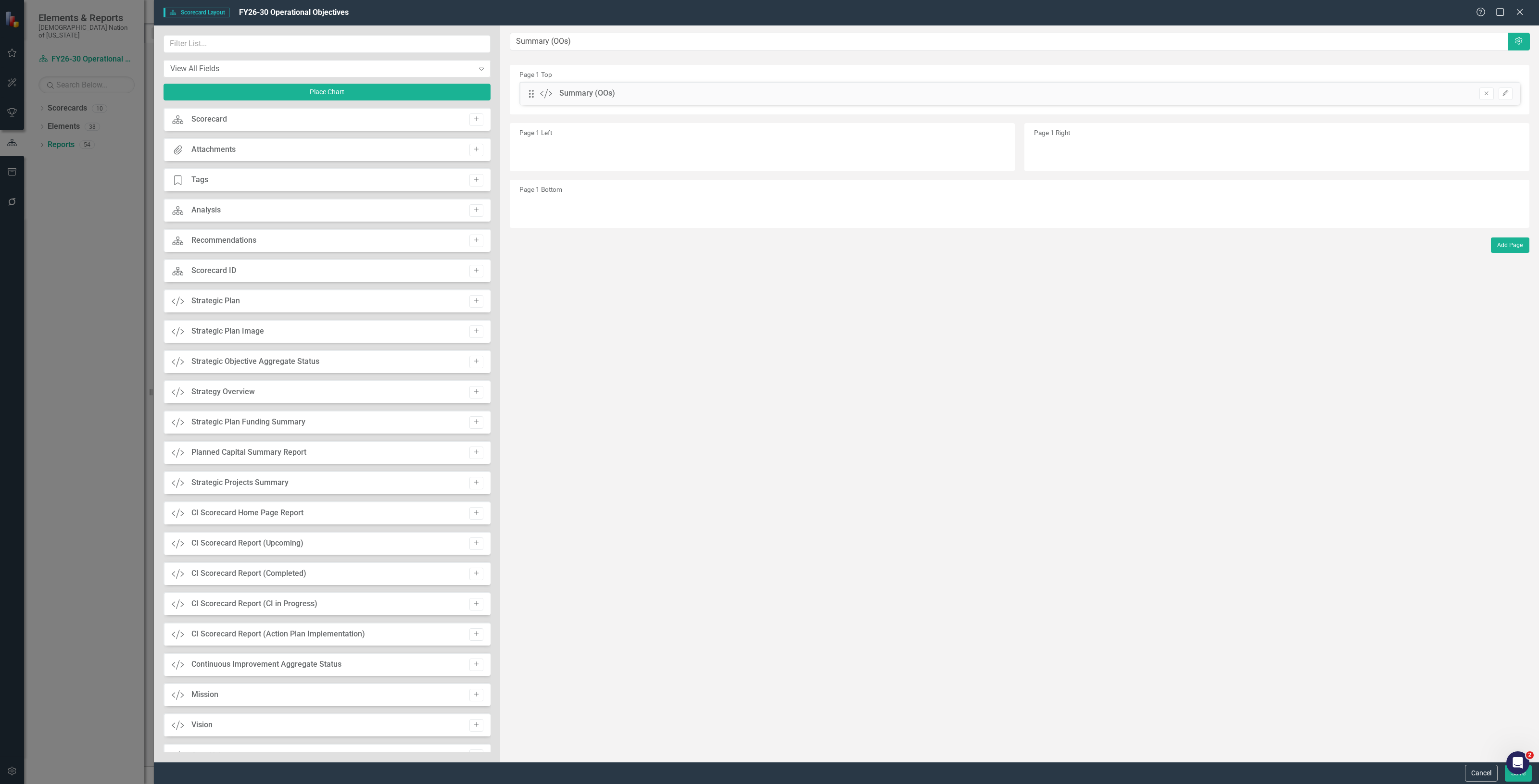
click at [1520, 782] on div "Cancel Save" at bounding box center [846, 773] width 1385 height 22
click at [1515, 778] on button "Save" at bounding box center [1518, 773] width 27 height 17
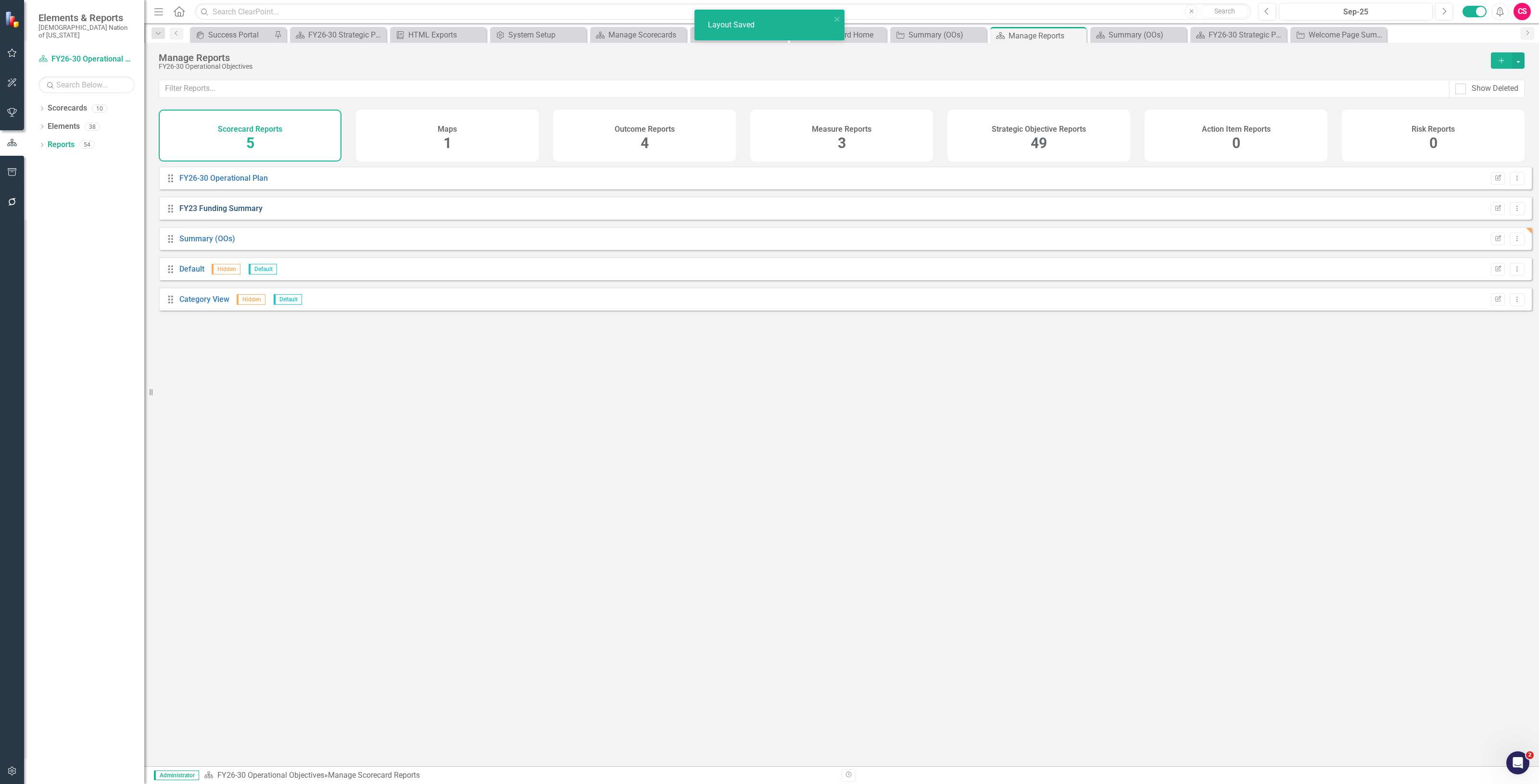
click at [227, 213] on link "FY23 Funding Summary" at bounding box center [221, 208] width 83 height 9
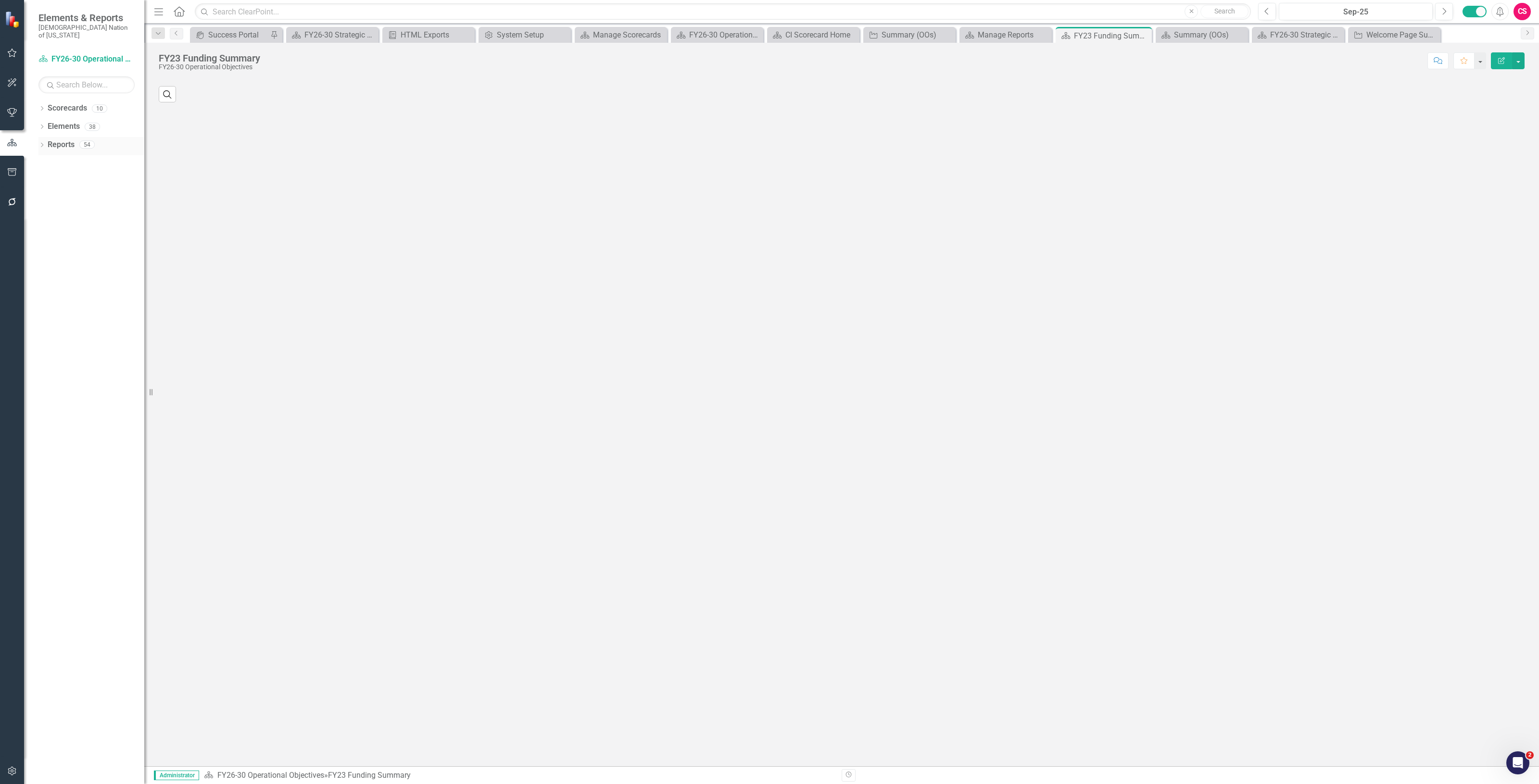
click at [55, 140] on link "Reports" at bounding box center [61, 145] width 27 height 11
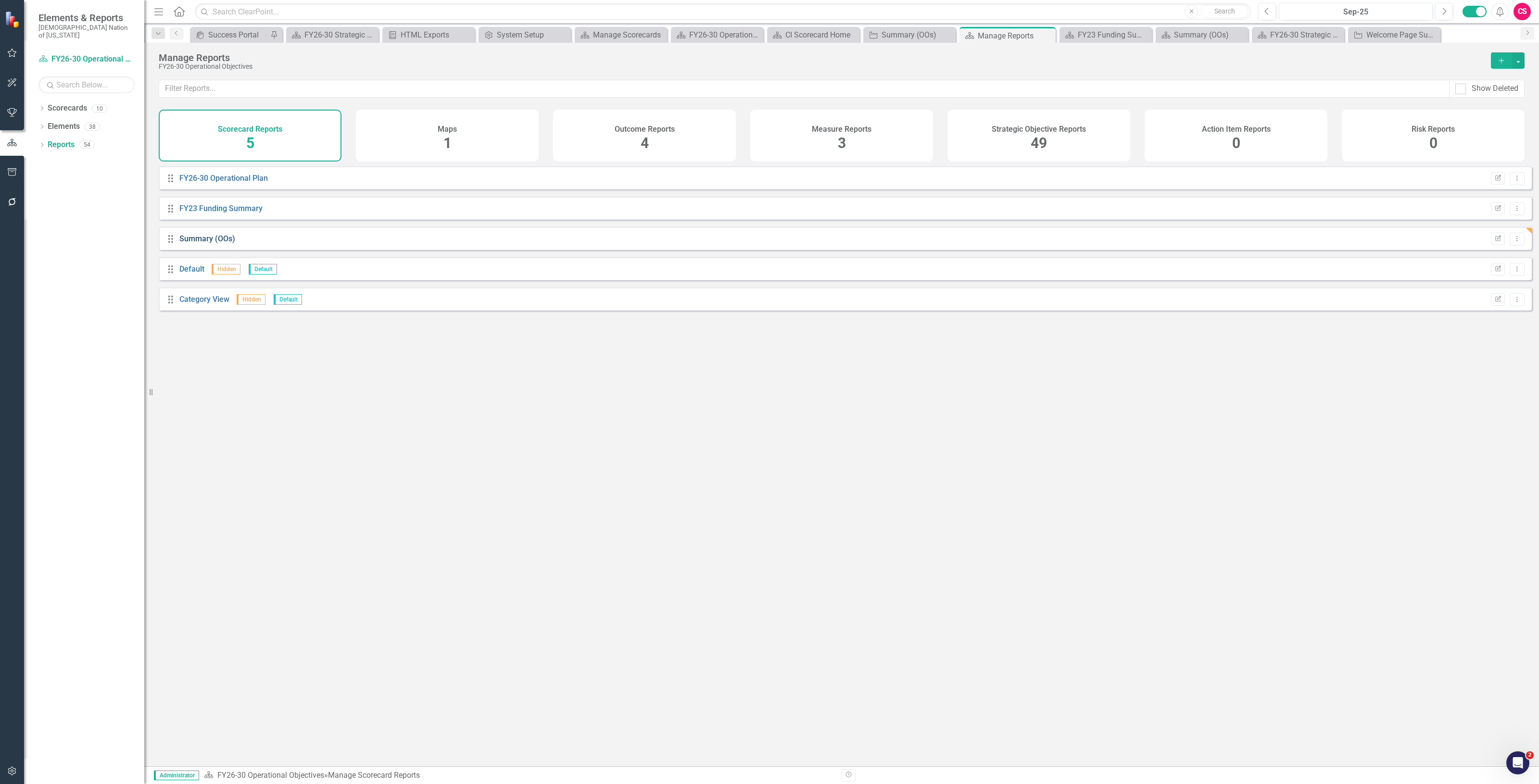
click at [212, 243] on link "Summary (OOs)" at bounding box center [207, 238] width 56 height 9
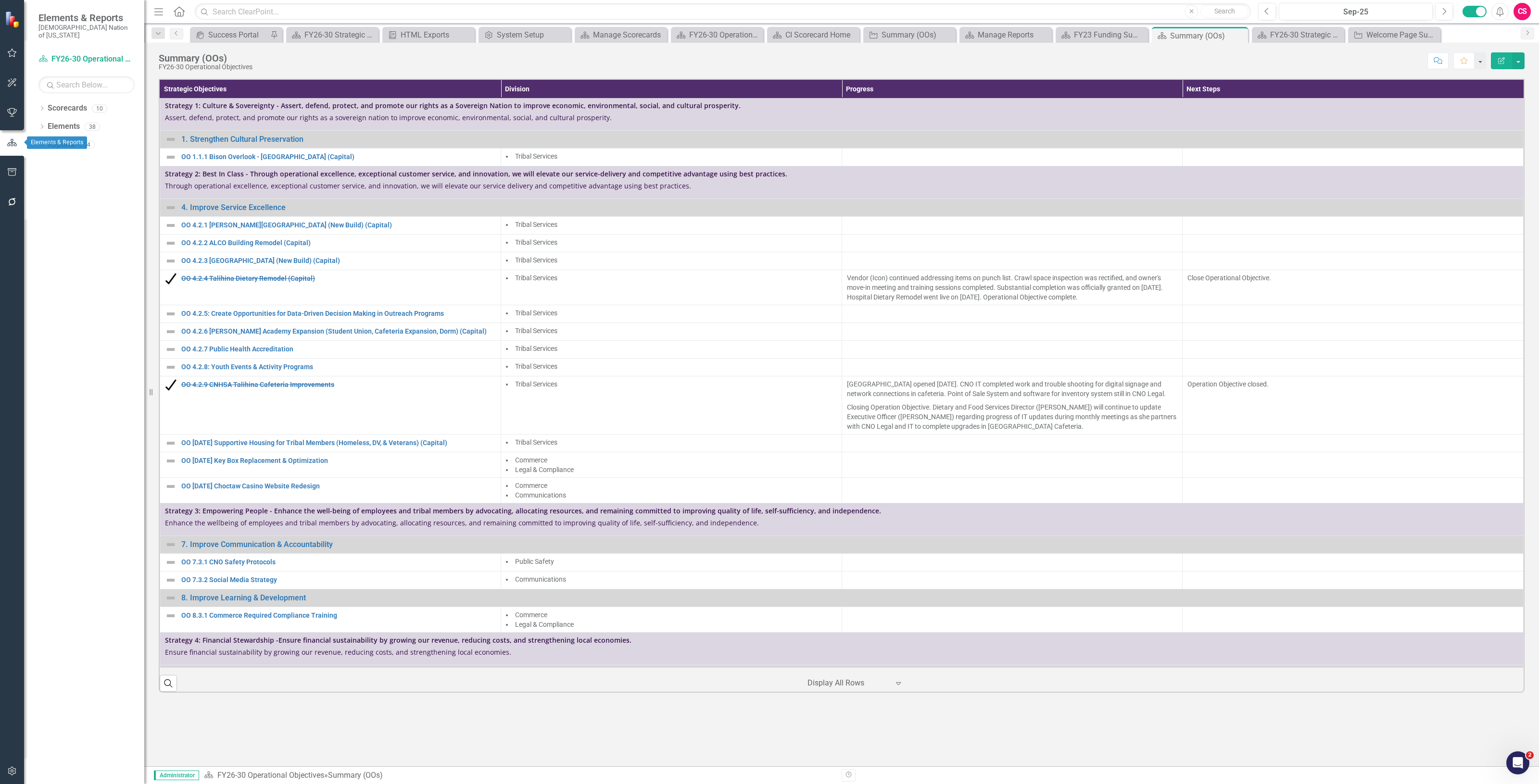
click at [11, 171] on icon "button" at bounding box center [12, 172] width 10 height 7
click at [52, 88] on link "HTML Exports" at bounding box center [86, 93] width 96 height 11
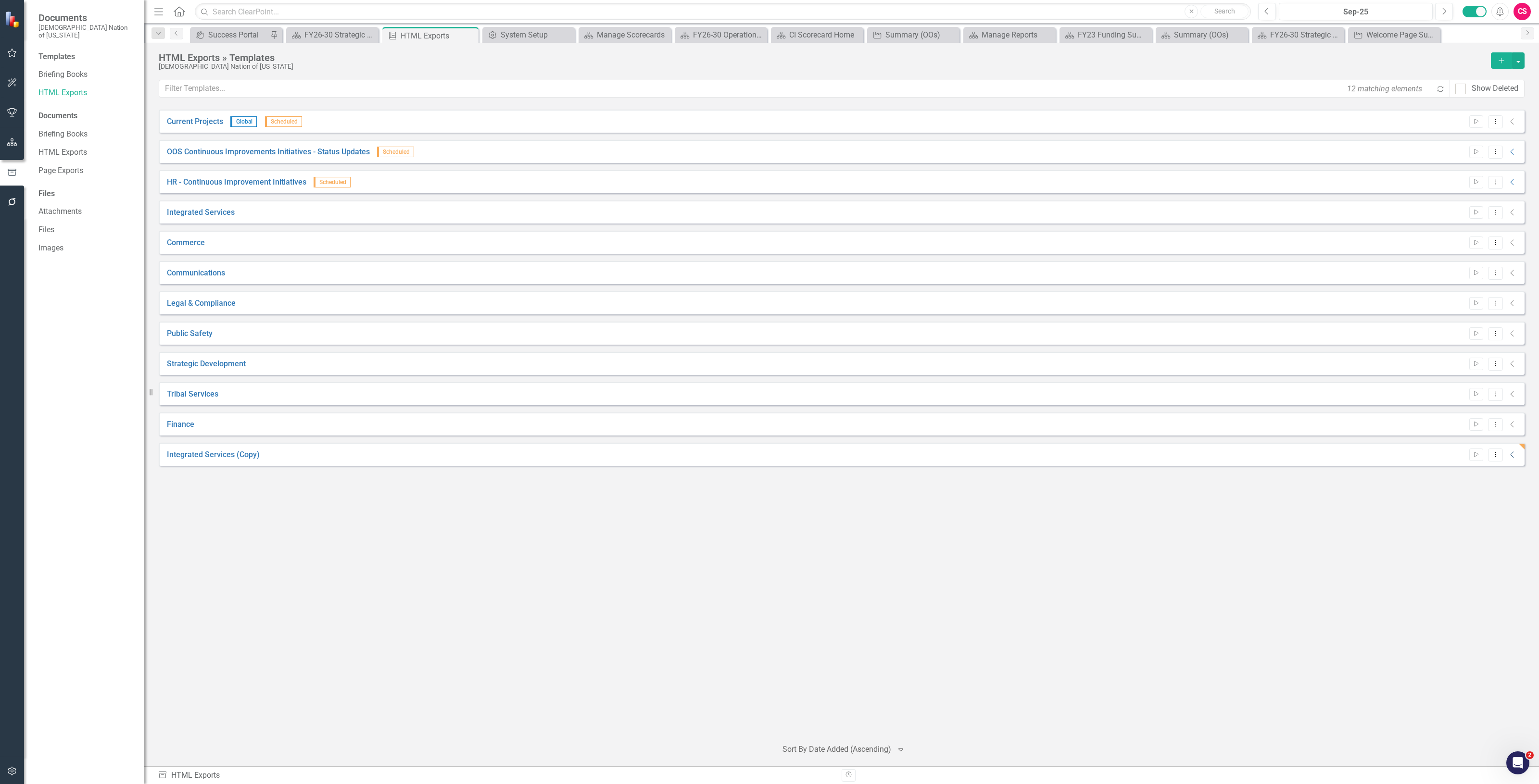
click at [1514, 451] on icon "Collapse" at bounding box center [1512, 455] width 9 height 7
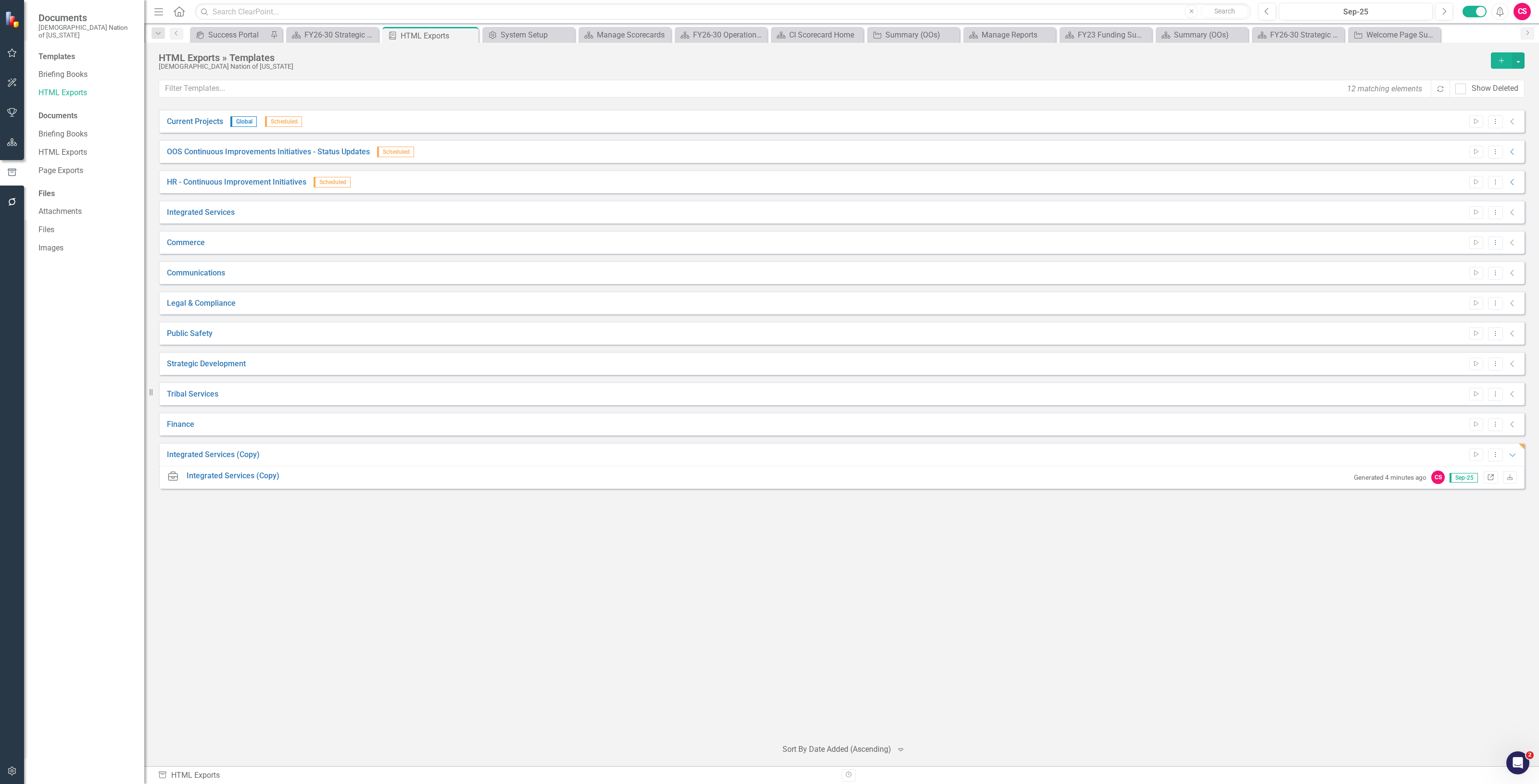
click at [1488, 479] on icon at bounding box center [1491, 477] width 6 height 6
click at [1493, 457] on button "Dropdown Menu" at bounding box center [1496, 455] width 15 height 13
click at [1446, 503] on link "Edit Edit Template" at bounding box center [1458, 507] width 89 height 18
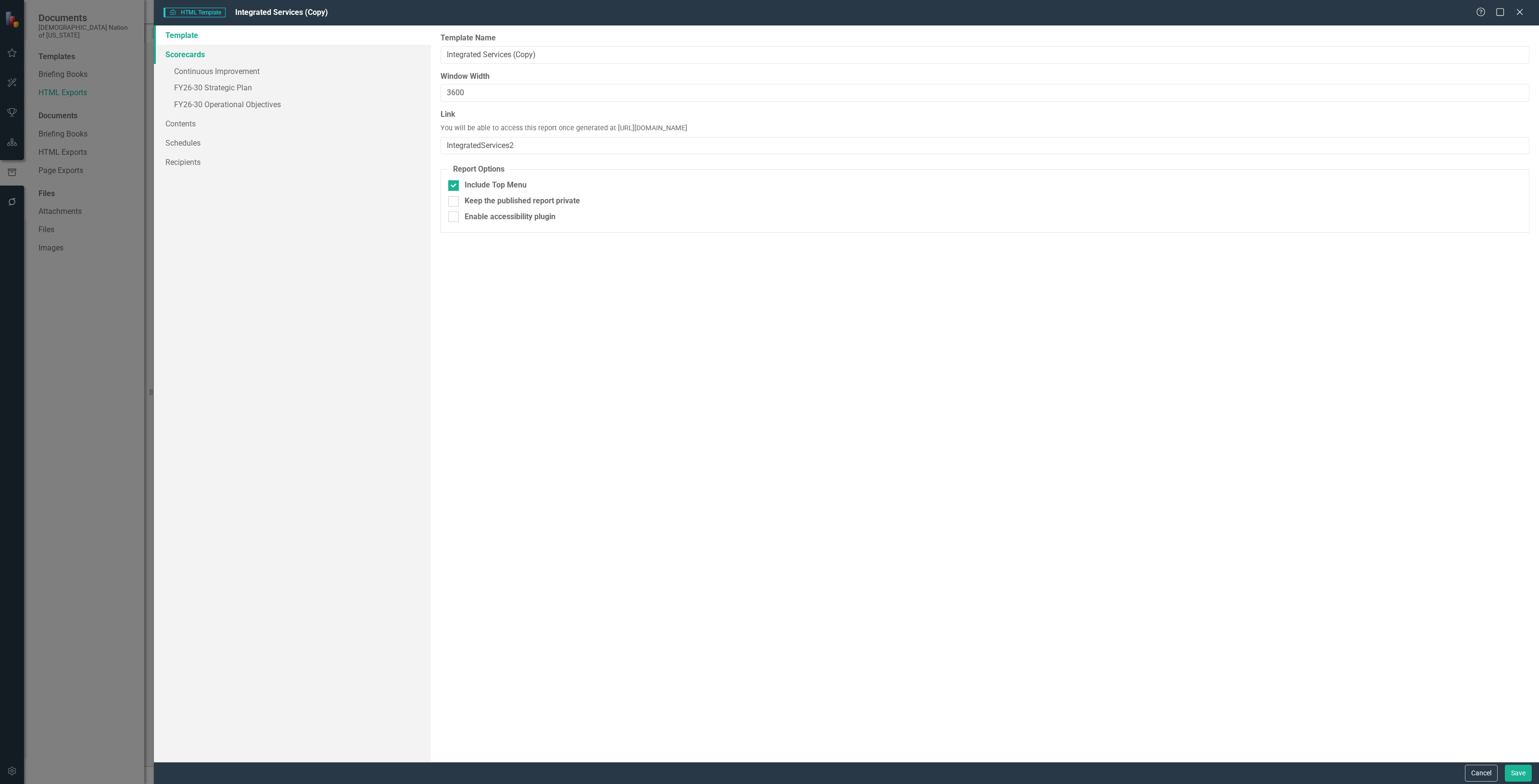
click at [203, 58] on link "Scorecards" at bounding box center [292, 54] width 277 height 19
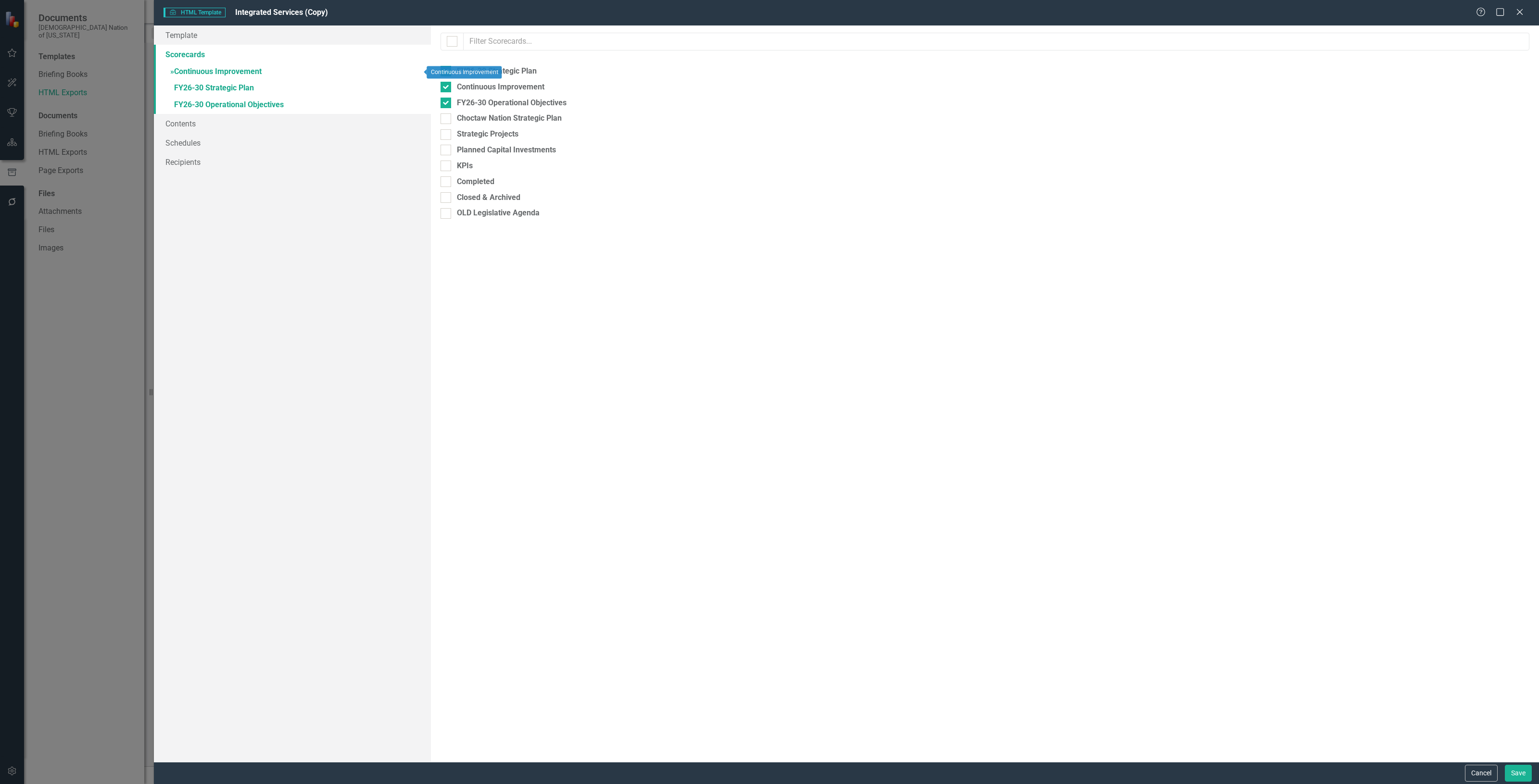
click at [209, 71] on link "» Continuous Improvement" at bounding box center [292, 72] width 277 height 17
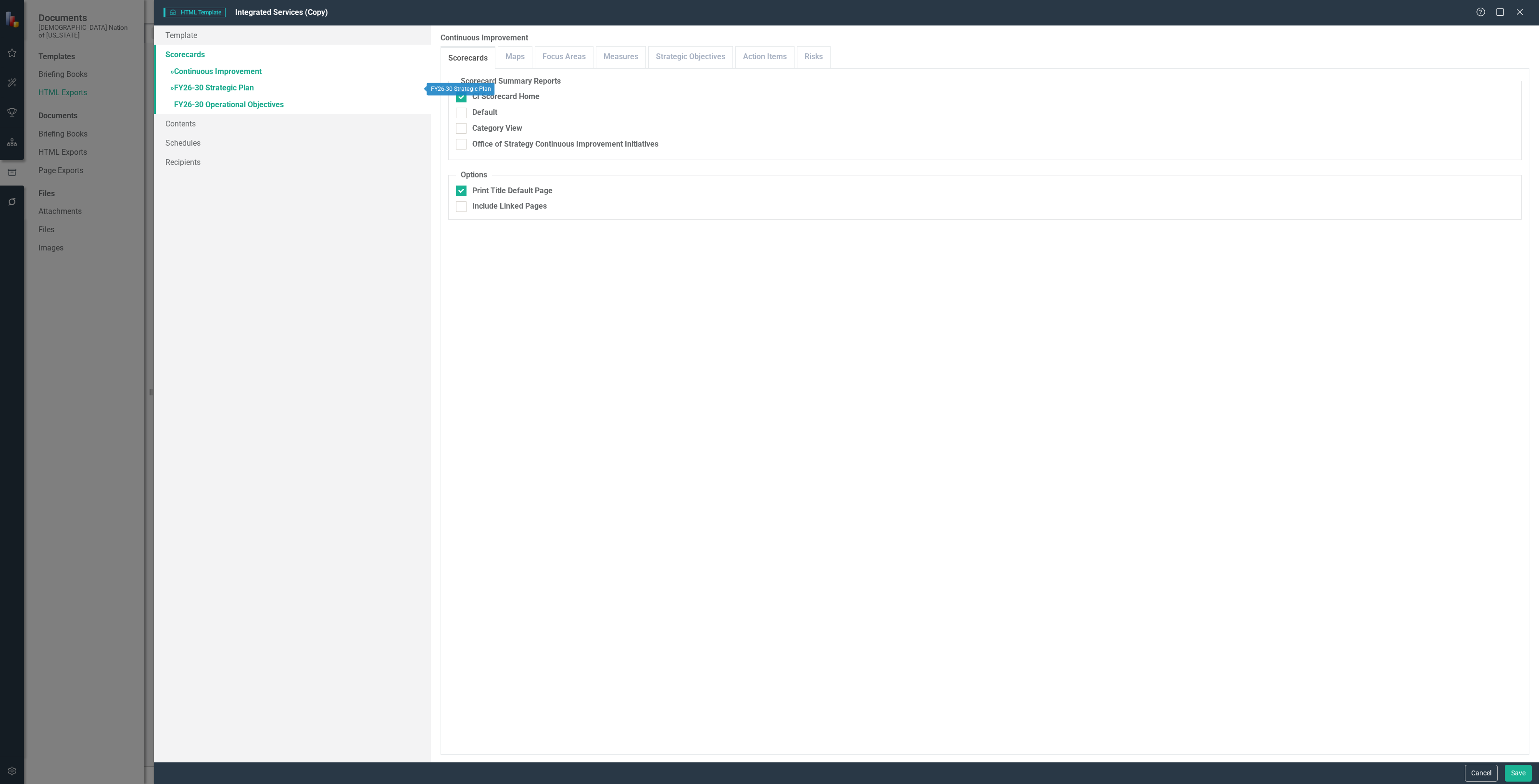
click at [225, 86] on link "» FY26-30 Strategic Plan" at bounding box center [292, 88] width 277 height 17
checkbox input "false"
click at [678, 56] on link "Strategic Objectives" at bounding box center [679, 56] width 84 height 20
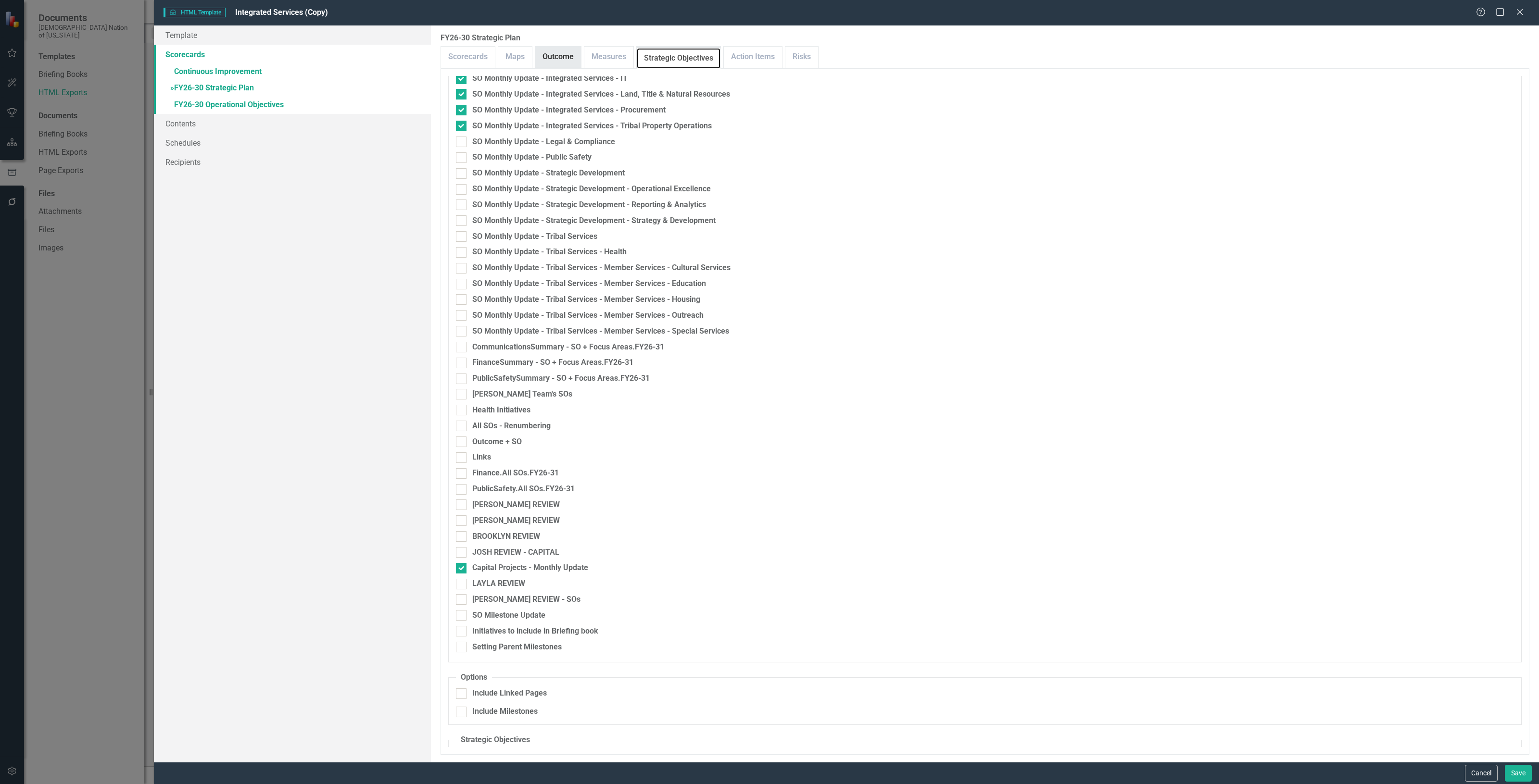
scroll to position [1202, 0]
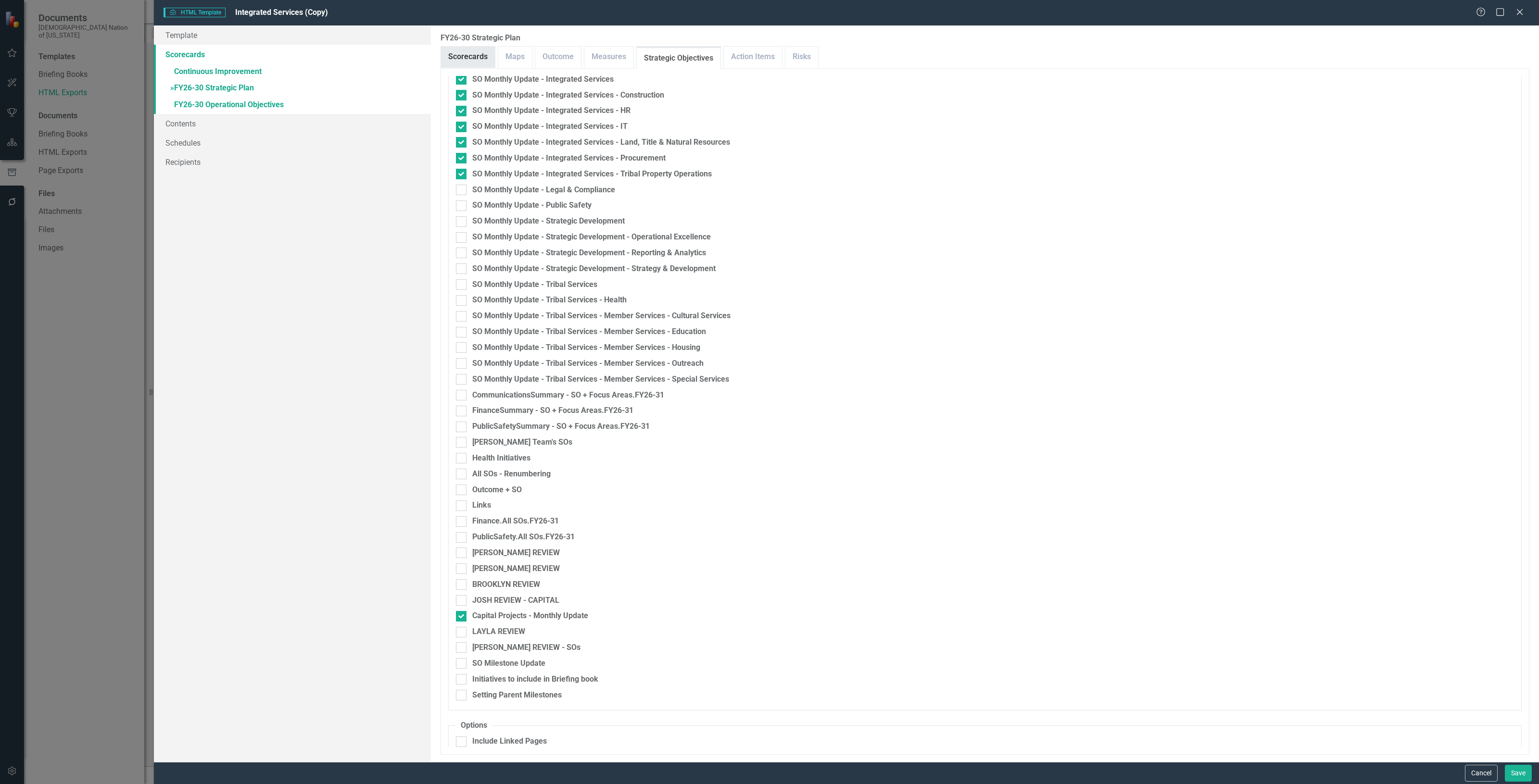
click at [451, 52] on link "Scorecards" at bounding box center [467, 56] width 54 height 20
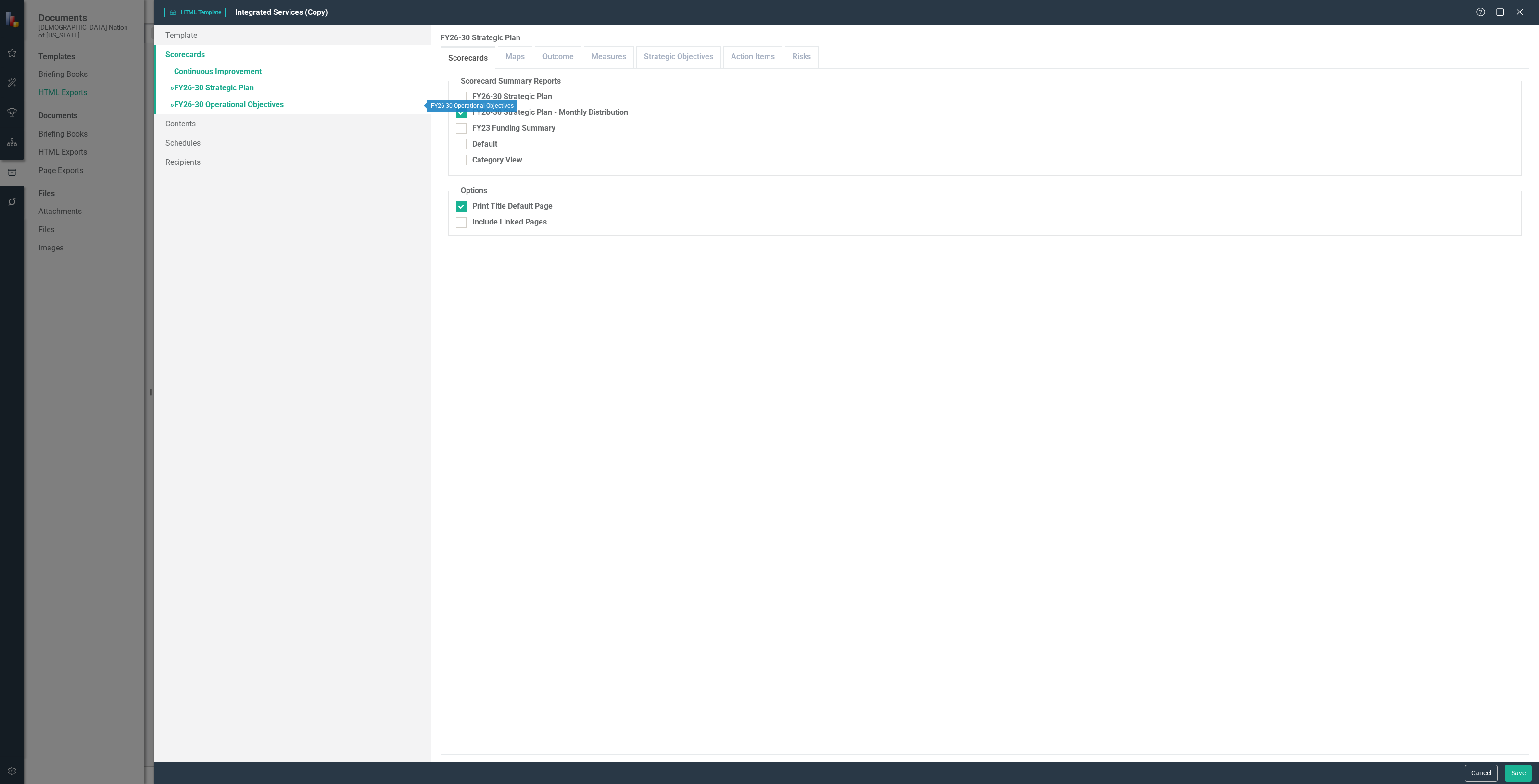
click at [294, 105] on link "» FY26-30 Operational Objectives" at bounding box center [292, 105] width 277 height 17
click at [554, 130] on div "Summary (OOs)" at bounding box center [985, 128] width 1058 height 11
click at [462, 129] on input "Summary (OOs)" at bounding box center [459, 126] width 6 height 6
checkbox input "true"
click at [544, 205] on div "Print Title Default Page" at bounding box center [512, 207] width 80 height 11
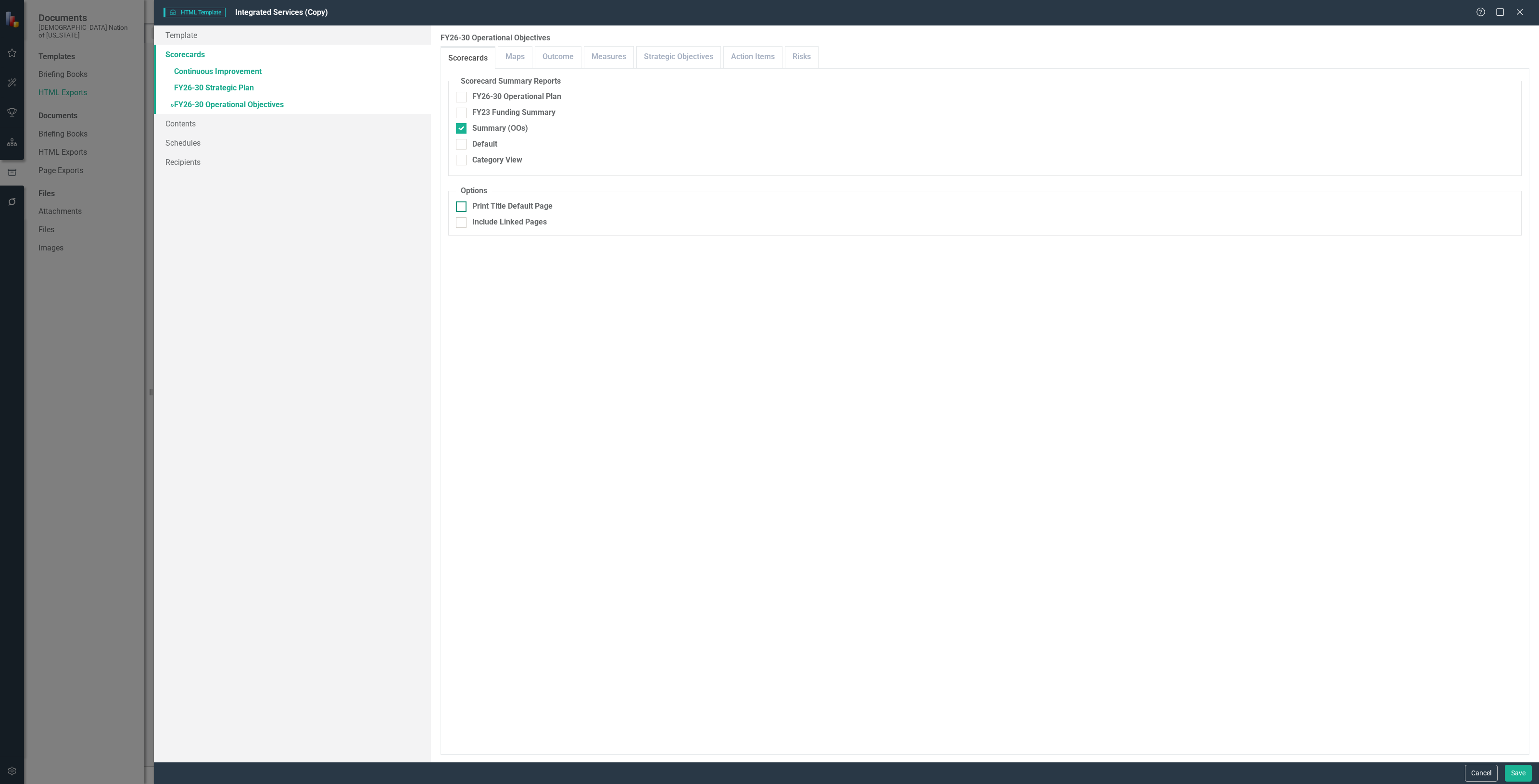
click at [462, 205] on input "Print Title Default Page" at bounding box center [459, 205] width 6 height 6
checkbox input "true"
click at [1525, 777] on button "Save" at bounding box center [1518, 773] width 27 height 17
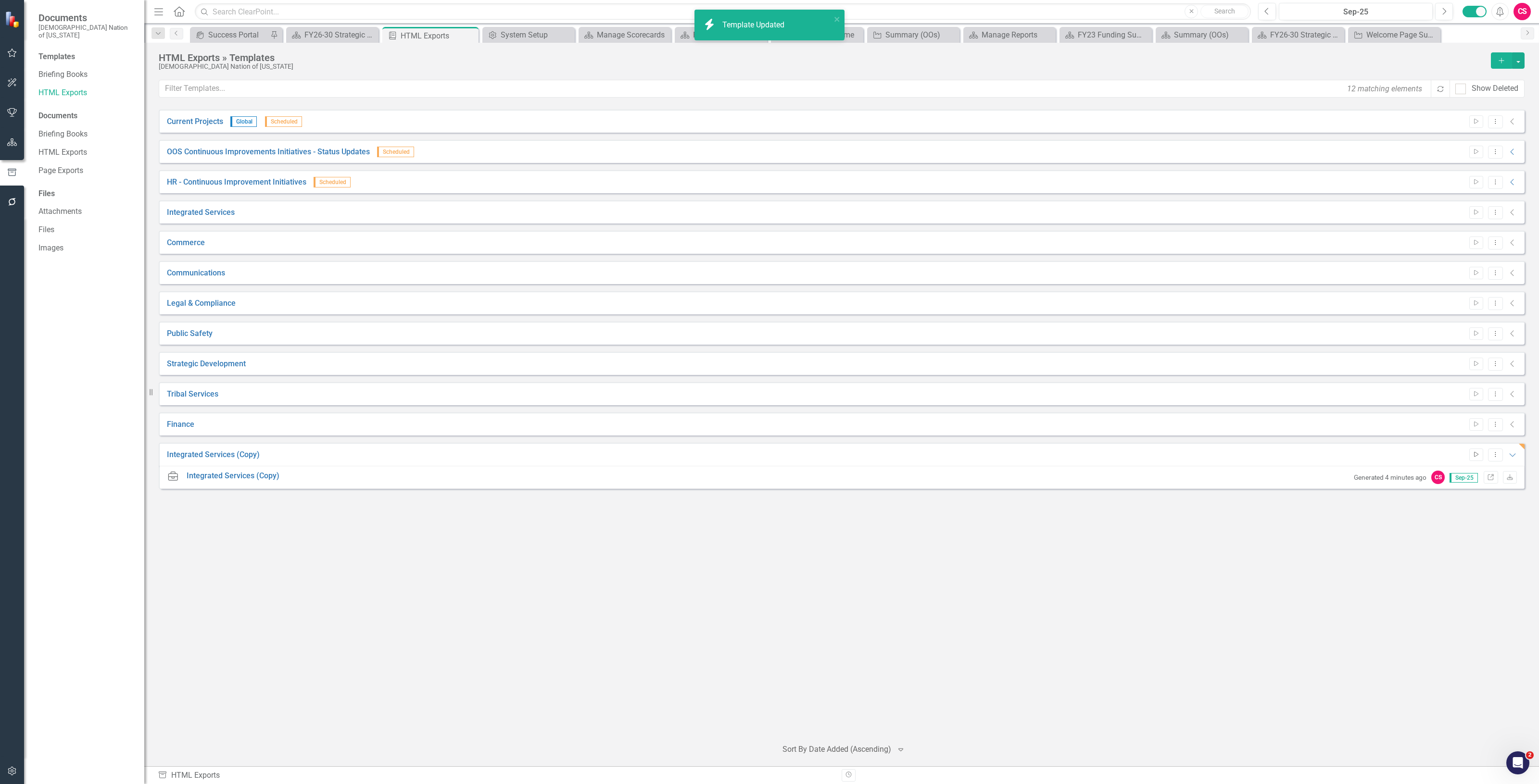
click at [1479, 452] on button "Start" at bounding box center [1476, 455] width 14 height 12
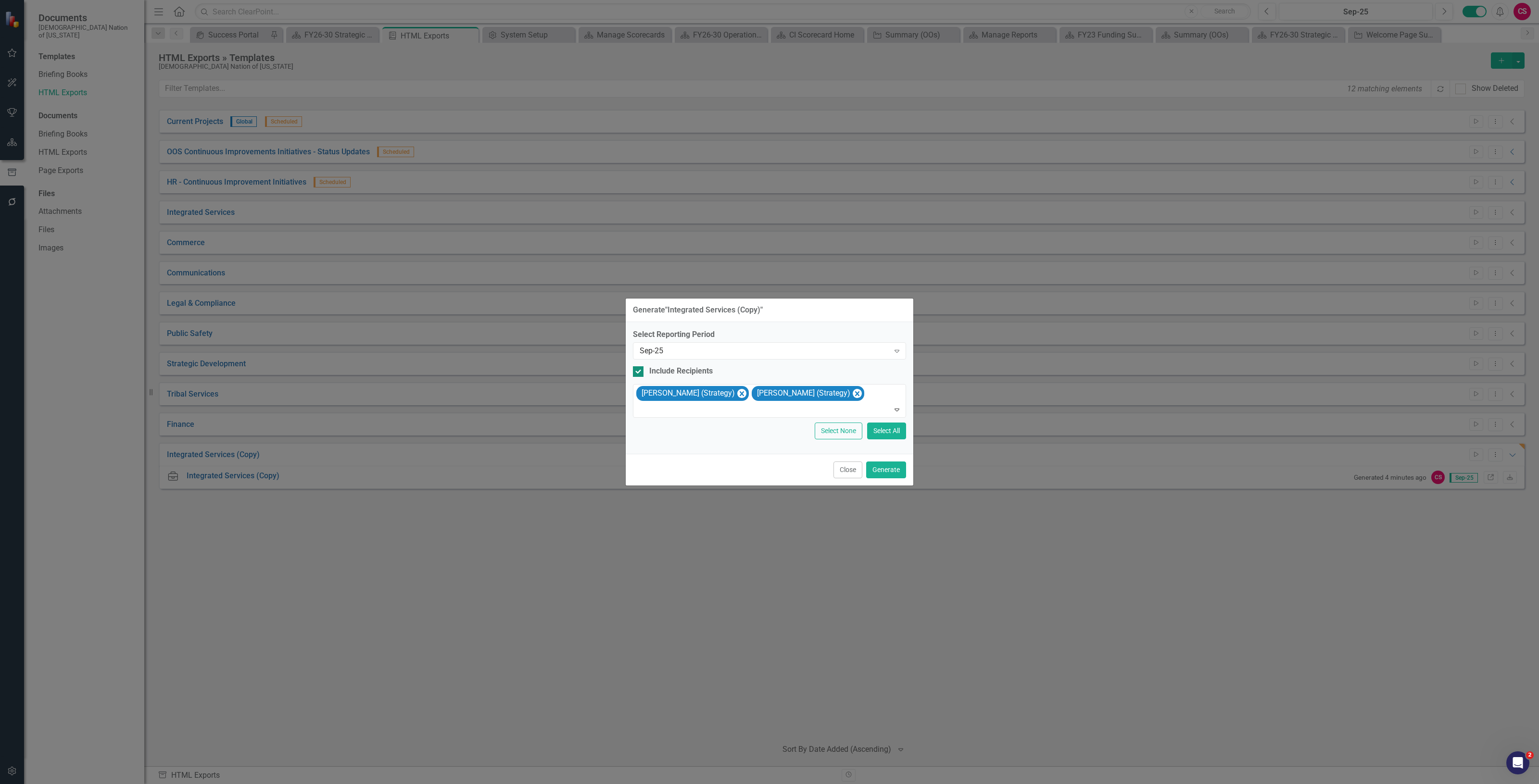
click at [669, 369] on div "Include Recipients" at bounding box center [681, 371] width 63 height 11
click at [639, 369] on input "Include Recipients" at bounding box center [636, 369] width 6 height 6
checkbox input "false"
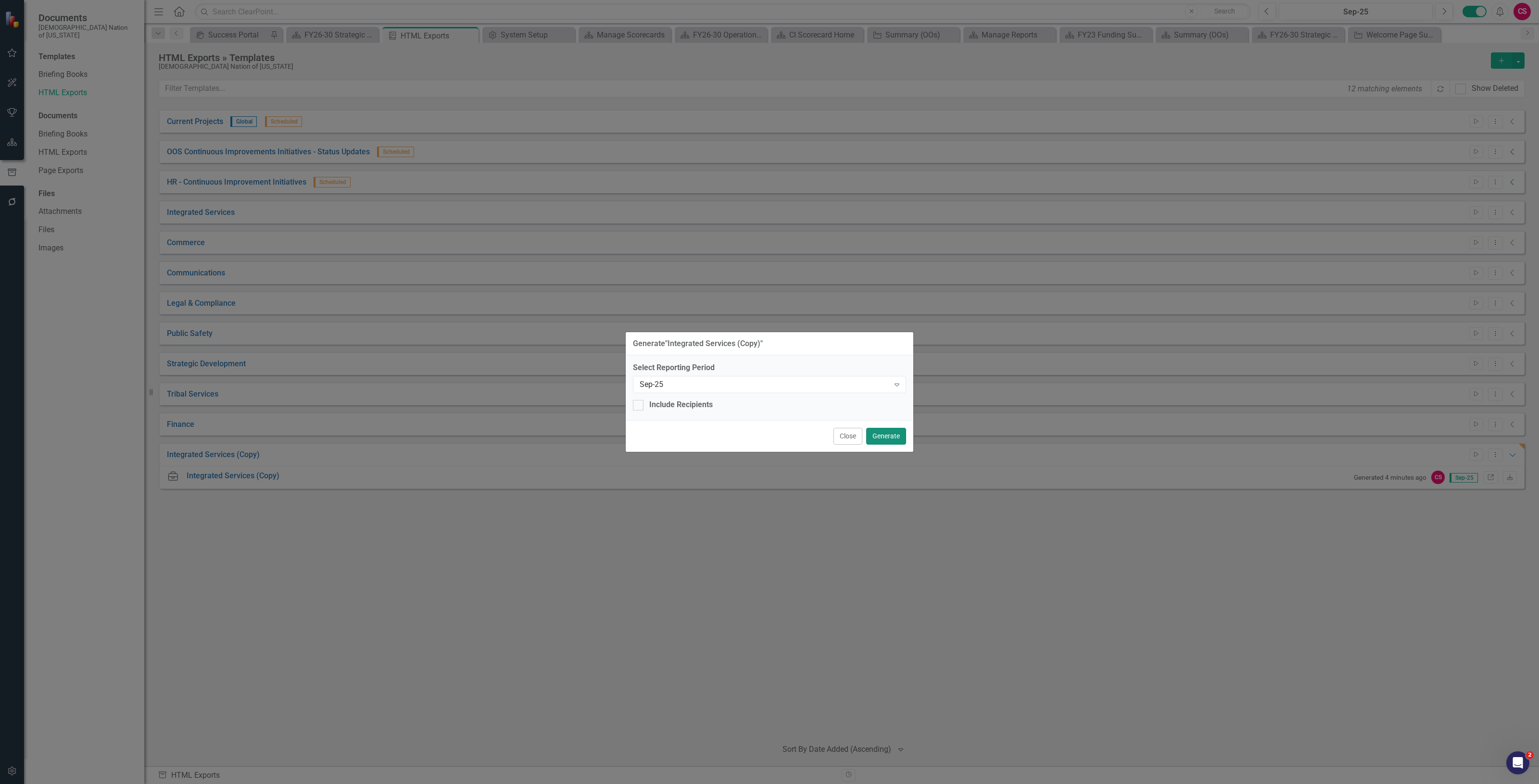
click at [884, 430] on button "Generate" at bounding box center [886, 436] width 40 height 17
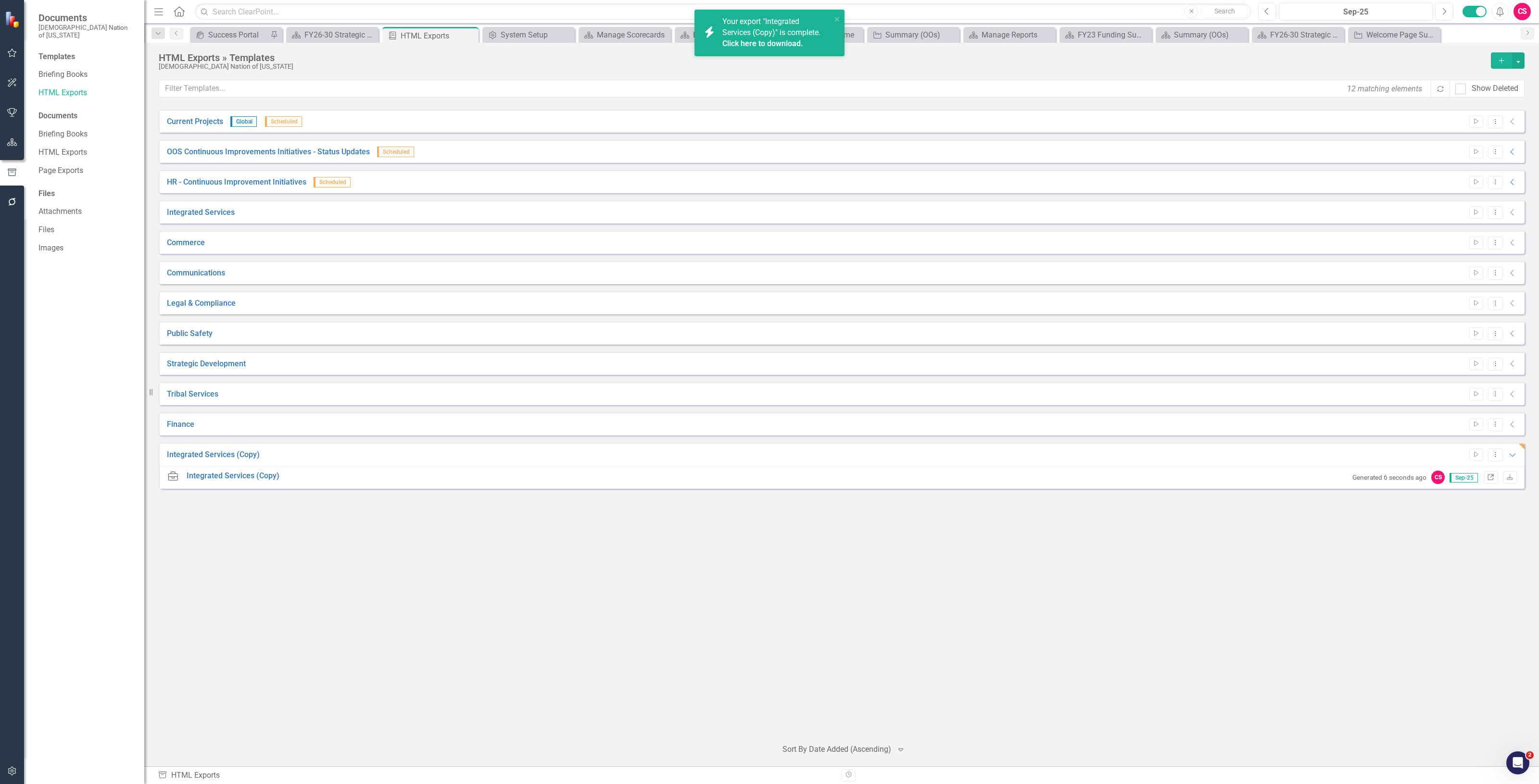
click at [1489, 475] on icon at bounding box center [1491, 477] width 6 height 6
click at [834, 16] on icon "close" at bounding box center [837, 19] width 7 height 7
